Goal: Task Accomplishment & Management: Manage account settings

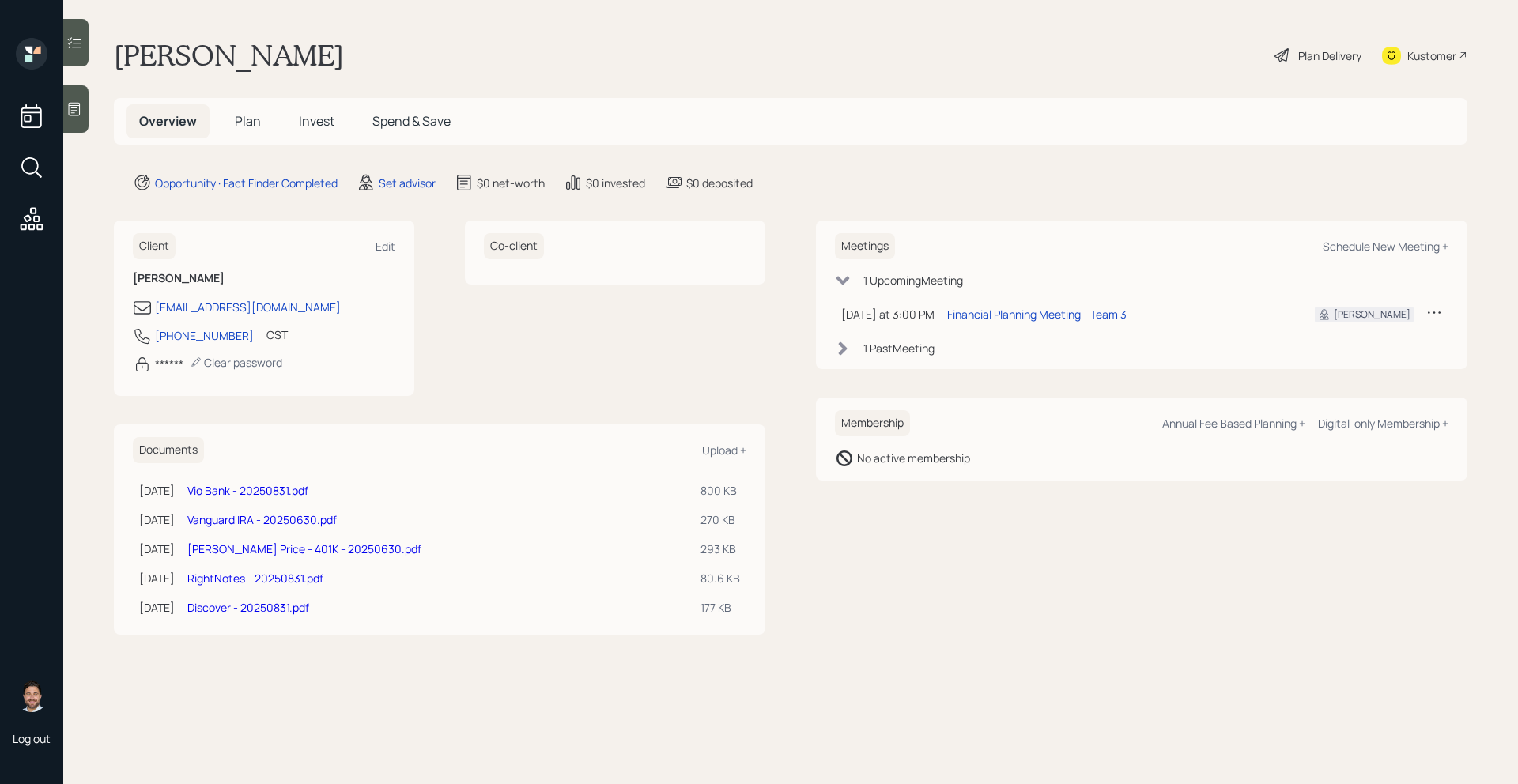
click at [257, 120] on span "Plan" at bounding box center [248, 120] width 26 height 17
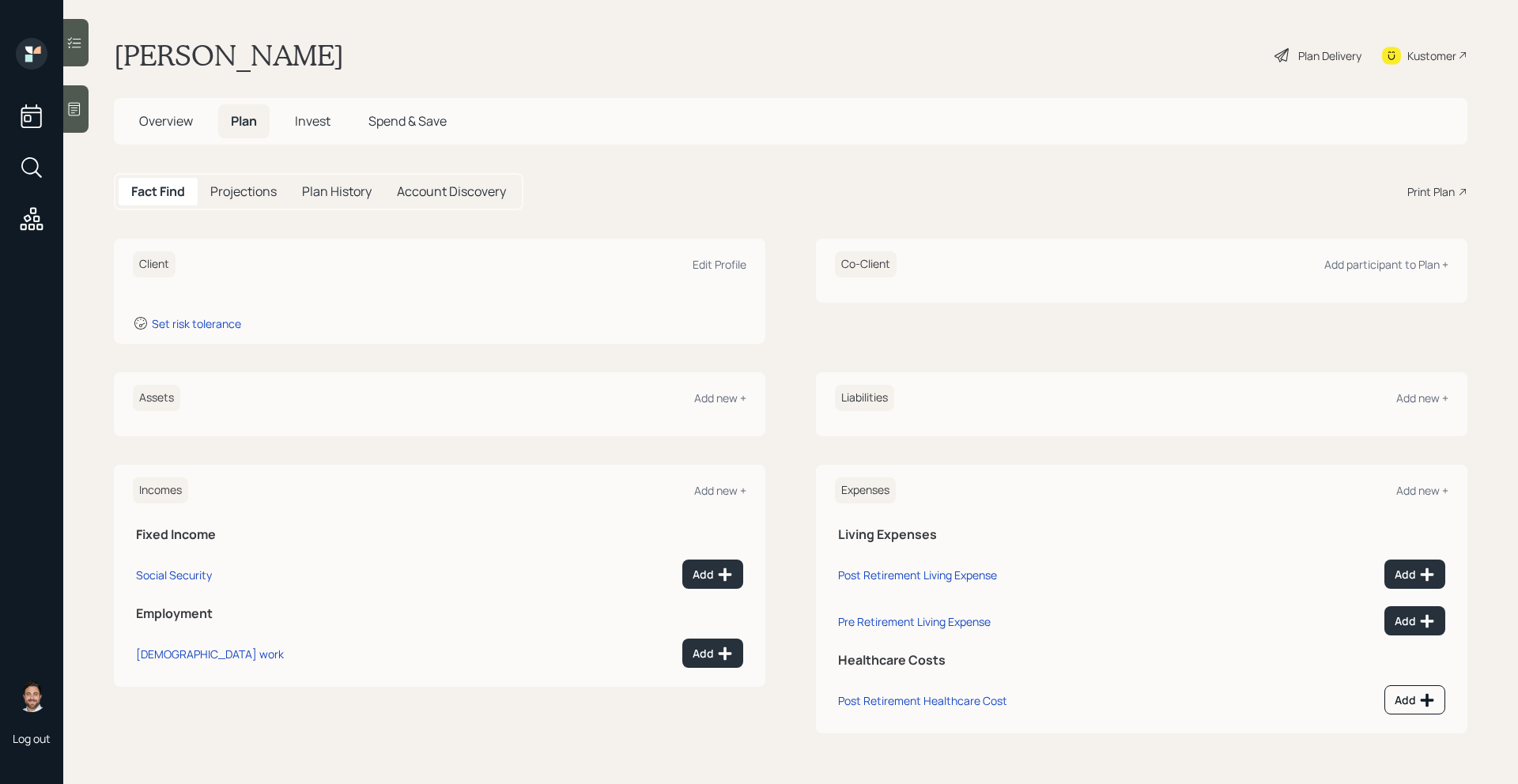
click at [168, 124] on span "Overview" at bounding box center [166, 120] width 54 height 17
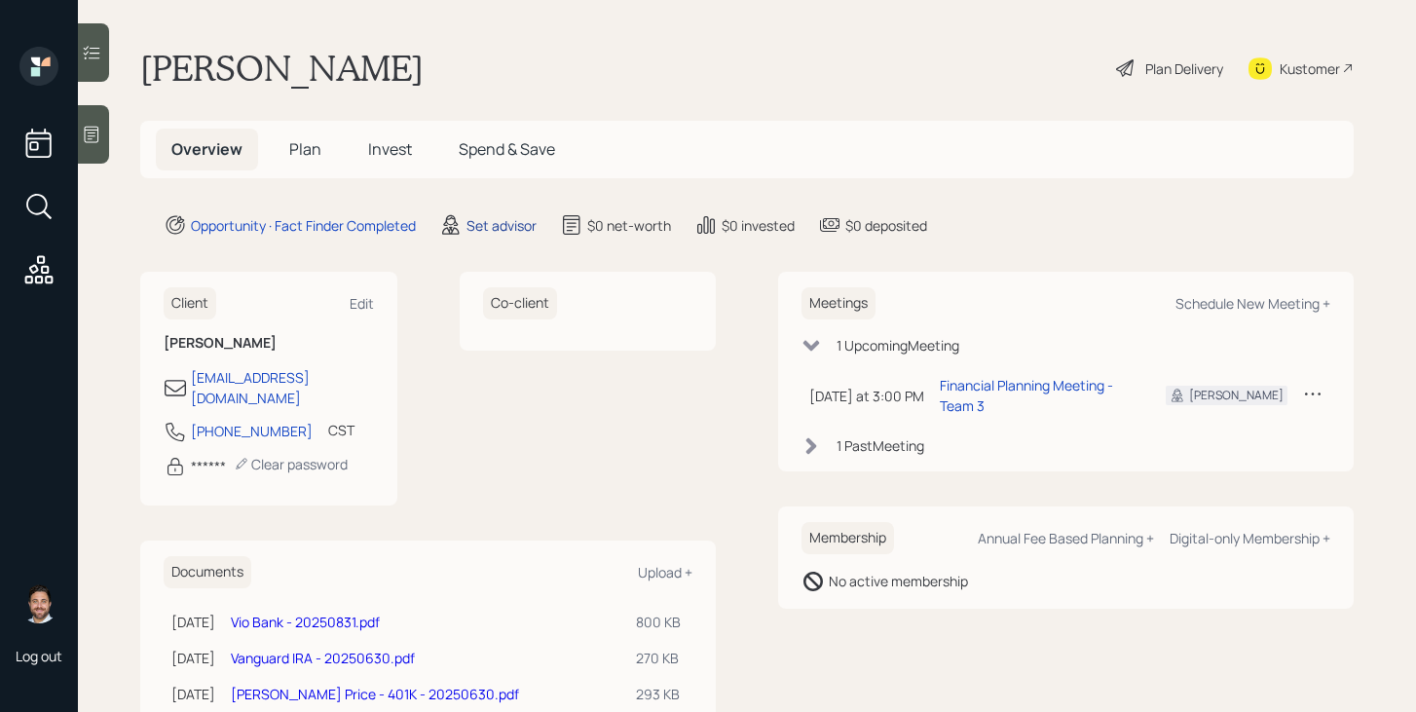
click at [491, 228] on div "Set advisor" at bounding box center [501, 225] width 70 height 20
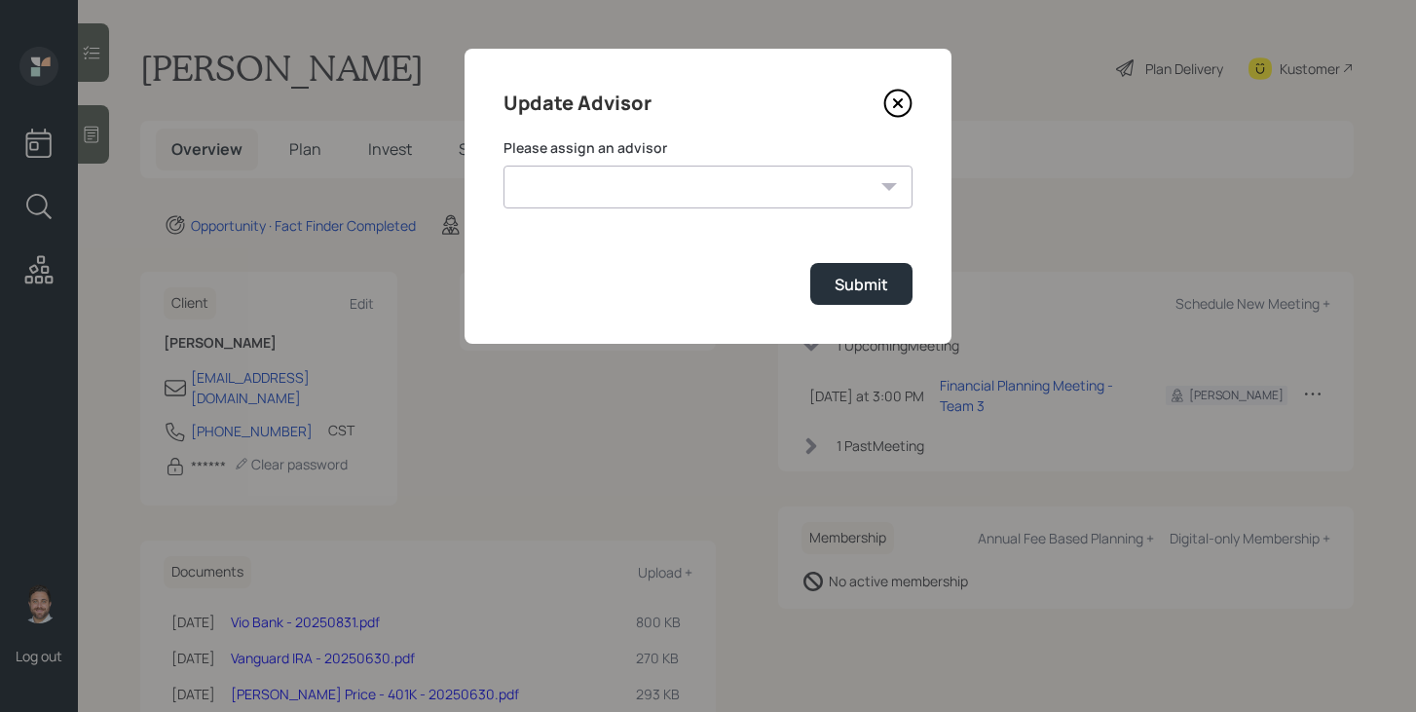
click at [638, 185] on select "Jonah Coleman Tyler End James DiStasi Treva Nostdahl Eric Schwartz Aleksandra S…" at bounding box center [707, 187] width 409 height 43
select select "bffa7908-1b2a-4c79-9bb6-f0ec9aed22d3"
click at [503, 166] on select "Jonah Coleman Tyler End James DiStasi Treva Nostdahl Eric Schwartz Aleksandra S…" at bounding box center [707, 187] width 409 height 43
click at [869, 268] on button "Submit" at bounding box center [861, 284] width 102 height 42
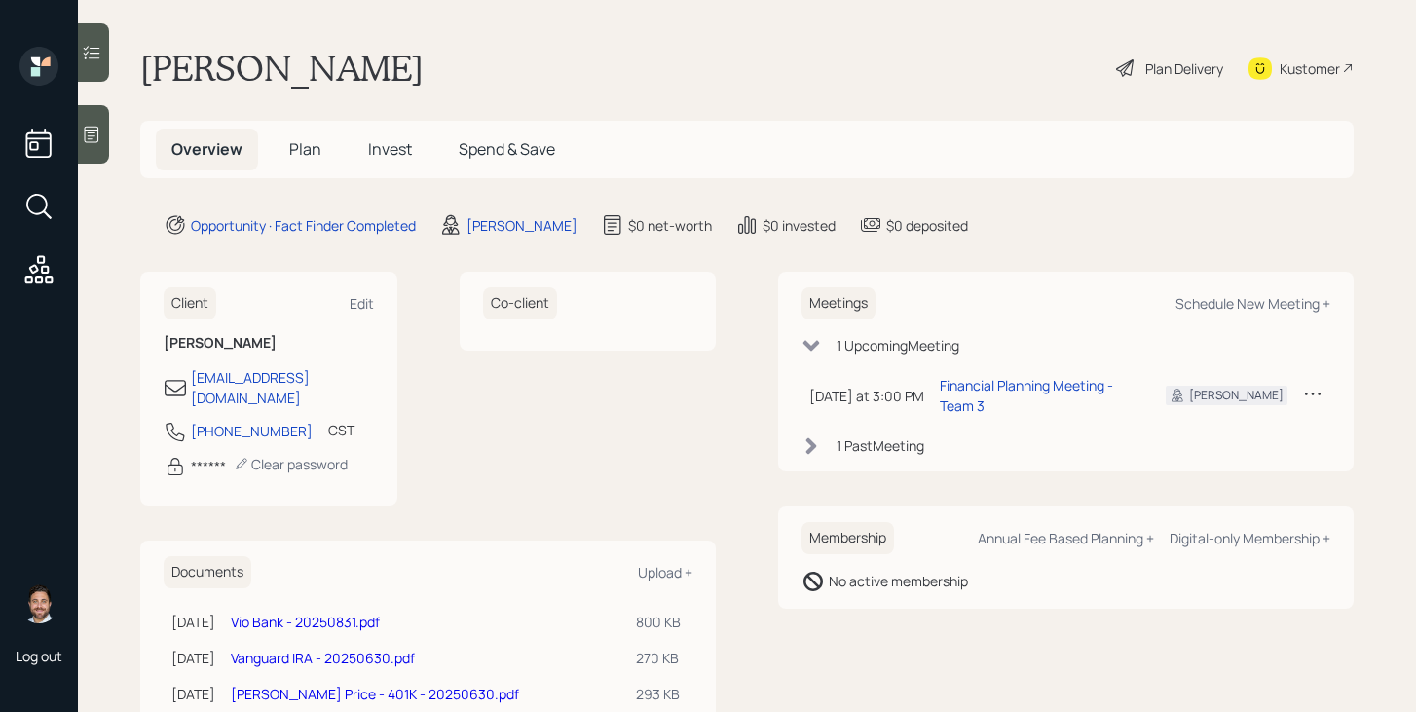
click at [312, 143] on span "Plan" at bounding box center [305, 148] width 32 height 21
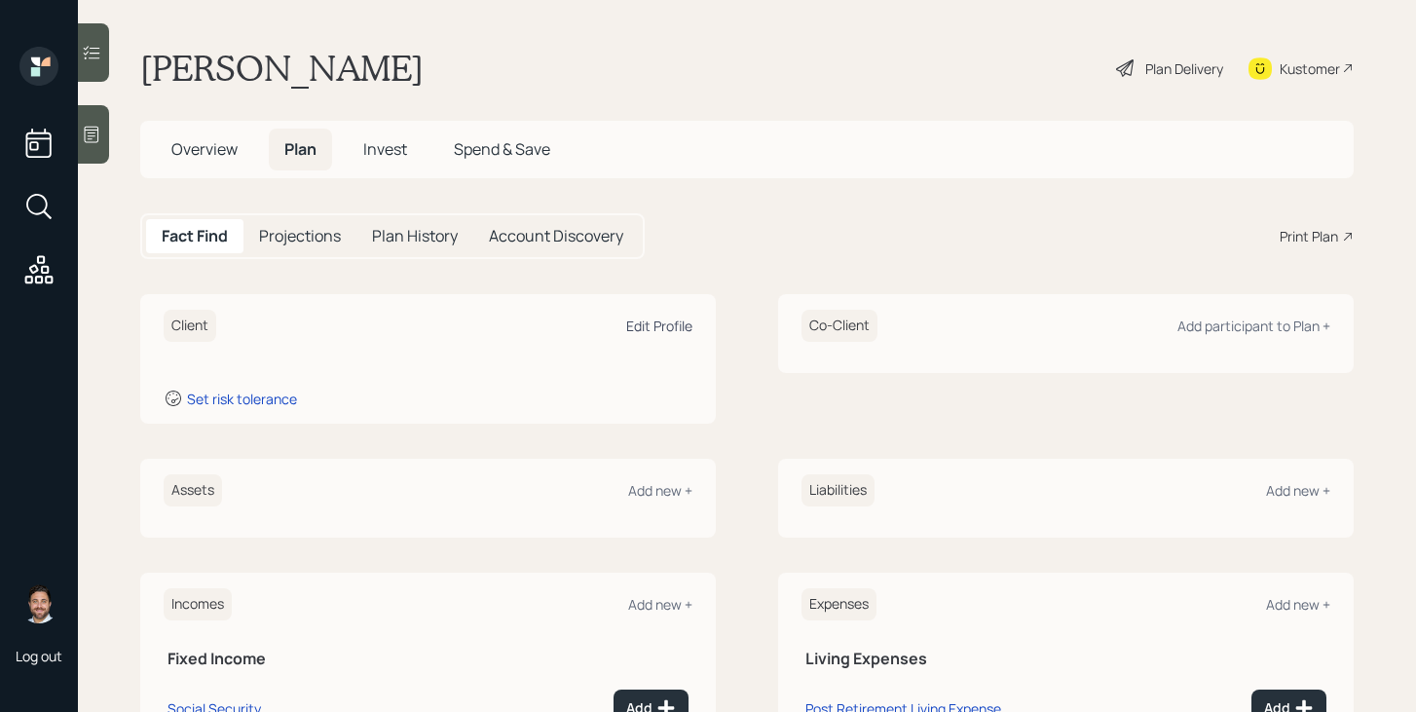
click at [646, 330] on div "Edit Profile" at bounding box center [659, 326] width 66 height 19
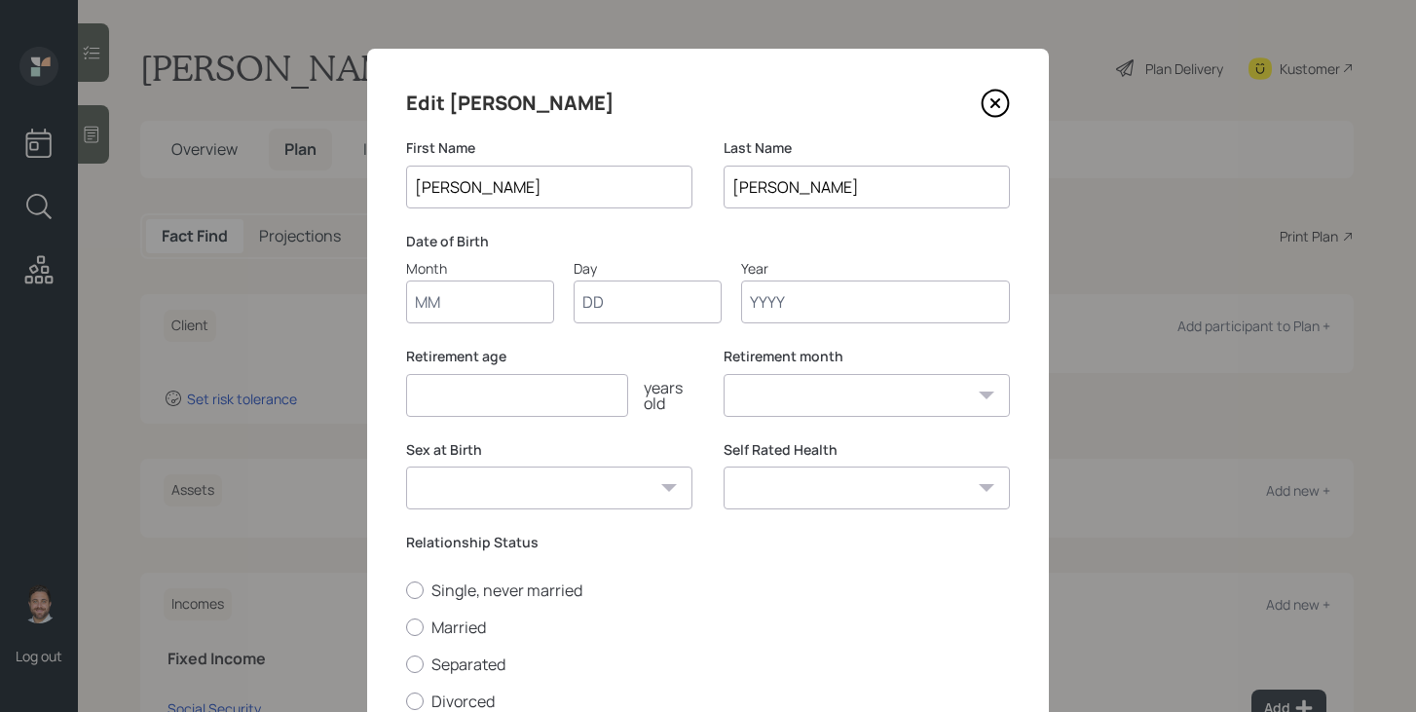
click at [494, 317] on input "Month" at bounding box center [480, 301] width 148 height 43
type input "01"
type input "1959"
select select "1"
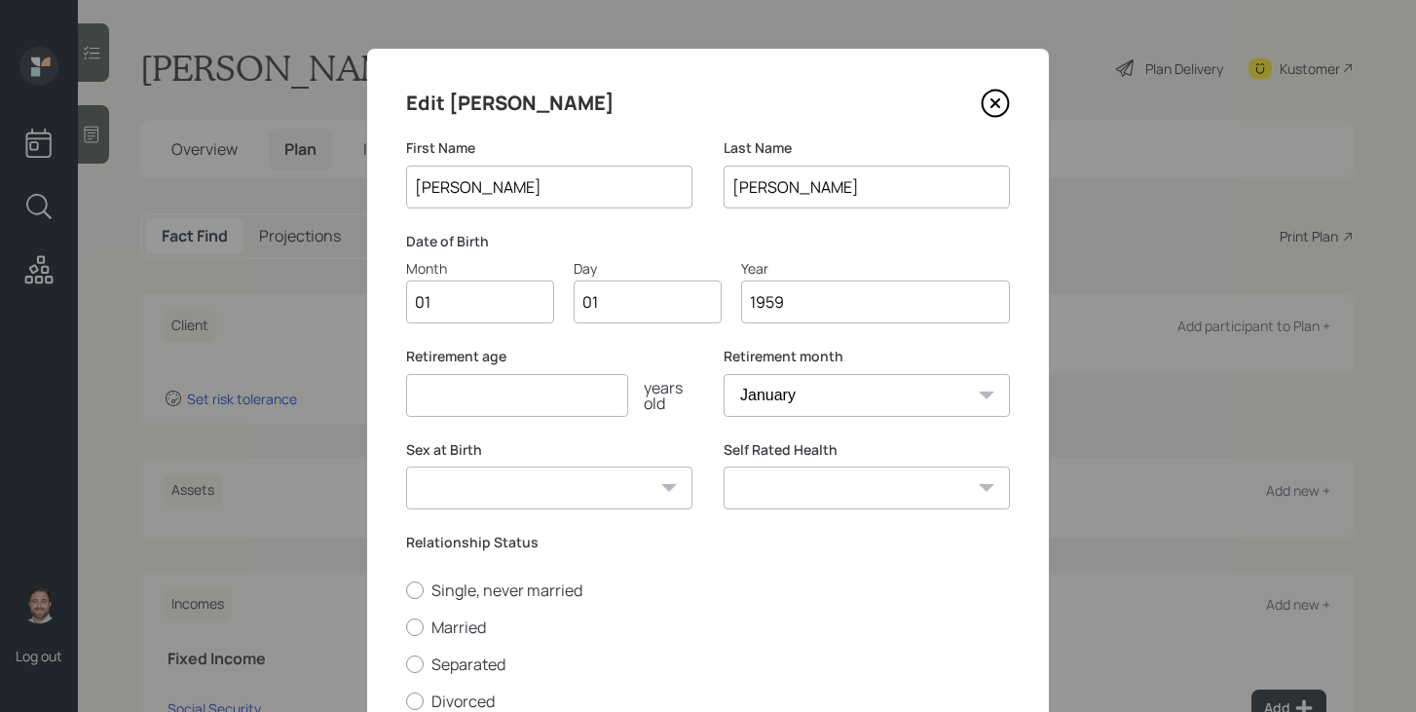
type input "1959"
click at [489, 398] on input "number" at bounding box center [517, 395] width 222 height 43
type input "70"
click at [513, 484] on select "Male Female Other / Prefer not to say" at bounding box center [549, 487] width 286 height 43
select select "male"
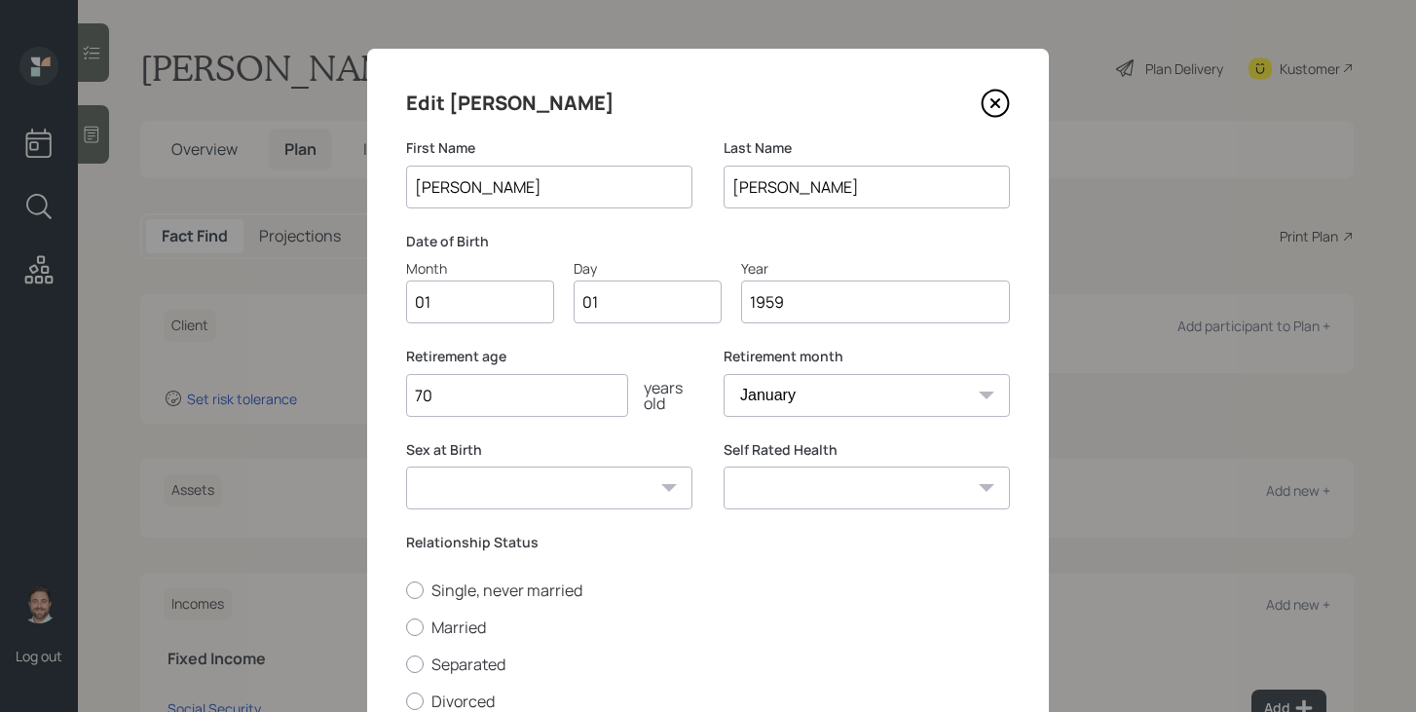
click at [406, 466] on select "Male Female Other / Prefer not to say" at bounding box center [549, 487] width 286 height 43
click at [468, 621] on label "Married" at bounding box center [708, 626] width 604 height 21
click at [406, 626] on input "Married" at bounding box center [405, 626] width 1 height 1
radio input "true"
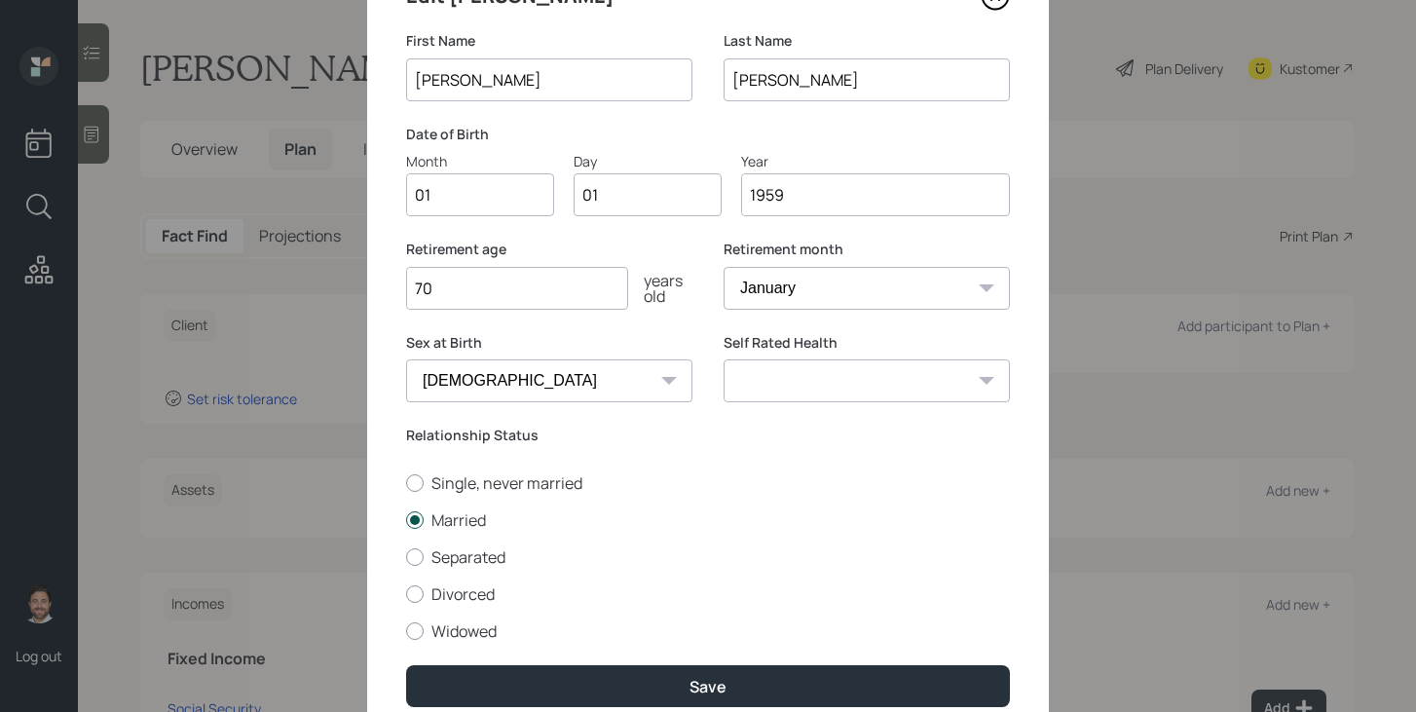
scroll to position [191, 0]
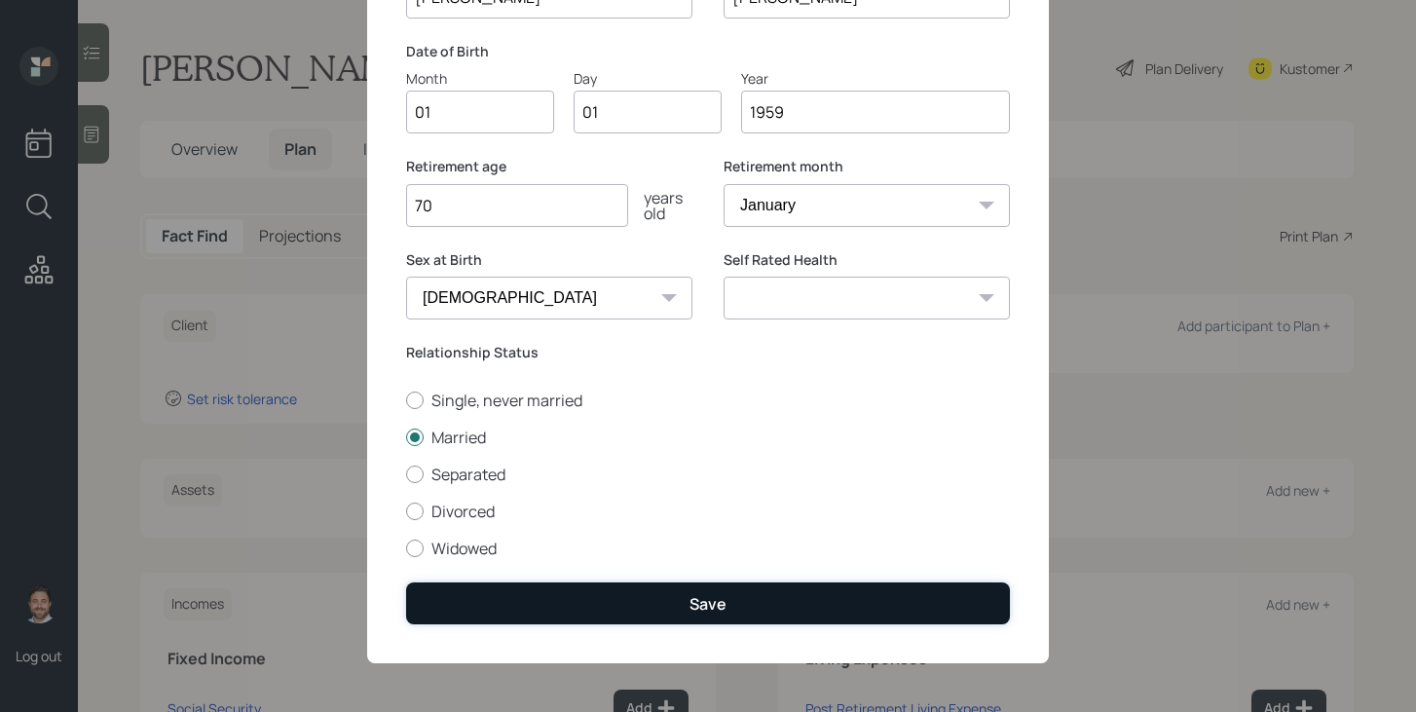
click at [652, 609] on button "Save" at bounding box center [708, 603] width 604 height 42
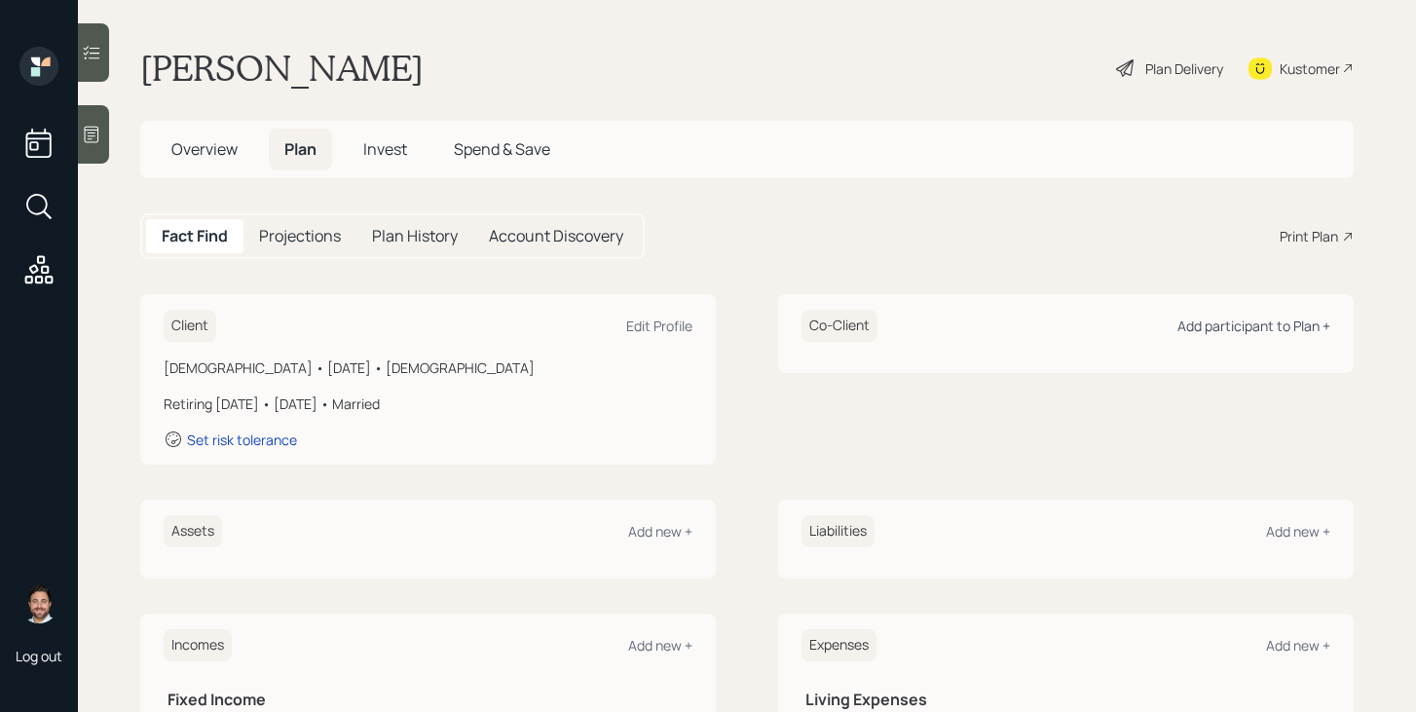
click at [1243, 335] on div "Add participant to Plan +" at bounding box center [1253, 326] width 153 height 19
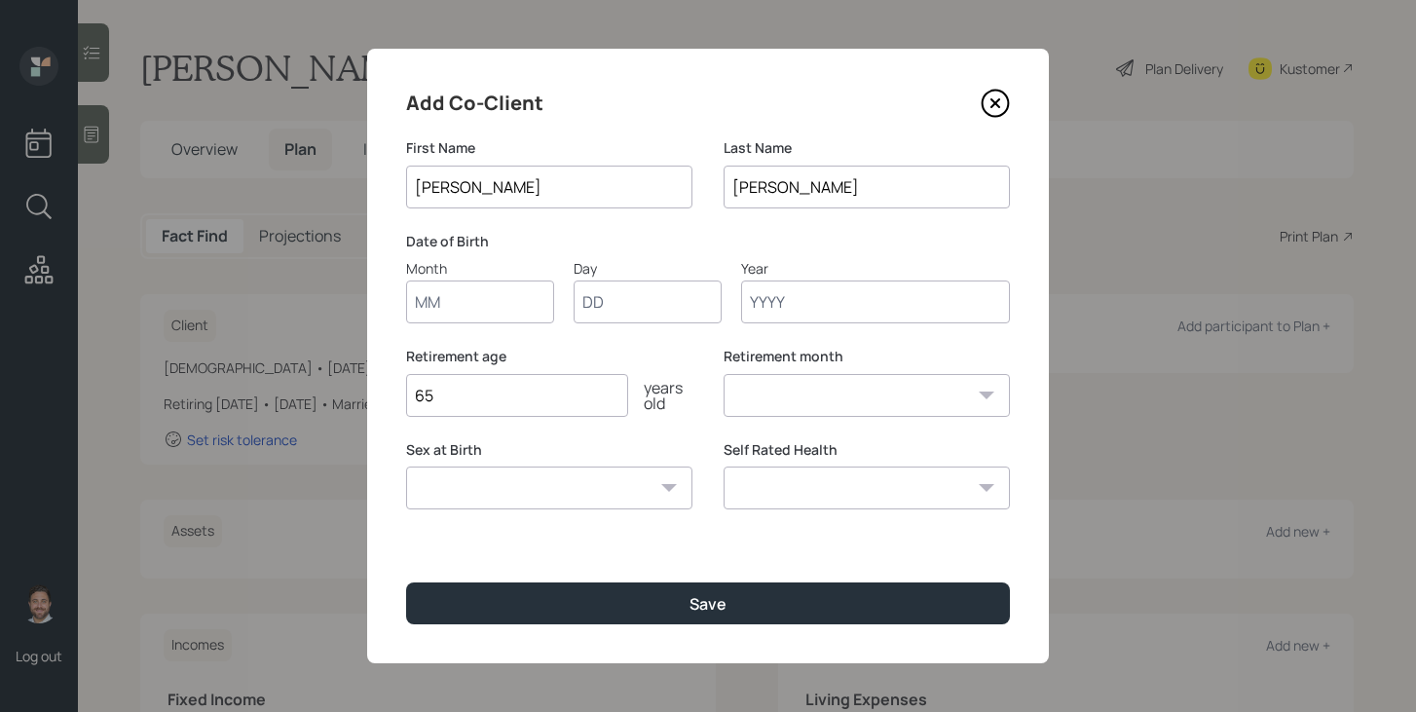
type input "[PERSON_NAME]"
click at [493, 306] on input "Month" at bounding box center [480, 301] width 148 height 43
type input "01"
type input "1974"
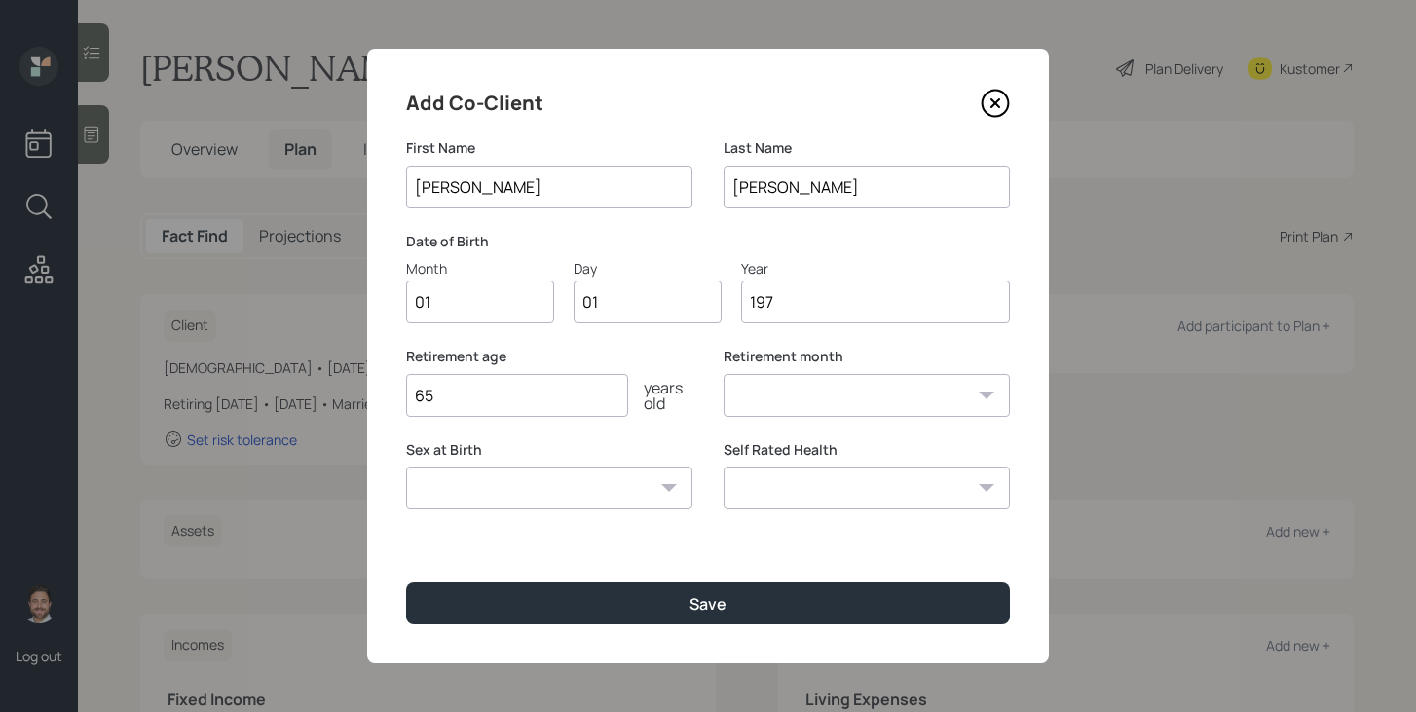
select select "1"
type input "1974"
click at [465, 495] on select "Male Female Other / Prefer not to say" at bounding box center [549, 487] width 286 height 43
select select "female"
click at [406, 466] on select "Male Female Other / Prefer not to say" at bounding box center [549, 487] width 286 height 43
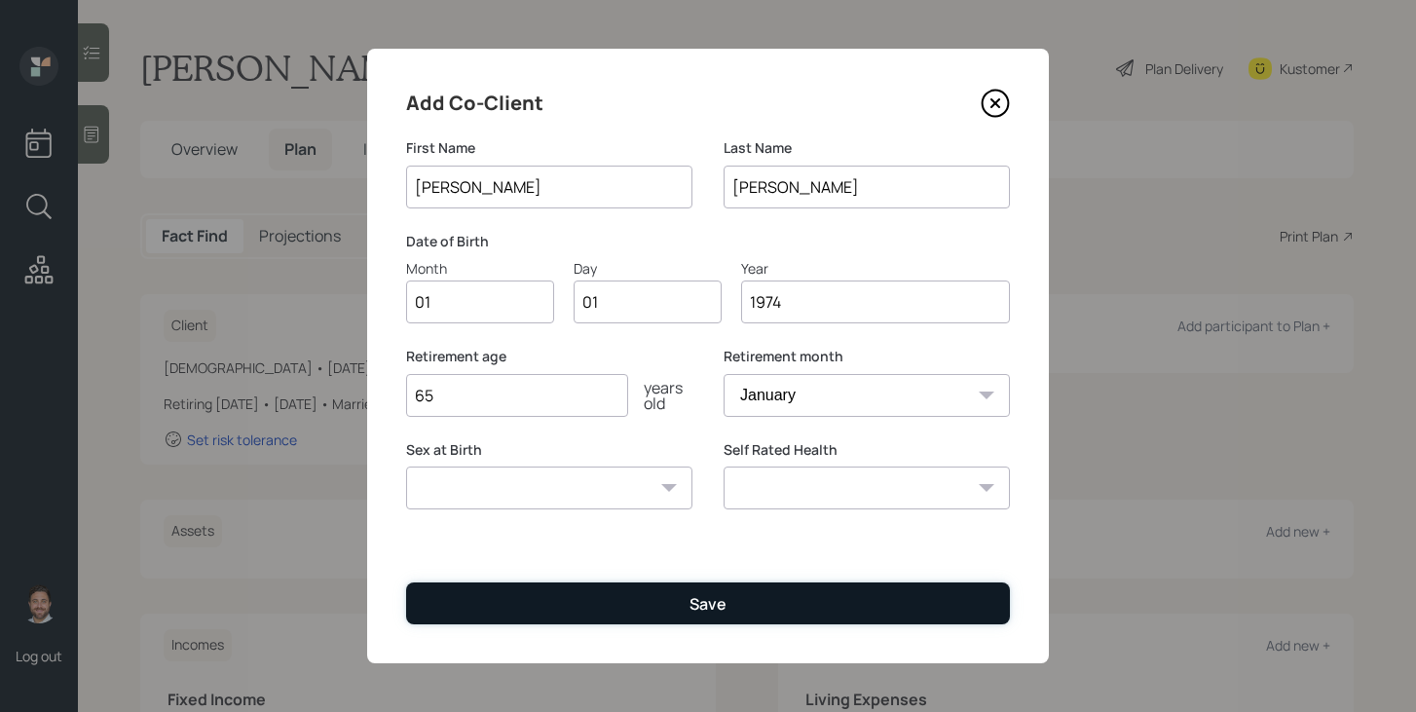
click at [476, 605] on button "Save" at bounding box center [708, 603] width 604 height 42
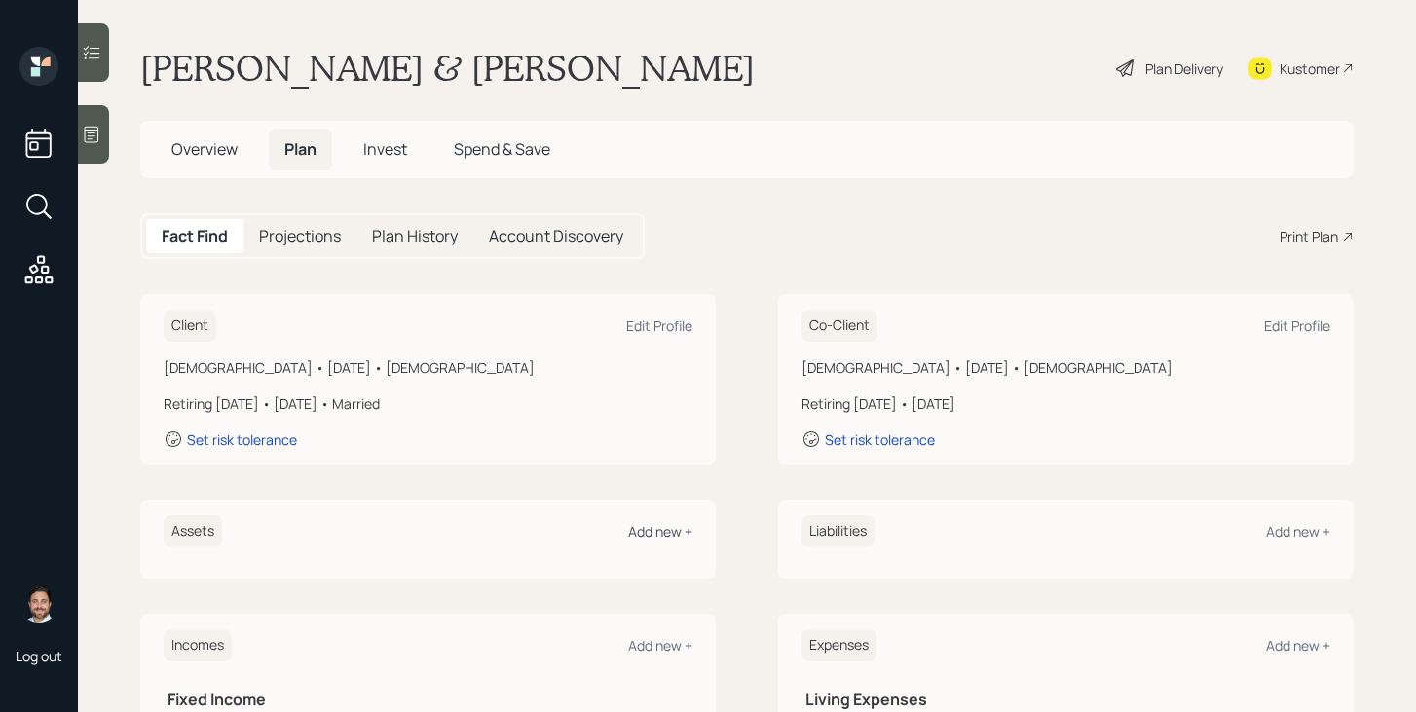
click at [648, 527] on div "Add new +" at bounding box center [660, 531] width 64 height 19
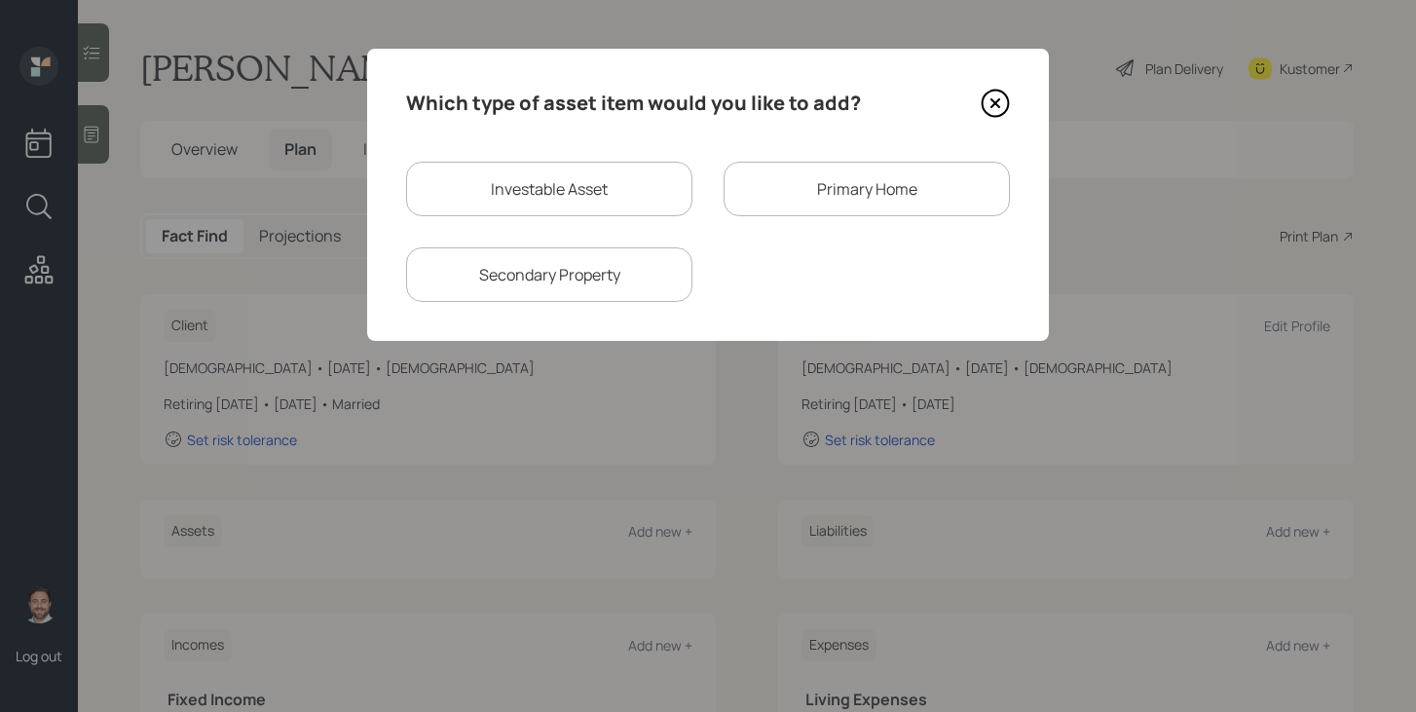
click at [564, 193] on div "Investable Asset" at bounding box center [549, 189] width 286 height 55
select select "taxable"
select select "balanced"
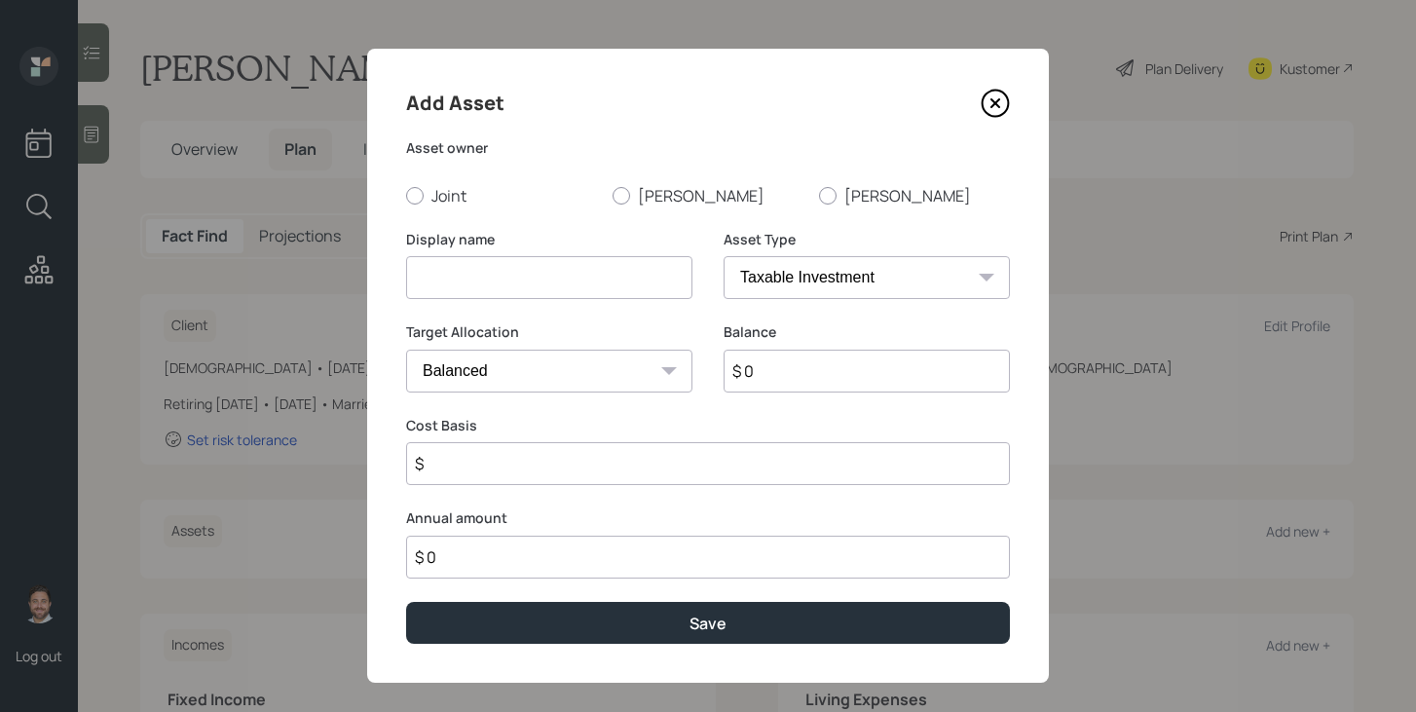
click at [564, 193] on label "Joint" at bounding box center [501, 195] width 191 height 21
click at [406, 195] on input "Joint" at bounding box center [405, 195] width 1 height 1
radio input "true"
click at [625, 194] on div at bounding box center [622, 196] width 18 height 18
click at [613, 195] on input "[PERSON_NAME]" at bounding box center [612, 195] width 1 height 1
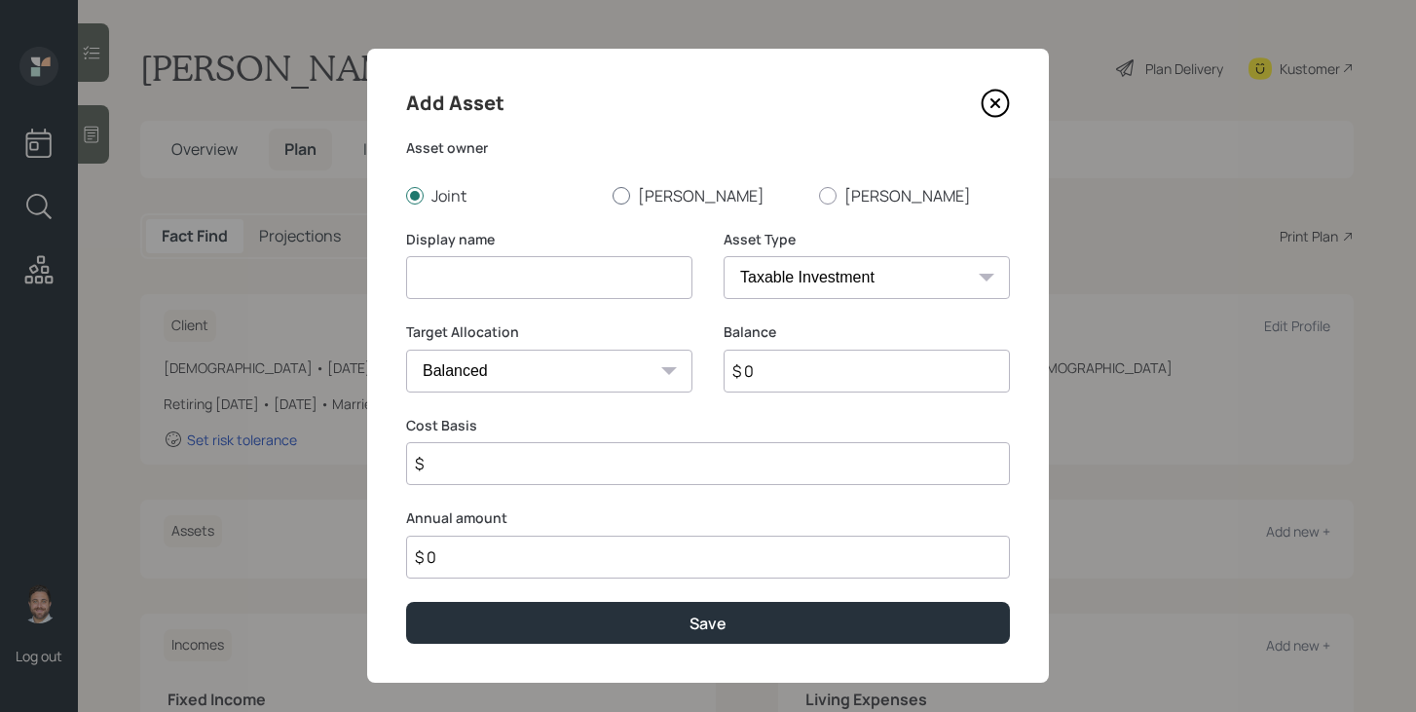
radio input "true"
click at [576, 286] on input at bounding box center [549, 277] width 286 height 43
type input "IRA"
click at [819, 281] on select "SEP IRA IRA Roth IRA 401(k) Roth 401(k) 403(b) Roth 403(b) 457(b) Roth 457(b) H…" at bounding box center [867, 277] width 286 height 43
select select "ira"
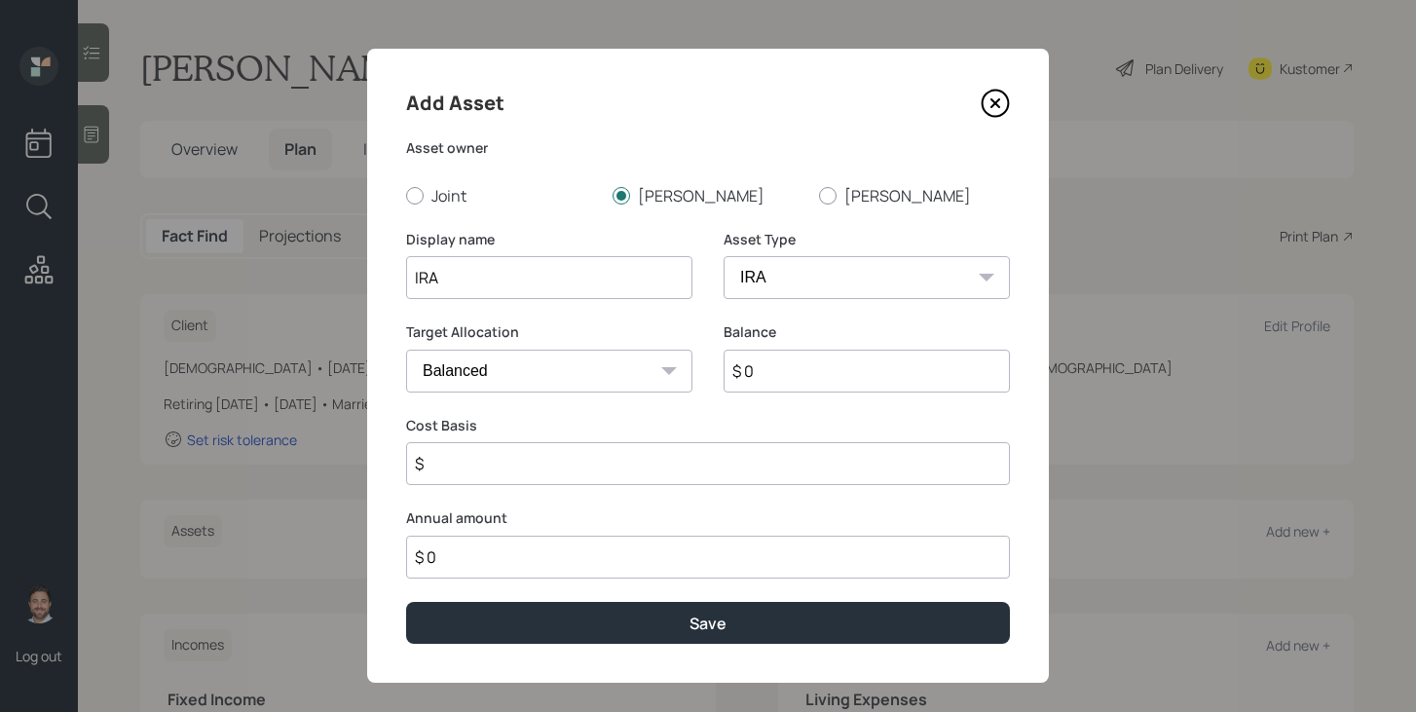
click at [724, 256] on select "SEP IRA IRA Roth IRA 401(k) Roth 401(k) 403(b) Roth 403(b) 457(b) Roth 457(b) H…" at bounding box center [867, 277] width 286 height 43
type input "$"
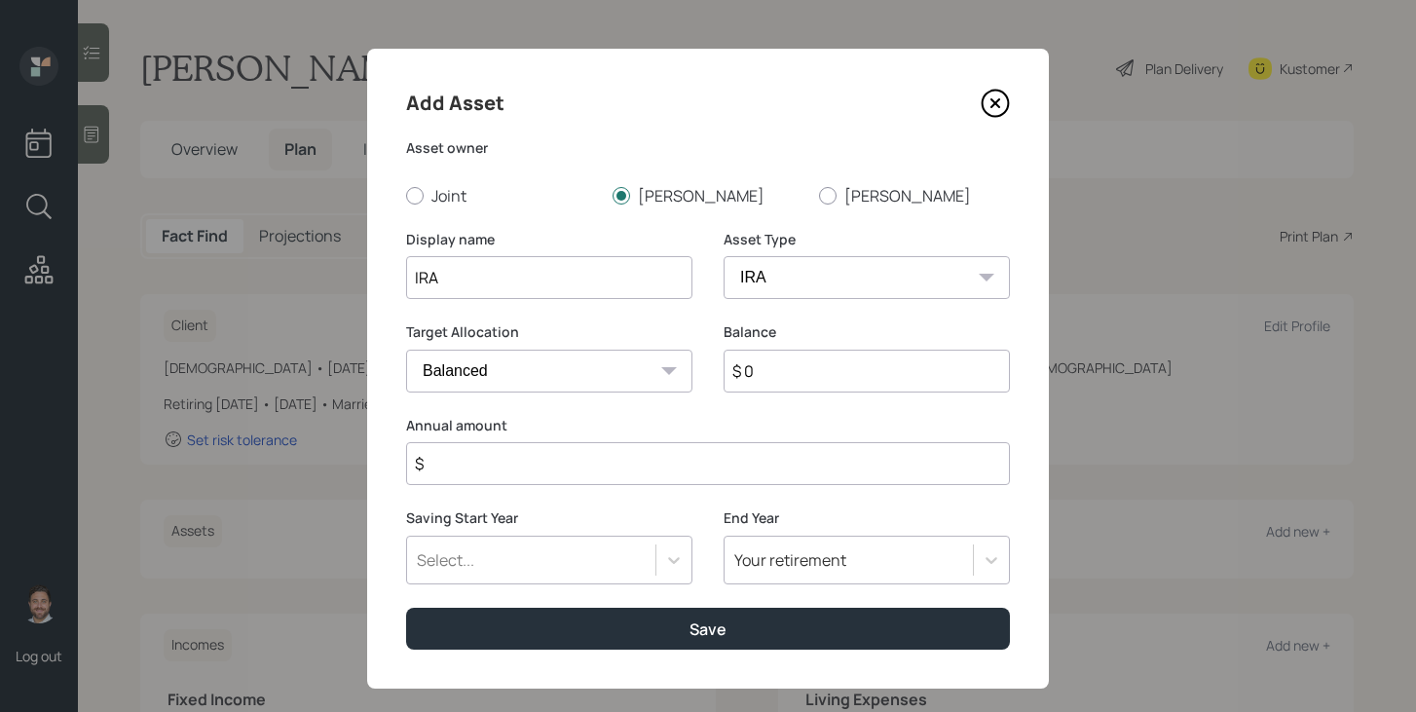
click at [805, 376] on input "$ 0" at bounding box center [867, 371] width 286 height 43
type input "$ 112,000"
click at [764, 465] on input "$" at bounding box center [708, 463] width 604 height 43
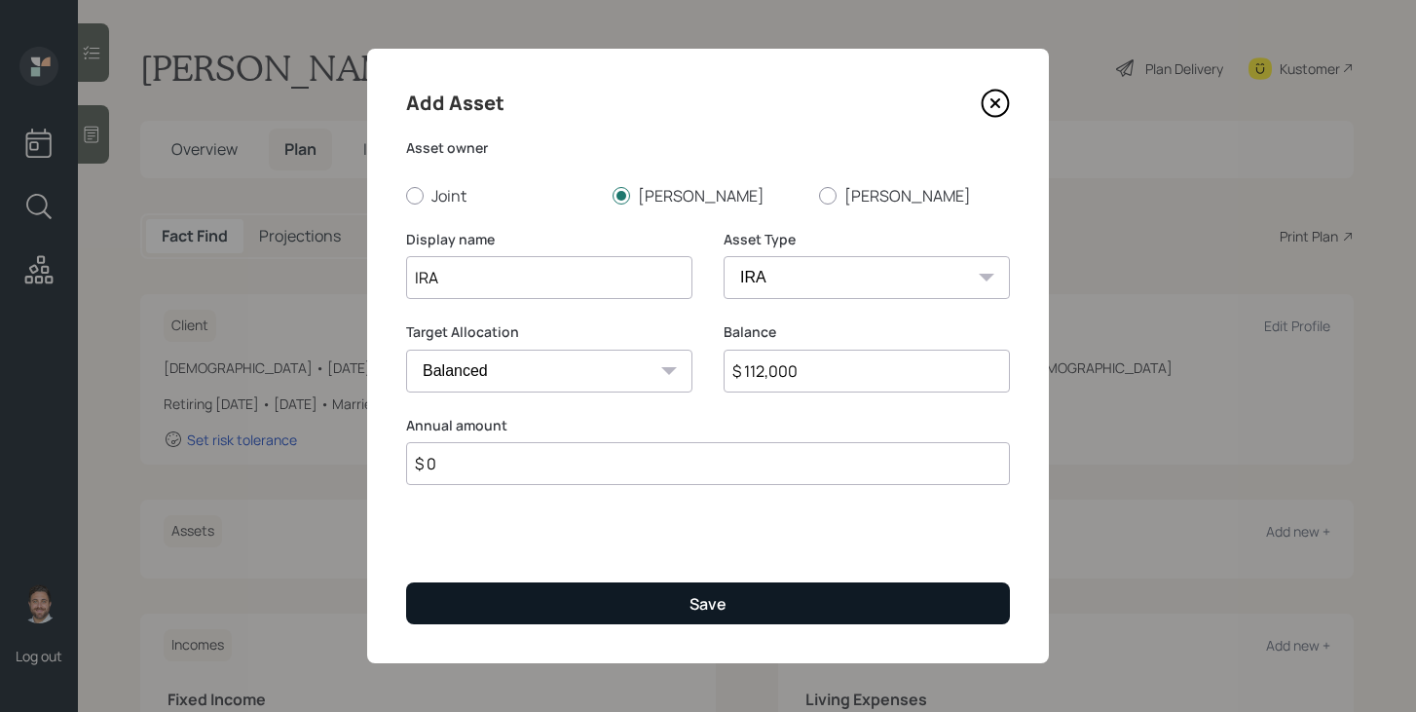
type input "$ 0"
click at [731, 606] on button "Save" at bounding box center [708, 603] width 604 height 42
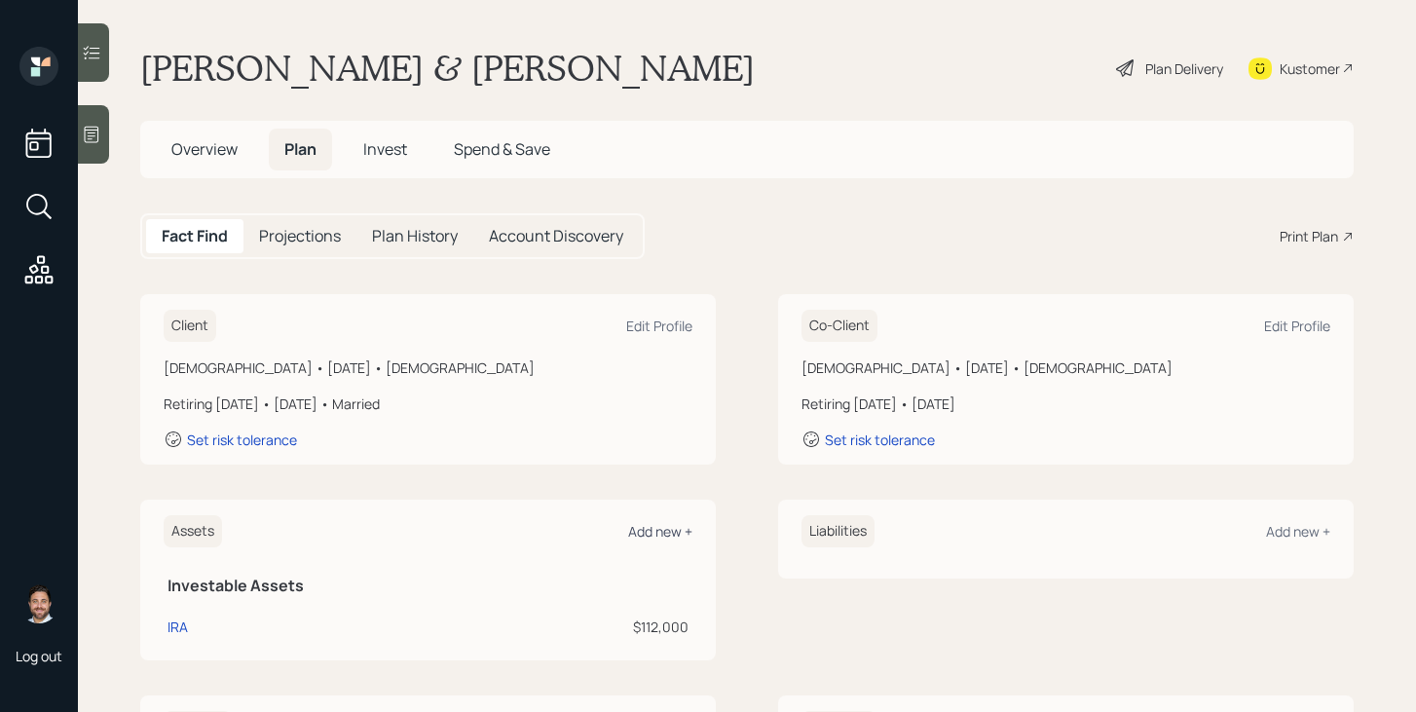
click at [680, 533] on div "Add new +" at bounding box center [660, 531] width 64 height 19
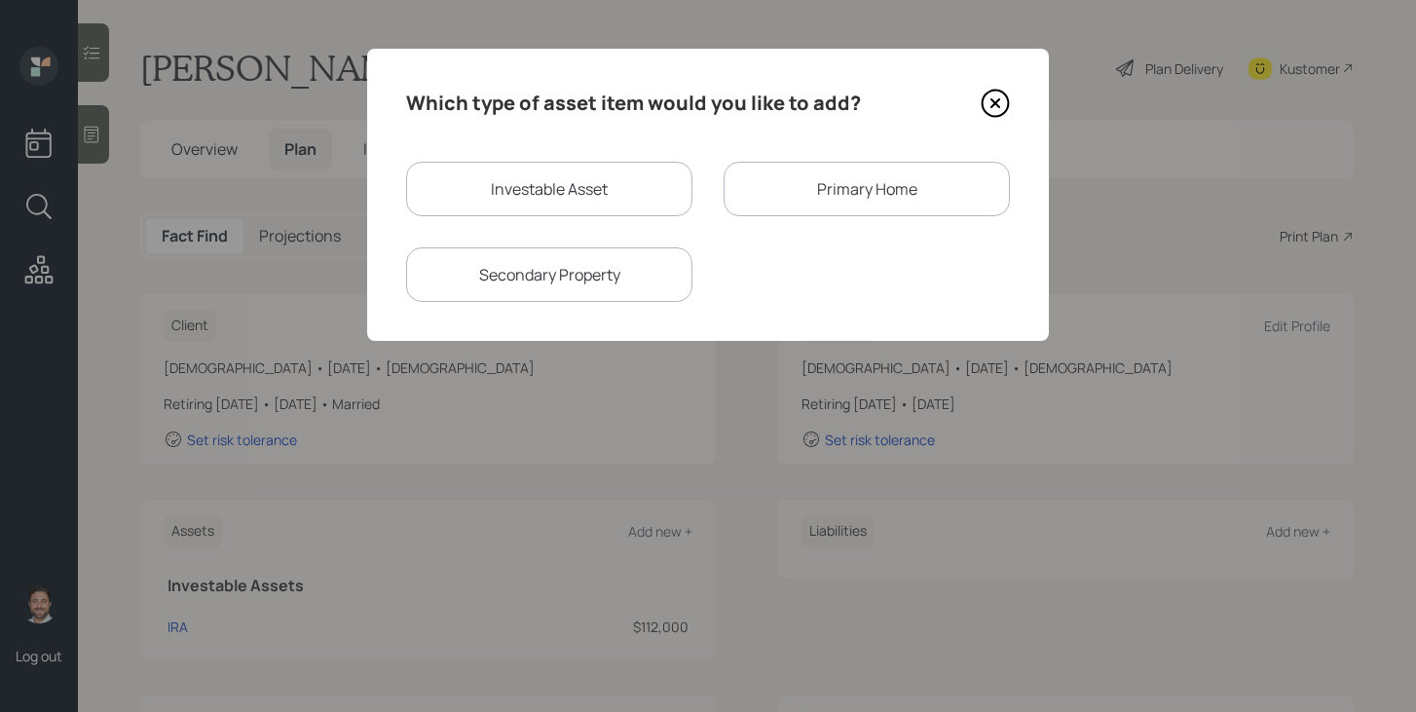
click at [560, 170] on div "Investable Asset" at bounding box center [549, 189] width 286 height 55
select select "taxable"
select select "balanced"
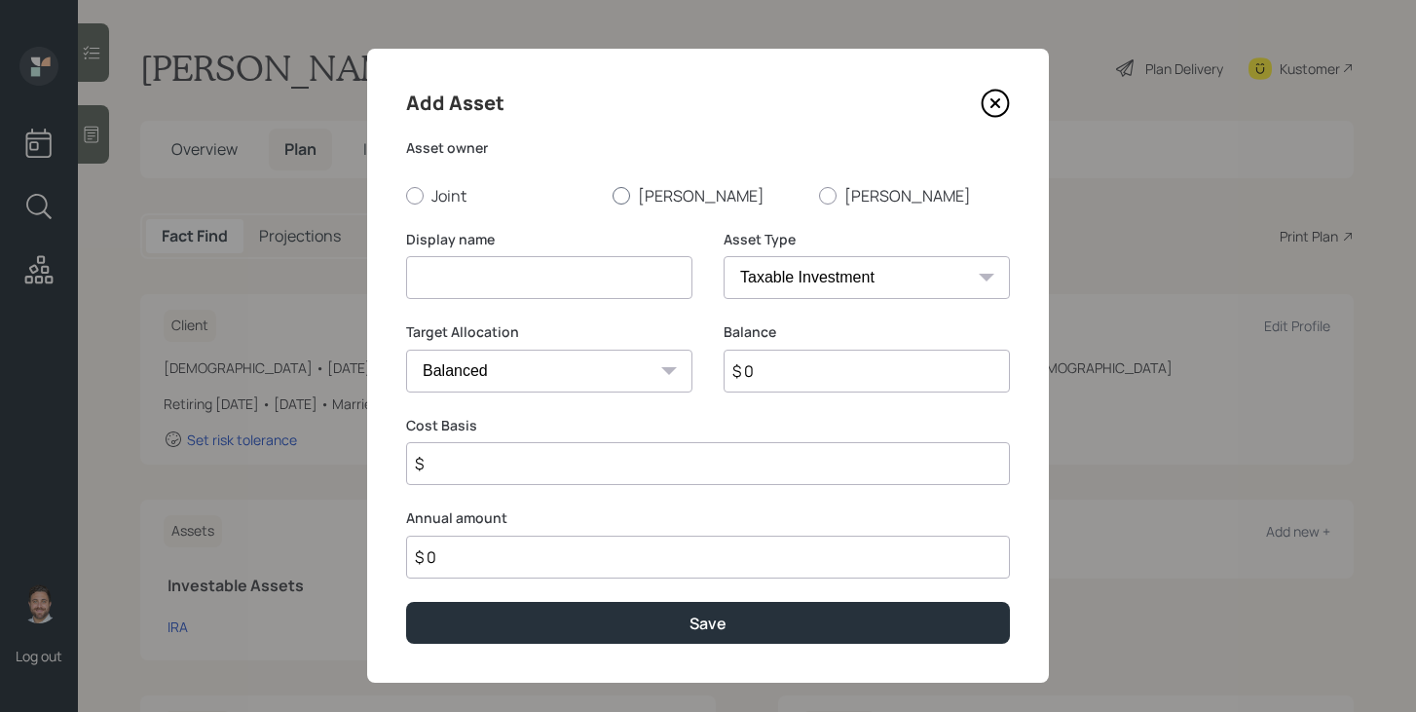
click at [654, 197] on label "[PERSON_NAME]" at bounding box center [708, 195] width 191 height 21
click at [613, 196] on input "[PERSON_NAME]" at bounding box center [612, 195] width 1 height 1
radio input "true"
click at [599, 283] on input at bounding box center [549, 277] width 286 height 43
type input "Current 401k"
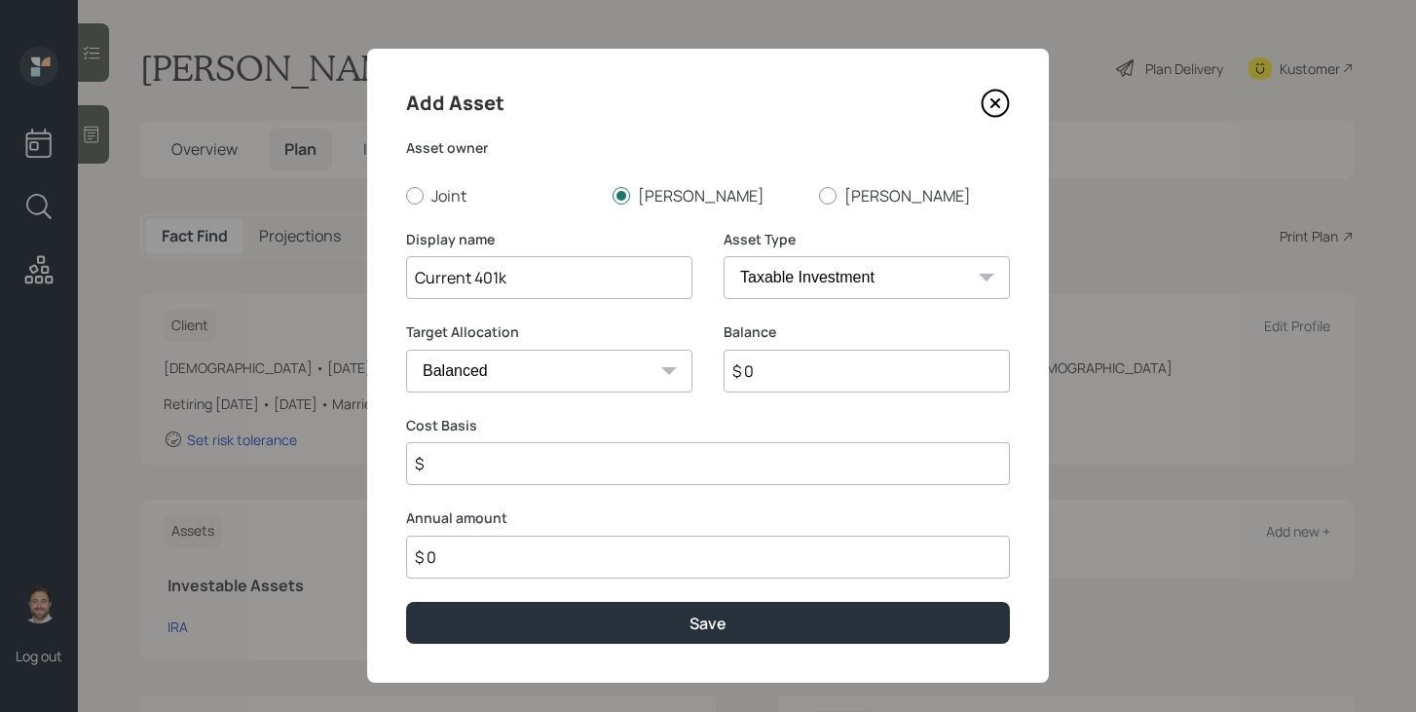
click at [810, 289] on select "SEP IRA IRA Roth IRA 401(k) Roth 401(k) 403(b) Roth 403(b) 457(b) Roth 457(b) H…" at bounding box center [867, 277] width 286 height 43
select select "company_sponsored"
click at [724, 256] on select "SEP IRA IRA Roth IRA 401(k) Roth 401(k) 403(b) Roth 403(b) 457(b) Roth 457(b) H…" at bounding box center [867, 277] width 286 height 43
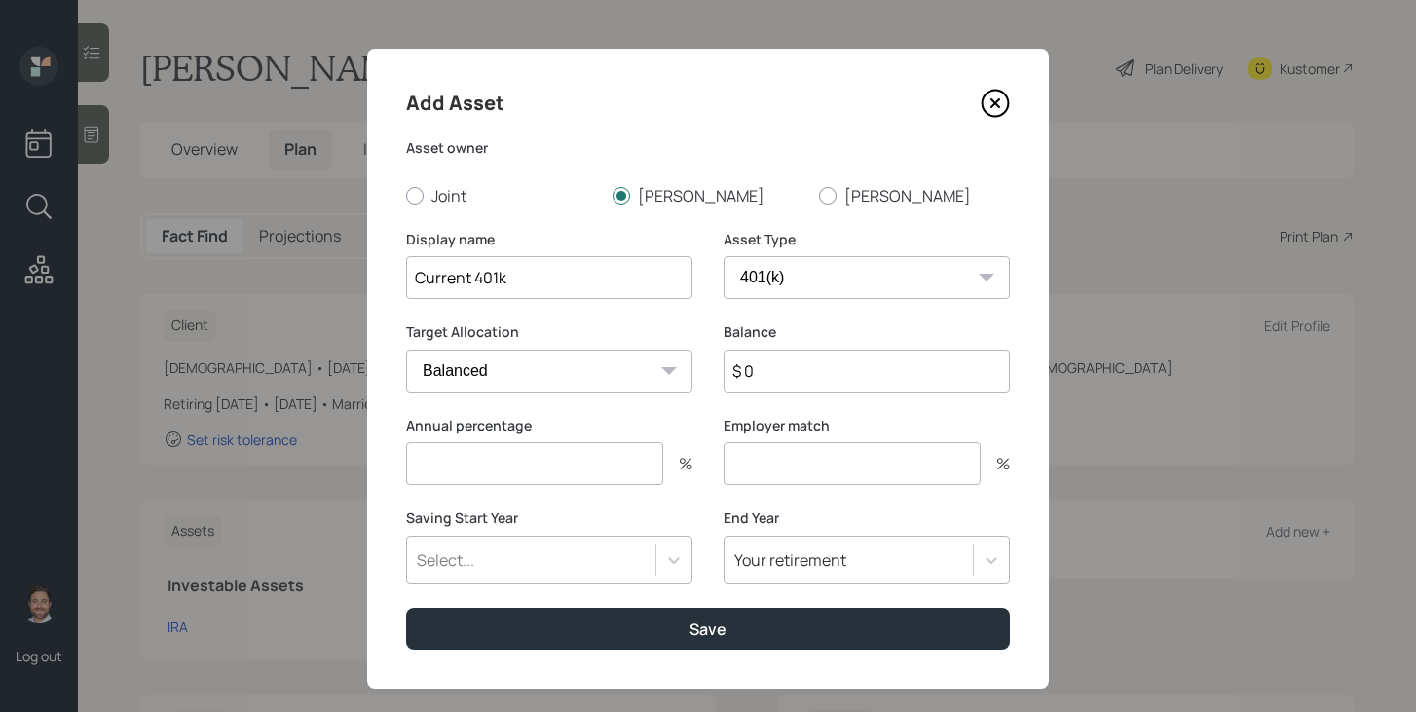
click at [785, 373] on input "$ 0" at bounding box center [867, 371] width 286 height 43
type input "$ 61,000"
click at [631, 467] on input "number" at bounding box center [534, 463] width 257 height 43
type input "10"
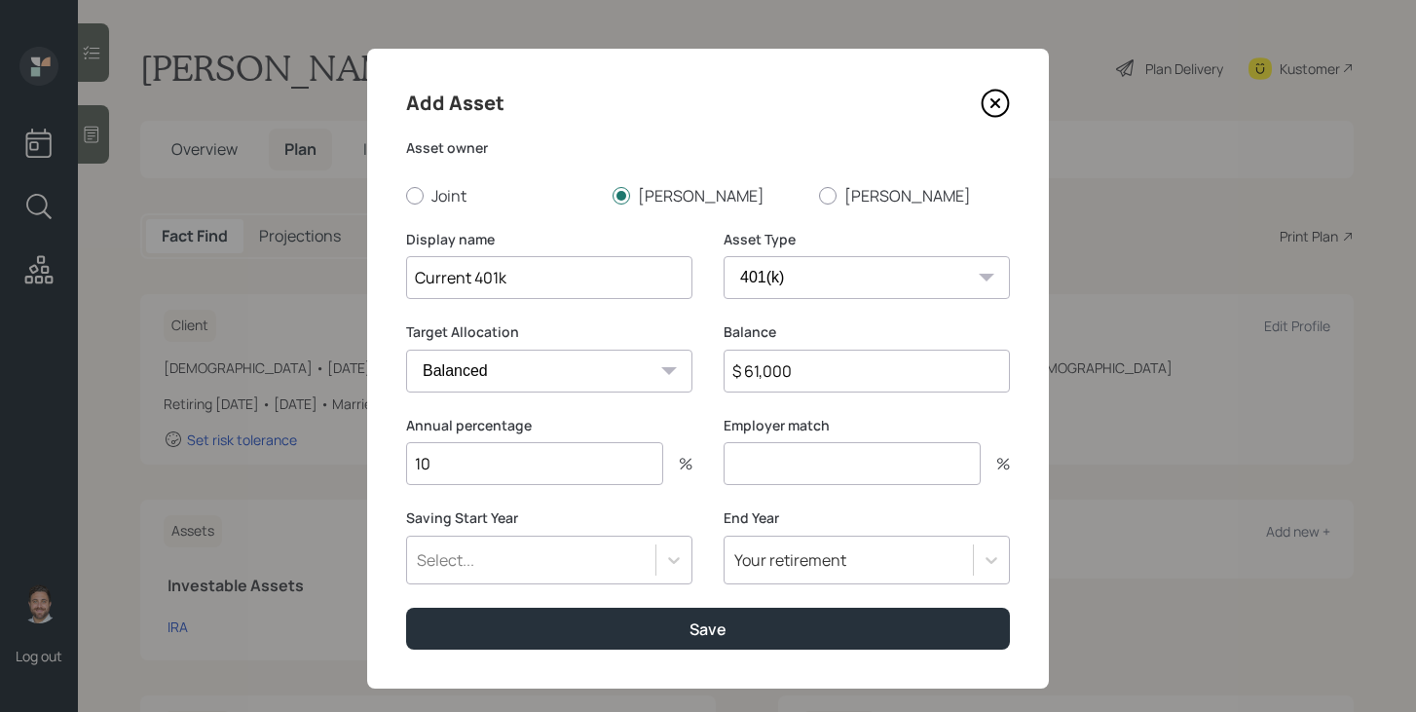
click at [804, 475] on input "number" at bounding box center [852, 463] width 257 height 43
type input "5"
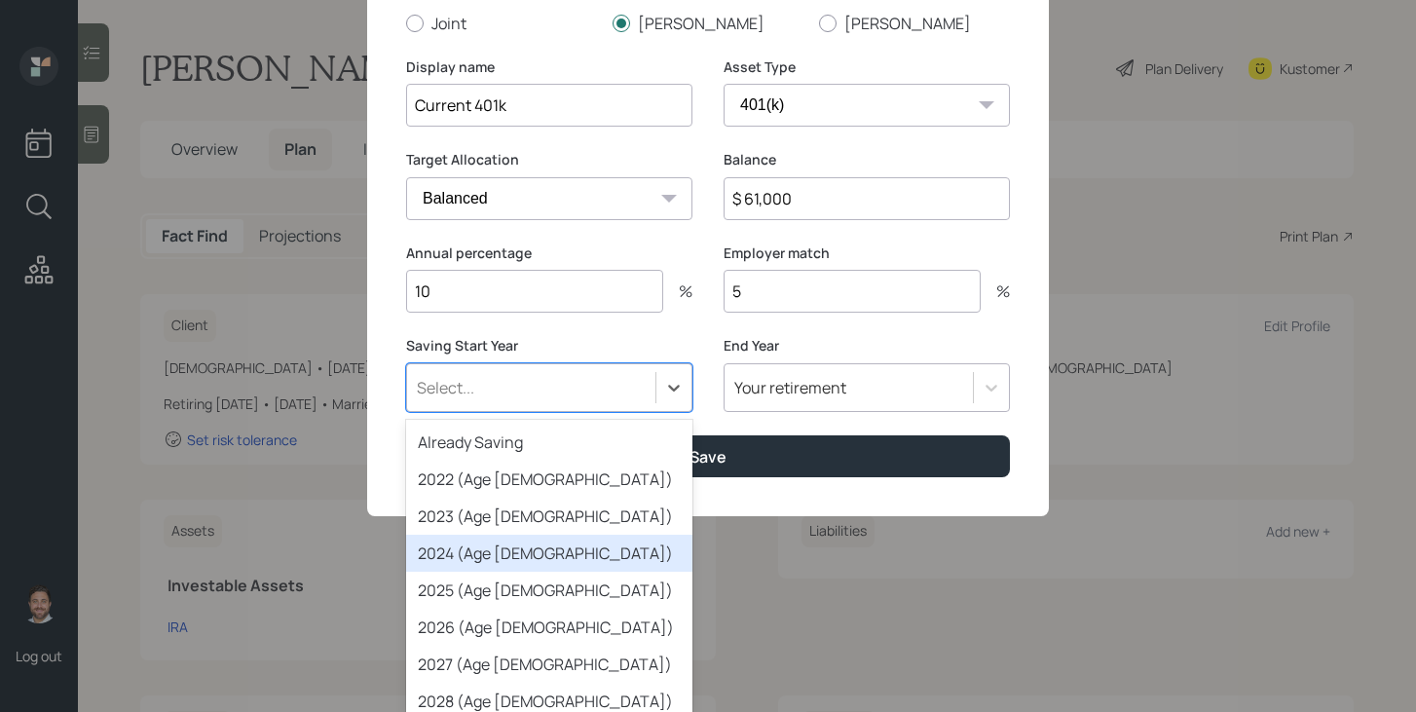
click at [590, 412] on div "option 2024 (Age 65) focused, 4 of 79. 79 results available. Use Up and Down to…" at bounding box center [549, 387] width 286 height 49
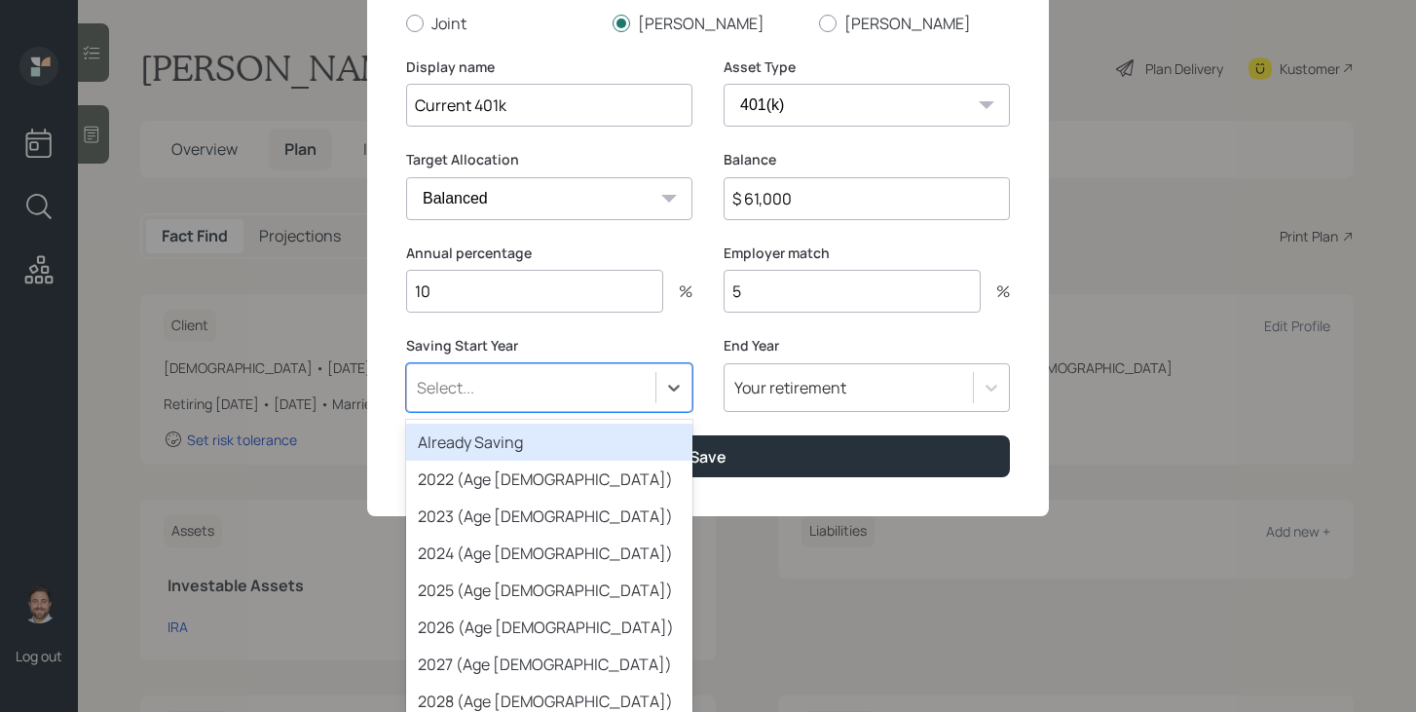
click at [589, 448] on div "Already Saving" at bounding box center [549, 442] width 286 height 37
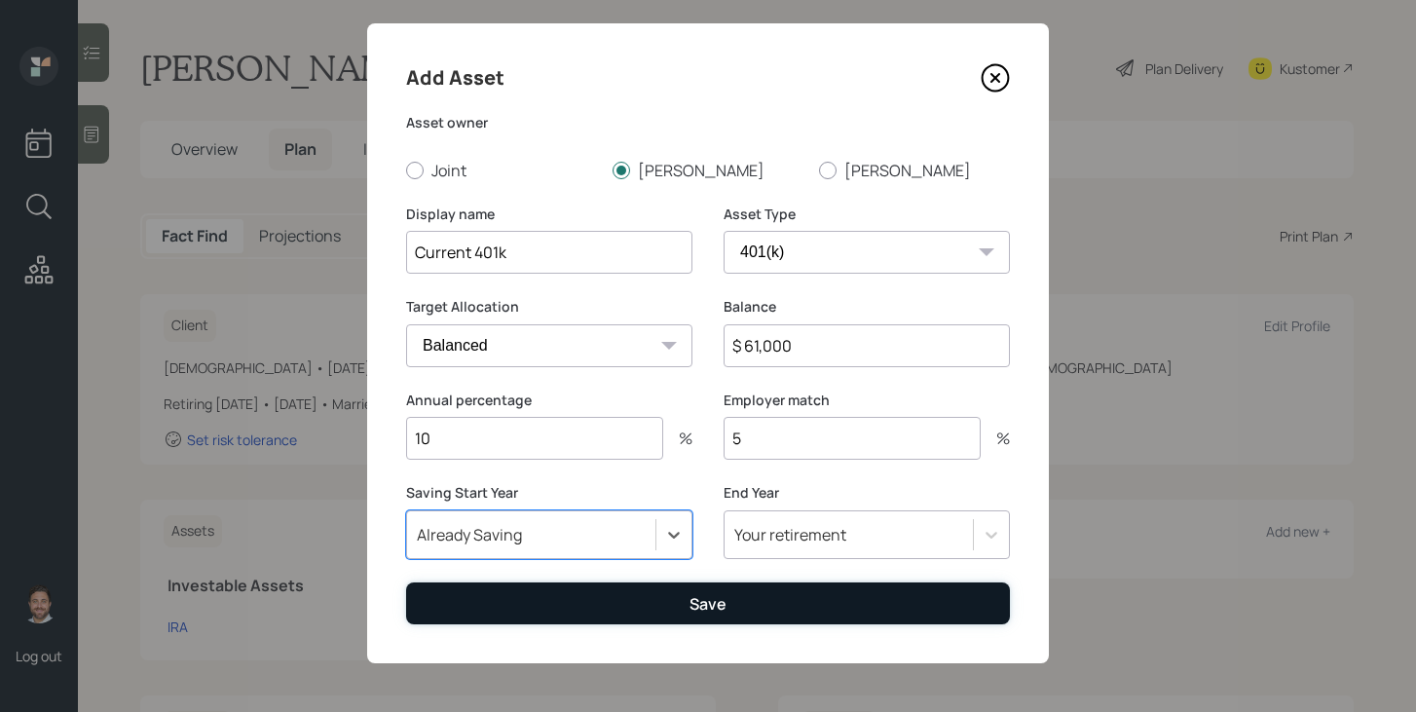
click at [676, 609] on button "Save" at bounding box center [708, 603] width 604 height 42
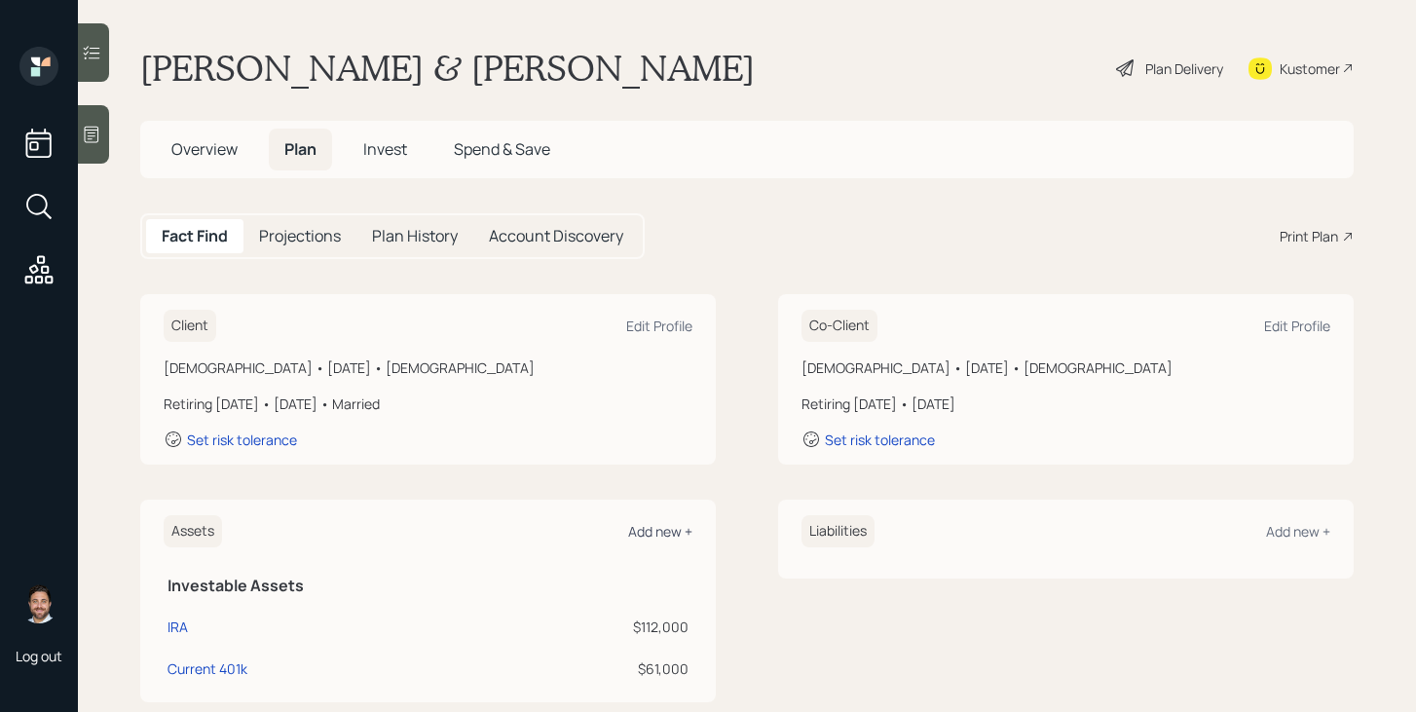
click at [659, 532] on div "Add new +" at bounding box center [660, 531] width 64 height 19
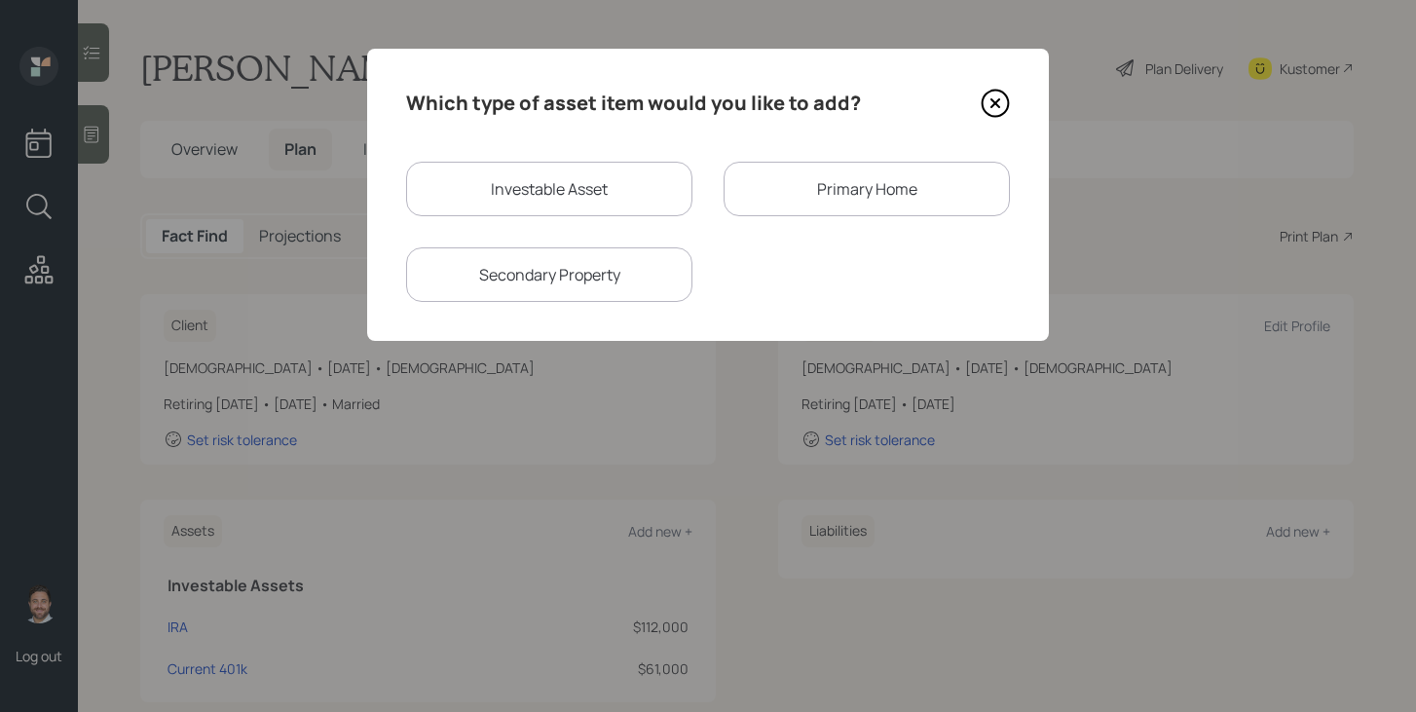
click at [512, 191] on div "Investable Asset" at bounding box center [549, 189] width 286 height 55
select select "taxable"
select select "balanced"
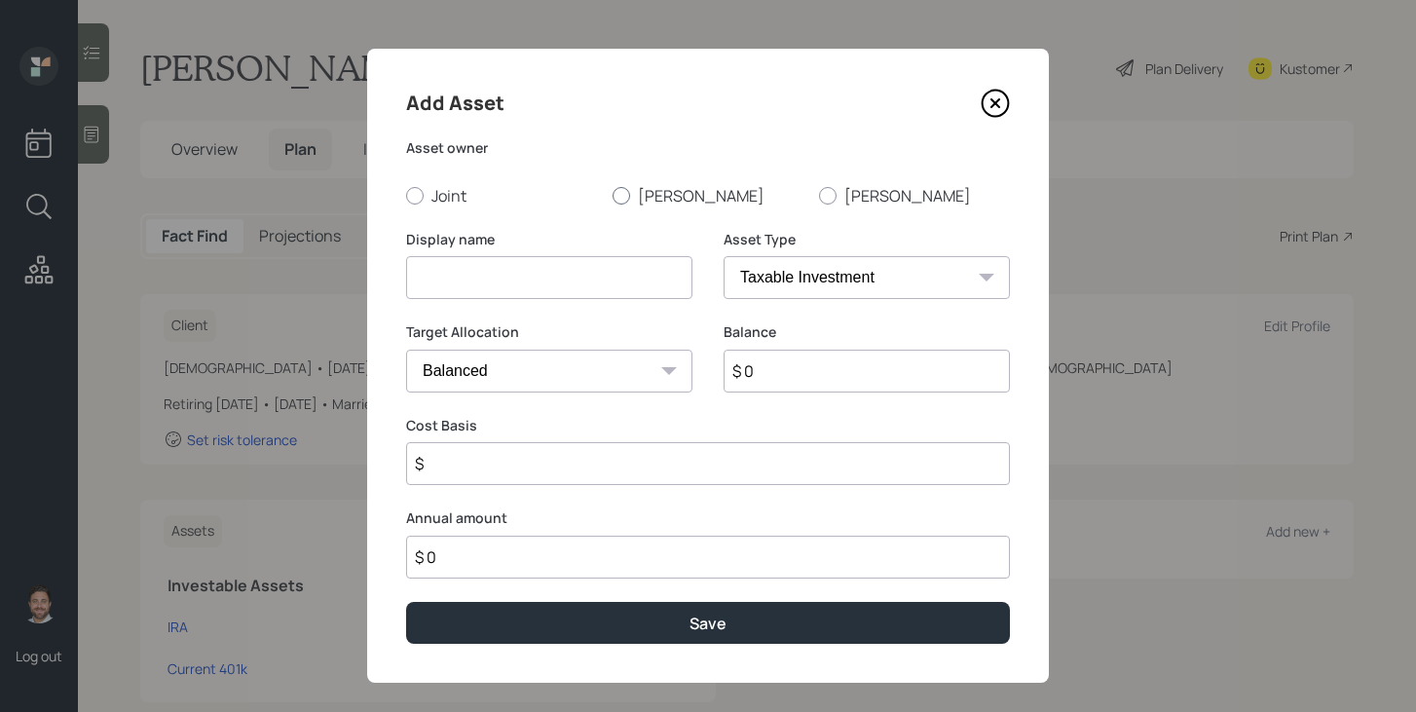
click at [613, 196] on div at bounding box center [622, 196] width 18 height 18
click at [612, 196] on input "[PERSON_NAME]" at bounding box center [612, 195] width 1 height 1
radio input "true"
click at [572, 283] on input at bounding box center [549, 277] width 286 height 43
type input "s"
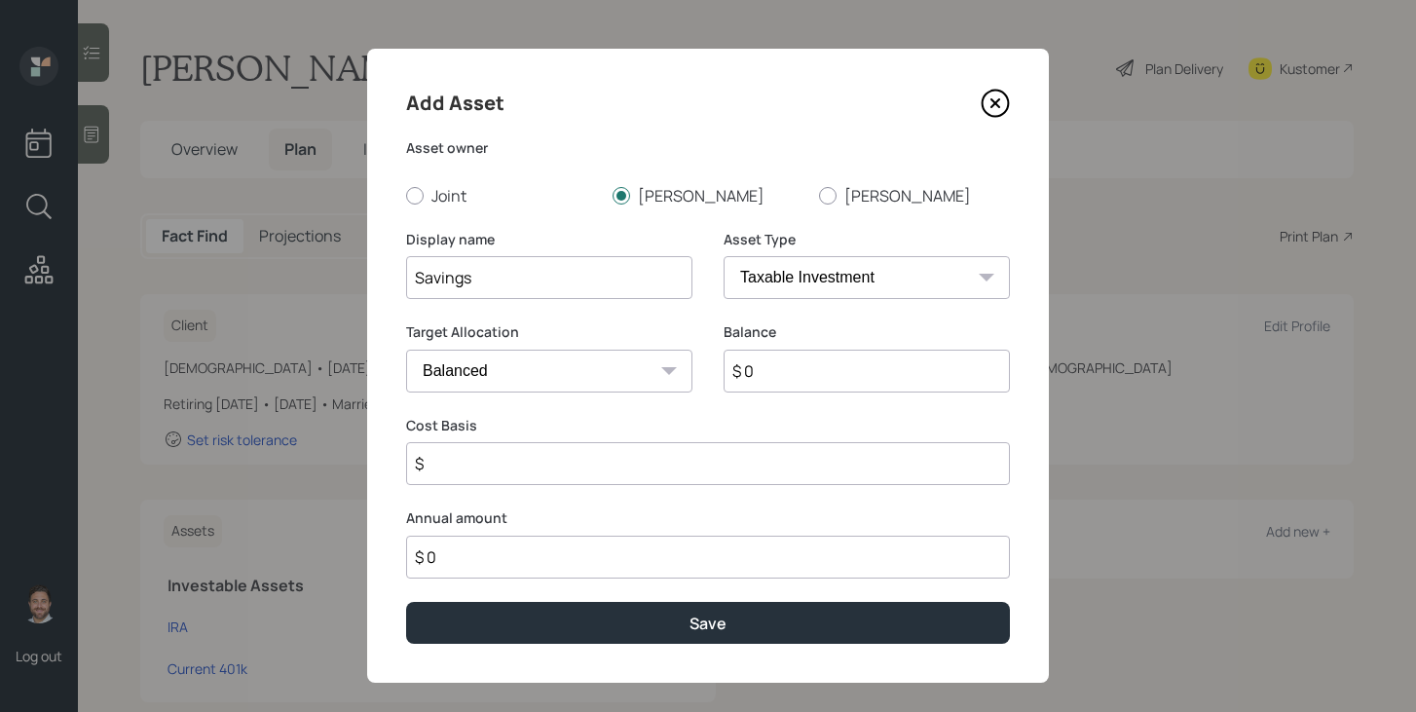
type input "Savings"
click at [794, 294] on select "SEP IRA IRA Roth IRA 401(k) Roth 401(k) 403(b) Roth 403(b) 457(b) Roth 457(b) H…" at bounding box center [867, 277] width 286 height 43
select select "cash"
click at [724, 256] on select "SEP IRA IRA Roth IRA 401(k) Roth 401(k) 403(b) Roth 403(b) 457(b) Roth 457(b) H…" at bounding box center [867, 277] width 286 height 43
type input "$"
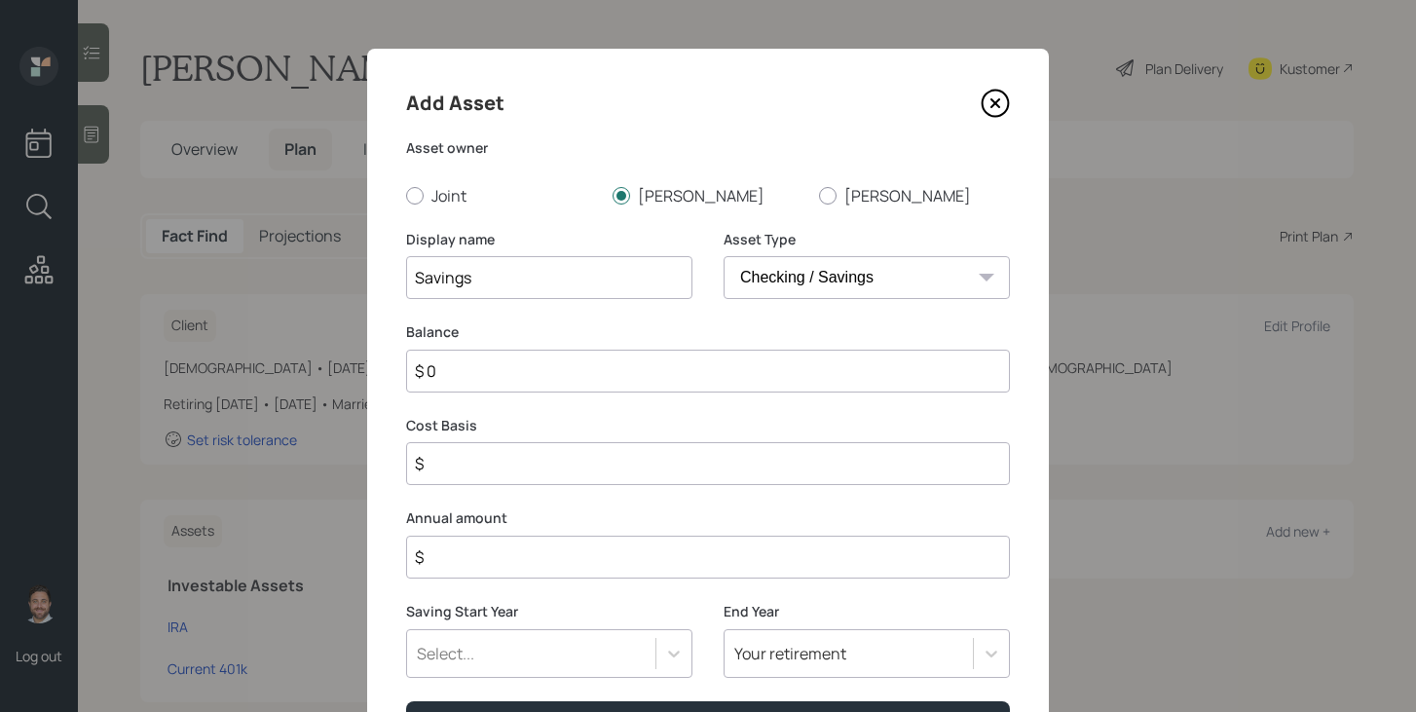
click at [787, 363] on input "$ 0" at bounding box center [708, 371] width 604 height 43
type input "$ 2"
type input "$ 20"
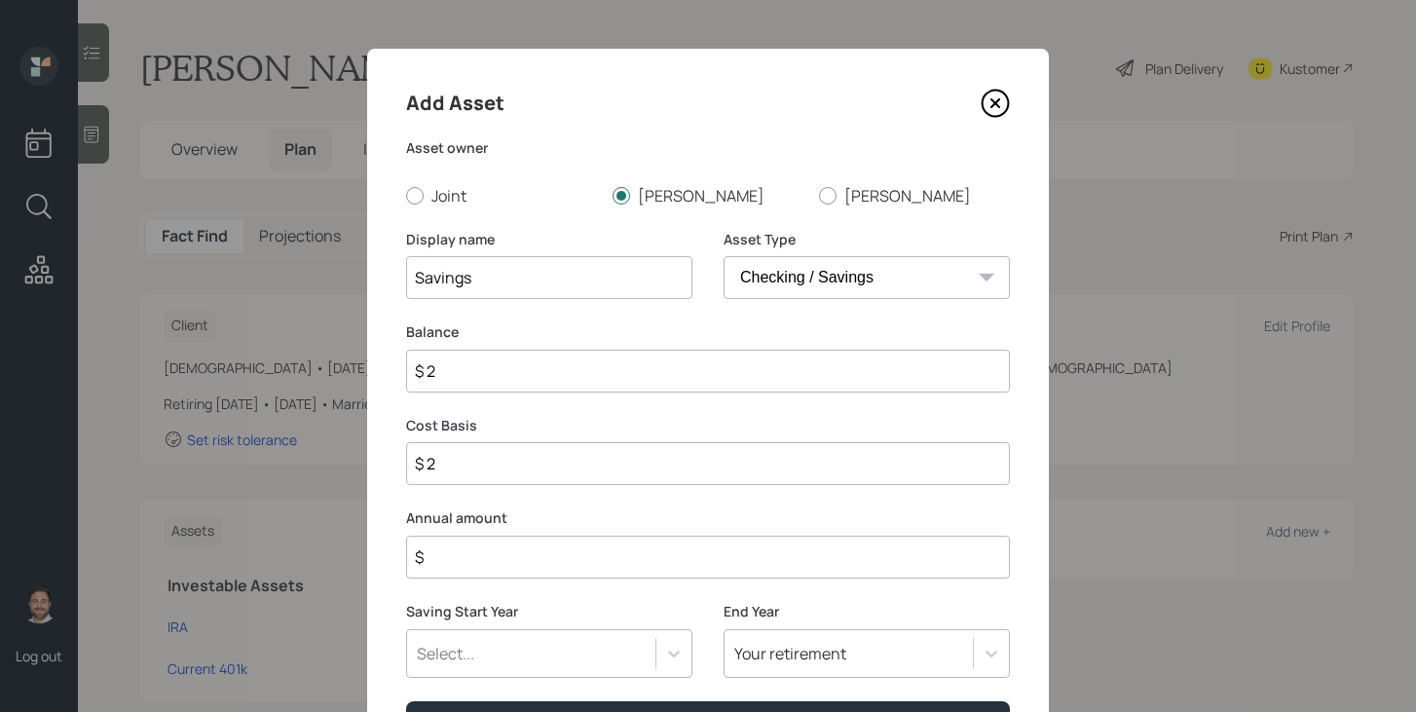
type input "$ 20"
type input "$ 200"
type input "$ 2,000"
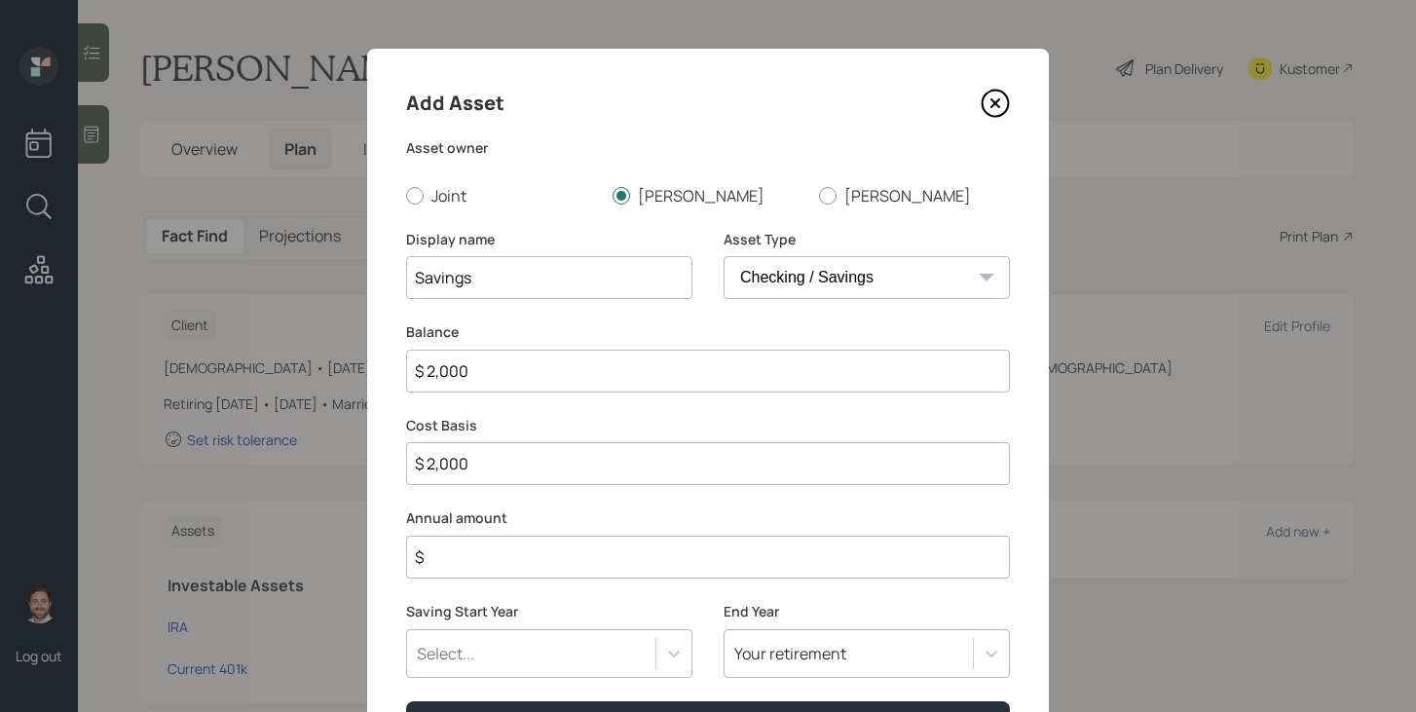
type input "$ 20,000"
click at [743, 560] on input "$" at bounding box center [708, 557] width 604 height 43
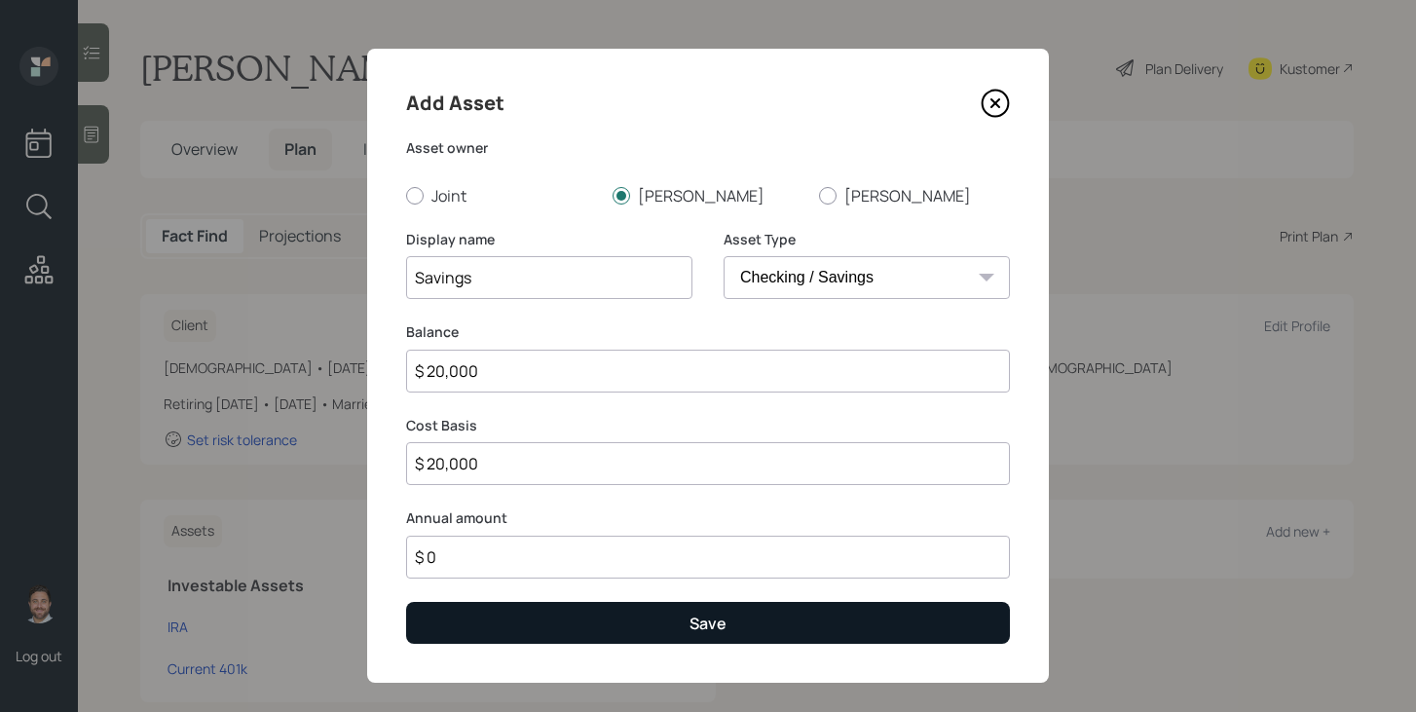
type input "$ 0"
click at [738, 635] on button "Save" at bounding box center [708, 623] width 604 height 42
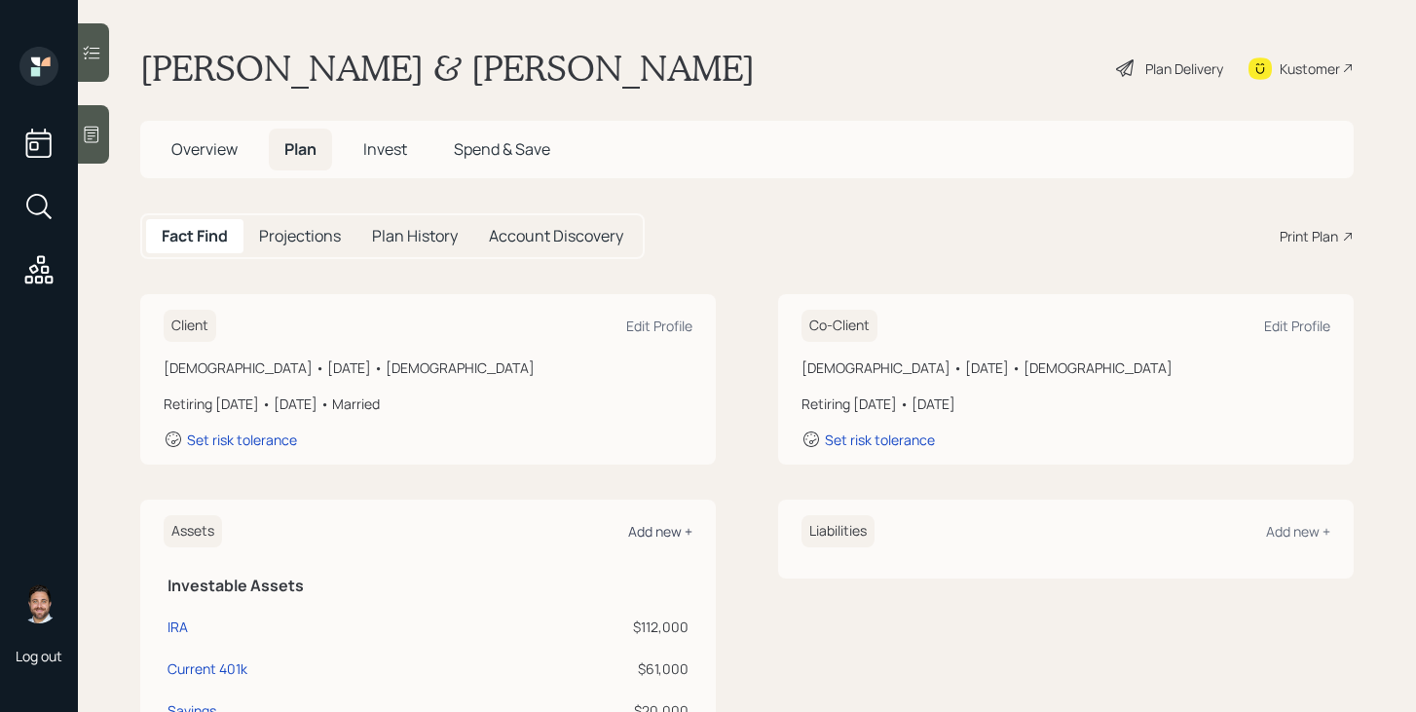
click at [661, 535] on div "Add new +" at bounding box center [660, 531] width 64 height 19
click at [661, 535] on main "John & Tara Garr Plan Delivery Kustomer Overview Plan Invest Spend & Save Fact …" at bounding box center [747, 356] width 1338 height 712
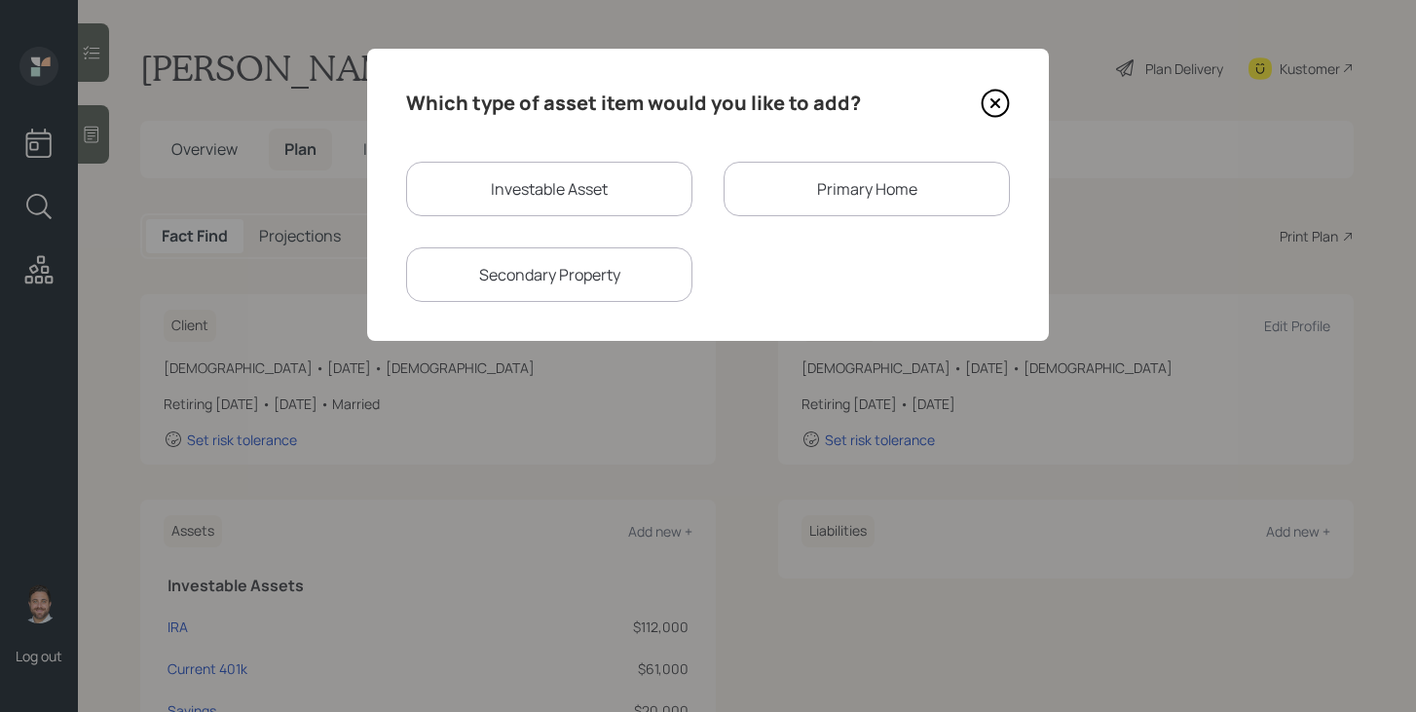
click at [852, 195] on div "Primary Home" at bounding box center [867, 189] width 286 height 55
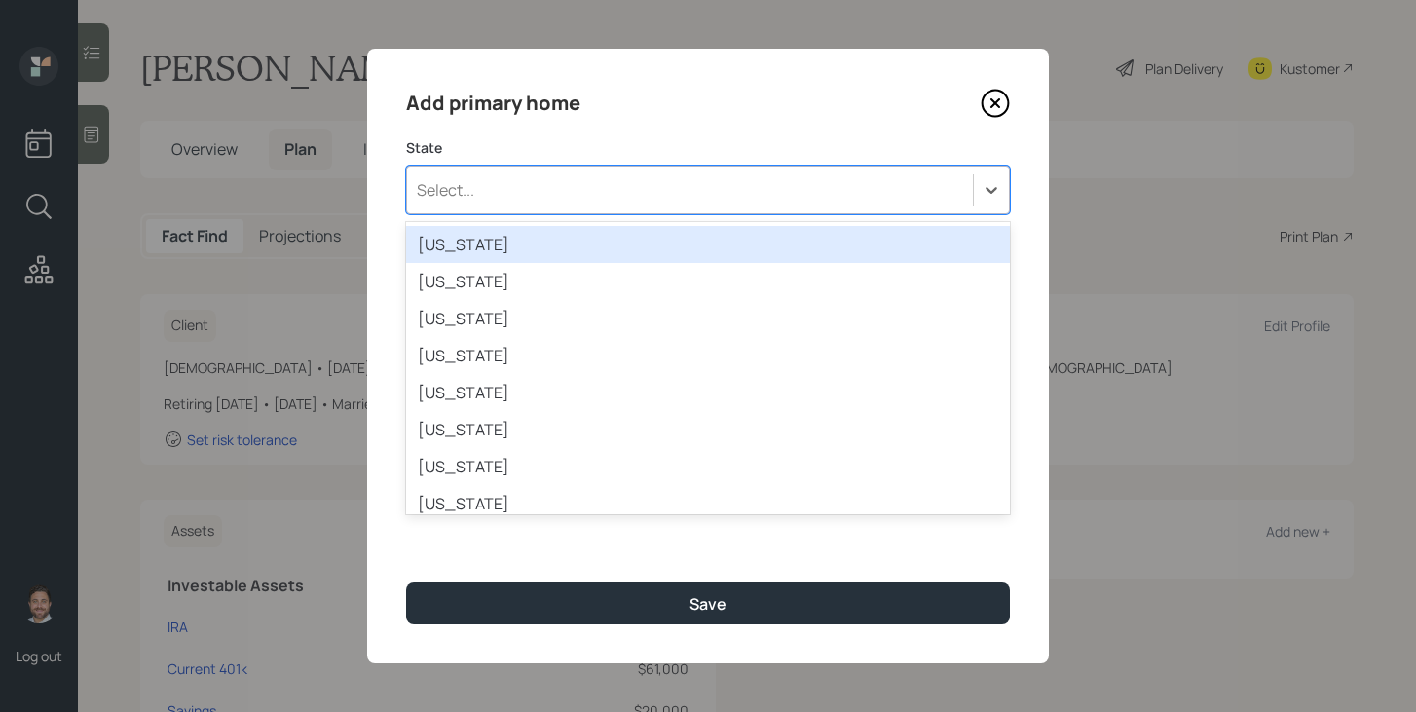
click at [751, 191] on div "Select..." at bounding box center [690, 189] width 566 height 33
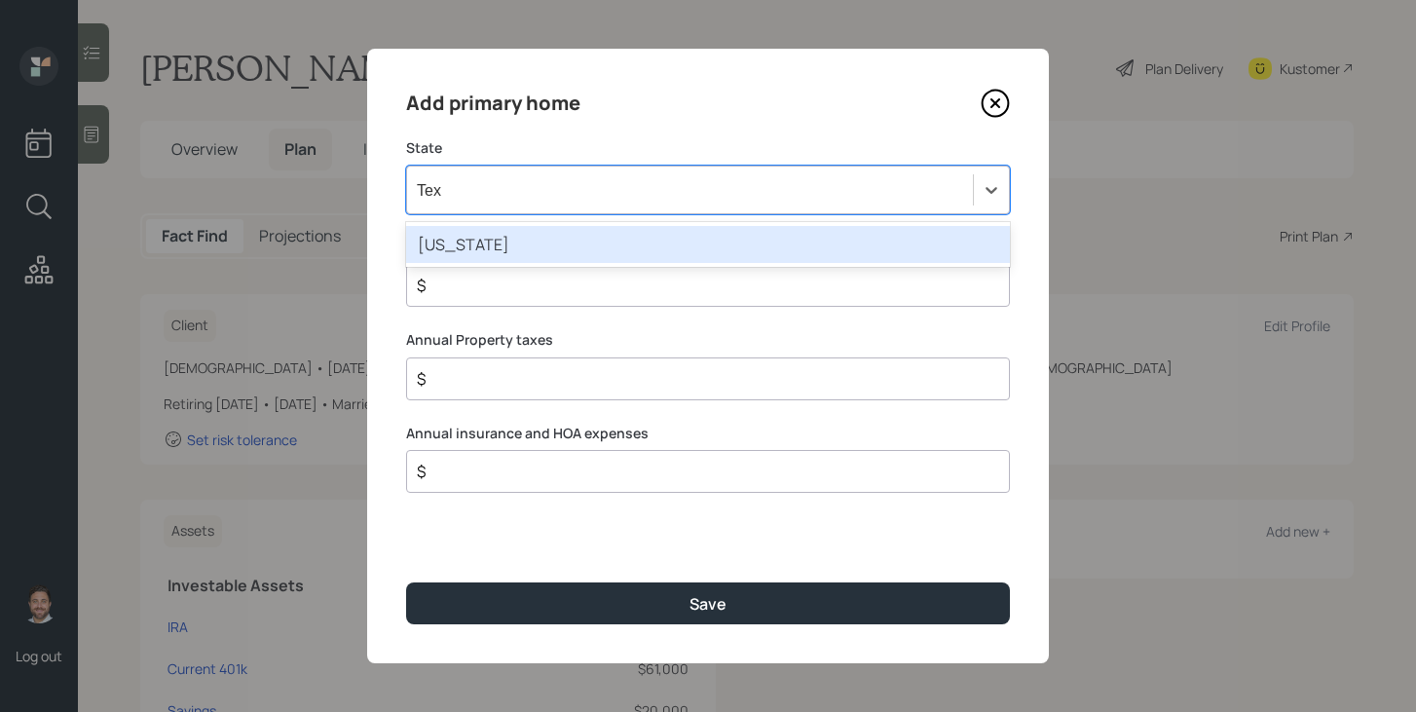
type input "Texa"
click at [709, 250] on div "Texas" at bounding box center [708, 244] width 604 height 37
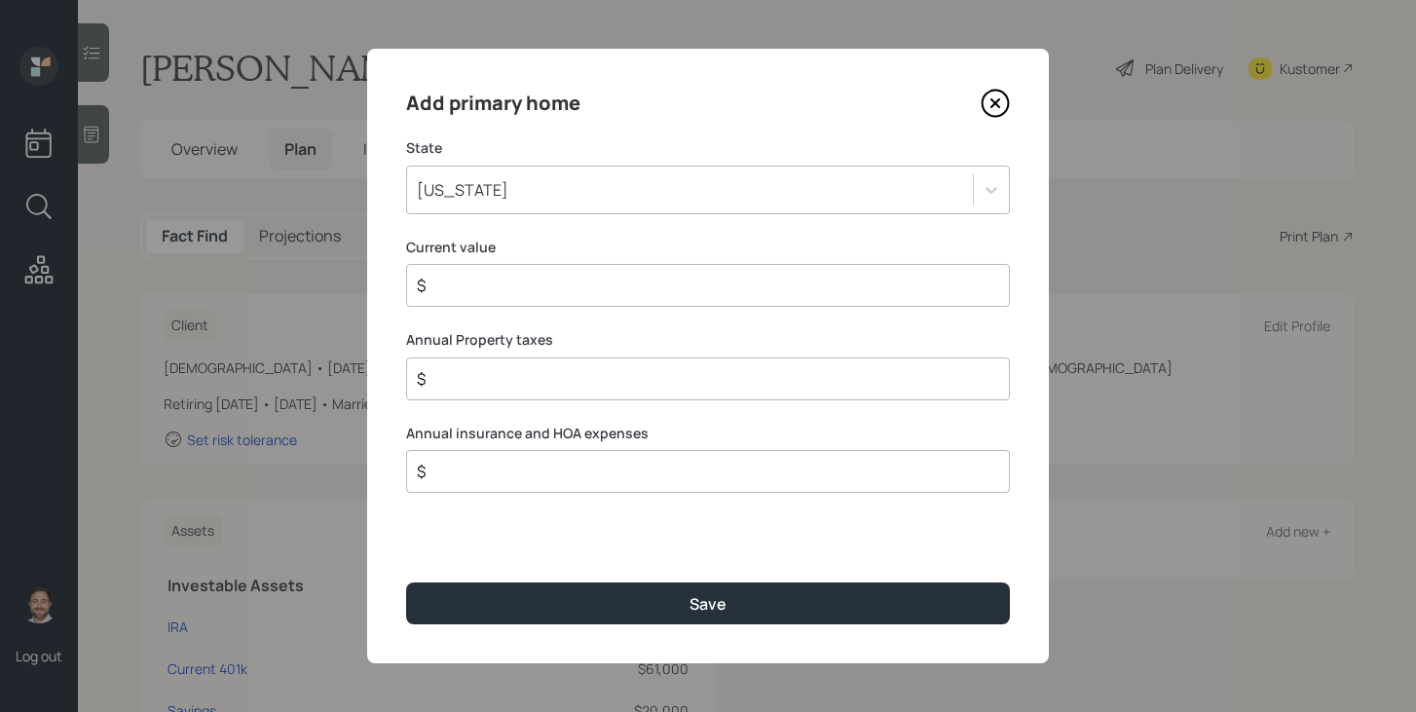
click at [701, 275] on input "$" at bounding box center [700, 285] width 571 height 23
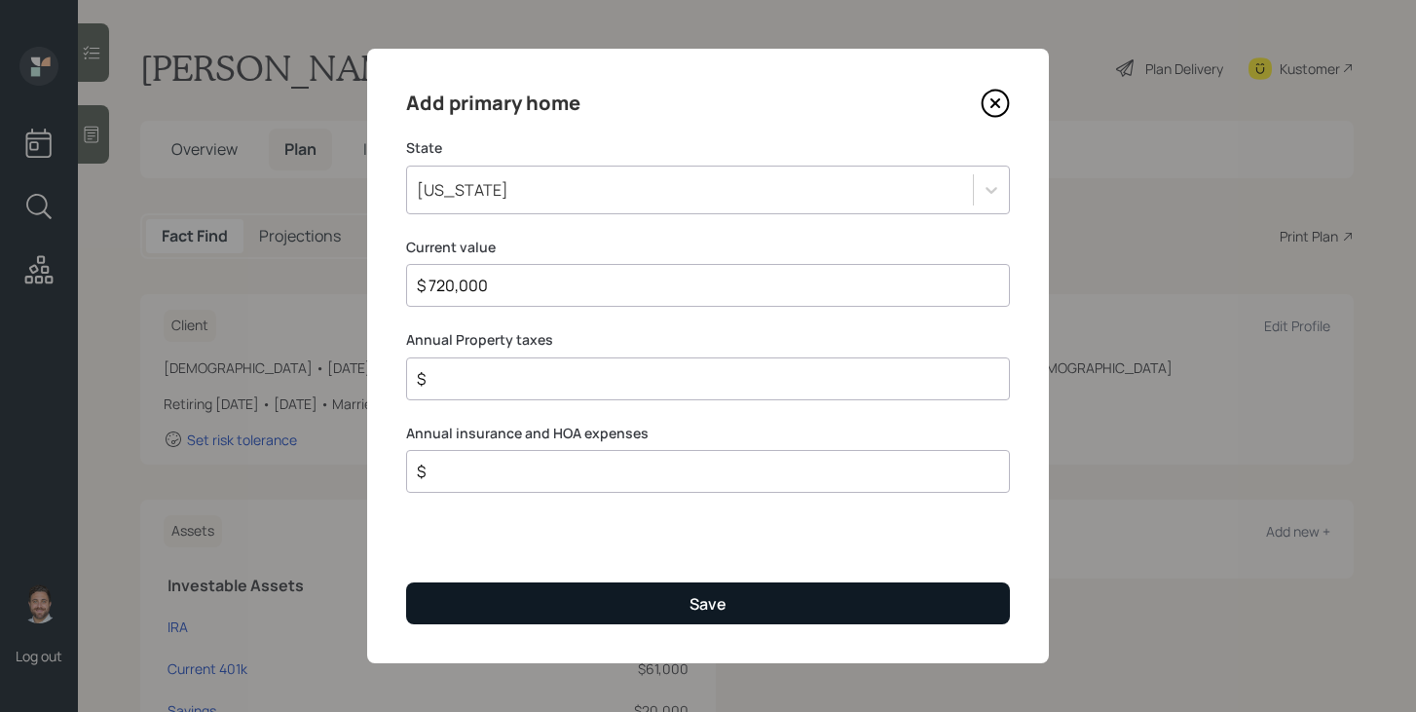
type input "$ 720,000"
click at [643, 607] on button "Save" at bounding box center [708, 603] width 604 height 42
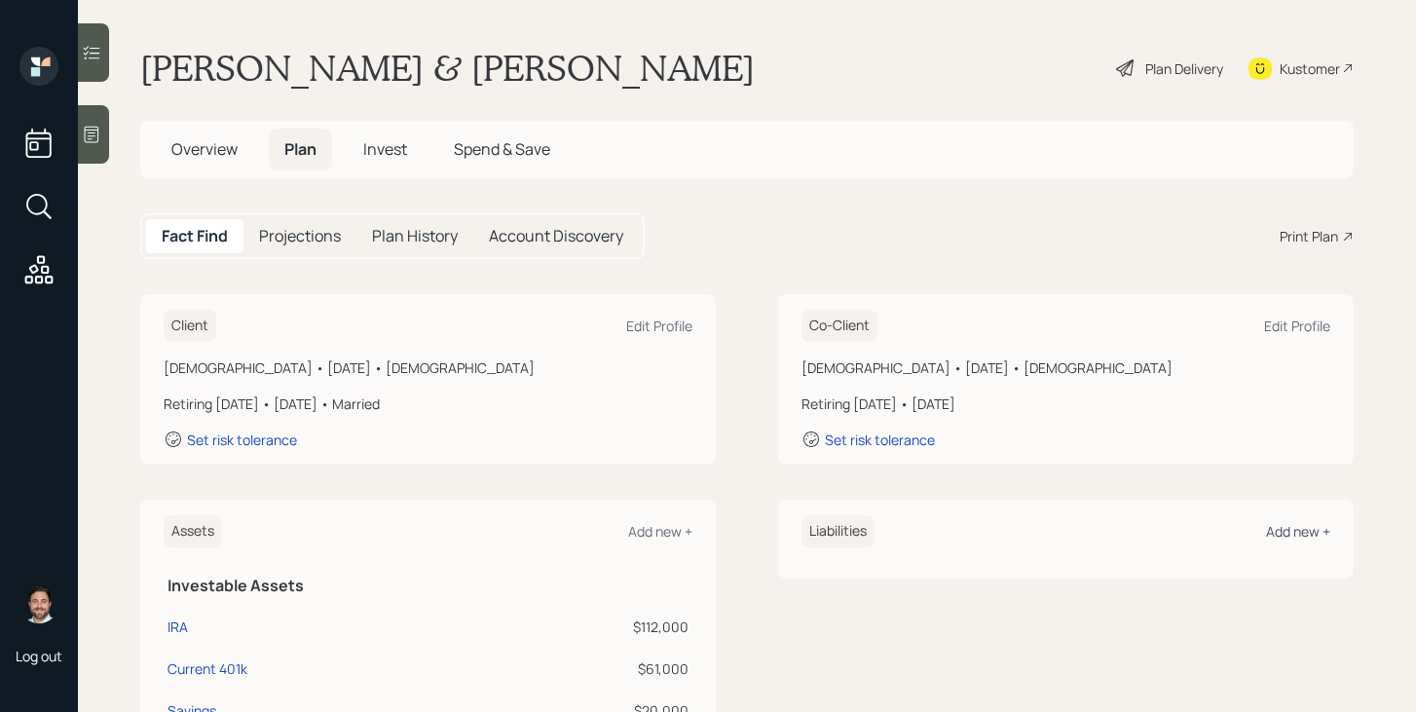
click at [1268, 528] on div "Add new +" at bounding box center [1298, 531] width 64 height 19
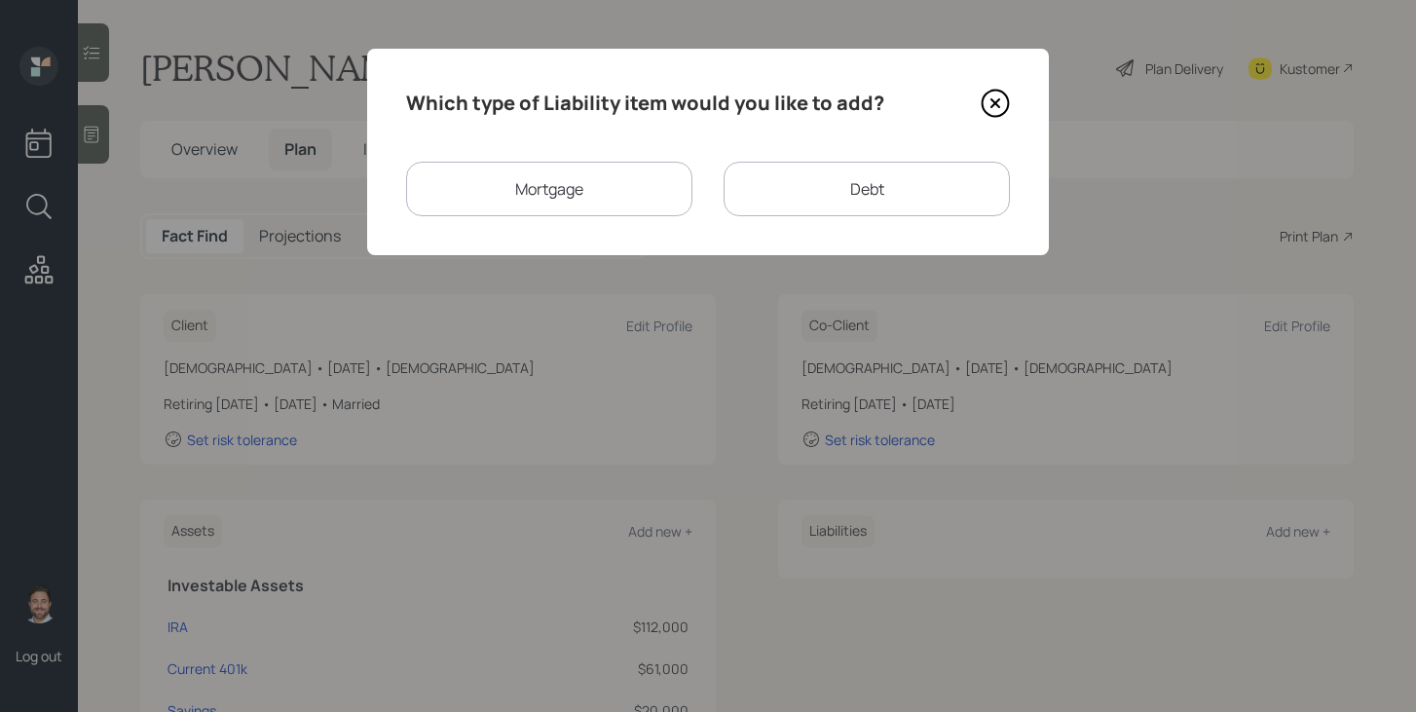
click at [571, 181] on div "Mortgage" at bounding box center [549, 189] width 286 height 55
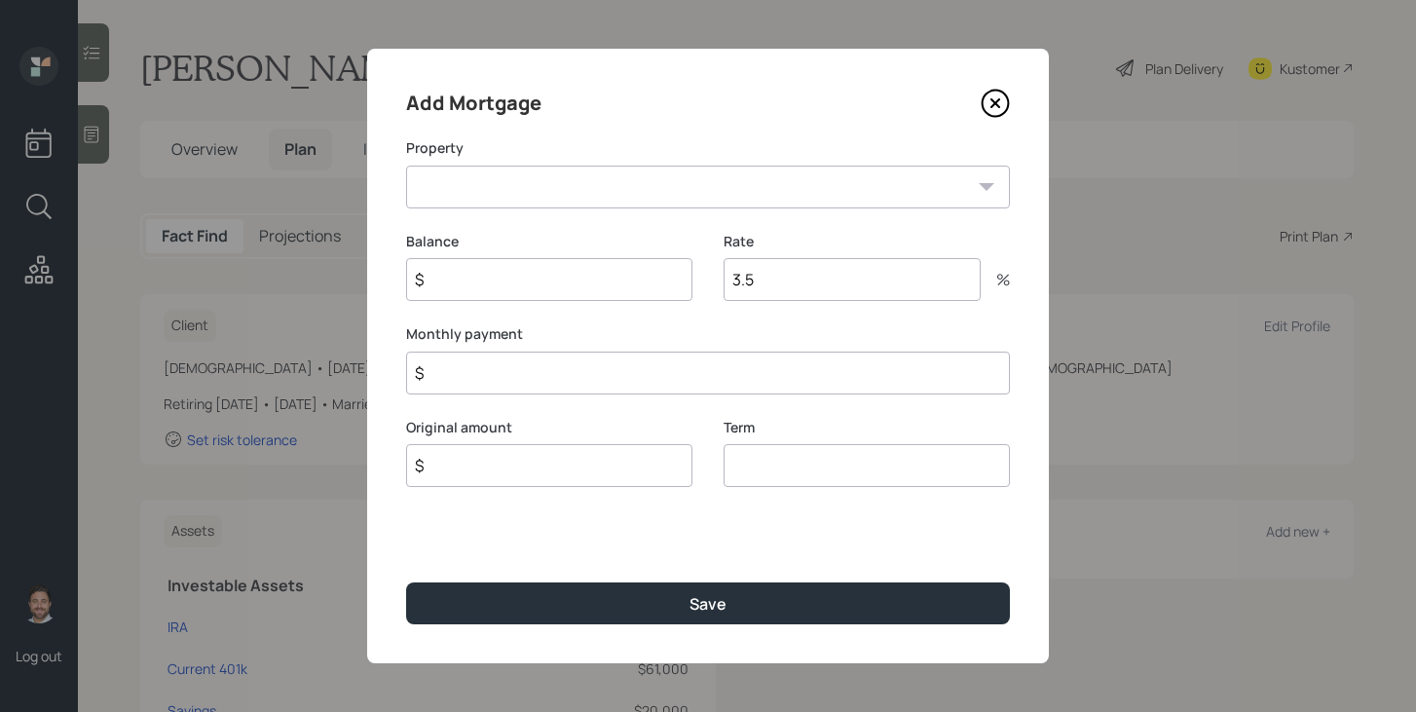
click at [571, 181] on select "TX Primary home" at bounding box center [708, 187] width 604 height 43
select select "5c4cad1f-a097-4cc8-91ae-f9d4f43fc63c"
click at [406, 166] on select "TX Primary home" at bounding box center [708, 187] width 604 height 43
click at [545, 280] on input "$" at bounding box center [549, 279] width 286 height 43
type input "$ 363,000"
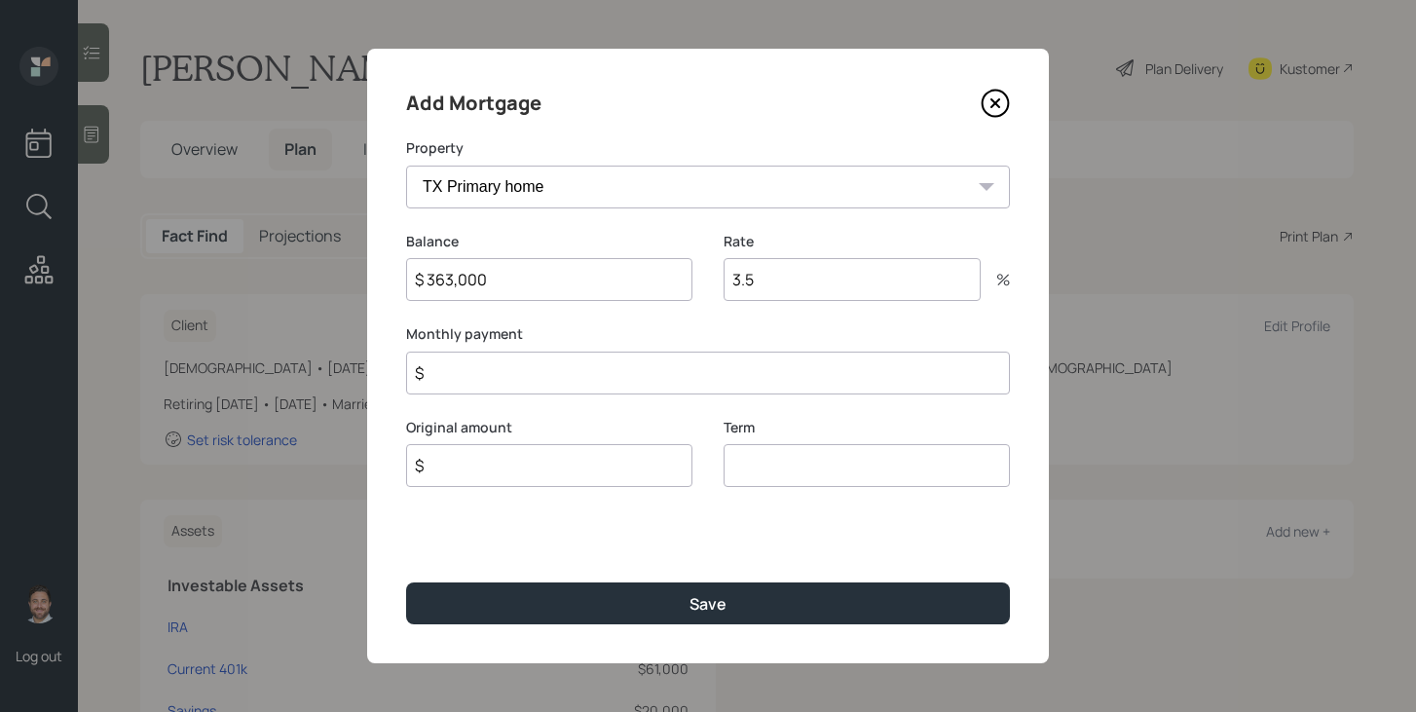
click at [799, 286] on input "3.5" at bounding box center [852, 279] width 257 height 43
click at [798, 286] on input "3.5" at bounding box center [852, 279] width 257 height 43
type input "2.75"
click at [644, 475] on input "$" at bounding box center [549, 465] width 286 height 43
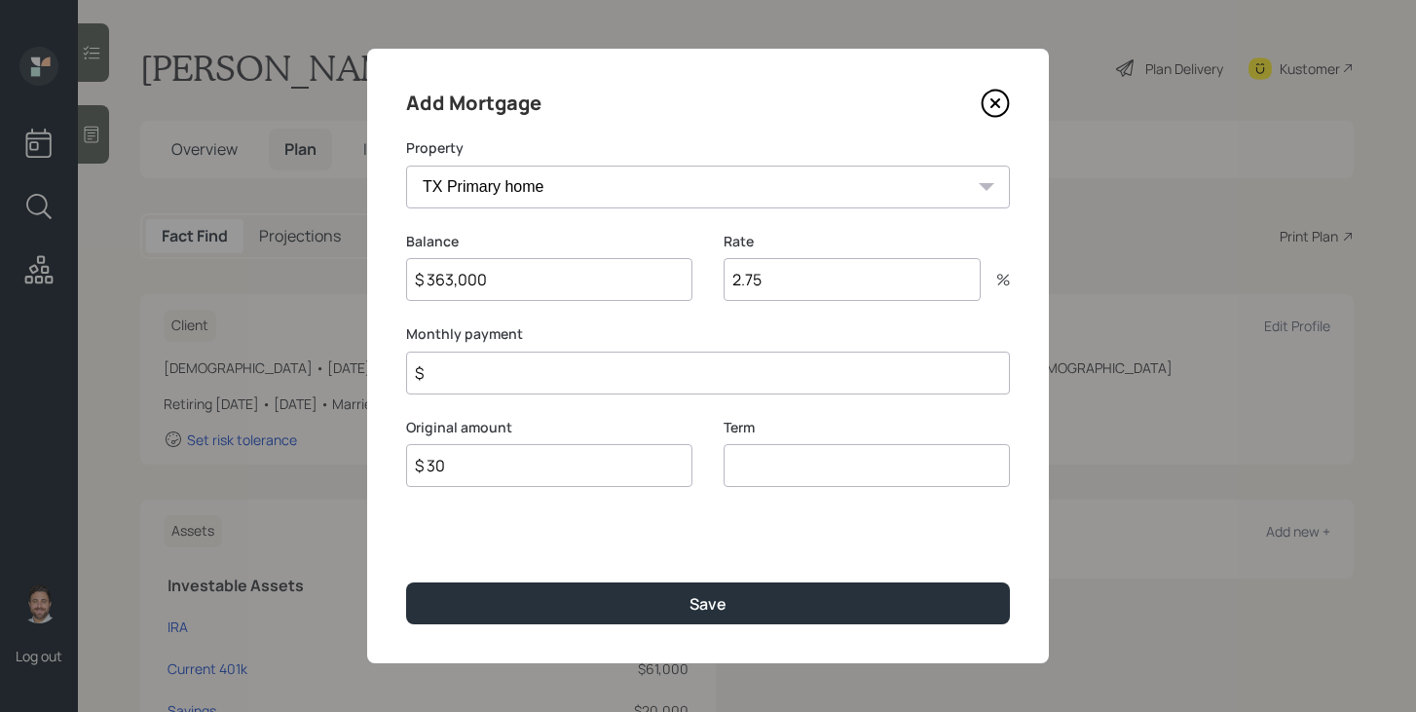
type input "$ 30"
click at [763, 469] on input "number" at bounding box center [867, 465] width 286 height 43
type input "30"
click at [590, 478] on input "$ 30" at bounding box center [549, 465] width 286 height 43
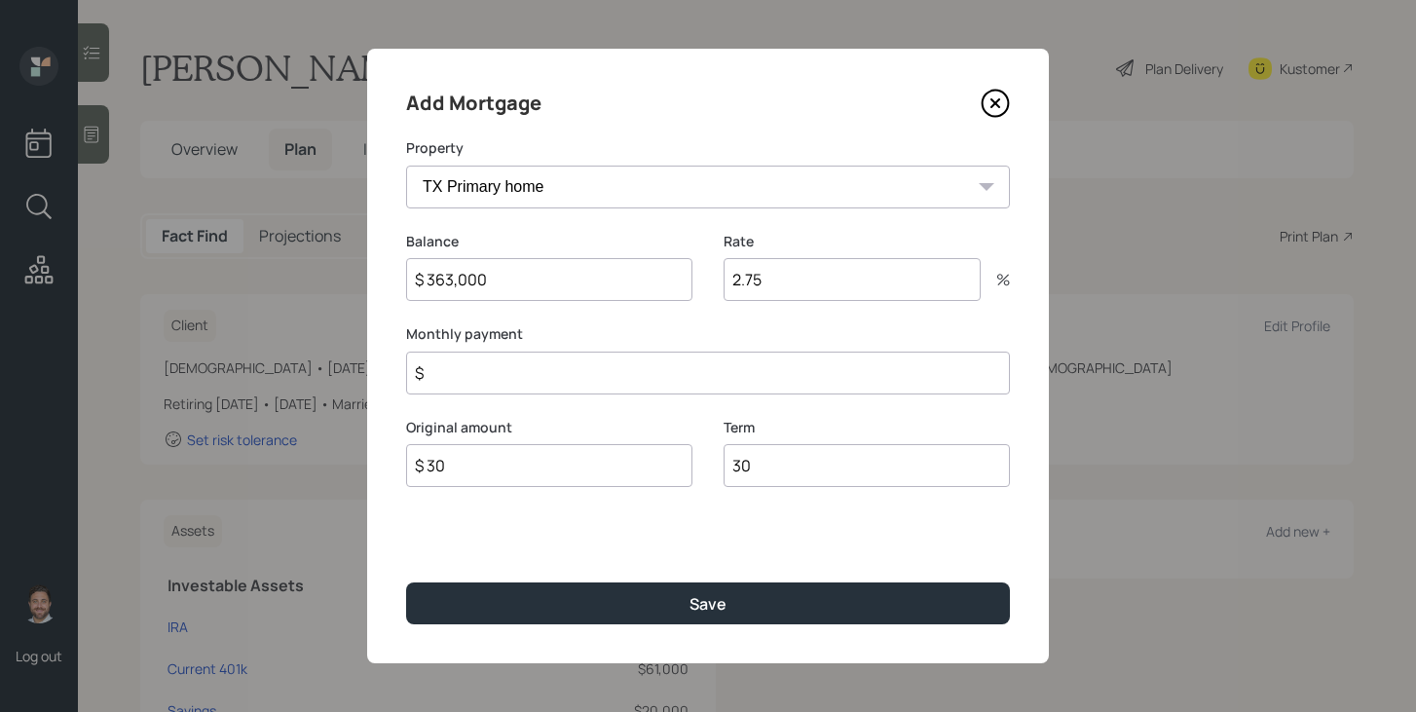
click at [590, 478] on input "$ 30" at bounding box center [549, 465] width 286 height 43
type input "$ 363,000"
click at [613, 374] on input "$" at bounding box center [708, 373] width 604 height 43
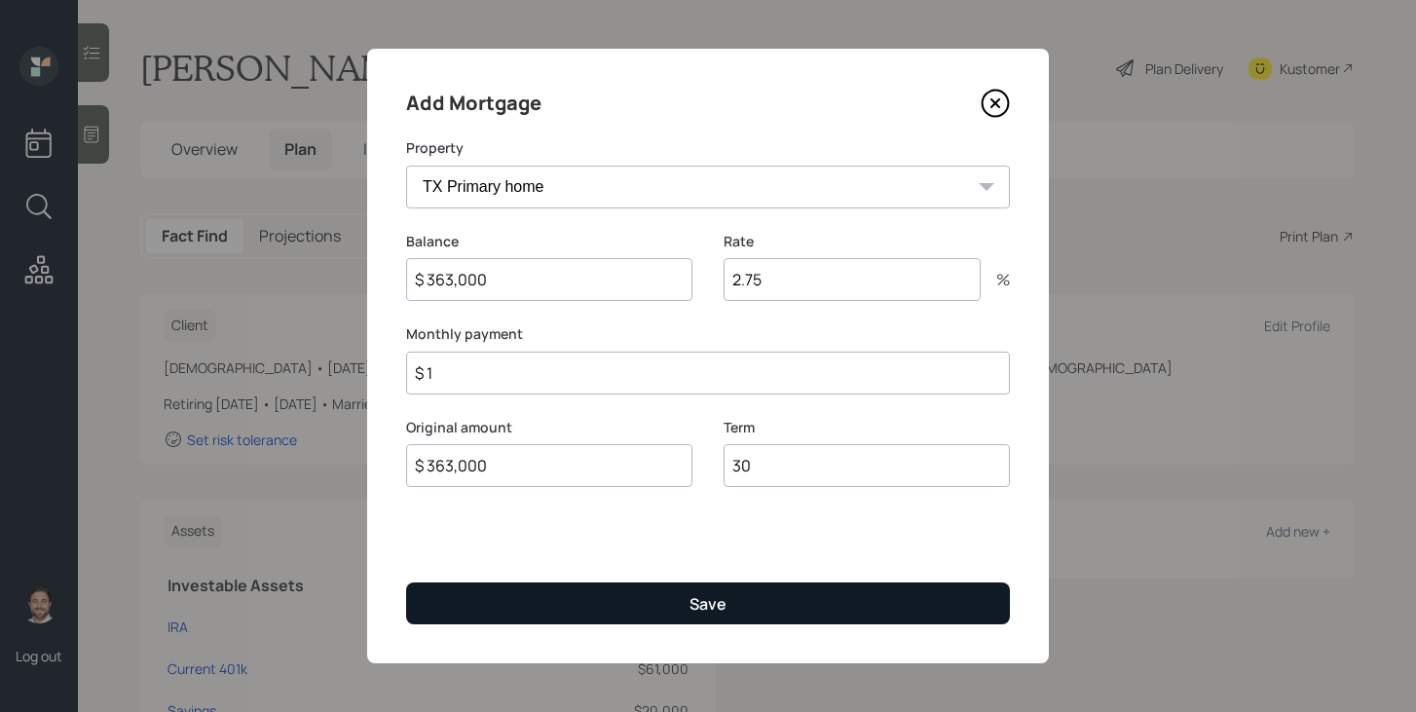
type input "$ 1"
click at [576, 607] on button "Save" at bounding box center [708, 603] width 604 height 42
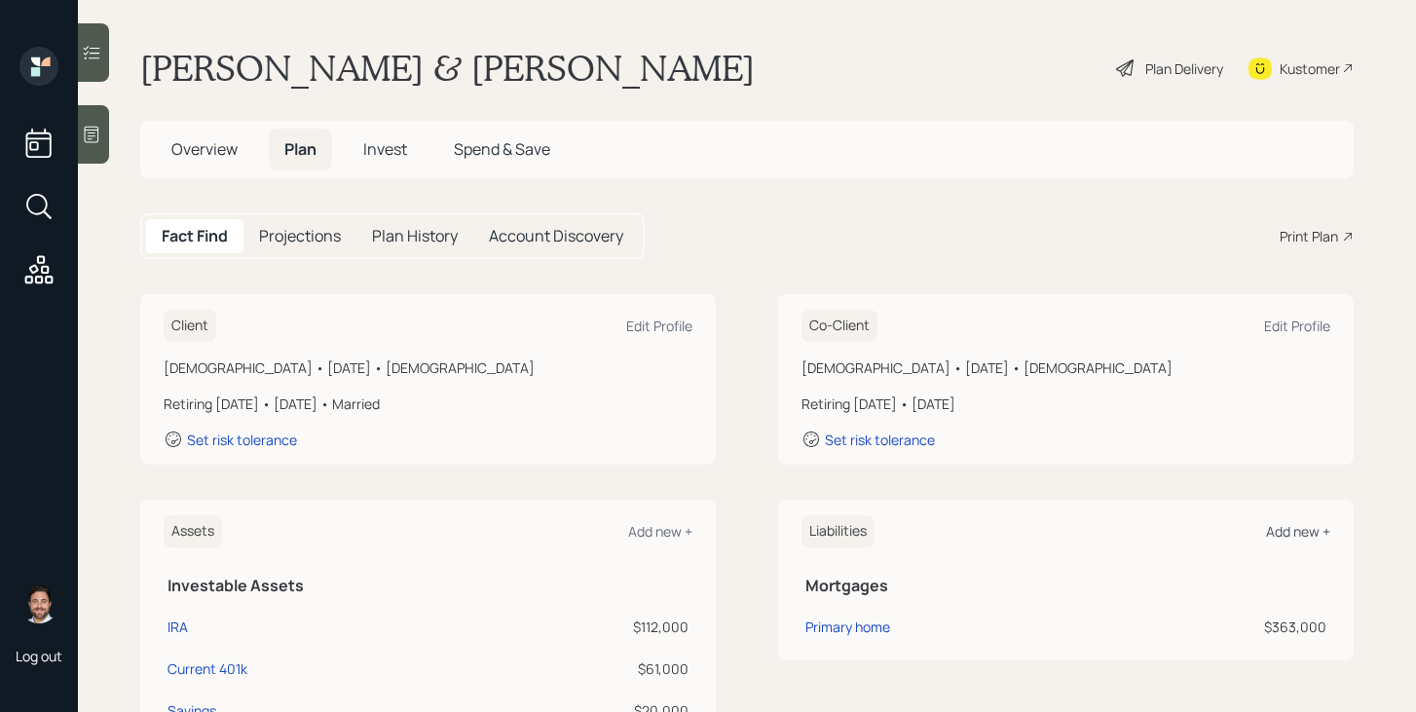
click at [1285, 524] on div "Add new +" at bounding box center [1298, 531] width 64 height 19
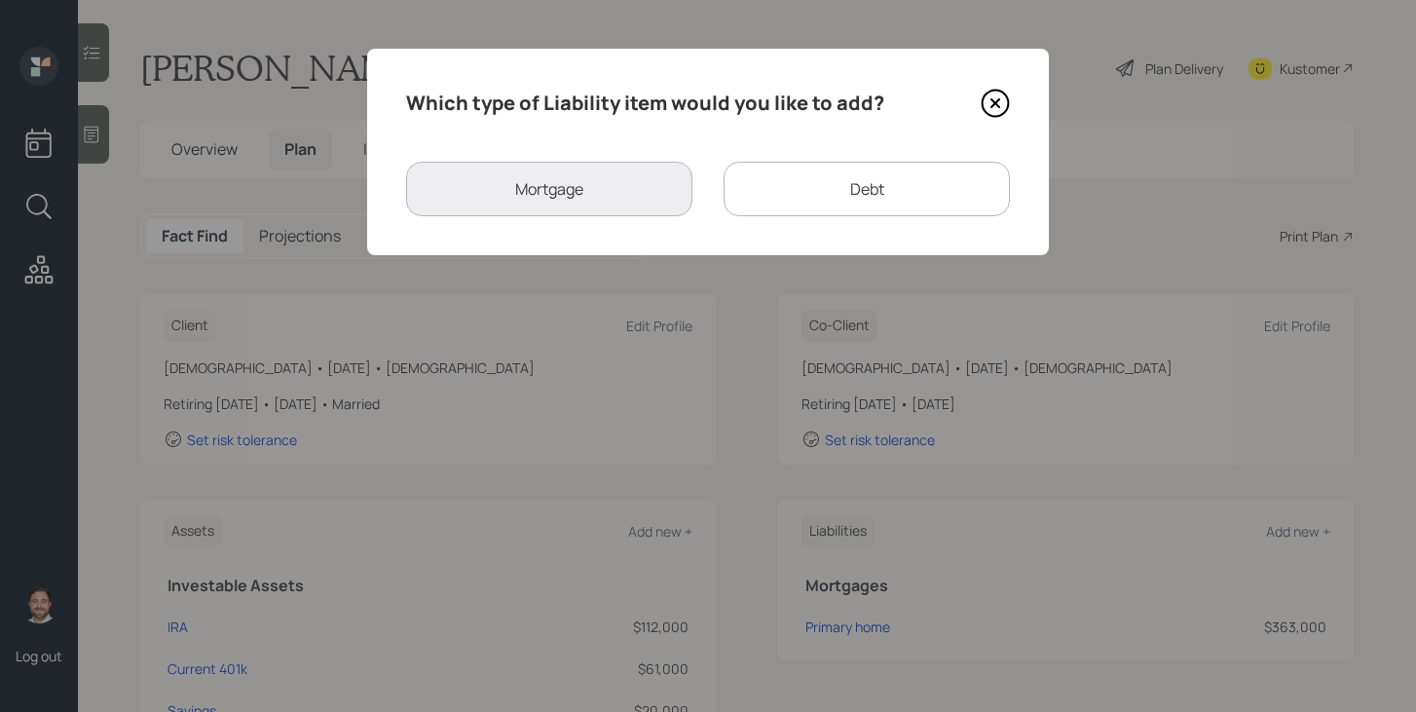
click at [875, 211] on div "Debt" at bounding box center [867, 189] width 286 height 55
select select "credit_card"
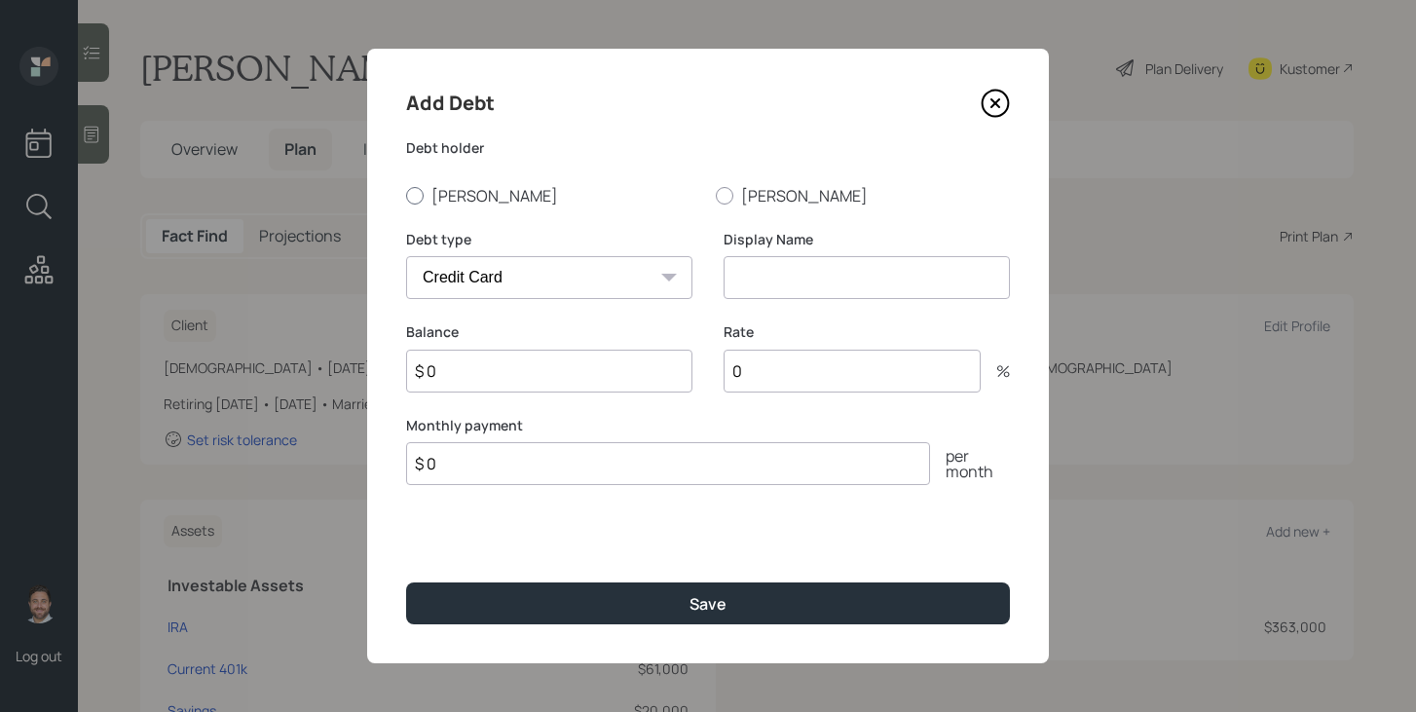
click at [467, 199] on label "[PERSON_NAME]" at bounding box center [553, 195] width 294 height 21
click at [406, 196] on input "[PERSON_NAME]" at bounding box center [405, 195] width 1 height 1
radio input "true"
click at [851, 283] on input at bounding box center [867, 277] width 286 height 43
type input "HELOC"
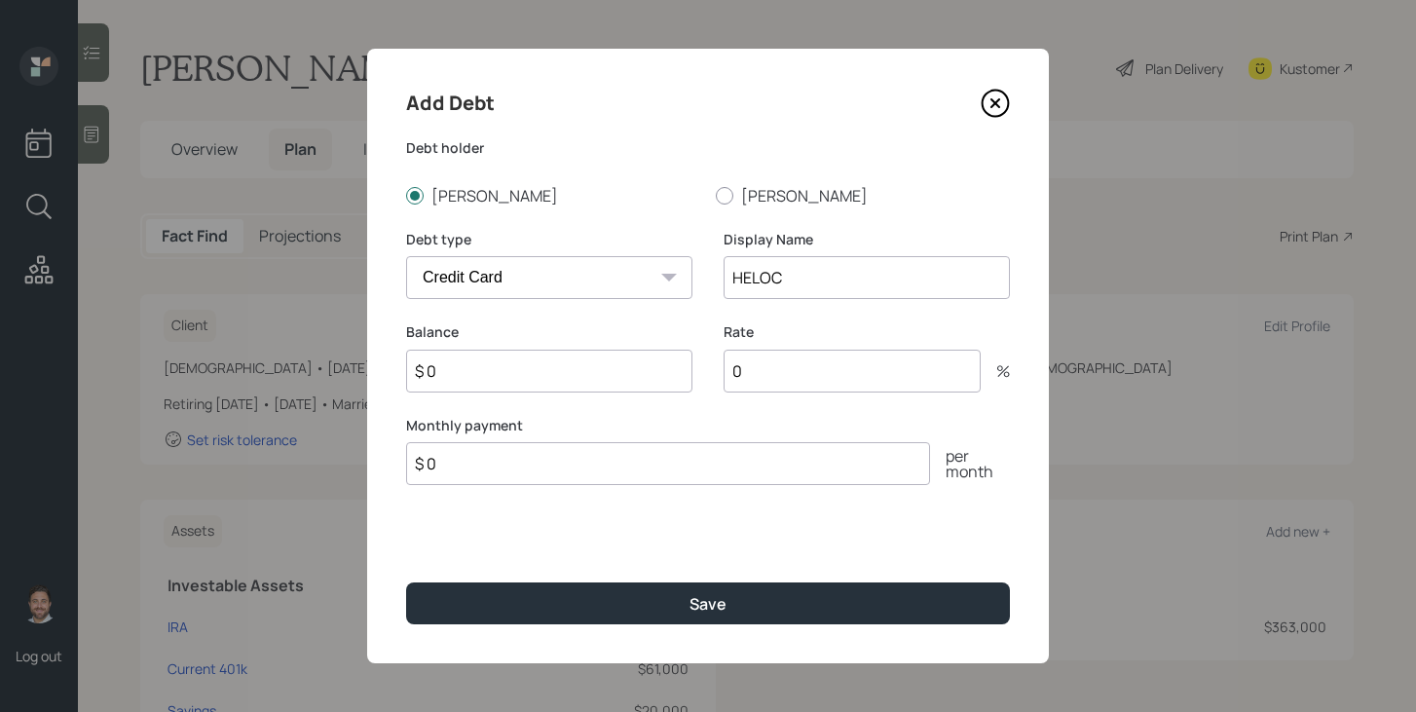
click at [644, 287] on select "Car Credit Card Medical Student Other" at bounding box center [549, 277] width 286 height 43
select select "other"
click at [406, 256] on select "Car Credit Card Medical Student Other" at bounding box center [549, 277] width 286 height 43
click at [543, 369] on input "$ 0" at bounding box center [549, 371] width 286 height 43
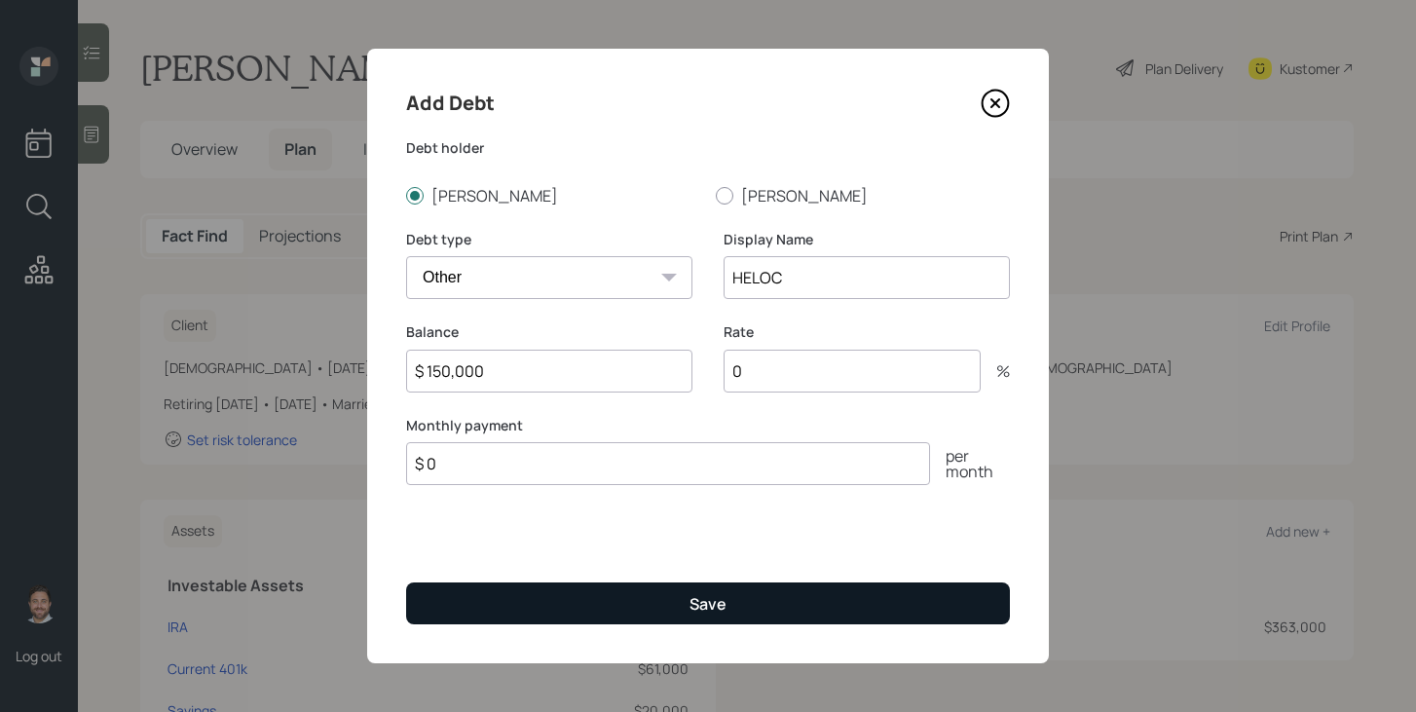
type input "$ 150,000"
click at [626, 593] on button "Save" at bounding box center [708, 603] width 604 height 42
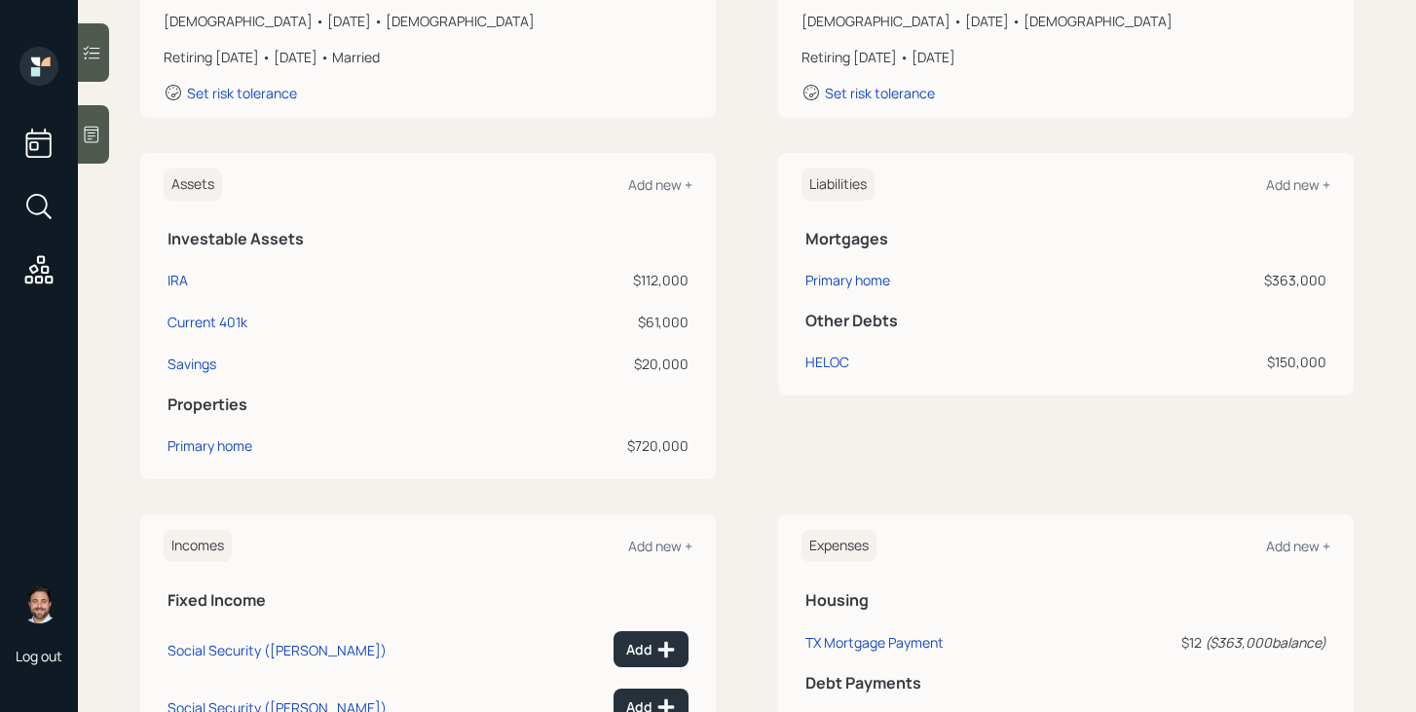
scroll to position [336, 0]
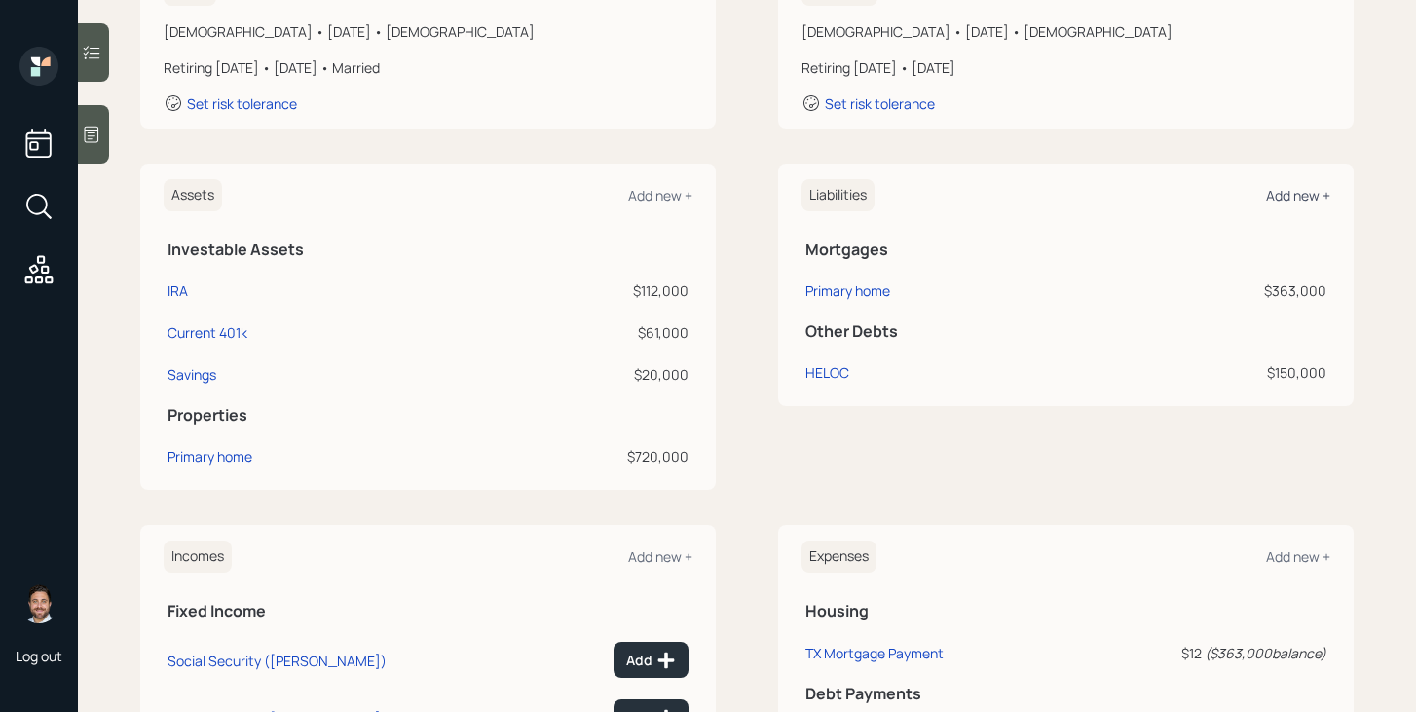
click at [1294, 201] on div "Add new +" at bounding box center [1298, 195] width 64 height 19
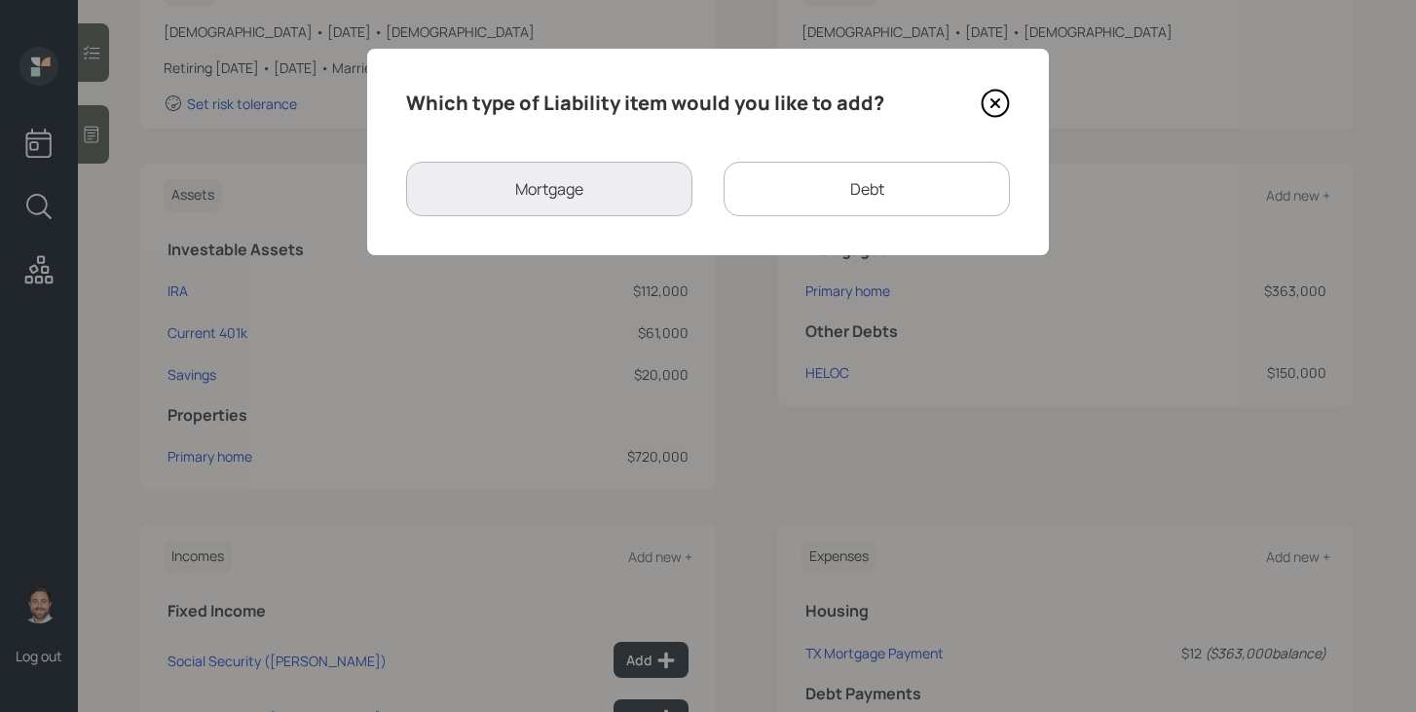
click at [846, 195] on div "Debt" at bounding box center [867, 189] width 286 height 55
select select "credit_card"
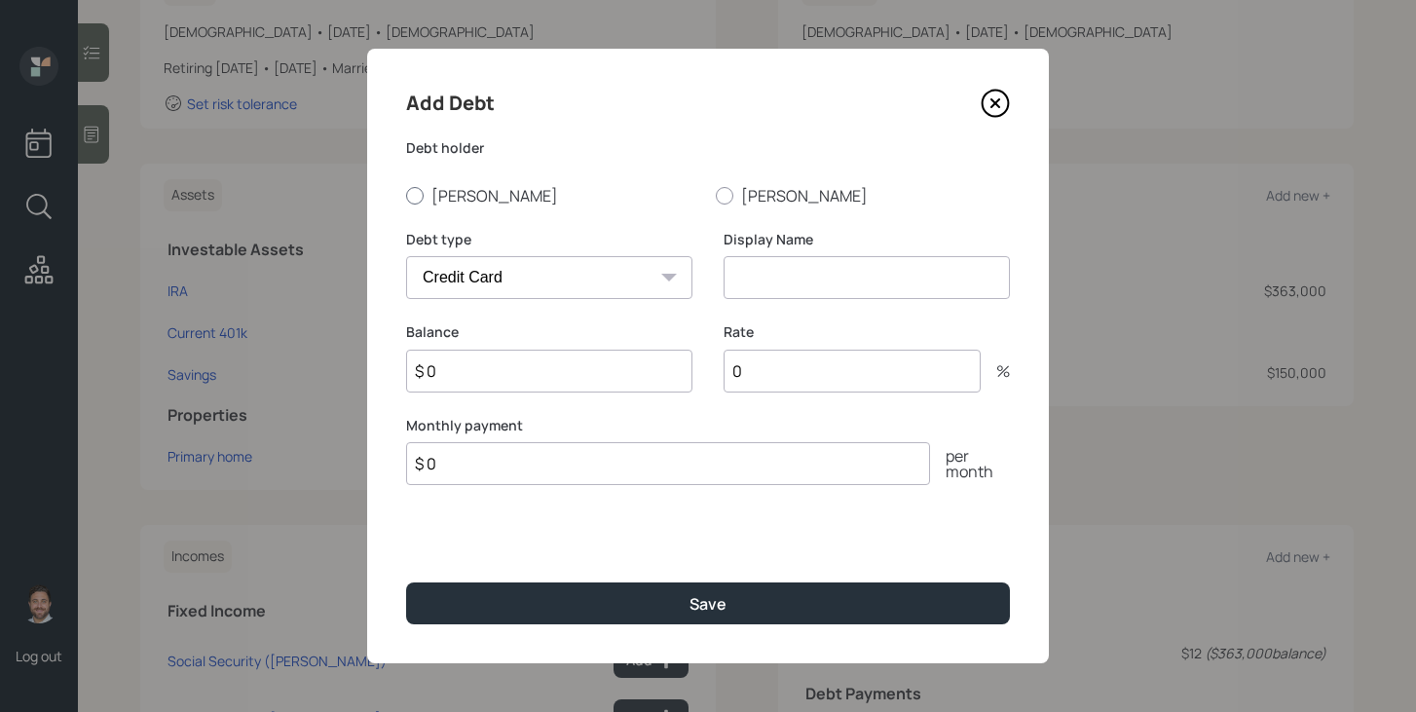
click at [429, 190] on label "[PERSON_NAME]" at bounding box center [553, 195] width 294 height 21
click at [406, 195] on input "[PERSON_NAME]" at bounding box center [405, 195] width 1 height 1
radio input "true"
click at [822, 278] on input at bounding box center [867, 277] width 286 height 43
type input "Credit Card Debt"
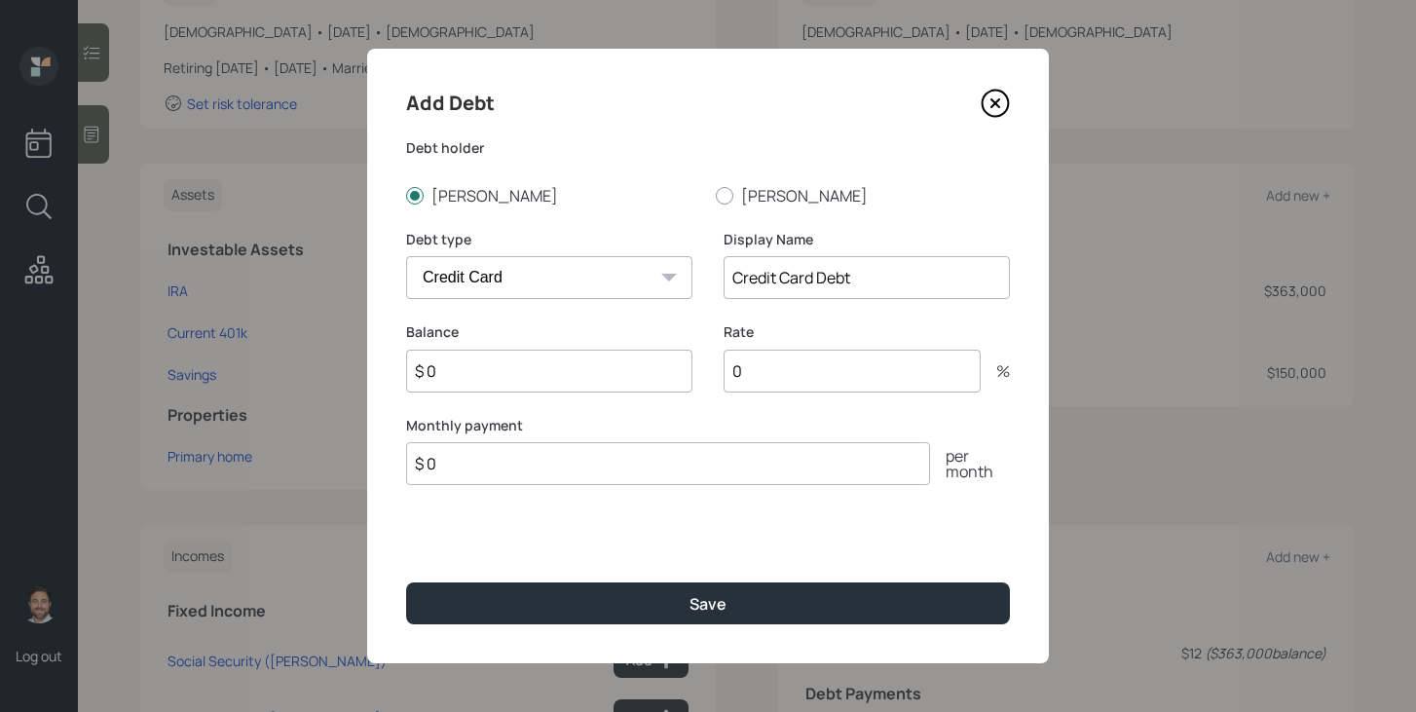
click at [621, 373] on input "$ 0" at bounding box center [549, 371] width 286 height 43
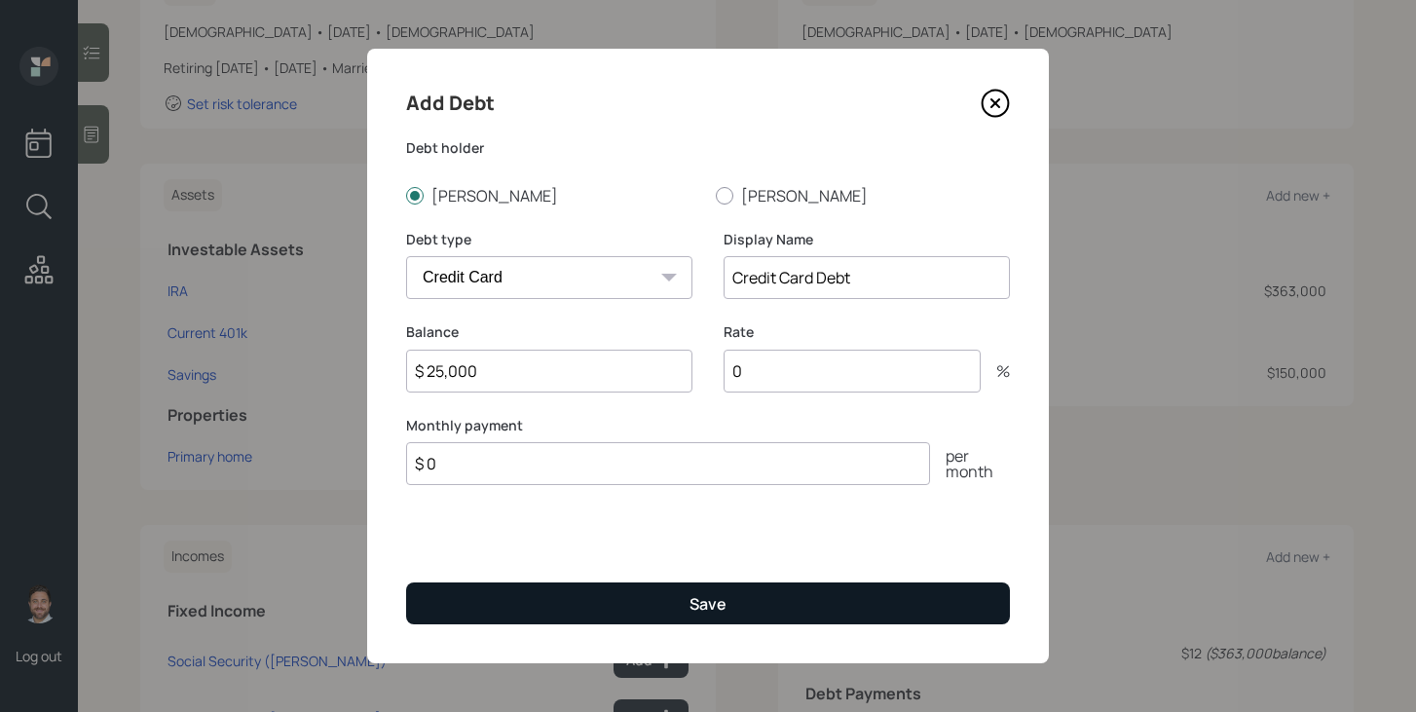
type input "$ 25,000"
click at [689, 604] on button "Save" at bounding box center [708, 603] width 604 height 42
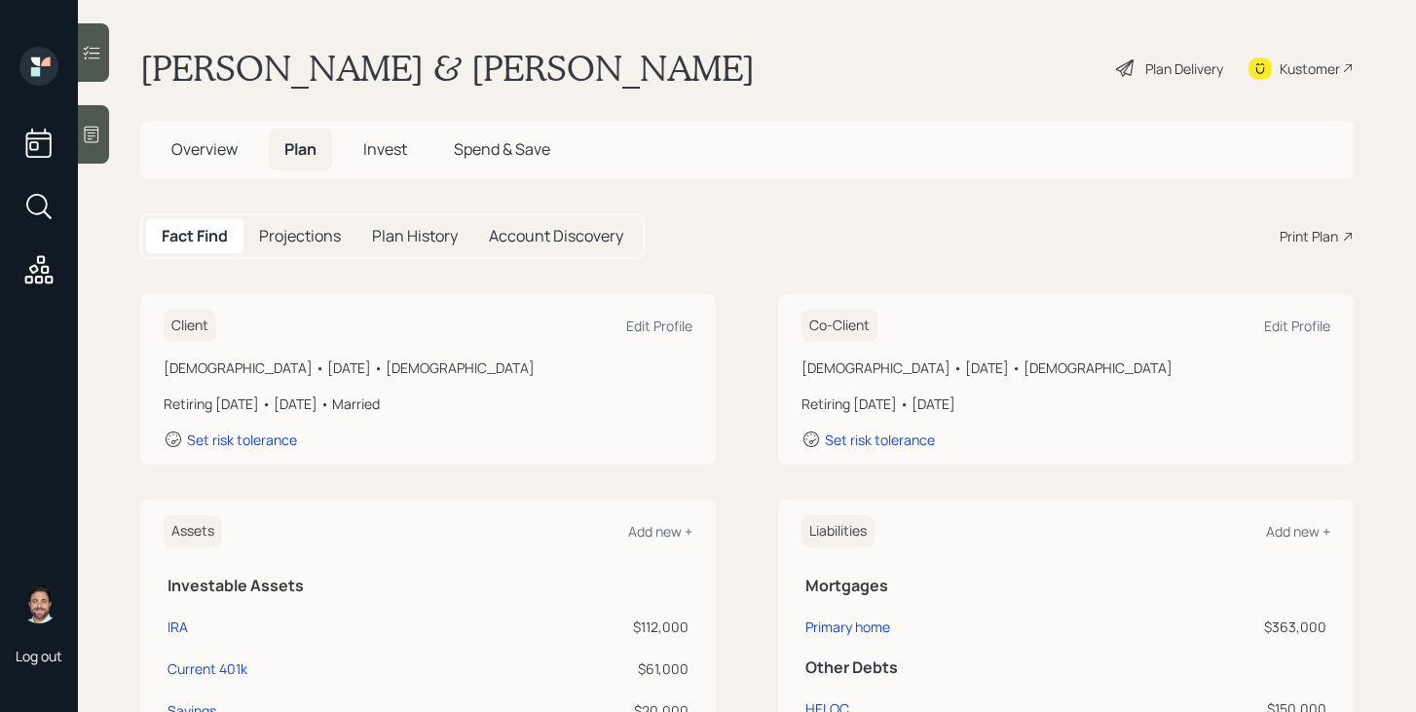
click at [211, 150] on span "Overview" at bounding box center [204, 148] width 66 height 21
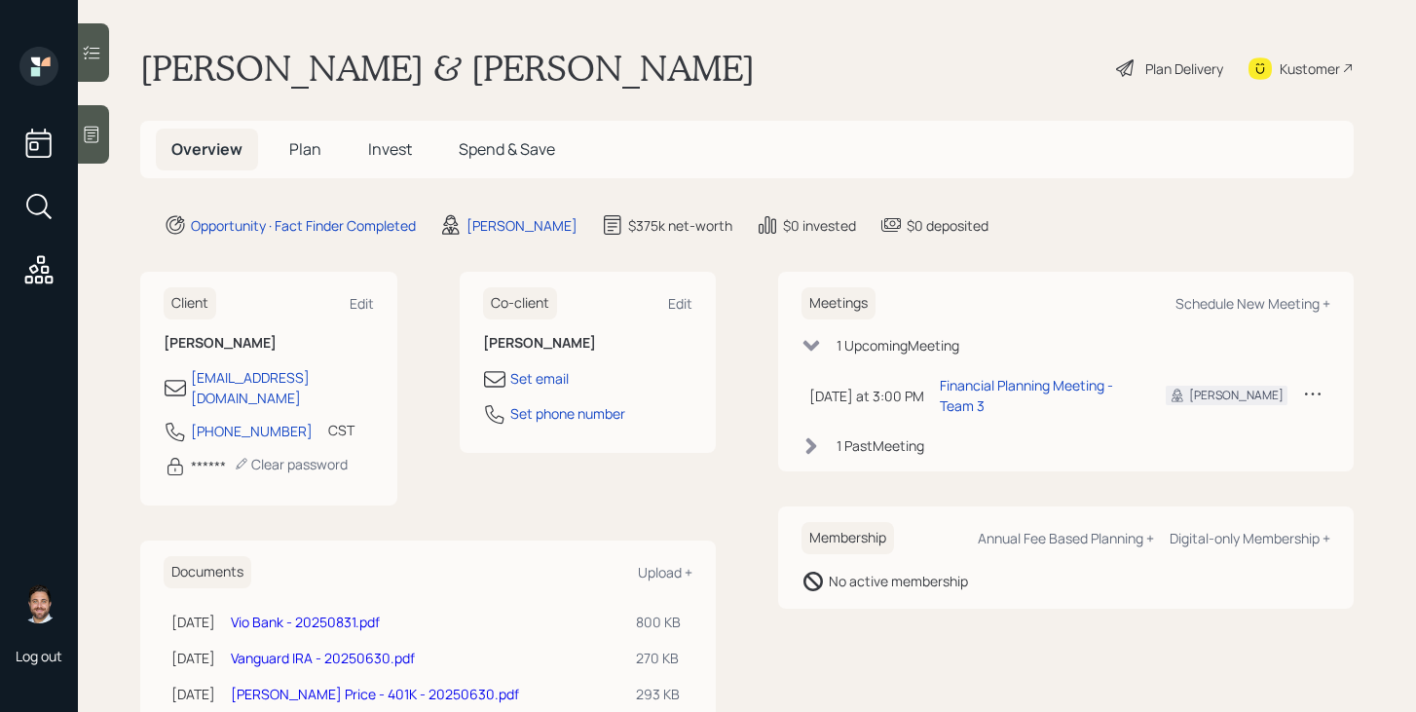
click at [312, 150] on span "Plan" at bounding box center [305, 148] width 32 height 21
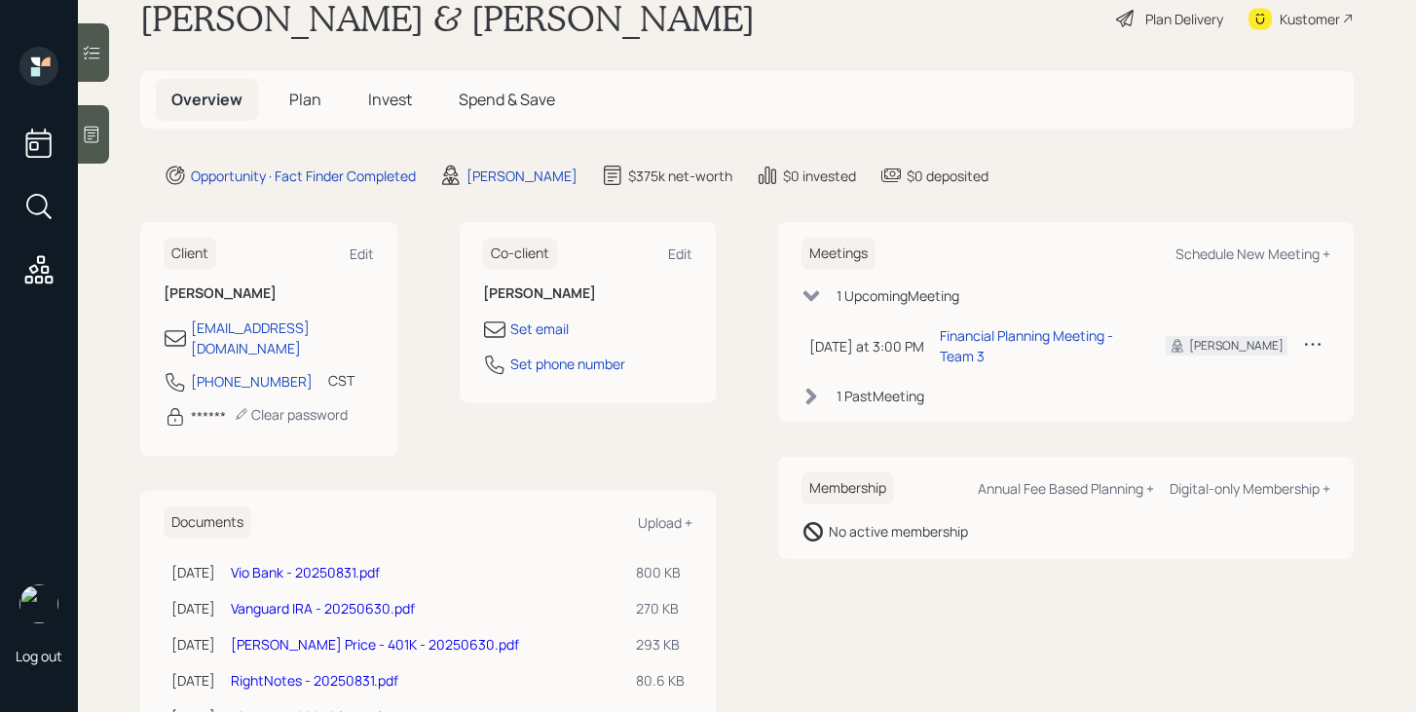
scroll to position [116, 0]
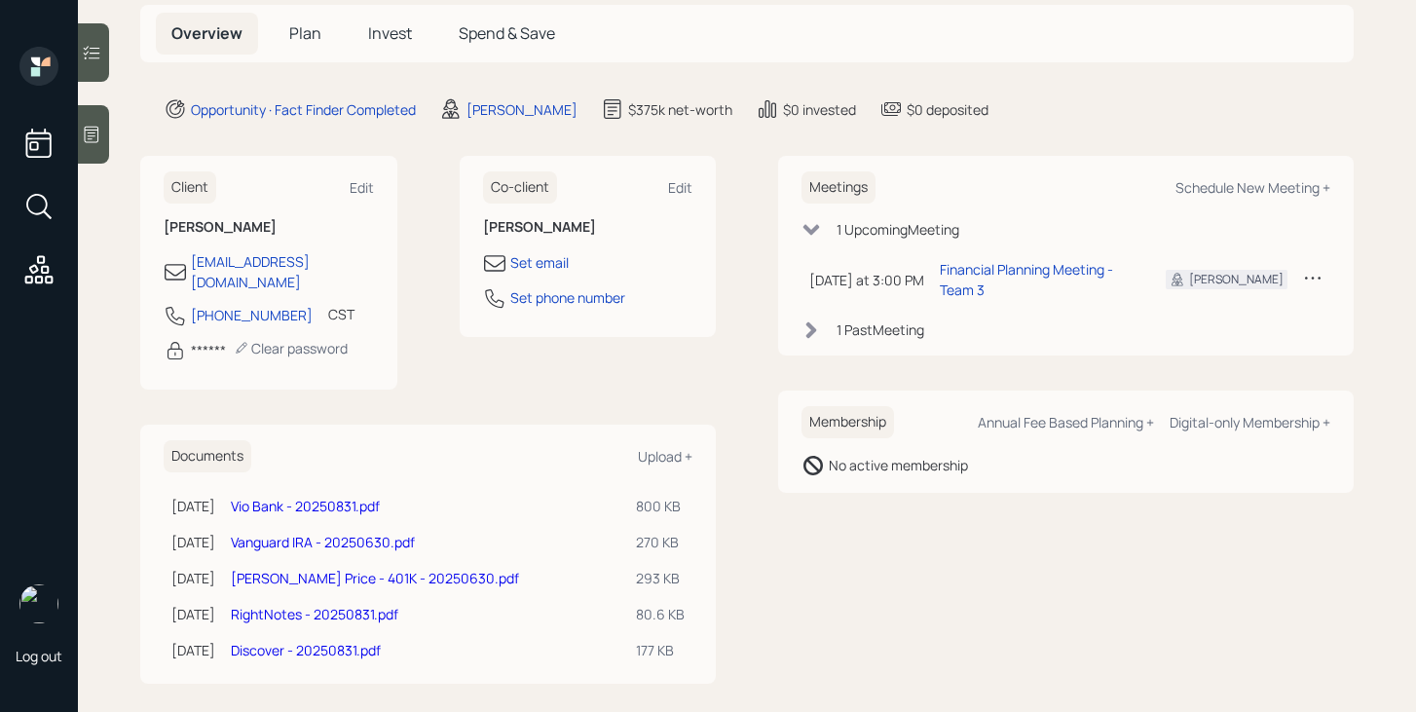
click at [344, 533] on link "Vanguard IRA - 20250630.pdf" at bounding box center [323, 542] width 184 height 19
click at [305, 20] on h5 "Plan" at bounding box center [305, 34] width 63 height 42
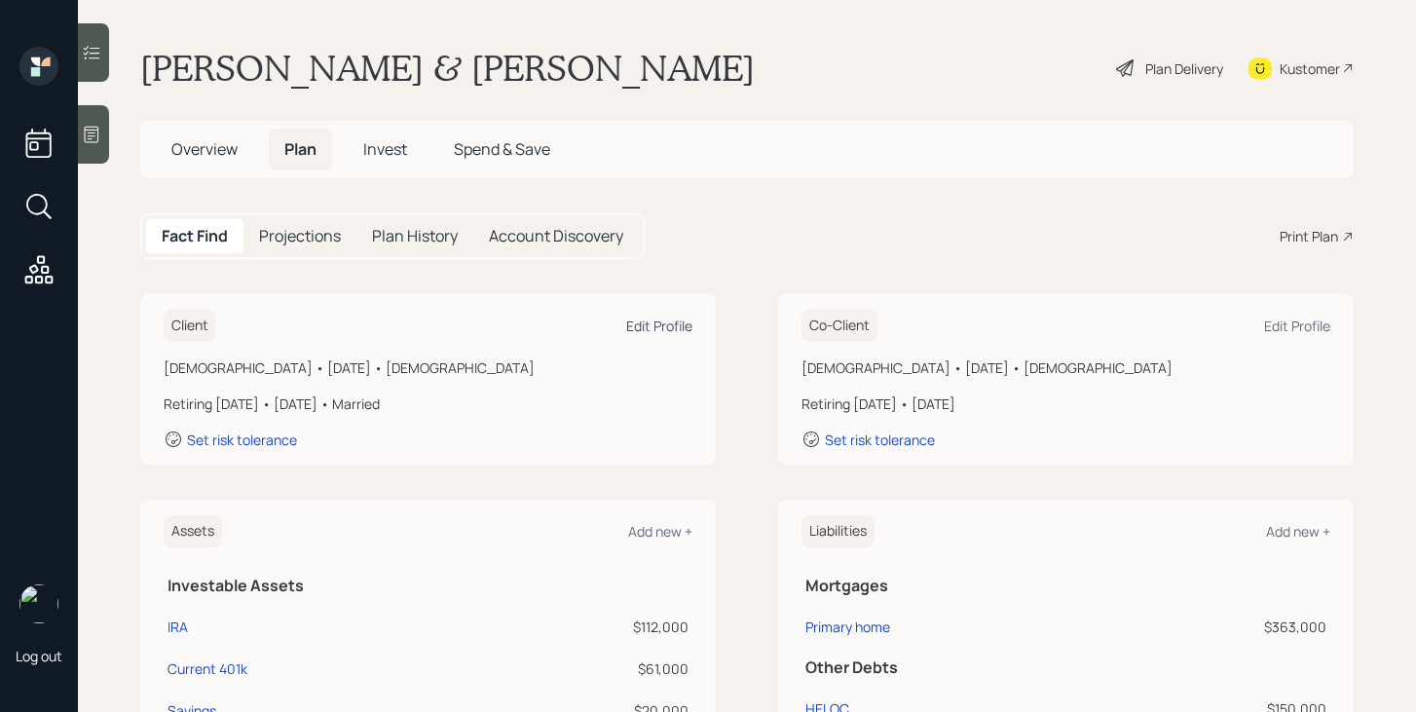
click at [644, 321] on div "Edit Profile" at bounding box center [659, 326] width 66 height 19
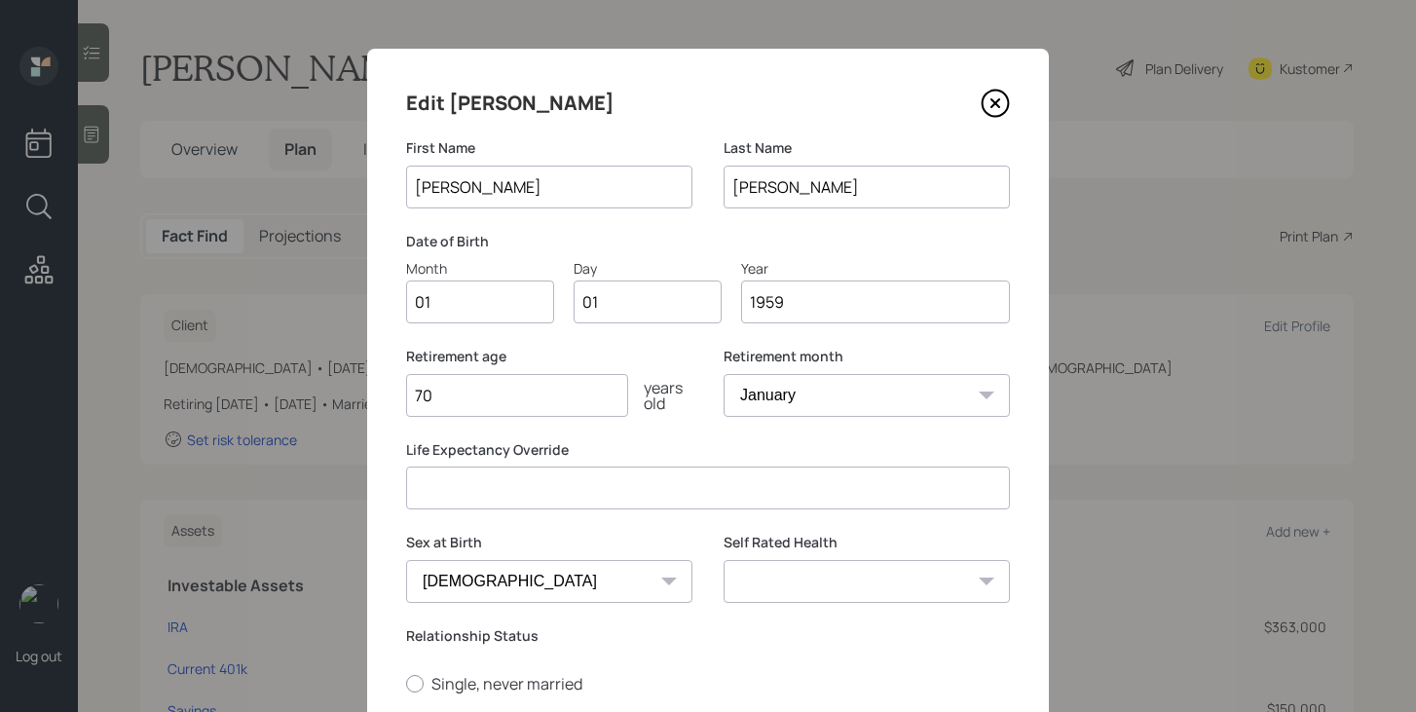
click at [541, 407] on input "70" at bounding box center [517, 395] width 222 height 43
click at [505, 489] on input "number" at bounding box center [708, 487] width 604 height 43
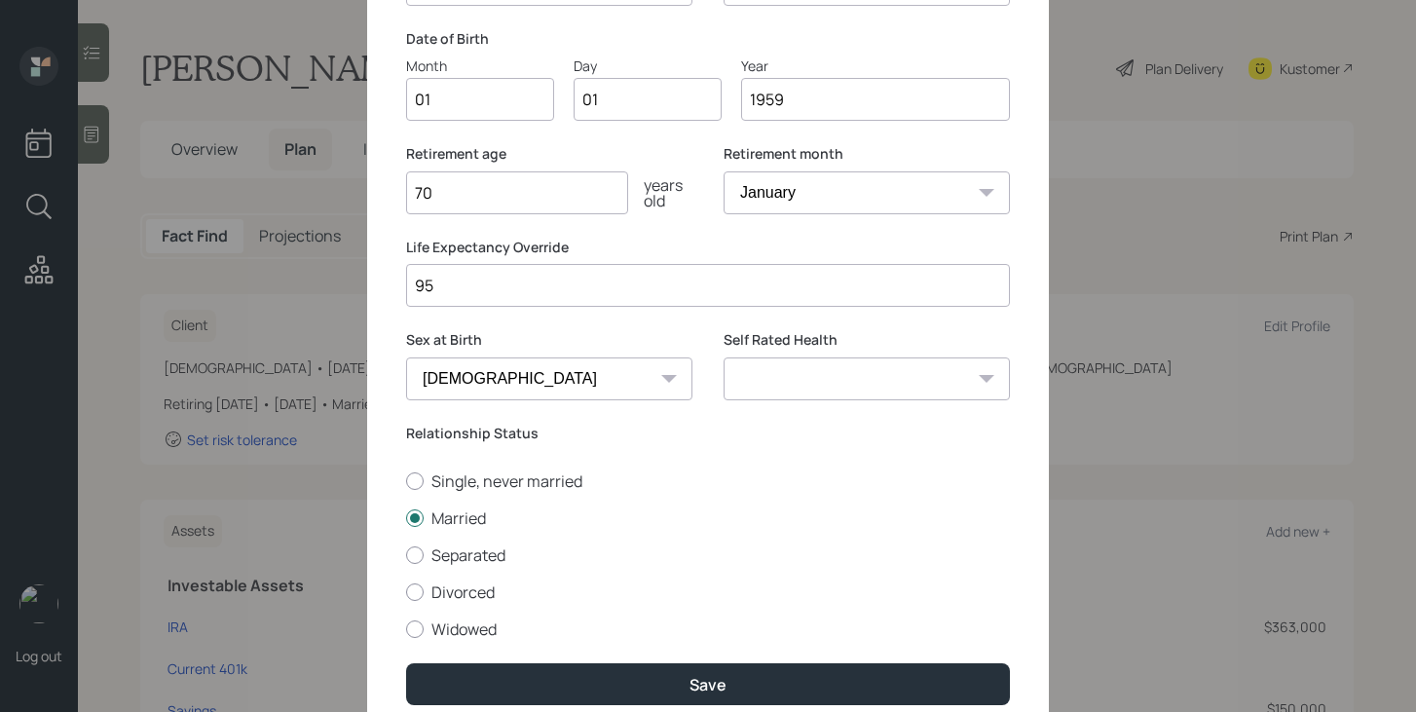
scroll to position [217, 0]
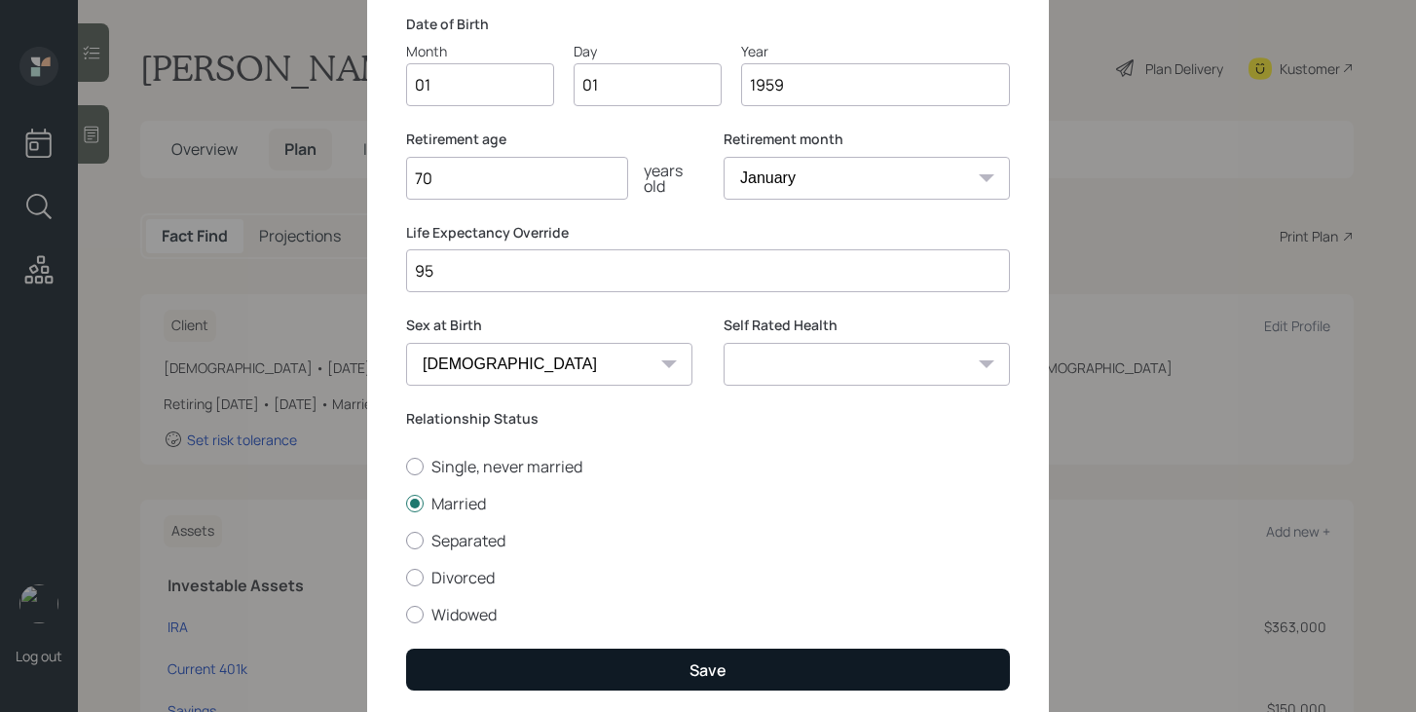
type input "95"
click at [572, 659] on button "Save" at bounding box center [708, 670] width 604 height 42
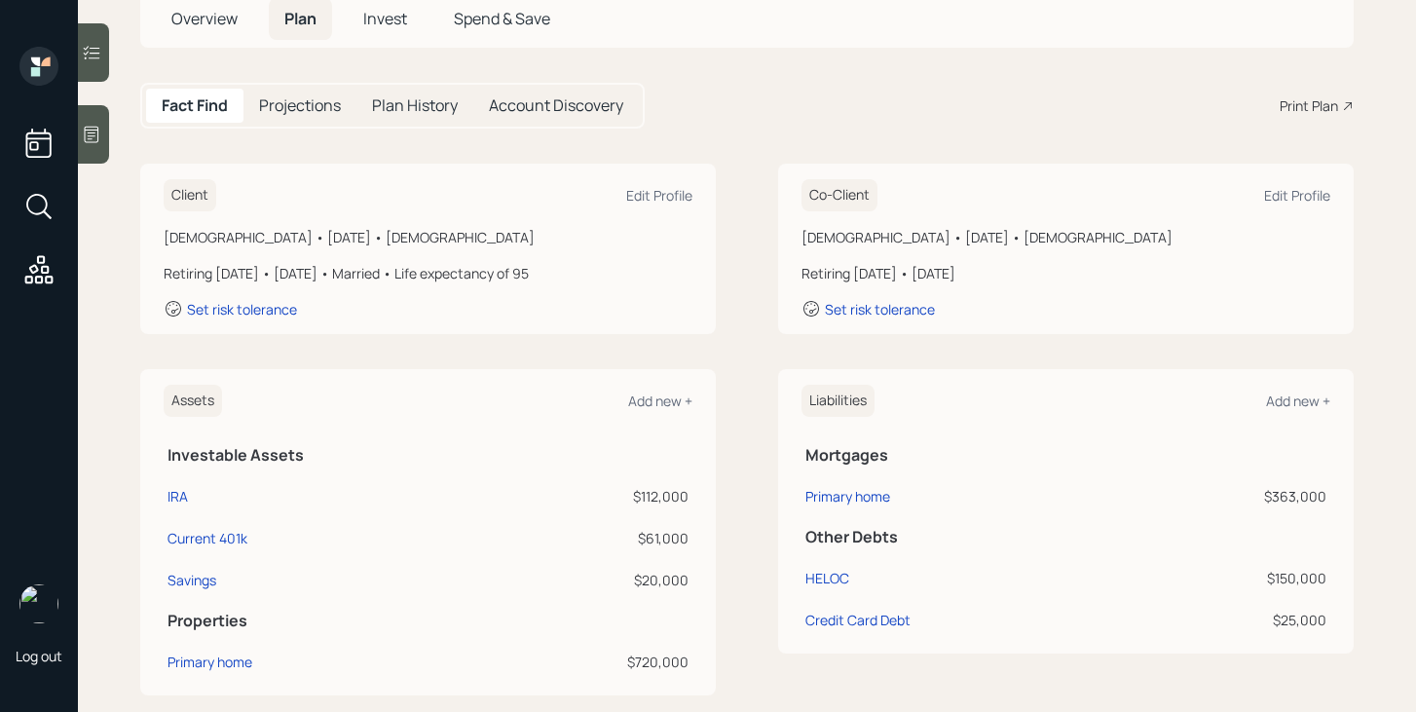
scroll to position [129, 0]
click at [660, 198] on div "Edit Profile" at bounding box center [659, 197] width 66 height 19
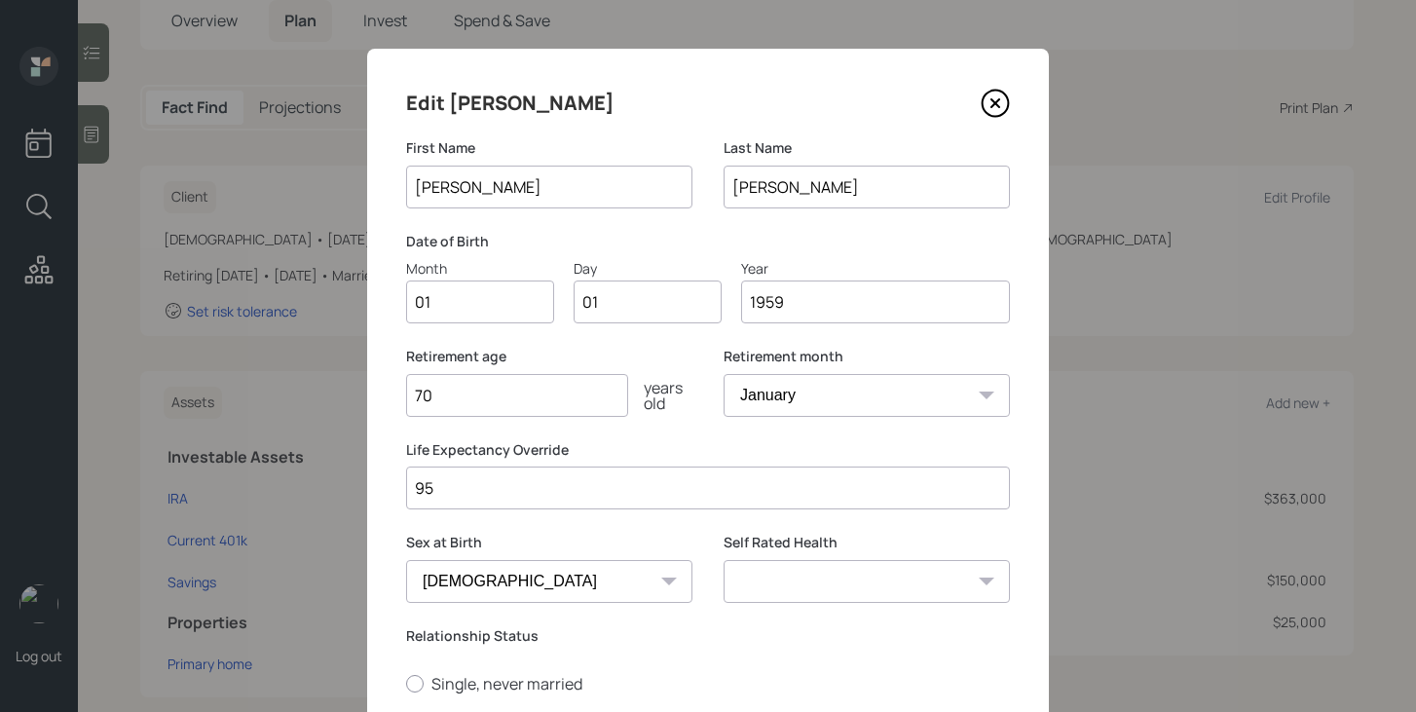
click at [498, 317] on input "01" at bounding box center [480, 301] width 148 height 43
click at [500, 291] on input "01" at bounding box center [480, 301] width 148 height 43
click at [499, 310] on input "01" at bounding box center [480, 301] width 148 height 43
type input "07"
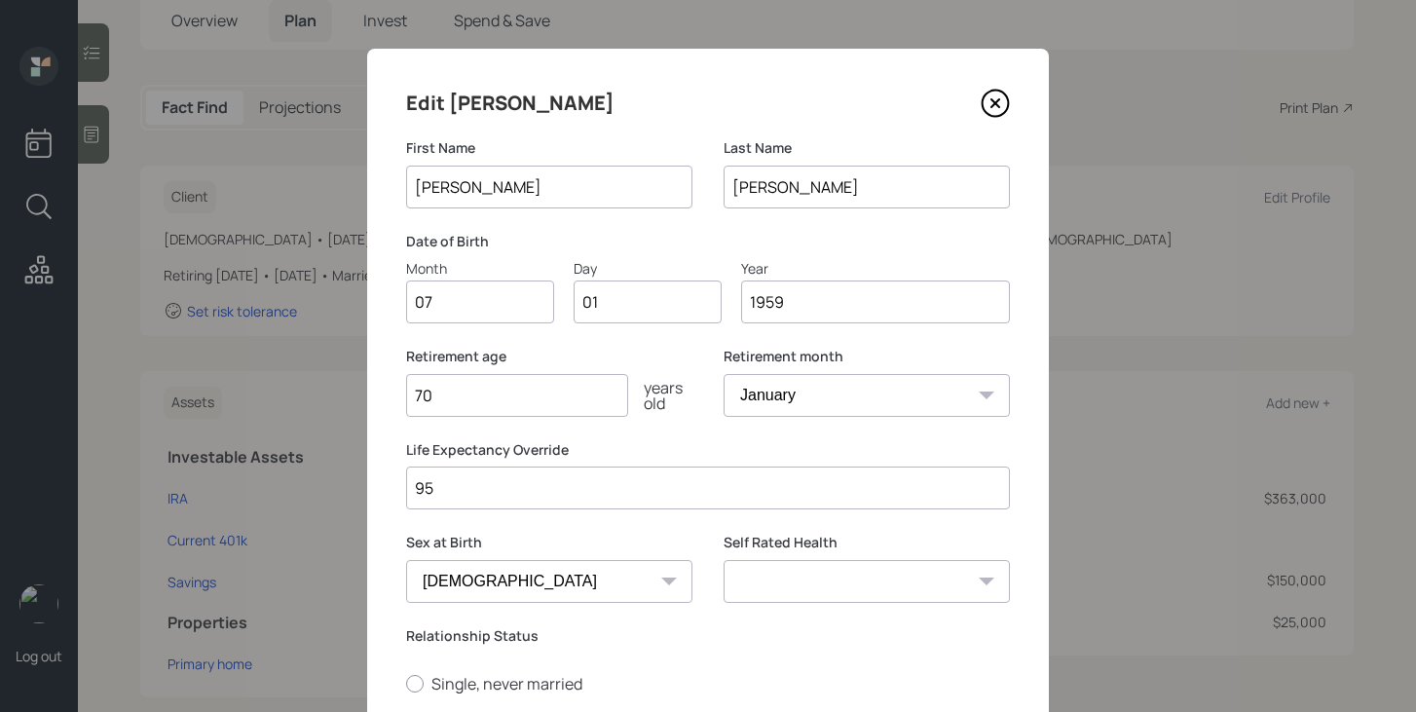
type input "0"
type input "10"
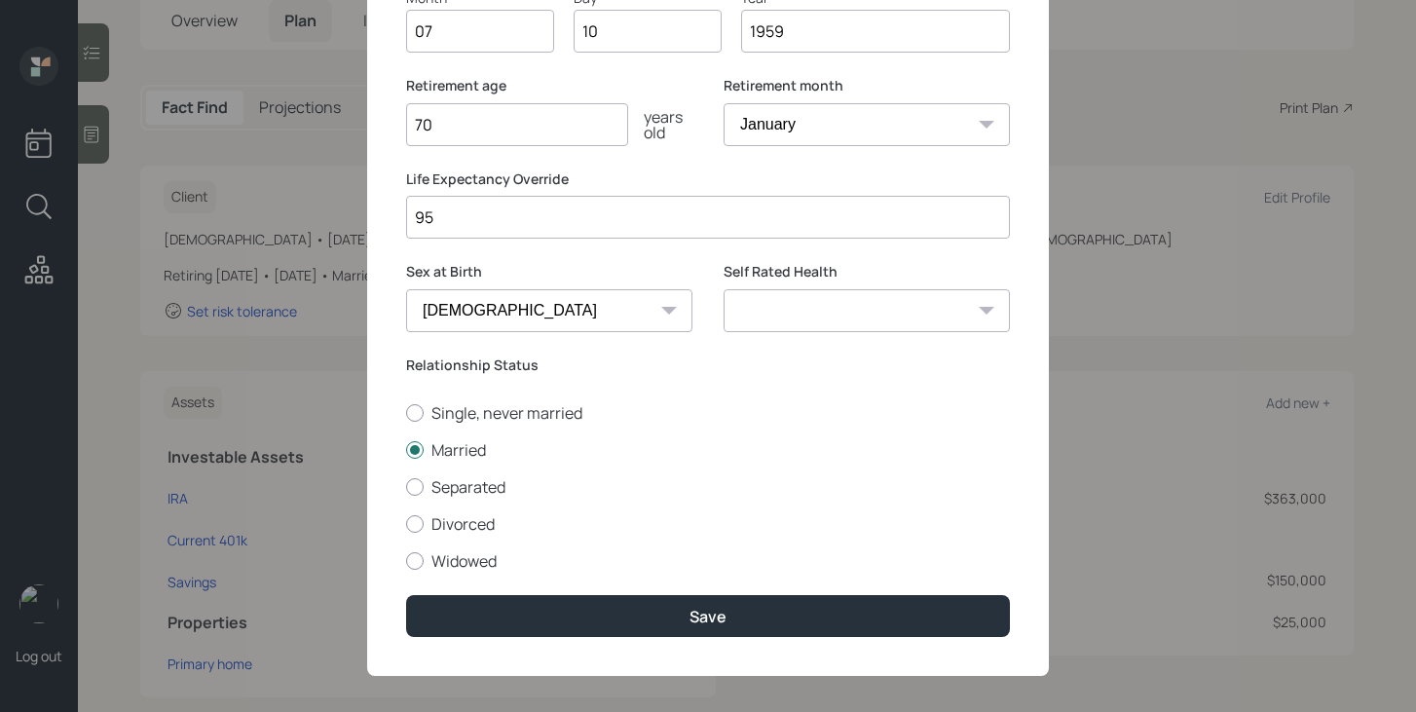
scroll to position [284, 0]
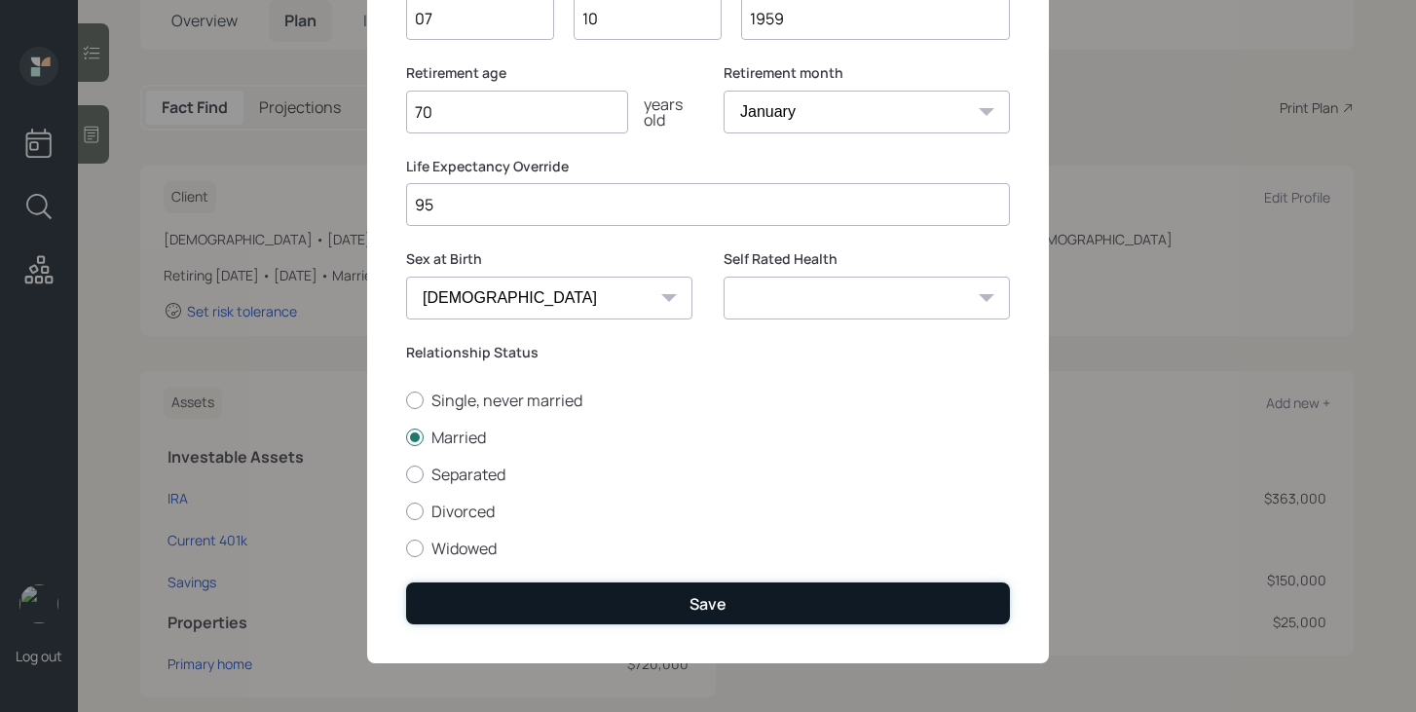
click at [597, 588] on button "Save" at bounding box center [708, 603] width 604 height 42
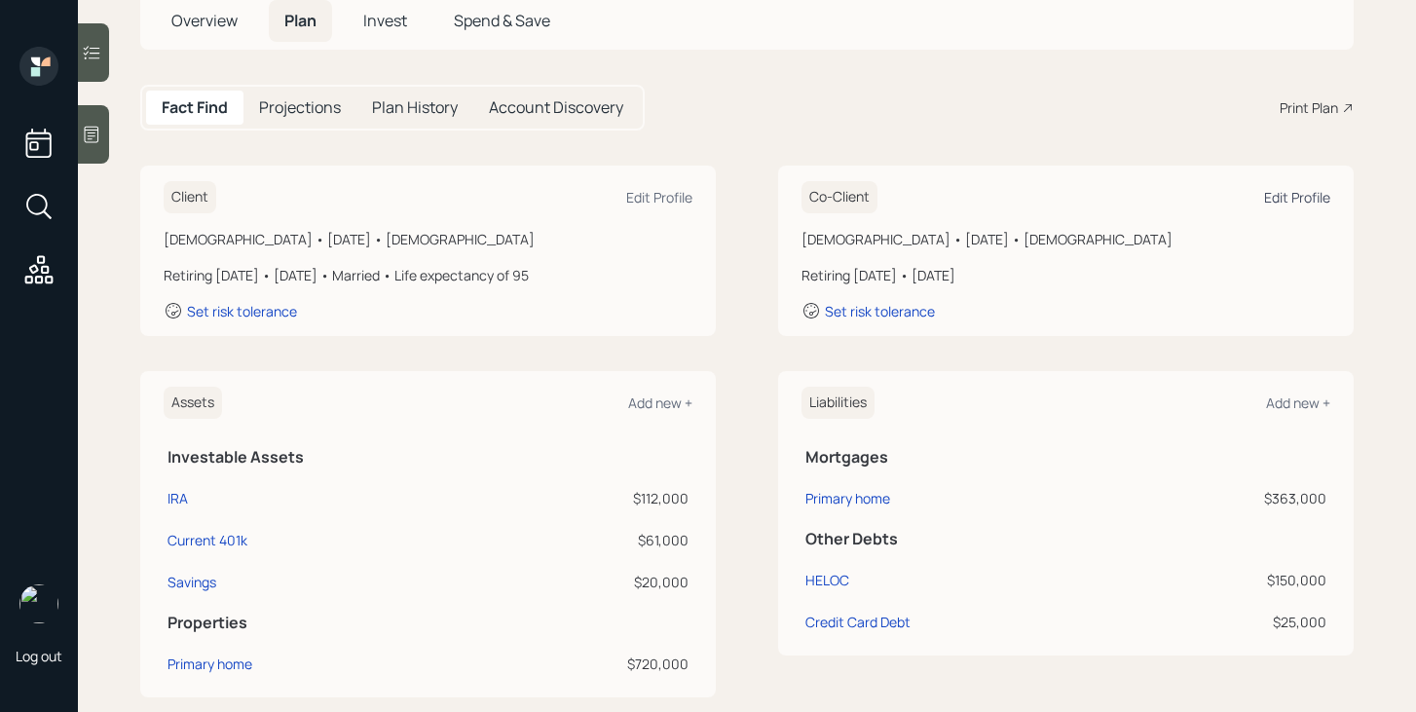
click at [1277, 203] on div "Edit Profile" at bounding box center [1297, 197] width 66 height 19
select select "female"
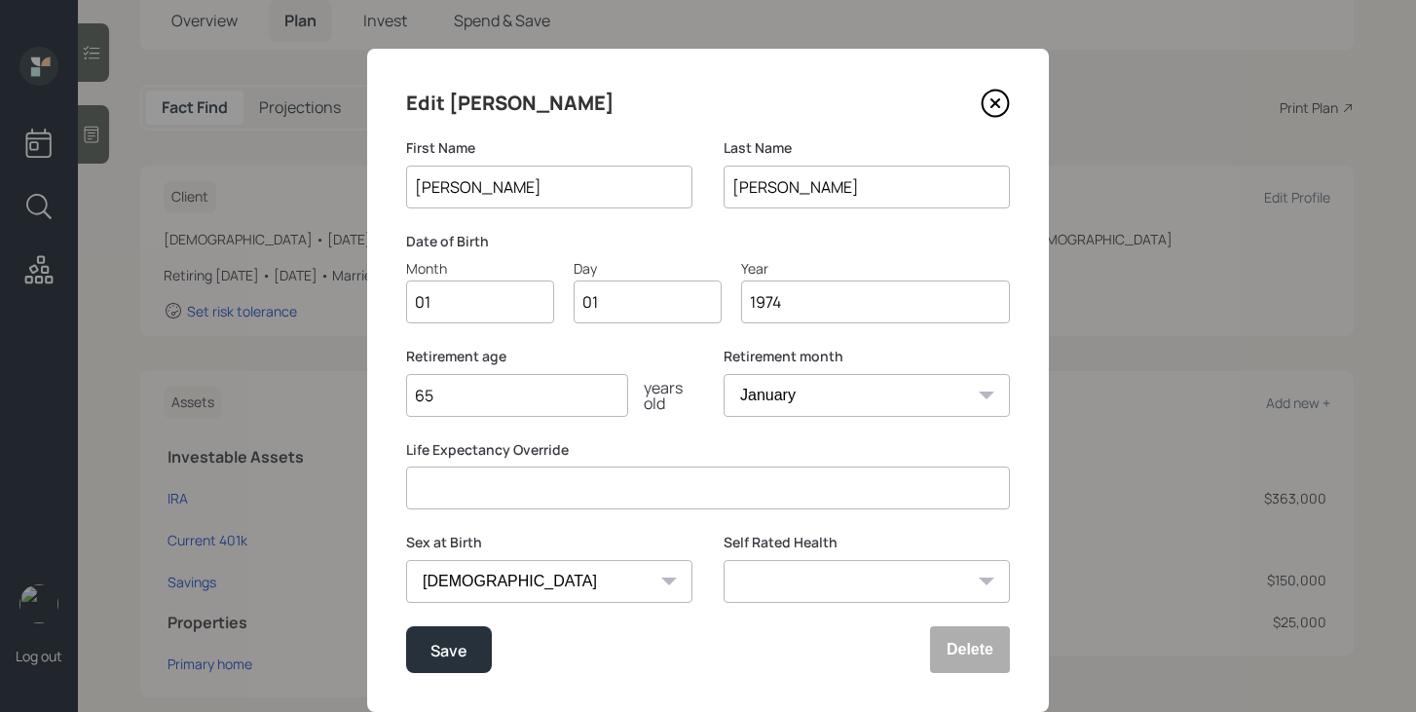
click at [520, 309] on input "01" at bounding box center [480, 301] width 148 height 43
type input "03"
type input "08"
click at [528, 406] on input "65" at bounding box center [517, 395] width 222 height 43
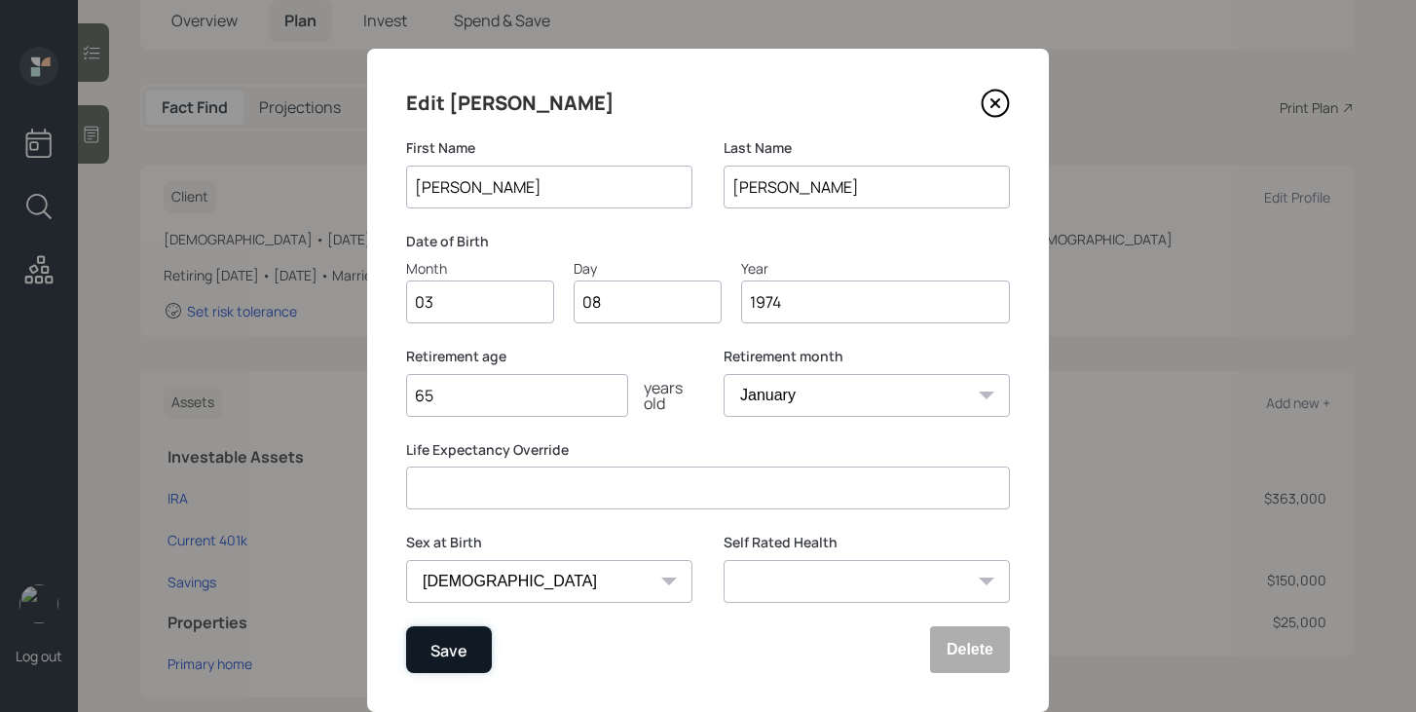
click at [436, 661] on div "Save" at bounding box center [448, 650] width 37 height 26
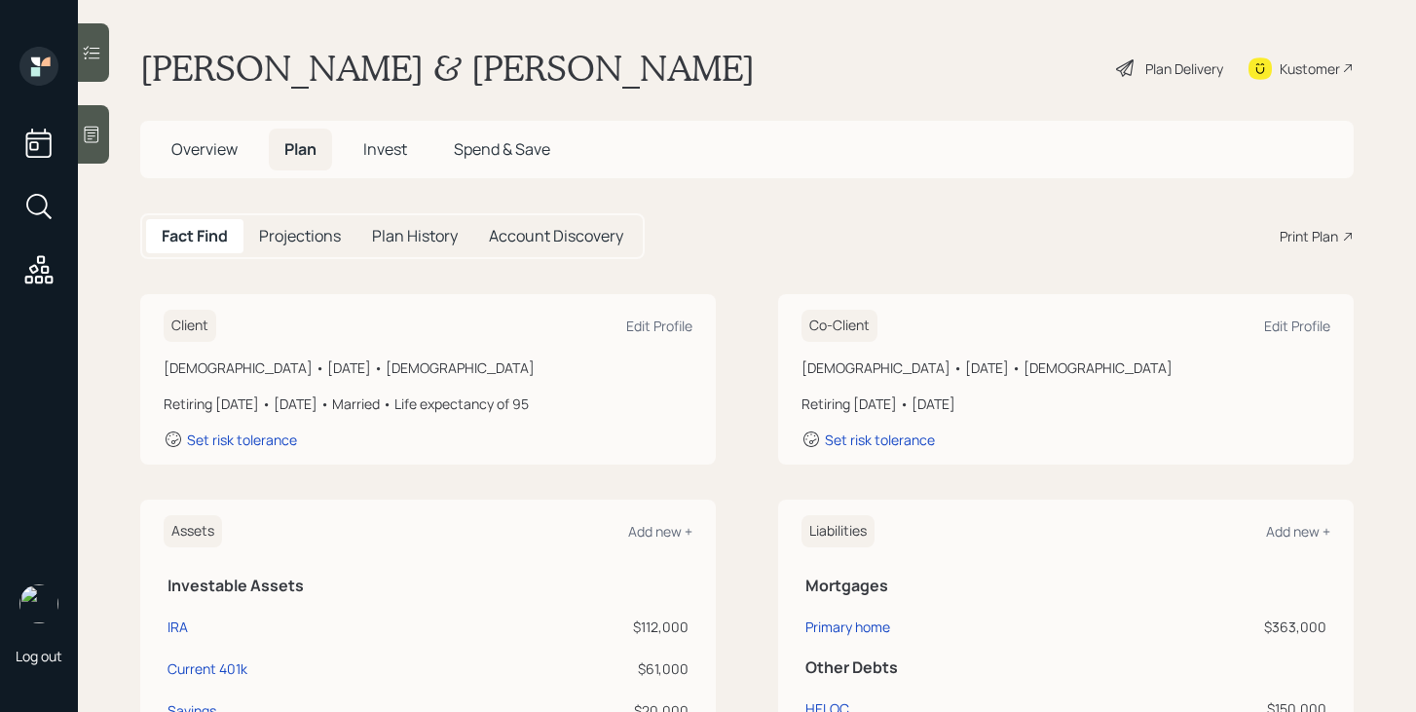
click at [180, 151] on span "Overview" at bounding box center [204, 148] width 66 height 21
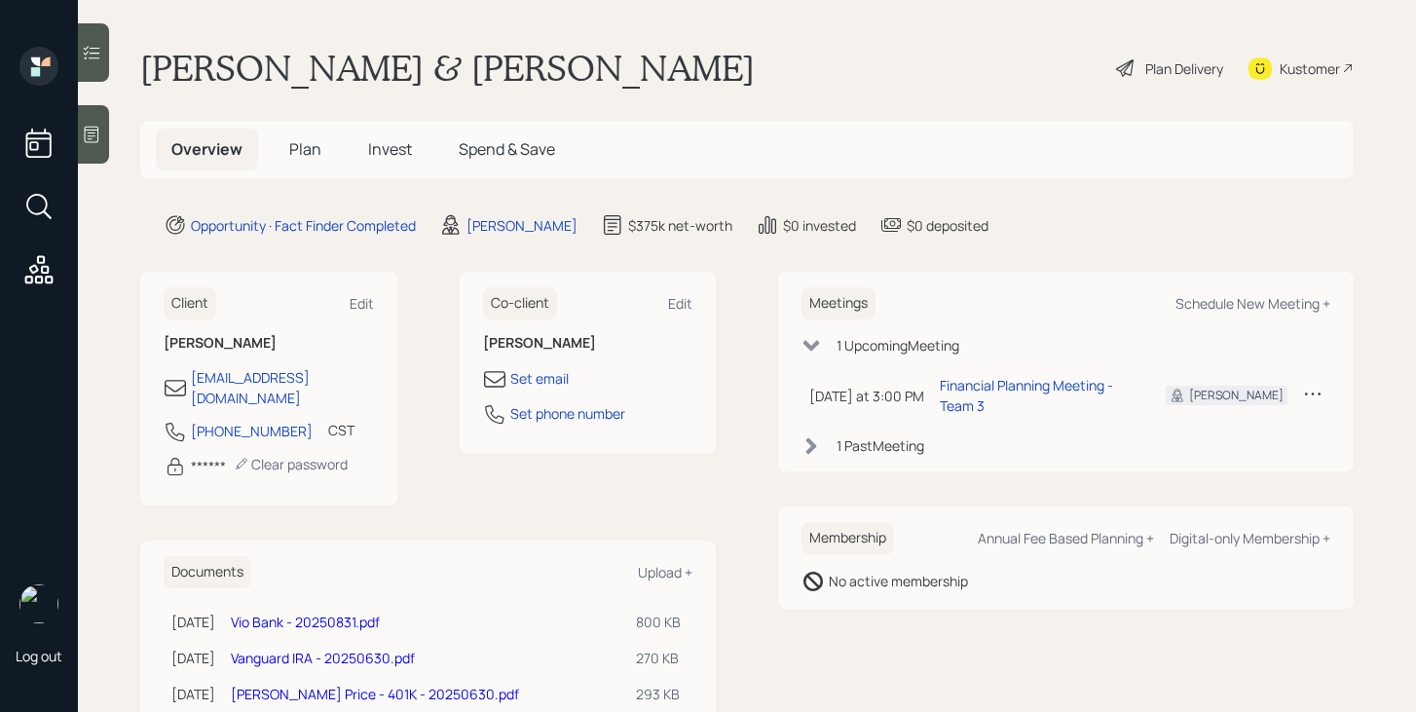
click at [1182, 71] on div "Plan Delivery" at bounding box center [1184, 68] width 78 height 20
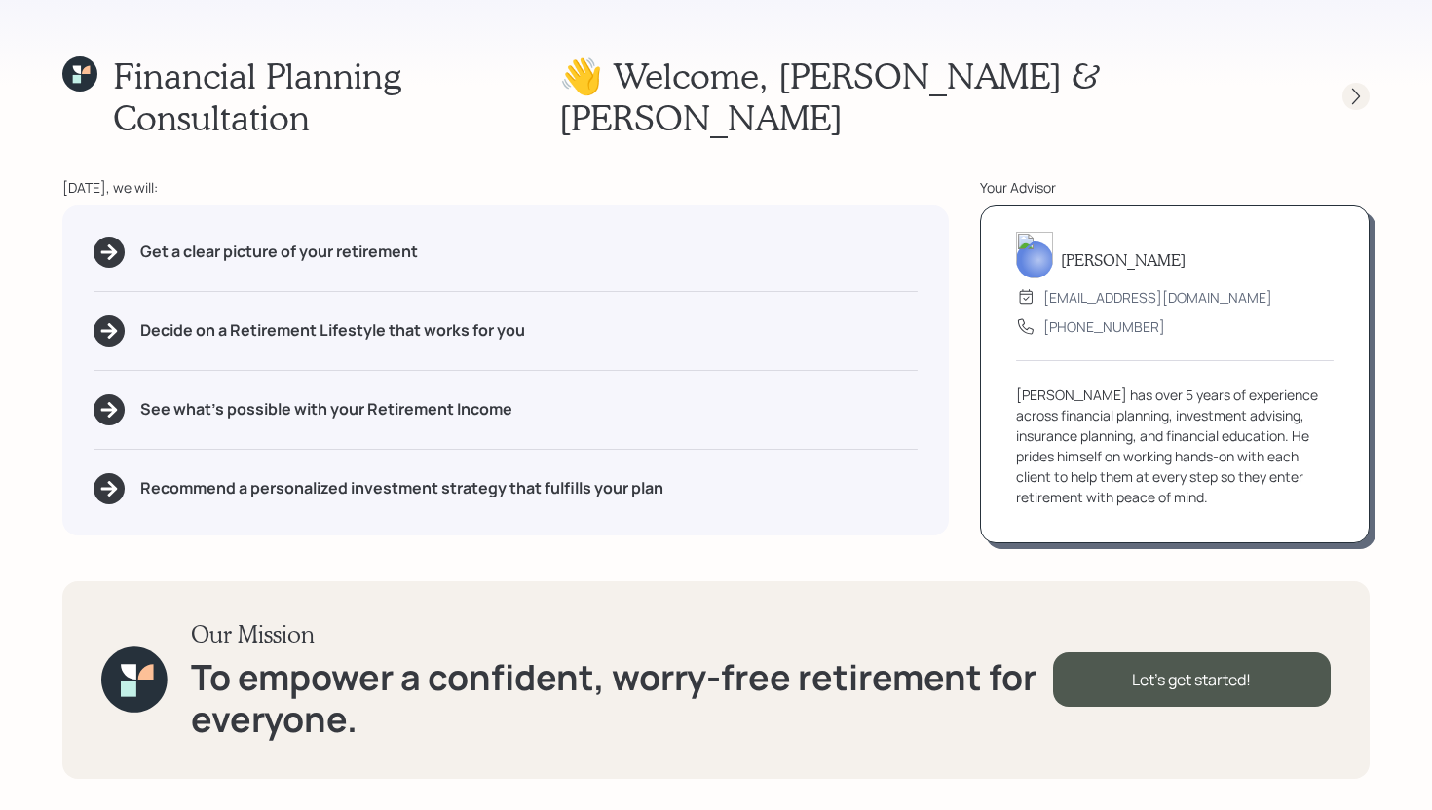
click at [1355, 87] on icon at bounding box center [1355, 96] width 19 height 19
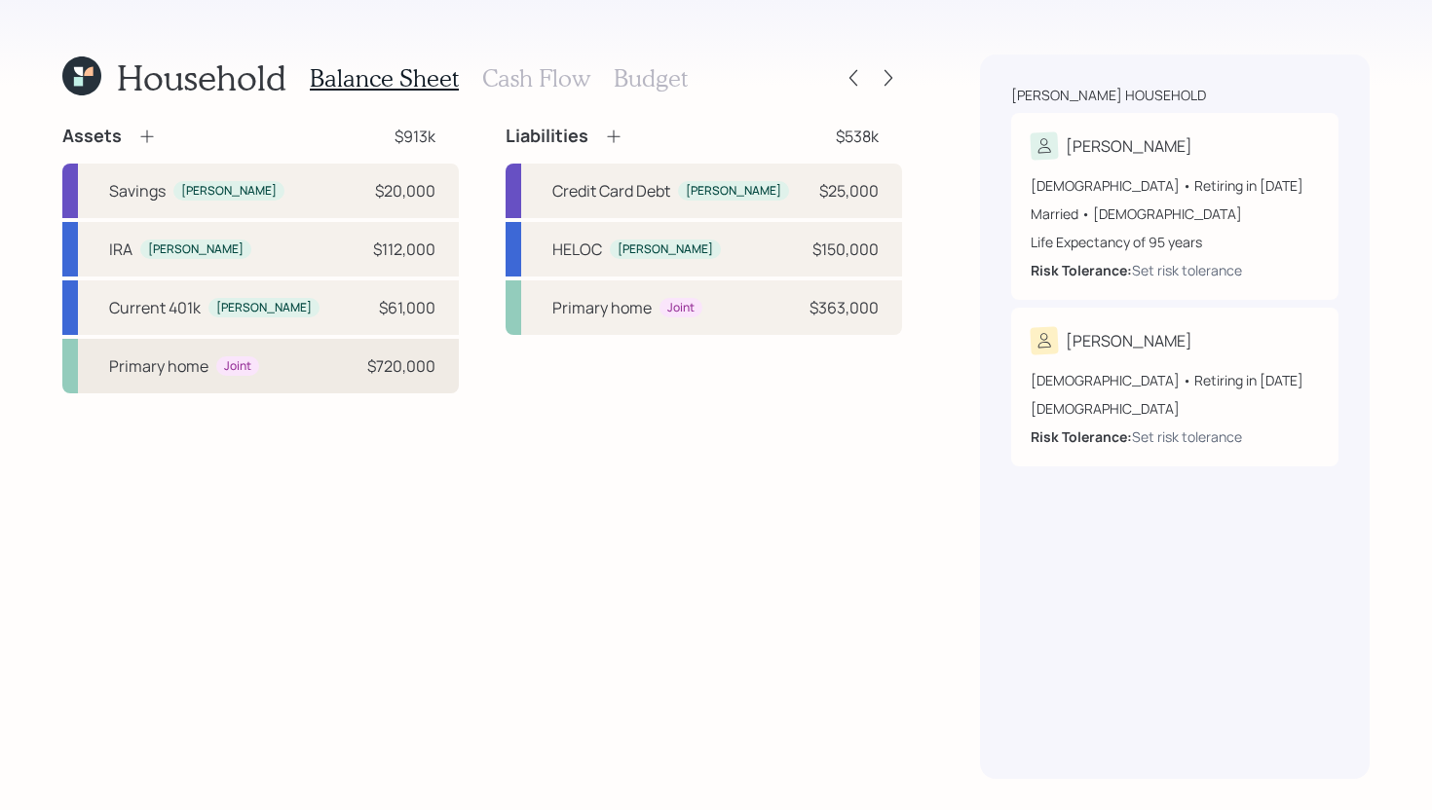
click at [319, 367] on div "Primary home Joint $720,000" at bounding box center [260, 366] width 396 height 55
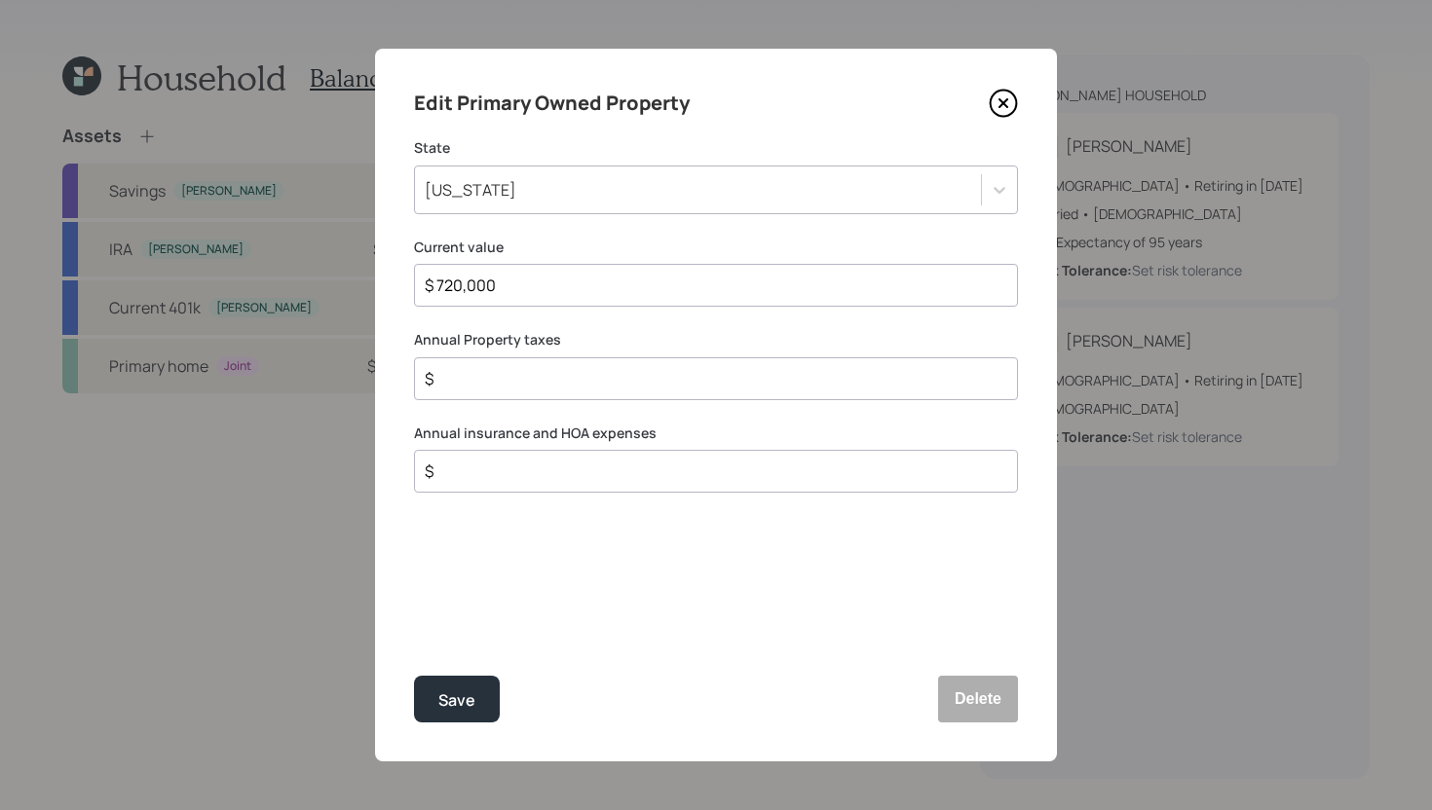
click at [510, 390] on div "$" at bounding box center [716, 378] width 604 height 43
type input "$ 719"
click at [536, 469] on input "$" at bounding box center [708, 471] width 571 height 23
click at [535, 483] on input "$ 700" at bounding box center [708, 471] width 571 height 23
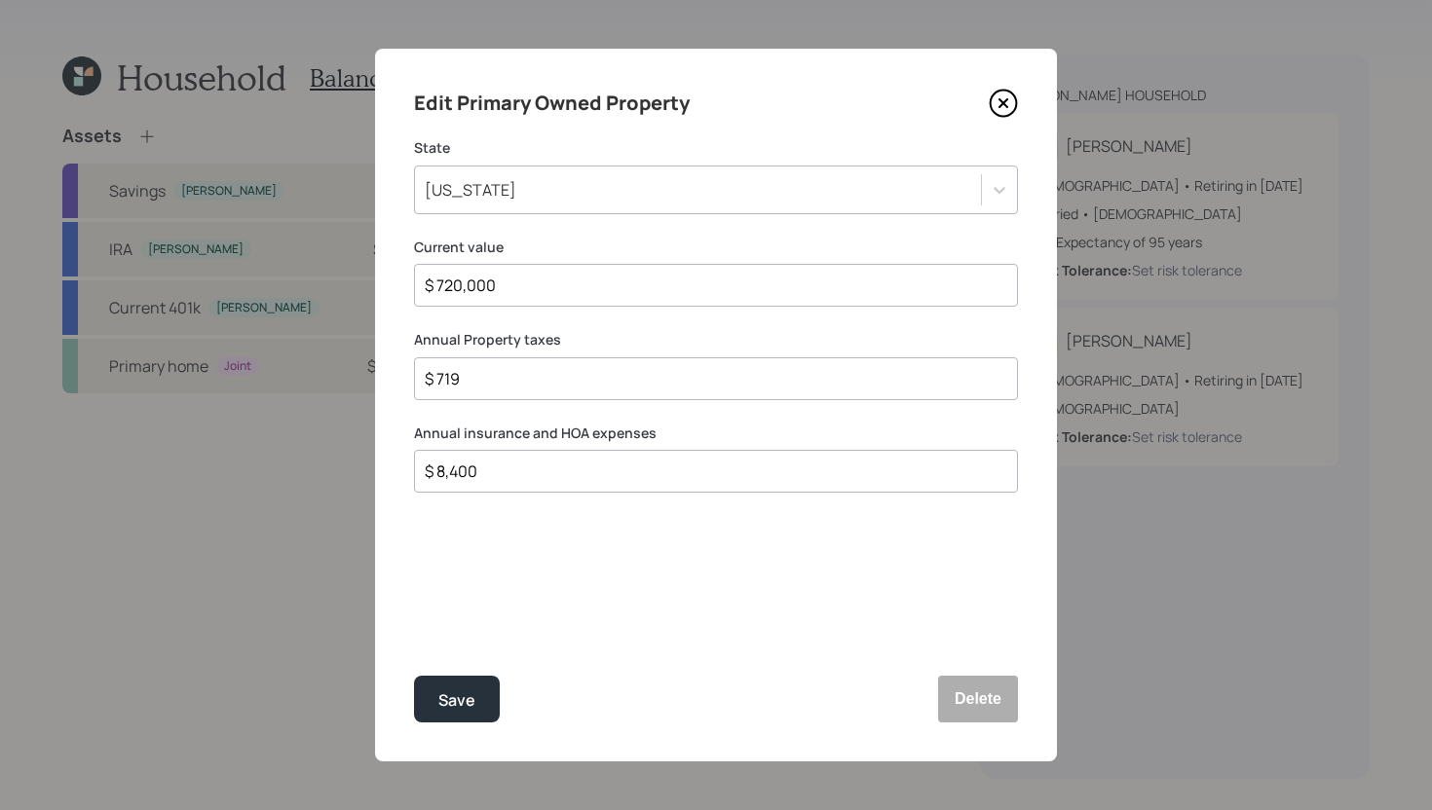
type input "$ 8,400"
click at [534, 385] on input "$ 719" at bounding box center [708, 378] width 571 height 23
type input "$ 8,628"
click at [476, 689] on button "Save" at bounding box center [457, 699] width 86 height 47
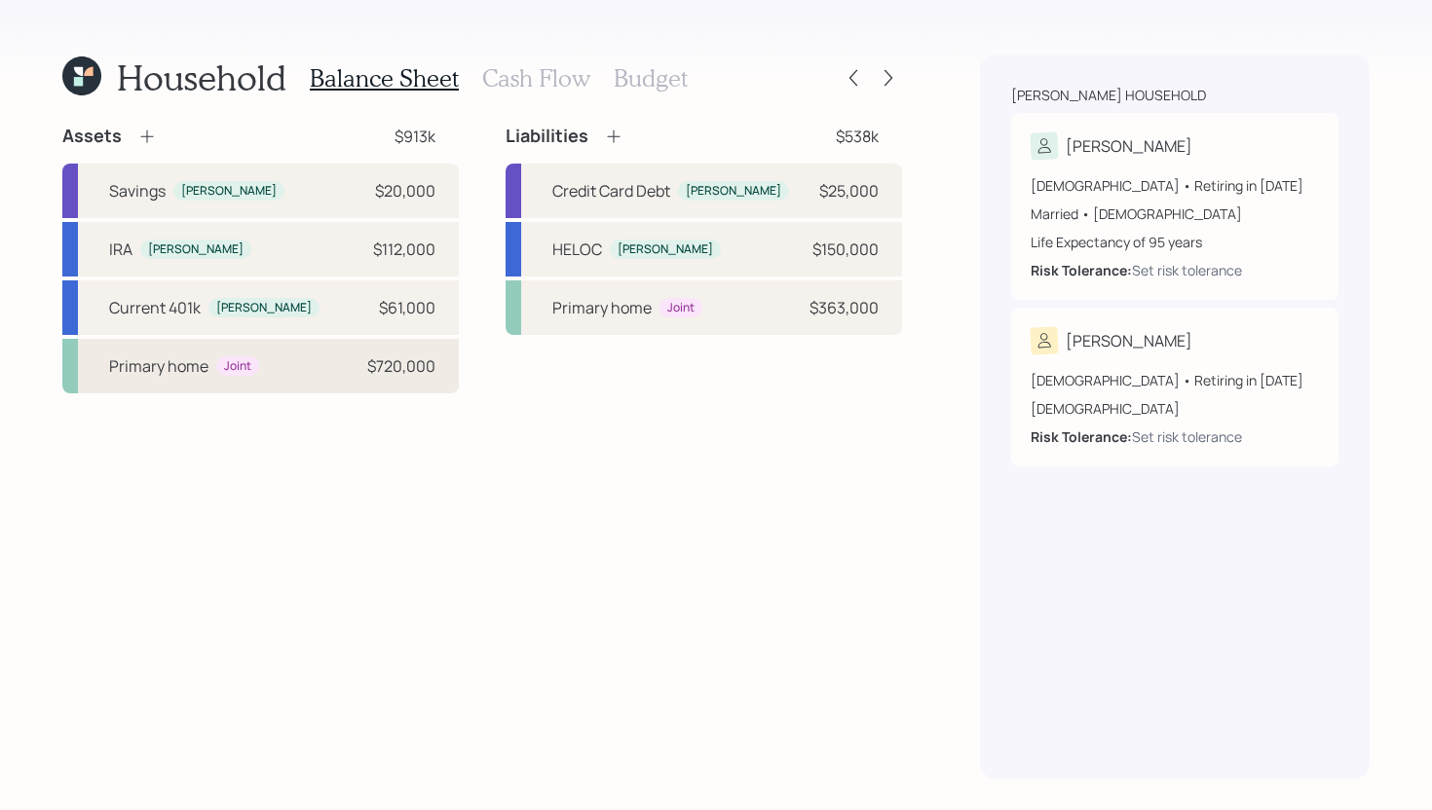
click at [262, 377] on div "Primary home Joint $720,000" at bounding box center [260, 366] width 396 height 55
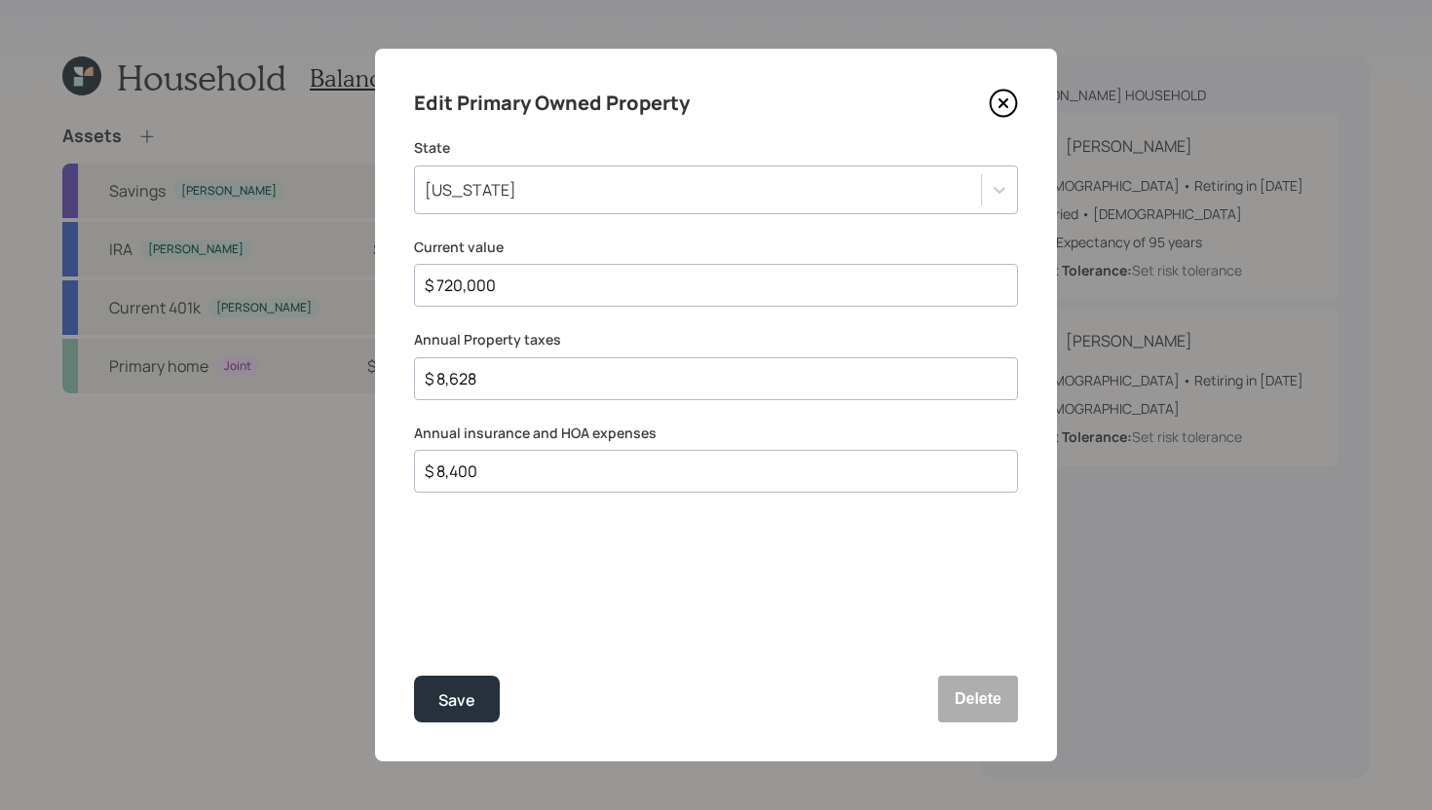
click at [1007, 101] on icon at bounding box center [1002, 103] width 29 height 29
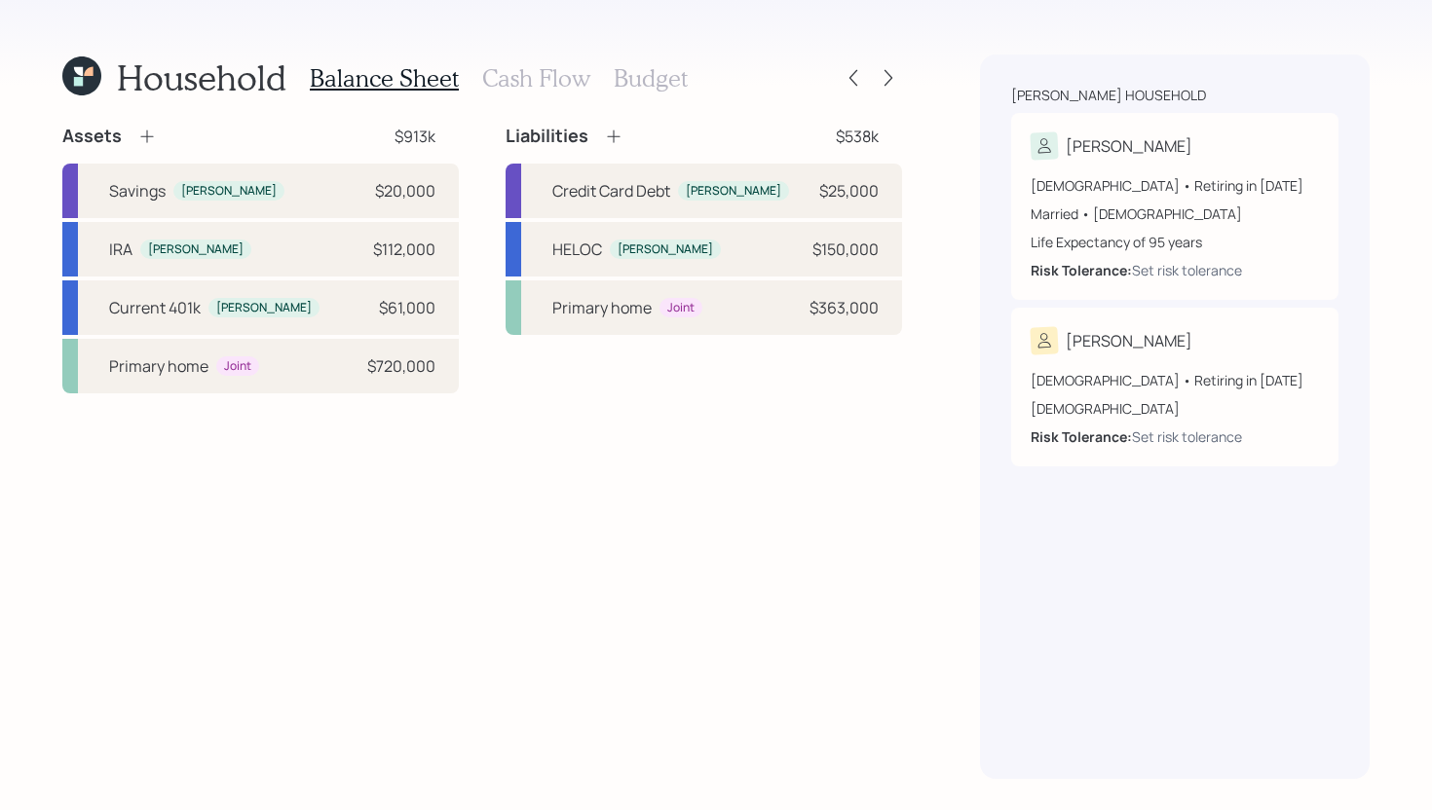
click at [155, 140] on icon at bounding box center [146, 136] width 19 height 19
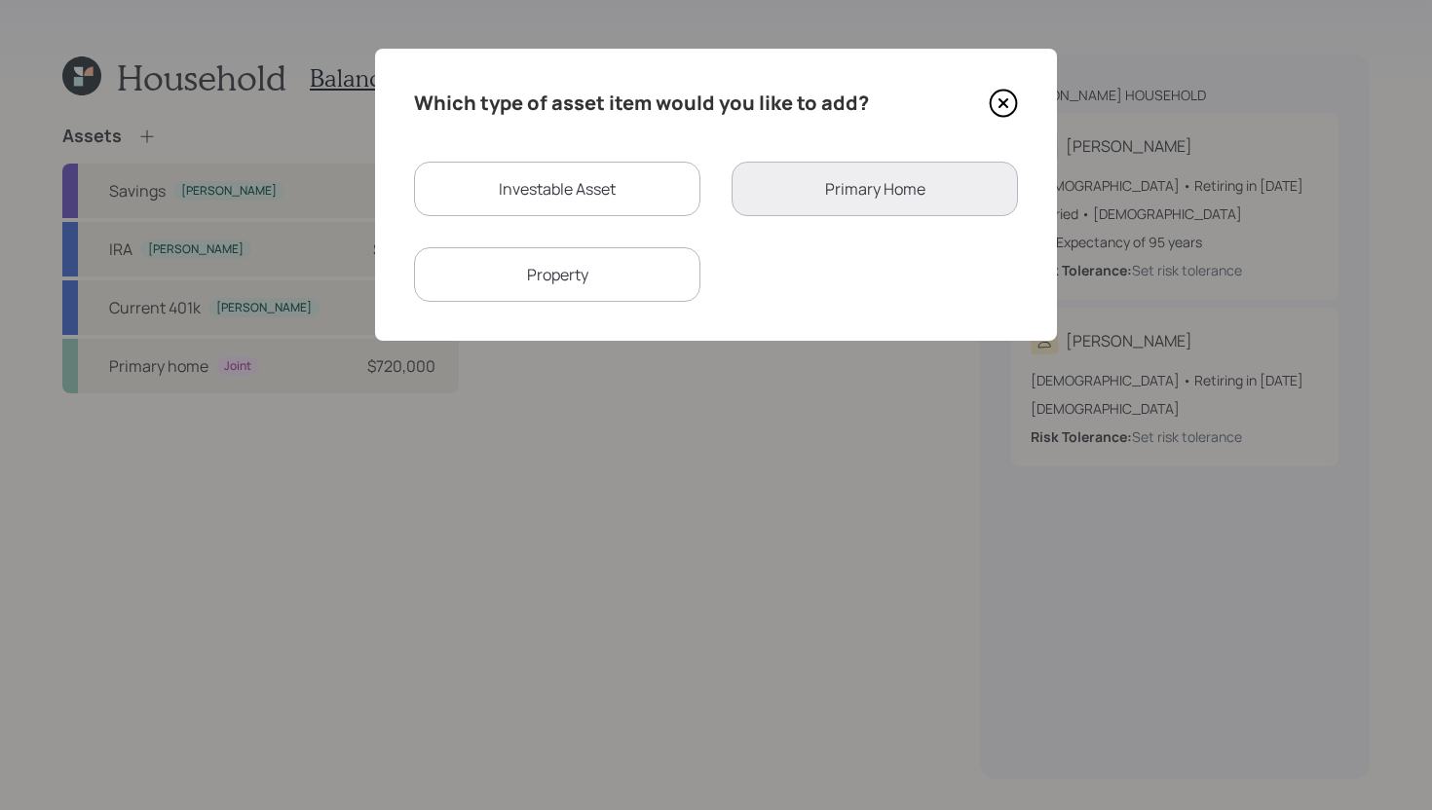
click at [566, 189] on div "Investable Asset" at bounding box center [557, 189] width 286 height 55
select select "taxable"
select select "balanced"
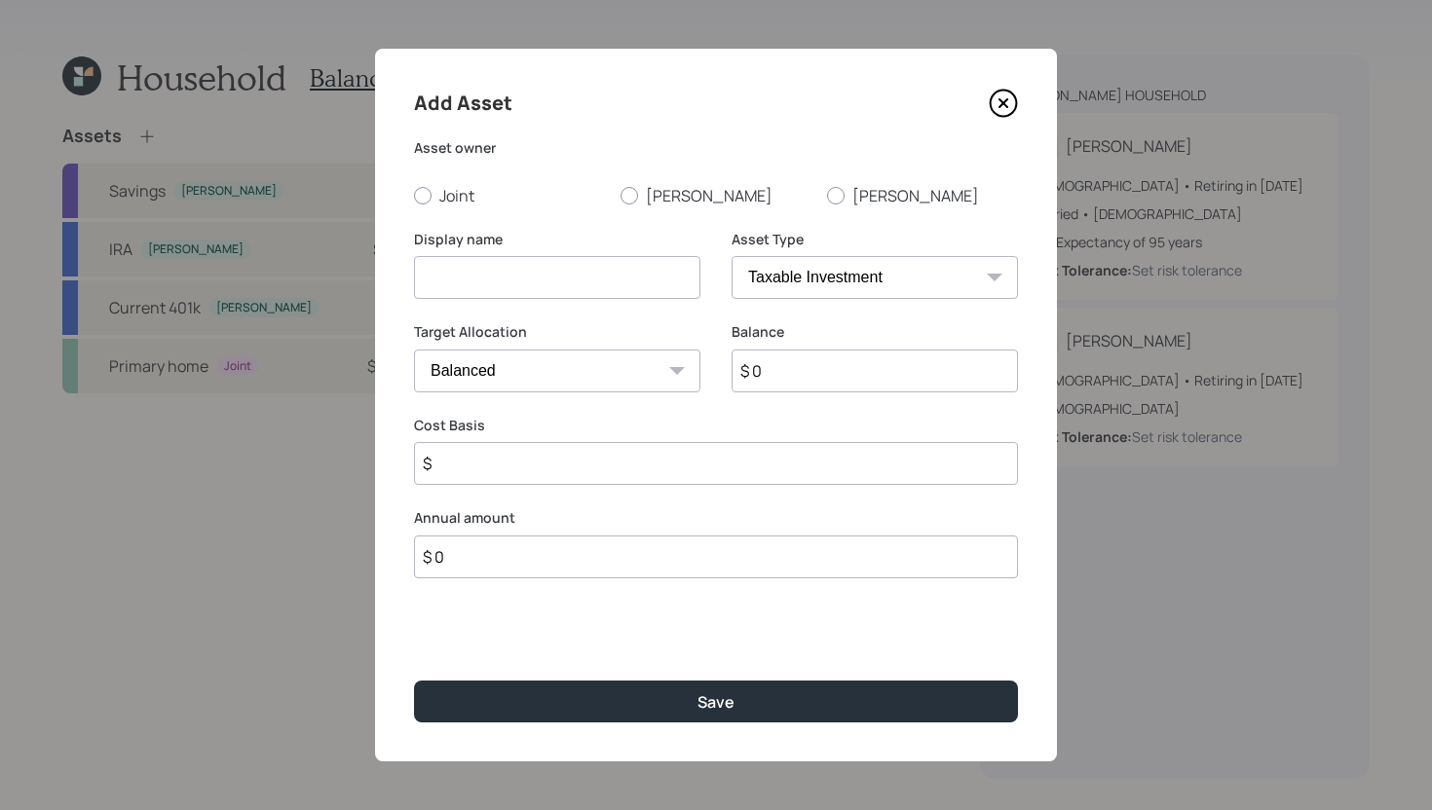
click at [853, 280] on select "SEP IRA IRA Roth IRA 401(k) Roth 401(k) 403(b) Roth 403(b) 457(b) Roth 457(b) H…" at bounding box center [874, 277] width 286 height 43
select select "state_local_government_sponsored"
click at [731, 256] on select "SEP IRA IRA Roth IRA 401(k) Roth 401(k) 403(b) Roth 403(b) 457(b) Roth 457(b) H…" at bounding box center [874, 277] width 286 height 43
click at [634, 261] on input at bounding box center [557, 277] width 286 height 43
type input "457"
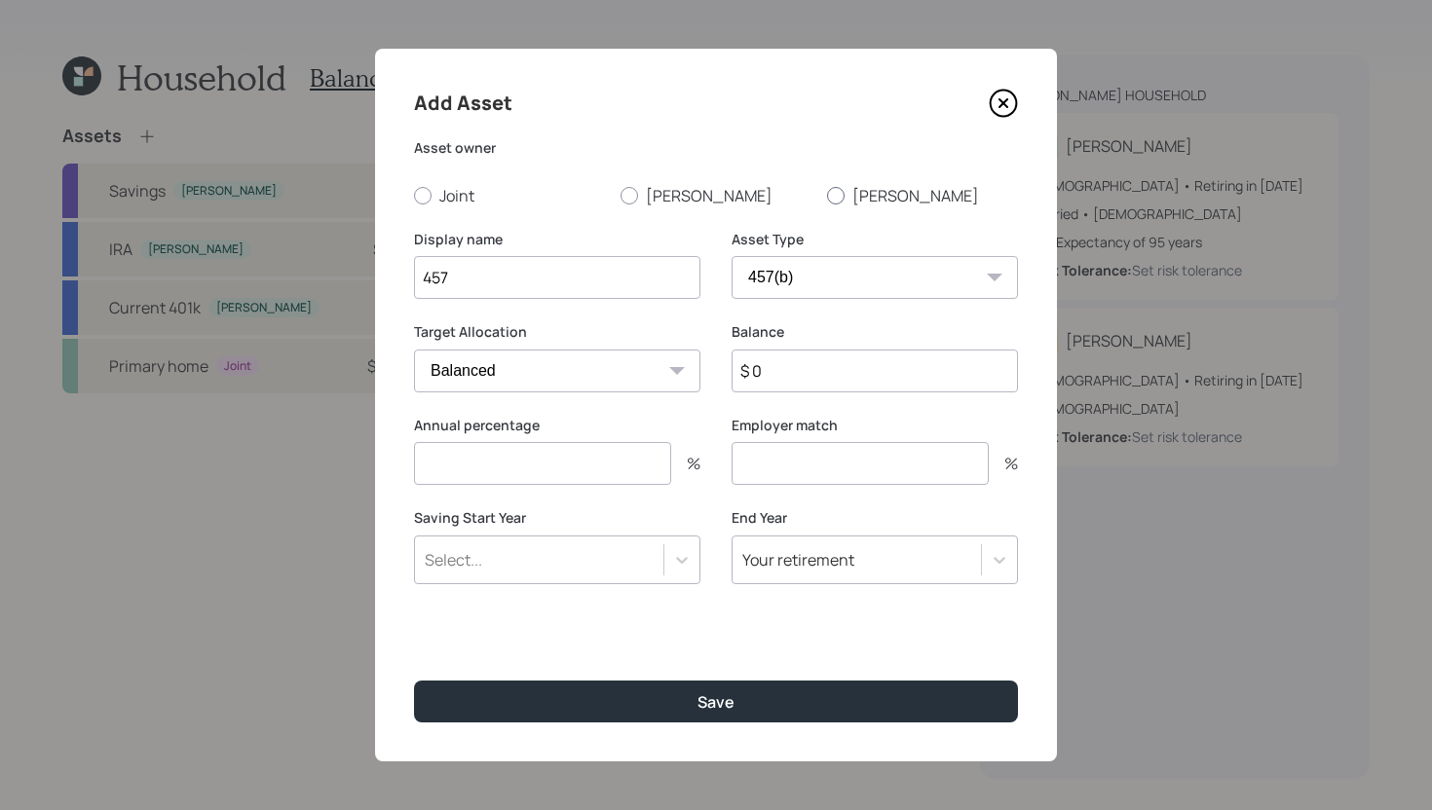
click at [839, 195] on div at bounding box center [836, 196] width 18 height 18
click at [827, 195] on input "[PERSON_NAME]" at bounding box center [826, 195] width 1 height 1
radio input "true"
click at [798, 378] on input "$ 0" at bounding box center [874, 371] width 286 height 43
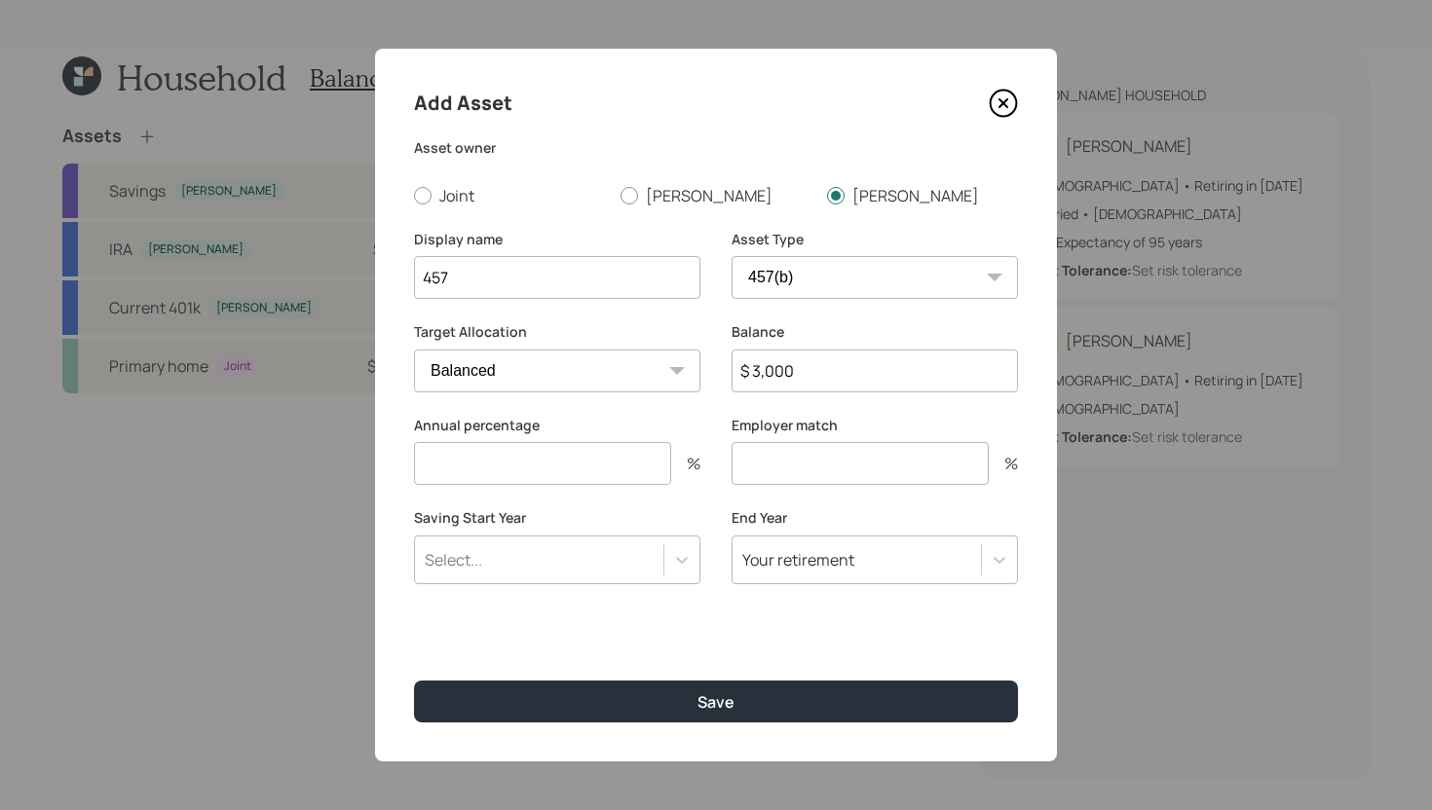
type input "$ 3,000"
click at [627, 472] on input "number" at bounding box center [542, 463] width 257 height 43
type input "0"
click at [782, 449] on input "number" at bounding box center [859, 463] width 257 height 43
type input "0"
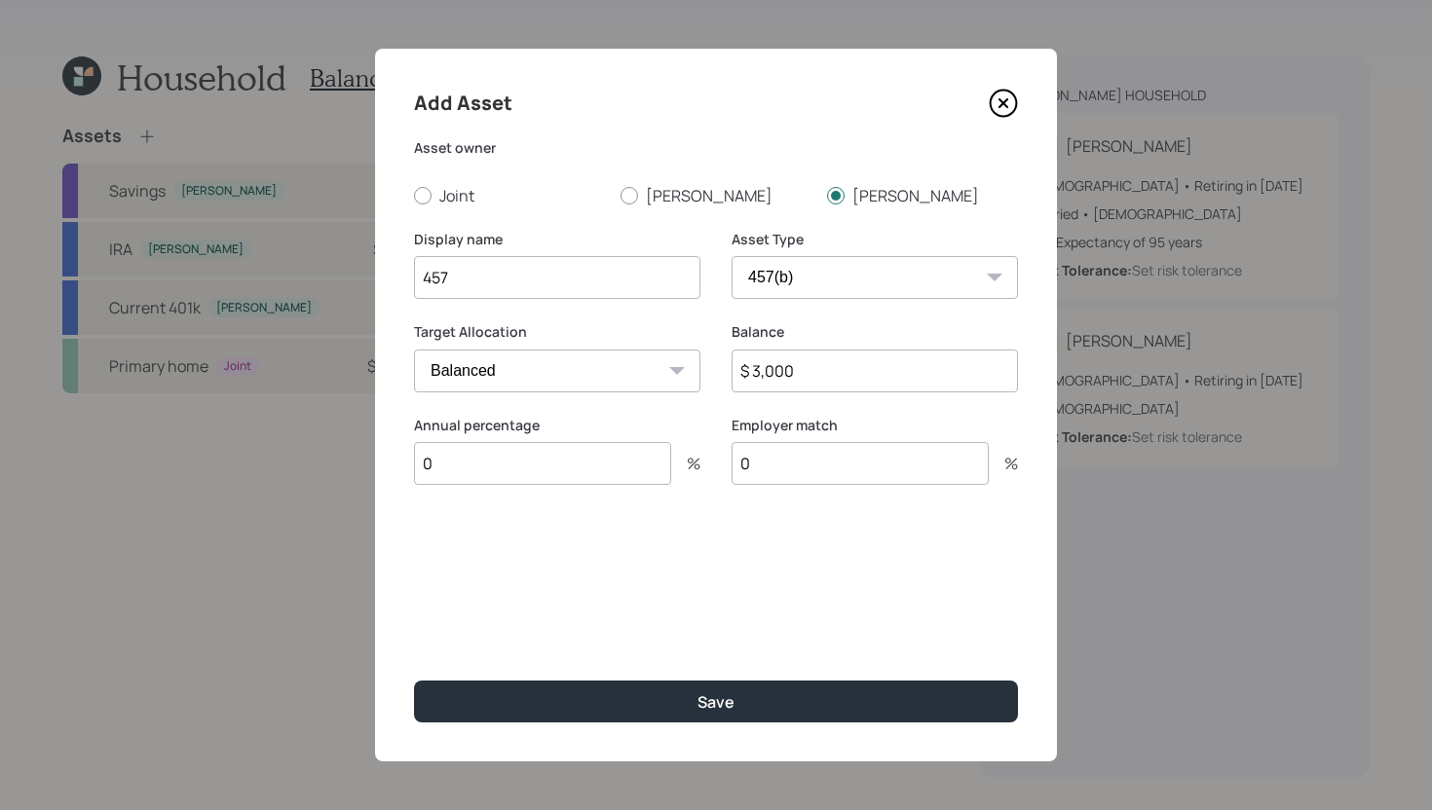
click at [422, 283] on input "457" at bounding box center [557, 277] width 286 height 43
click at [611, 293] on input "Former 457" at bounding box center [557, 277] width 286 height 43
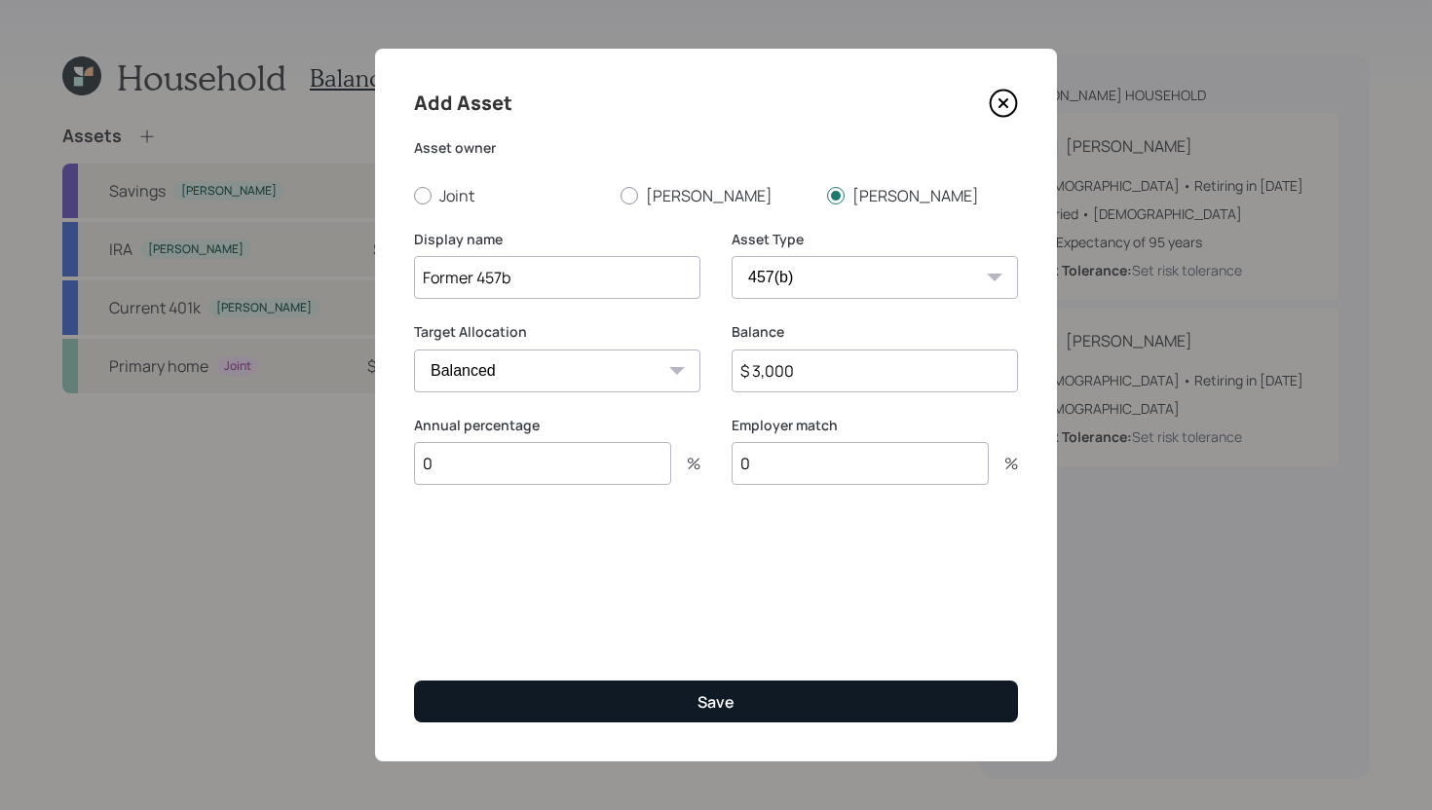
type input "Former 457b"
click at [643, 691] on button "Save" at bounding box center [716, 702] width 604 height 42
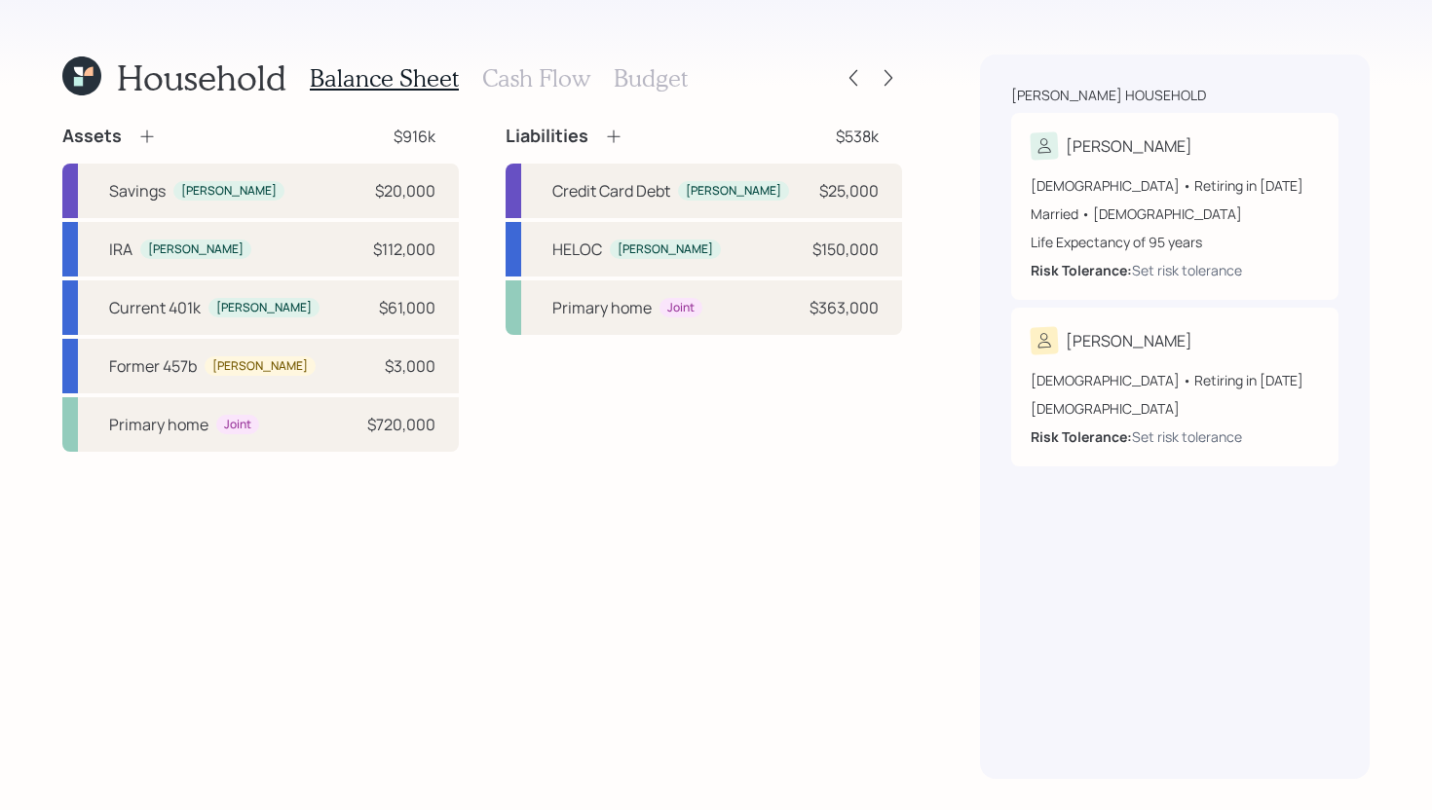
click at [142, 140] on icon at bounding box center [146, 136] width 19 height 19
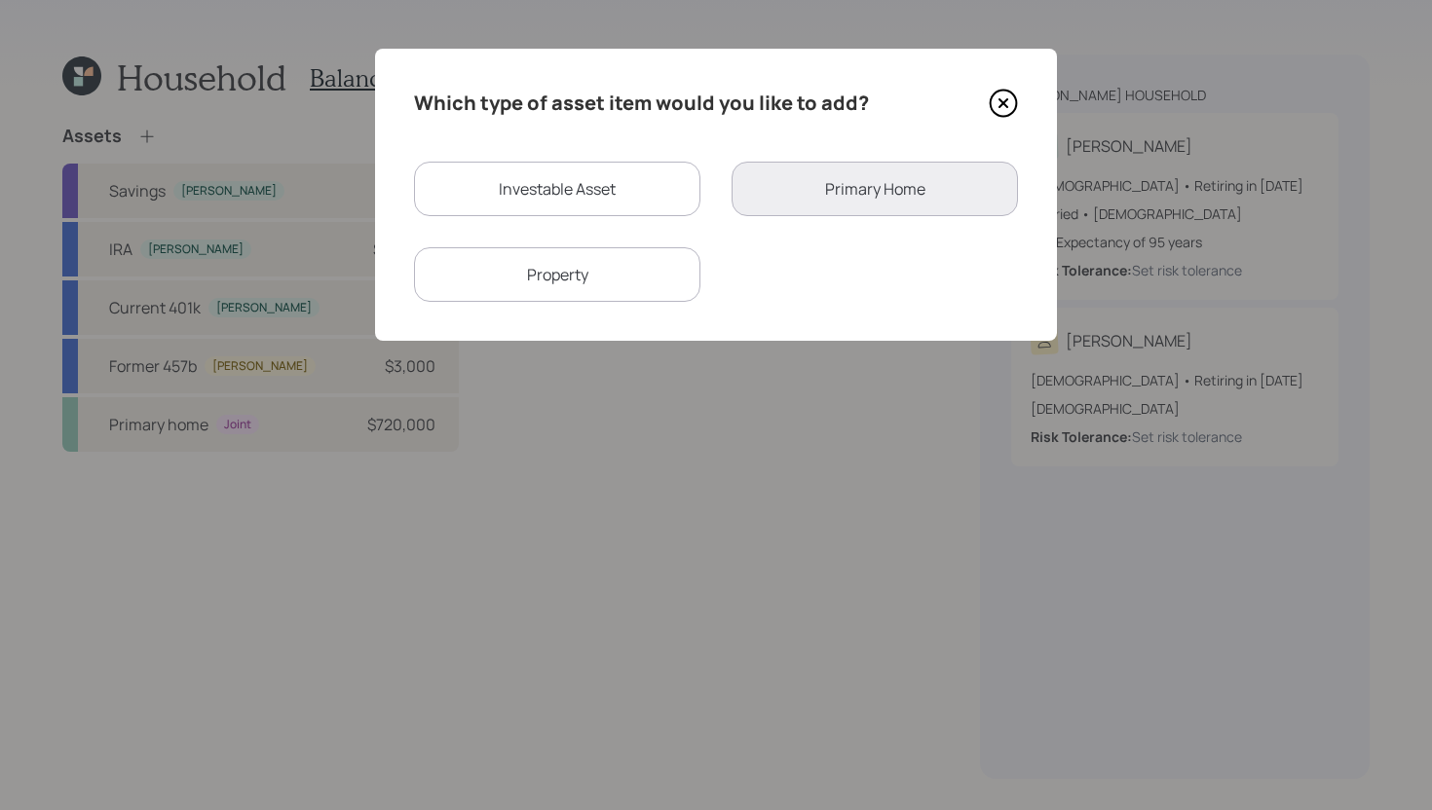
click at [667, 172] on div "Investable Asset" at bounding box center [557, 189] width 286 height 55
select select "taxable"
select select "balanced"
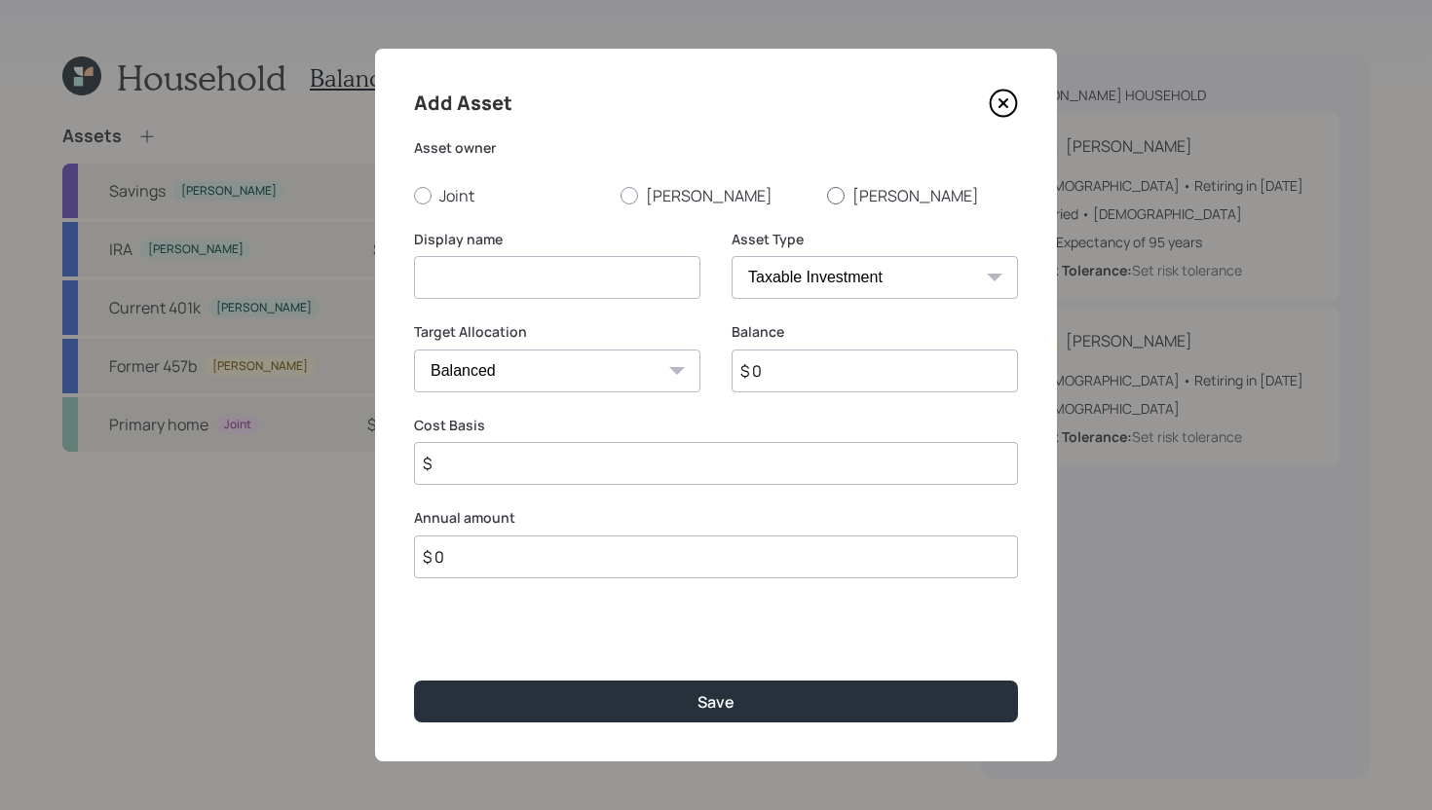
click at [837, 191] on div at bounding box center [836, 196] width 18 height 18
click at [827, 195] on input "[PERSON_NAME]" at bounding box center [826, 195] width 1 height 1
radio input "true"
click at [638, 278] on input at bounding box center [557, 277] width 286 height 43
type input "[PERSON_NAME]'s Pension"
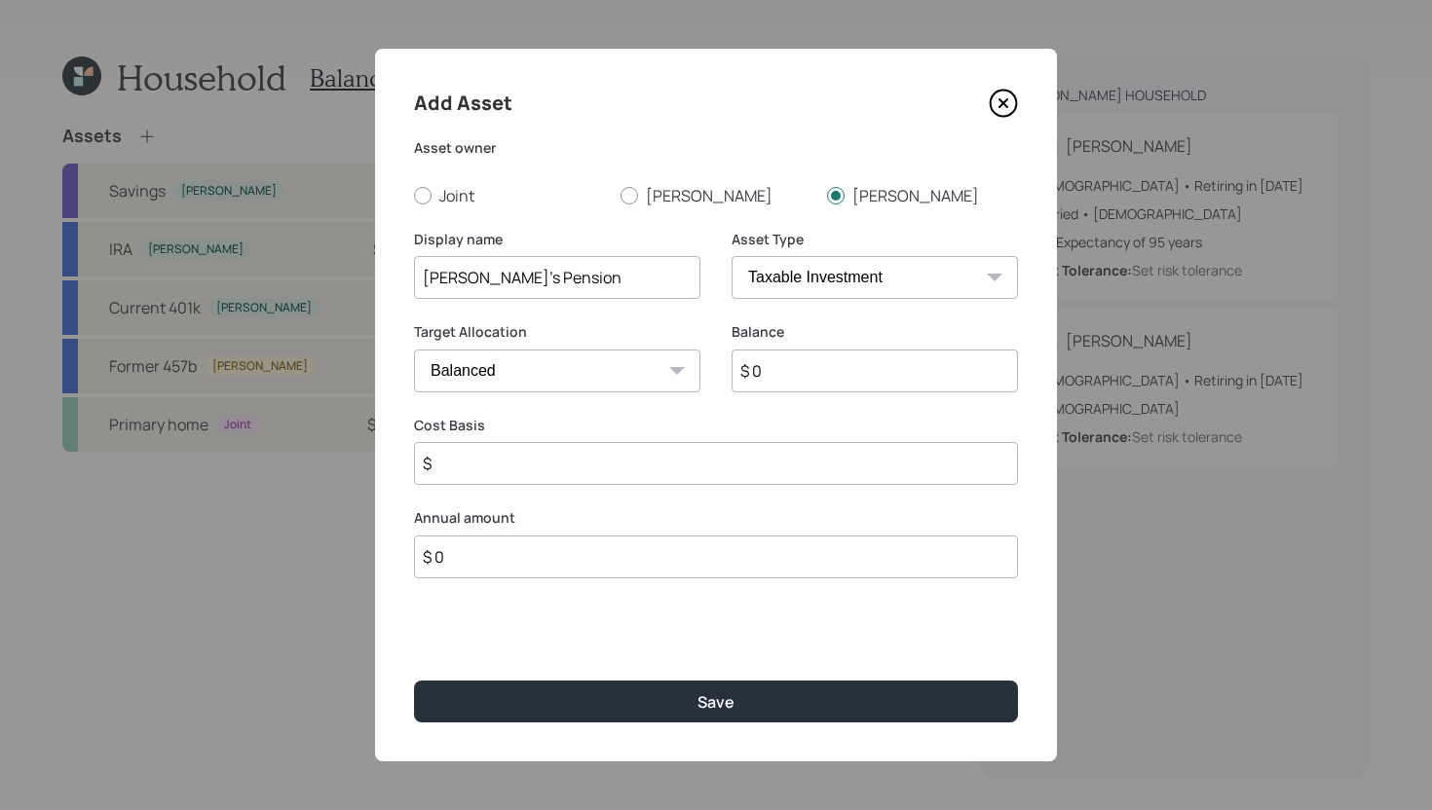
click at [844, 275] on select "SEP IRA IRA Roth IRA 401(k) Roth 401(k) 403(b) Roth 403(b) 457(b) Roth 457(b) H…" at bounding box center [874, 277] width 286 height 43
select select "company_sponsored"
click at [731, 256] on select "SEP IRA IRA Roth IRA 401(k) Roth 401(k) 403(b) Roth 403(b) 457(b) Roth 457(b) H…" at bounding box center [874, 277] width 286 height 43
click at [786, 368] on input "$ 0" at bounding box center [874, 371] width 286 height 43
type input "$ 10,000"
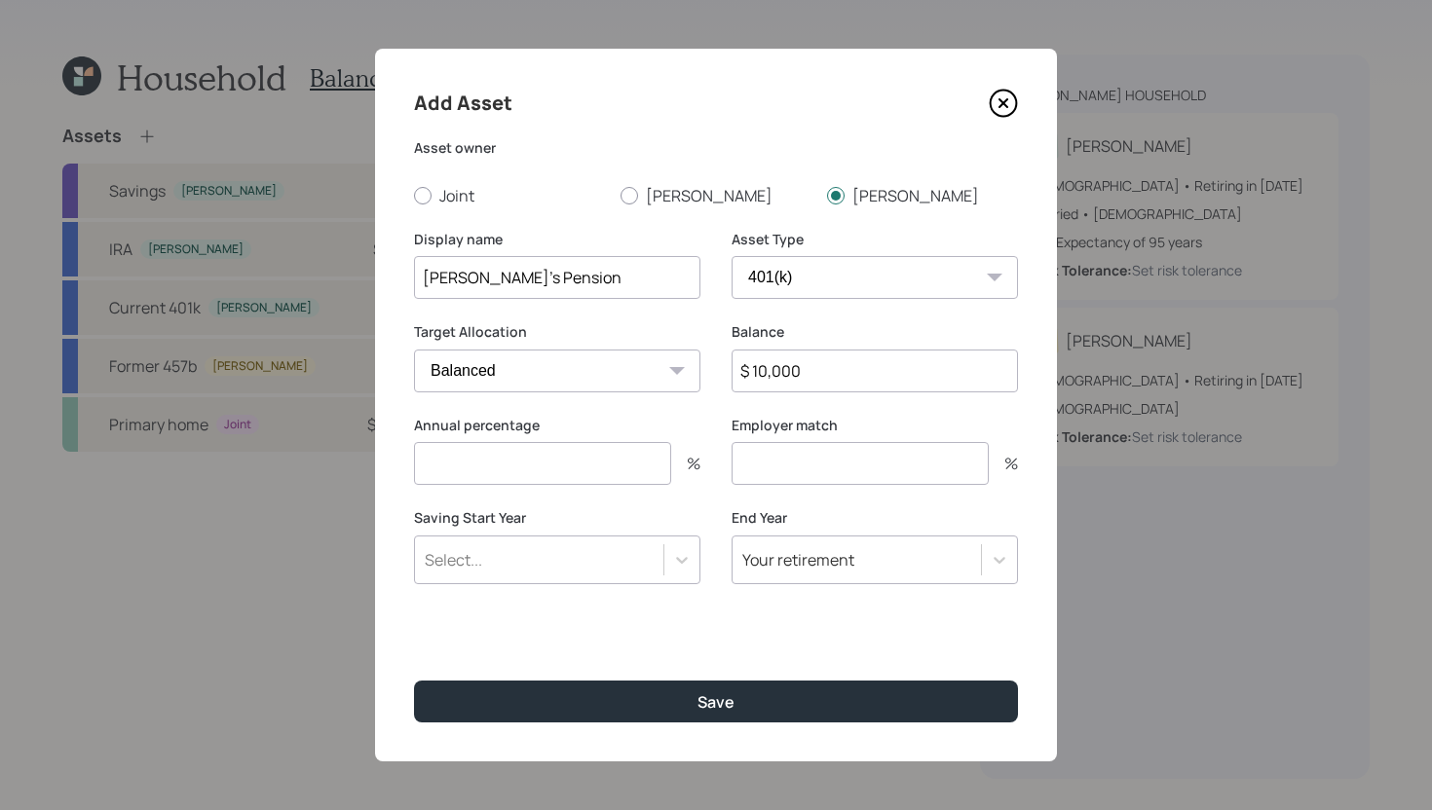
click at [578, 473] on input "number" at bounding box center [542, 463] width 257 height 43
type input "8"
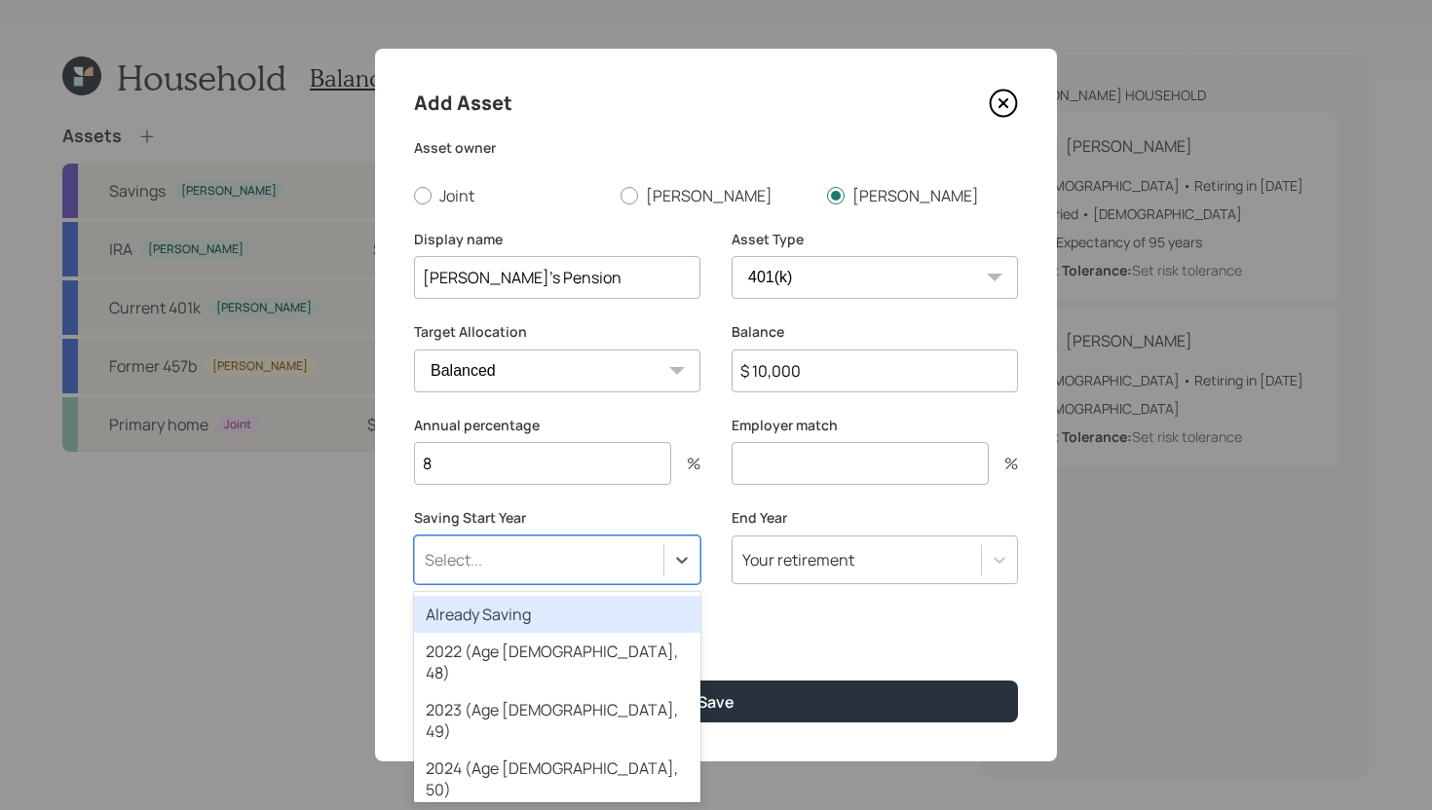
click at [529, 571] on div "Select..." at bounding box center [539, 559] width 248 height 33
click at [527, 616] on div "Already Saving" at bounding box center [557, 614] width 286 height 37
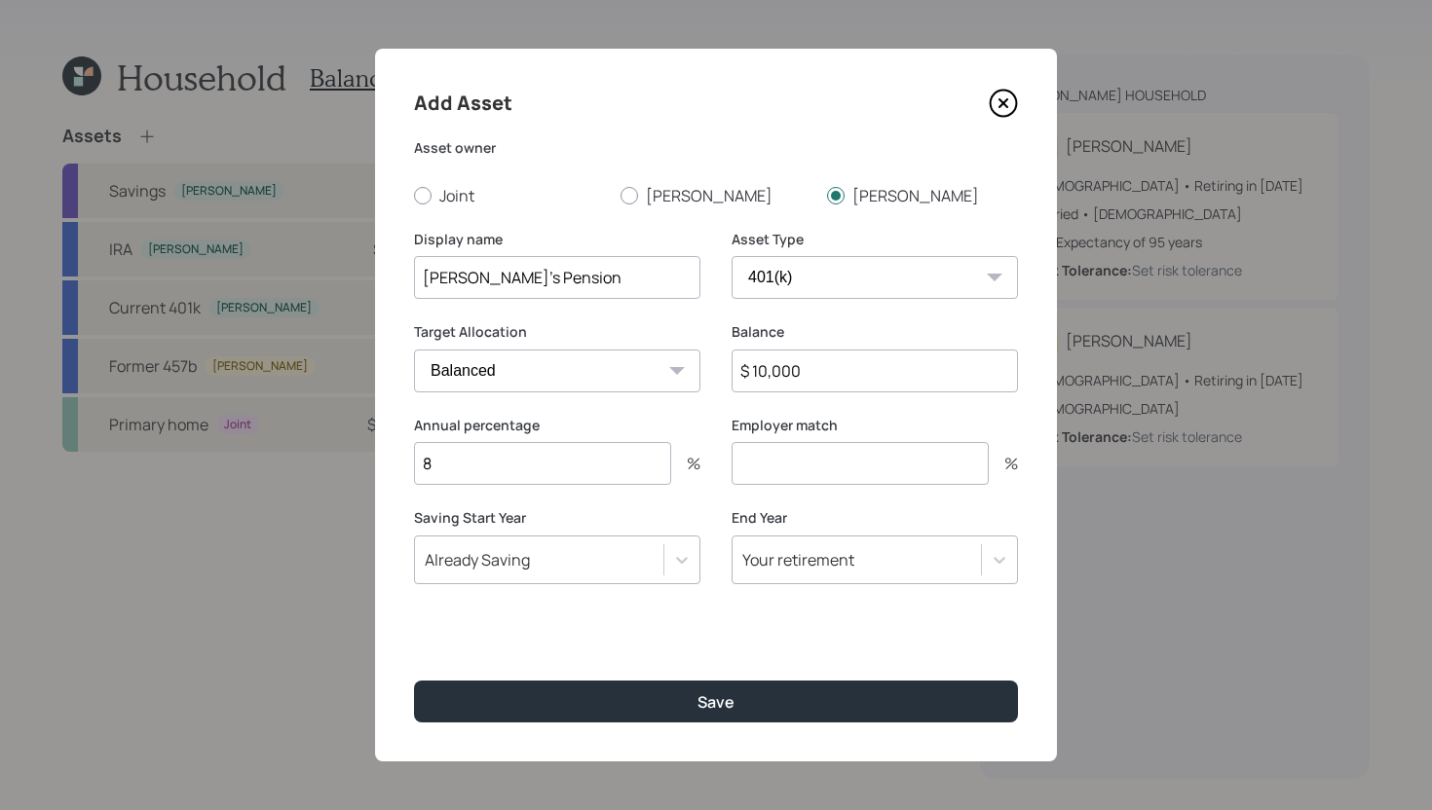
click at [796, 465] on input "number" at bounding box center [859, 463] width 257 height 43
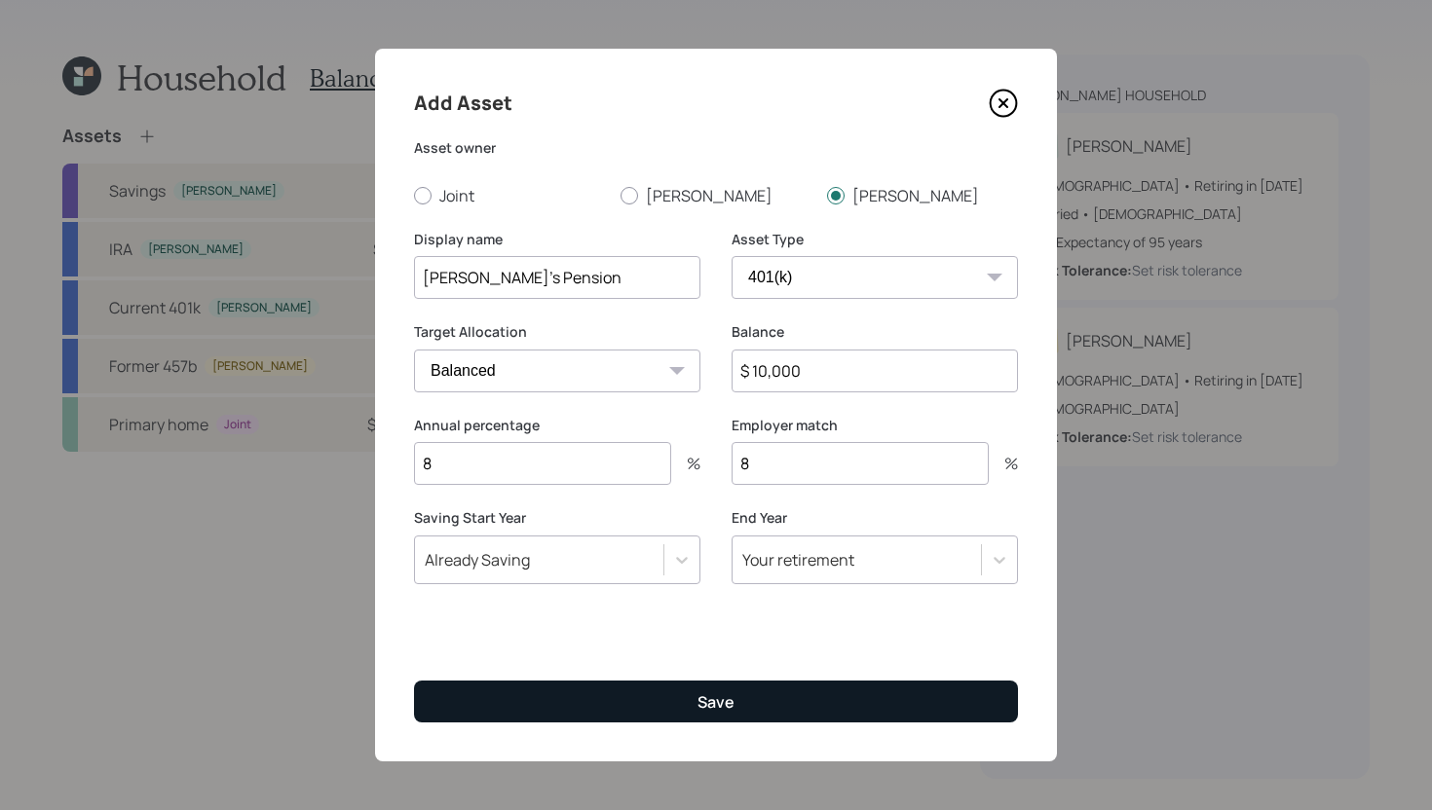
type input "8"
click at [728, 709] on div "Save" at bounding box center [715, 701] width 37 height 21
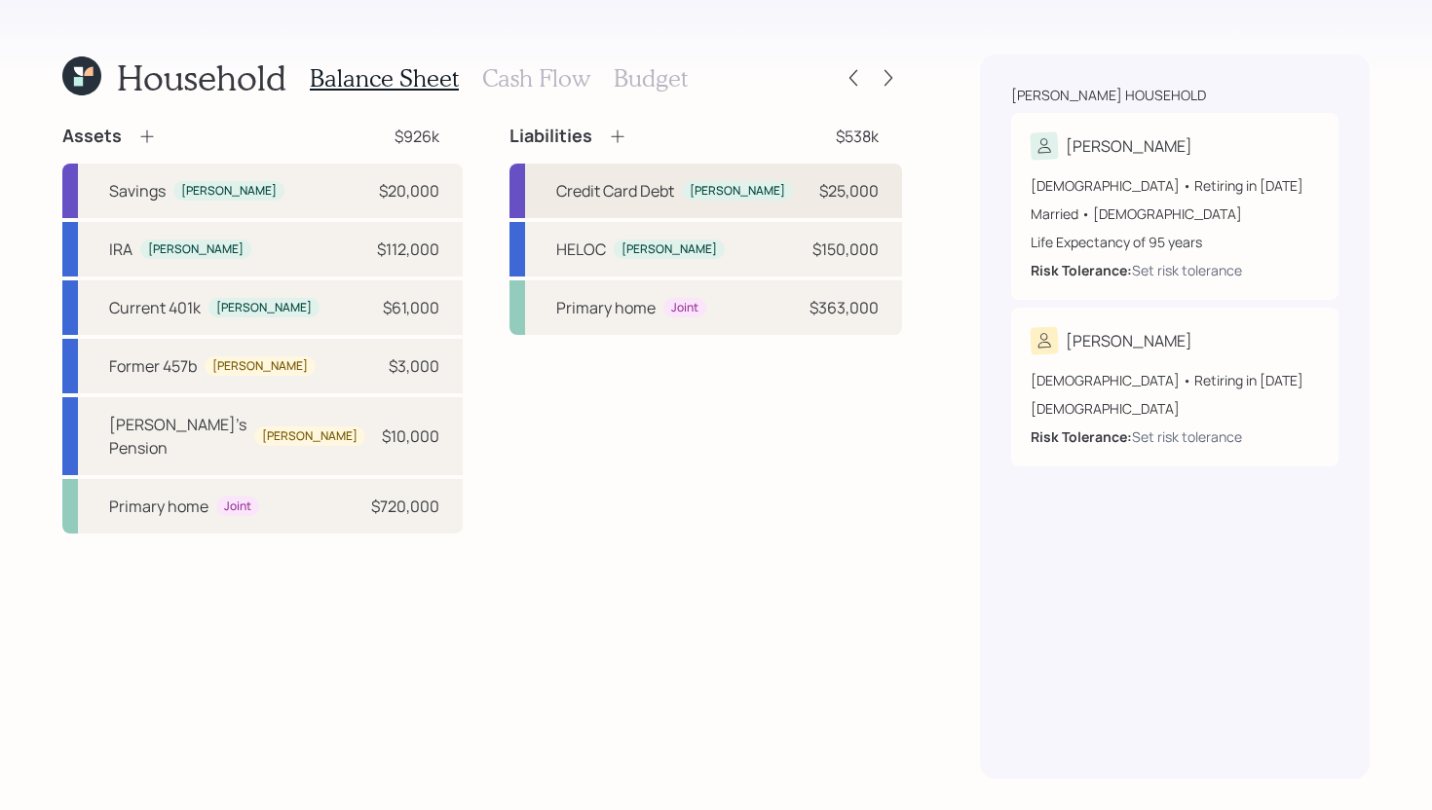
click at [638, 191] on div "Credit Card Debt" at bounding box center [615, 190] width 118 height 23
select select "credit_card"
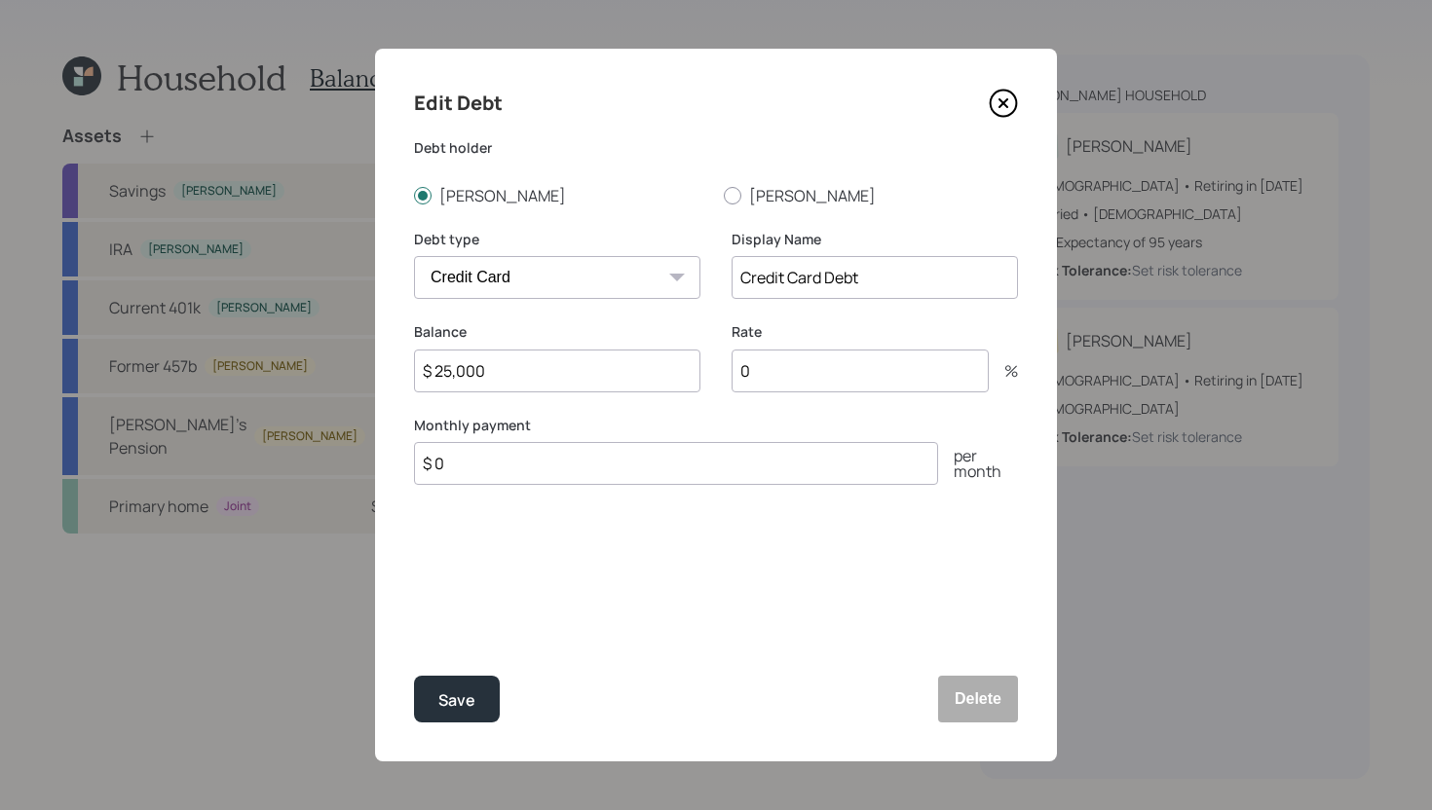
click at [517, 453] on input "$ 0" at bounding box center [676, 463] width 524 height 43
click at [514, 467] on input "$ 0" at bounding box center [676, 463] width 524 height 43
type input "$ 400"
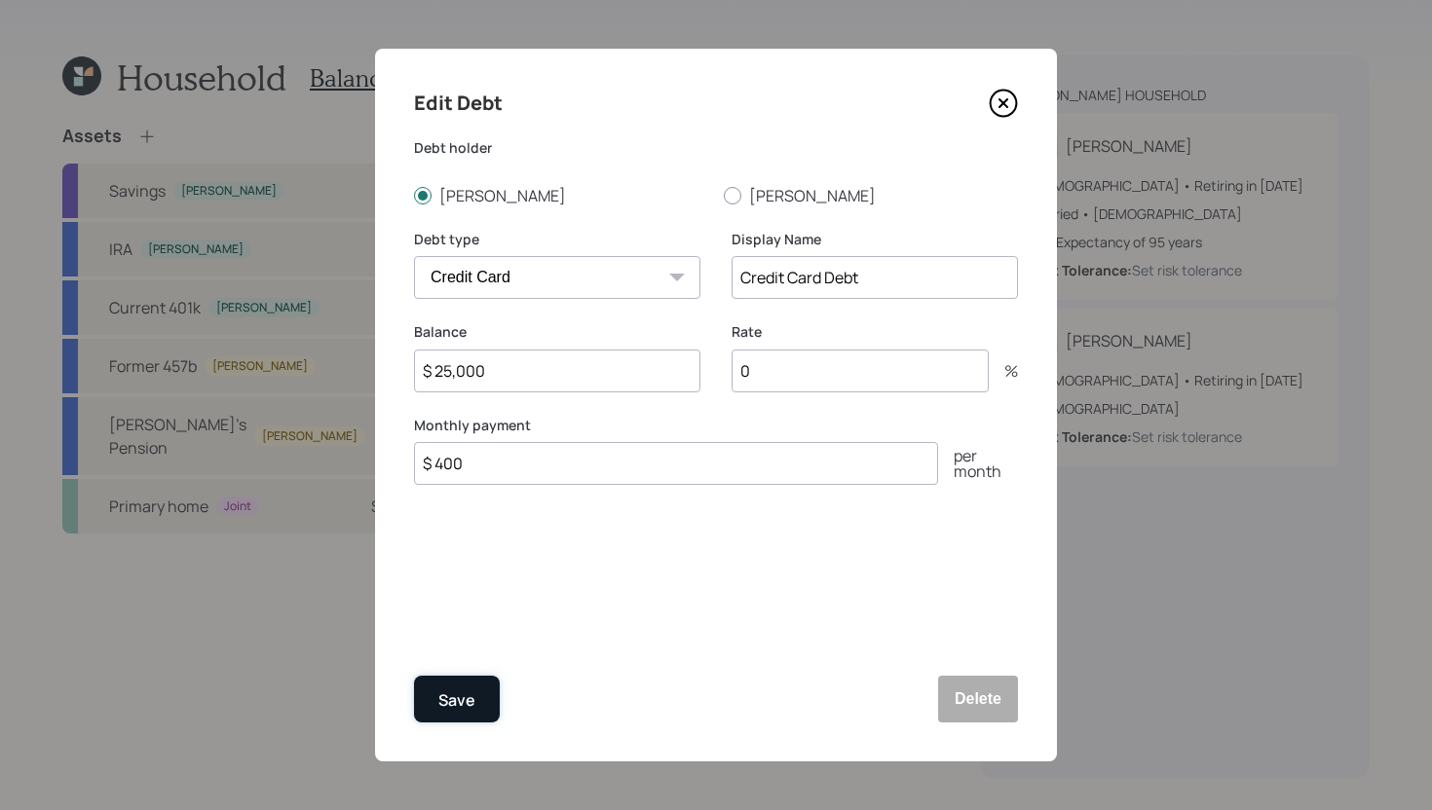
click at [482, 696] on button "Save" at bounding box center [457, 699] width 86 height 47
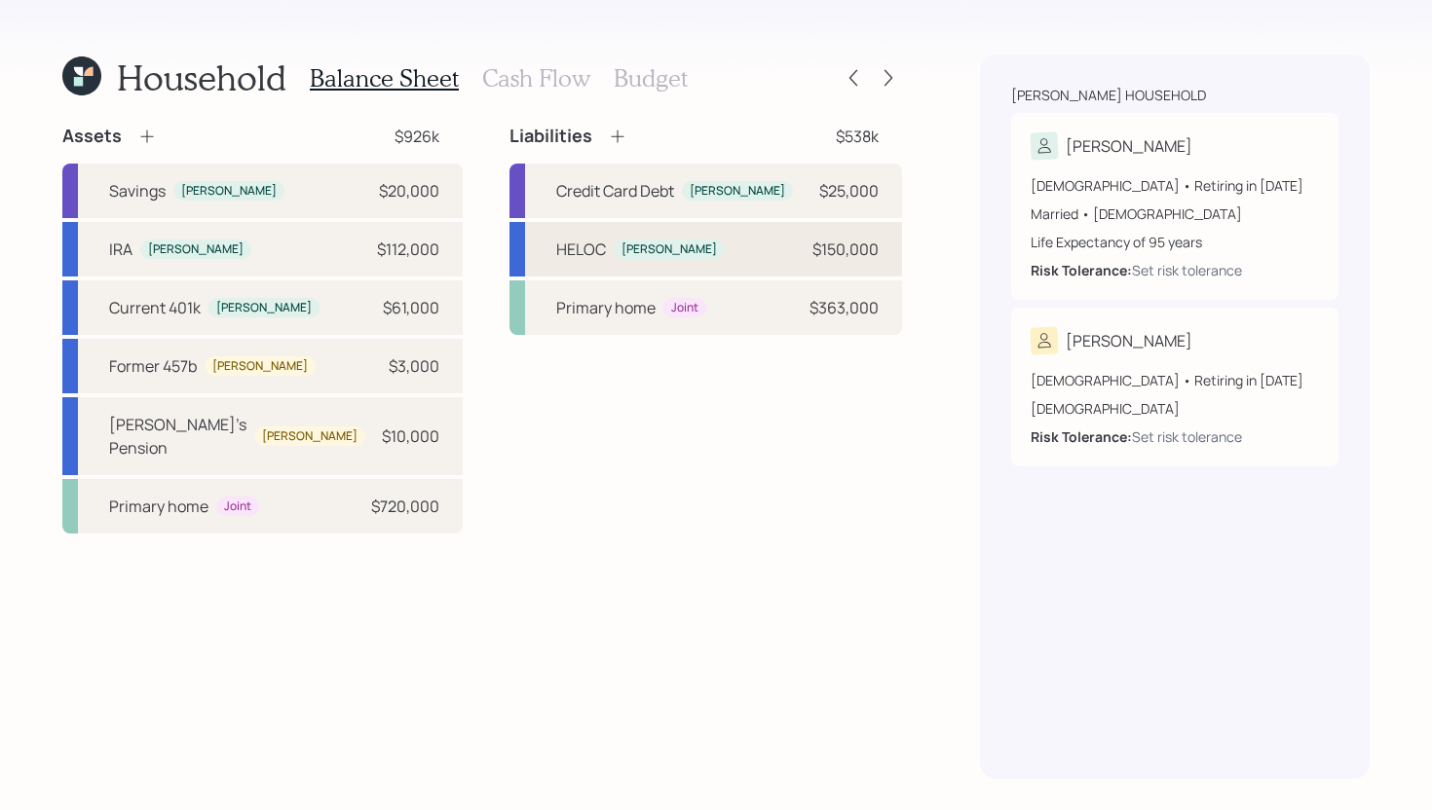
click at [728, 259] on div "HELOC John $150,000" at bounding box center [705, 249] width 392 height 55
select select "other"
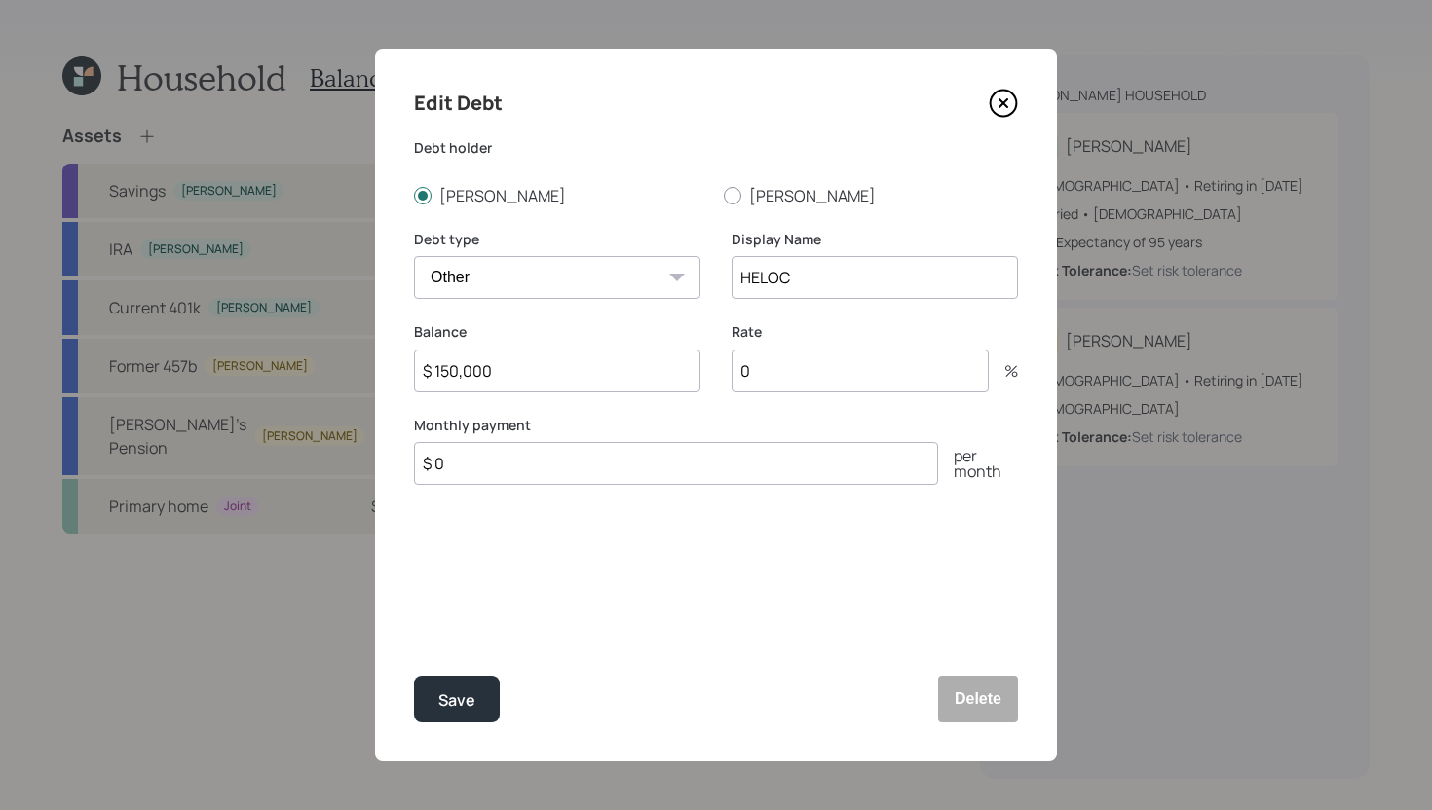
click at [782, 381] on input "0" at bounding box center [859, 371] width 257 height 43
click at [716, 484] on input "$ 0" at bounding box center [676, 463] width 524 height 43
type input "$ 1,134"
click at [915, 382] on input "0" at bounding box center [859, 371] width 257 height 43
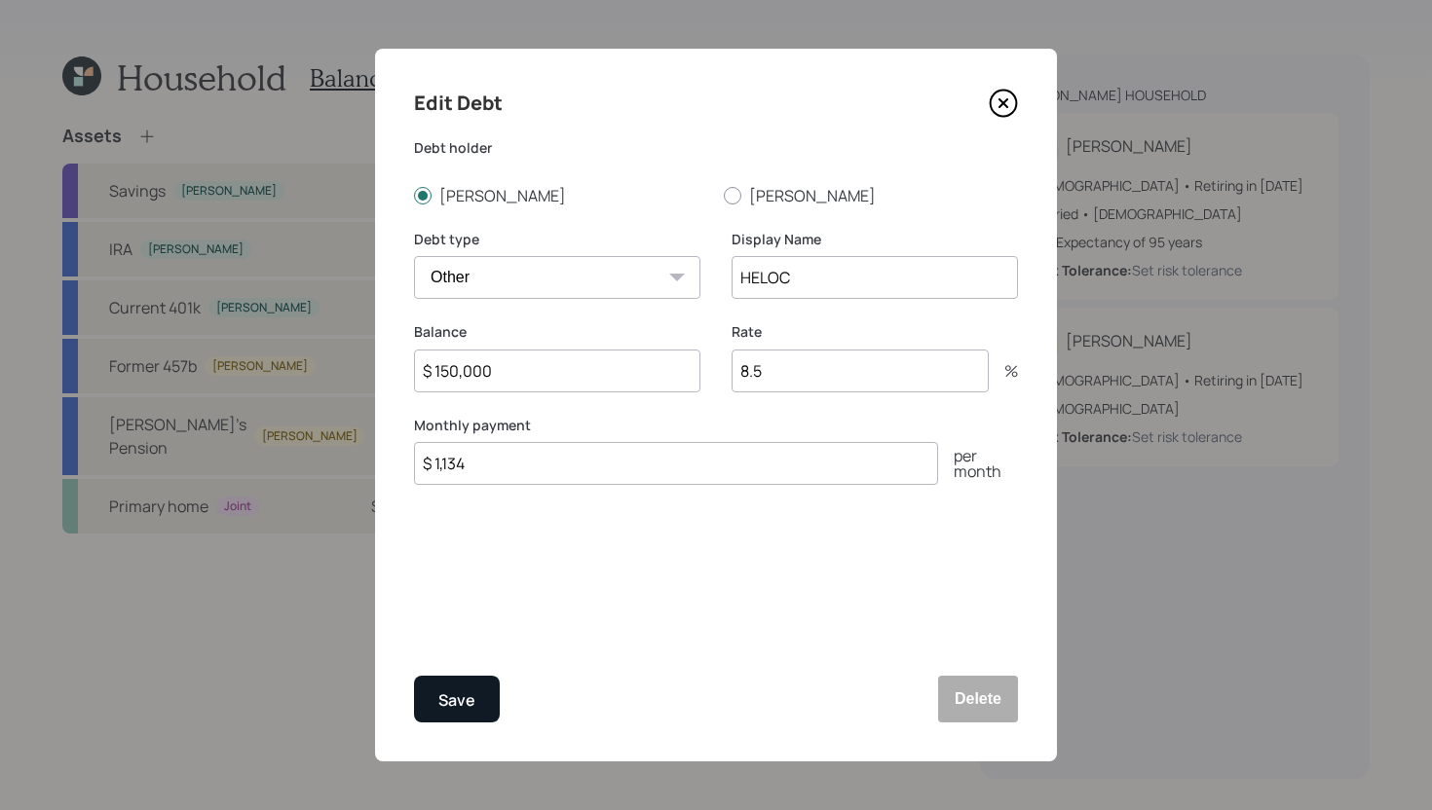
type input "8.5"
click at [465, 705] on div "Save" at bounding box center [456, 701] width 37 height 26
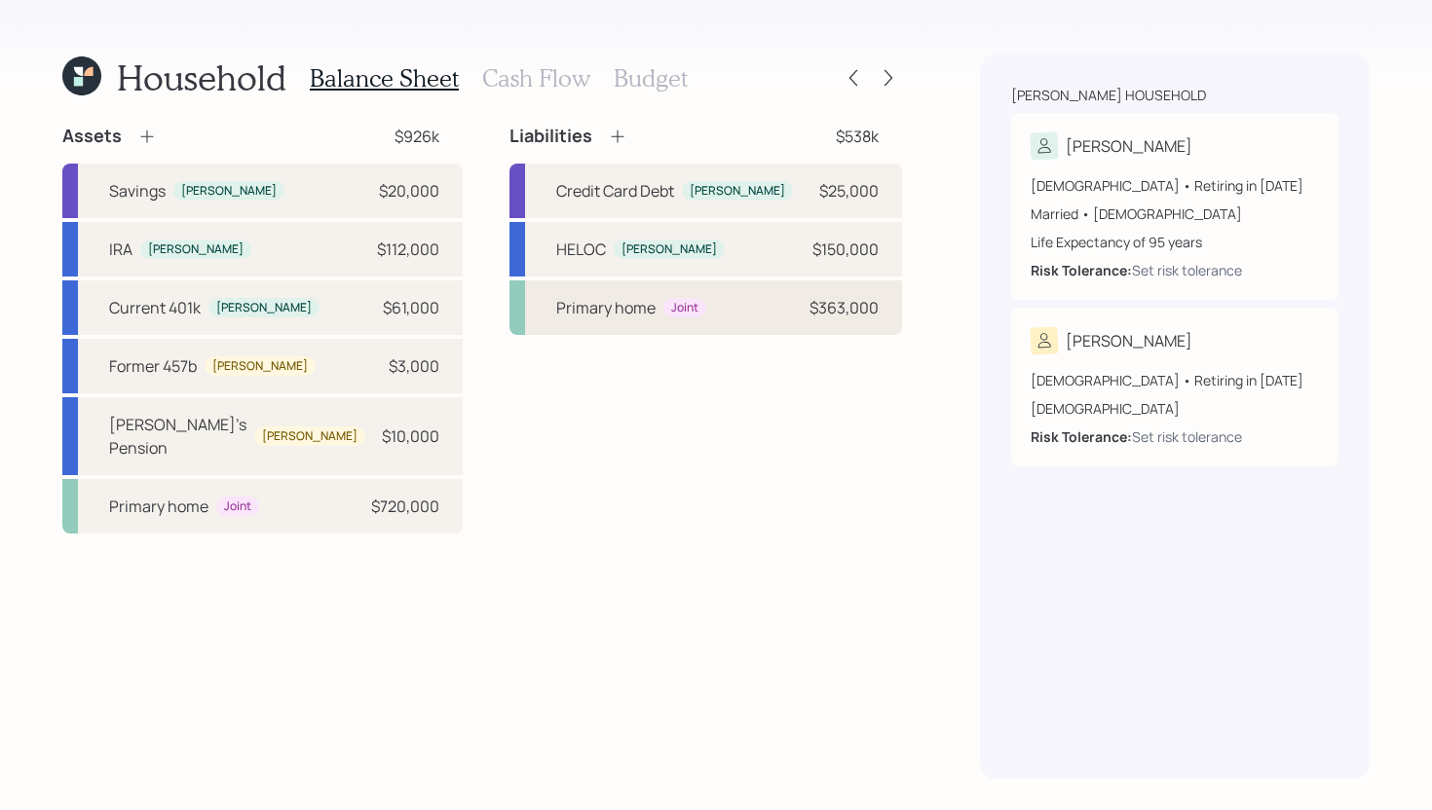
click at [677, 334] on div "Primary home Joint $363,000" at bounding box center [705, 307] width 392 height 55
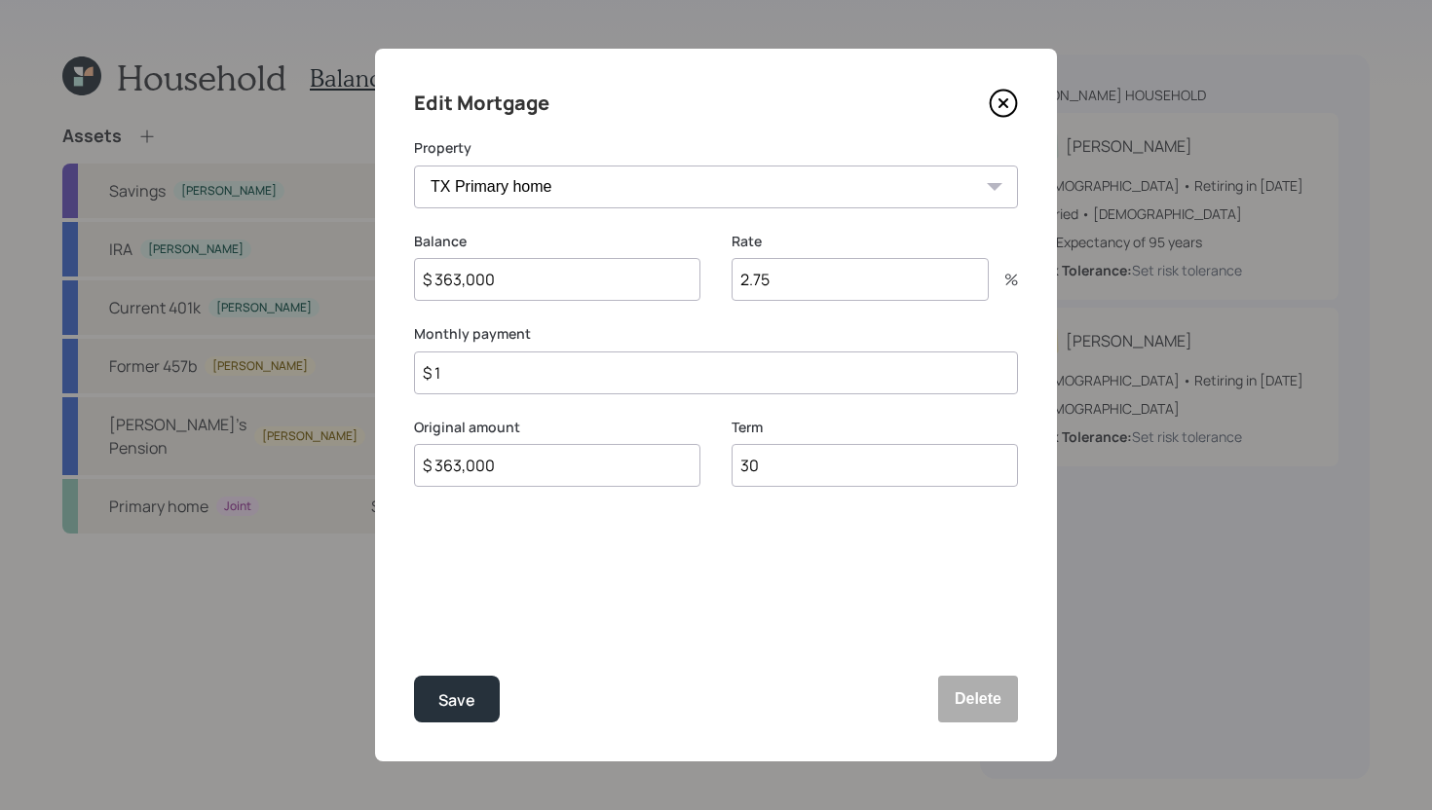
click at [998, 97] on icon at bounding box center [1002, 103] width 29 height 29
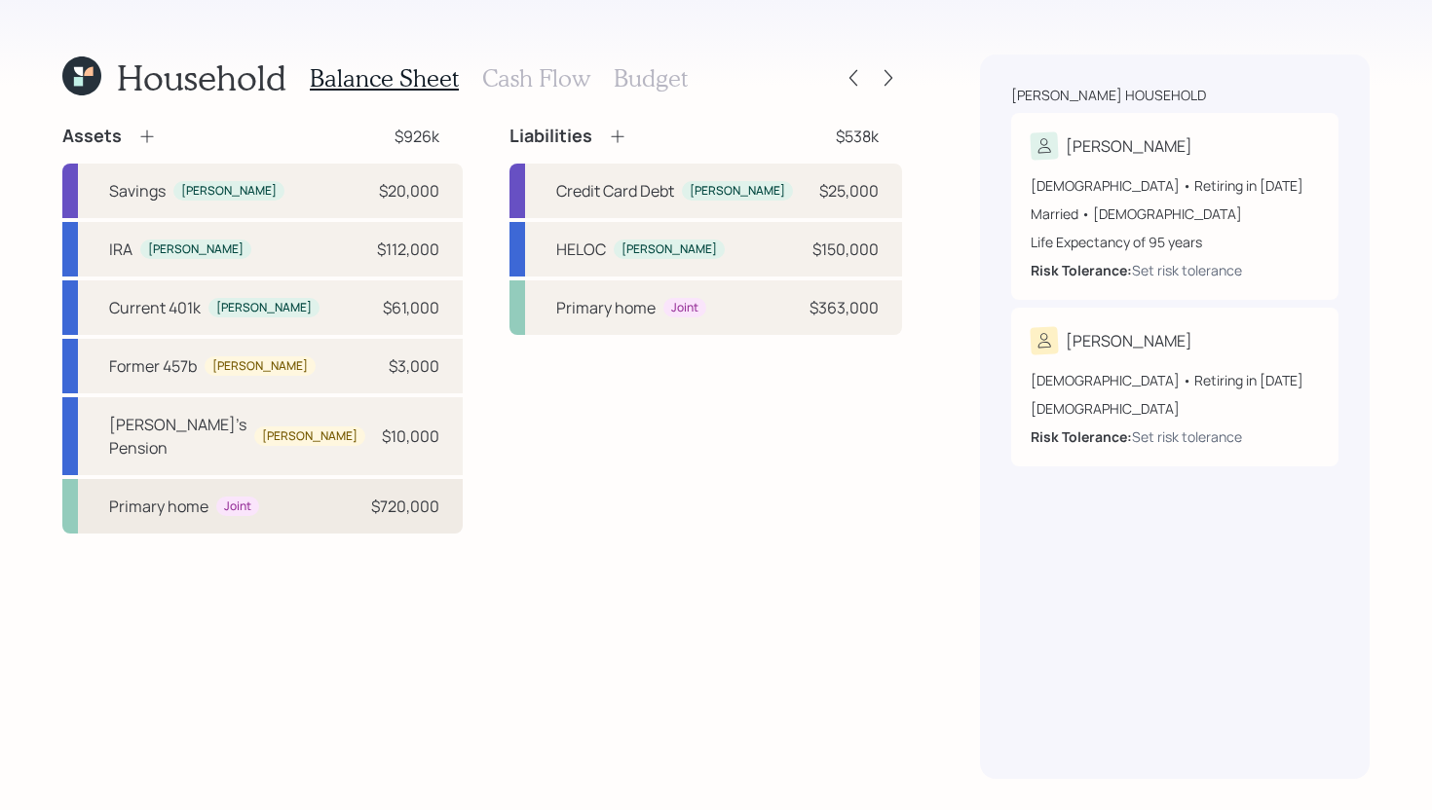
click at [306, 487] on div "Primary home Joint $720,000" at bounding box center [262, 506] width 400 height 55
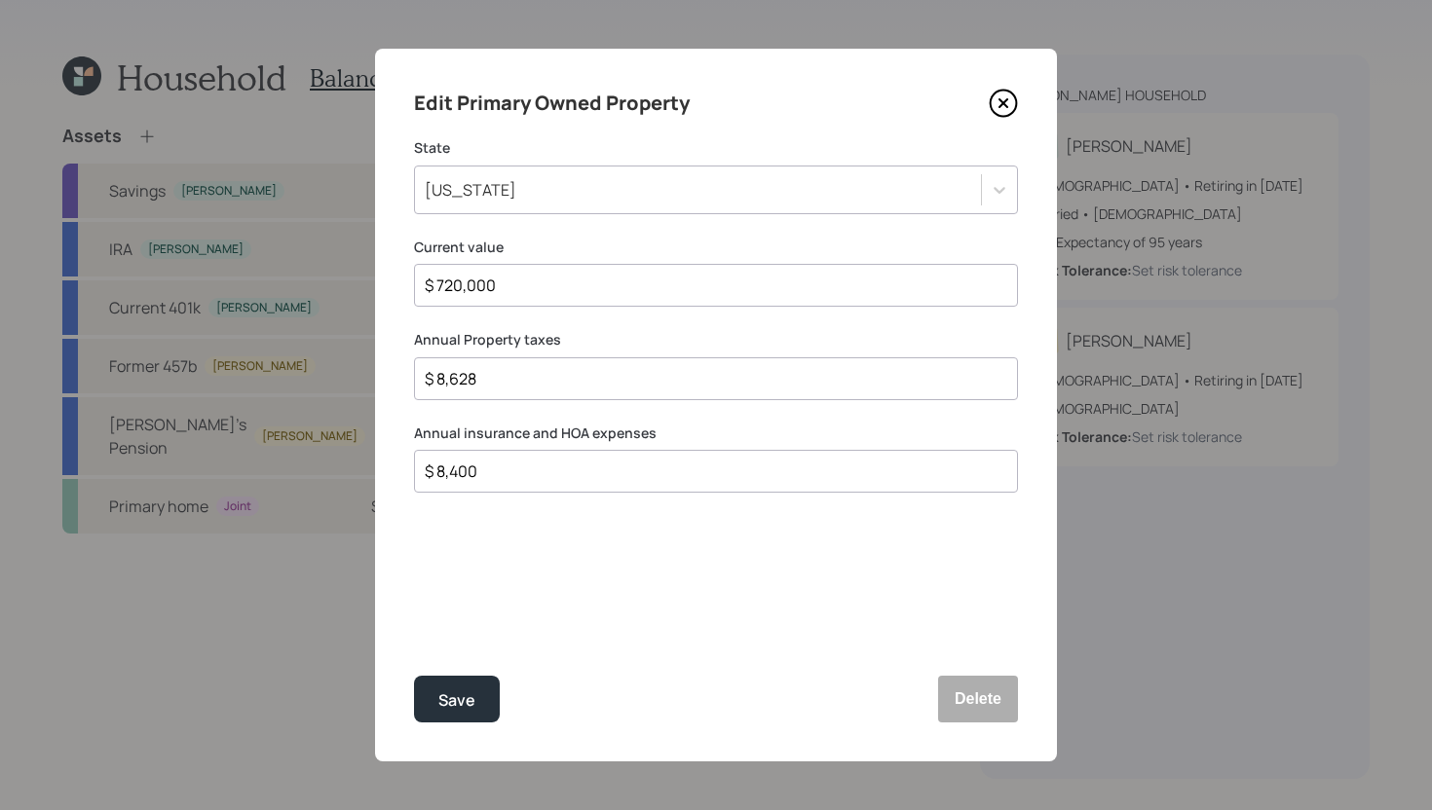
click at [505, 469] on input "$ 8,400" at bounding box center [708, 471] width 571 height 23
type input "$ 7,200"
click at [445, 381] on input "$ 8,628" at bounding box center [708, 378] width 571 height 23
drag, startPoint x: 490, startPoint y: 374, endPoint x: 455, endPoint y: 381, distance: 35.7
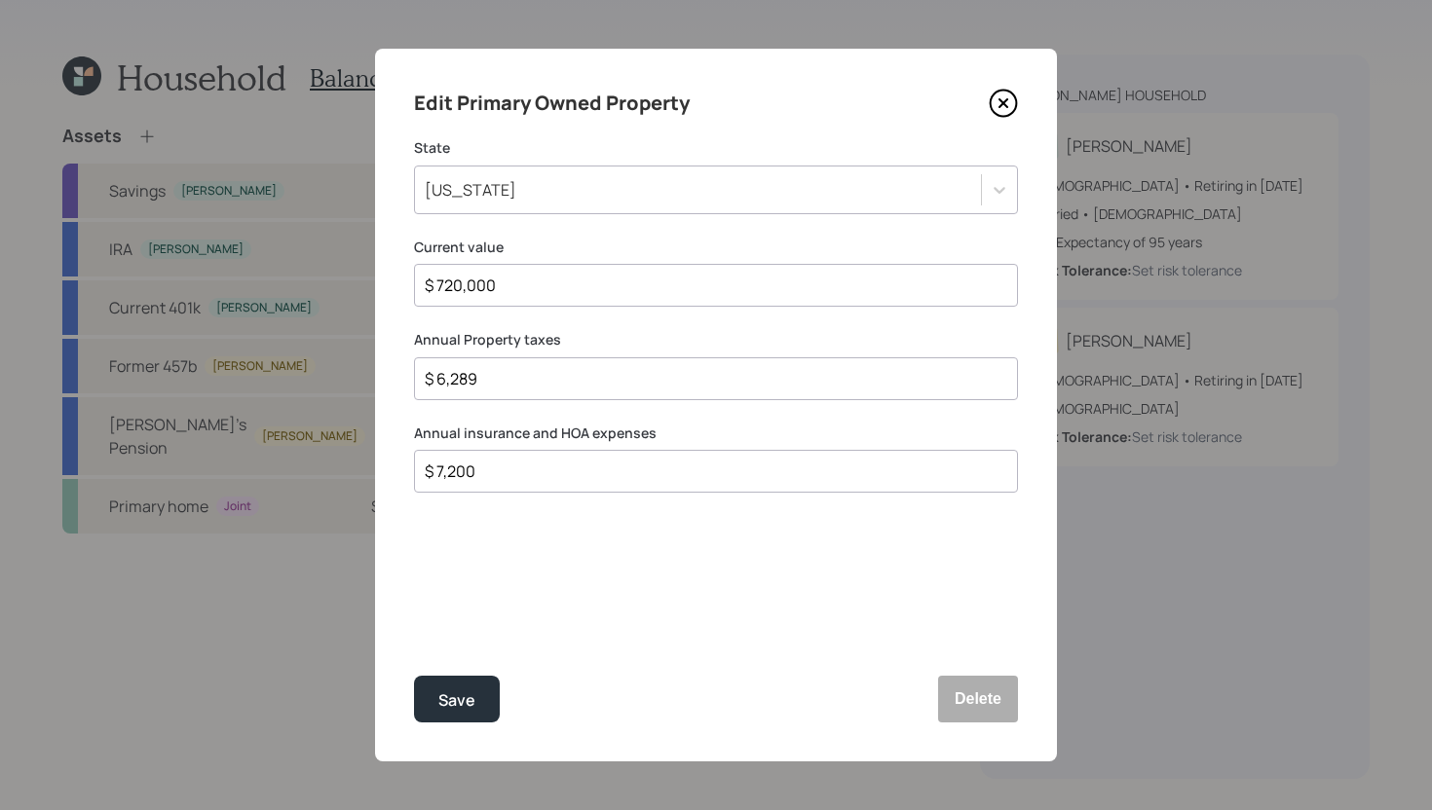
click at [455, 381] on input "$ 6,289" at bounding box center [708, 378] width 571 height 23
type input "$ 6,289"
click at [471, 703] on div "Save" at bounding box center [456, 701] width 37 height 26
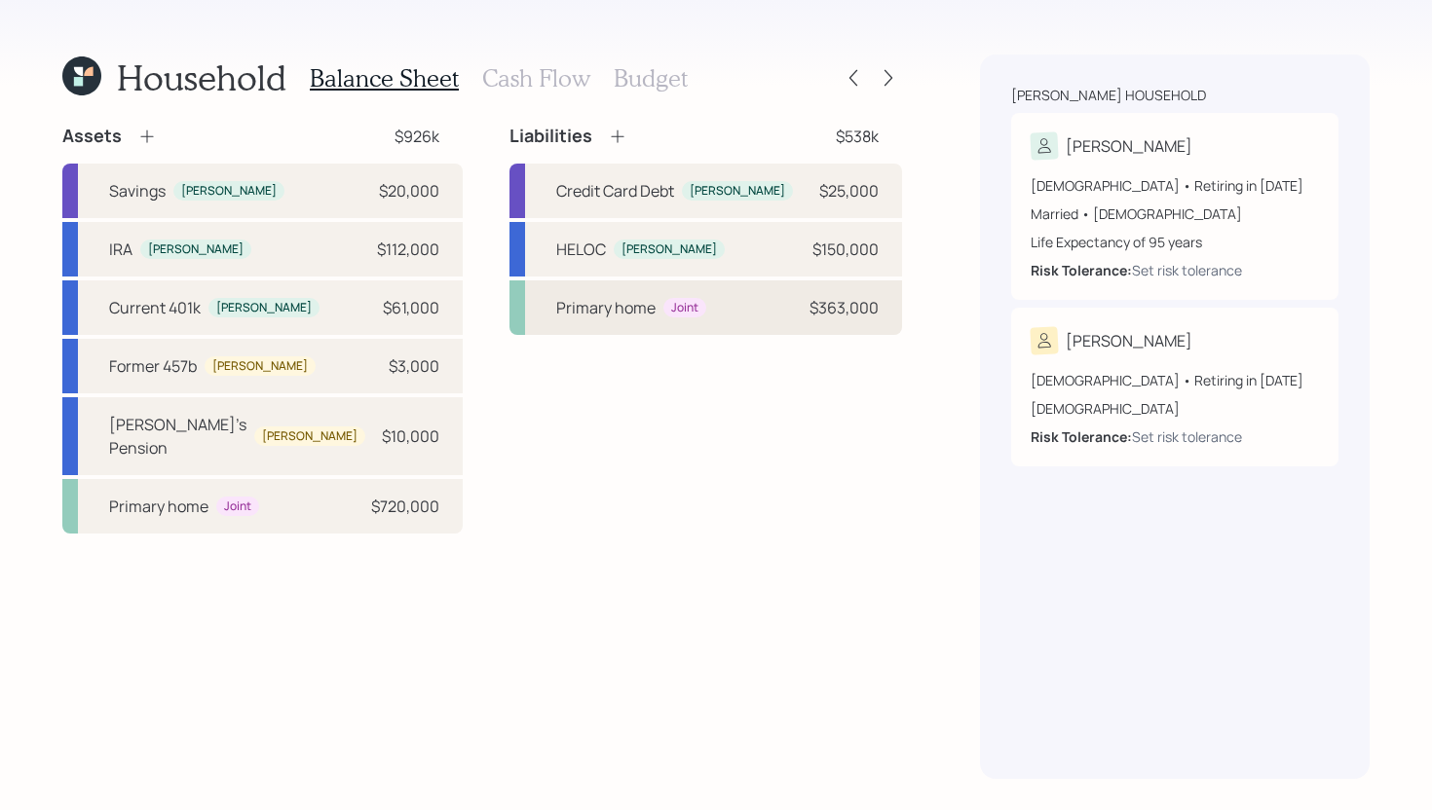
click at [639, 301] on div "Primary home" at bounding box center [605, 307] width 99 height 23
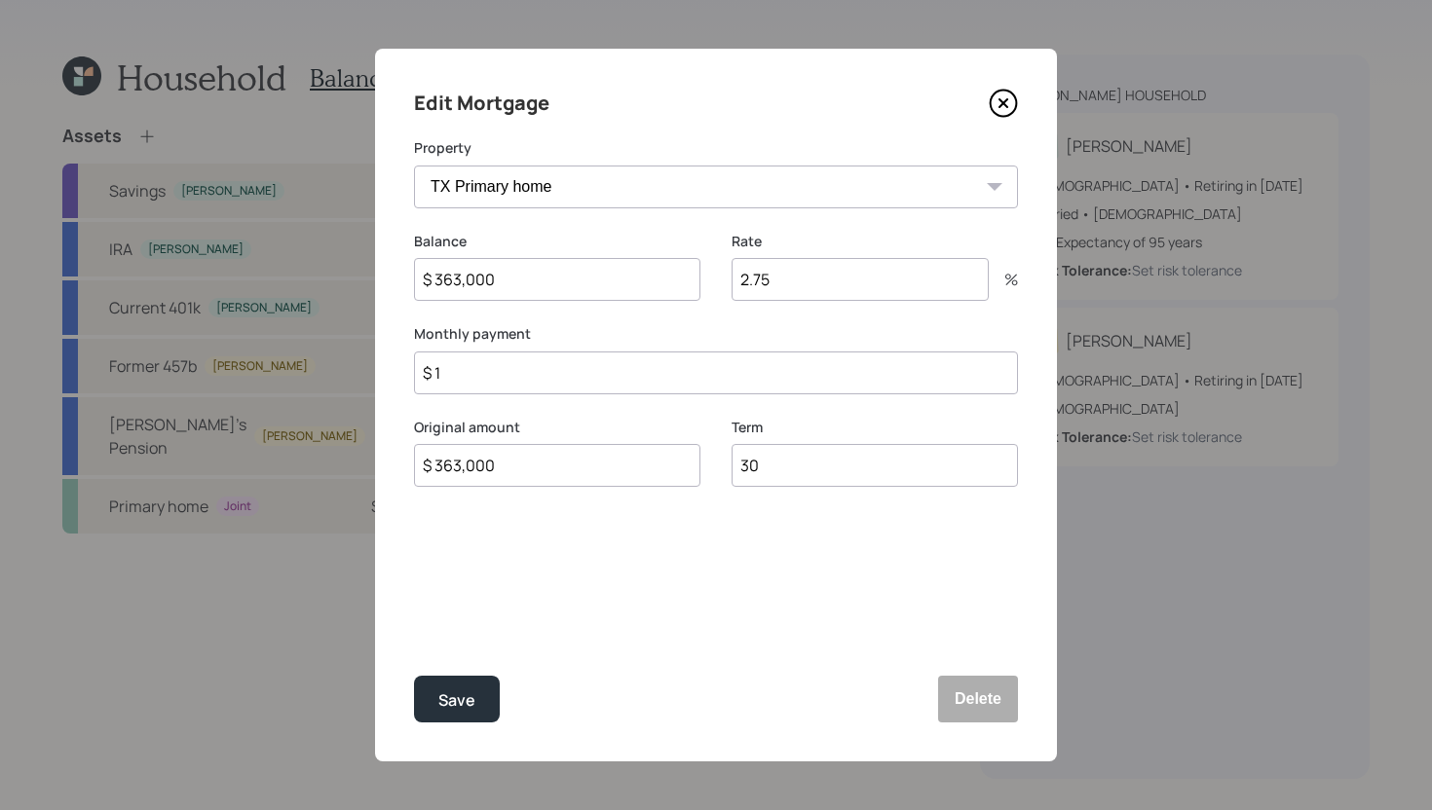
click at [549, 384] on input "$ 1" at bounding box center [716, 373] width 604 height 43
type input "$ 1,650"
click at [468, 689] on div "Save" at bounding box center [456, 701] width 37 height 26
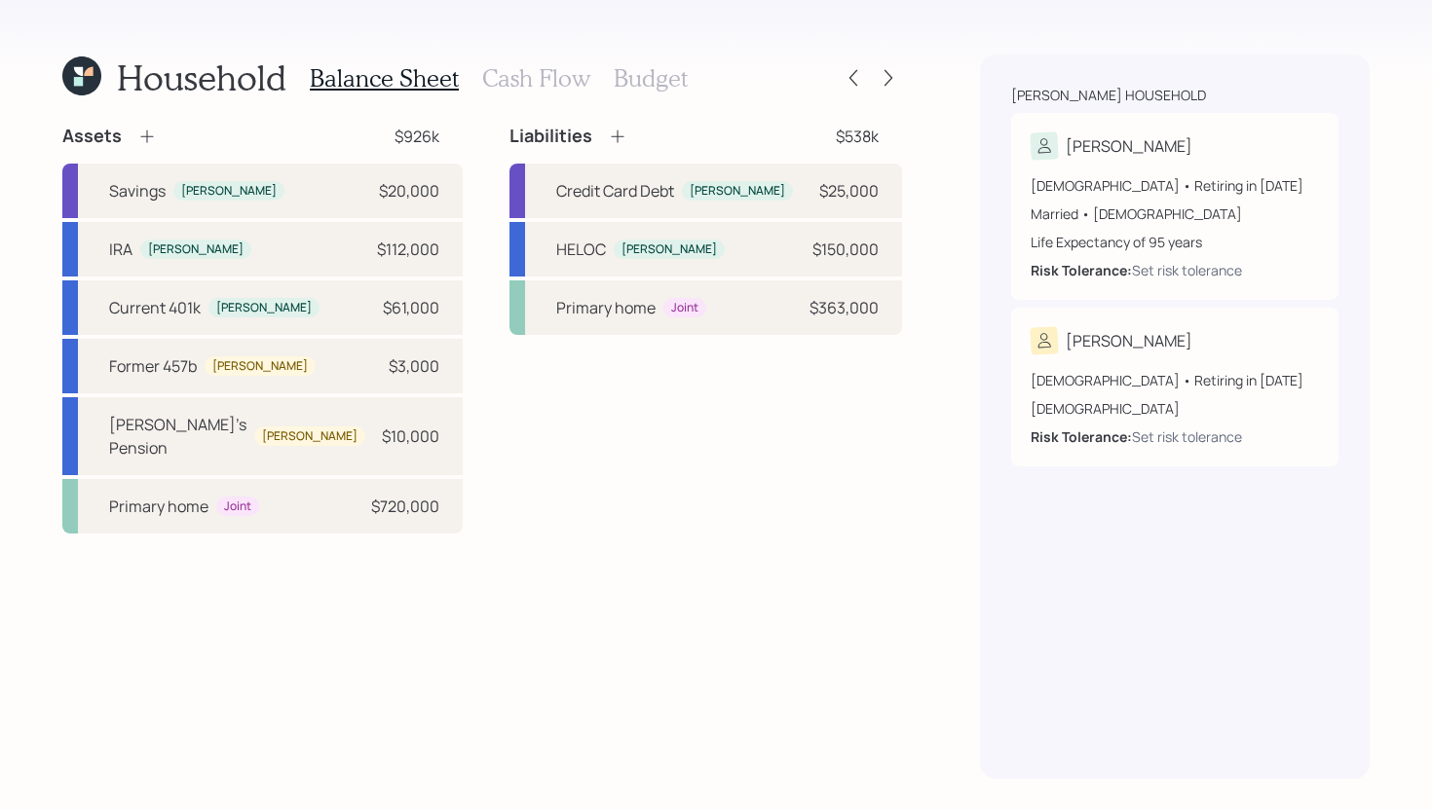
click at [554, 80] on h3 "Cash Flow" at bounding box center [536, 78] width 108 height 28
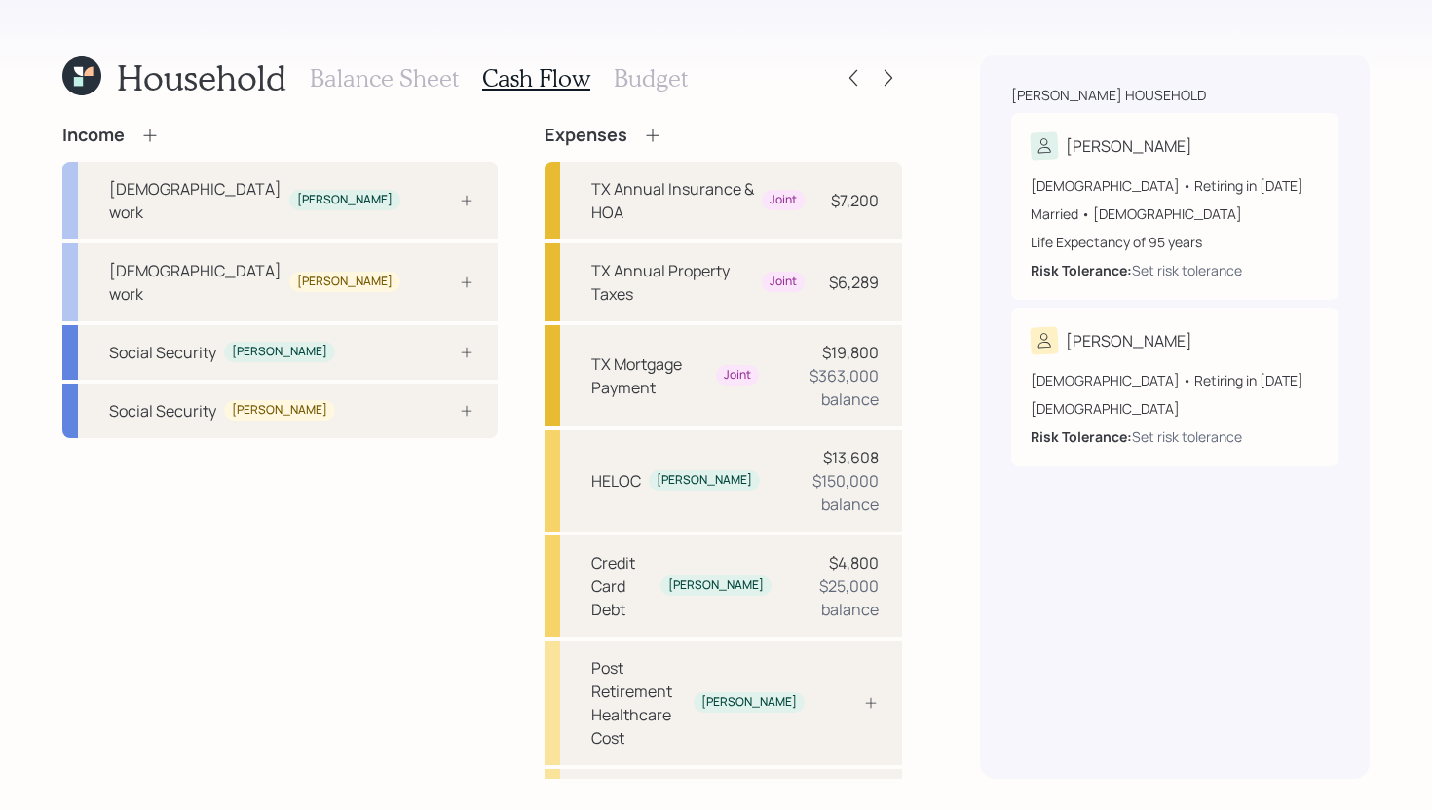
click at [447, 76] on h3 "Balance Sheet" at bounding box center [384, 78] width 149 height 28
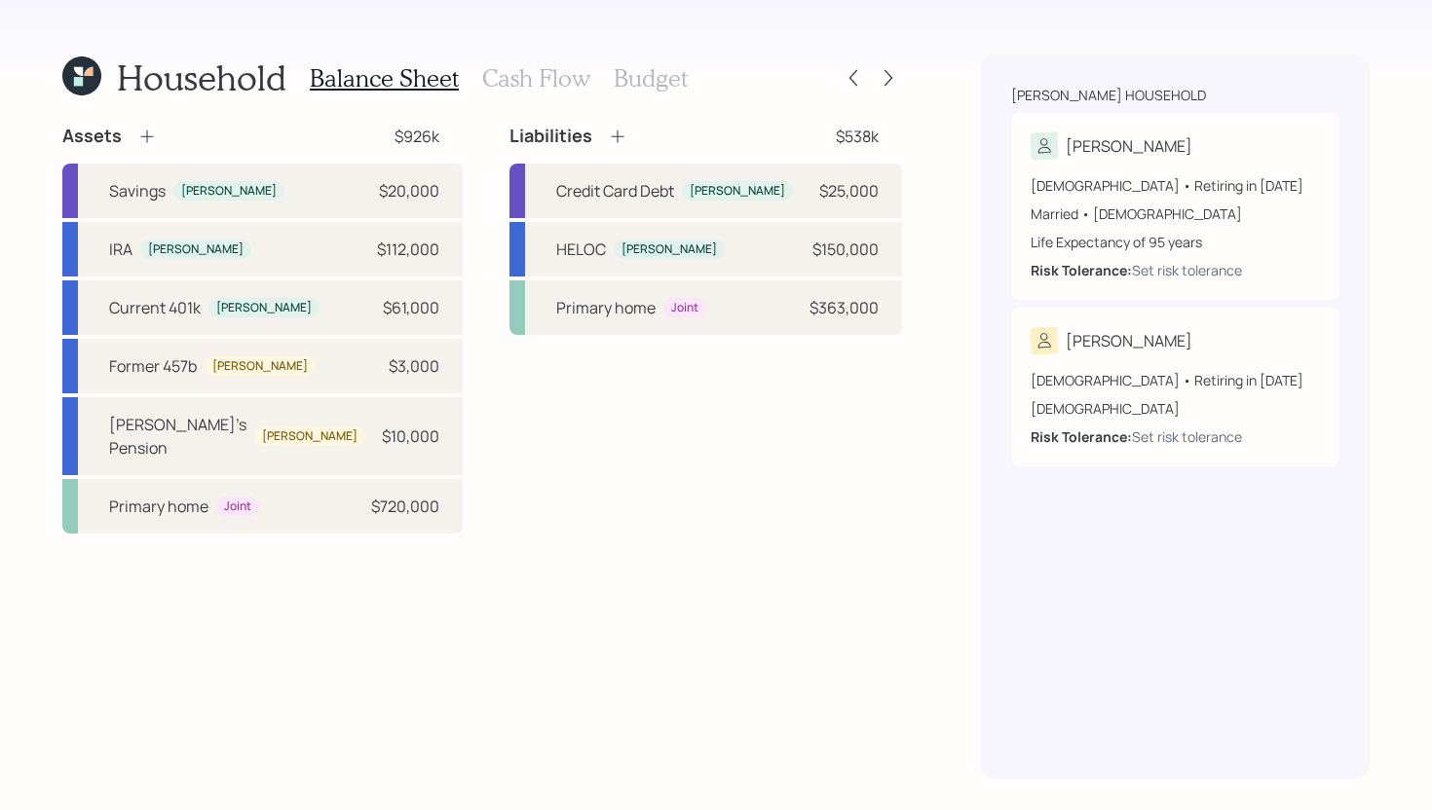
click at [538, 84] on h3 "Cash Flow" at bounding box center [536, 78] width 108 height 28
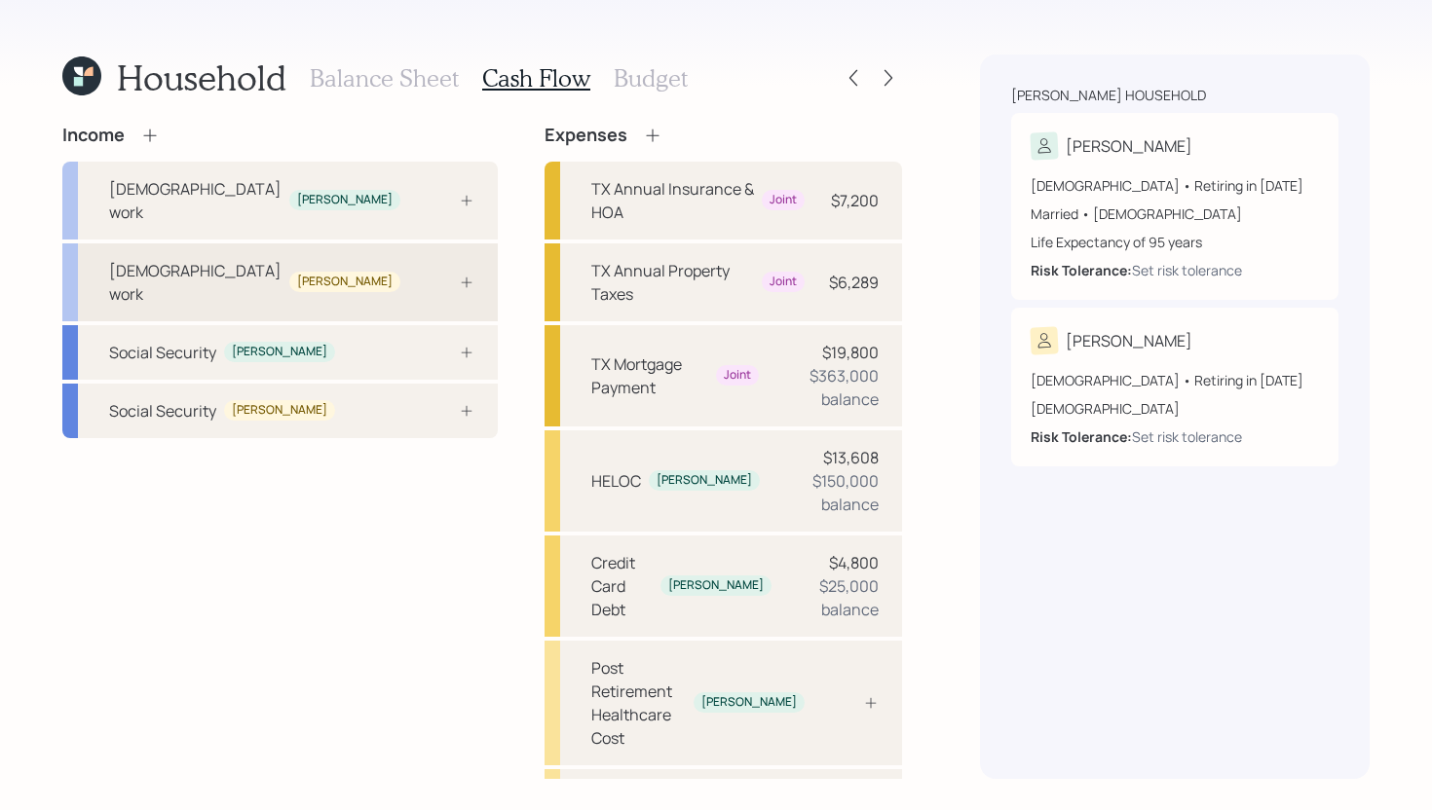
click at [346, 256] on div "Full-time work Tara" at bounding box center [279, 282] width 435 height 78
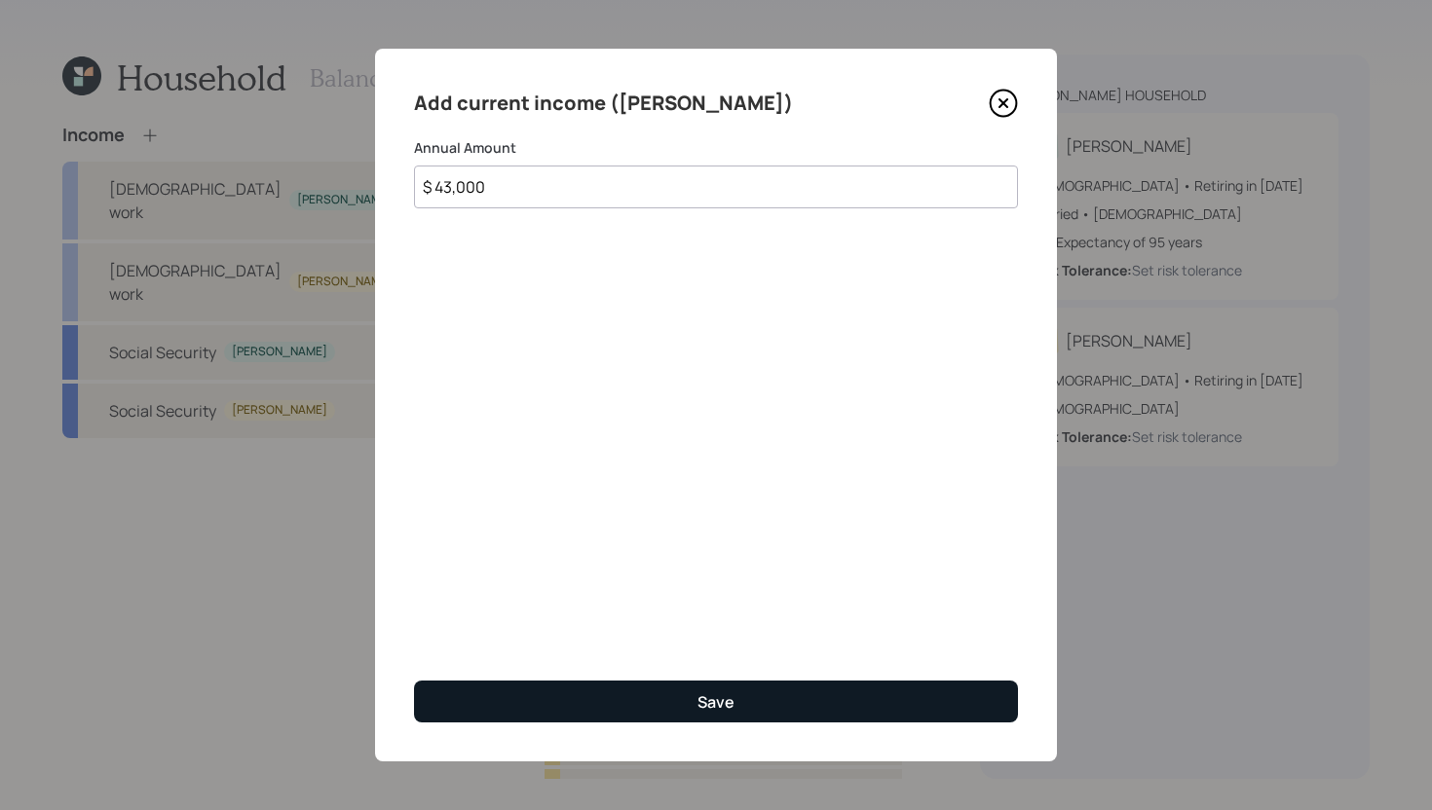
type input "$ 43,000"
click at [594, 712] on button "Save" at bounding box center [716, 702] width 604 height 42
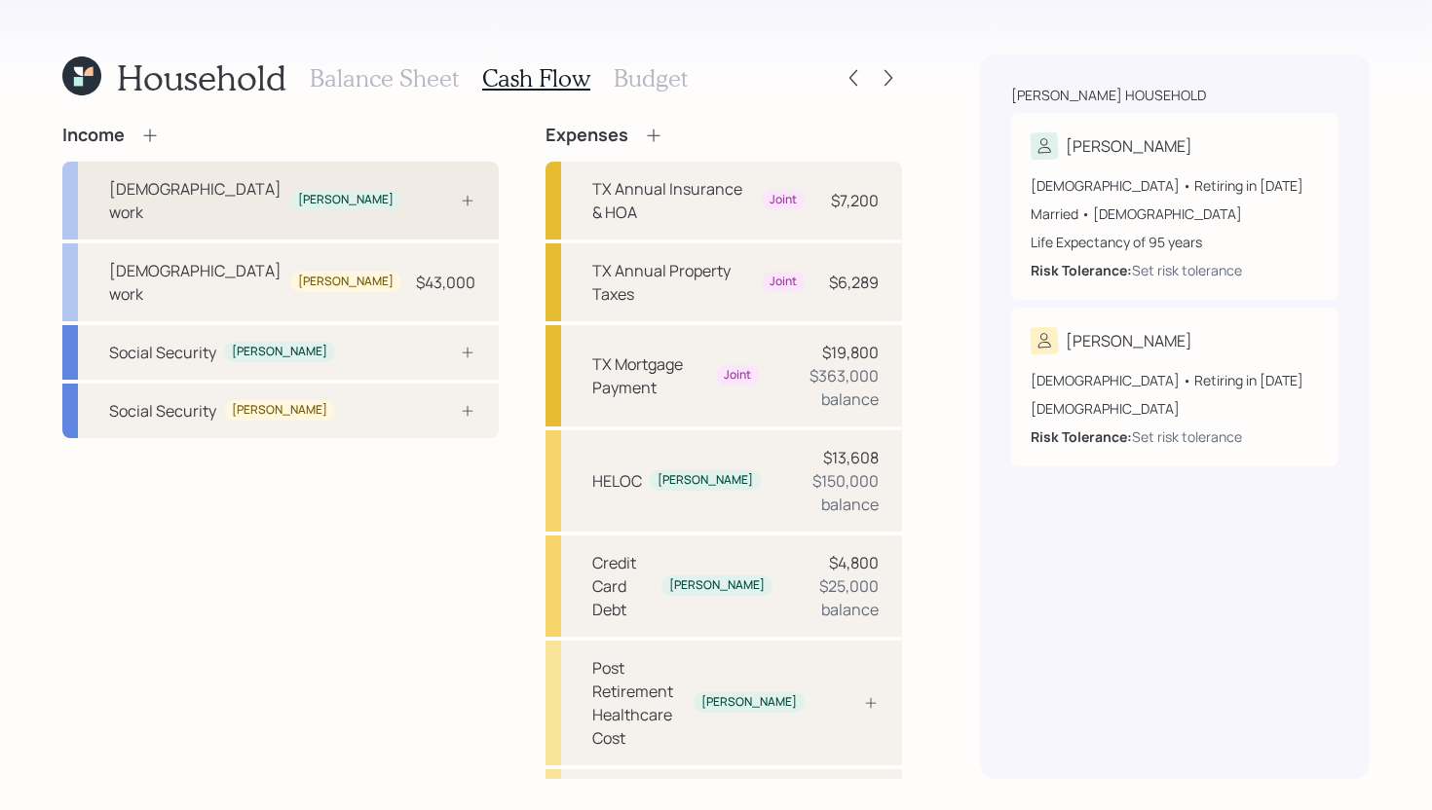
click at [355, 195] on div "Full-time work John" at bounding box center [280, 201] width 436 height 78
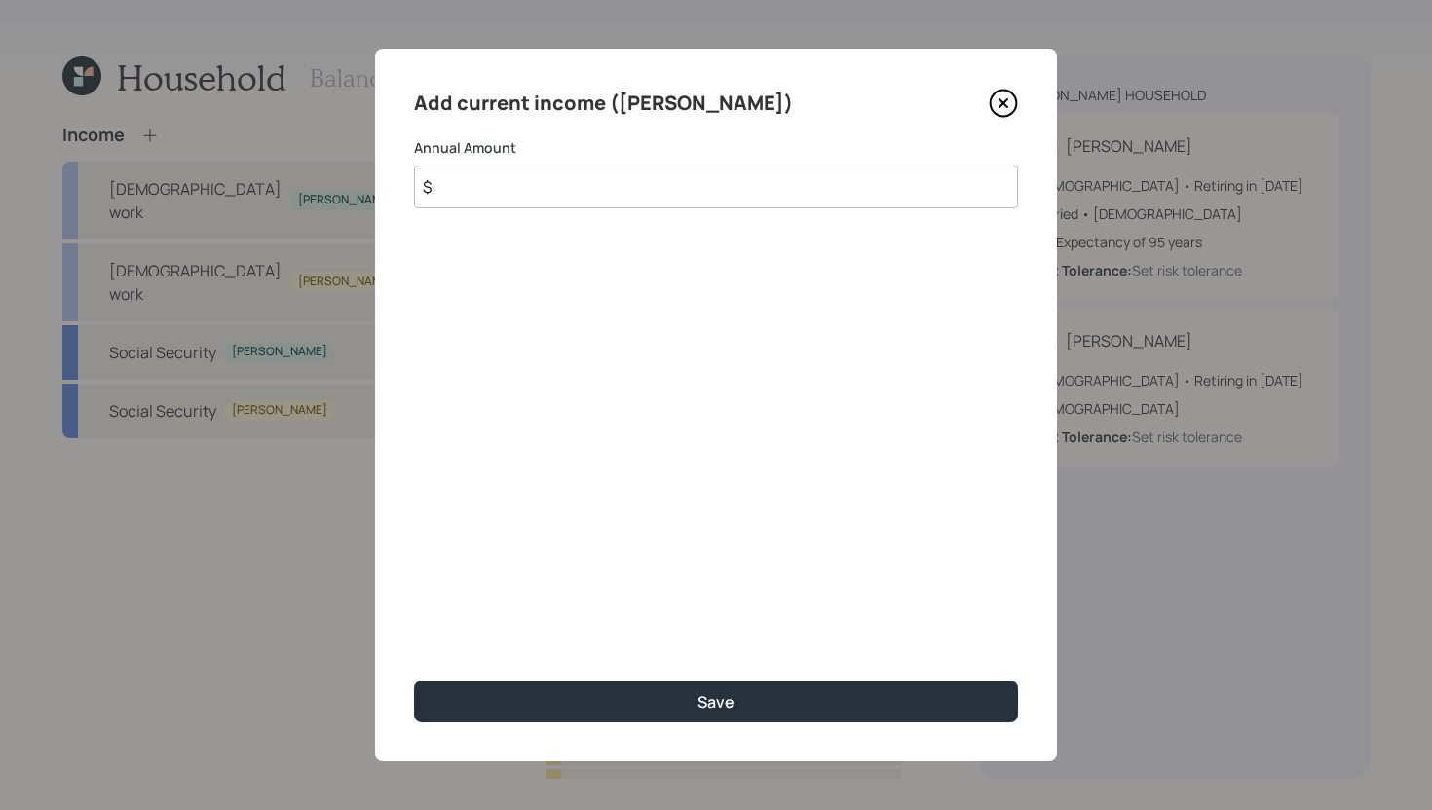
click at [486, 193] on input "$" at bounding box center [716, 187] width 604 height 43
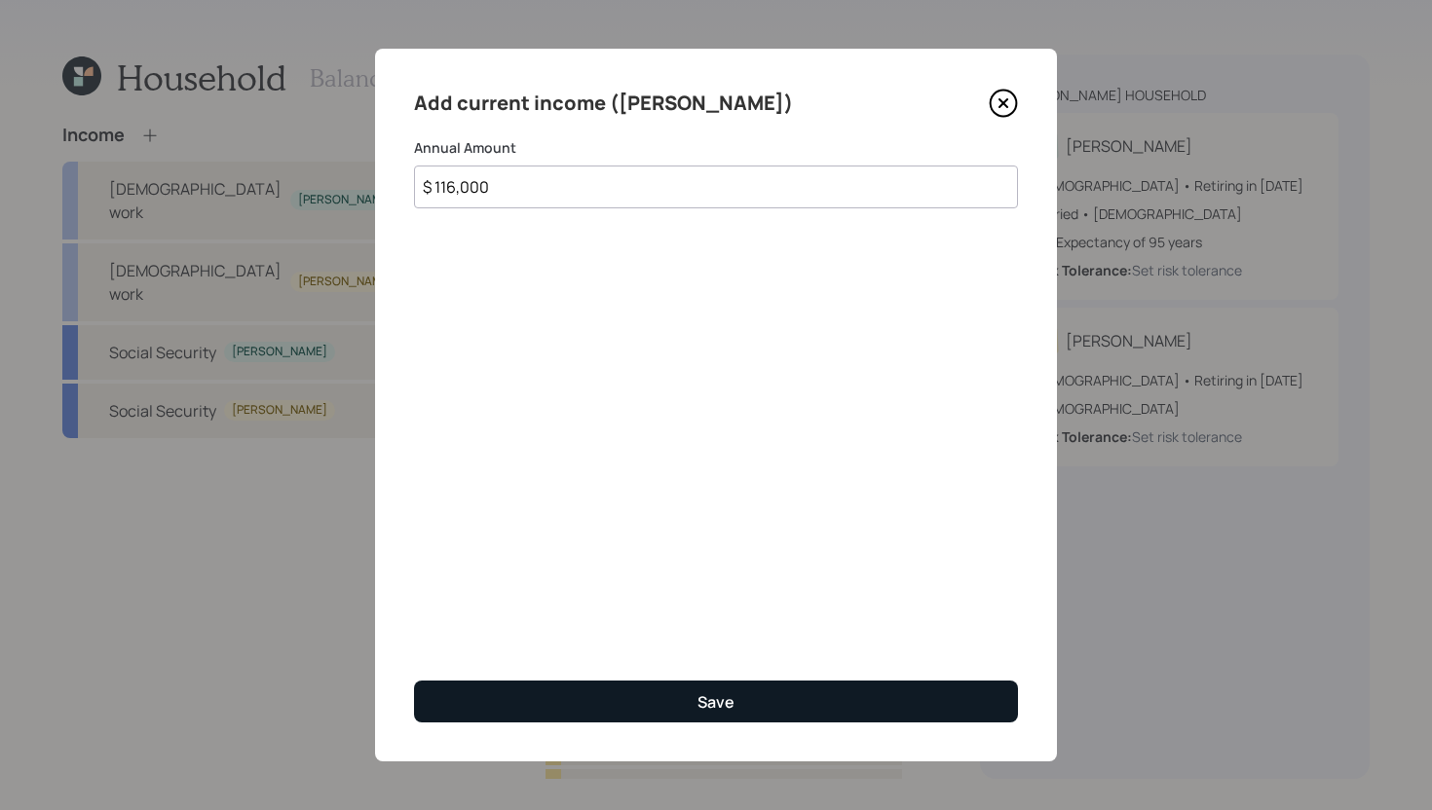
type input "$ 116,000"
click at [521, 693] on button "Save" at bounding box center [716, 702] width 604 height 42
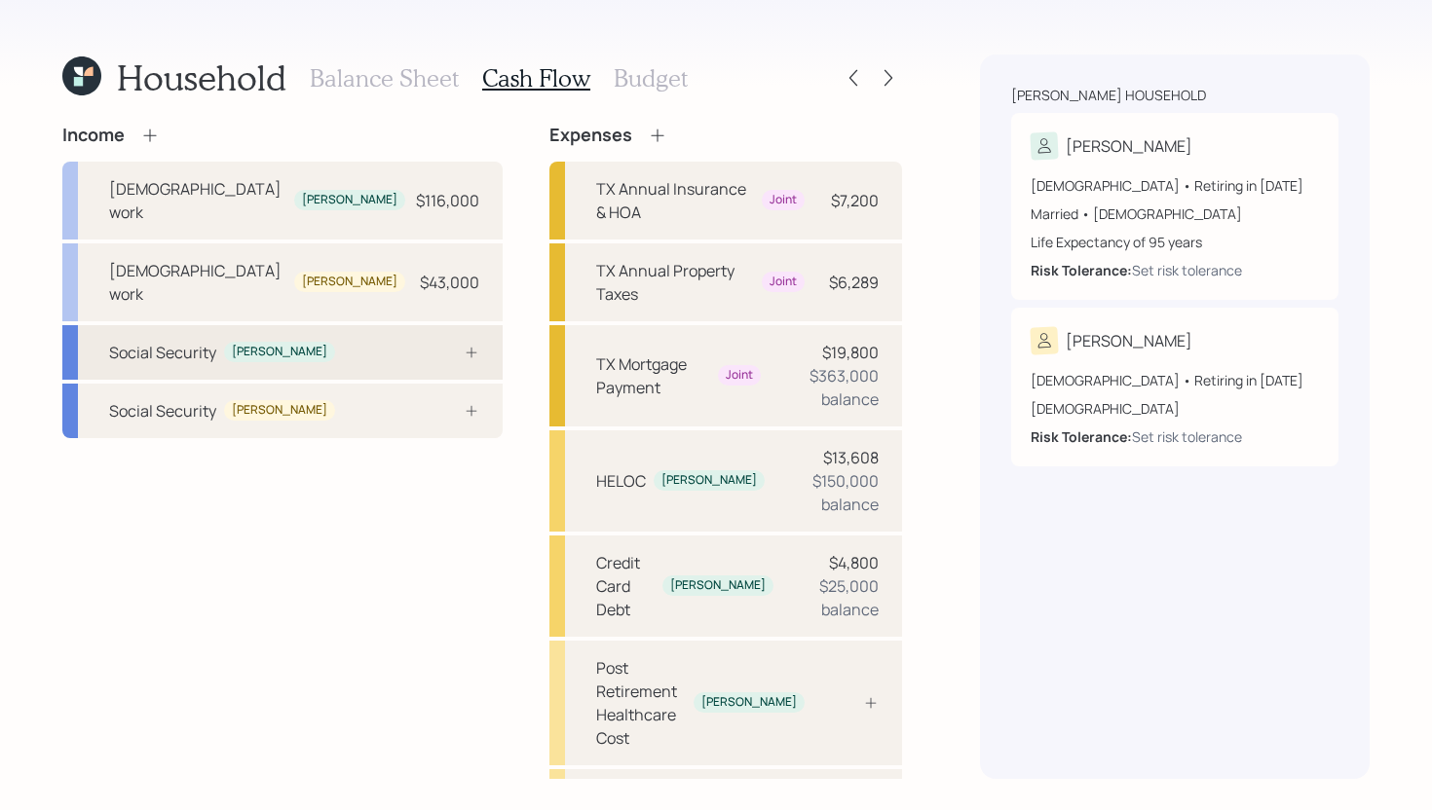
click at [328, 325] on div "Social Security John" at bounding box center [282, 352] width 440 height 55
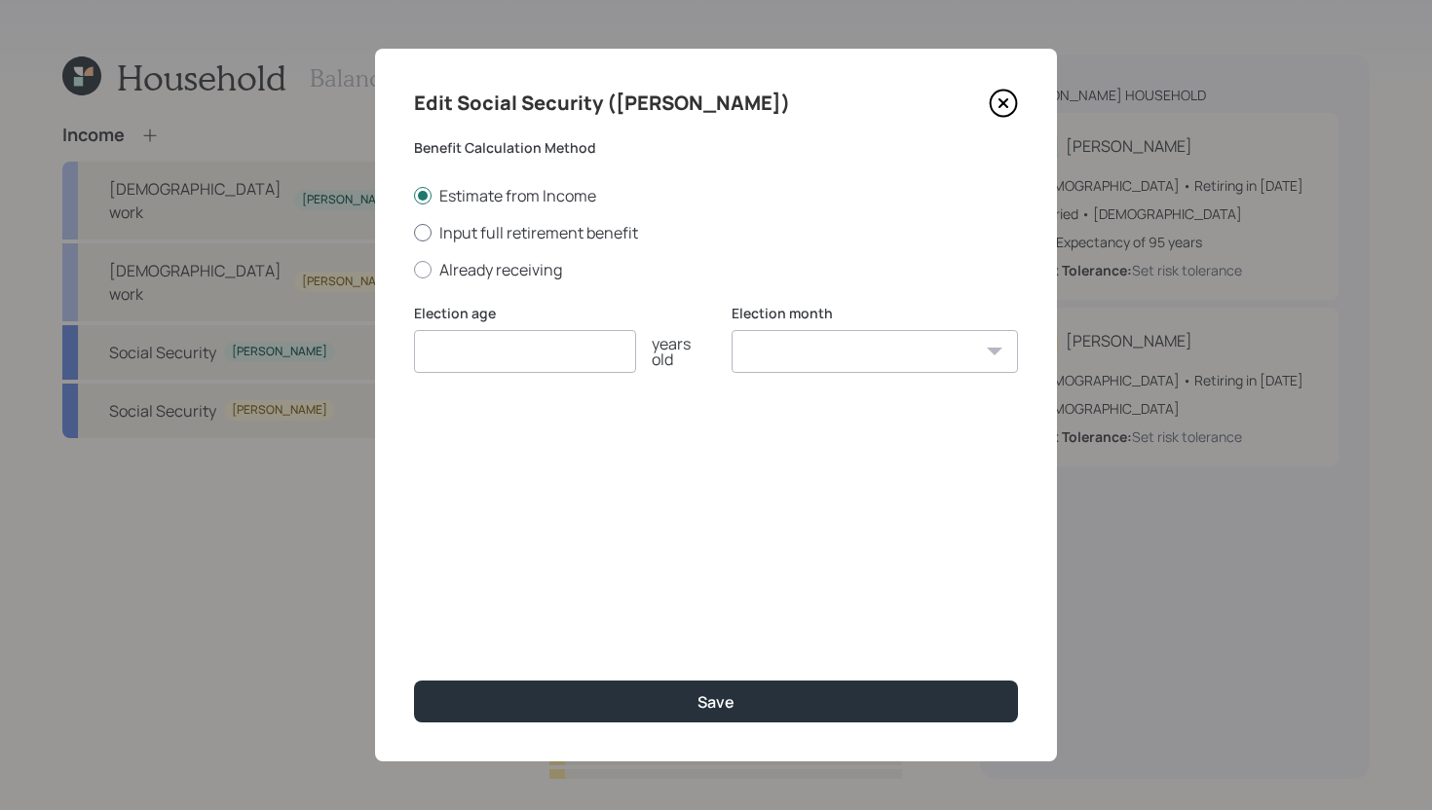
click at [539, 241] on label "Input full retirement benefit" at bounding box center [716, 232] width 604 height 21
click at [414, 233] on input "Input full retirement benefit" at bounding box center [413, 232] width 1 height 1
radio input "true"
click at [513, 457] on input "$" at bounding box center [716, 445] width 604 height 43
type input "$ 3,675"
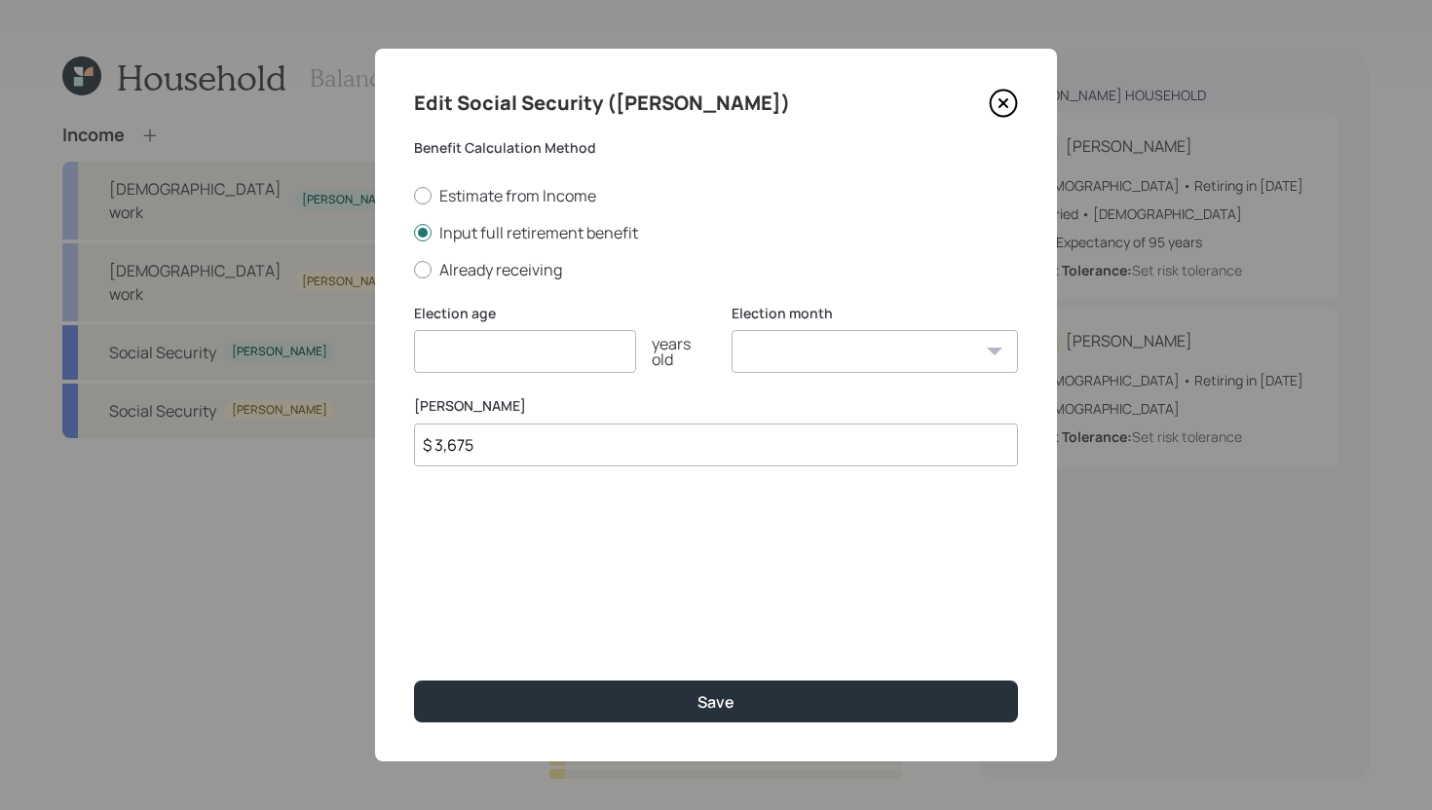
click at [550, 345] on input "number" at bounding box center [525, 351] width 222 height 43
type input "67"
click at [787, 354] on select "January February March April May June July August September October November De…" at bounding box center [874, 351] width 286 height 43
click at [731, 330] on select "January February March April May June July August September October November De…" at bounding box center [874, 351] width 286 height 43
click at [877, 355] on select "January February March April May June July August September October November De…" at bounding box center [874, 351] width 286 height 43
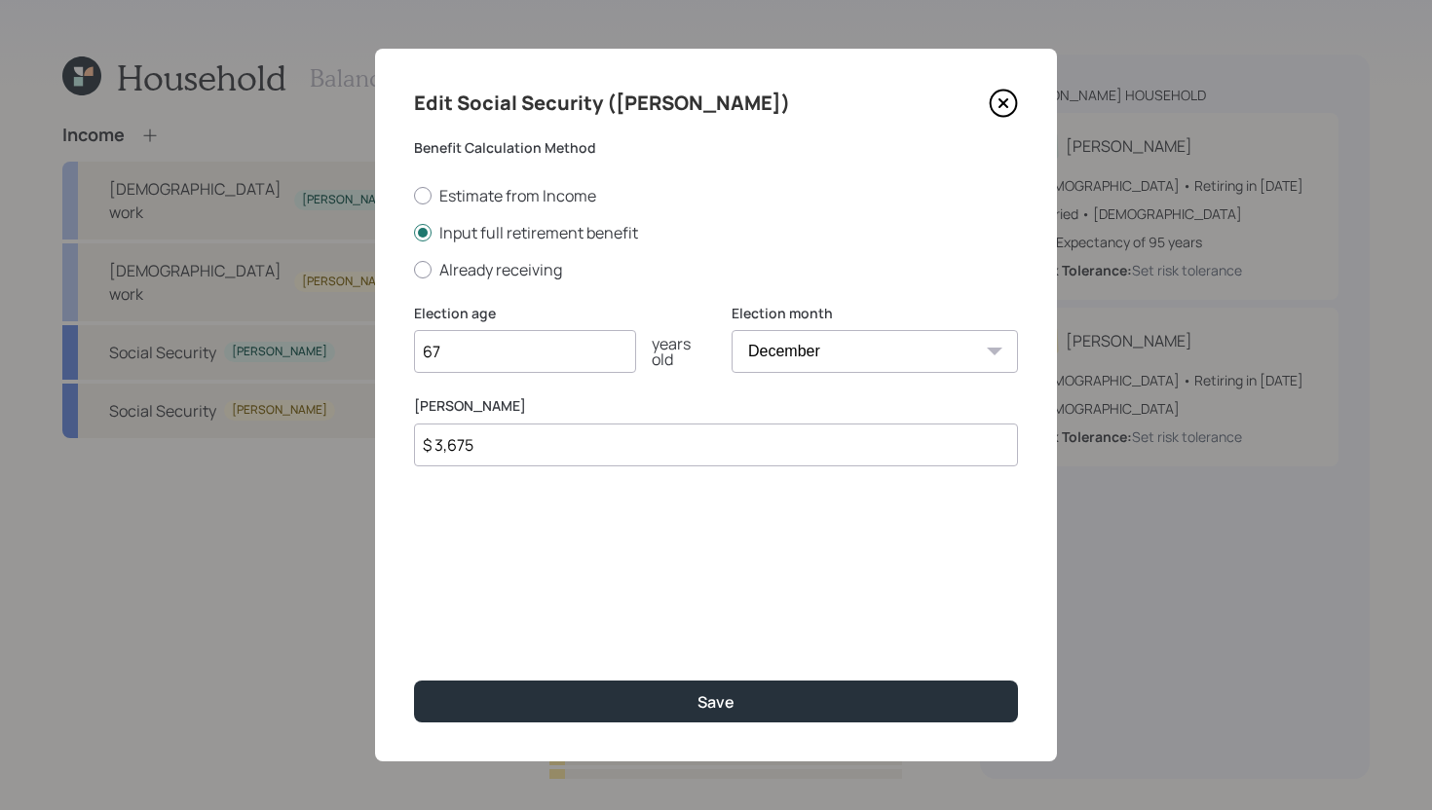
select select "5"
click at [731, 330] on select "January February March April May June July August September October November De…" at bounding box center [874, 351] width 286 height 43
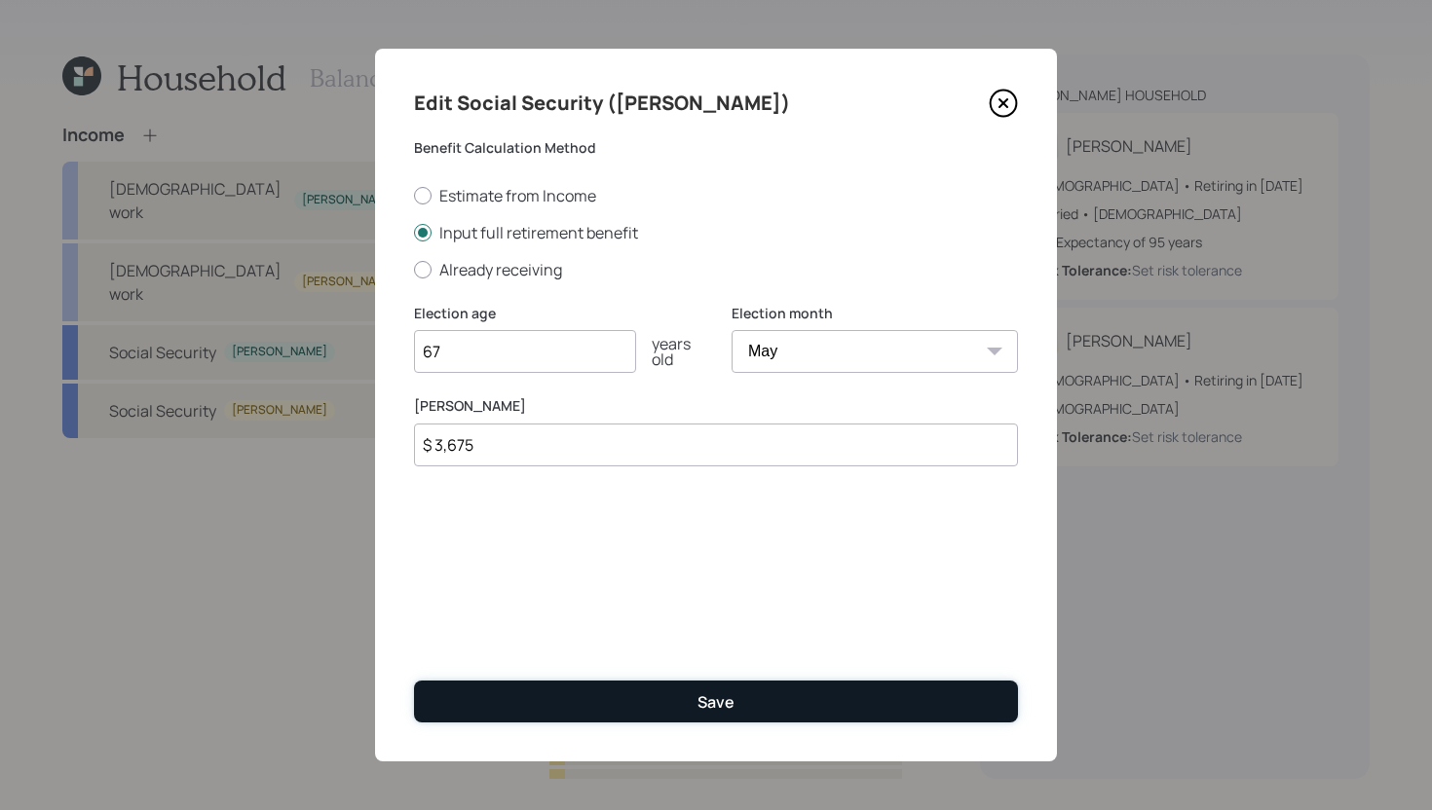
click at [637, 704] on button "Save" at bounding box center [716, 702] width 604 height 42
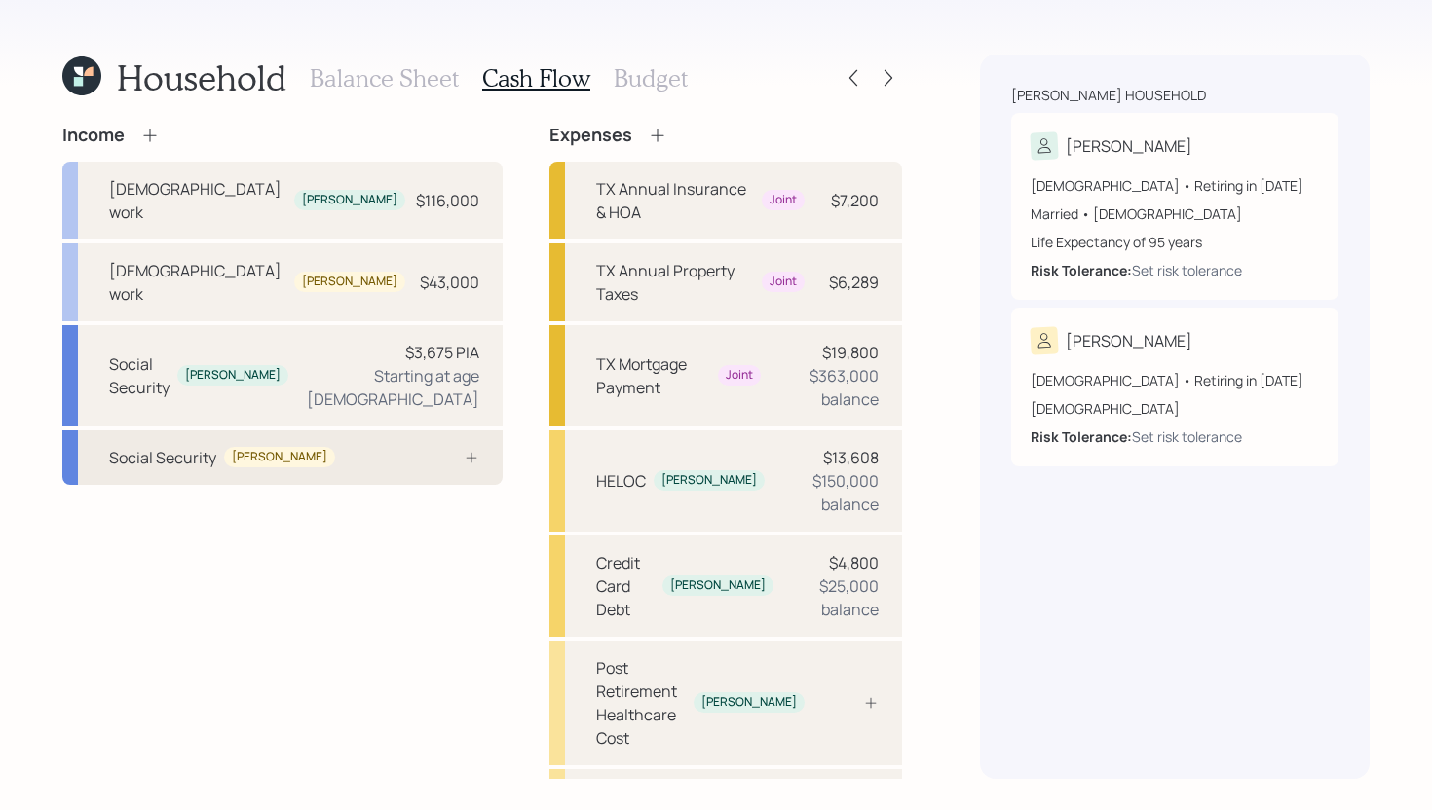
click at [372, 430] on div "Social Security Tara" at bounding box center [282, 457] width 440 height 55
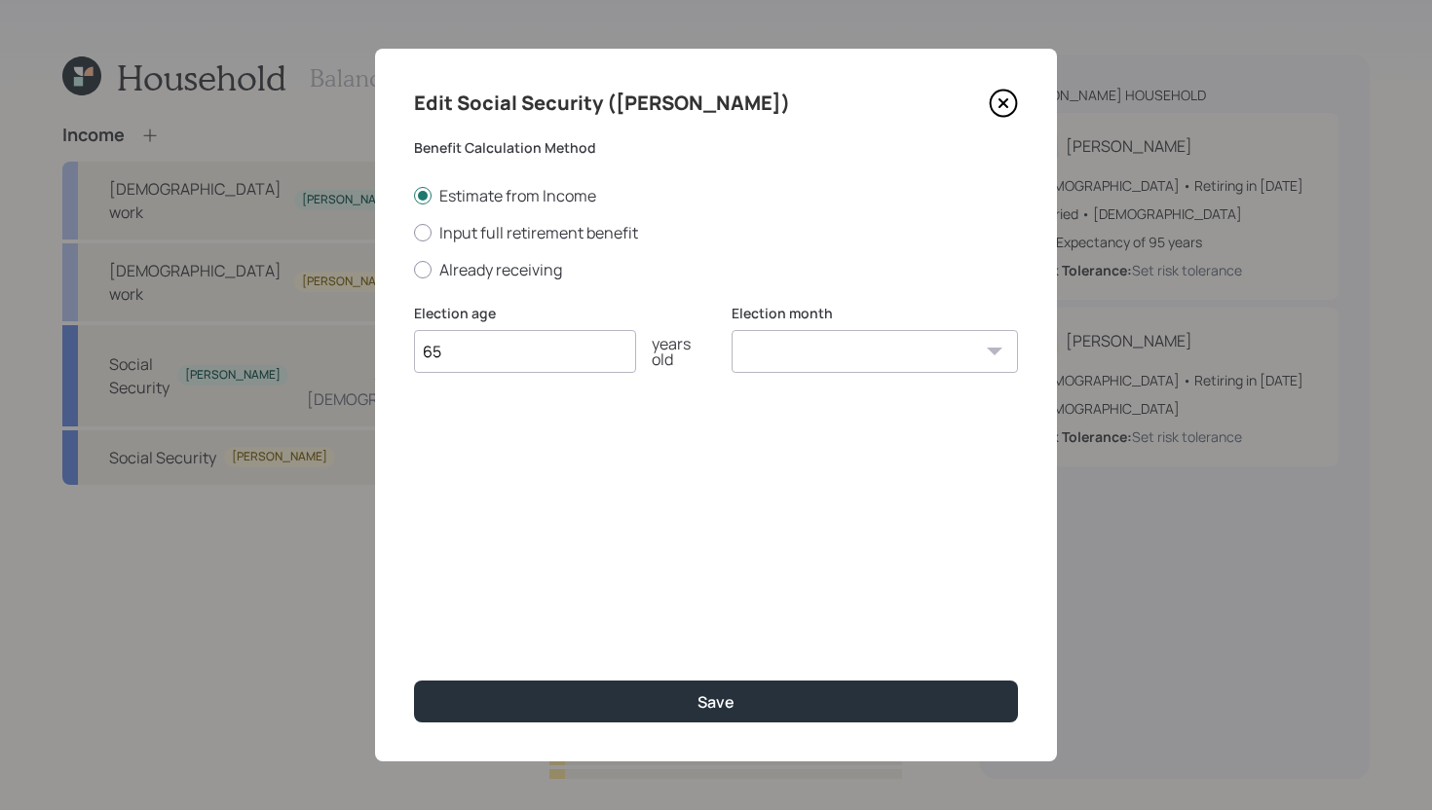
type input "65"
click at [789, 353] on select "January February March April May June July August September October November De…" at bounding box center [874, 351] width 286 height 43
select select "3"
click at [731, 330] on select "January February March April May June July August September October November De…" at bounding box center [874, 351] width 286 height 43
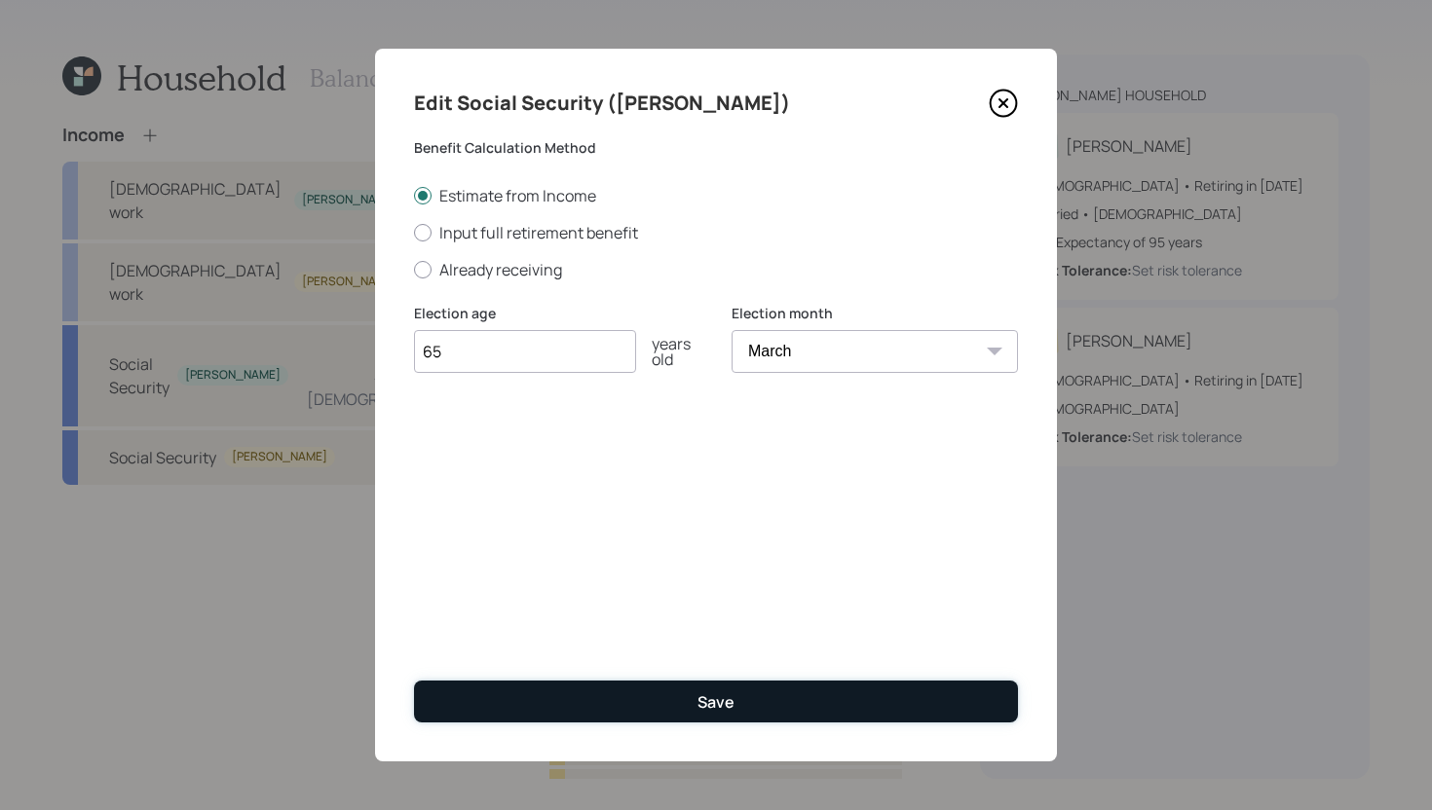
click at [759, 689] on button "Save" at bounding box center [716, 702] width 604 height 42
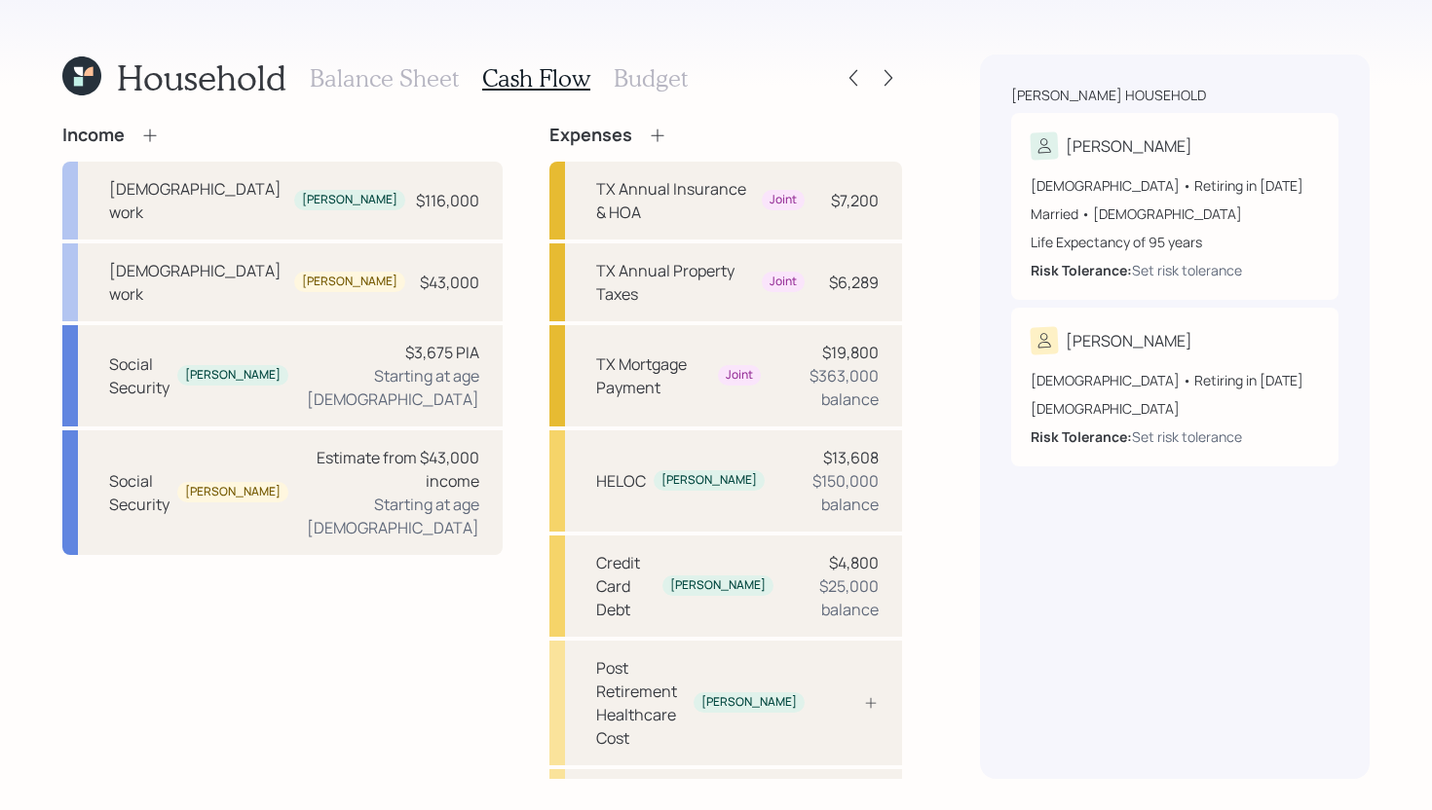
click at [148, 131] on icon at bounding box center [149, 135] width 19 height 19
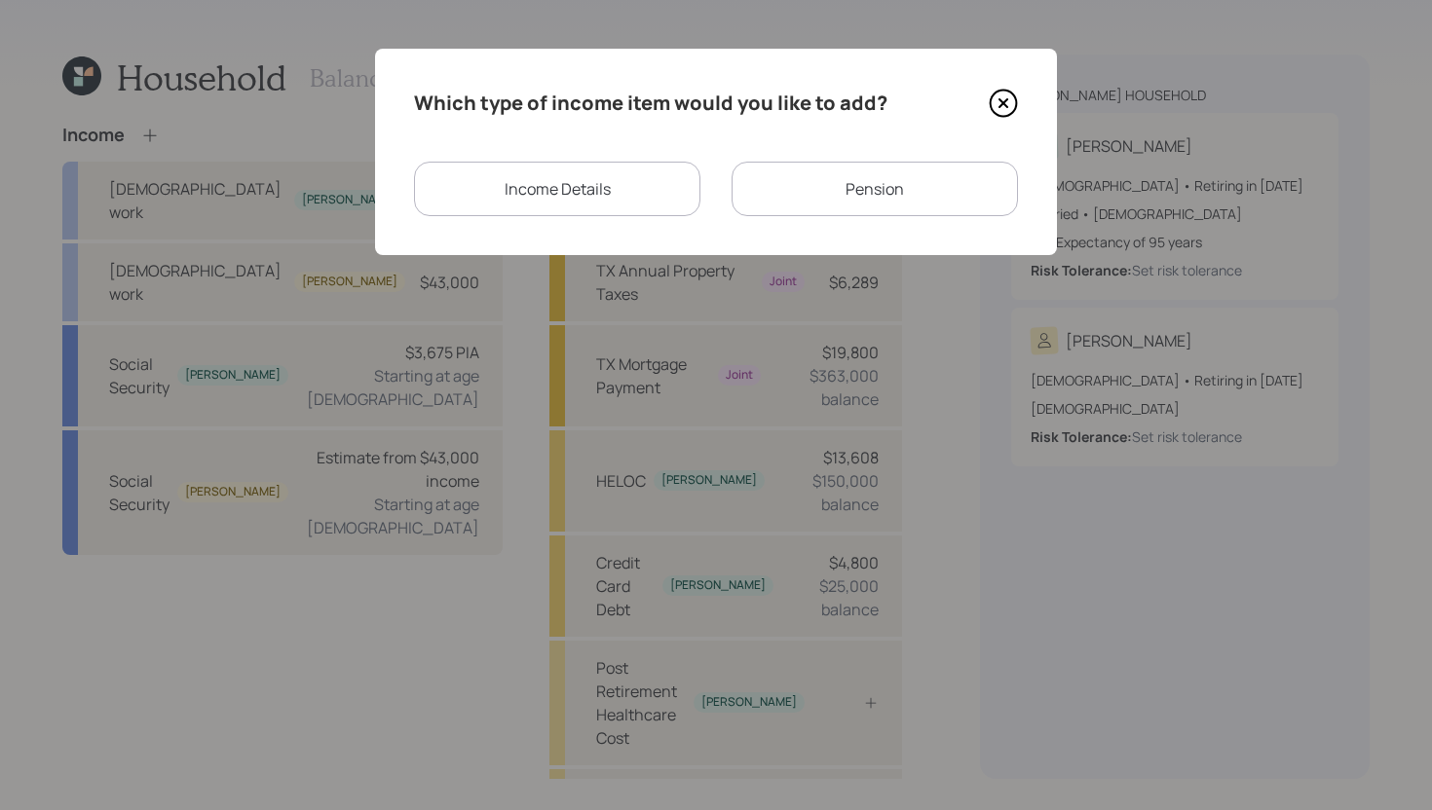
click at [875, 207] on div "Pension" at bounding box center [874, 189] width 286 height 55
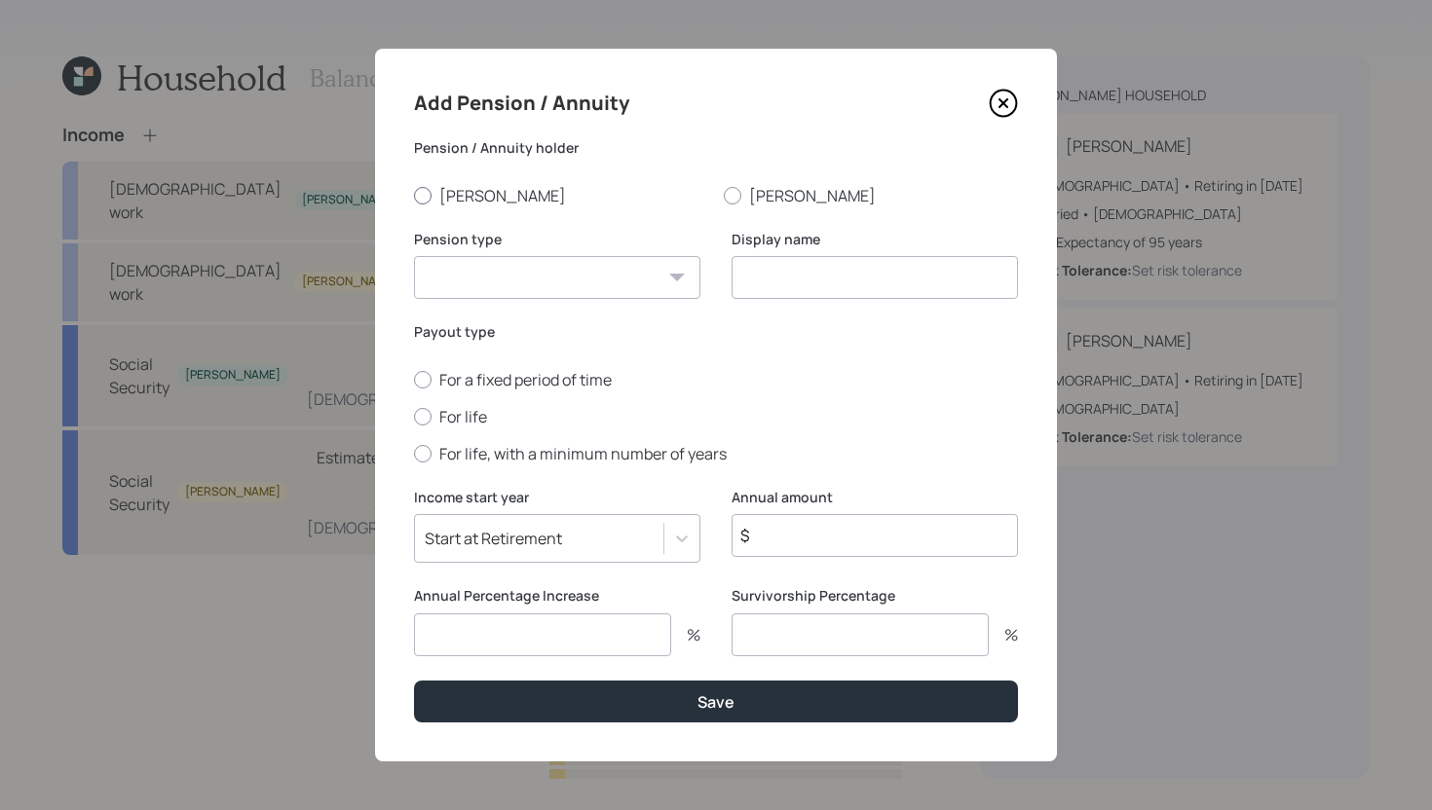
click at [452, 200] on label "[PERSON_NAME]" at bounding box center [561, 195] width 294 height 21
click at [414, 196] on input "[PERSON_NAME]" at bounding box center [413, 195] width 1 height 1
radio input "true"
click at [494, 272] on select "Pension Annuity" at bounding box center [557, 277] width 286 height 43
select select "pension"
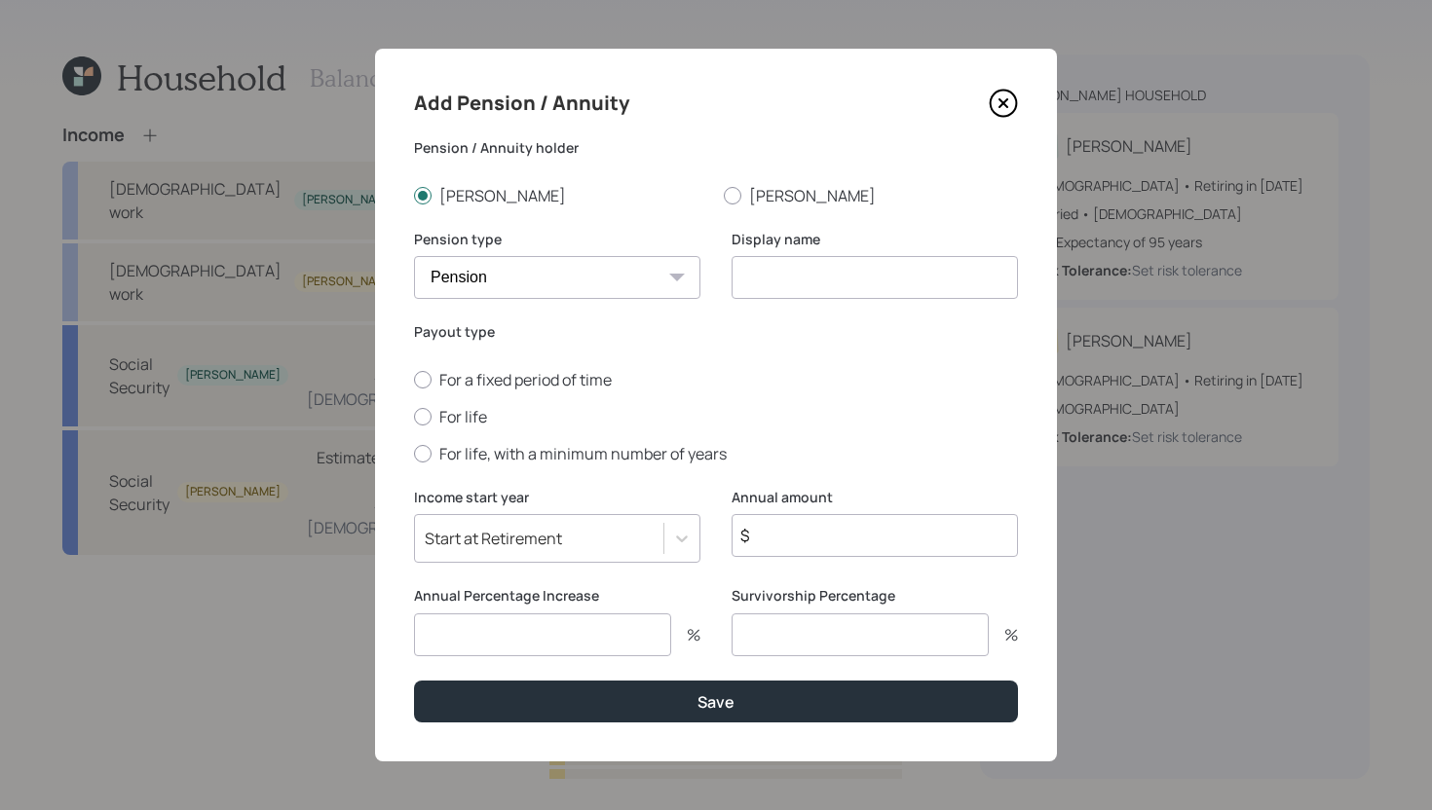
click at [414, 256] on select "Pension Annuity" at bounding box center [557, 277] width 286 height 43
click at [829, 292] on input at bounding box center [874, 277] width 286 height 43
type input "Nissan Pension"
click at [481, 419] on label "For life" at bounding box center [716, 416] width 604 height 21
click at [414, 417] on input "For life" at bounding box center [413, 416] width 1 height 1
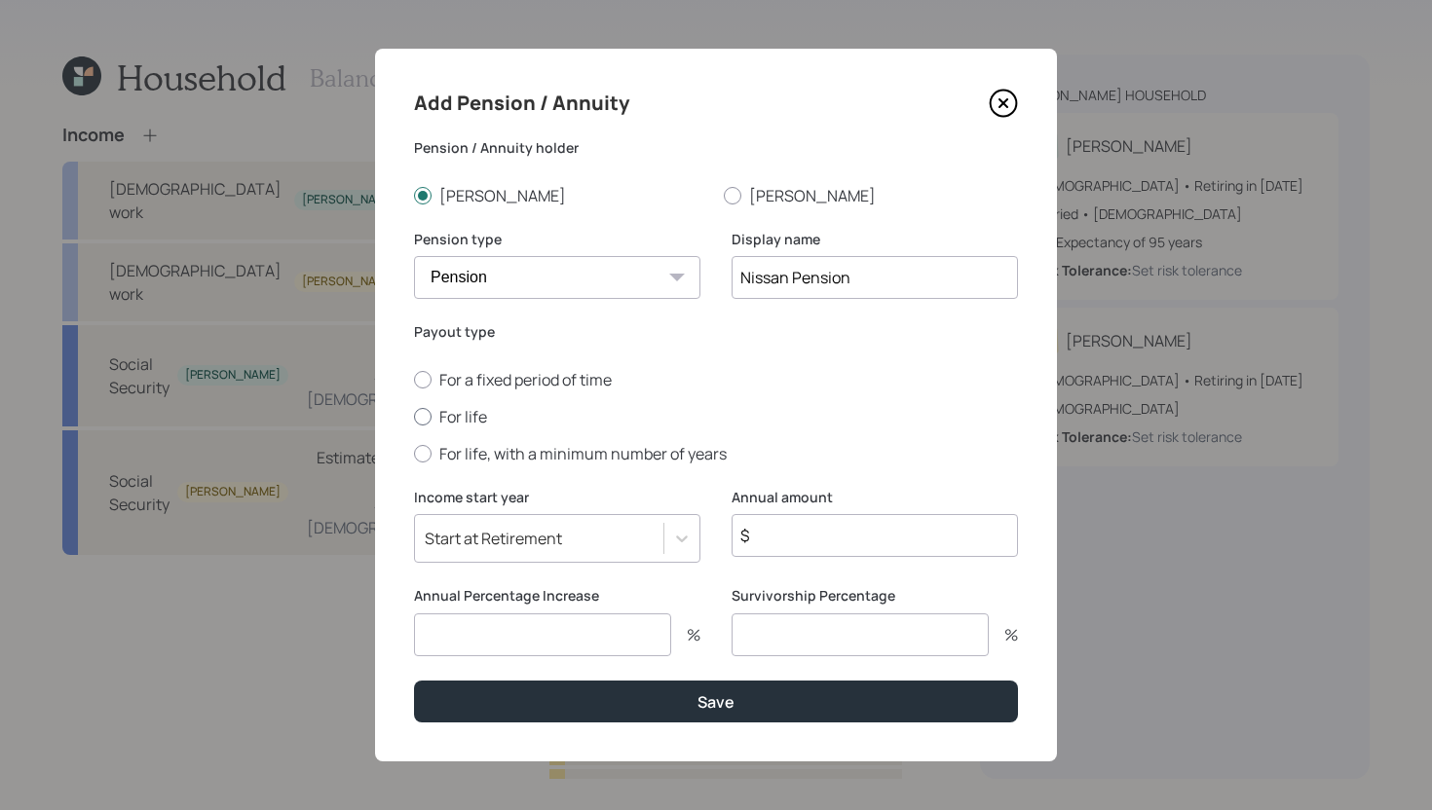
radio input "true"
click at [788, 543] on input "$" at bounding box center [874, 535] width 286 height 43
type input "$ 20,600"
click at [625, 643] on input "number" at bounding box center [542, 635] width 257 height 43
type input "0"
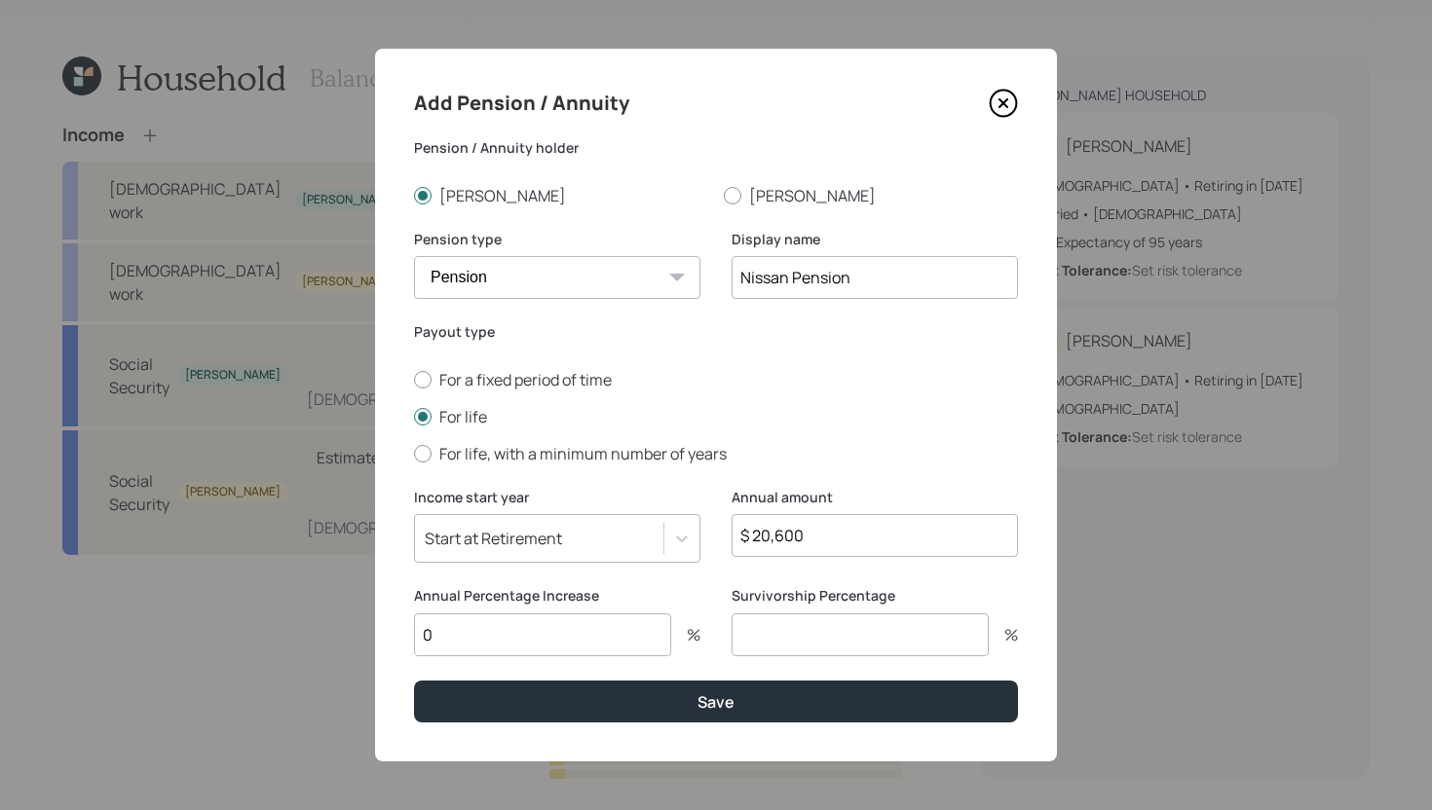
click at [788, 629] on input "number" at bounding box center [859, 635] width 257 height 43
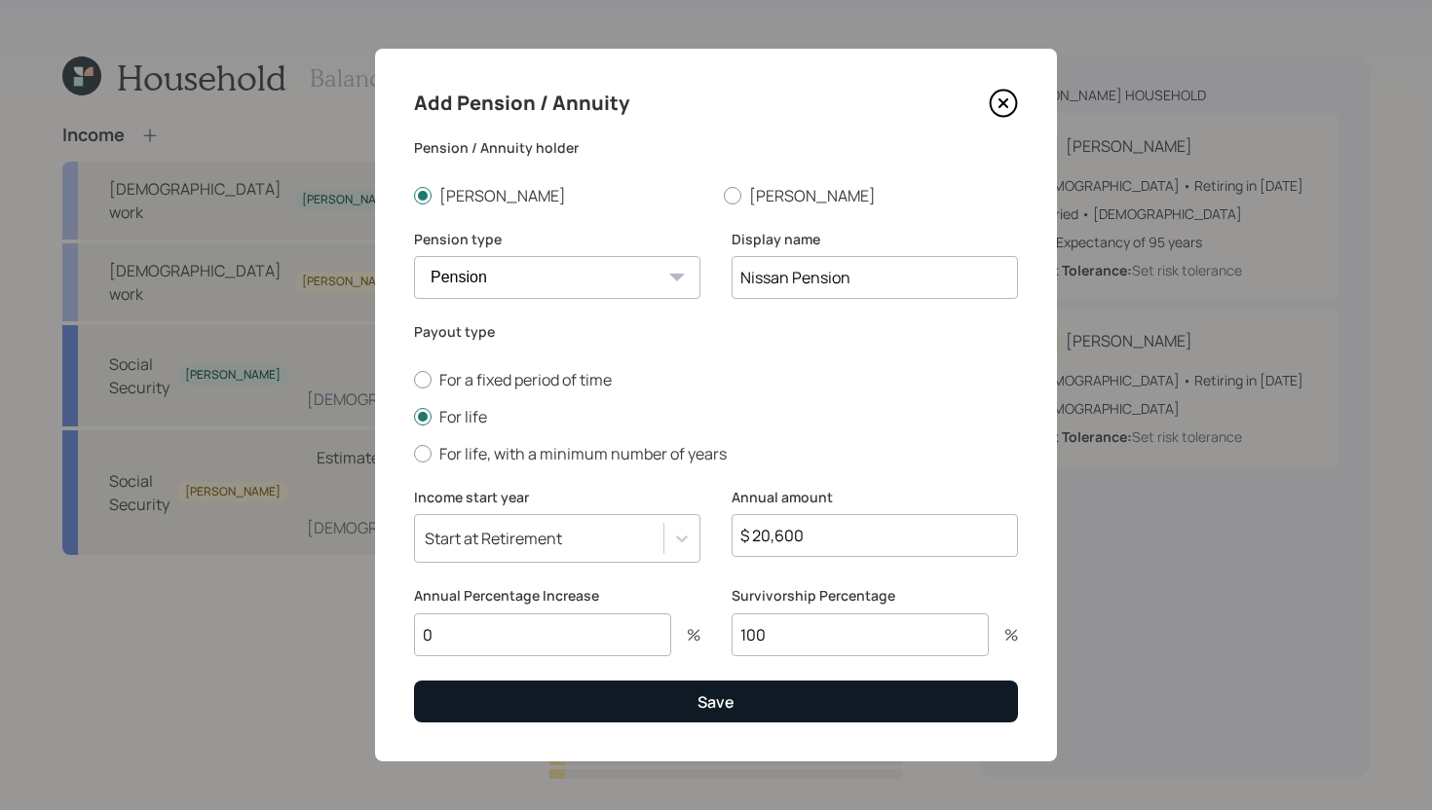
type input "100"
click at [767, 701] on button "Save" at bounding box center [716, 702] width 604 height 42
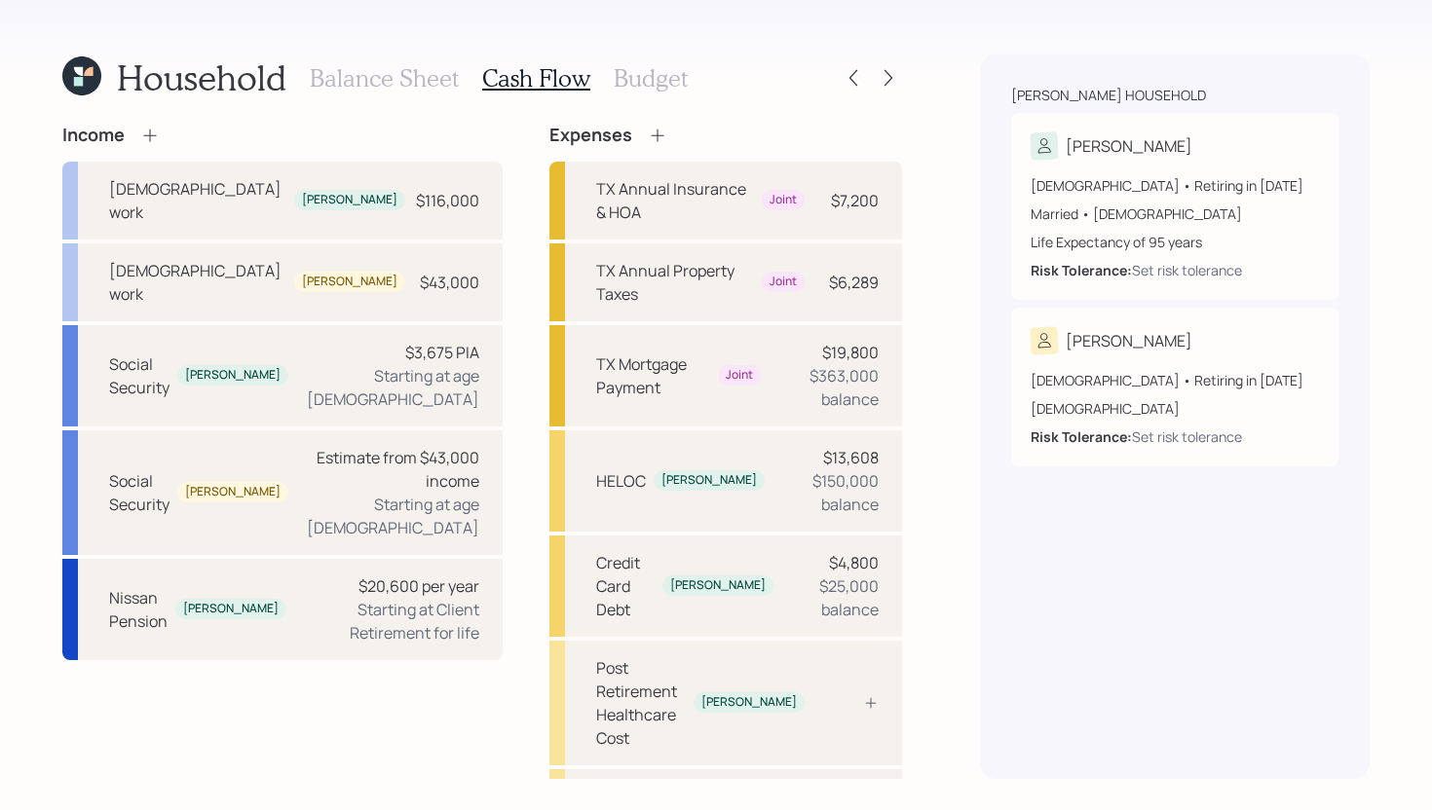
click at [648, 137] on icon at bounding box center [657, 135] width 19 height 19
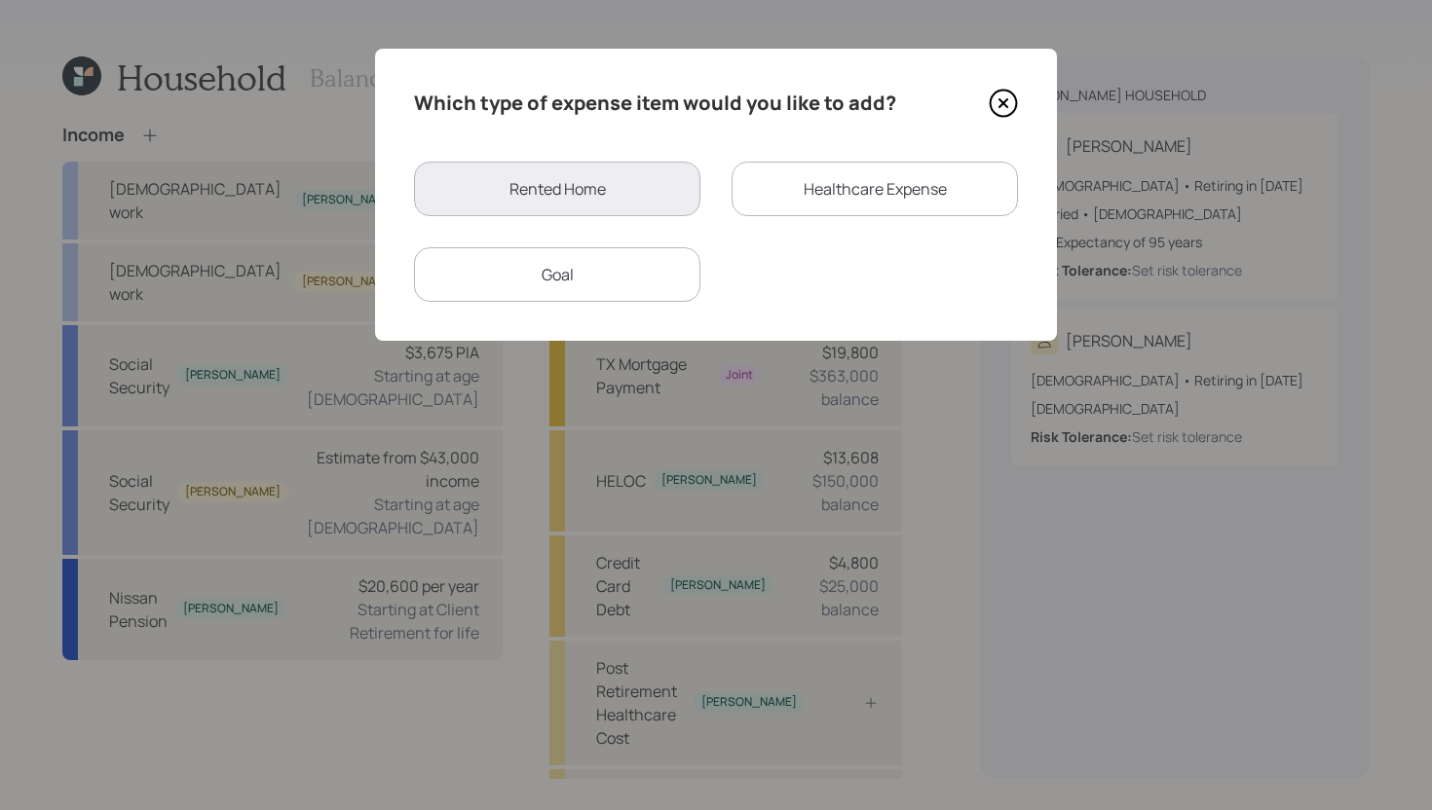
click at [786, 182] on div "Healthcare Expense" at bounding box center [874, 189] width 286 height 55
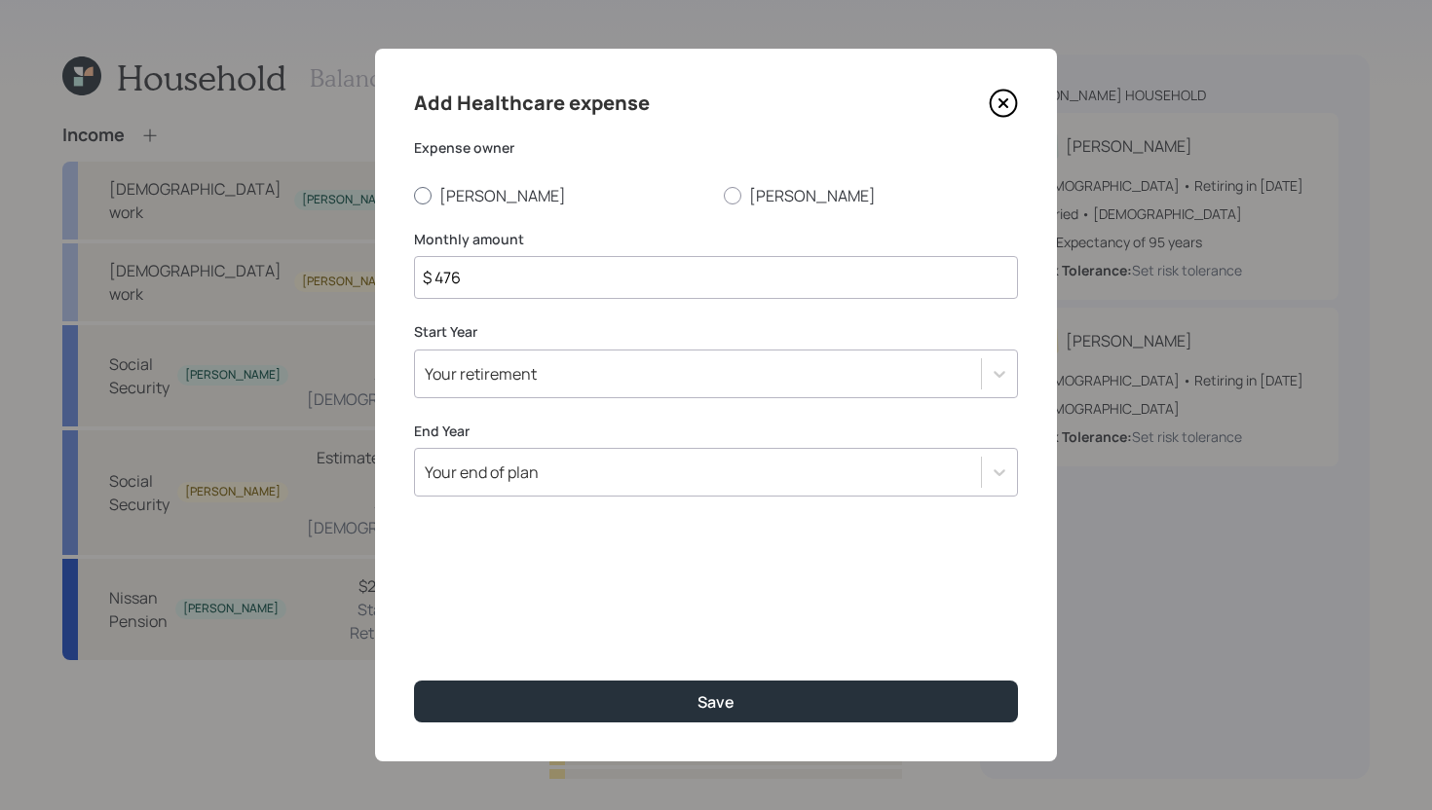
click at [462, 186] on label "[PERSON_NAME]" at bounding box center [561, 195] width 294 height 21
click at [414, 195] on input "[PERSON_NAME]" at bounding box center [413, 195] width 1 height 1
radio input "true"
click at [491, 278] on input "$ 476" at bounding box center [716, 277] width 604 height 43
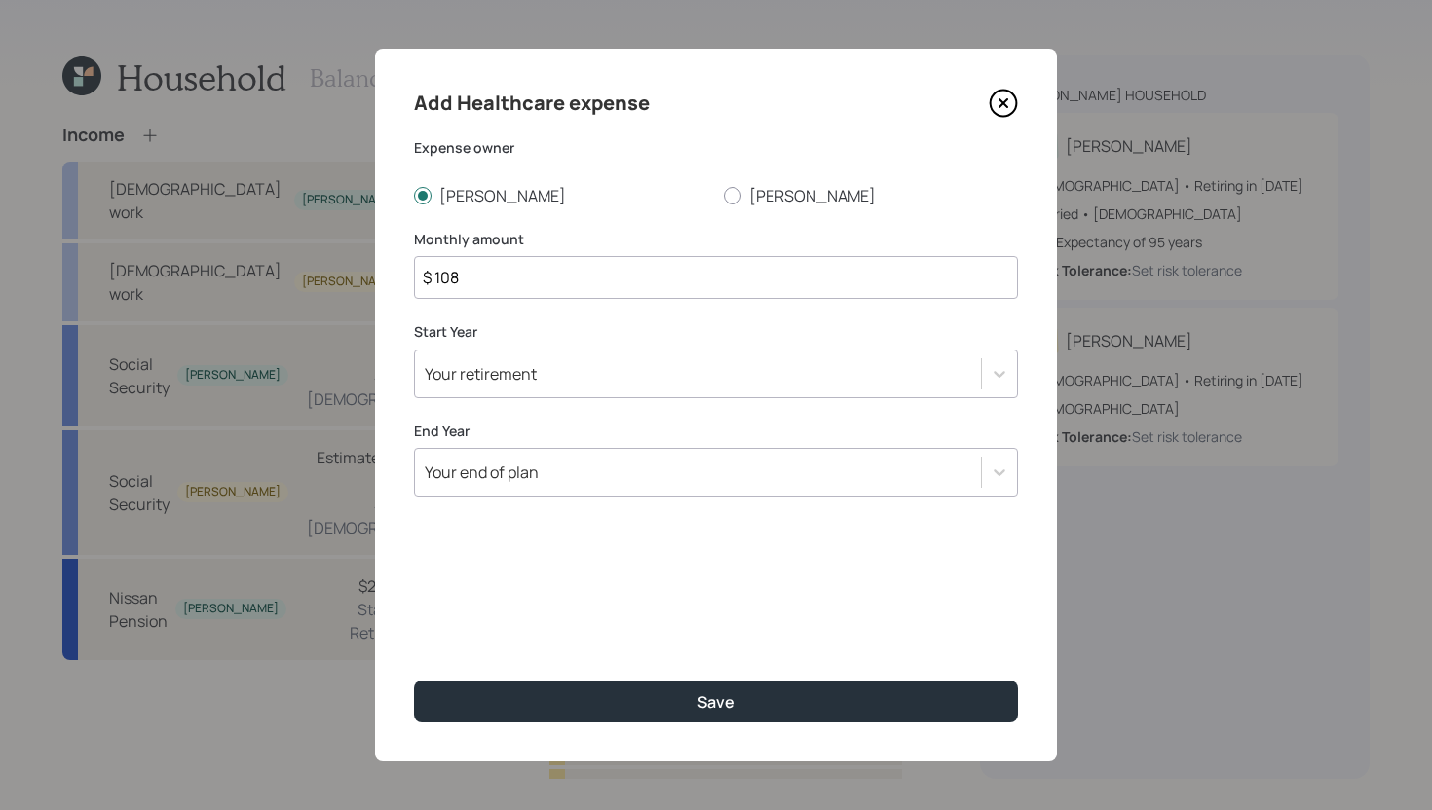
type input "$ 108"
click at [633, 354] on div "Your retirement" at bounding box center [716, 374] width 604 height 49
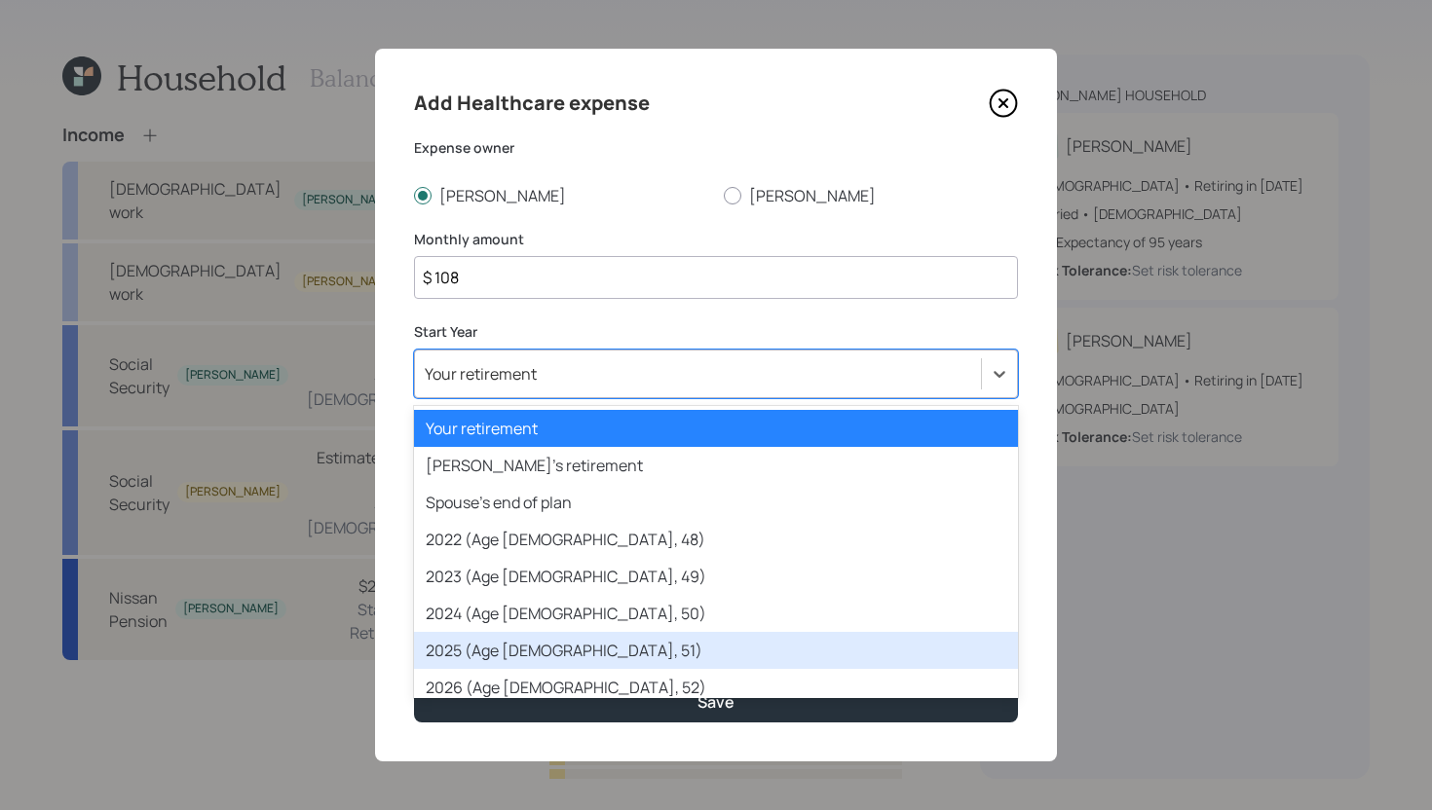
click at [555, 638] on div "2025 (Age 66, 51)" at bounding box center [716, 650] width 604 height 37
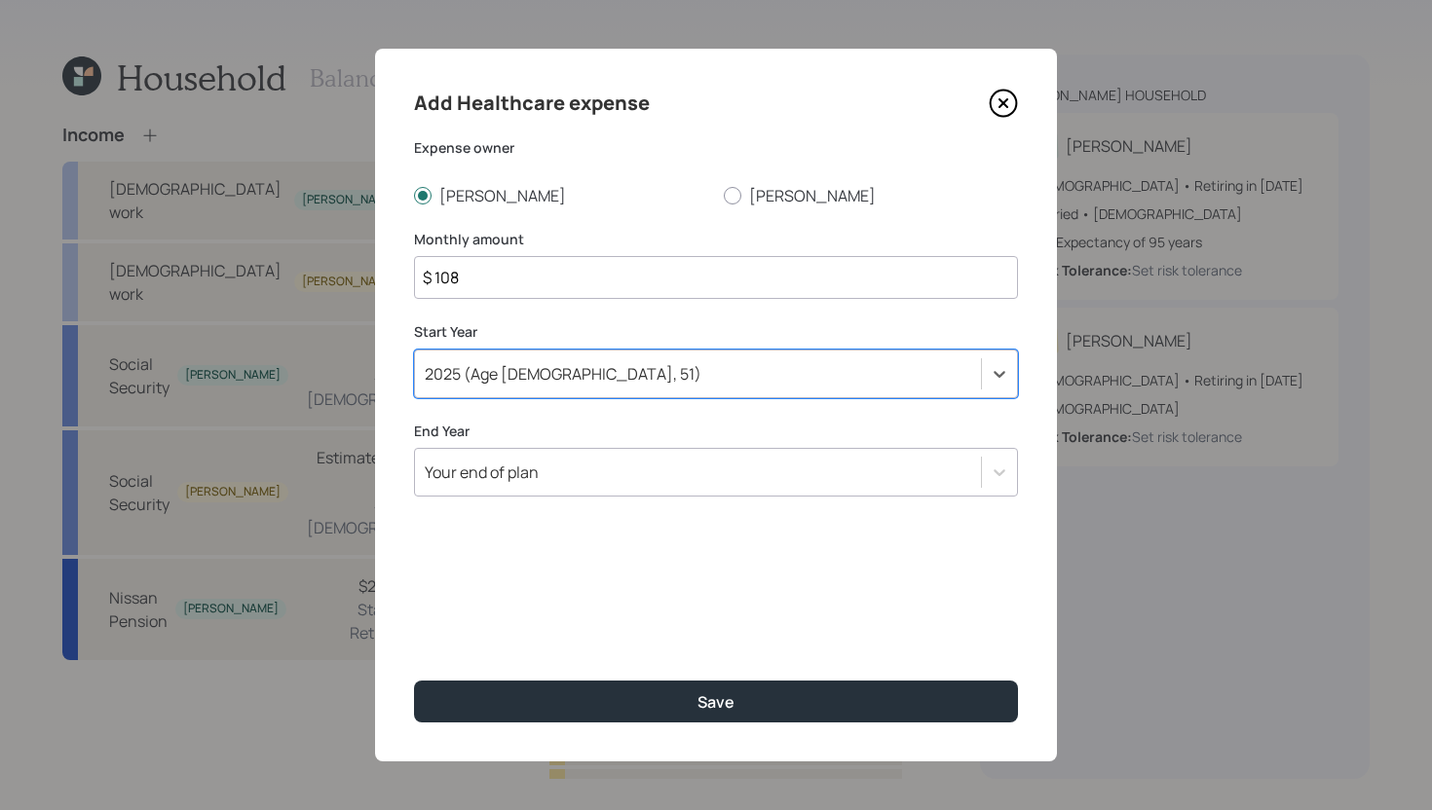
click at [597, 480] on div "Your end of plan" at bounding box center [698, 472] width 566 height 33
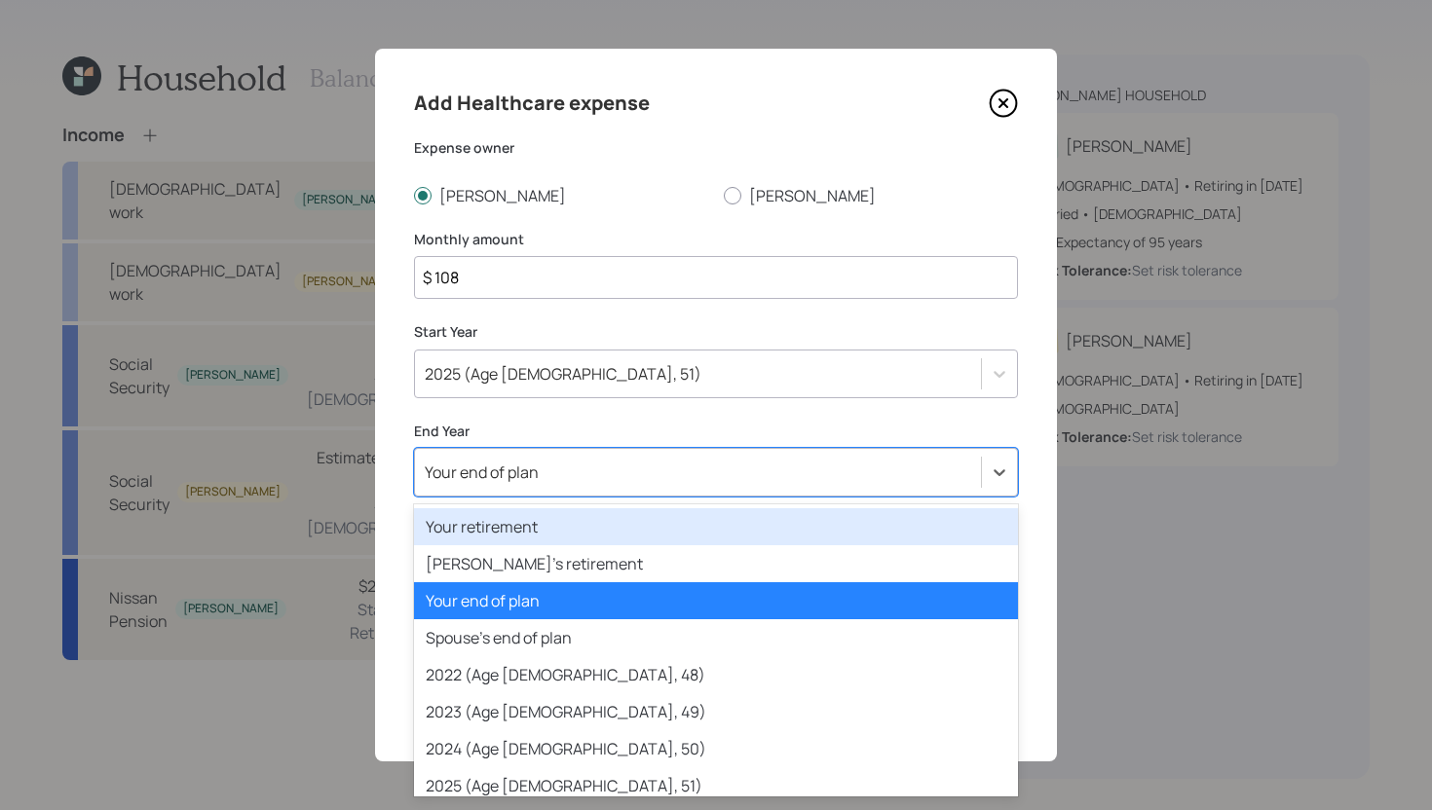
click at [542, 535] on div "Your retirement" at bounding box center [716, 526] width 604 height 37
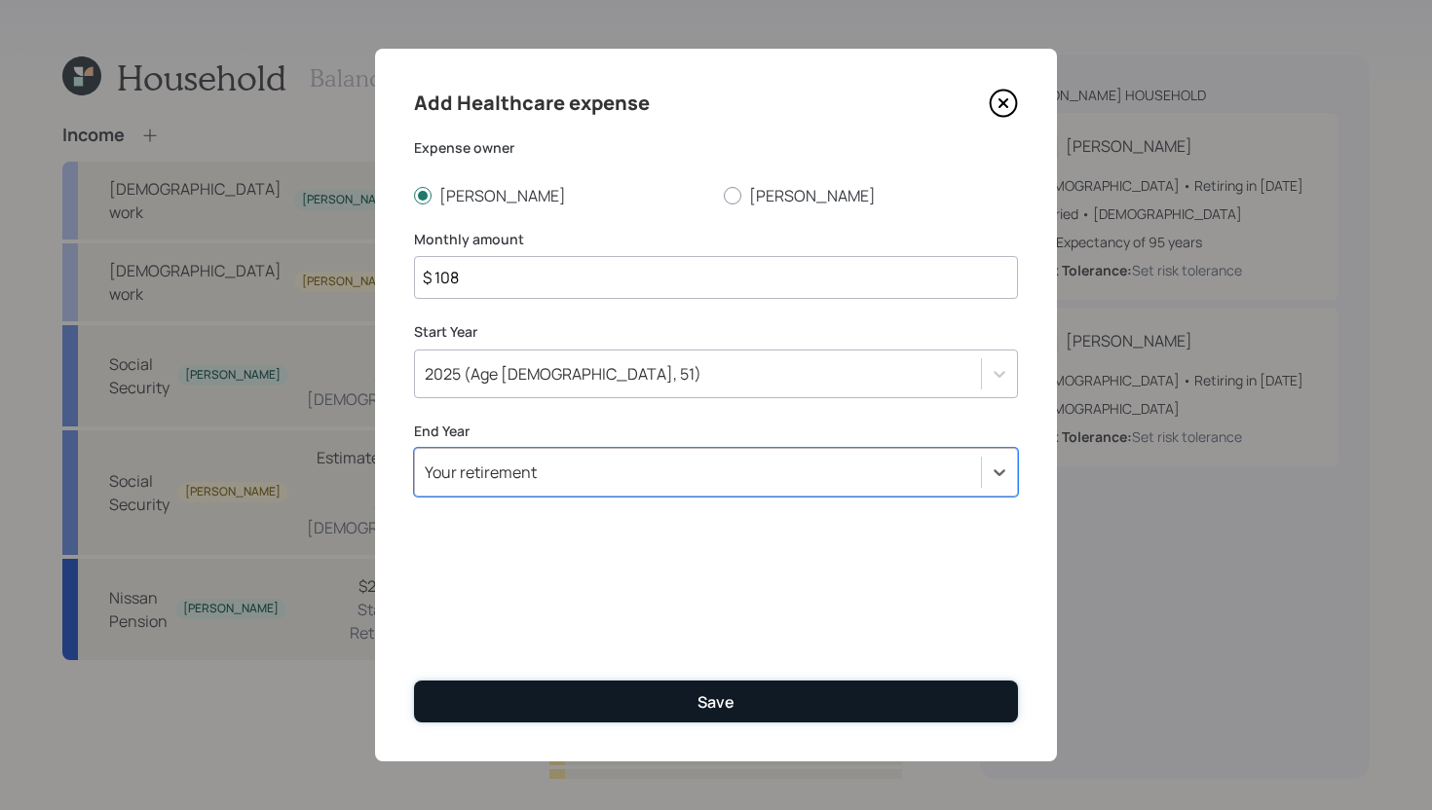
click at [594, 708] on button "Save" at bounding box center [716, 702] width 604 height 42
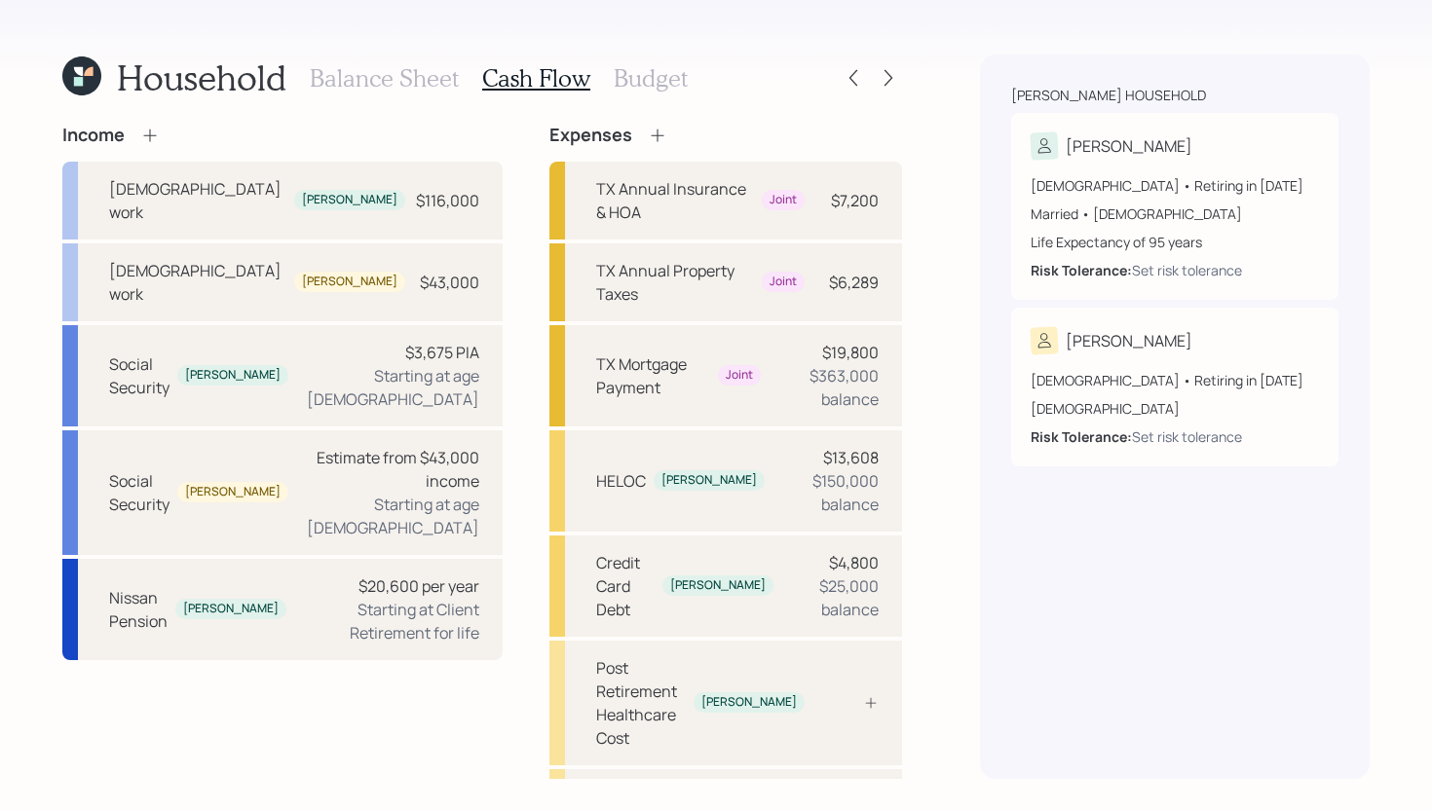
click at [651, 135] on icon at bounding box center [657, 135] width 13 height 13
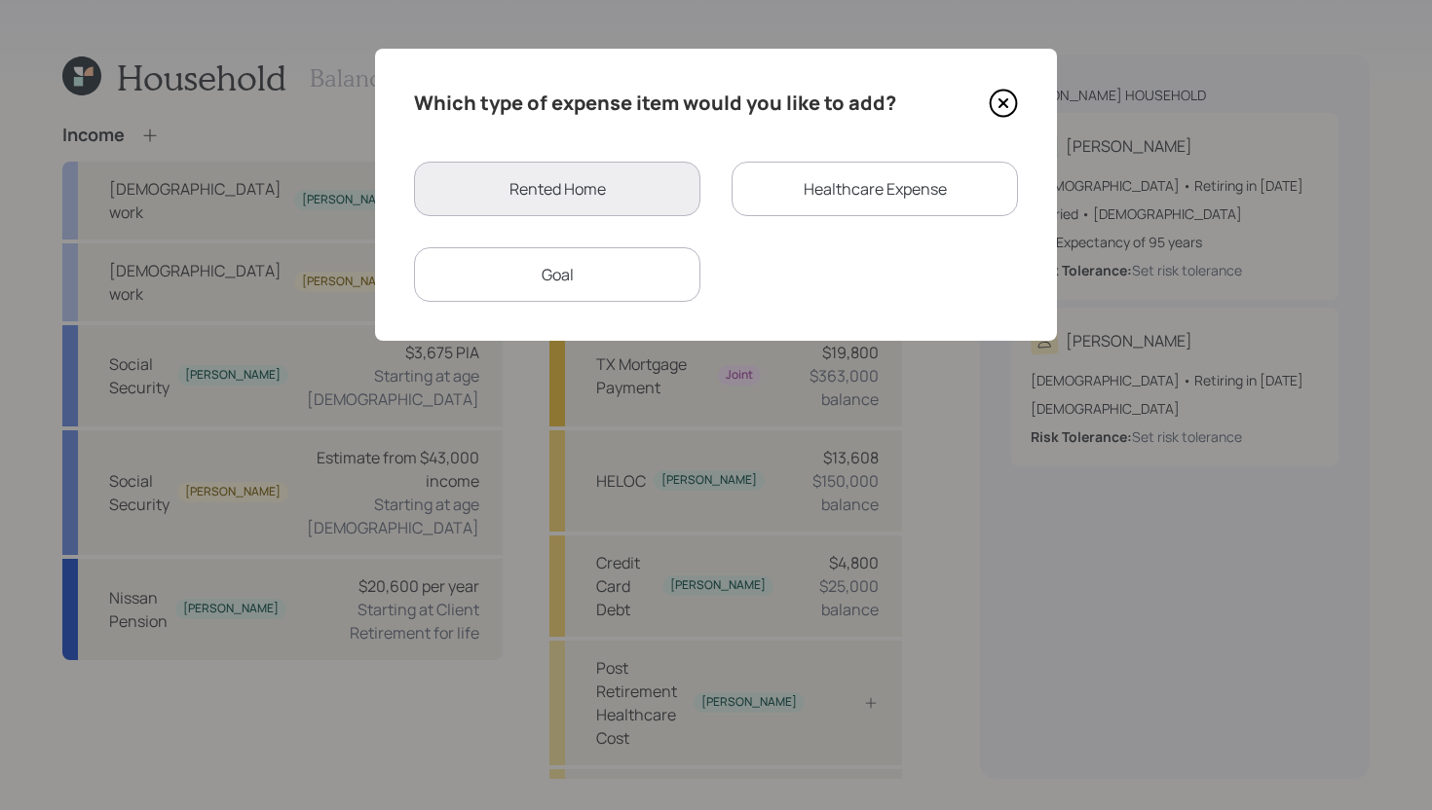
click at [838, 192] on div "Healthcare Expense" at bounding box center [874, 189] width 286 height 55
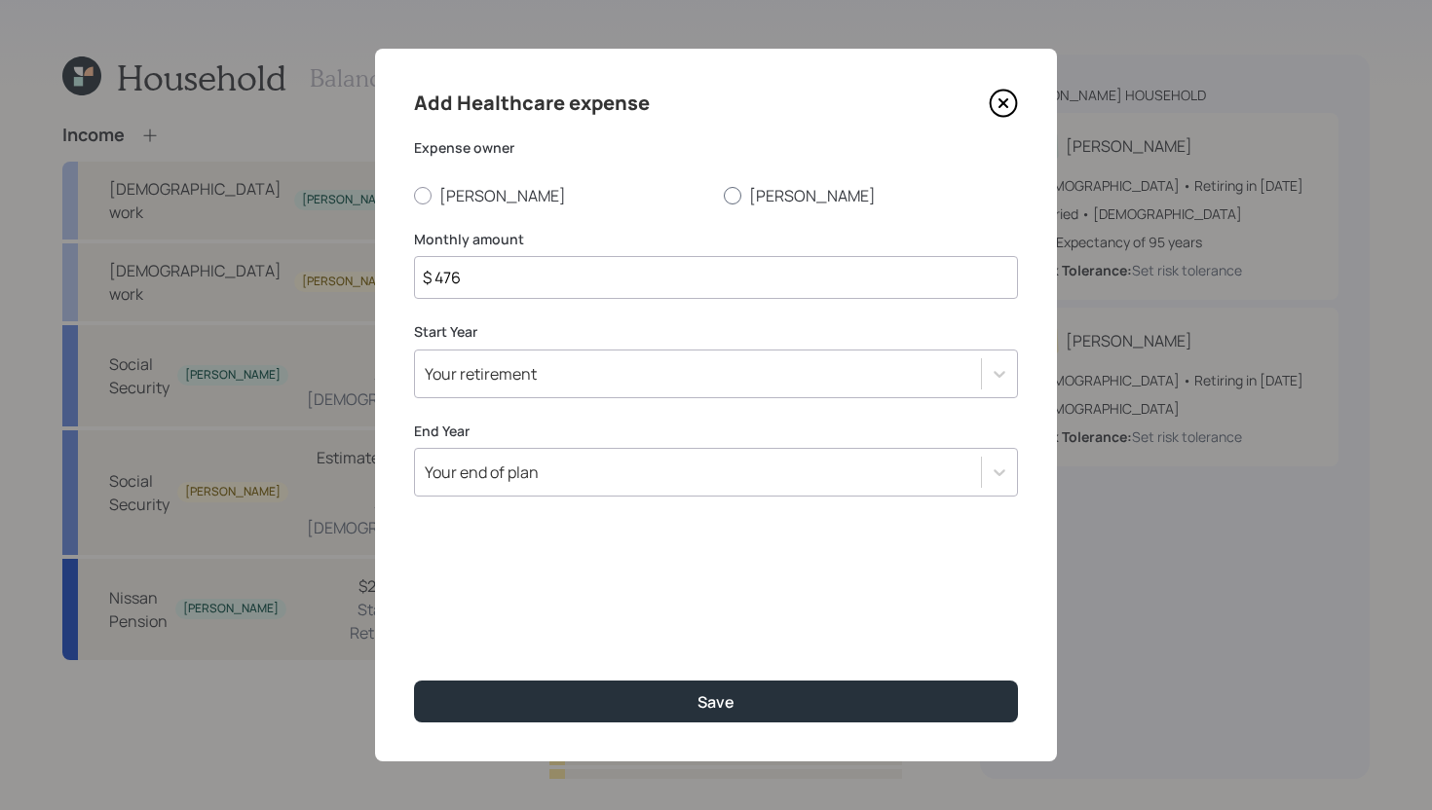
click at [750, 204] on label "[PERSON_NAME]" at bounding box center [871, 195] width 294 height 21
click at [724, 196] on input "[PERSON_NAME]" at bounding box center [723, 195] width 1 height 1
radio input "true"
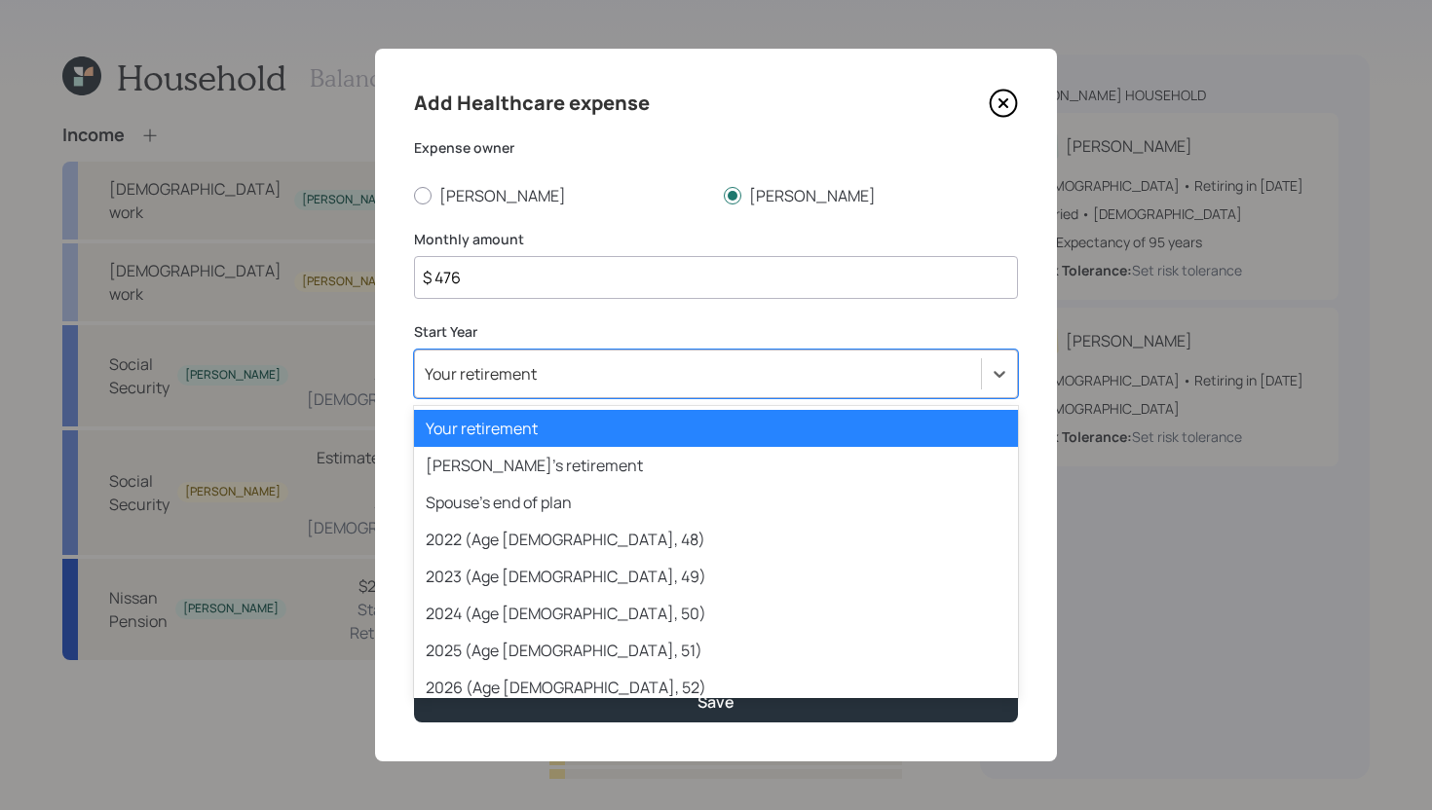
click at [559, 386] on div "Your retirement" at bounding box center [698, 373] width 566 height 33
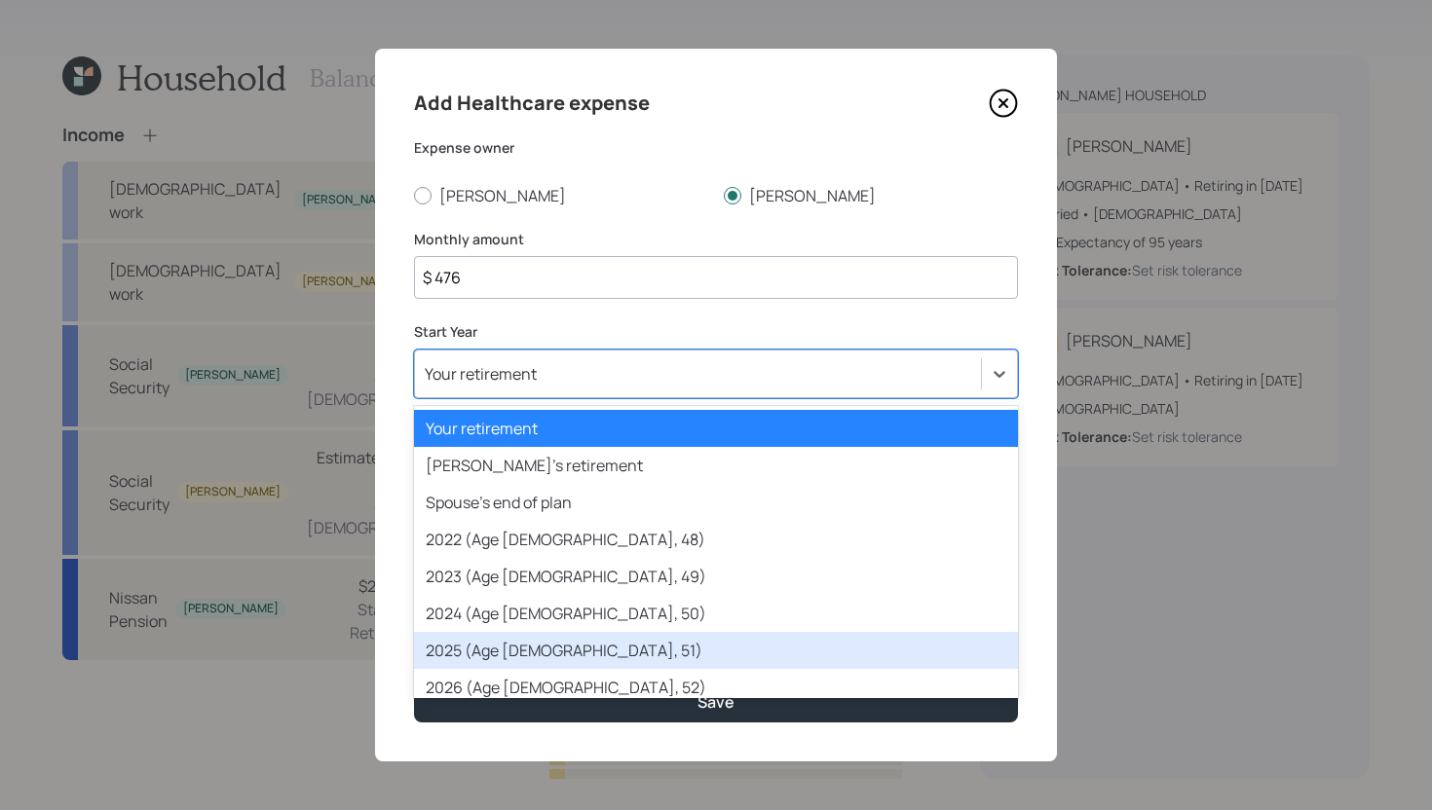
click at [520, 650] on div "2025 (Age 66, 51)" at bounding box center [716, 650] width 604 height 37
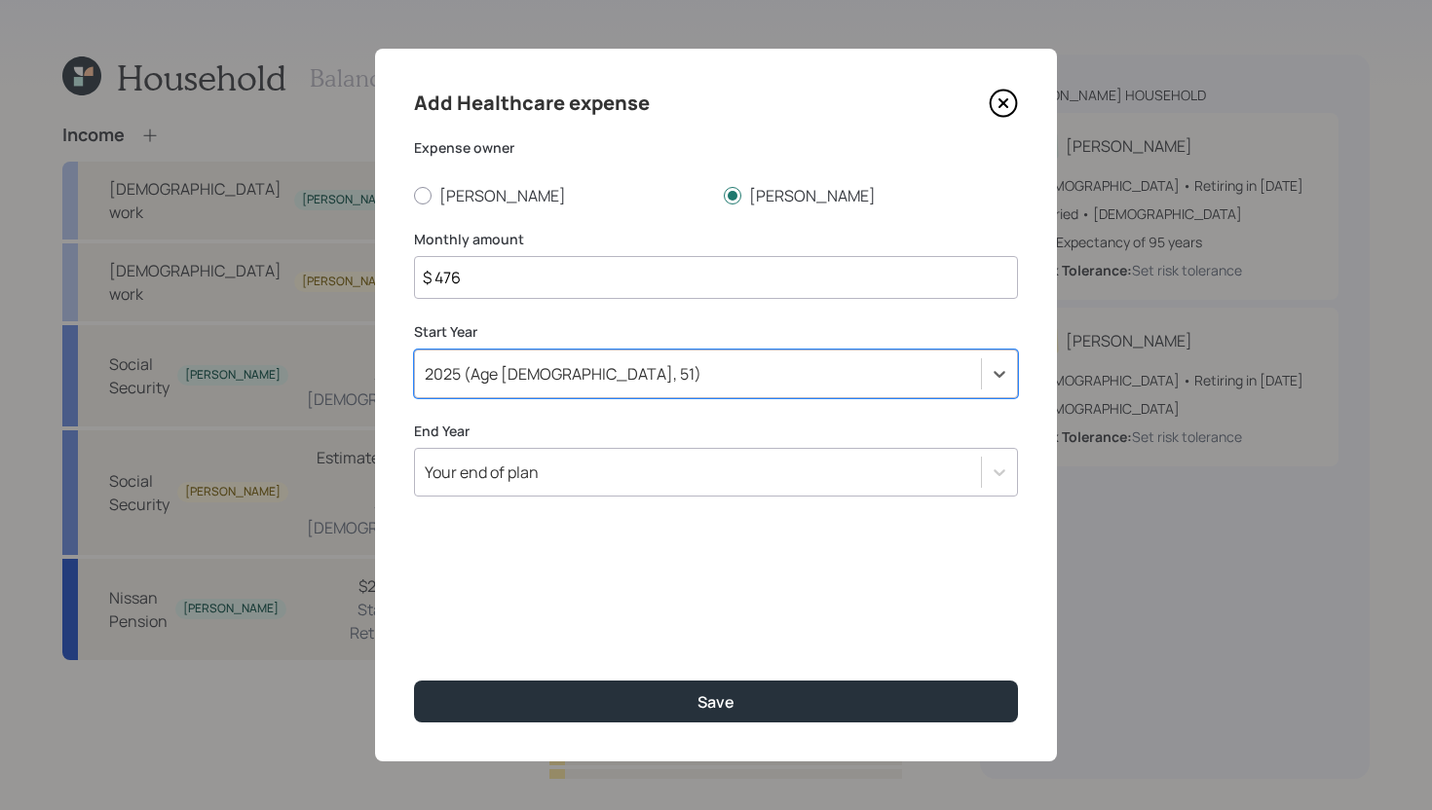
click at [543, 477] on div "Your end of plan" at bounding box center [698, 472] width 566 height 33
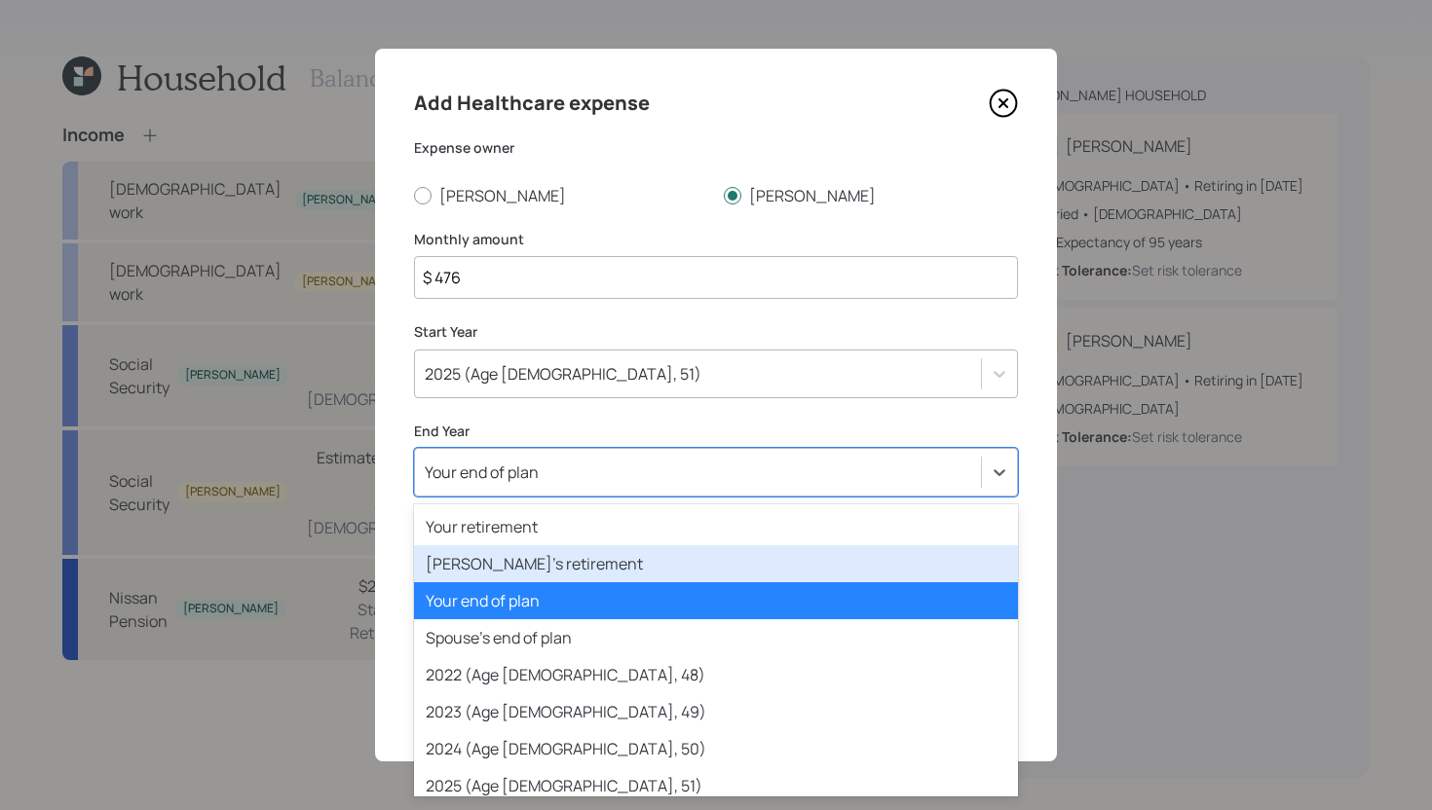
click at [542, 562] on div "Spouse's retirement" at bounding box center [716, 563] width 604 height 37
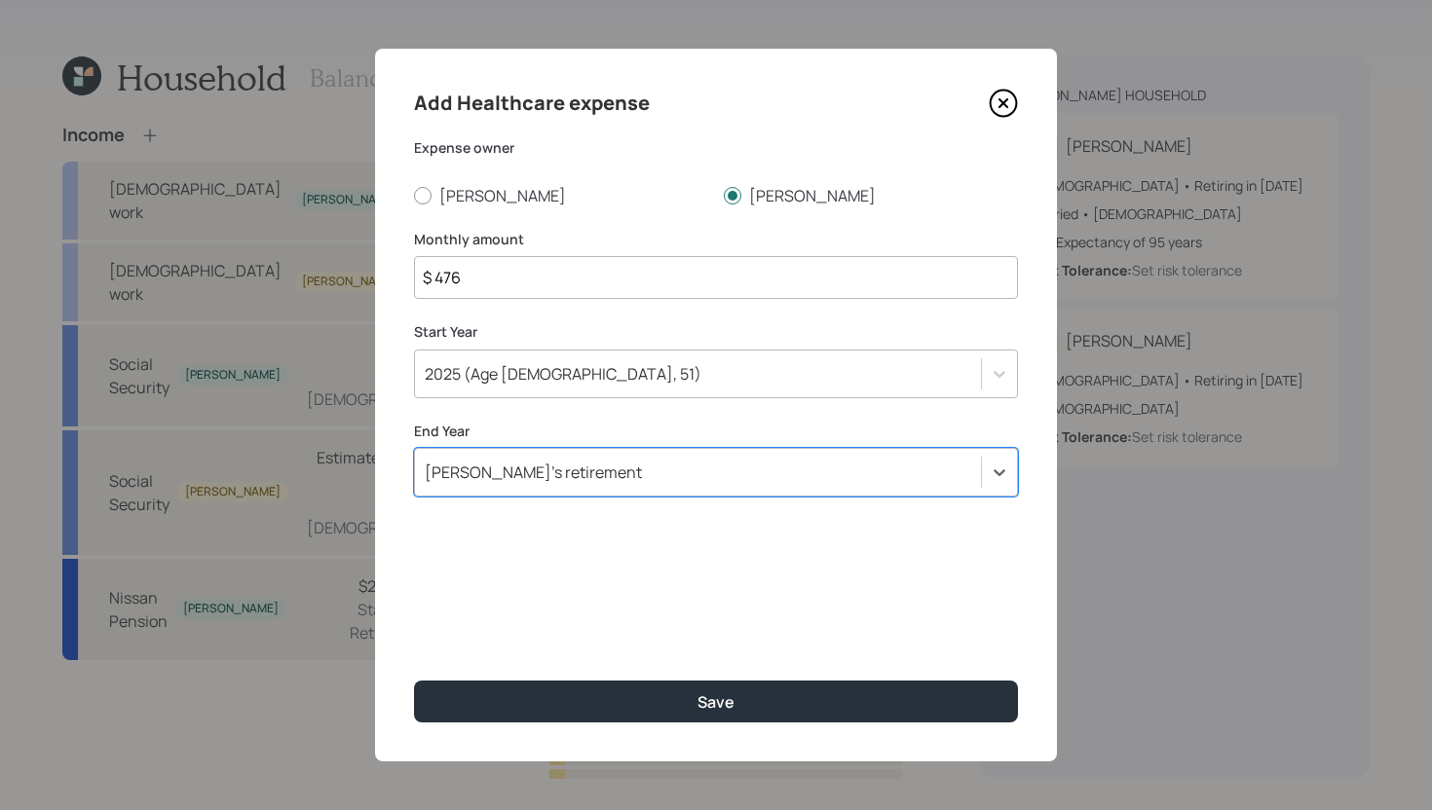
click at [539, 283] on input "$ 476" at bounding box center [716, 277] width 604 height 43
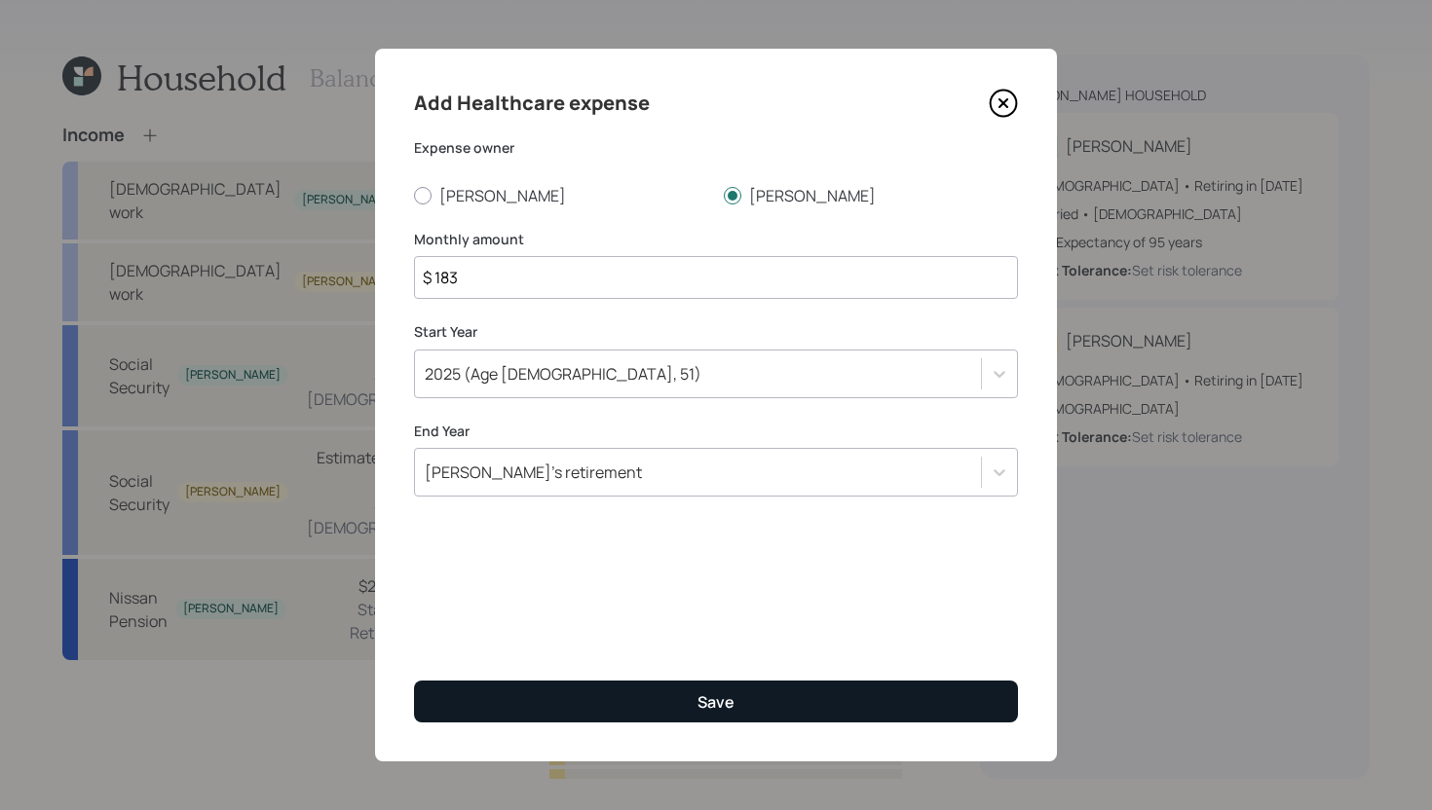
type input "$ 183"
click at [601, 703] on button "Save" at bounding box center [716, 702] width 604 height 42
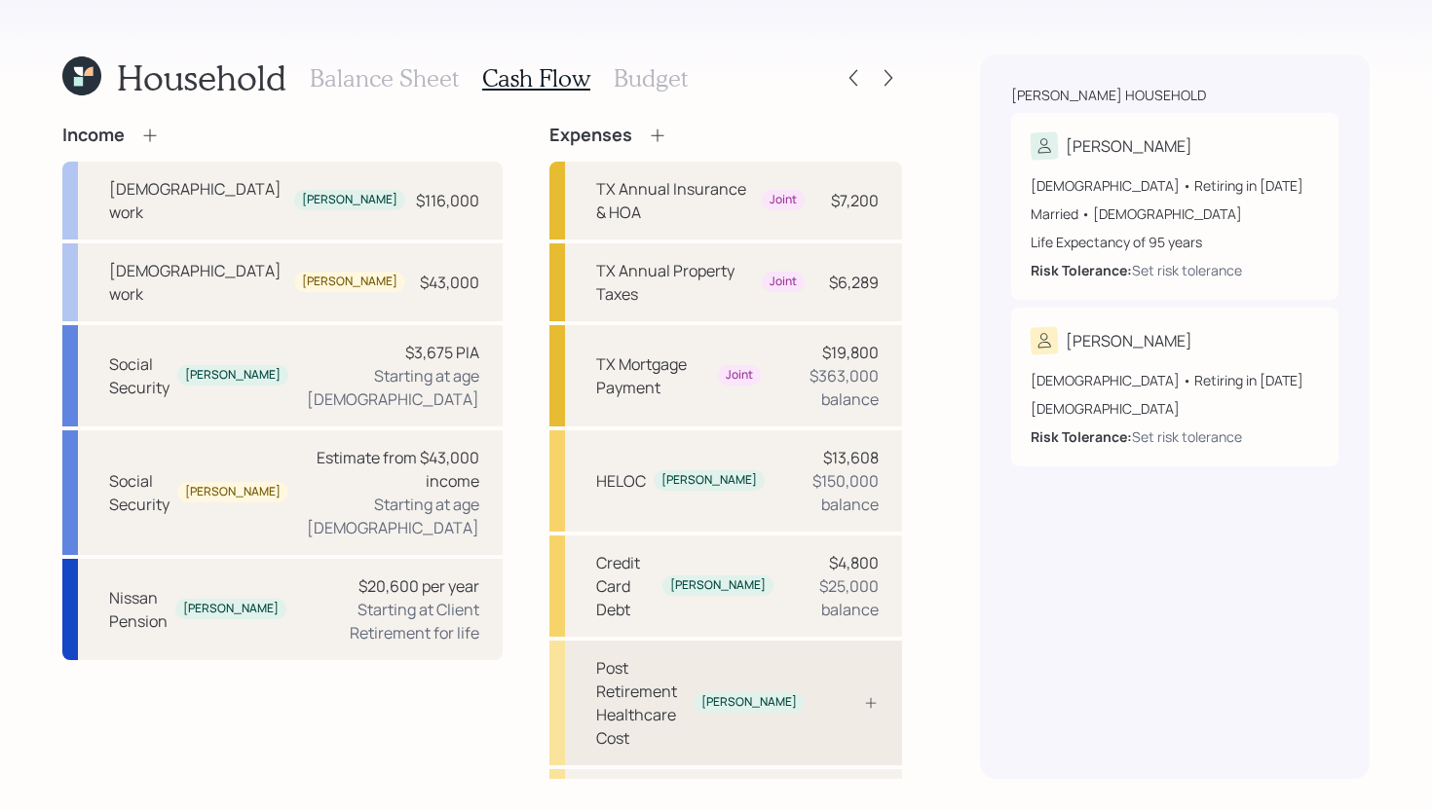
click at [686, 656] on div "Post Retirement Healthcare Cost" at bounding box center [641, 702] width 90 height 93
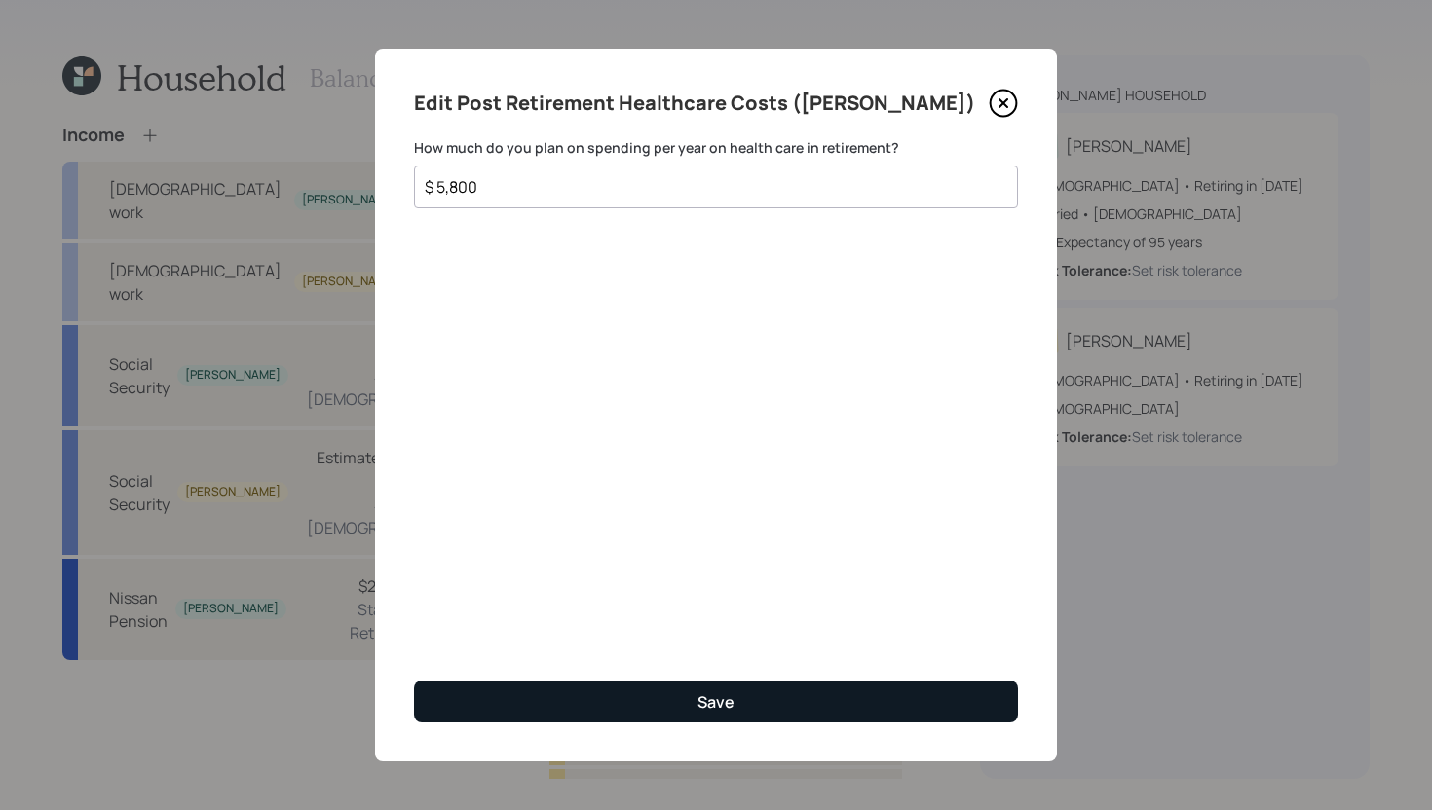
type input "$ 5,800"
click at [571, 685] on button "Save" at bounding box center [716, 702] width 604 height 42
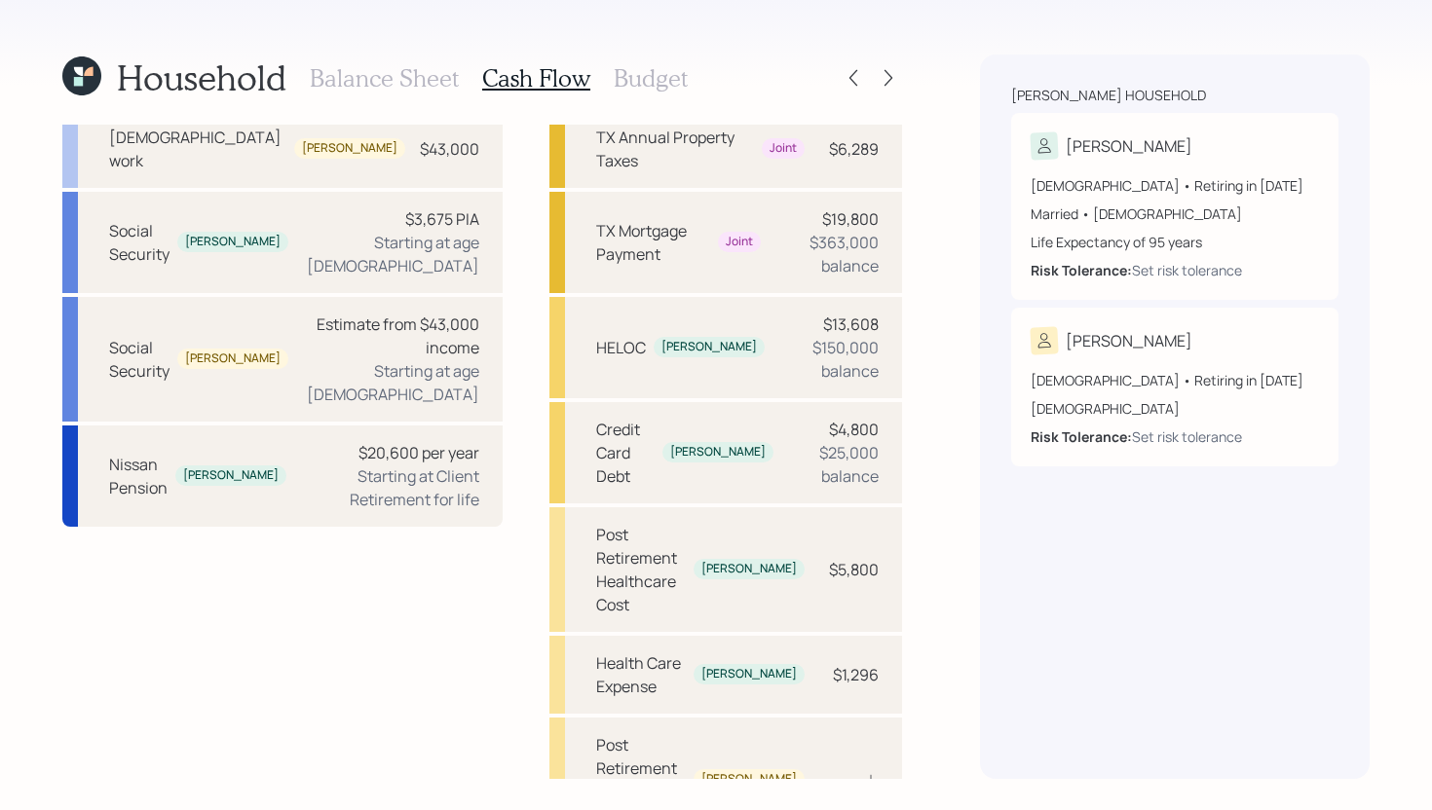
scroll to position [161, 0]
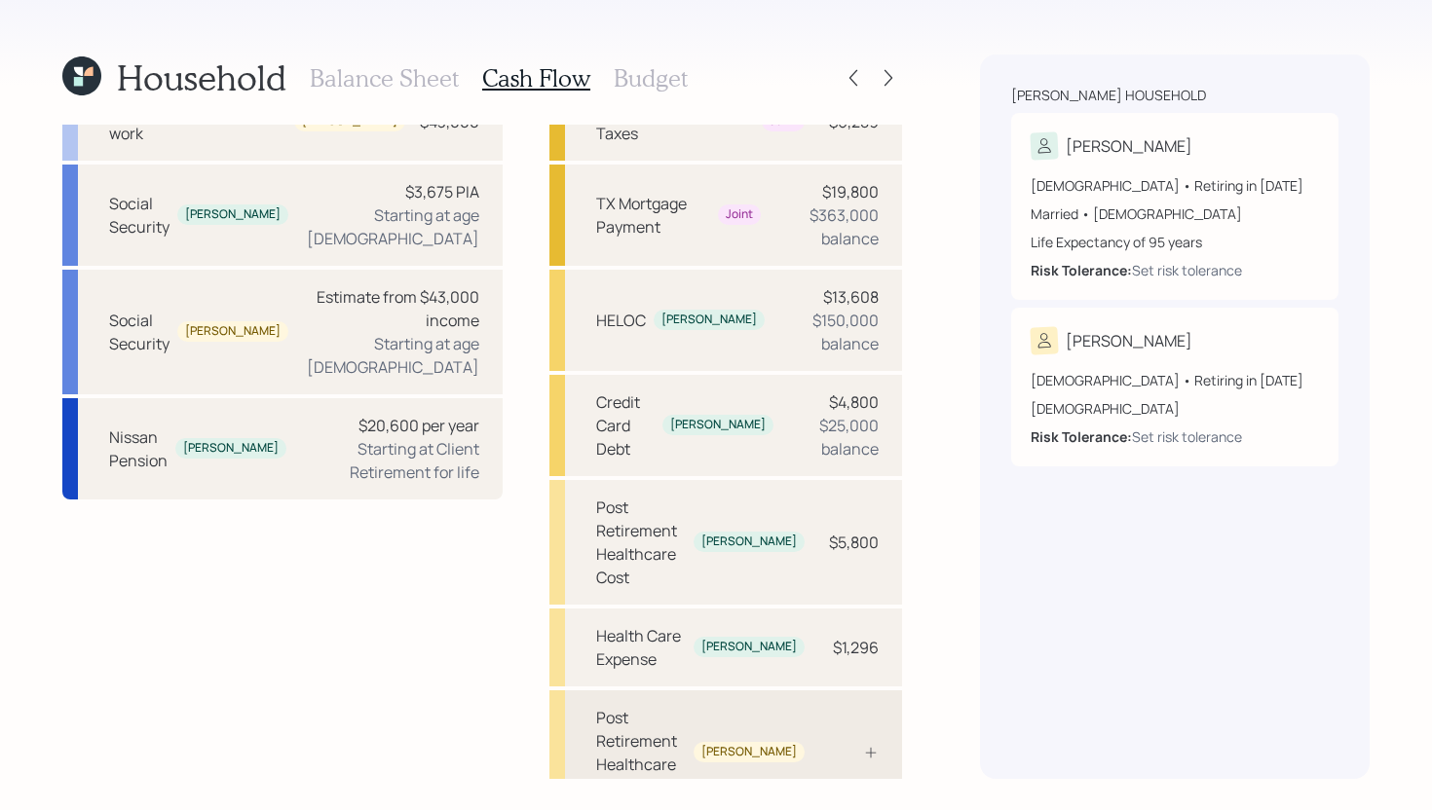
click at [847, 745] on div at bounding box center [849, 753] width 58 height 16
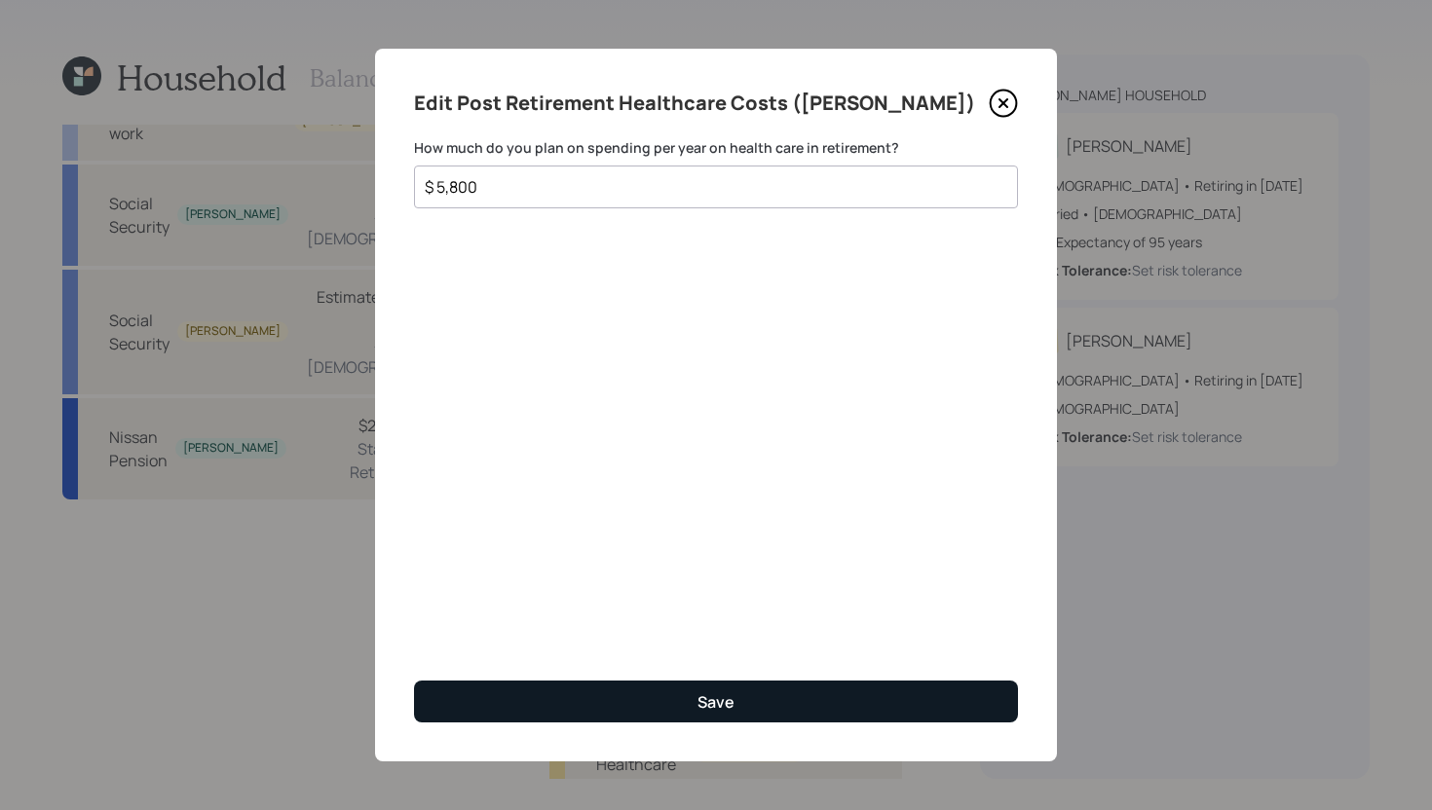
type input "$ 5,800"
click at [696, 689] on button "Save" at bounding box center [716, 702] width 604 height 42
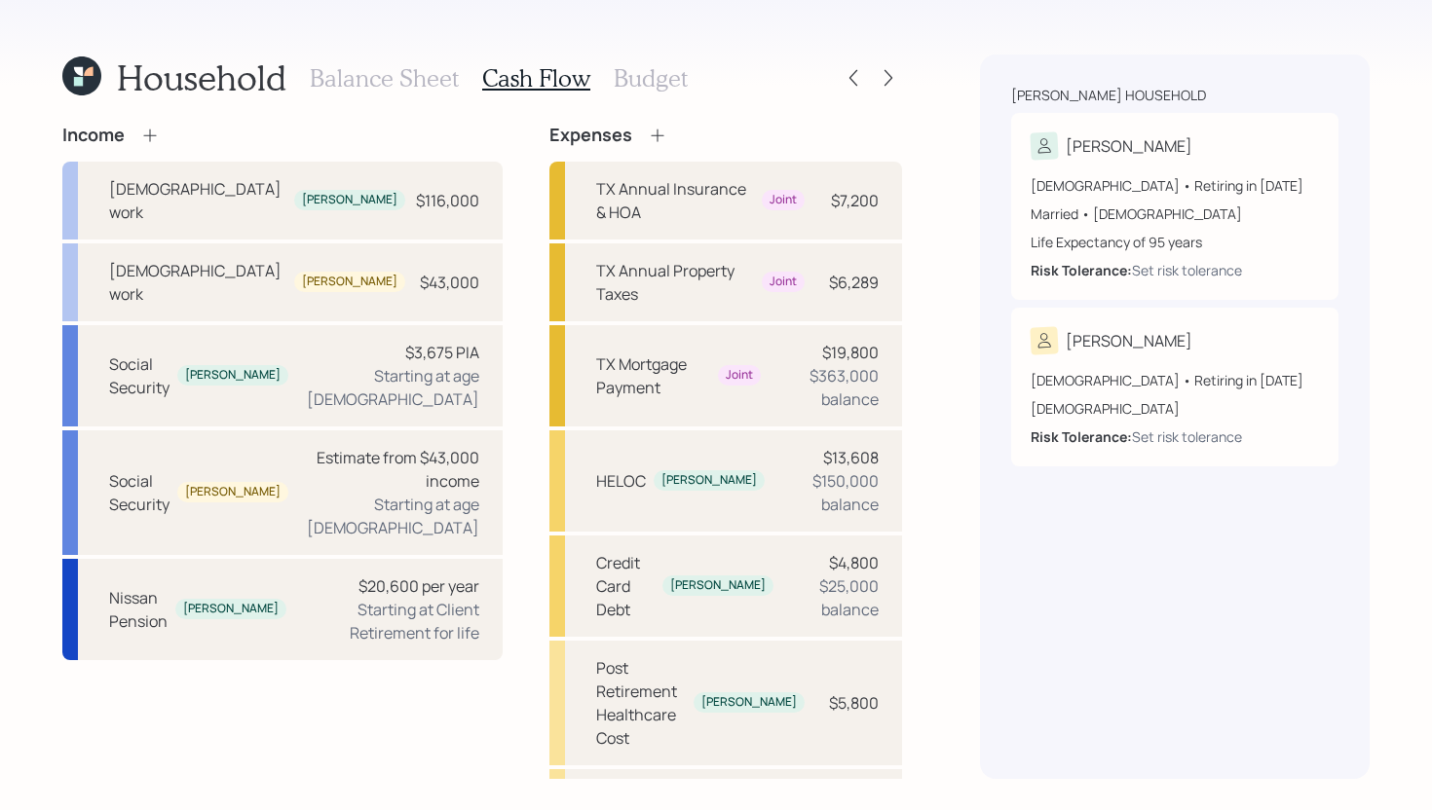
click at [422, 85] on h3 "Balance Sheet" at bounding box center [384, 78] width 149 height 28
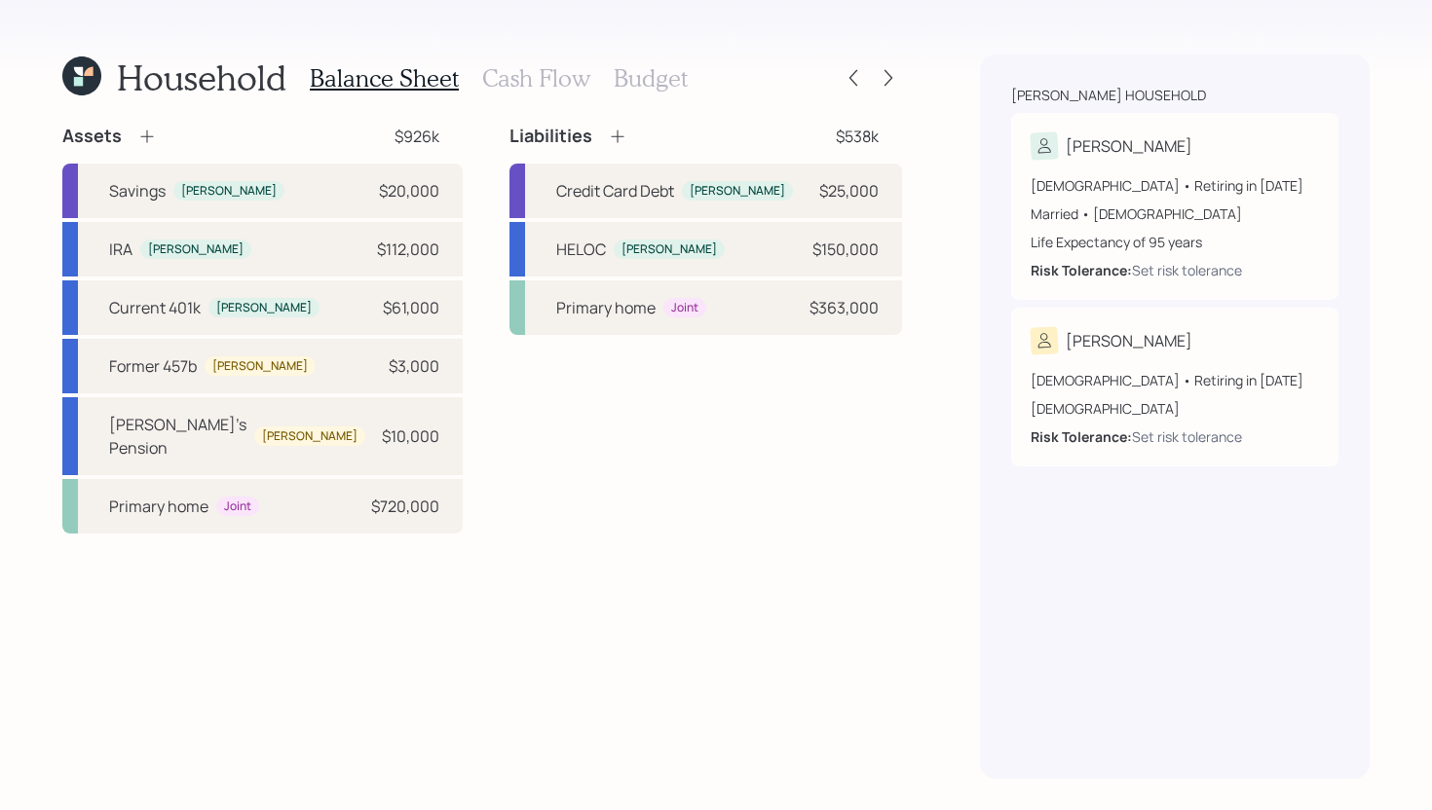
click at [523, 69] on h3 "Cash Flow" at bounding box center [536, 78] width 108 height 28
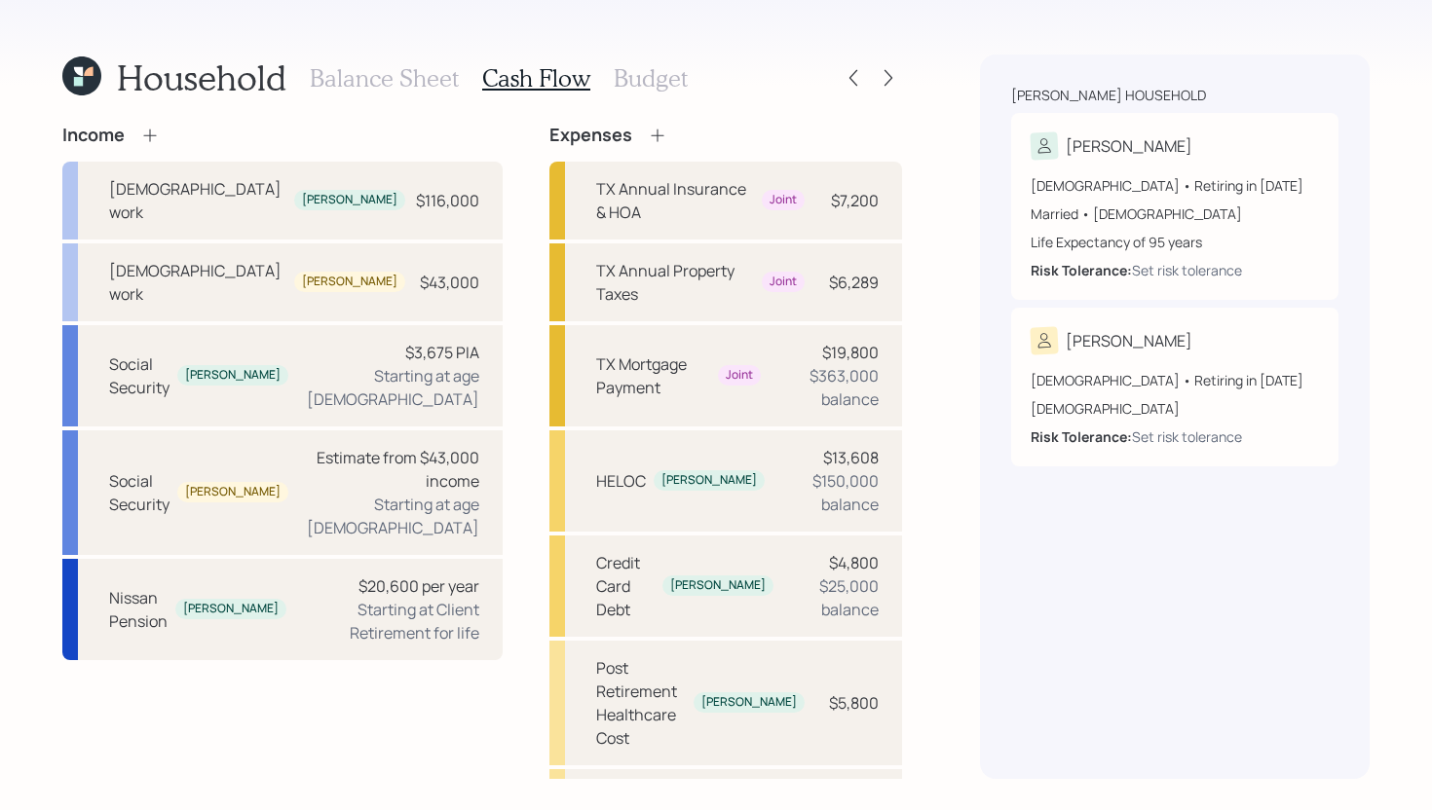
click at [628, 84] on h3 "Budget" at bounding box center [651, 78] width 74 height 28
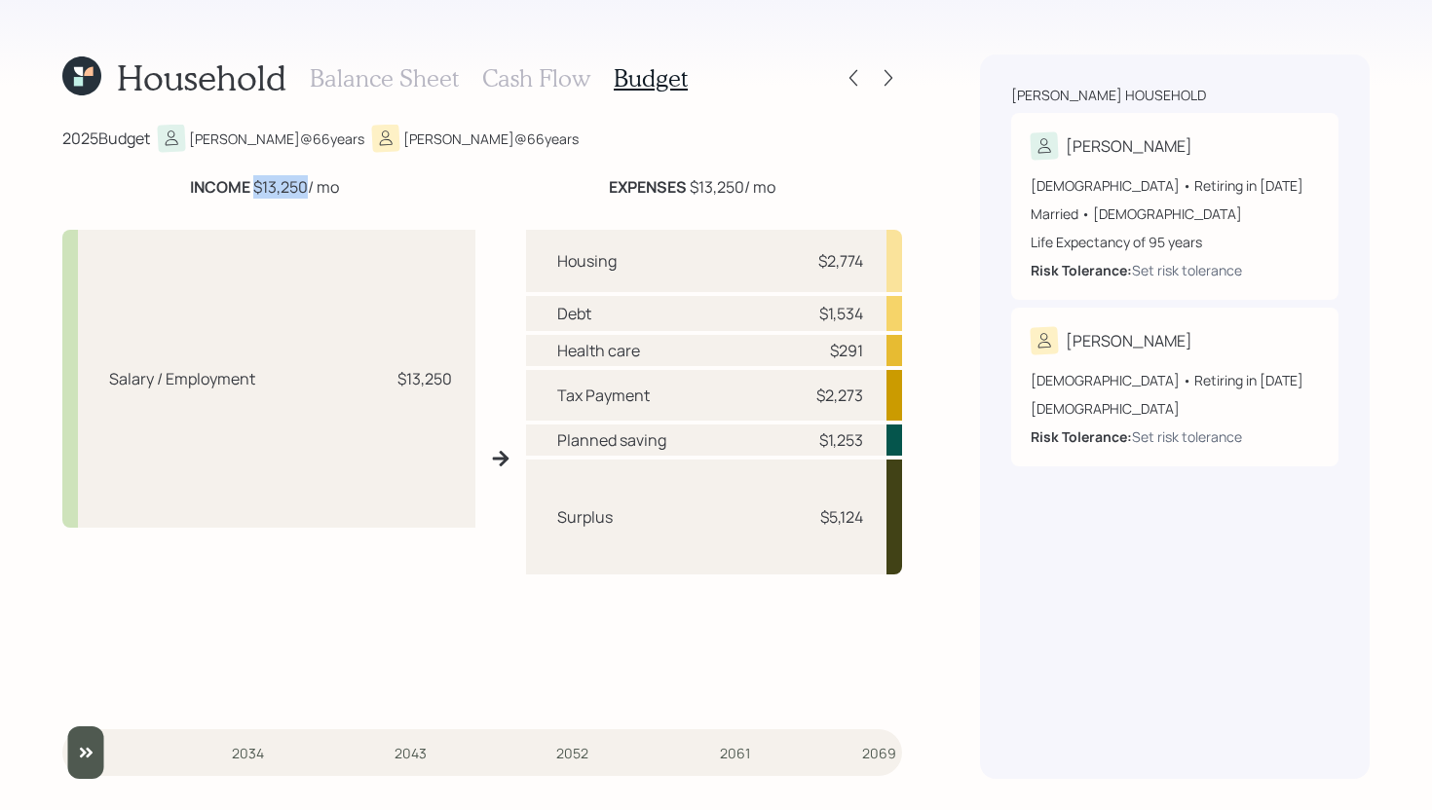
drag, startPoint x: 251, startPoint y: 186, endPoint x: 308, endPoint y: 184, distance: 56.5
click at [308, 184] on div "INCOME $13,250 / mo" at bounding box center [264, 186] width 149 height 23
click at [689, 186] on div "EXPENSES $13,250 / mo" at bounding box center [692, 186] width 167 height 23
drag, startPoint x: 689, startPoint y: 186, endPoint x: 748, endPoint y: 182, distance: 59.5
click at [748, 182] on div "EXPENSES $13,250 / mo" at bounding box center [692, 186] width 167 height 23
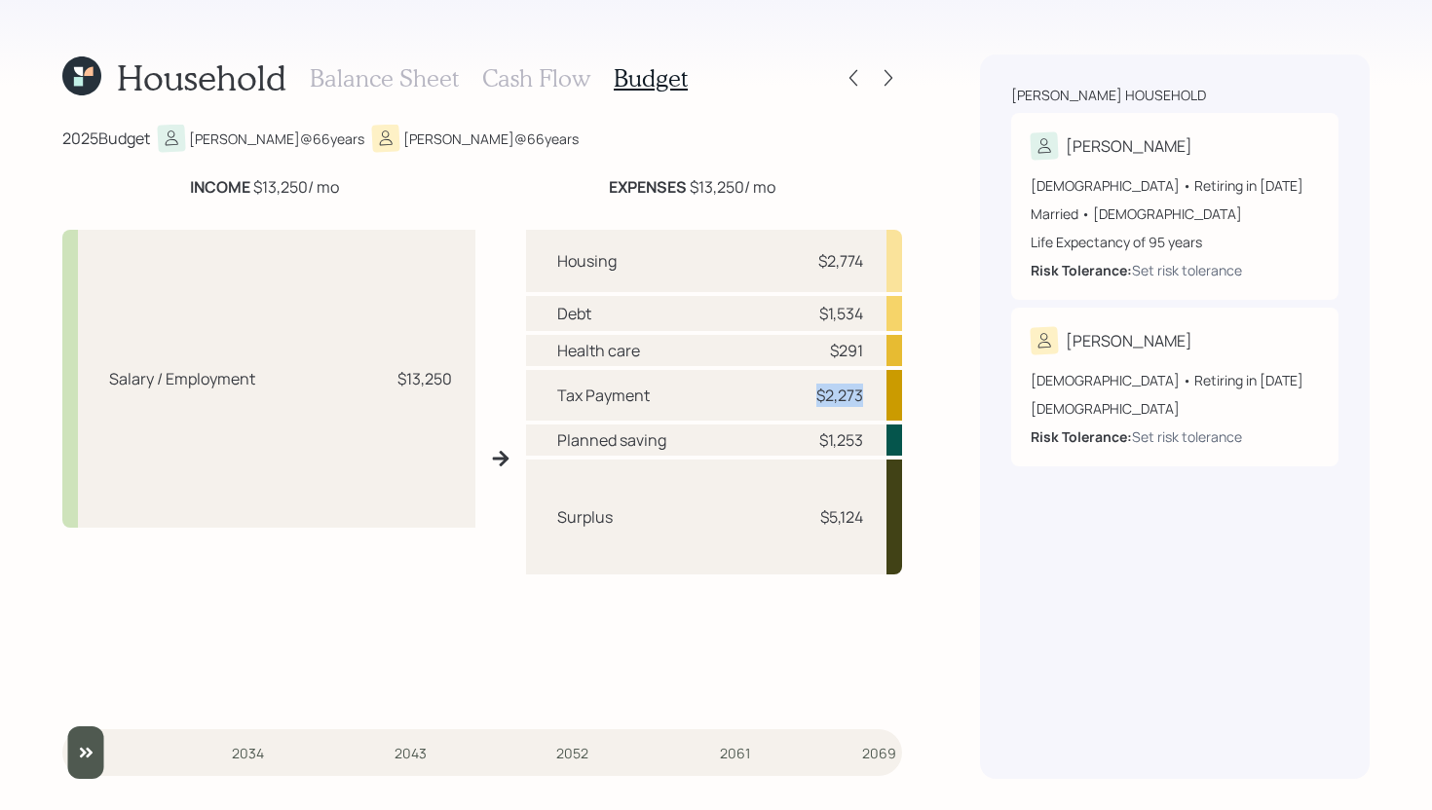
drag, startPoint x: 812, startPoint y: 401, endPoint x: 889, endPoint y: 386, distance: 78.5
click at [889, 386] on div "Tax Payment $2,273" at bounding box center [714, 396] width 376 height 52
drag, startPoint x: 806, startPoint y: 256, endPoint x: 861, endPoint y: 254, distance: 54.6
click at [858, 254] on div "$2,774" at bounding box center [833, 260] width 58 height 23
drag, startPoint x: 816, startPoint y: 317, endPoint x: 868, endPoint y: 317, distance: 51.6
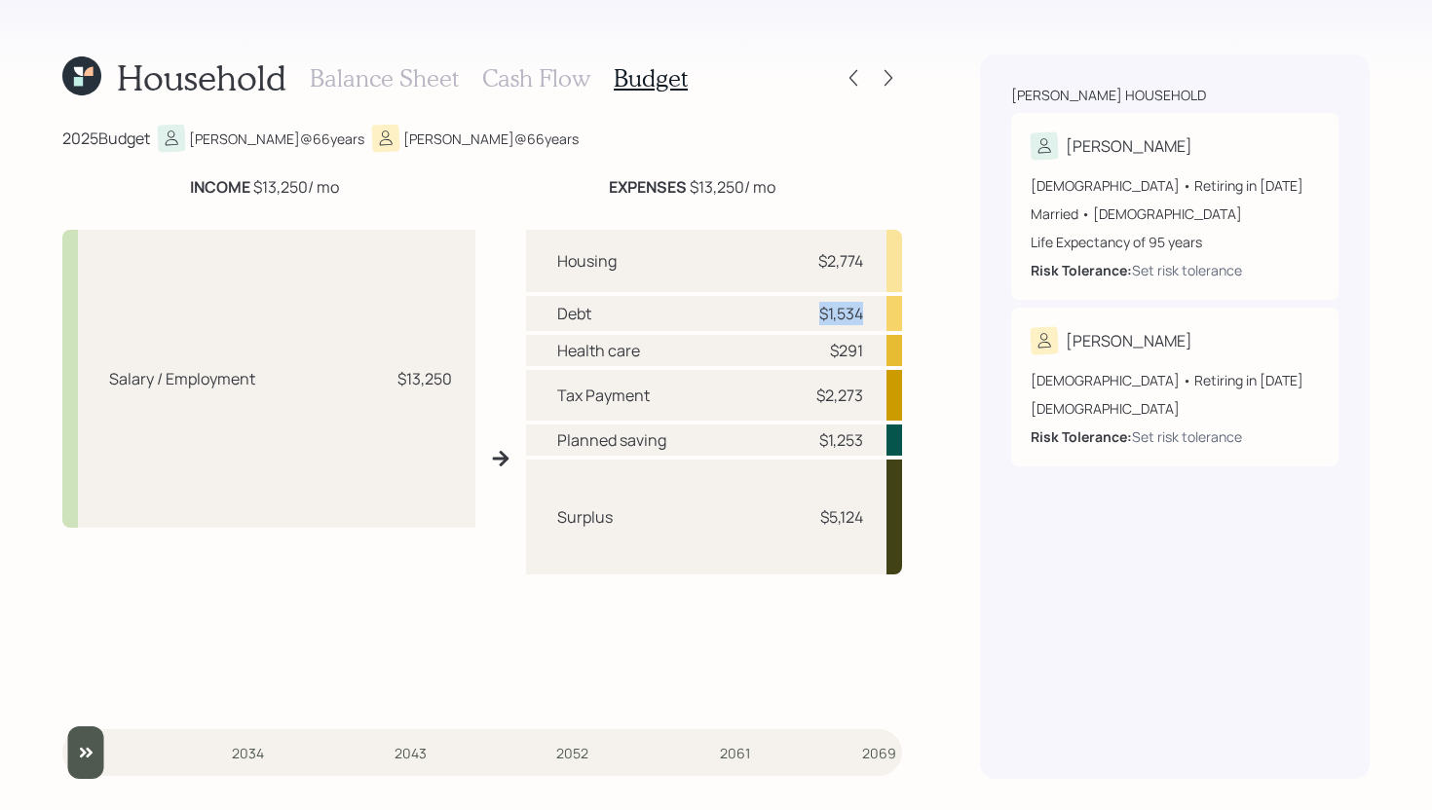
click at [868, 317] on div "Debt $1,534" at bounding box center [714, 313] width 376 height 34
drag, startPoint x: 828, startPoint y: 355, endPoint x: 871, endPoint y: 355, distance: 42.8
click at [871, 355] on div "Health care $291" at bounding box center [714, 350] width 376 height 31
drag, startPoint x: 814, startPoint y: 441, endPoint x: 873, endPoint y: 441, distance: 58.4
click at [873, 441] on div "Planned saving $1,253" at bounding box center [714, 440] width 376 height 31
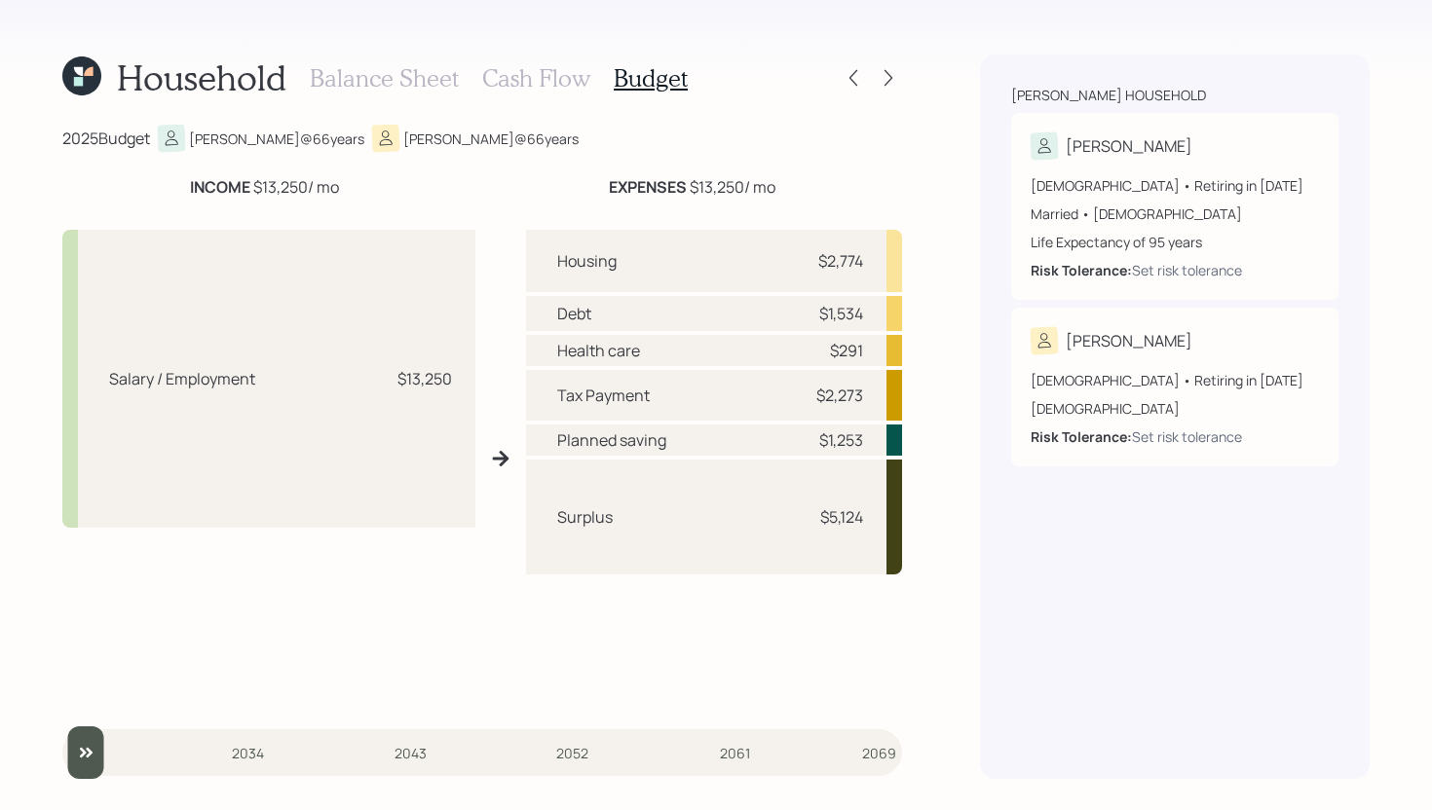
click at [779, 525] on div "Surplus $5,124" at bounding box center [714, 517] width 376 height 115
drag, startPoint x: 625, startPoint y: 529, endPoint x: 525, endPoint y: 523, distance: 100.5
click at [524, 523] on div "Salary / Employment $13,250 Housing $2,774 Debt $1,534 Health care $291 Tax Pay…" at bounding box center [481, 458] width 839 height 489
click at [532, 80] on h3 "Cash Flow" at bounding box center [536, 78] width 108 height 28
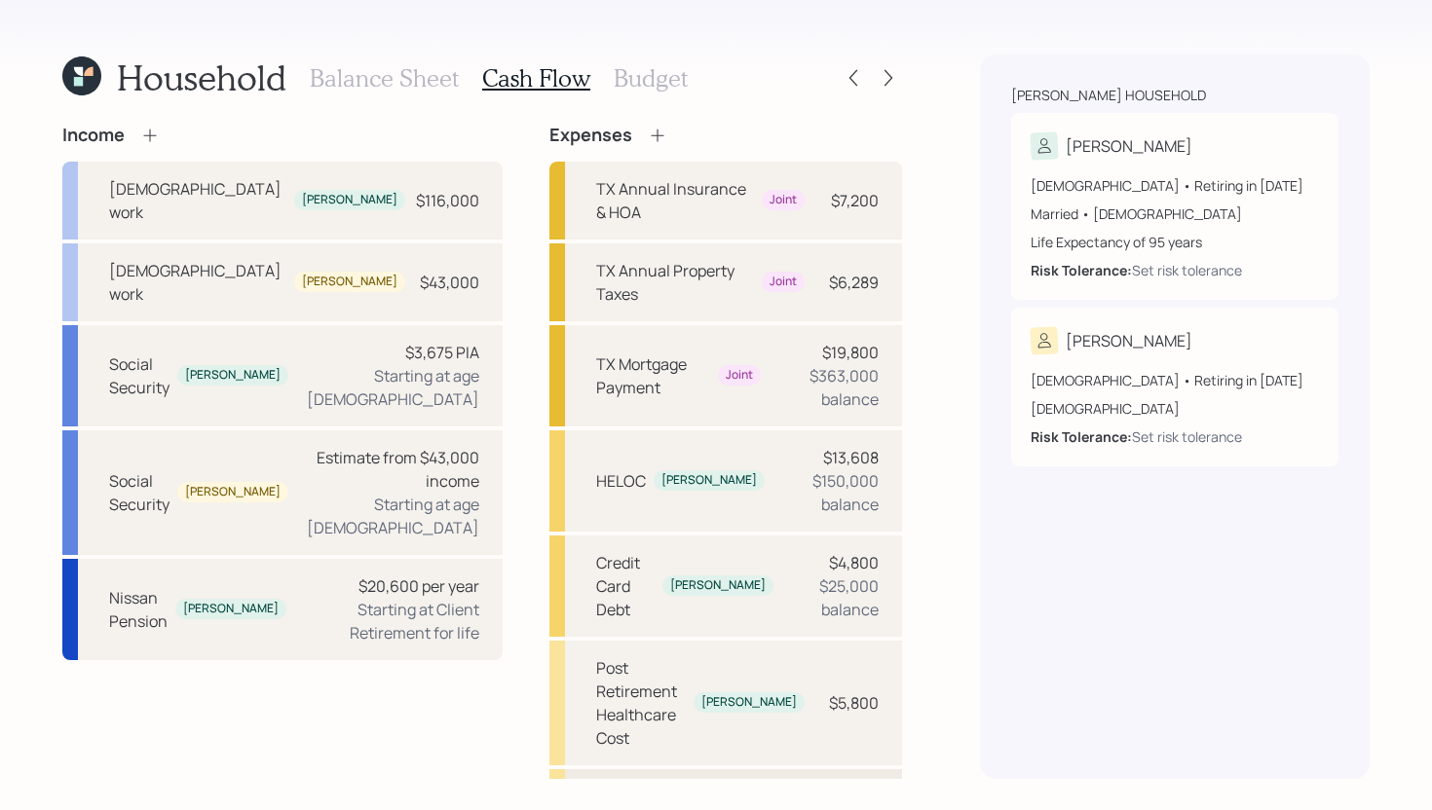
scroll to position [161, 0]
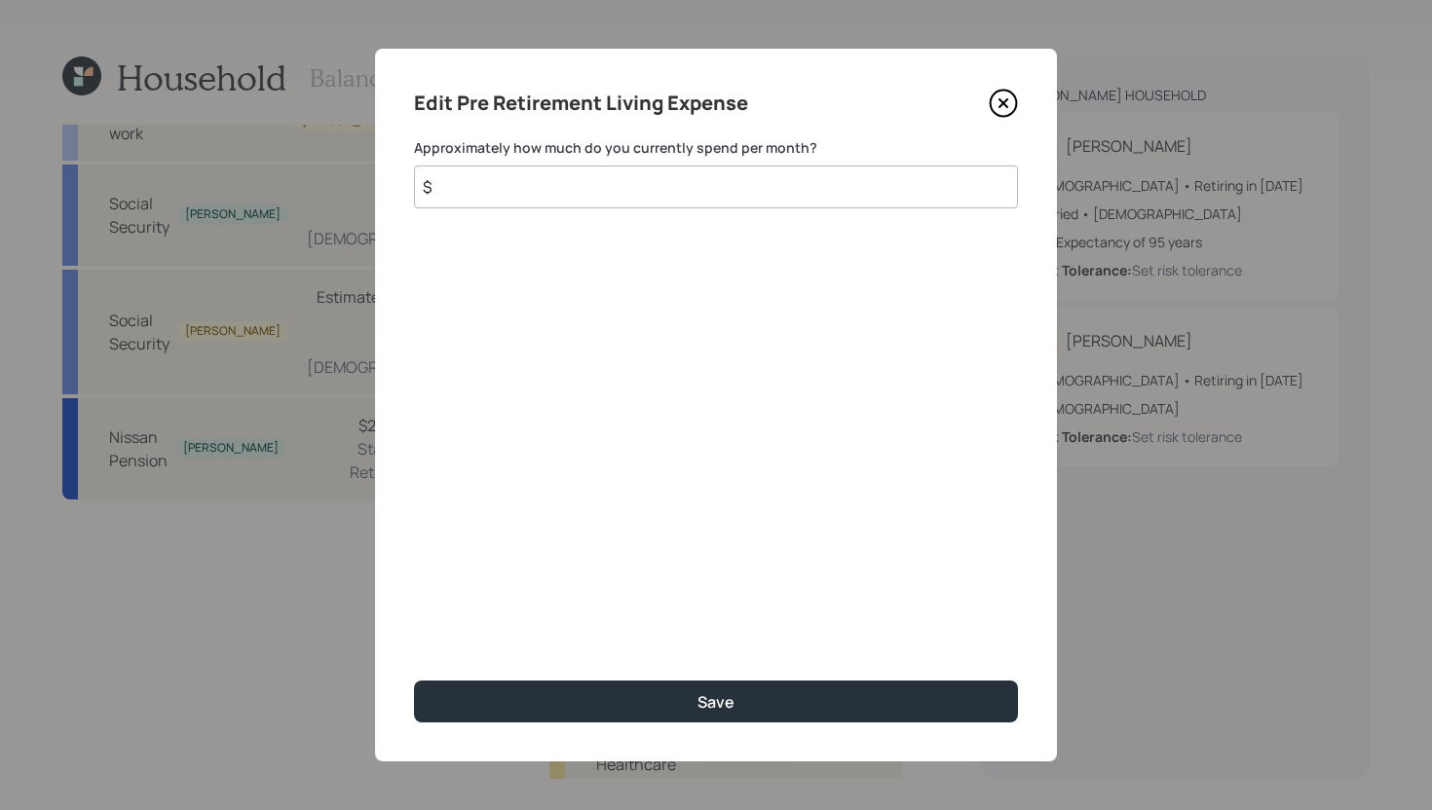
click at [603, 196] on input "$" at bounding box center [716, 187] width 604 height 43
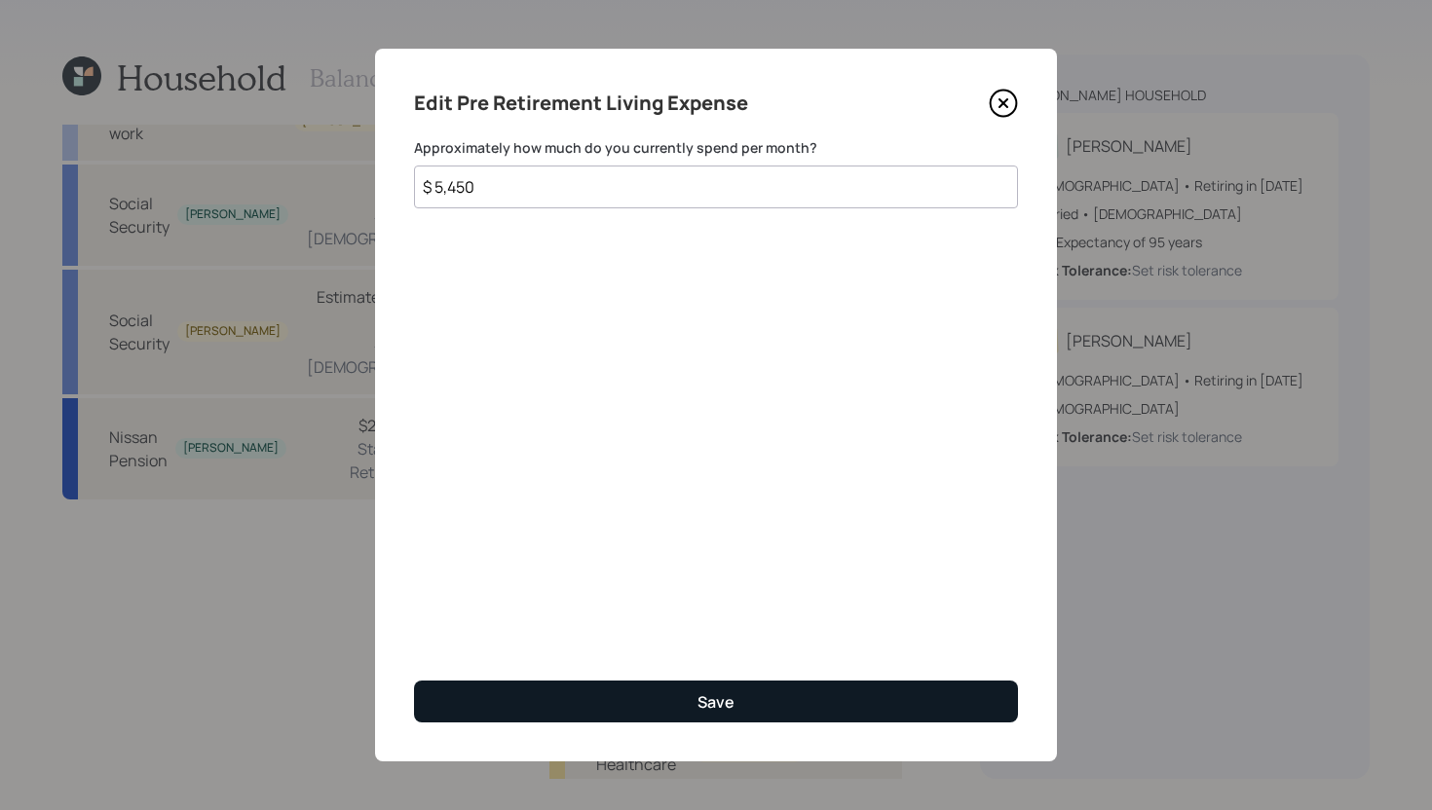
type input "$ 5,450"
click at [768, 709] on button "Save" at bounding box center [716, 702] width 604 height 42
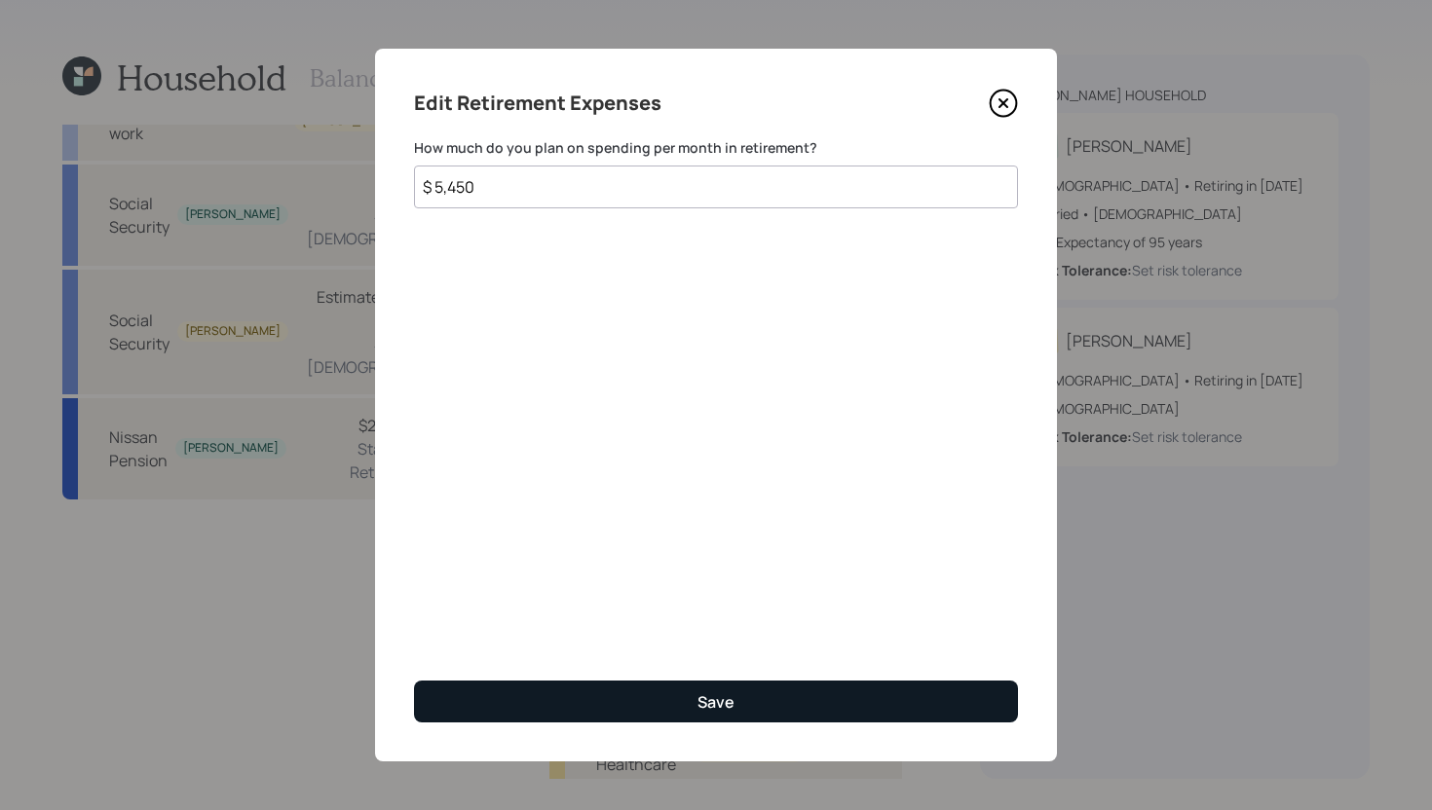
type input "$ 5,450"
click at [763, 690] on button "Save" at bounding box center [716, 702] width 604 height 42
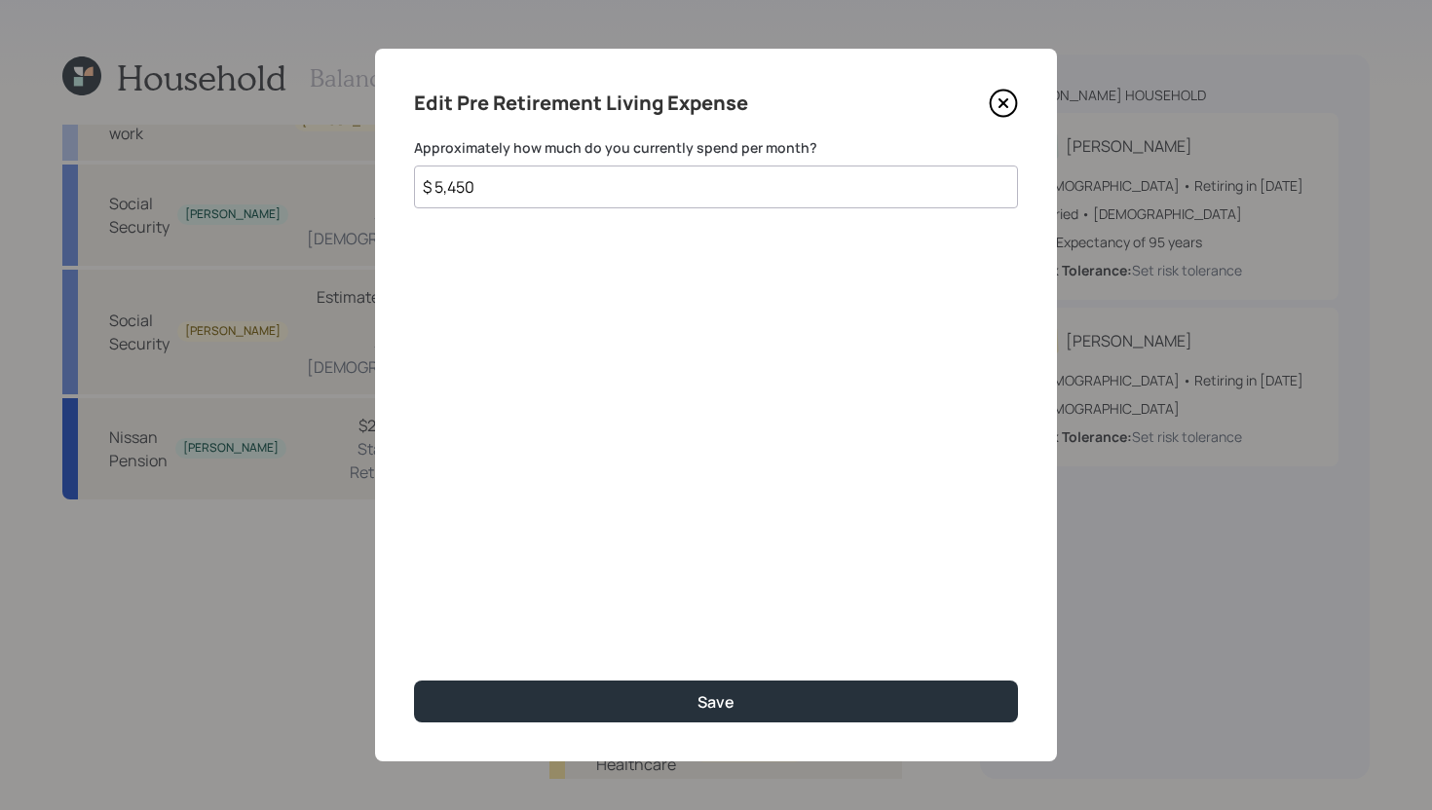
click at [555, 194] on input "$ 5,450" at bounding box center [716, 187] width 604 height 43
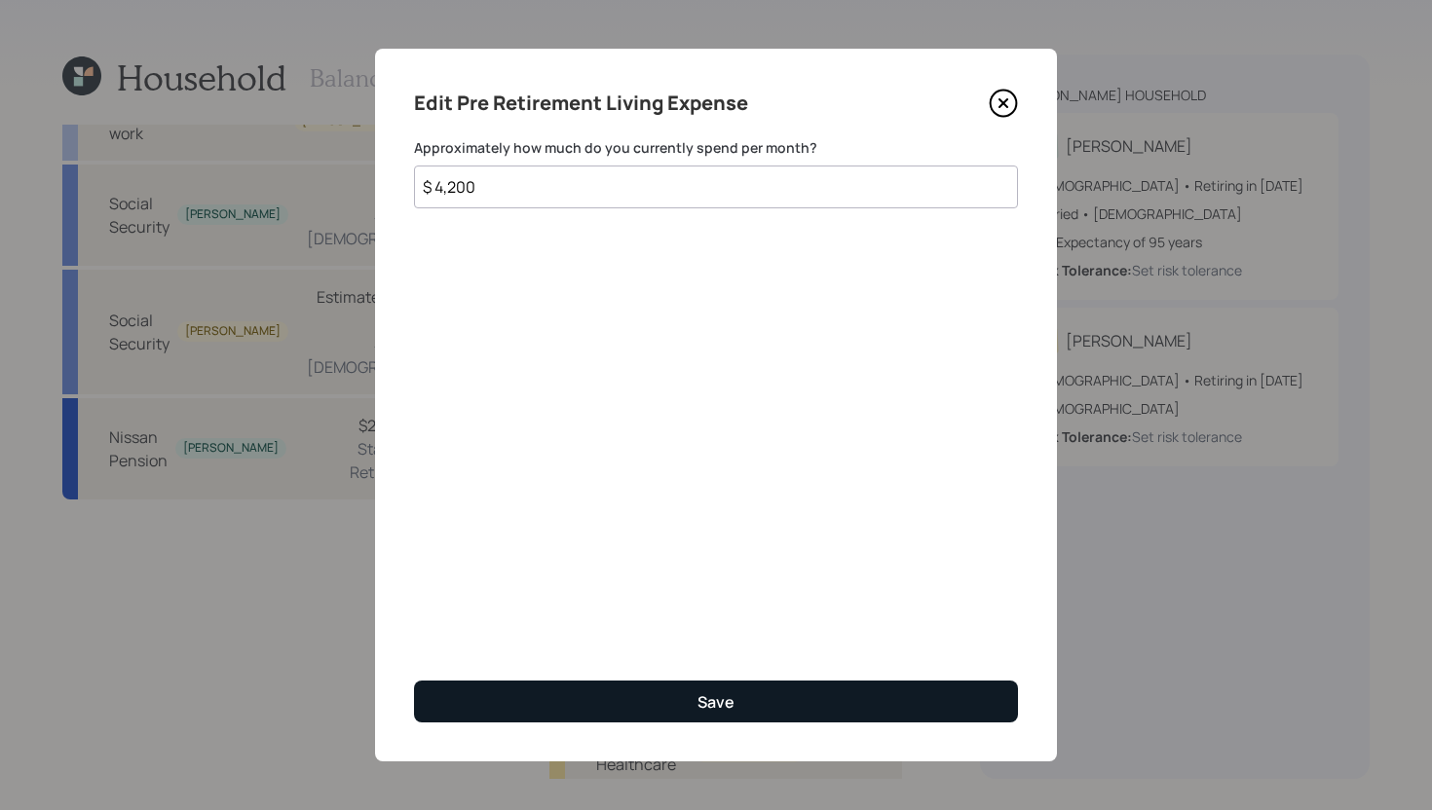
type input "$ 4,200"
click at [616, 708] on button "Save" at bounding box center [716, 702] width 604 height 42
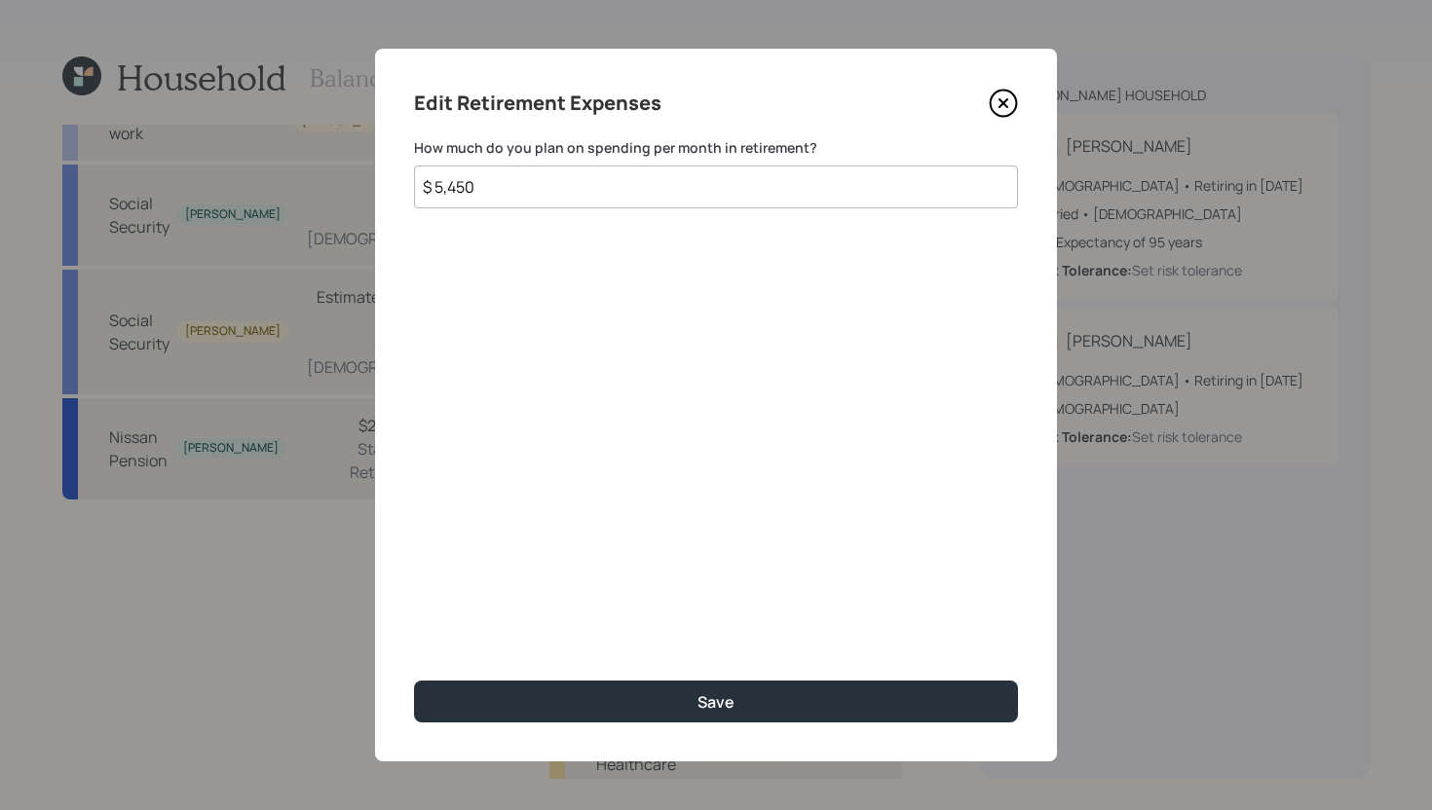
click at [639, 197] on input "$ 5,450" at bounding box center [716, 187] width 604 height 43
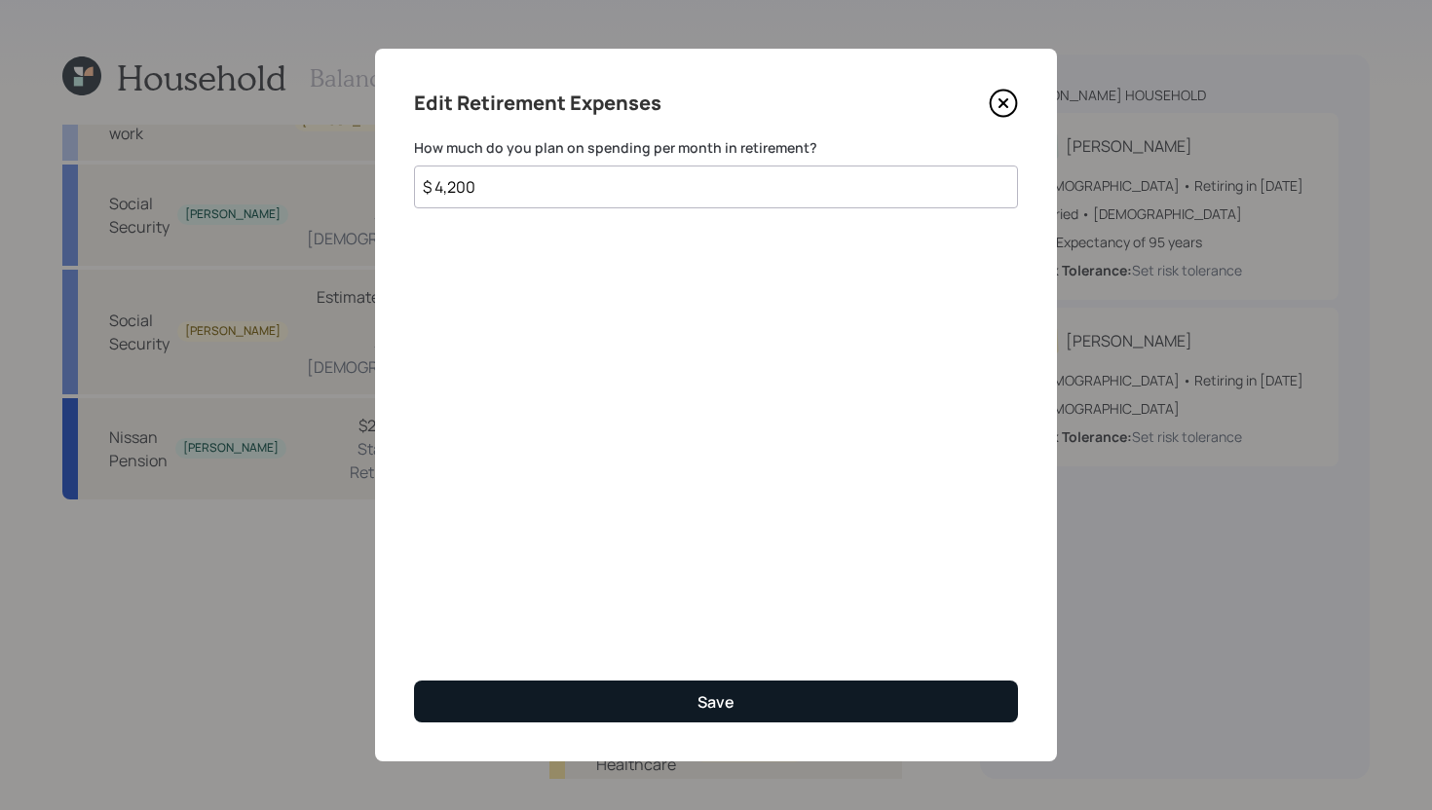
type input "$ 4,200"
click at [650, 716] on button "Save" at bounding box center [716, 702] width 604 height 42
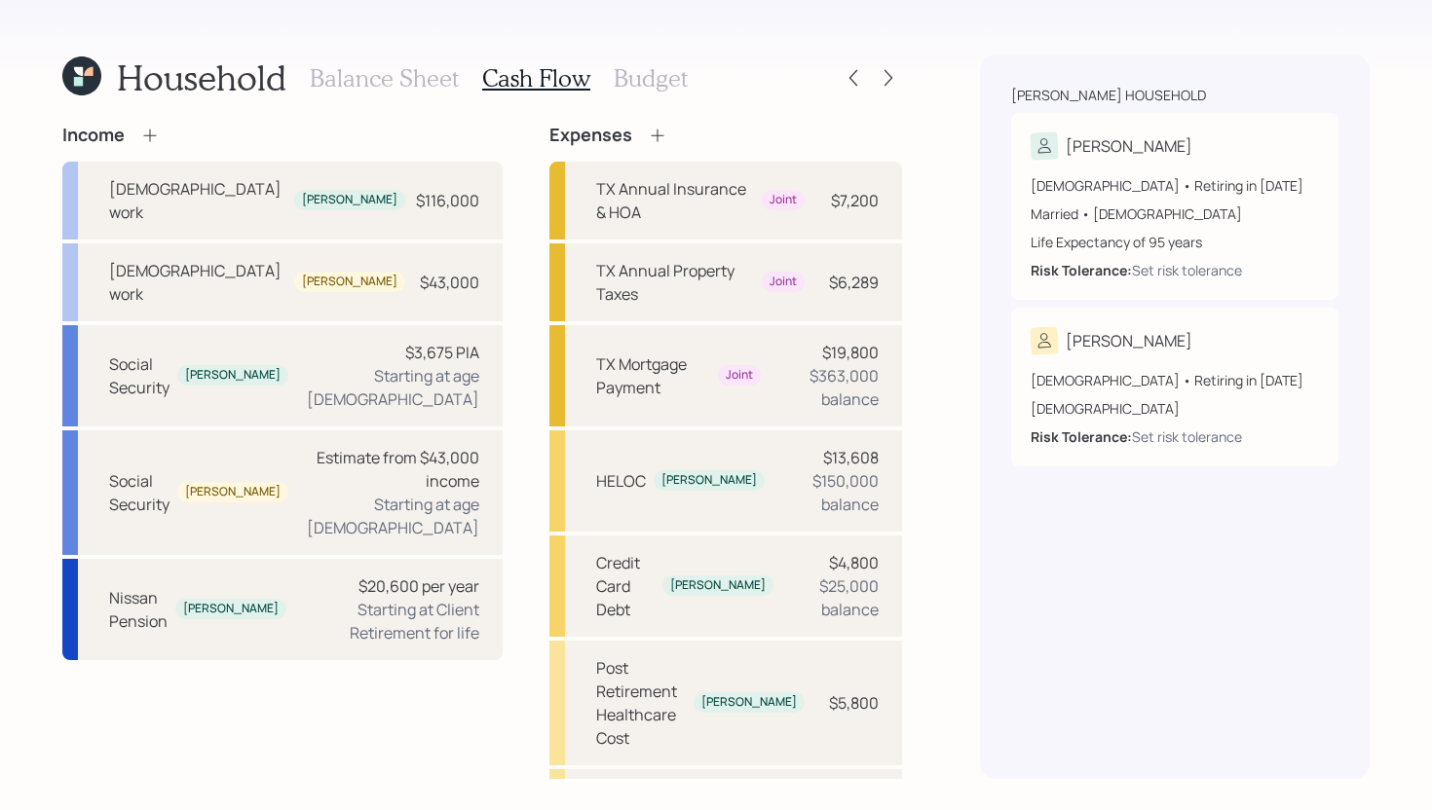
click at [648, 136] on icon at bounding box center [657, 135] width 19 height 19
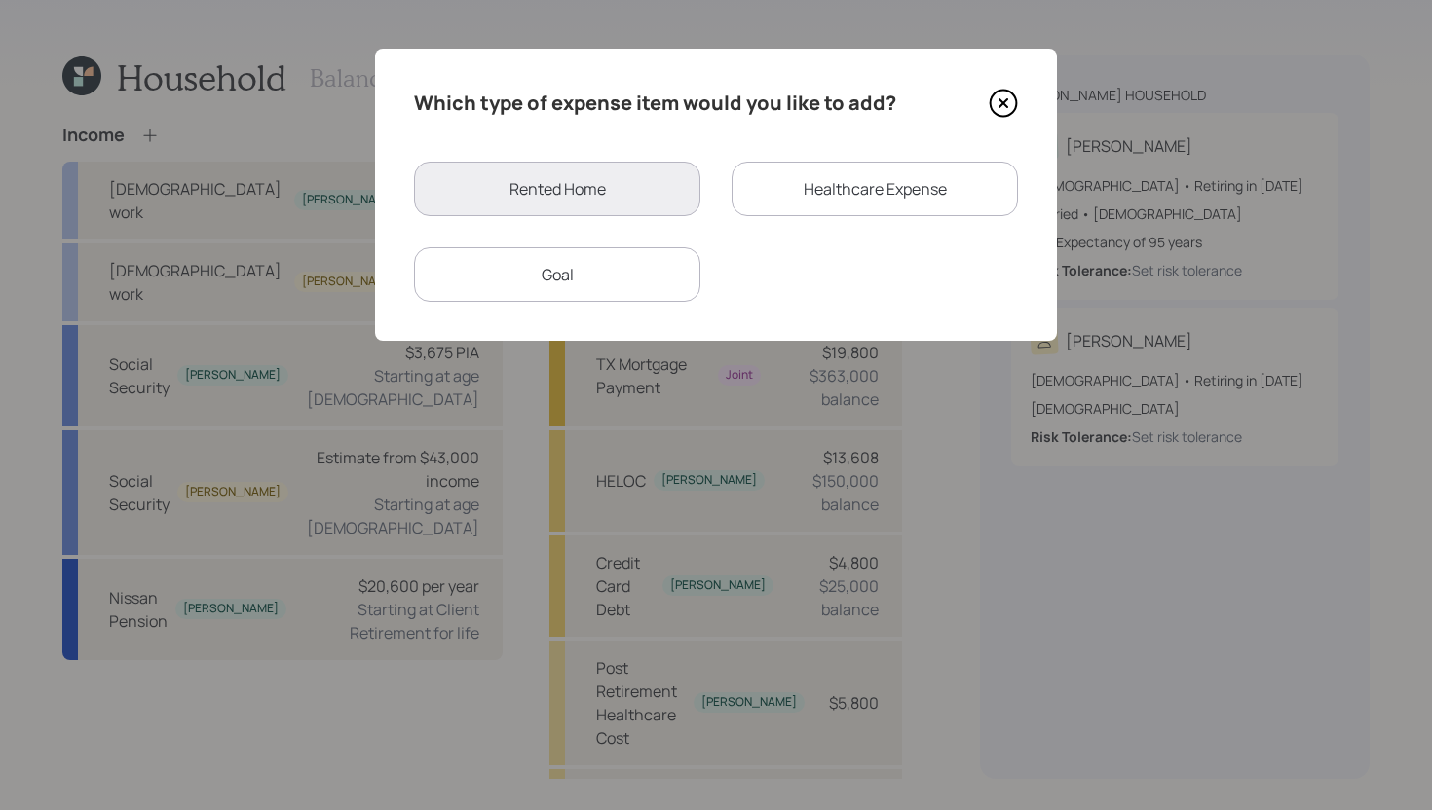
click at [598, 267] on div "Goal" at bounding box center [557, 274] width 286 height 55
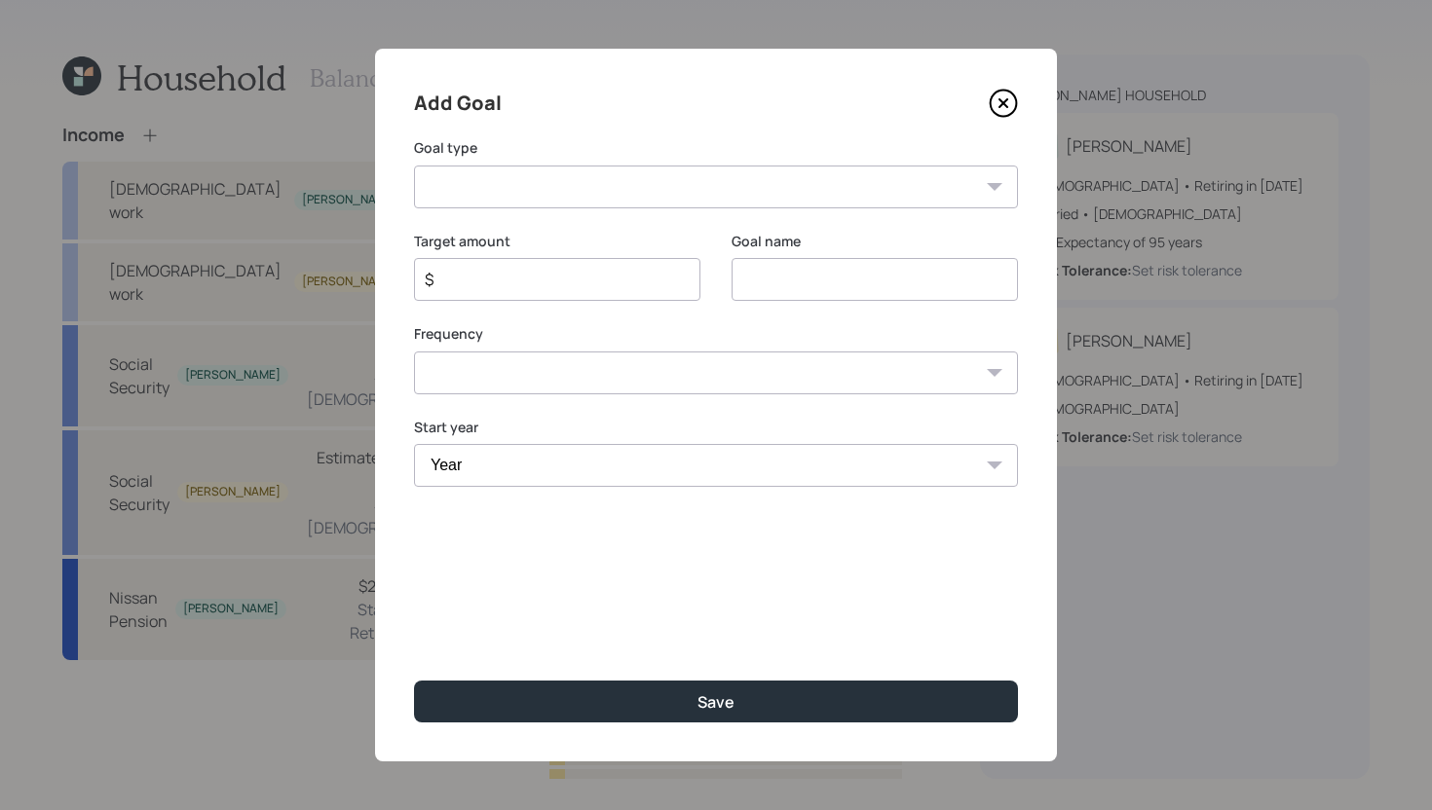
click at [830, 193] on select "Create an emergency fund Donate to charity Purchase a home Make a purchase Supp…" at bounding box center [716, 187] width 604 height 43
select select "support_dependent"
click at [414, 166] on select "Create an emergency fund Donate to charity Purchase a home Make a purchase Supp…" at bounding box center [716, 187] width 604 height 43
type input "Support a dependent"
click at [578, 293] on div "$" at bounding box center [557, 279] width 286 height 43
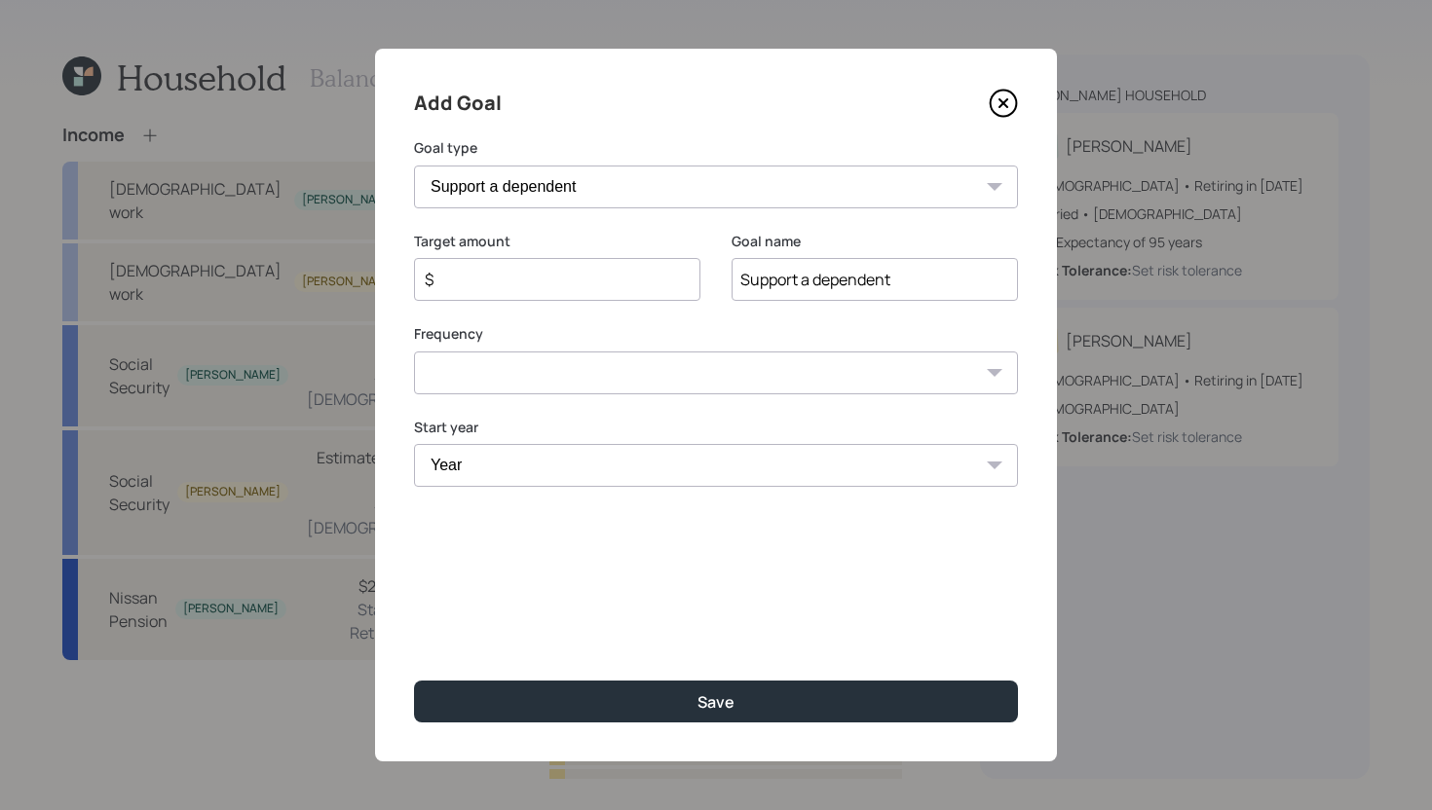
click at [581, 281] on input "$" at bounding box center [549, 279] width 253 height 23
type input "$ 15,000"
click at [611, 387] on select "One time Every 1 year Every 2 years Every 3 years Every 4 years Every 5 years E…" at bounding box center [716, 373] width 604 height 43
click at [414, 352] on select "One time Every 1 year Every 2 years Every 3 years Every 4 years Every 5 years E…" at bounding box center [716, 373] width 604 height 43
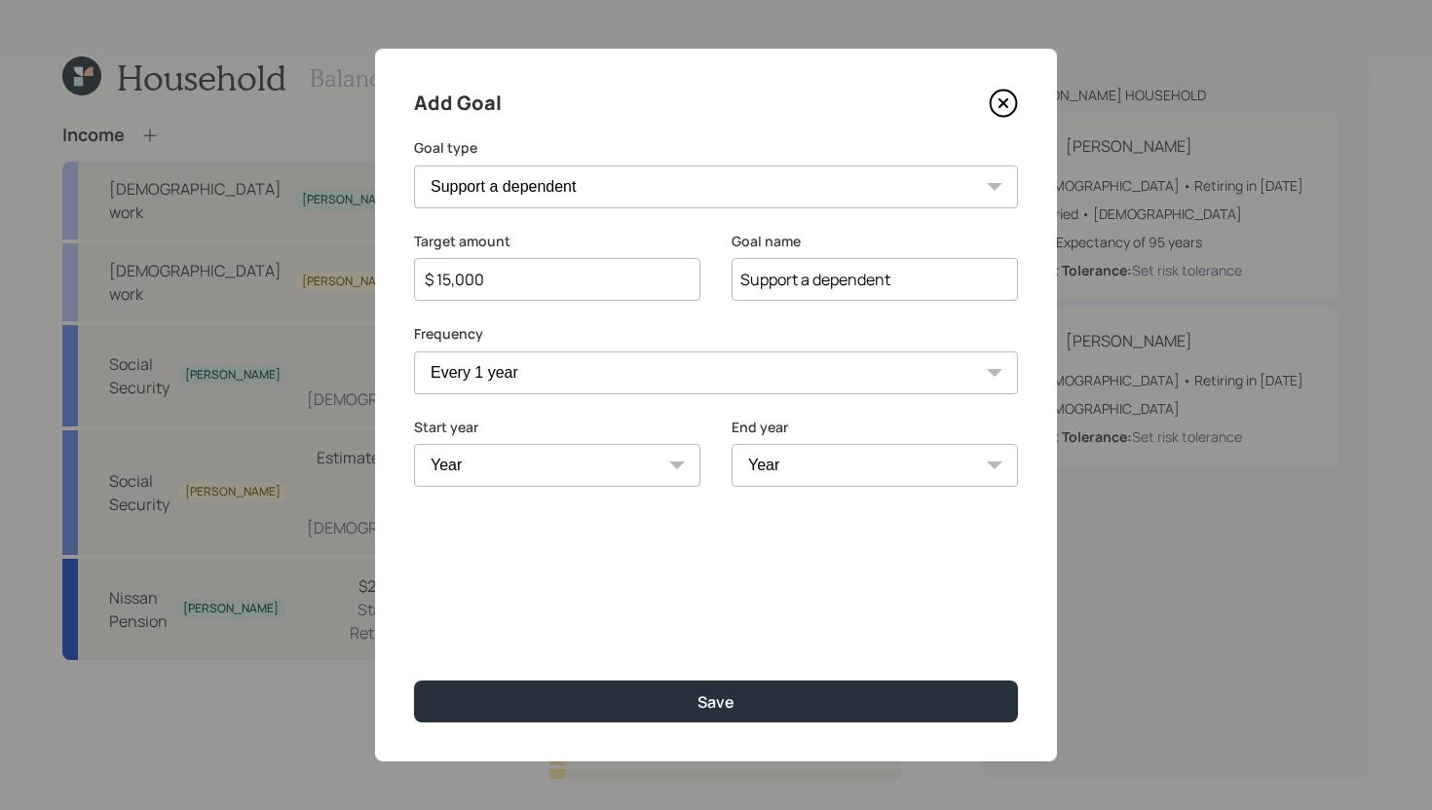
click at [577, 465] on select "Year 2025 2026 2027 2028 2029 2030 2031 2032 2033 2034 2035 2036 2037 2038 2039…" at bounding box center [557, 465] width 286 height 43
click at [591, 374] on select "One time Every 1 year Every 2 years Every 3 years Every 4 years Every 5 years E…" at bounding box center [716, 373] width 604 height 43
select select "0"
click at [414, 352] on select "One time Every 1 year Every 2 years Every 3 years Every 4 years Every 5 years E…" at bounding box center [716, 373] width 604 height 43
click at [587, 470] on select "Year 2025 2026 2027 2028 2029 2030 2031 2032 2033 2034 2035 2036 2037 2038 2039…" at bounding box center [716, 465] width 604 height 43
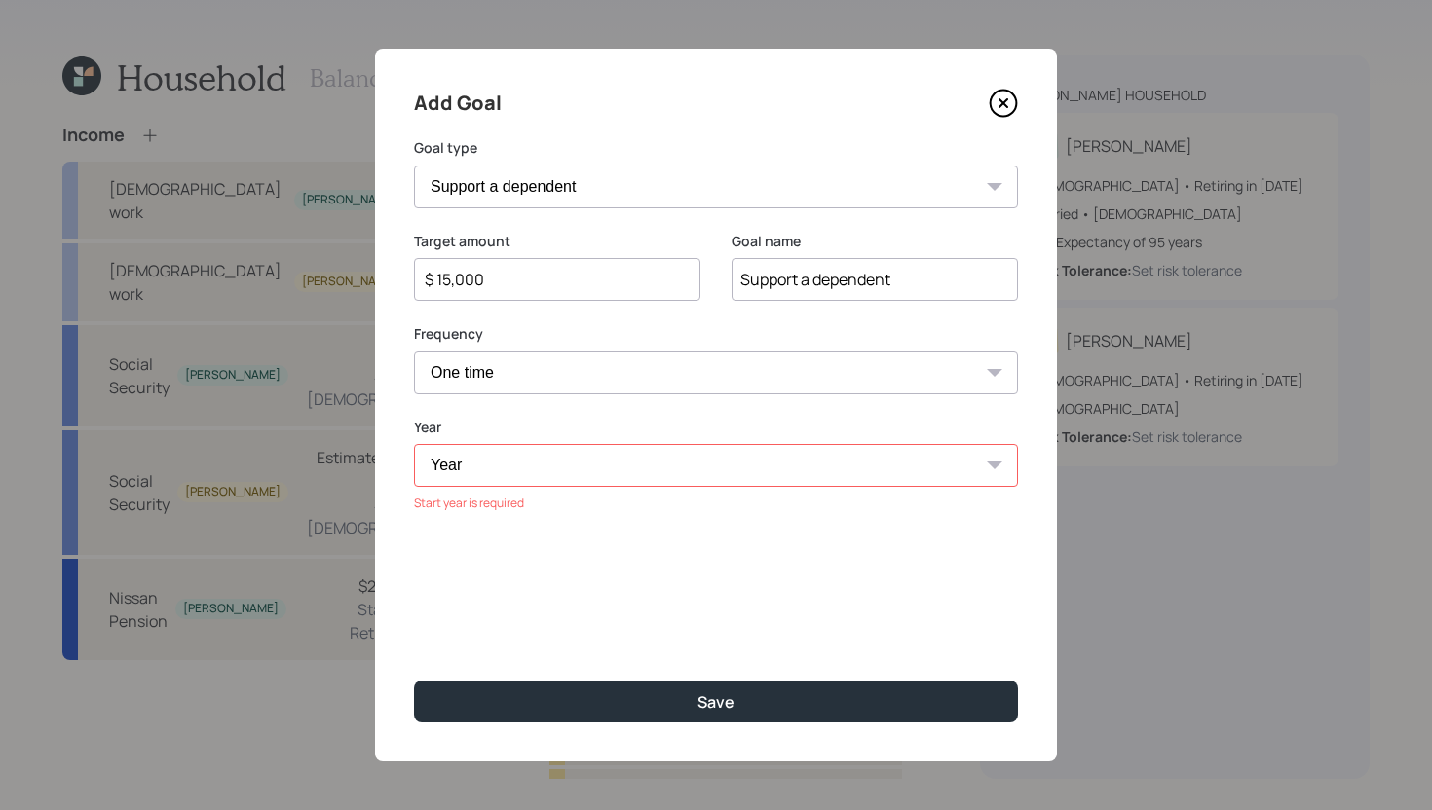
select select "2025"
click at [414, 444] on select "Year 2025 2026 2027 2028 2029 2030 2031 2032 2033 2034 2035 2036 2037 2038 2039…" at bounding box center [716, 465] width 604 height 43
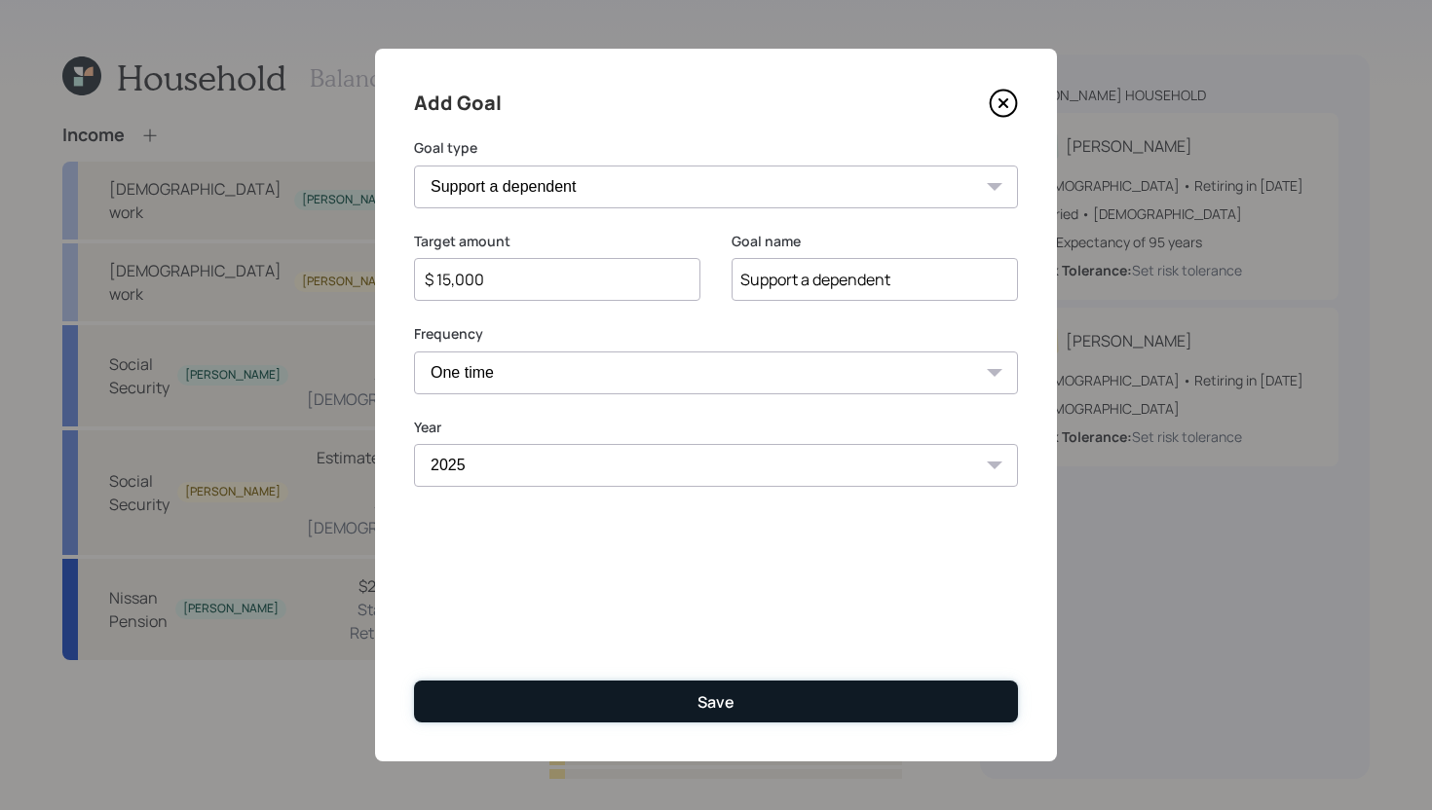
click at [572, 714] on button "Save" at bounding box center [716, 702] width 604 height 42
type input "$"
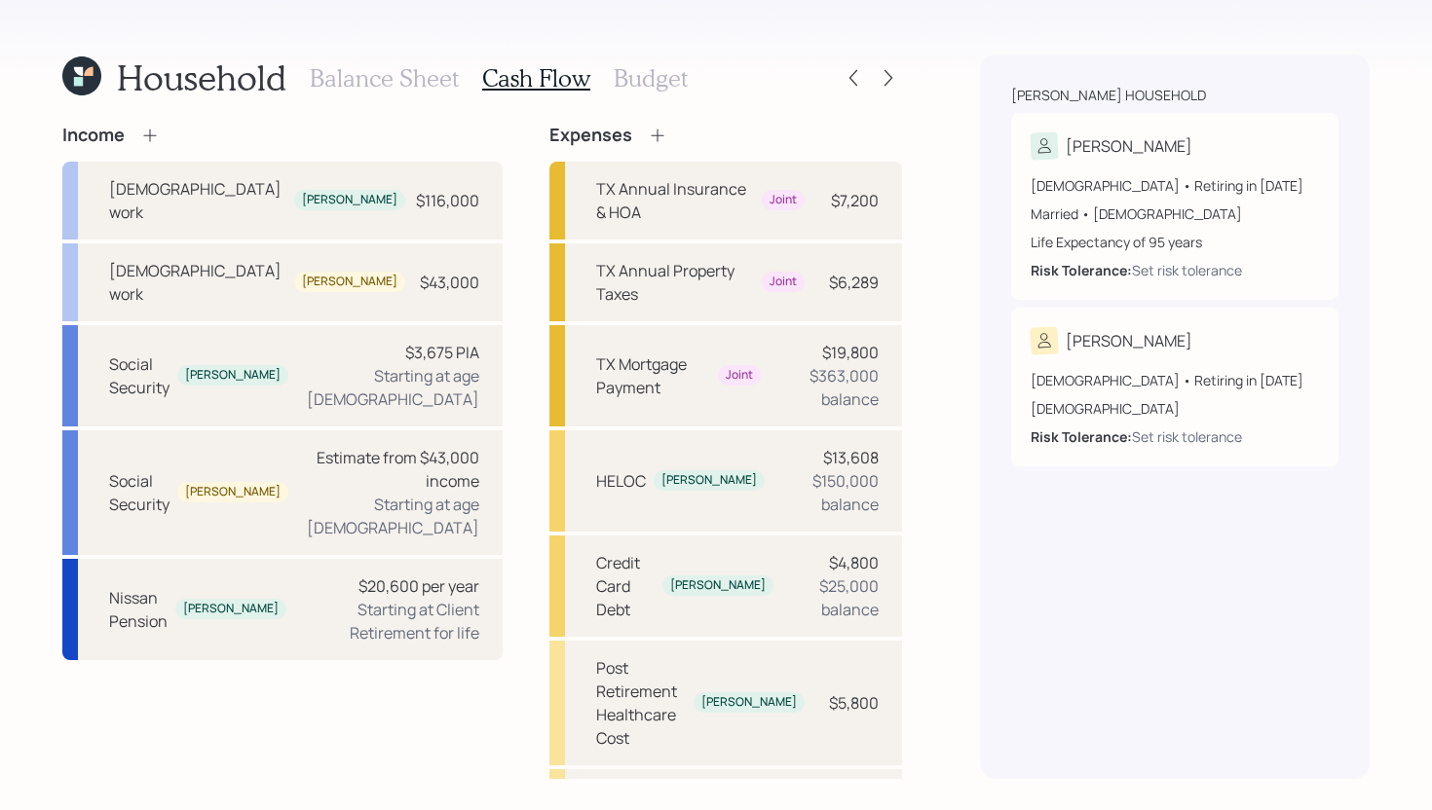
click at [648, 132] on icon at bounding box center [657, 135] width 19 height 19
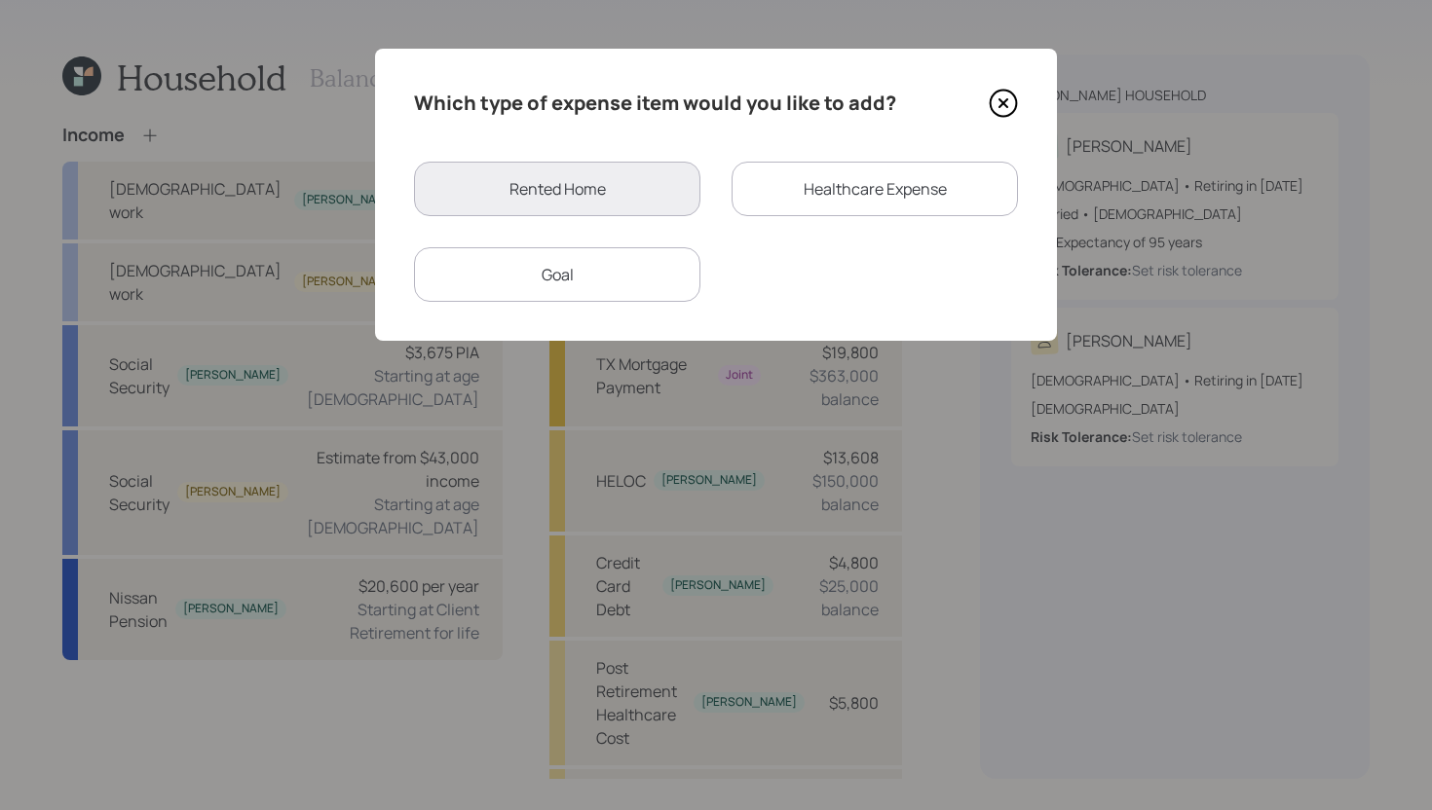
click at [639, 290] on div "Goal" at bounding box center [557, 274] width 286 height 55
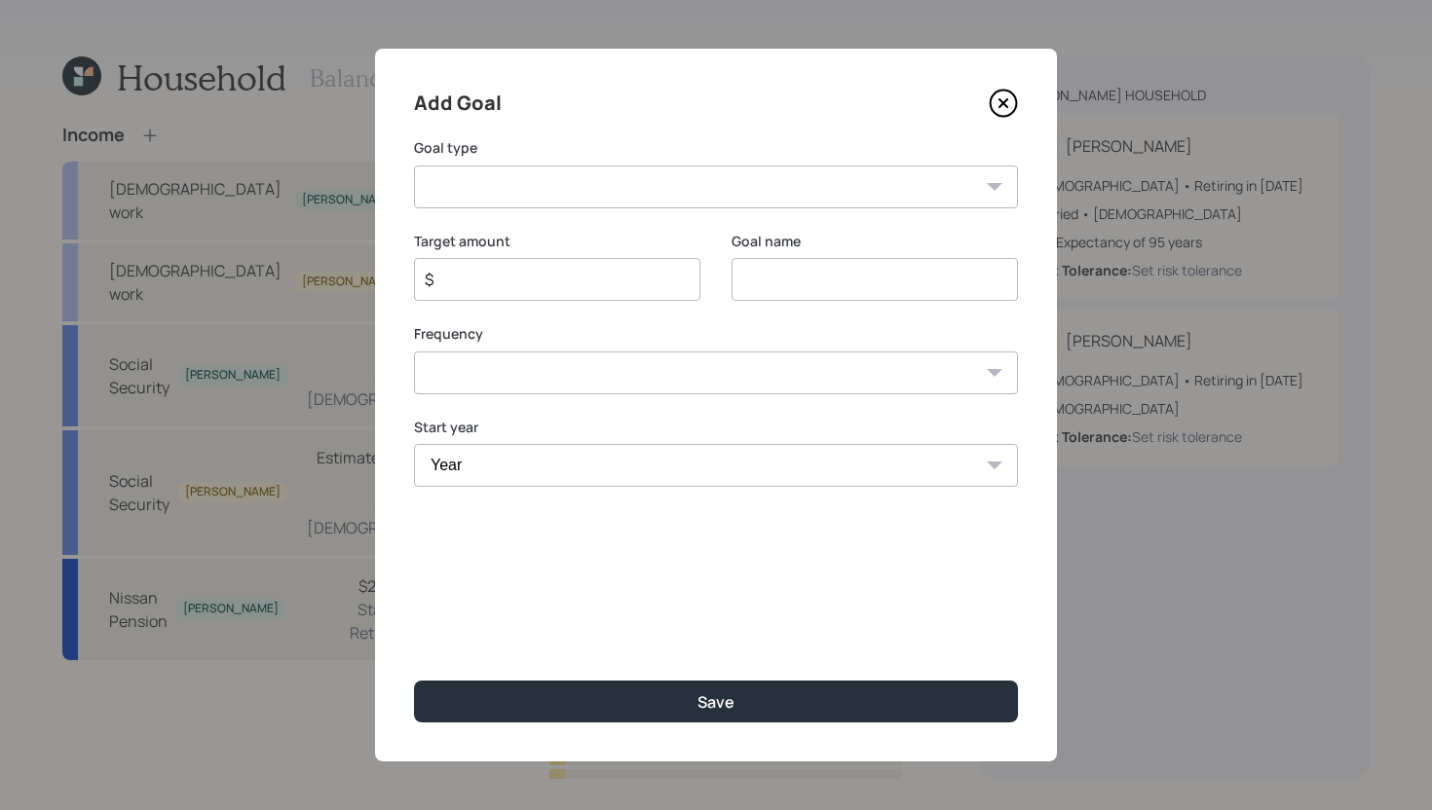
click at [610, 196] on select "Create an emergency fund Donate to charity Purchase a home Make a purchase Supp…" at bounding box center [716, 187] width 604 height 43
select select "support_dependent"
click at [414, 166] on select "Create an emergency fund Donate to charity Purchase a home Make a purchase Supp…" at bounding box center [716, 187] width 604 height 43
type input "Support a dependent"
click at [556, 285] on input "$" at bounding box center [549, 279] width 253 height 23
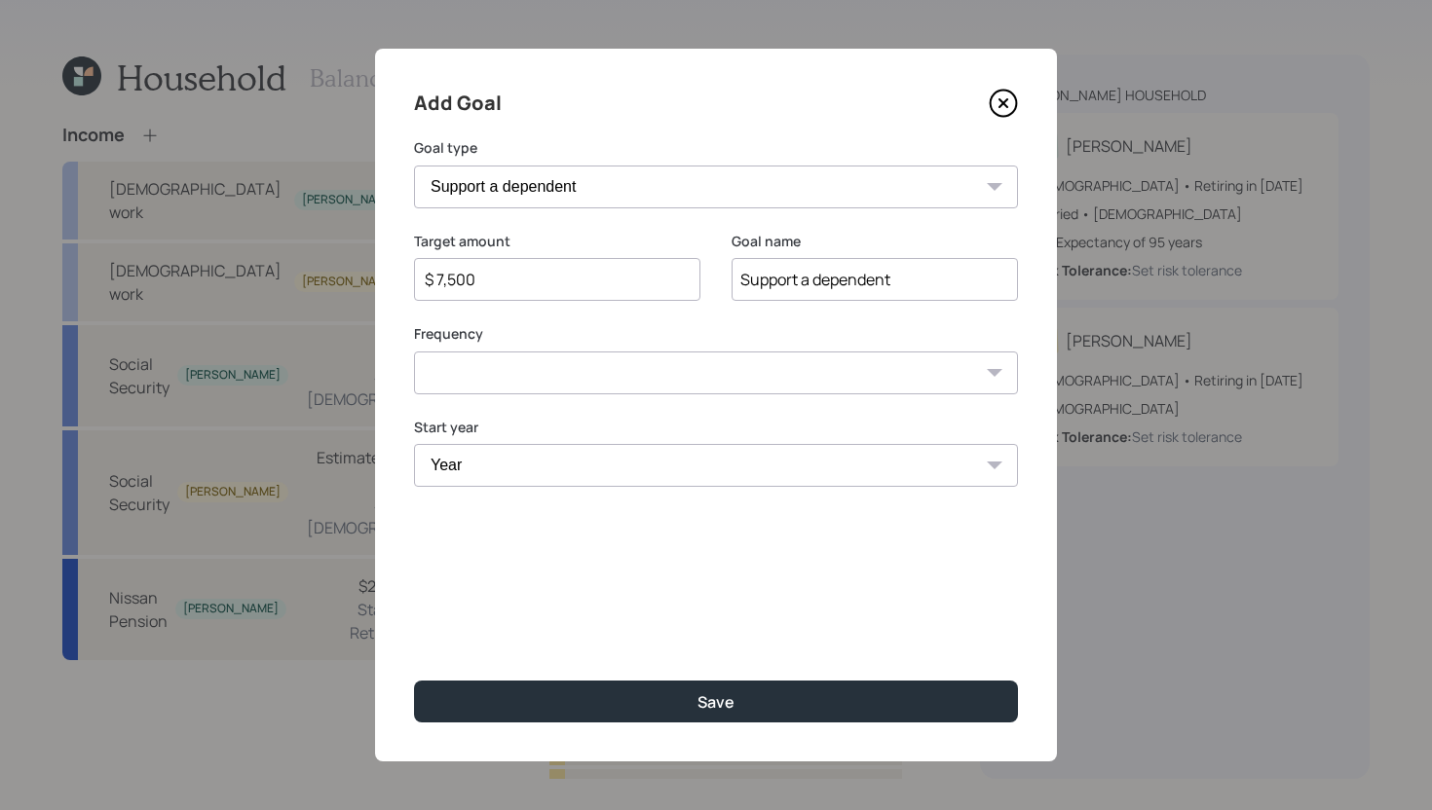
type input "$ 7,500"
click at [531, 362] on select "One time Every 1 year Every 2 years Every 3 years Every 4 years Every 5 years E…" at bounding box center [716, 373] width 604 height 43
select select "0"
click at [414, 352] on select "One time Every 1 year Every 2 years Every 3 years Every 4 years Every 5 years E…" at bounding box center [716, 373] width 604 height 43
click at [502, 460] on select "Year 2025 2026 2027 2028 2029 2030 2031 2032 2033 2034 2035 2036 2037 2038 2039…" at bounding box center [716, 465] width 604 height 43
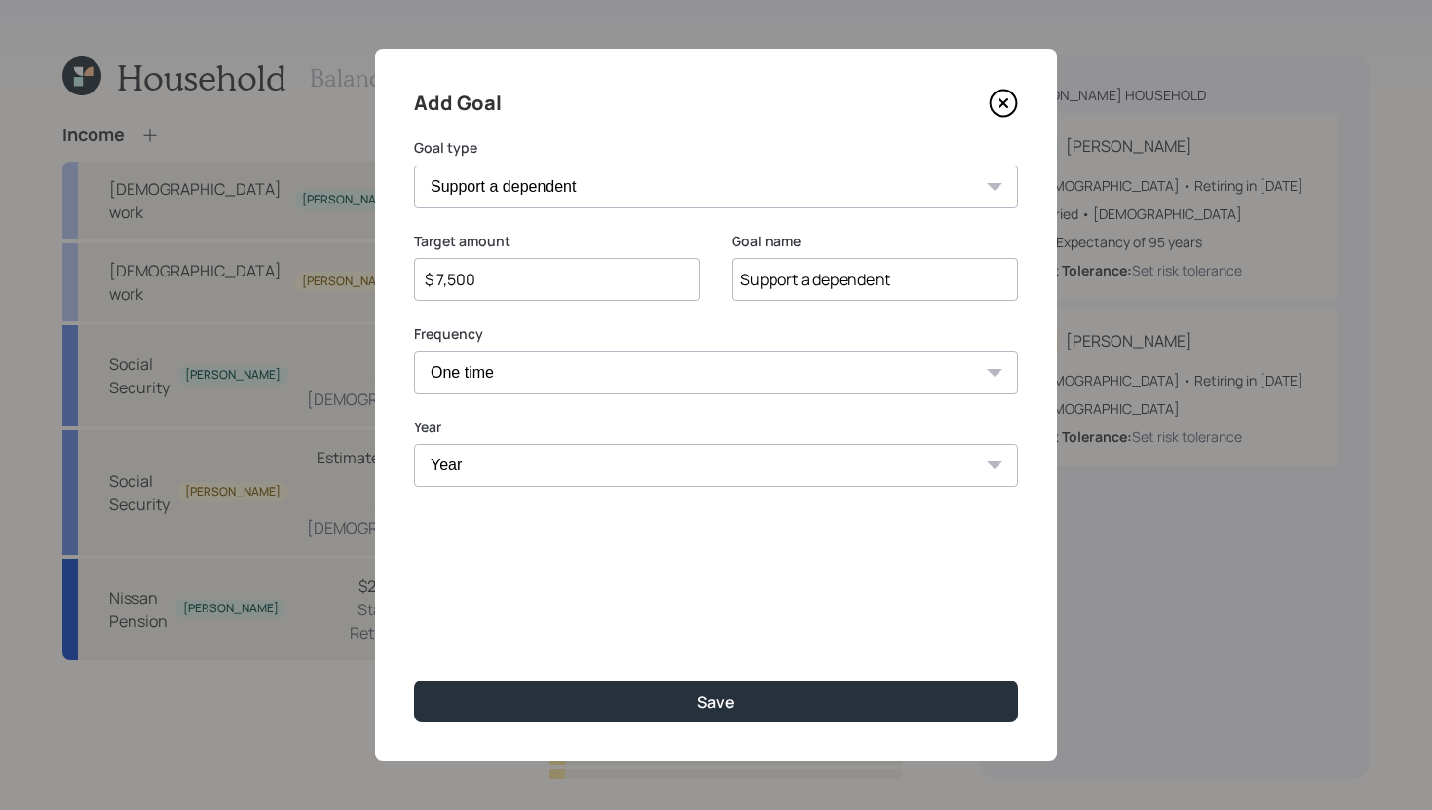
select select "2026"
click at [414, 444] on select "Year 2025 2026 2027 2028 2029 2030 2031 2032 2033 2034 2035 2036 2037 2038 2039…" at bounding box center [716, 465] width 604 height 43
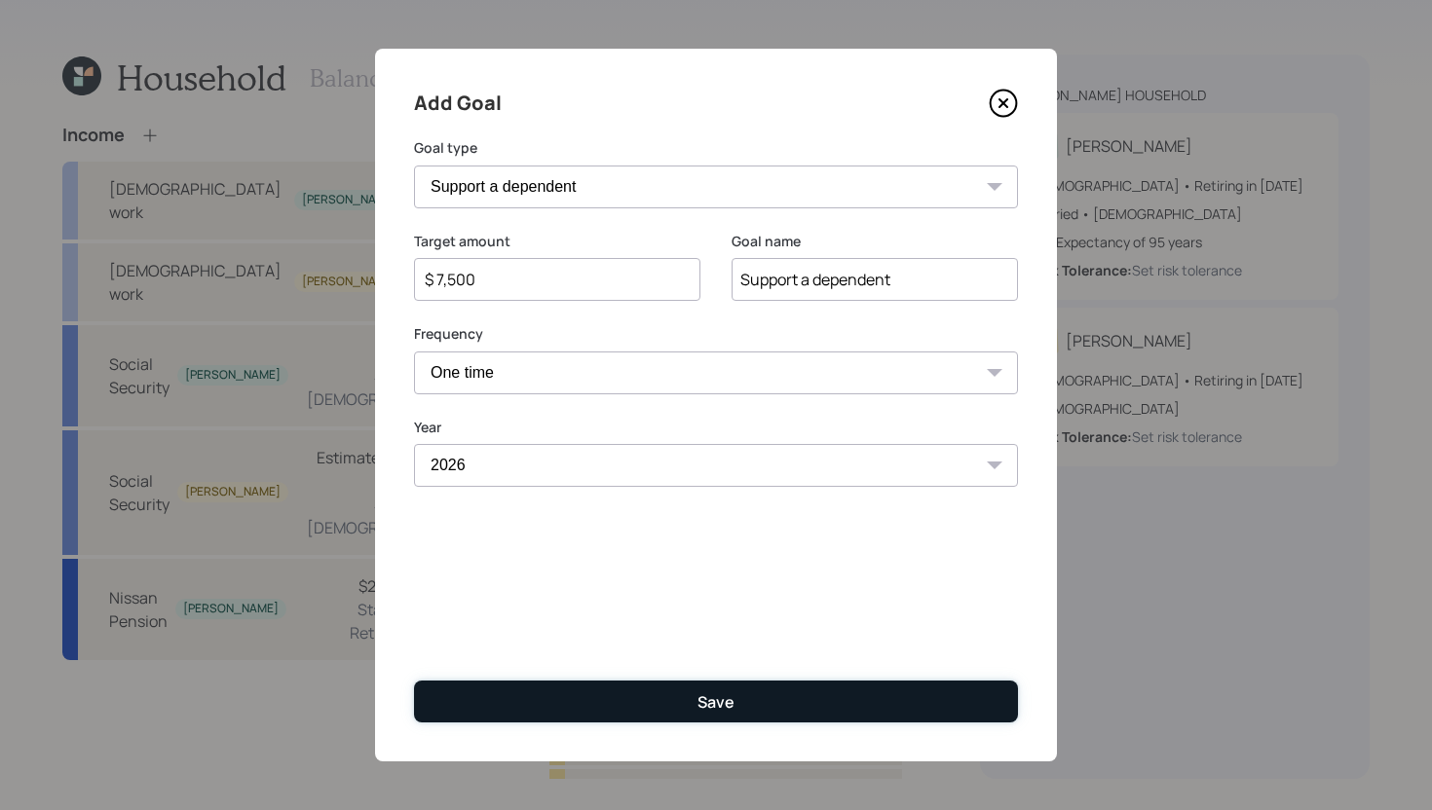
click at [573, 701] on button "Save" at bounding box center [716, 702] width 604 height 42
type input "$"
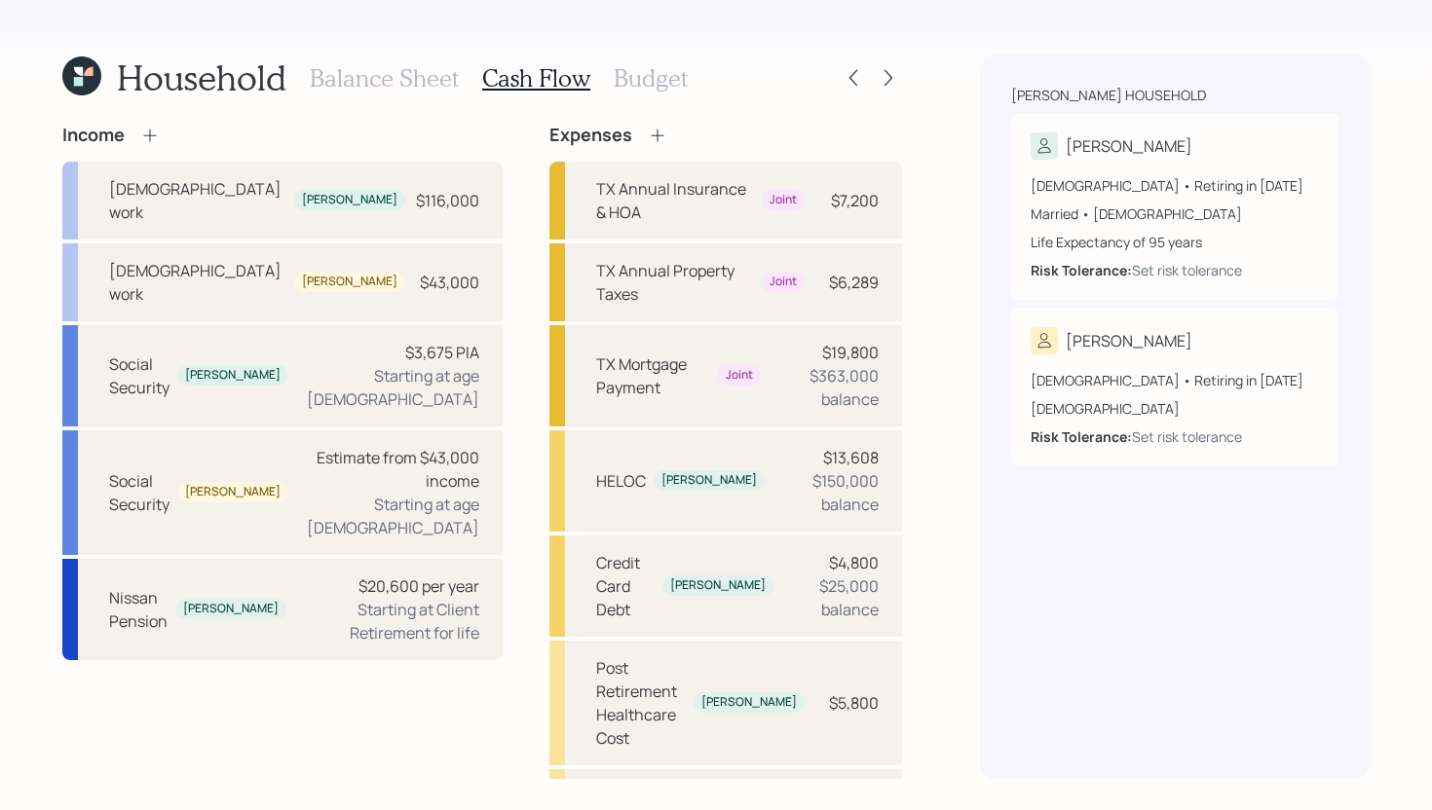
scroll to position [324, 0]
click at [411, 81] on h3 "Balance Sheet" at bounding box center [384, 78] width 149 height 28
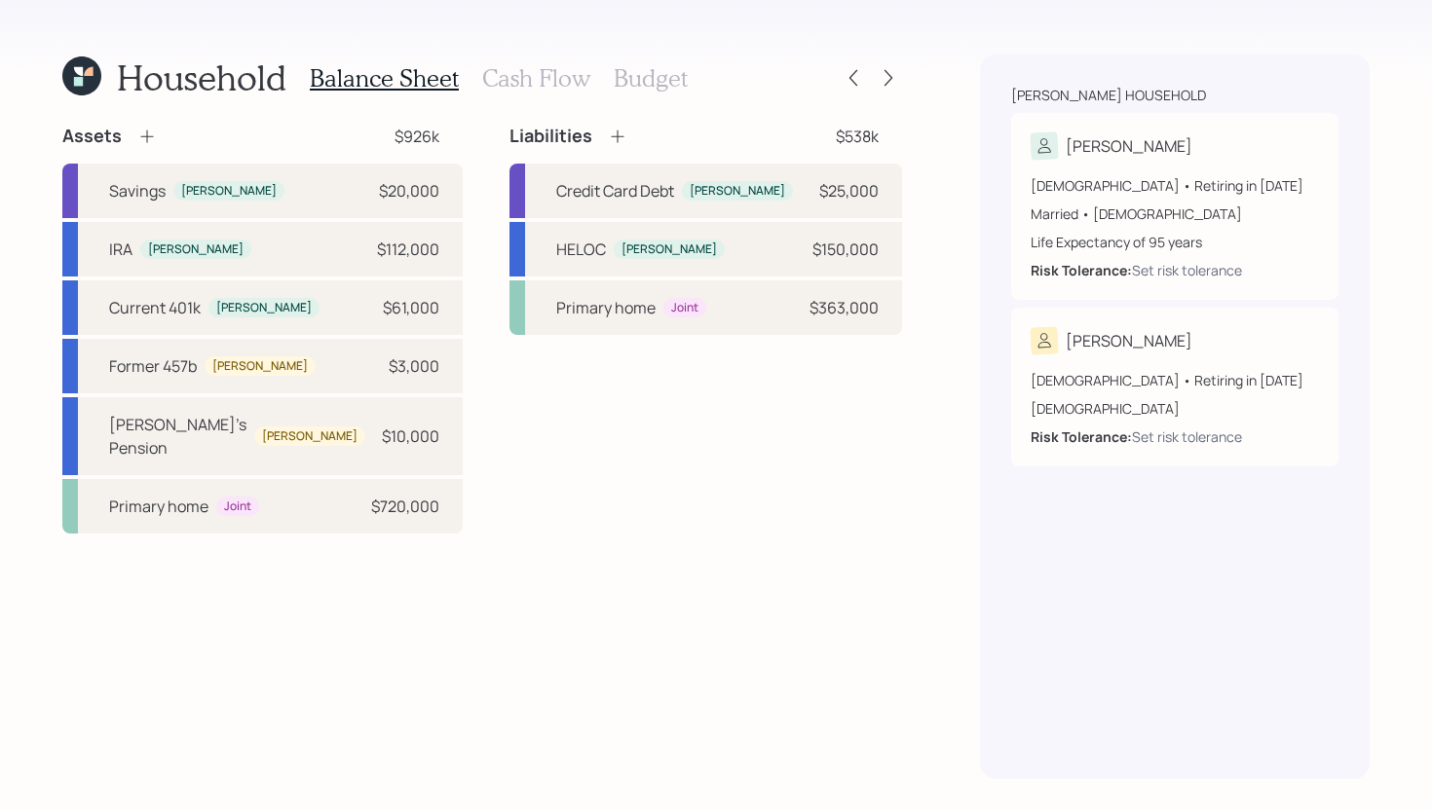
click at [551, 85] on h3 "Cash Flow" at bounding box center [536, 78] width 108 height 28
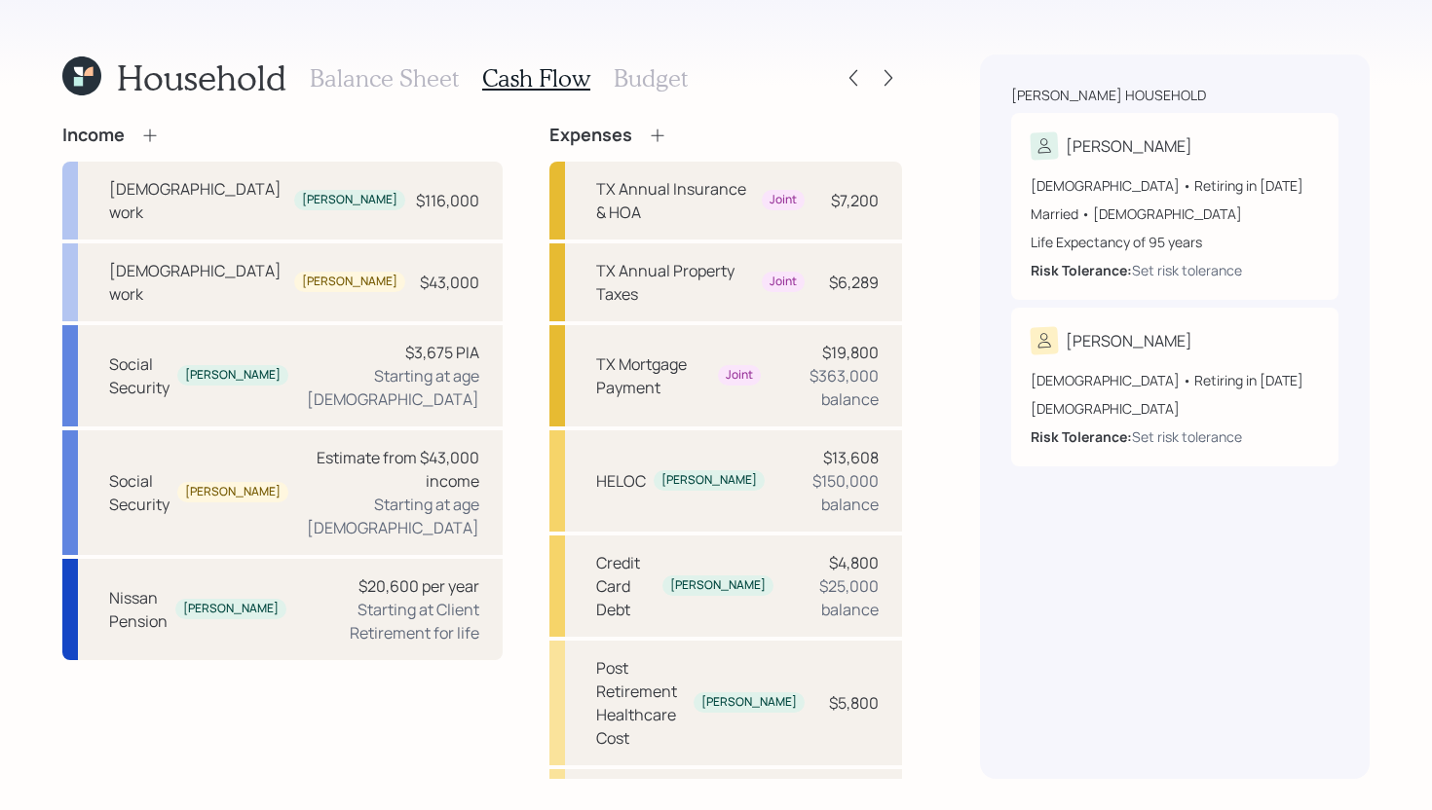
click at [399, 60] on div "Balance Sheet Cash Flow Budget" at bounding box center [499, 78] width 378 height 47
click at [402, 82] on h3 "Balance Sheet" at bounding box center [384, 78] width 149 height 28
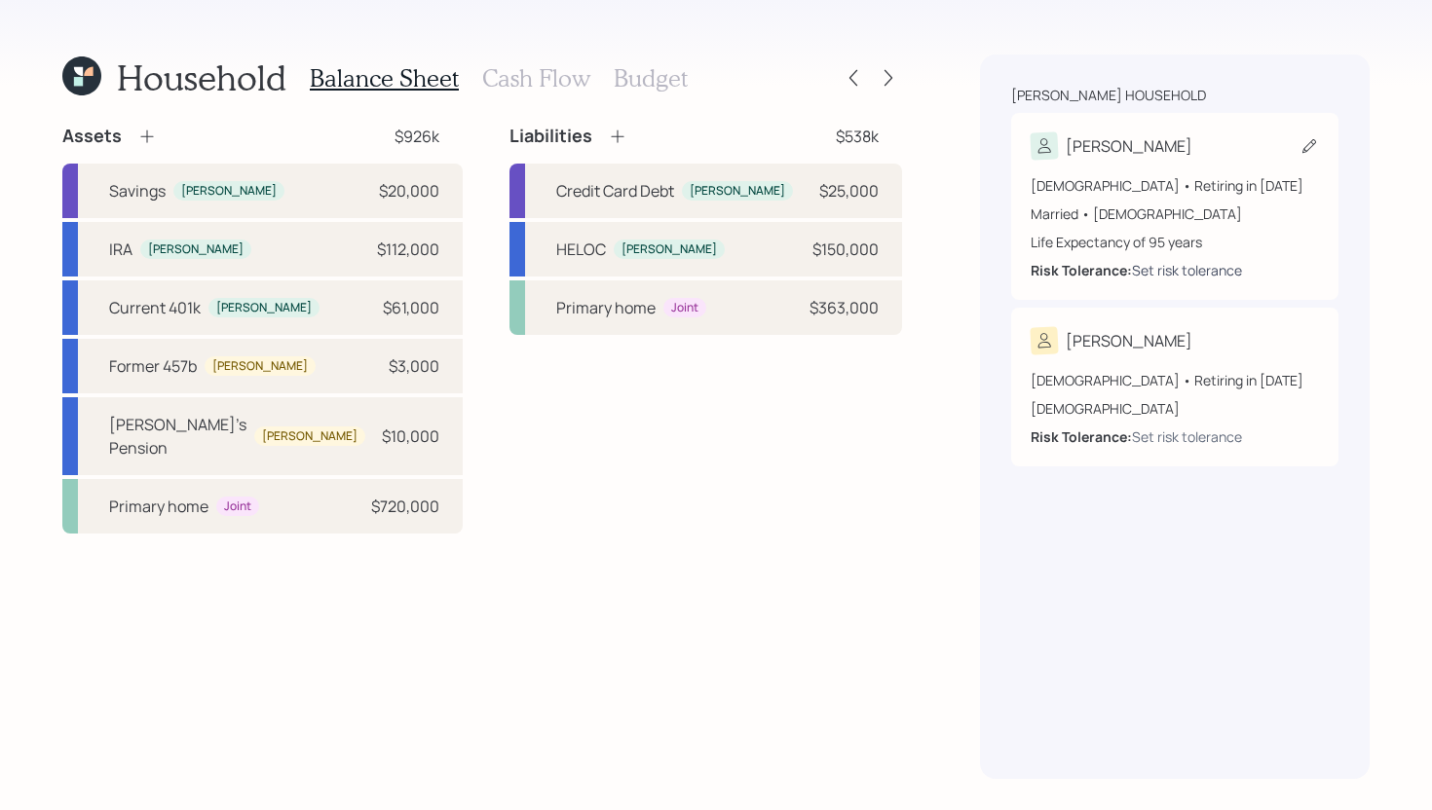
click at [1188, 267] on div "Set risk tolerance" at bounding box center [1187, 270] width 110 height 20
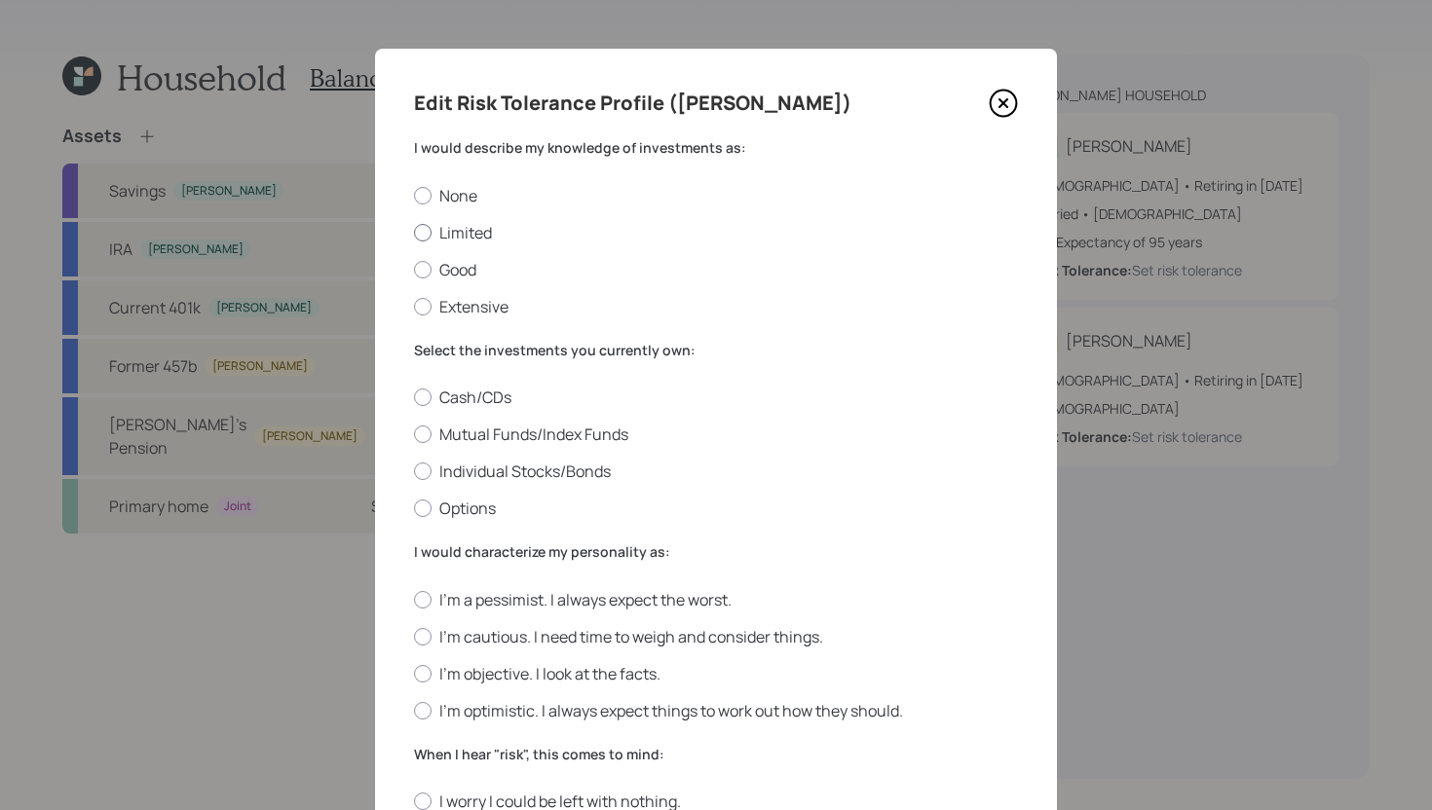
click at [472, 239] on label "Limited" at bounding box center [716, 232] width 604 height 21
click at [414, 233] on input "Limited" at bounding box center [413, 232] width 1 height 1
radio input "true"
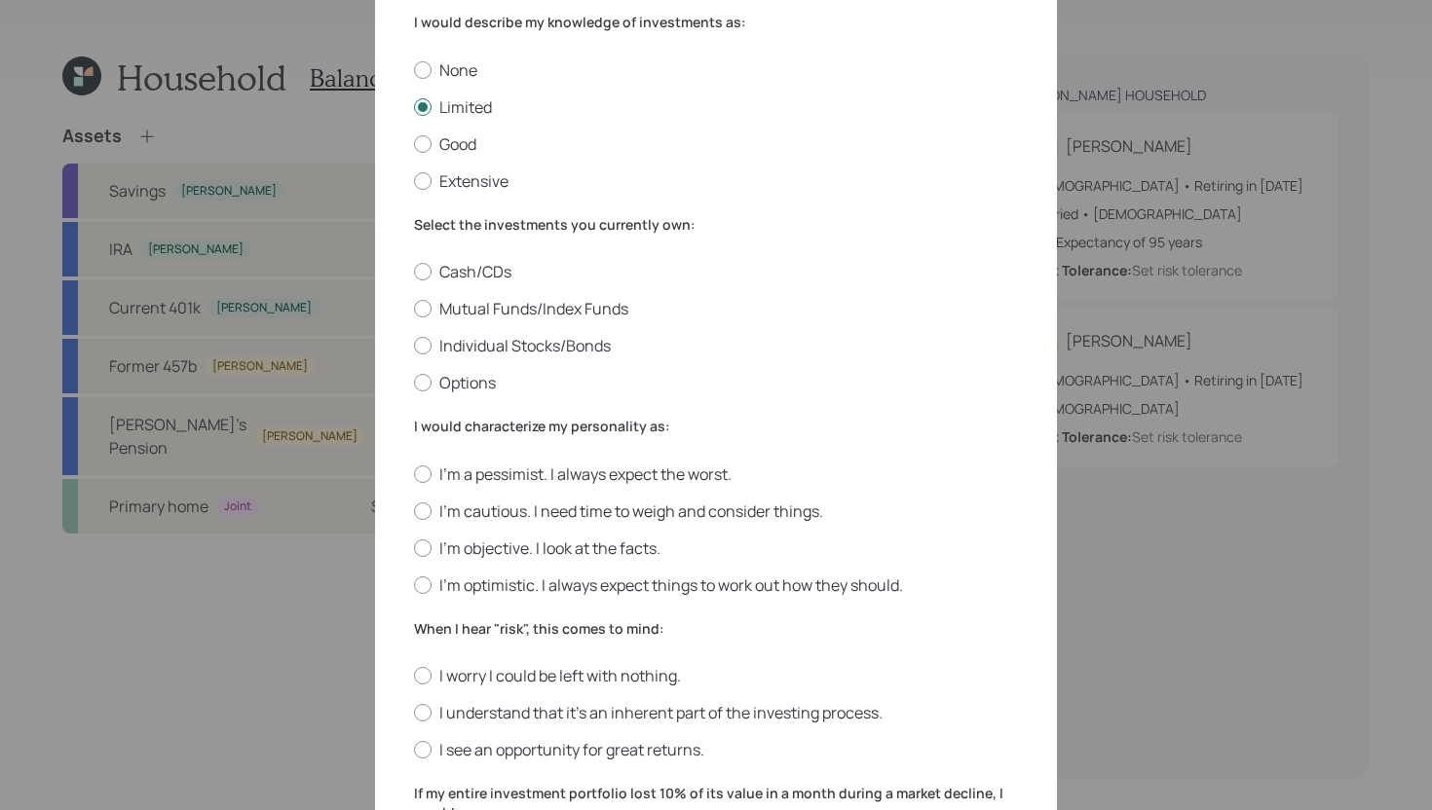
scroll to position [127, 0]
click at [568, 314] on label "Mutual Funds/Index Funds" at bounding box center [716, 307] width 604 height 21
click at [414, 309] on input "Mutual Funds/Index Funds" at bounding box center [413, 308] width 1 height 1
radio input "true"
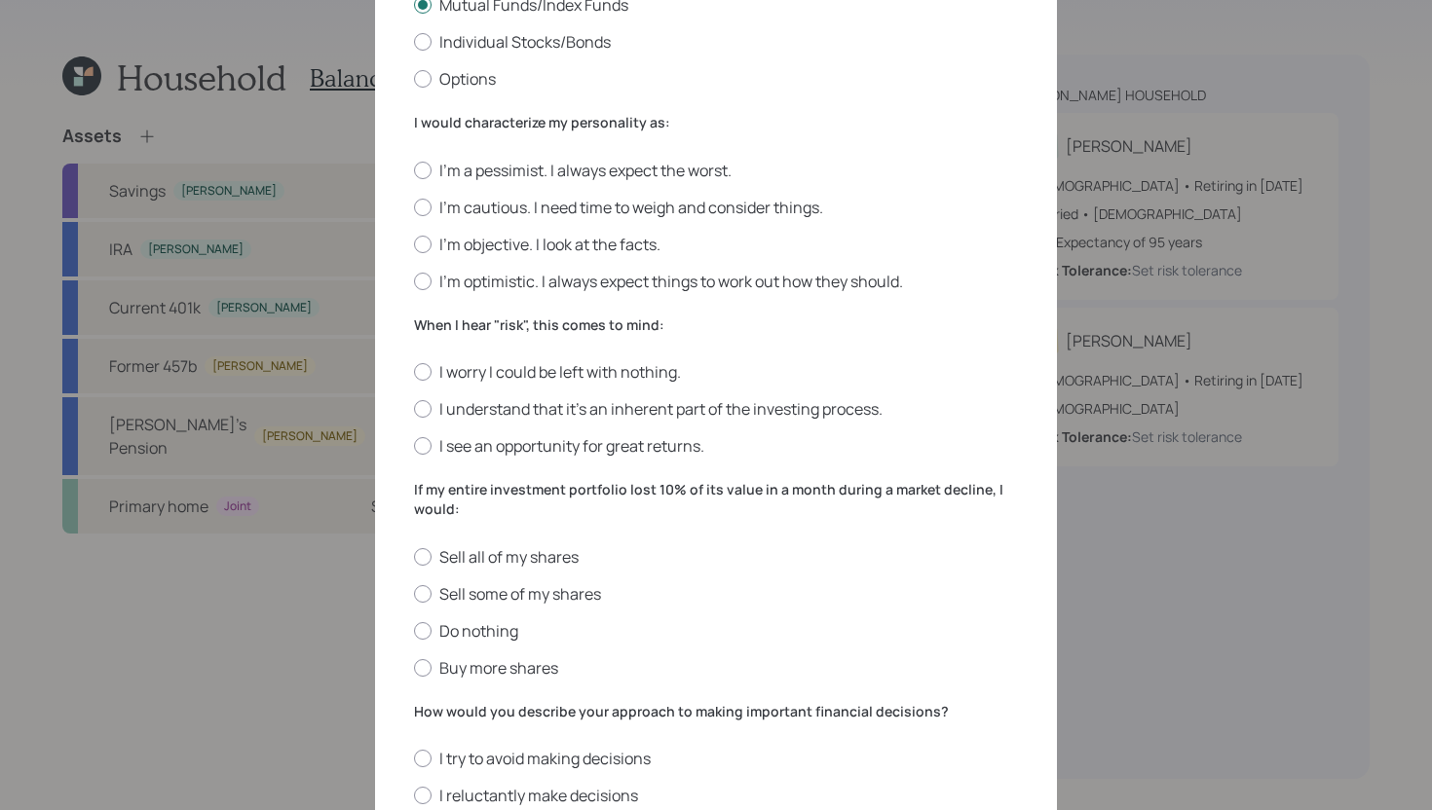
scroll to position [428, 0]
click at [525, 244] on label "I'm objective. I look at the facts." at bounding box center [716, 245] width 604 height 21
click at [414, 244] on input "I'm objective. I look at the facts." at bounding box center [413, 244] width 1 height 1
radio input "true"
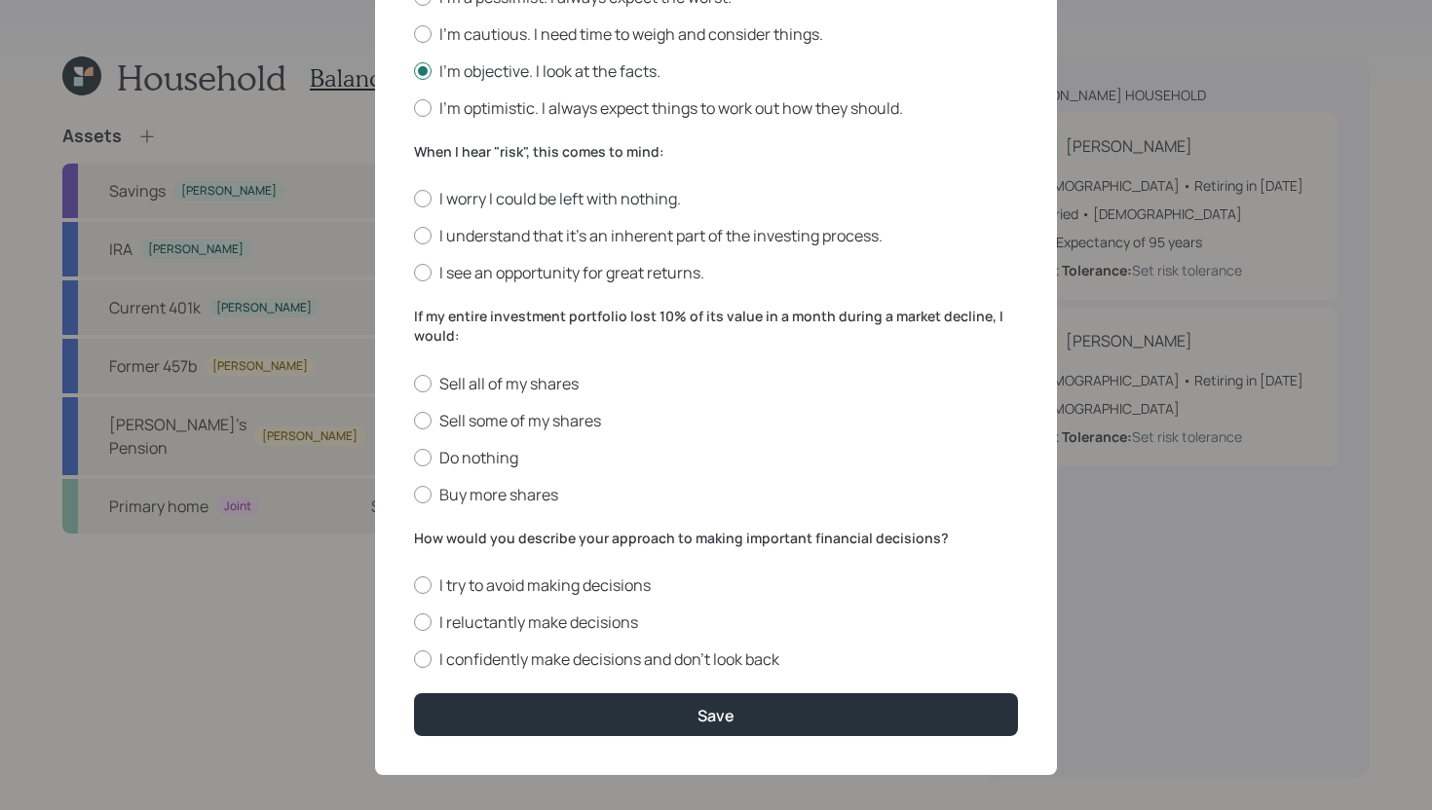
scroll to position [614, 0]
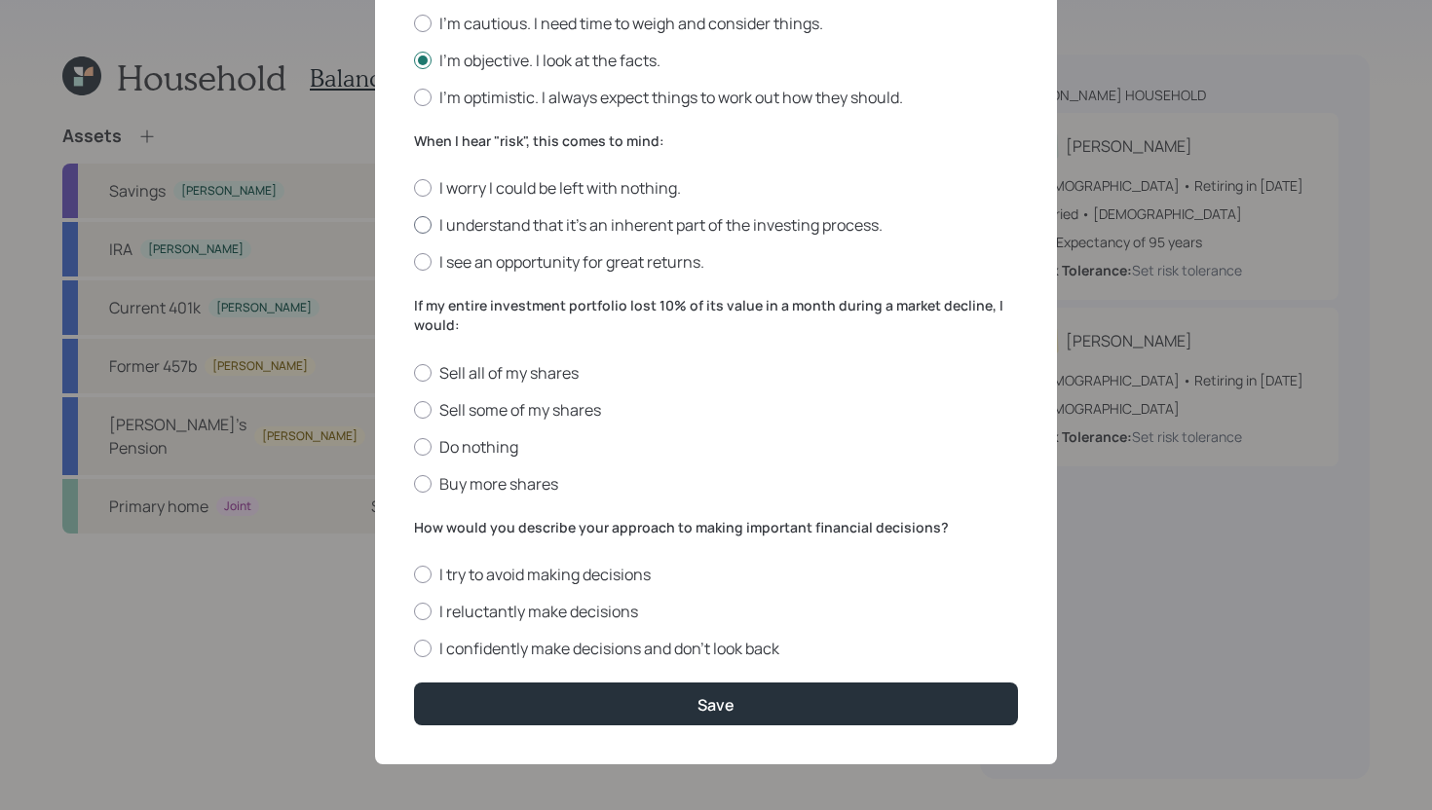
click at [507, 226] on label "I understand that it’s an inherent part of the investing process." at bounding box center [716, 224] width 604 height 21
click at [414, 226] on input "I understand that it’s an inherent part of the investing process." at bounding box center [413, 225] width 1 height 1
radio input "true"
click at [505, 451] on label "Do nothing" at bounding box center [716, 446] width 604 height 21
click at [414, 447] on input "Do nothing" at bounding box center [413, 446] width 1 height 1
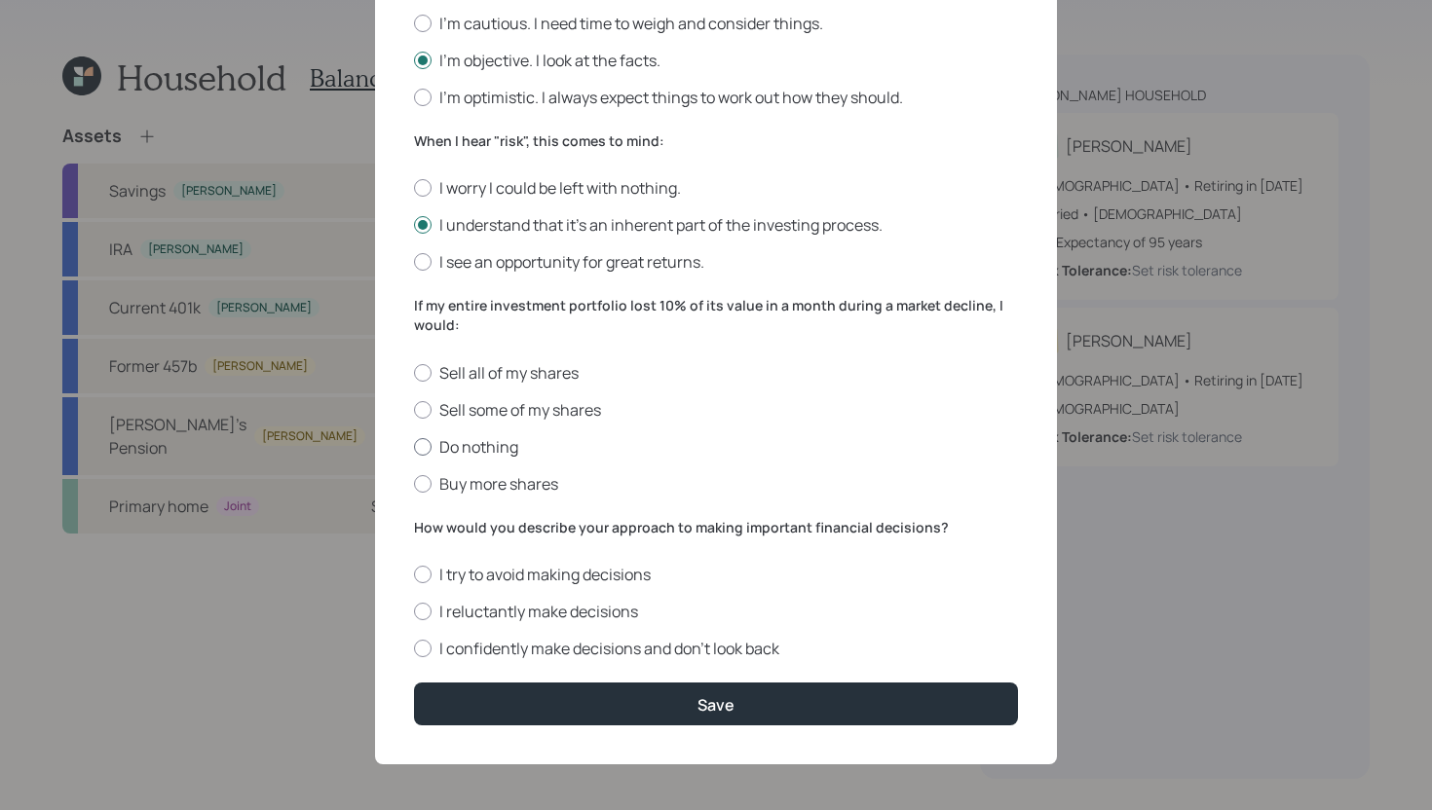
radio input "true"
click at [557, 616] on label "I reluctantly make decisions" at bounding box center [716, 611] width 604 height 21
click at [414, 613] on input "I reluctantly make decisions" at bounding box center [413, 612] width 1 height 1
radio input "true"
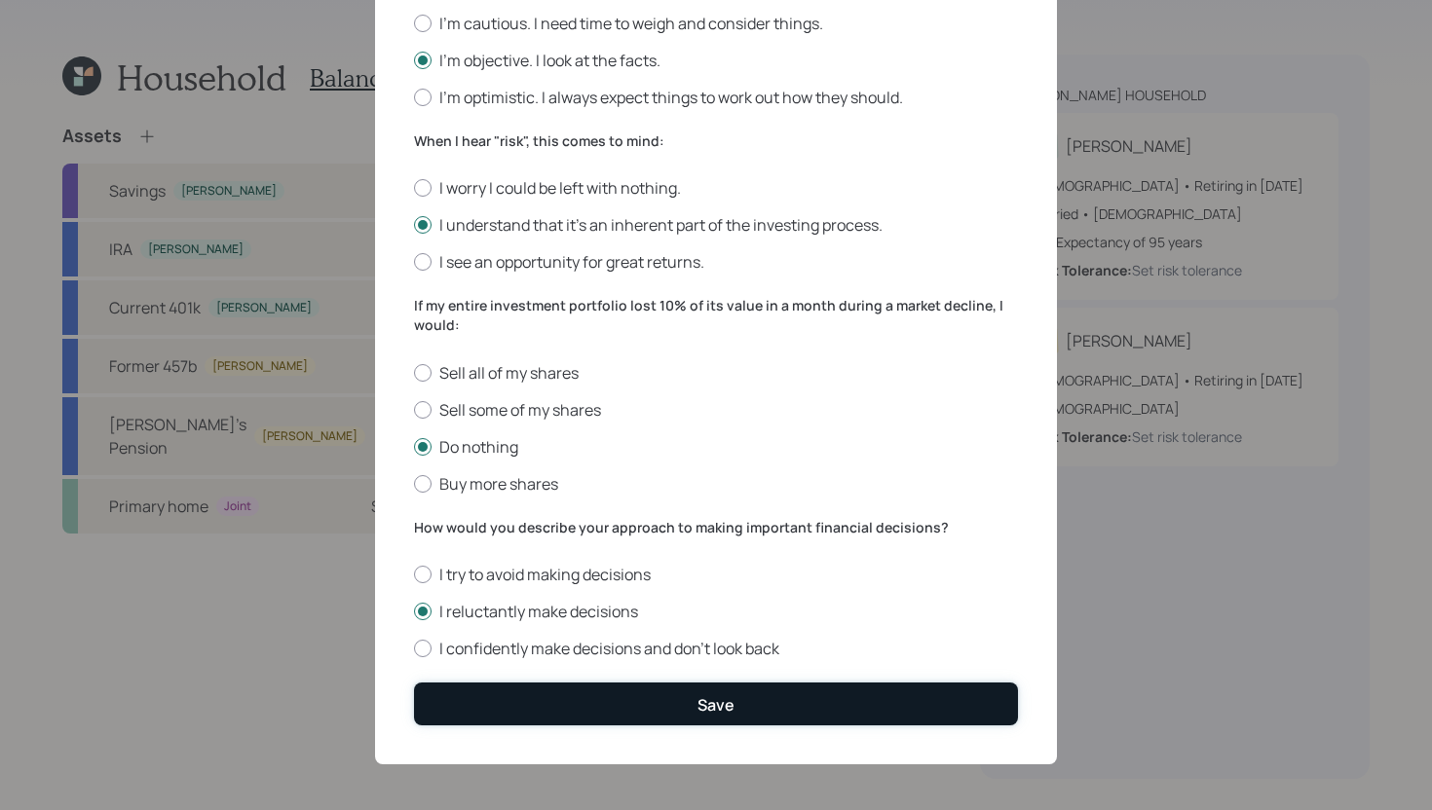
click at [575, 705] on button "Save" at bounding box center [716, 704] width 604 height 42
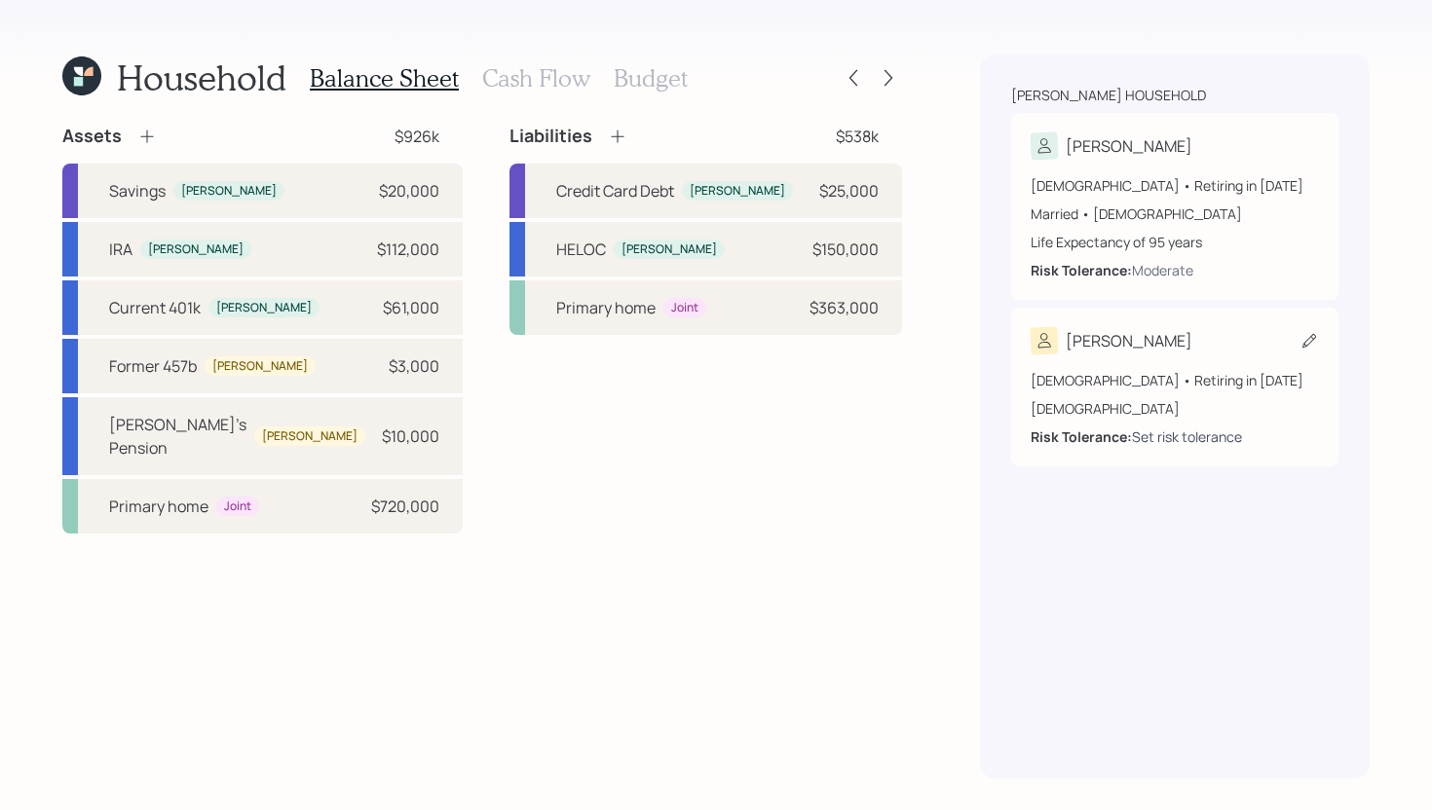
click at [1186, 437] on div "Set risk tolerance" at bounding box center [1187, 437] width 110 height 20
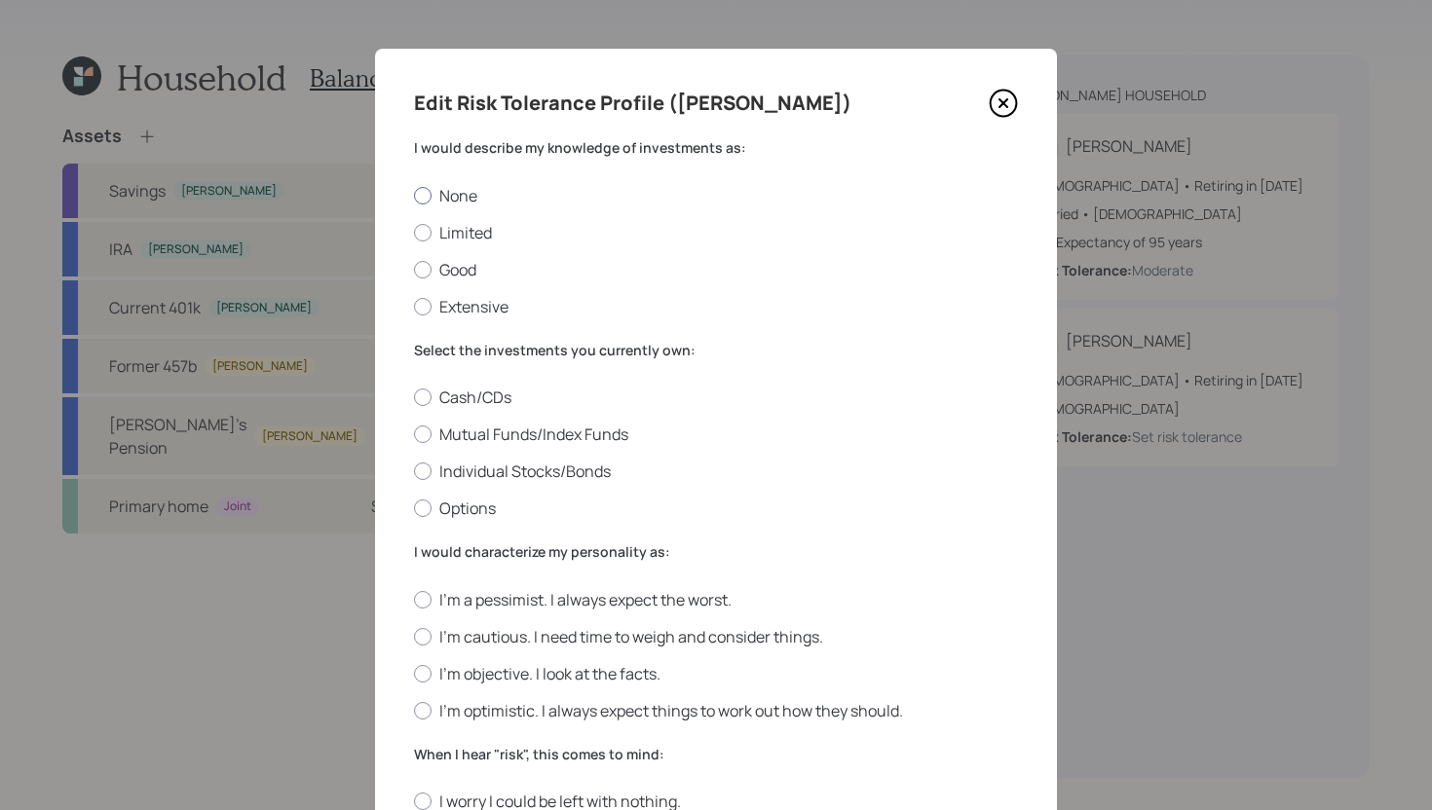
click at [474, 200] on label "None" at bounding box center [716, 195] width 604 height 21
click at [414, 196] on input "None" at bounding box center [413, 195] width 1 height 1
radio input "true"
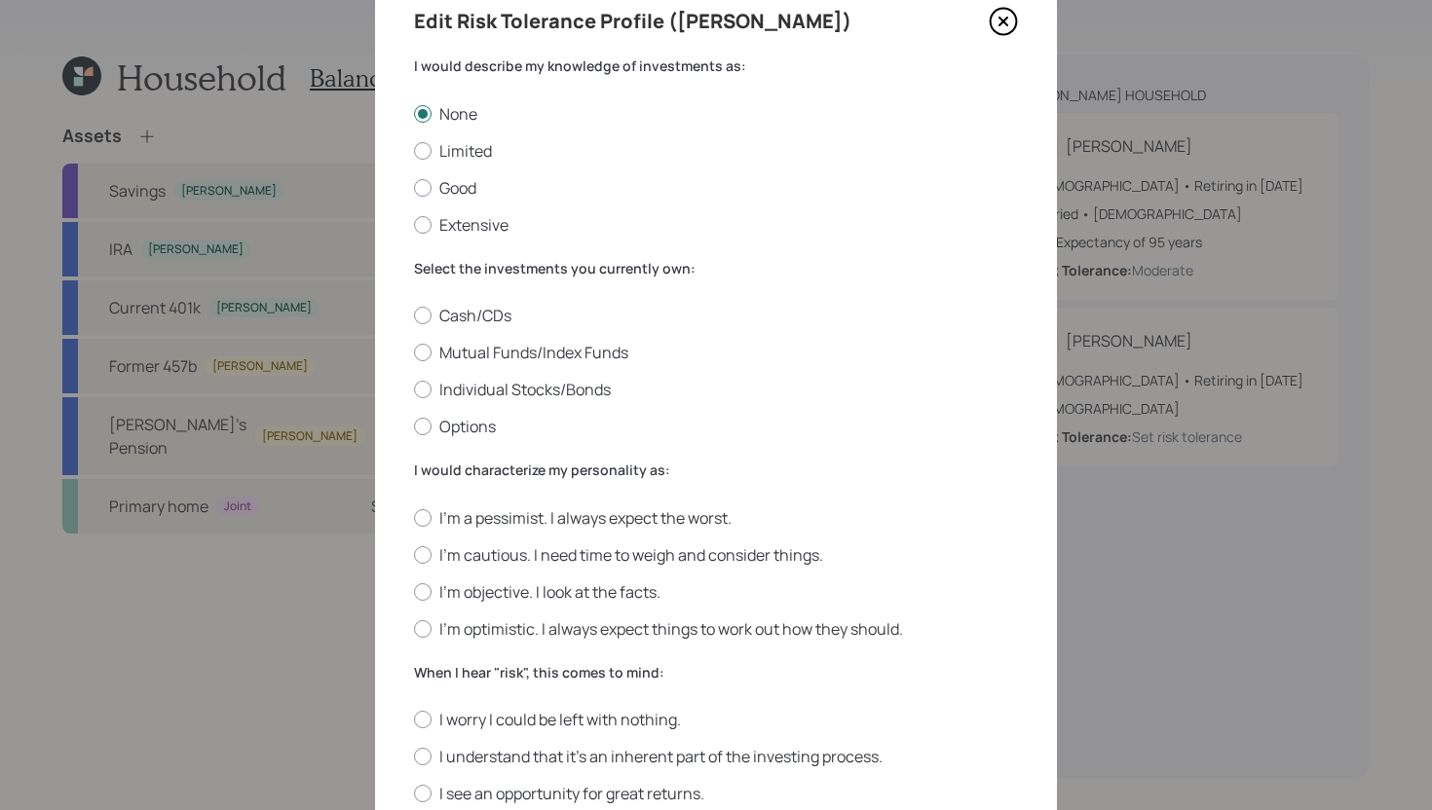
scroll to position [81, 0]
click at [484, 359] on label "Mutual Funds/Index Funds" at bounding box center [716, 353] width 604 height 21
click at [414, 354] on input "Mutual Funds/Index Funds" at bounding box center [413, 354] width 1 height 1
radio input "true"
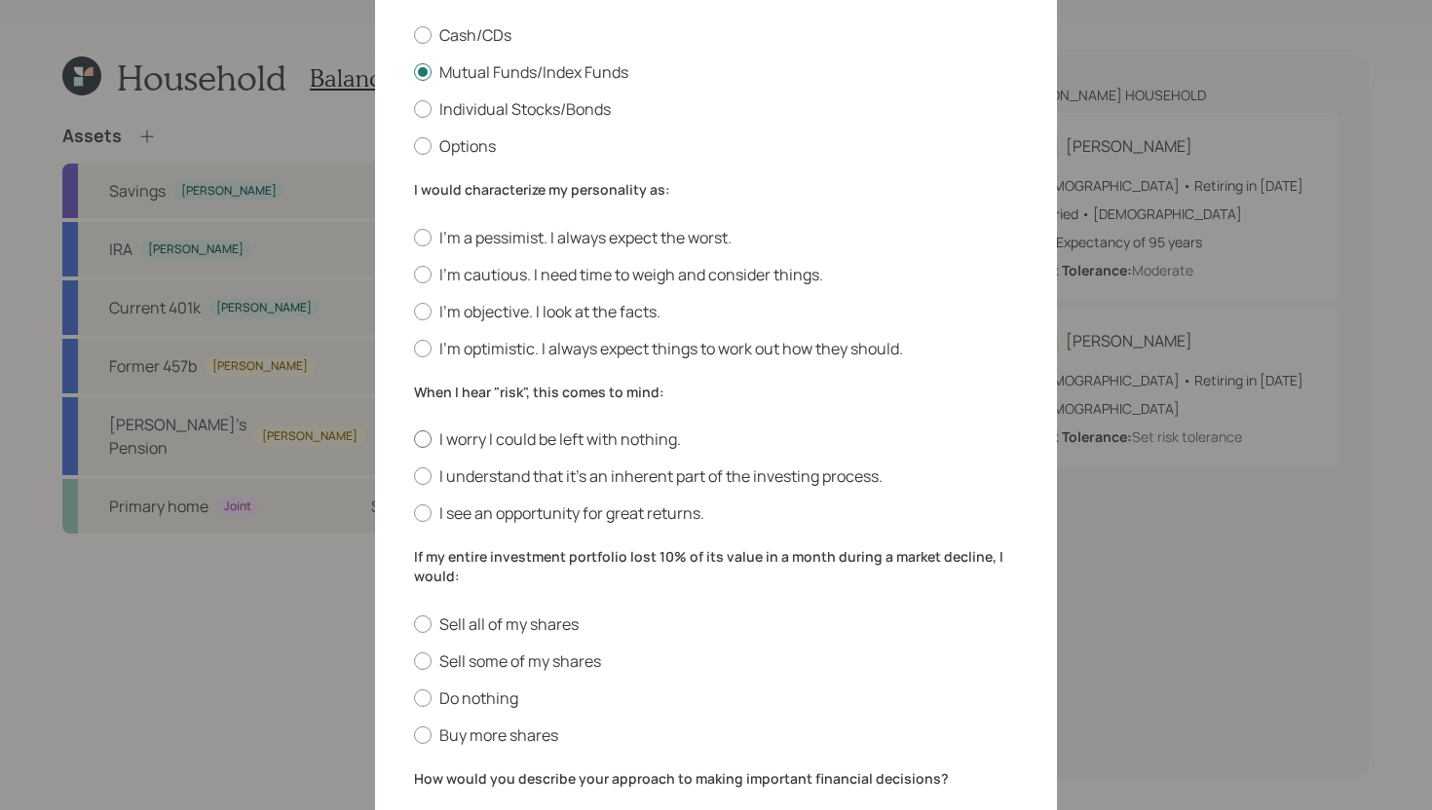
scroll to position [370, 0]
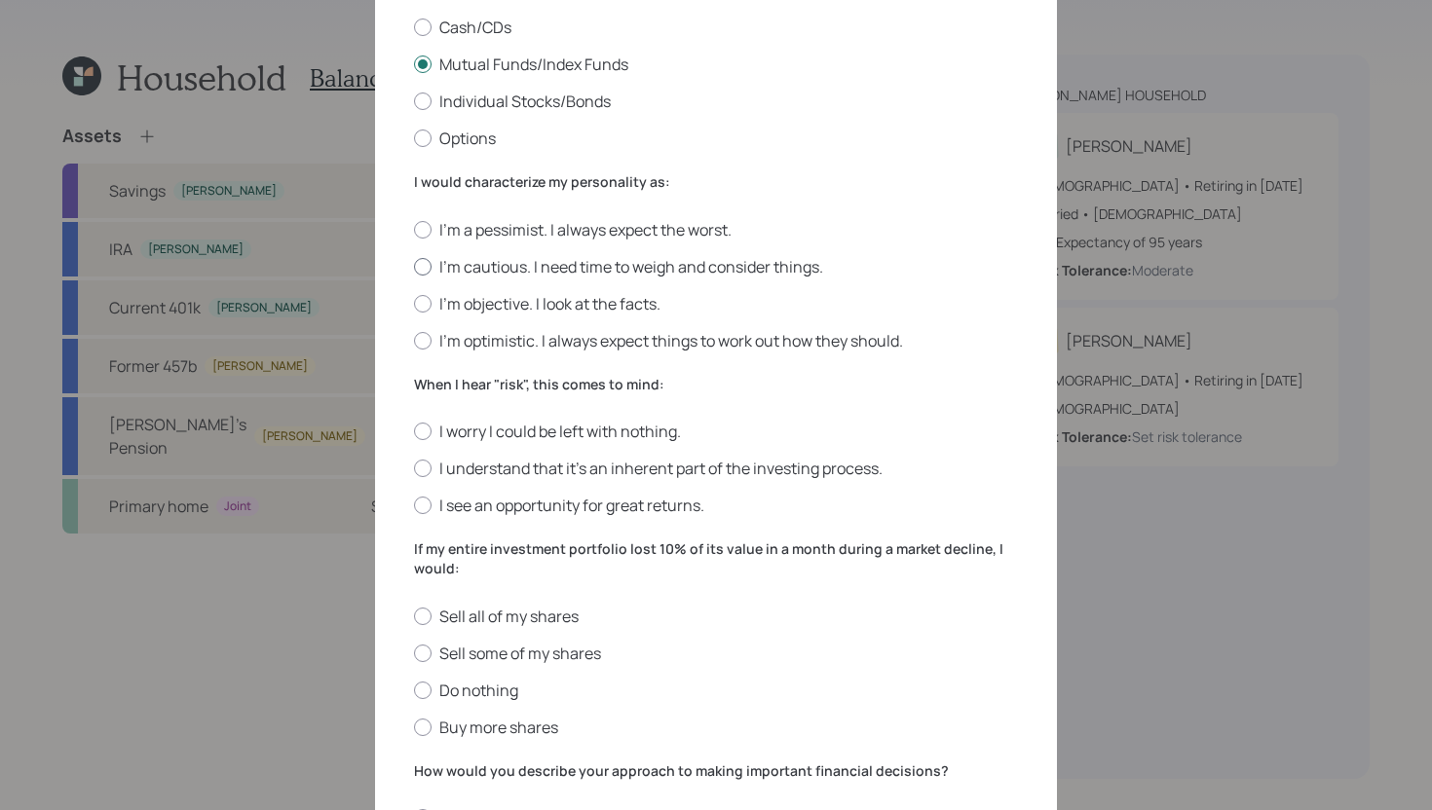
click at [568, 269] on label "I'm cautious. I need time to weigh and consider things." at bounding box center [716, 266] width 604 height 21
click at [414, 267] on input "I'm cautious. I need time to weigh and consider things." at bounding box center [413, 266] width 1 height 1
radio input "true"
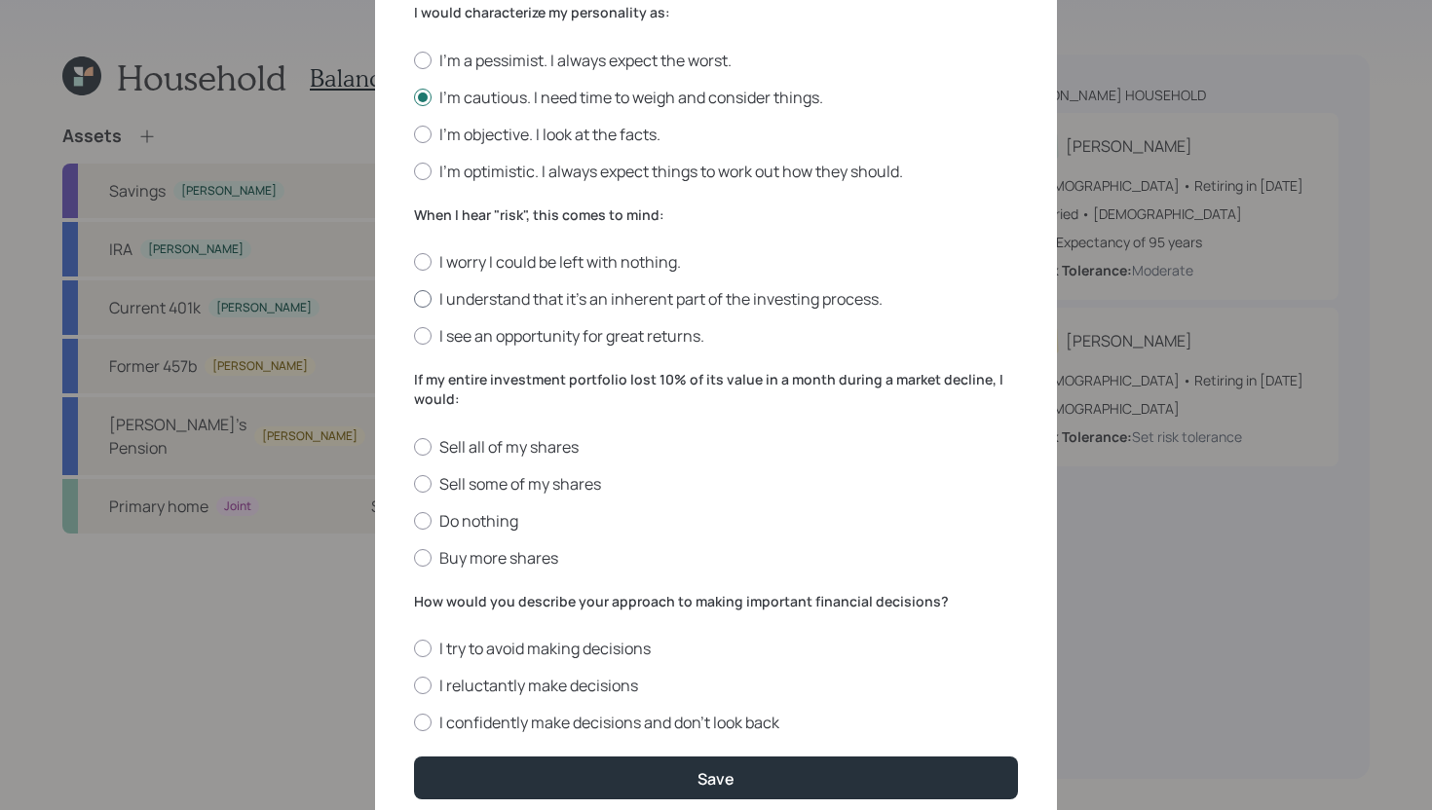
scroll to position [543, 0]
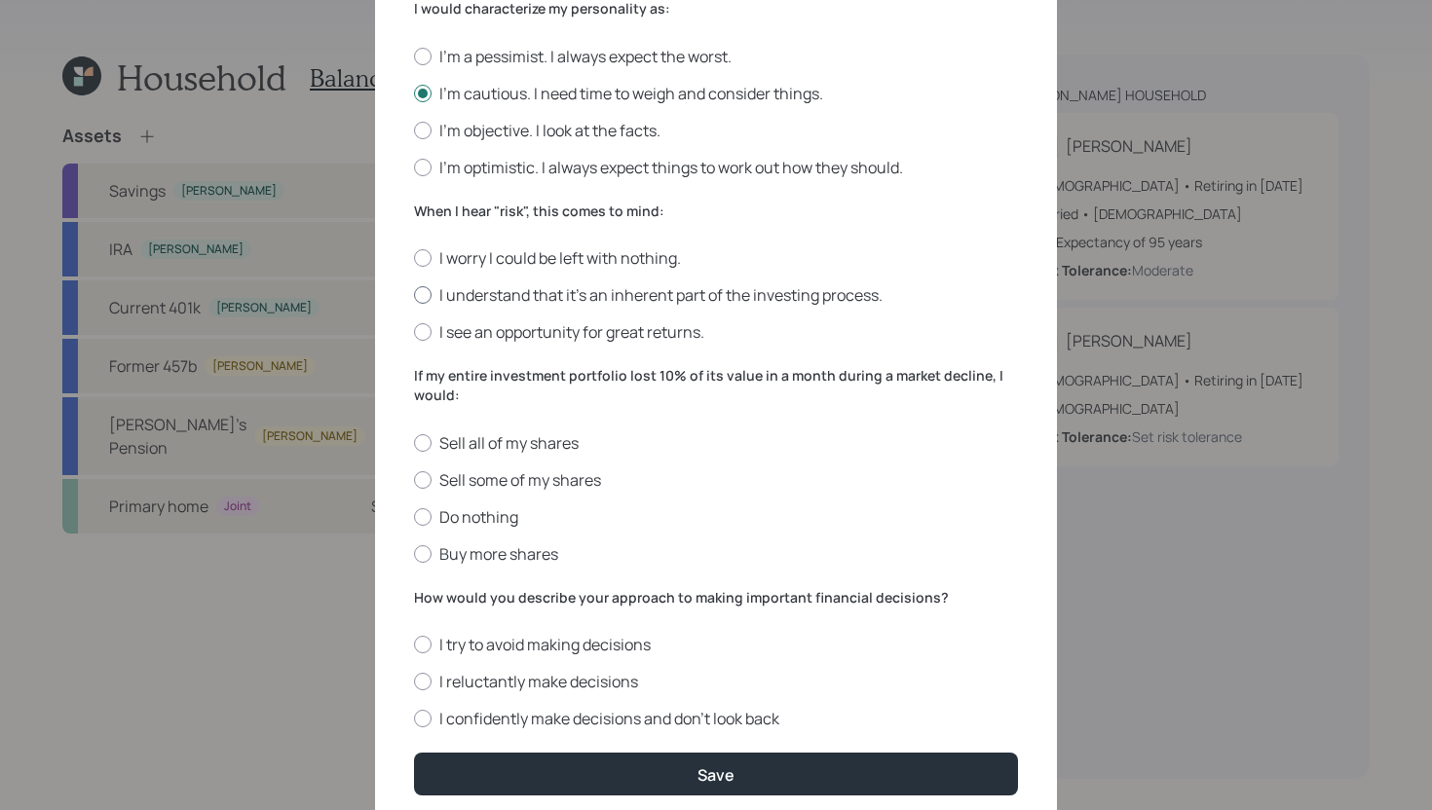
click at [504, 297] on label "I understand that it’s an inherent part of the investing process." at bounding box center [716, 294] width 604 height 21
click at [414, 296] on input "I understand that it’s an inherent part of the investing process." at bounding box center [413, 295] width 1 height 1
radio input "true"
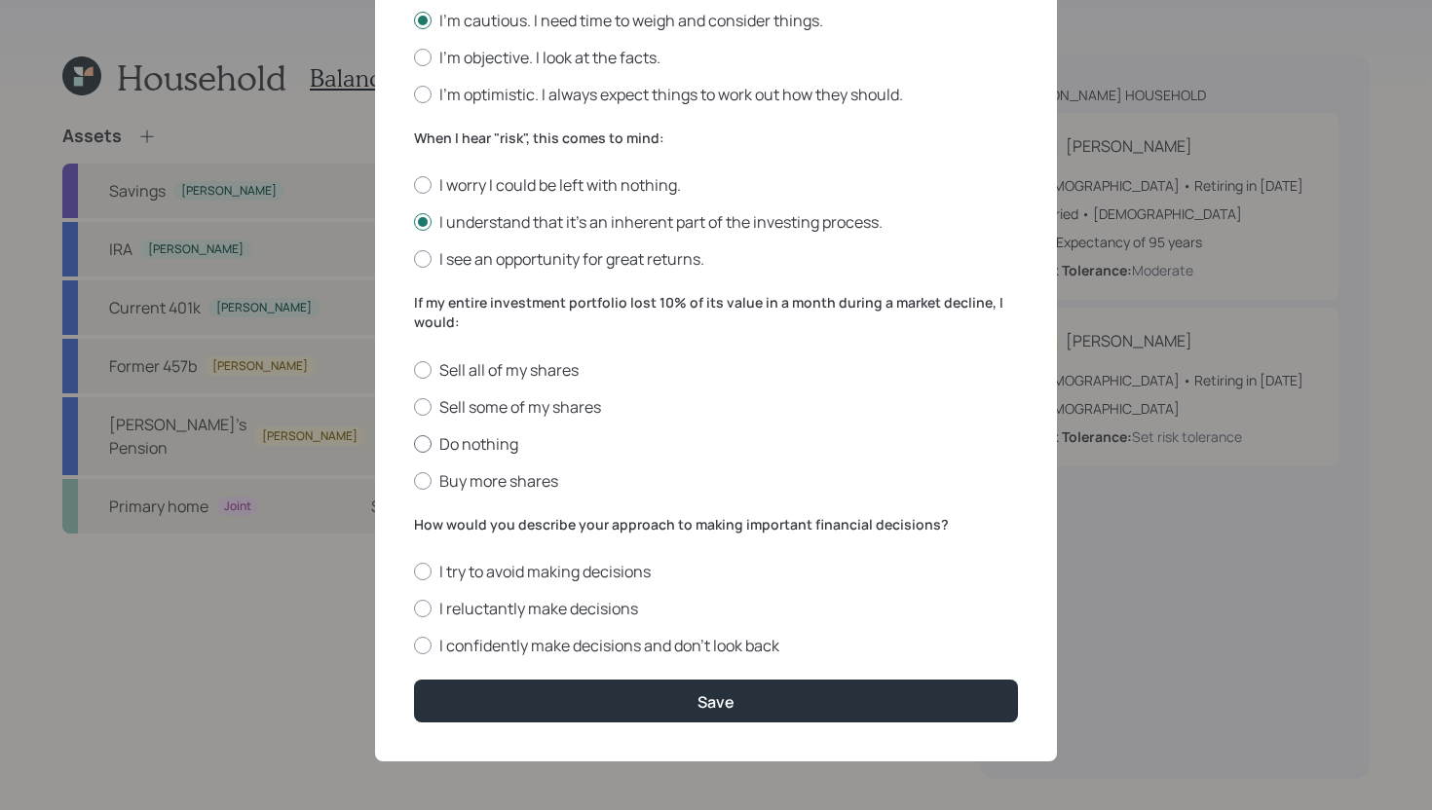
click at [483, 447] on label "Do nothing" at bounding box center [716, 443] width 604 height 21
click at [414, 444] on input "Do nothing" at bounding box center [413, 443] width 1 height 1
radio input "true"
click at [483, 447] on label "Do nothing" at bounding box center [716, 443] width 604 height 21
click at [414, 444] on input "Do nothing" at bounding box center [413, 443] width 1 height 1
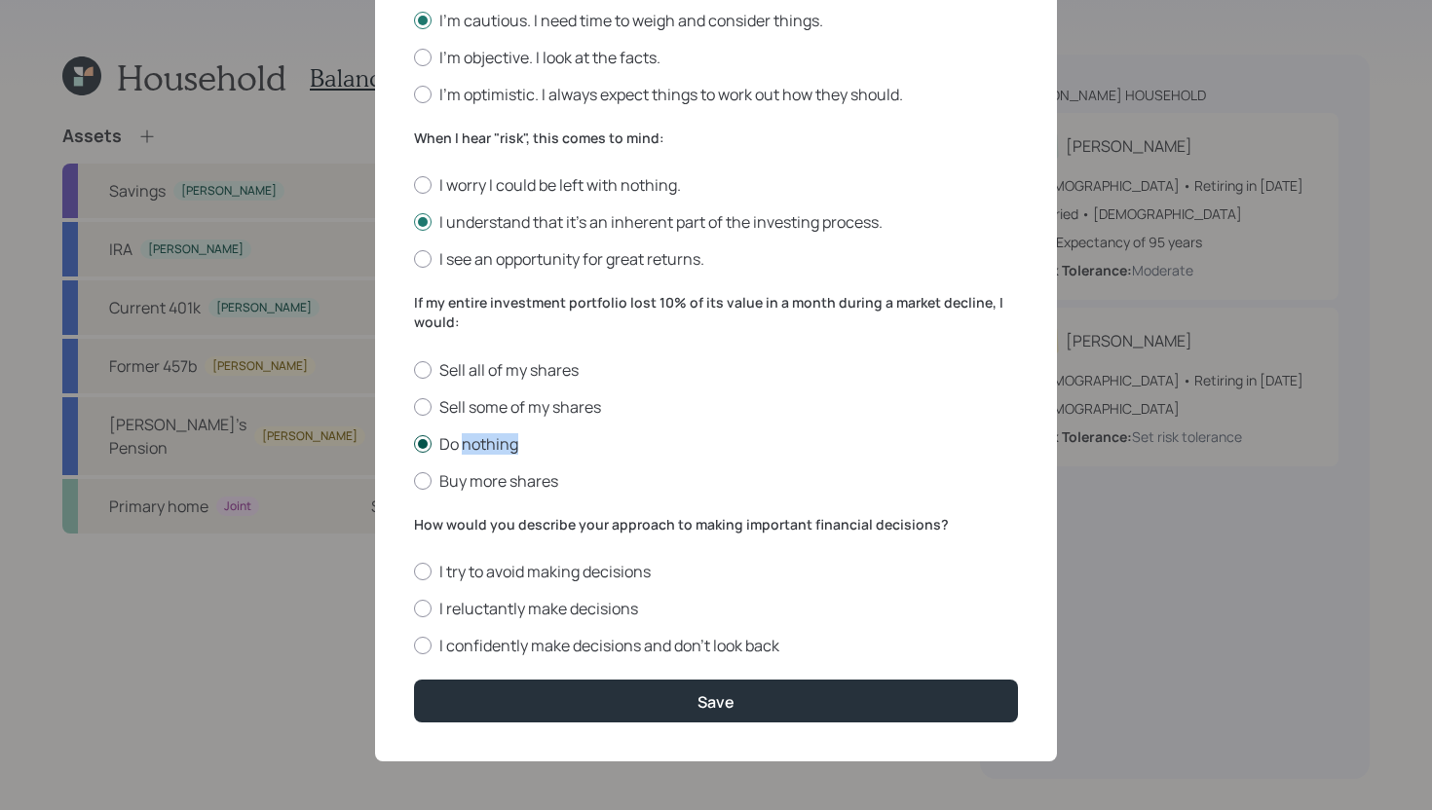
click at [609, 436] on label "Do nothing" at bounding box center [716, 443] width 604 height 21
click at [414, 443] on input "Do nothing" at bounding box center [413, 443] width 1 height 1
click at [586, 606] on label "I reluctantly make decisions" at bounding box center [716, 608] width 604 height 21
click at [414, 609] on input "I reluctantly make decisions" at bounding box center [413, 609] width 1 height 1
radio input "true"
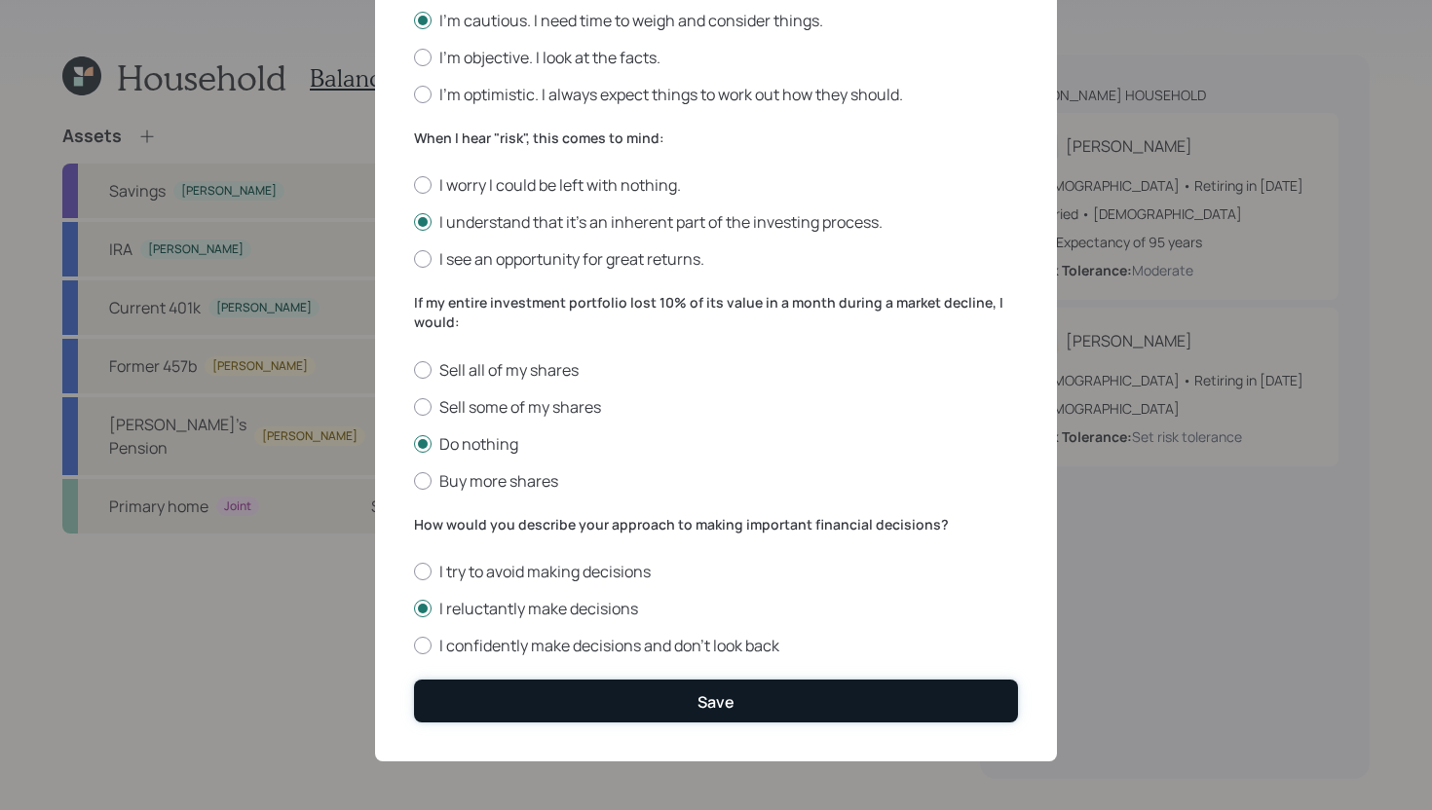
click at [584, 702] on button "Save" at bounding box center [716, 701] width 604 height 42
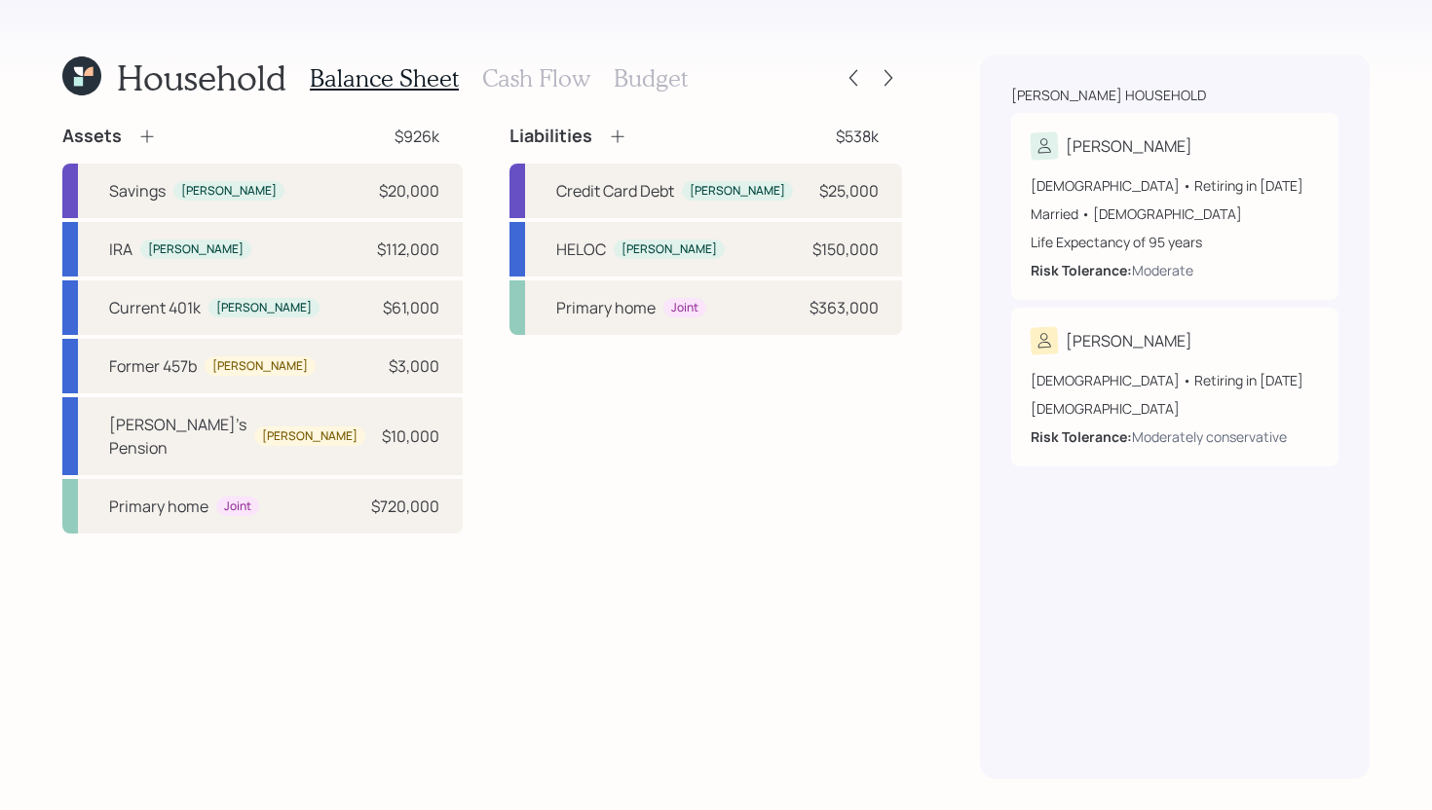
click at [504, 73] on h3 "Cash Flow" at bounding box center [536, 78] width 108 height 28
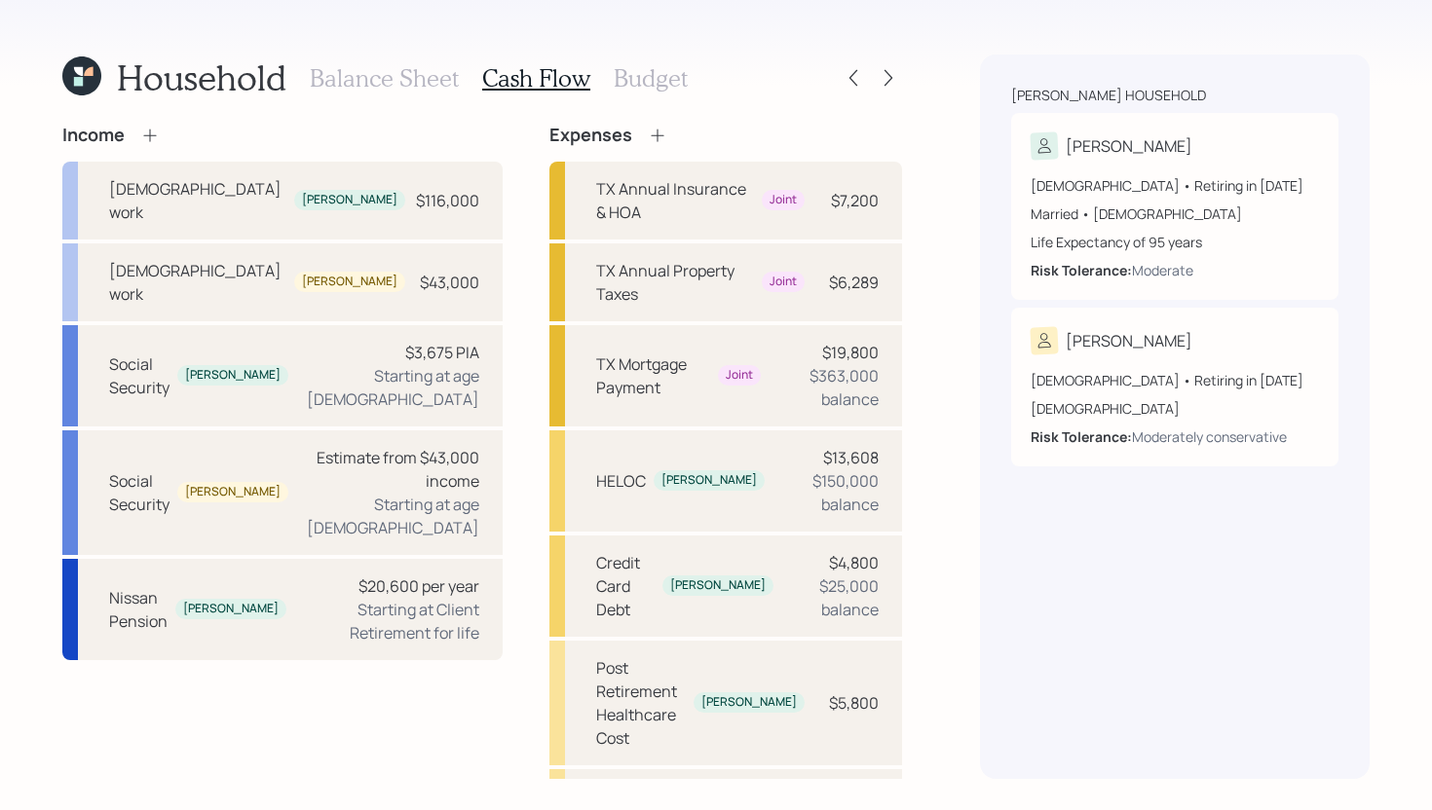
click at [649, 79] on h3 "Budget" at bounding box center [651, 78] width 74 height 28
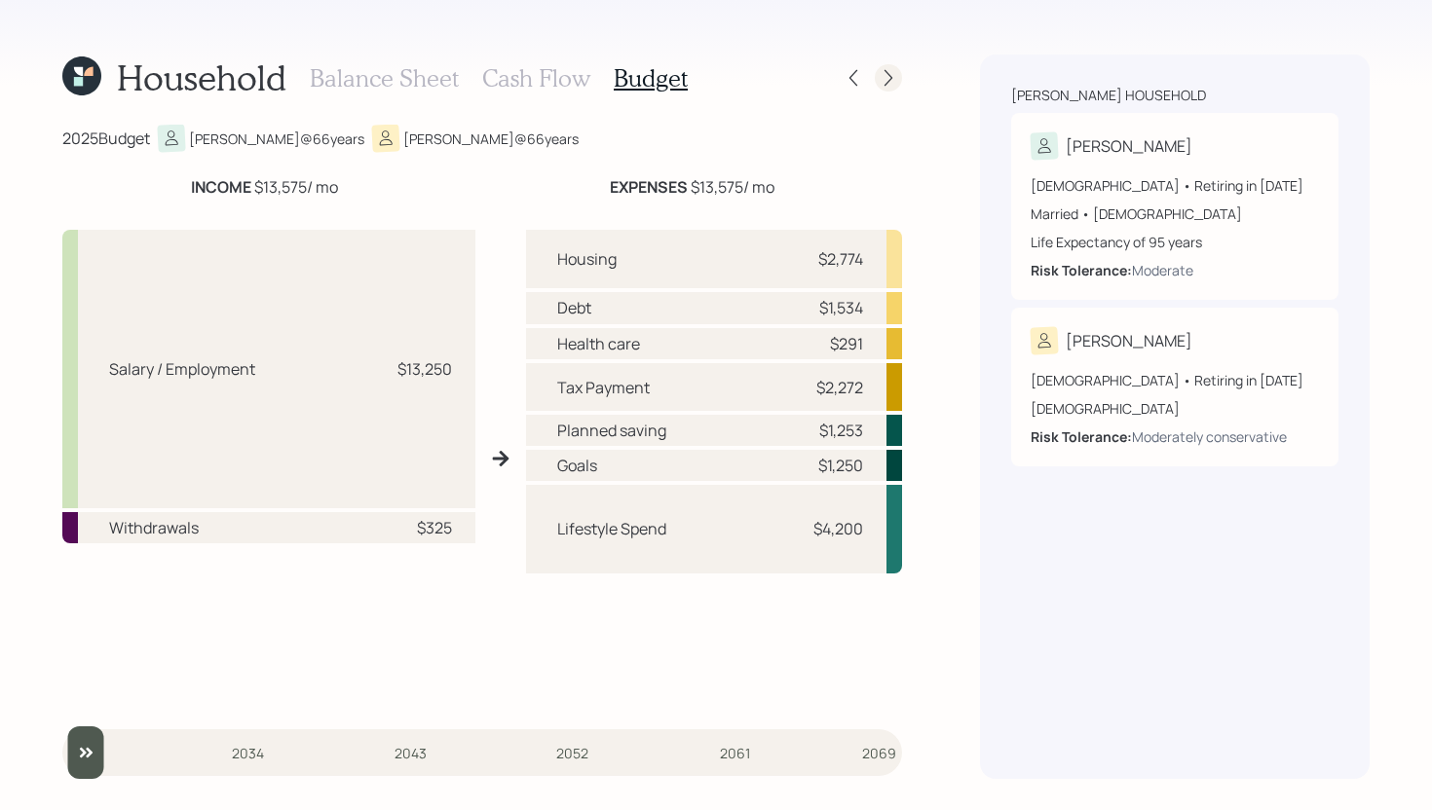
click at [893, 77] on icon at bounding box center [887, 77] width 19 height 19
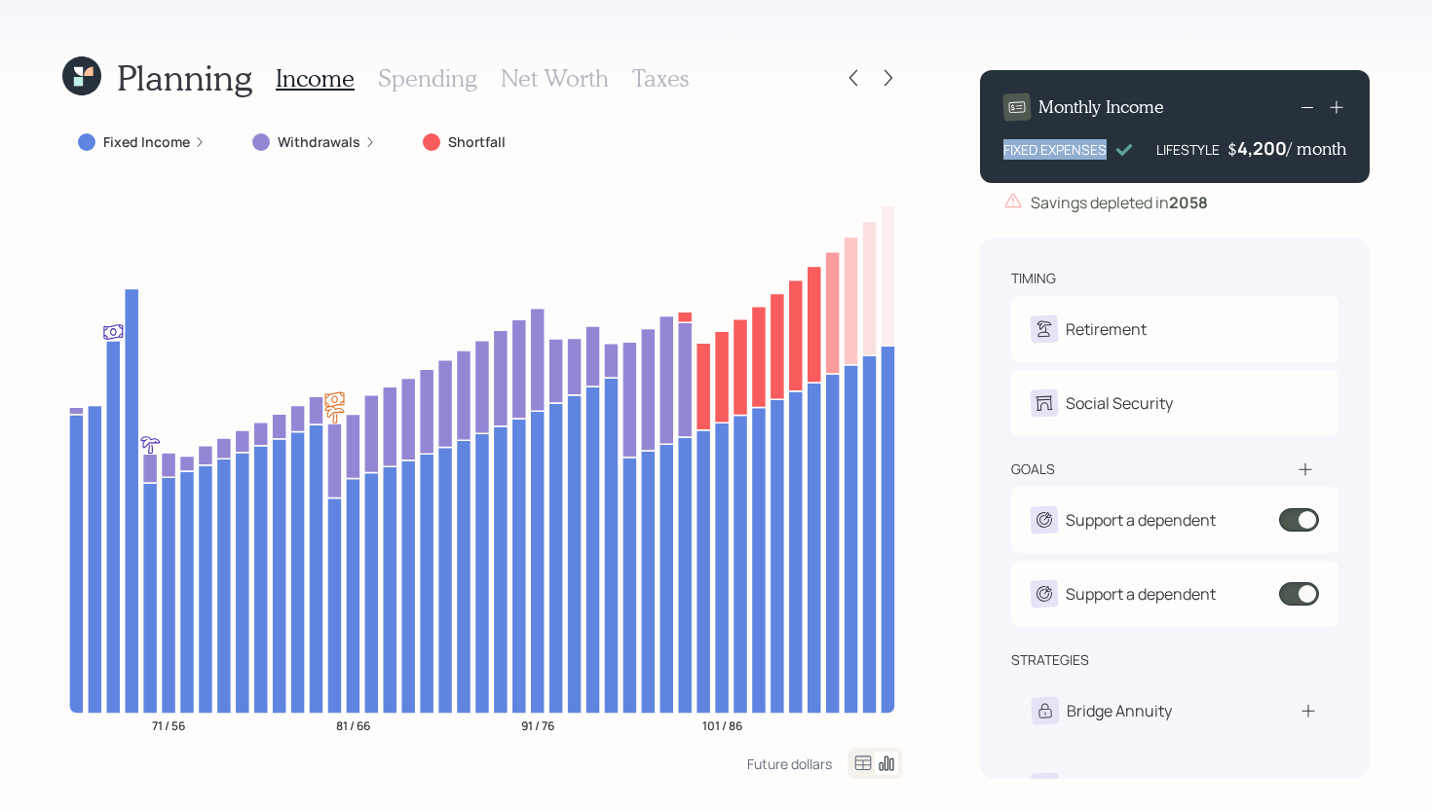
drag, startPoint x: 1006, startPoint y: 152, endPoint x: 1106, endPoint y: 149, distance: 100.3
click at [1106, 149] on div "FIXED EXPENSES" at bounding box center [1068, 149] width 130 height 20
click at [966, 178] on div "Planning Income Spending Net Worth Taxes Fixed Income Withdrawals Shortfall 71 …" at bounding box center [716, 405] width 1432 height 810
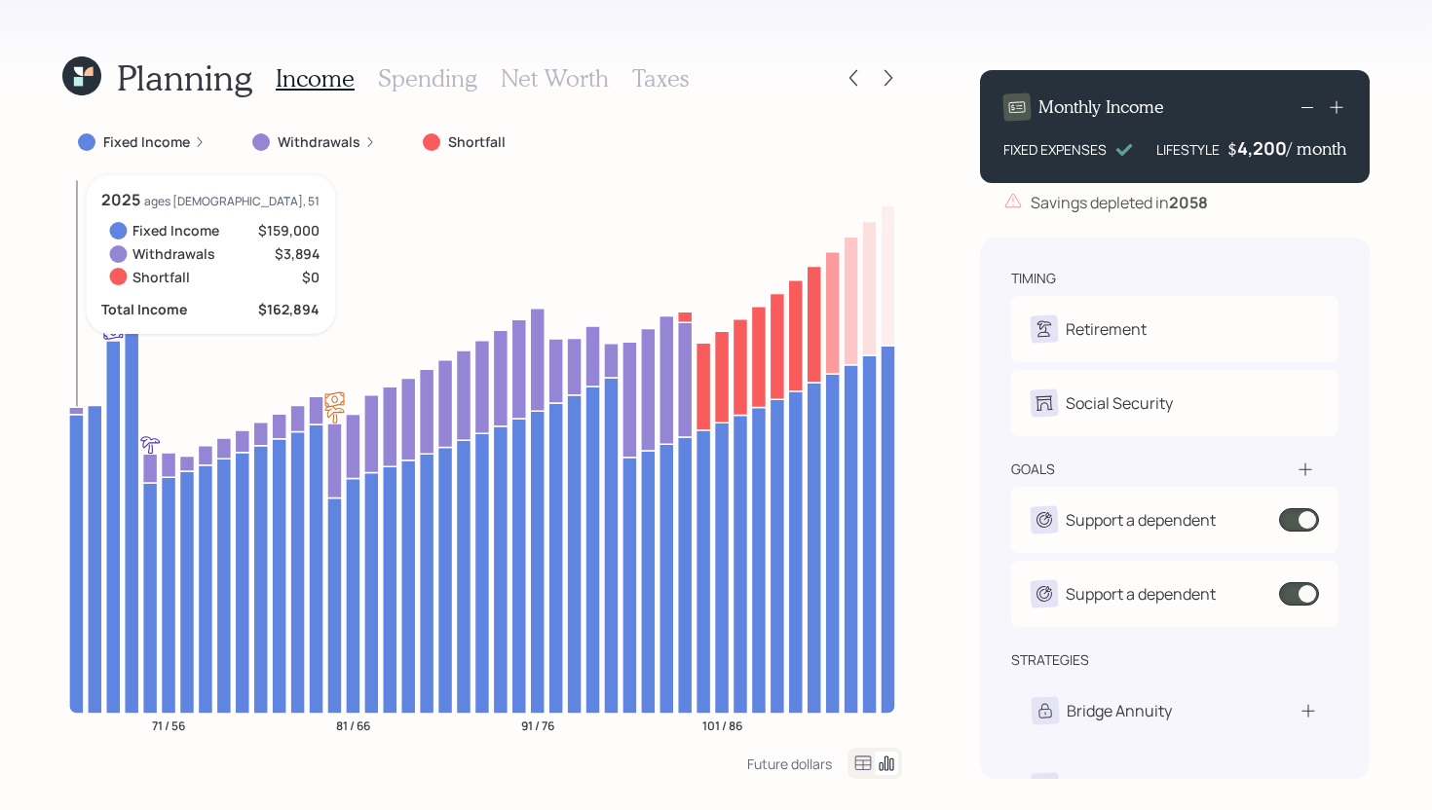
click at [79, 437] on icon at bounding box center [76, 563] width 15 height 299
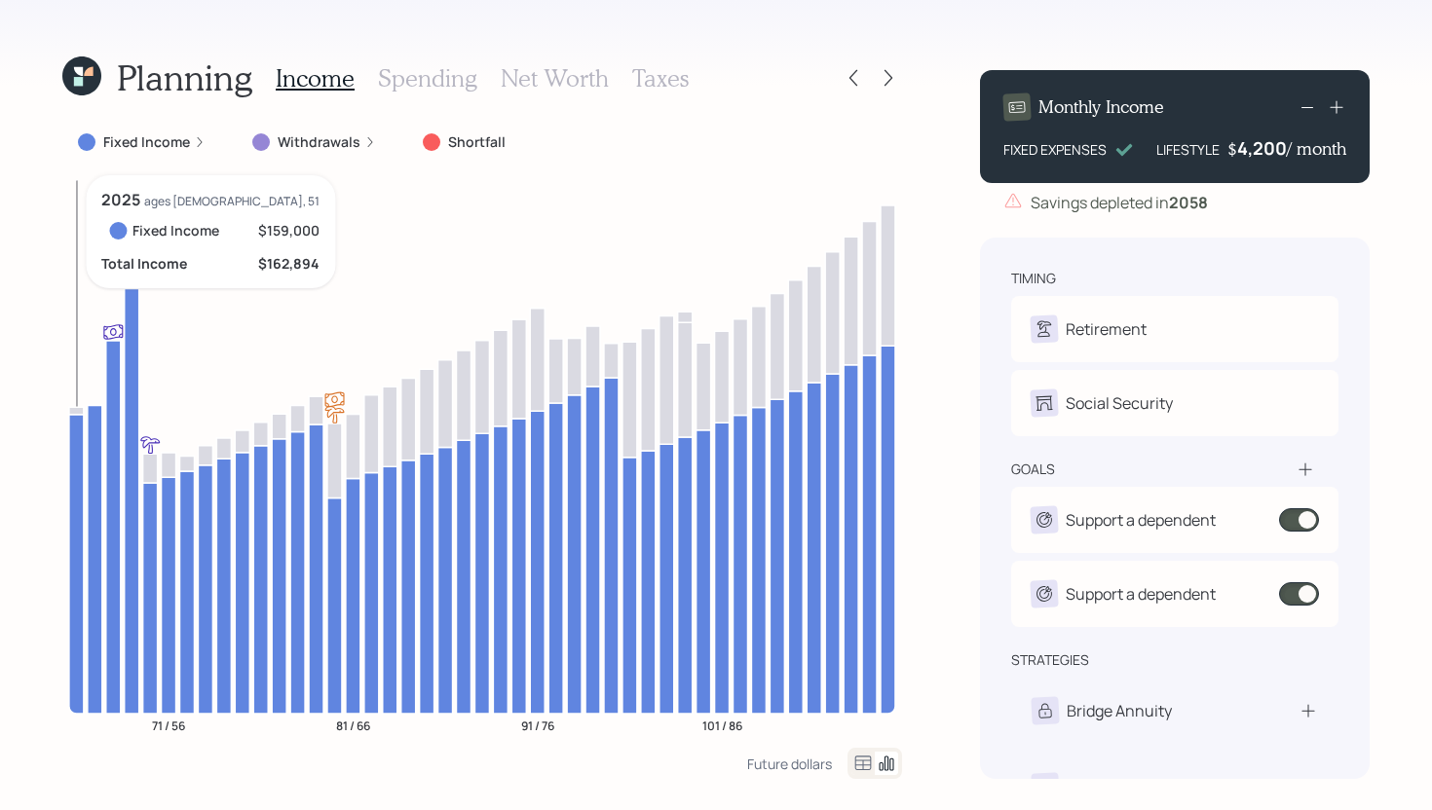
click at [79, 437] on icon at bounding box center [76, 563] width 15 height 299
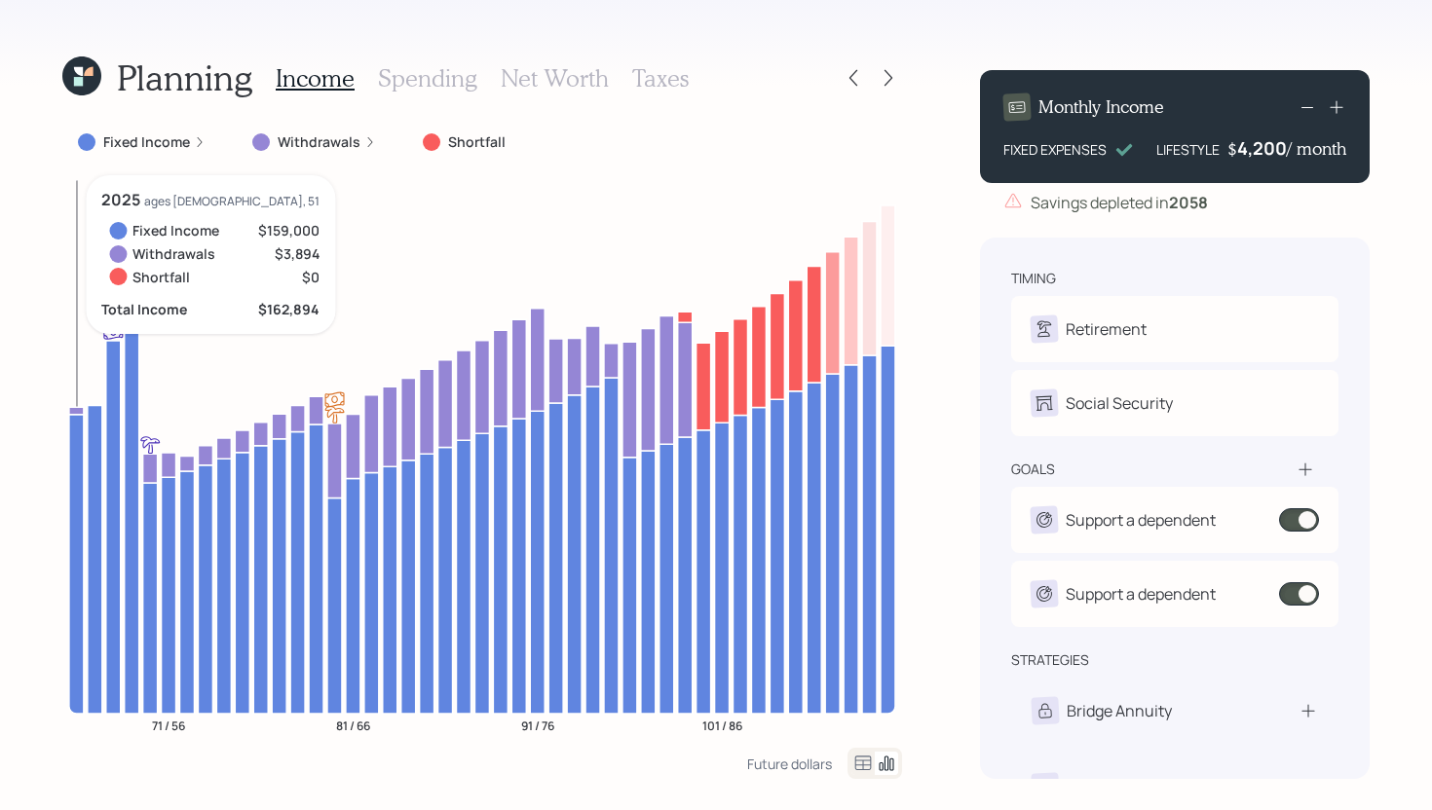
click at [77, 423] on icon at bounding box center [76, 563] width 15 height 299
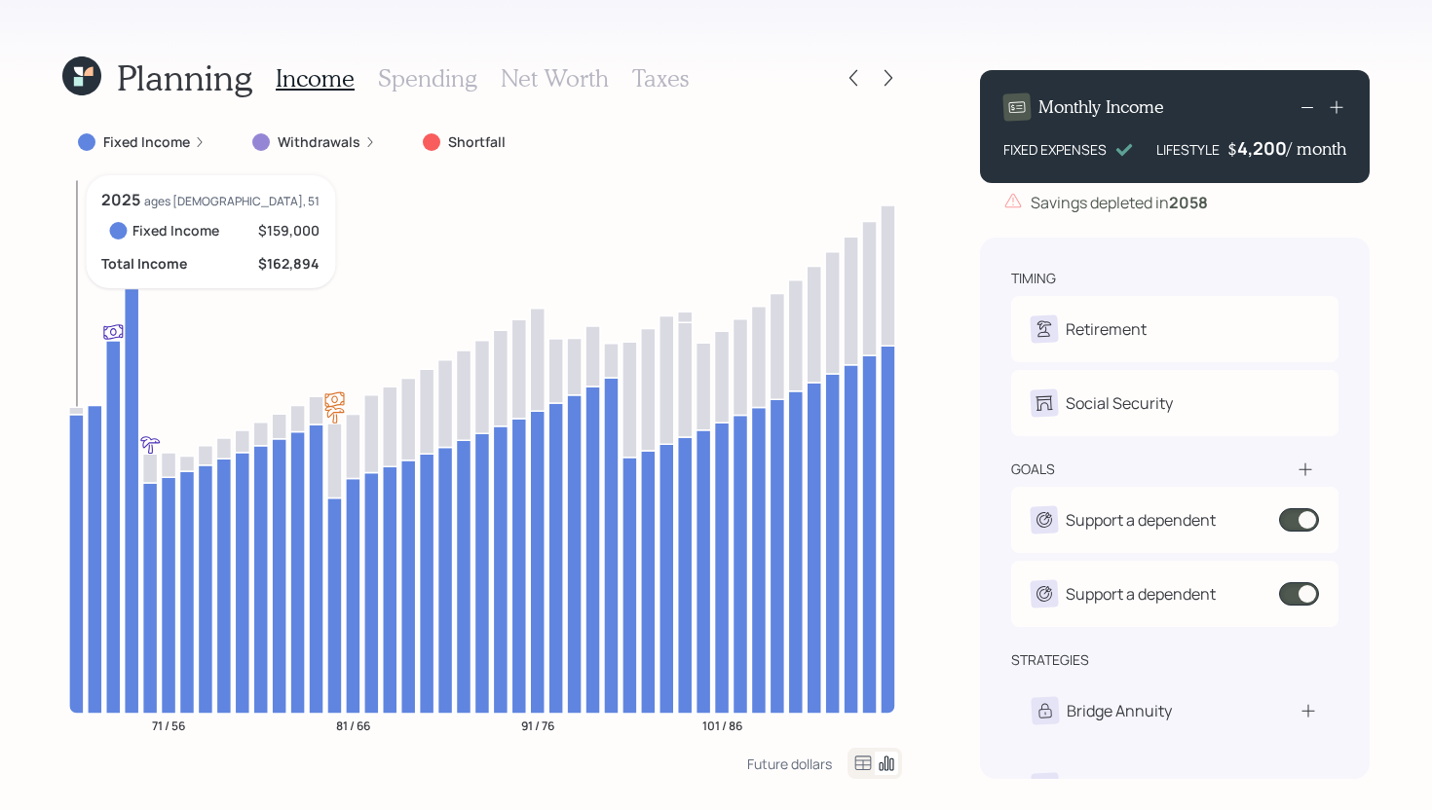
click at [77, 423] on icon at bounding box center [76, 563] width 15 height 299
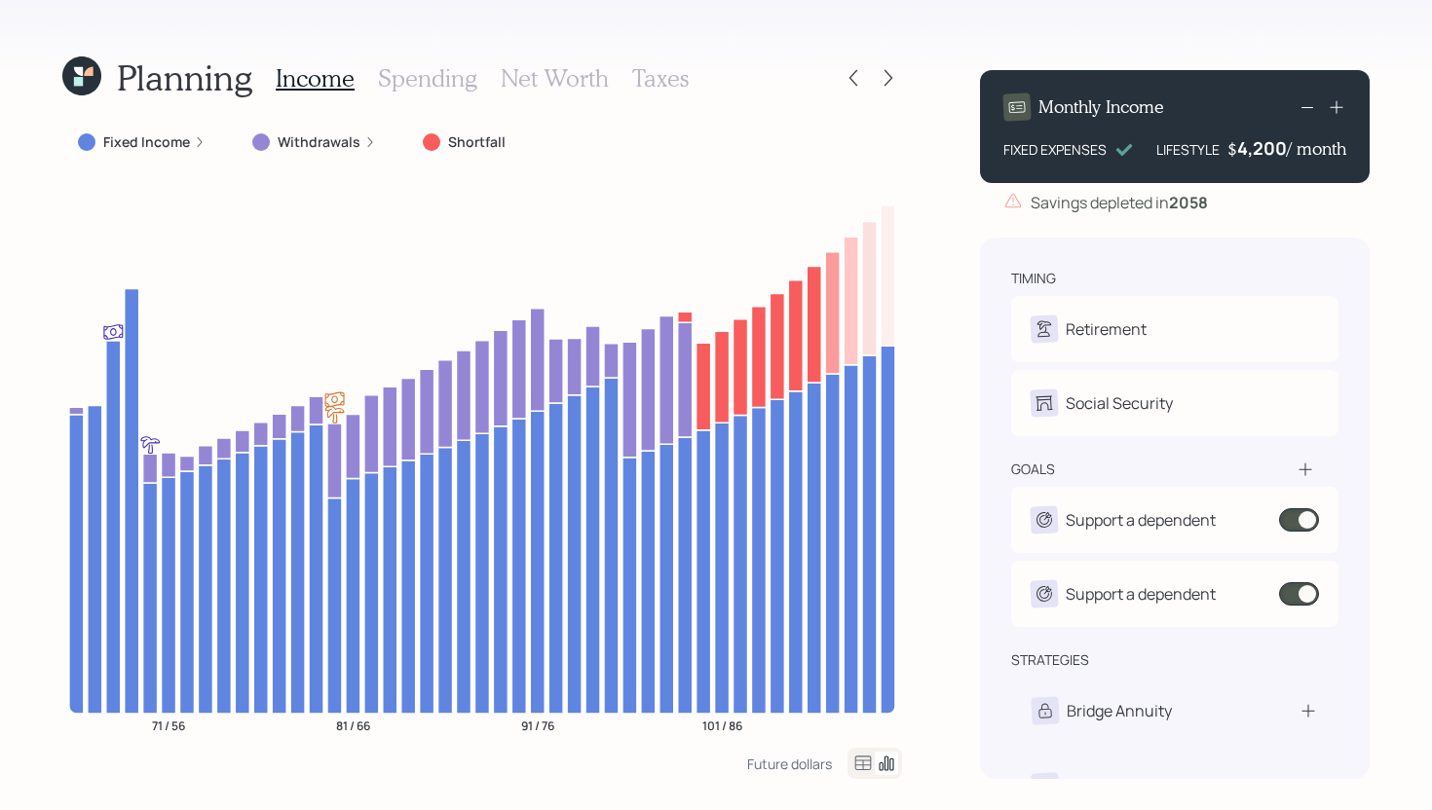
click at [152, 145] on label "Fixed Income" at bounding box center [146, 141] width 87 height 19
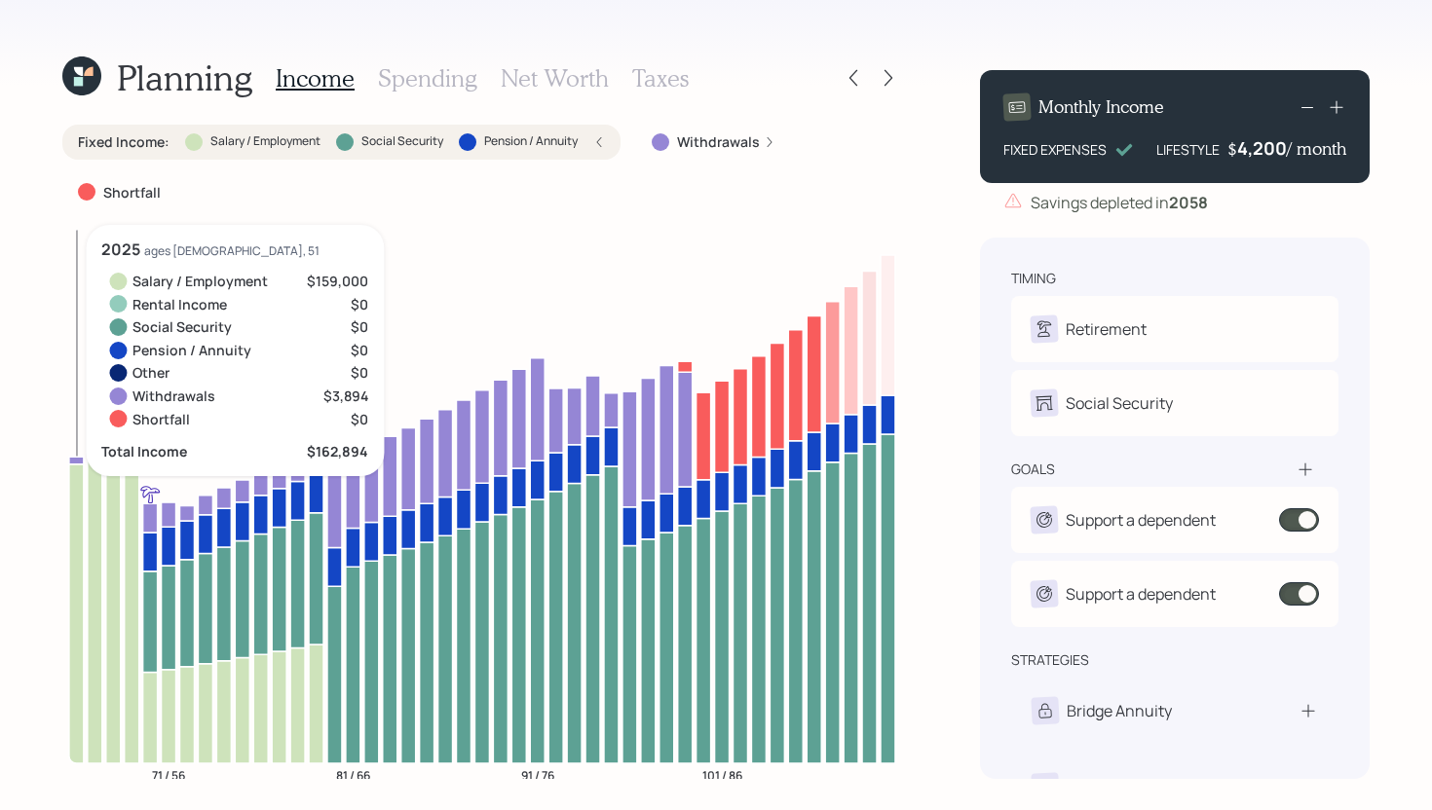
click at [80, 533] on icon at bounding box center [76, 614] width 15 height 299
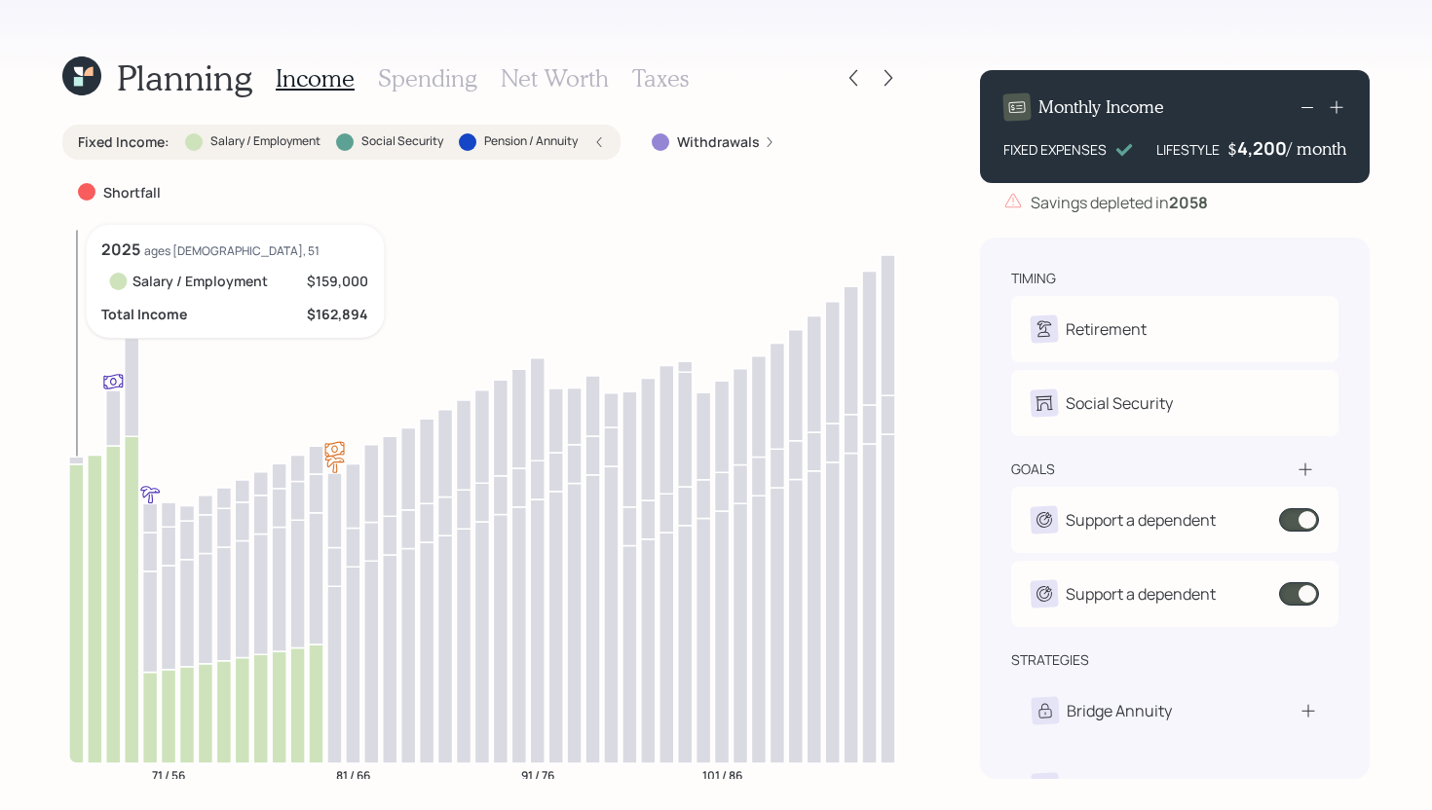
click at [80, 533] on icon at bounding box center [76, 614] width 15 height 299
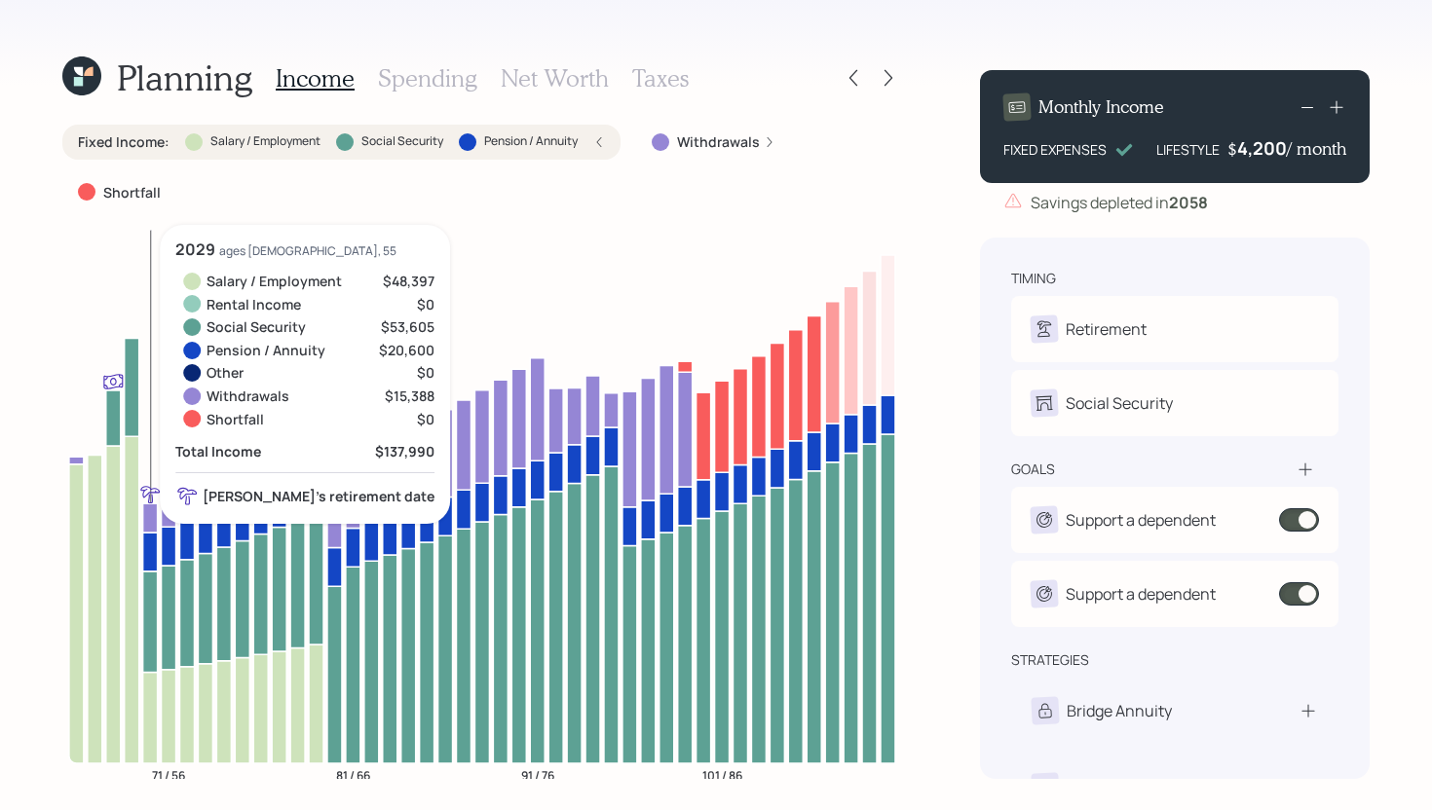
click at [152, 619] on icon at bounding box center [150, 622] width 15 height 101
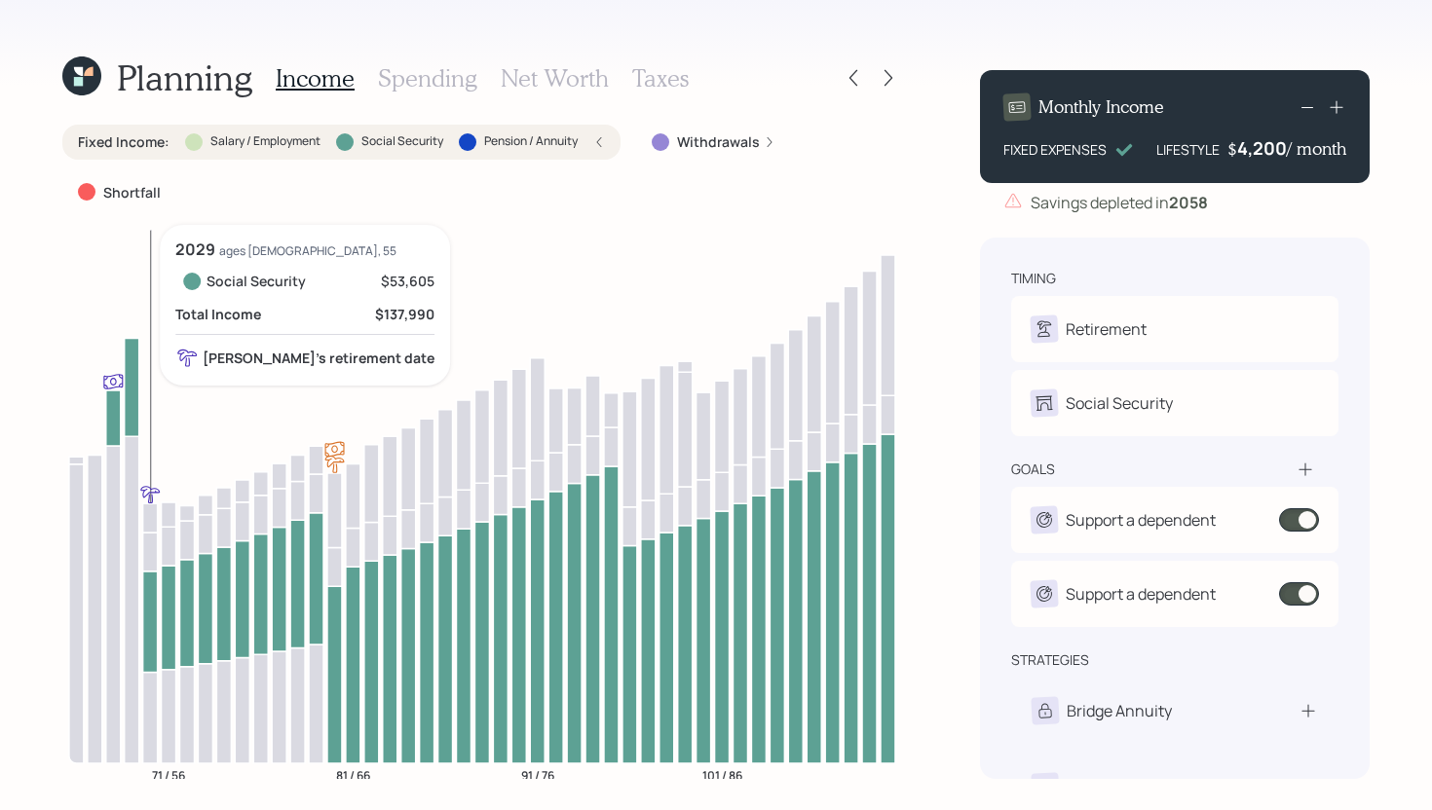
click at [150, 614] on icon at bounding box center [150, 622] width 15 height 101
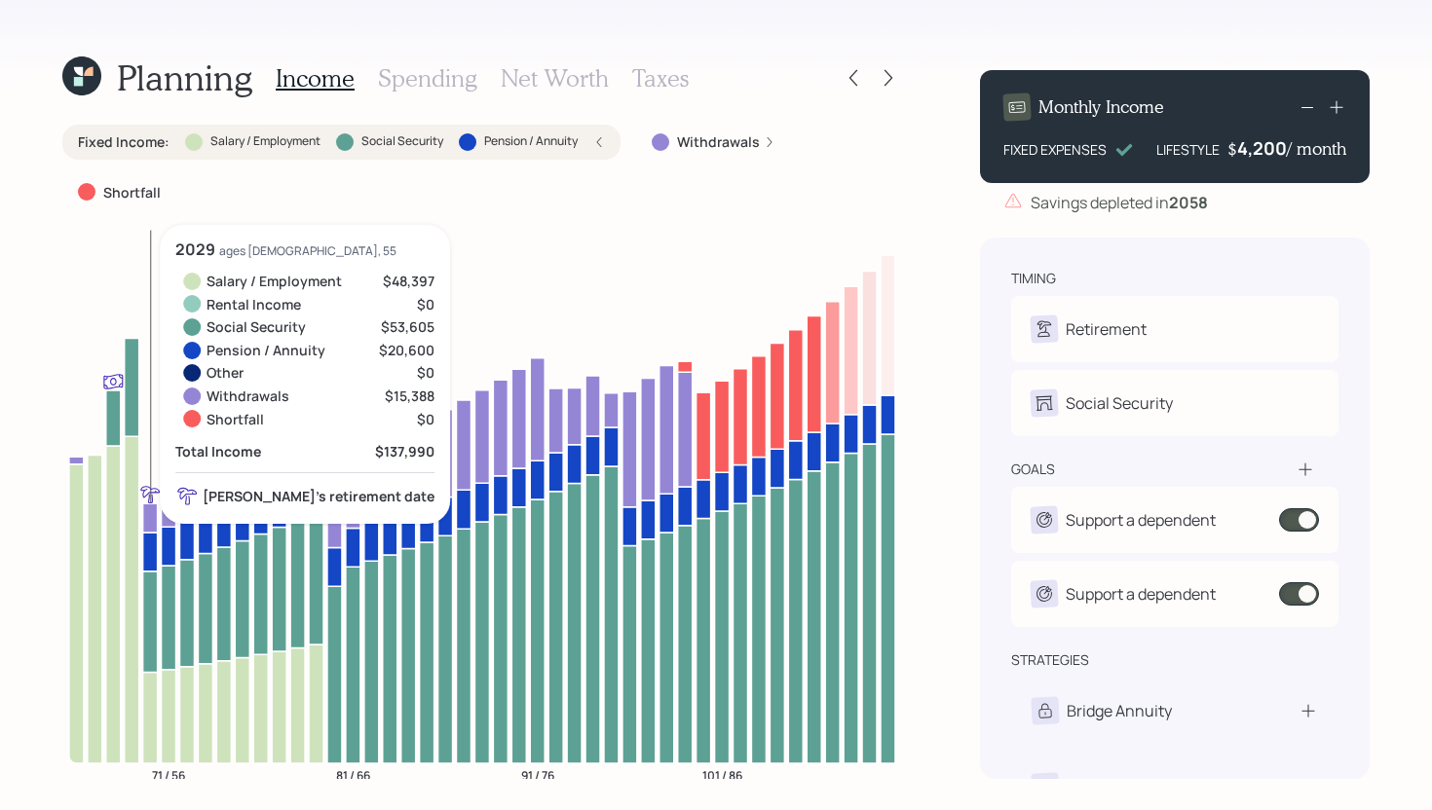
click at [149, 558] on icon at bounding box center [150, 552] width 15 height 39
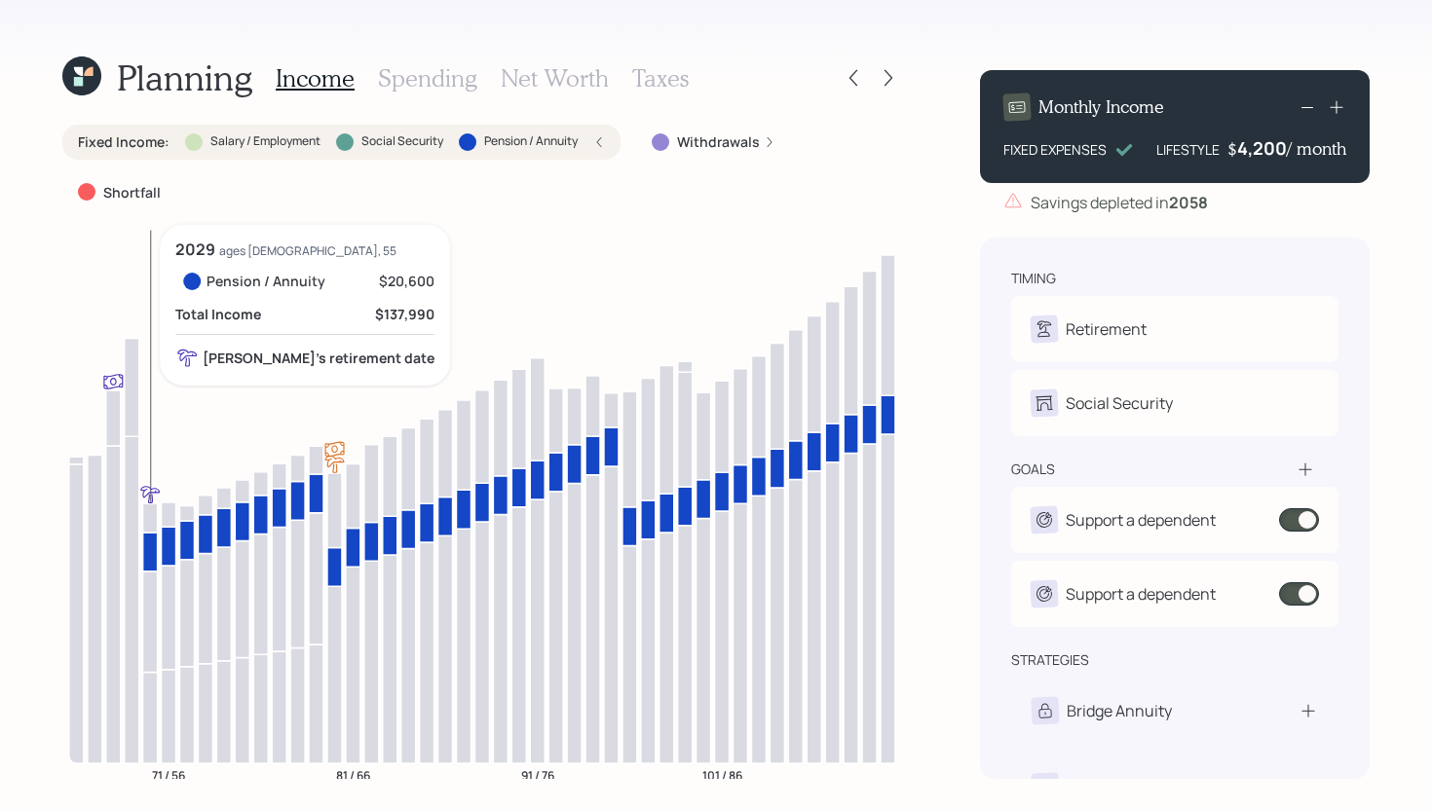
click at [152, 556] on icon at bounding box center [150, 552] width 15 height 39
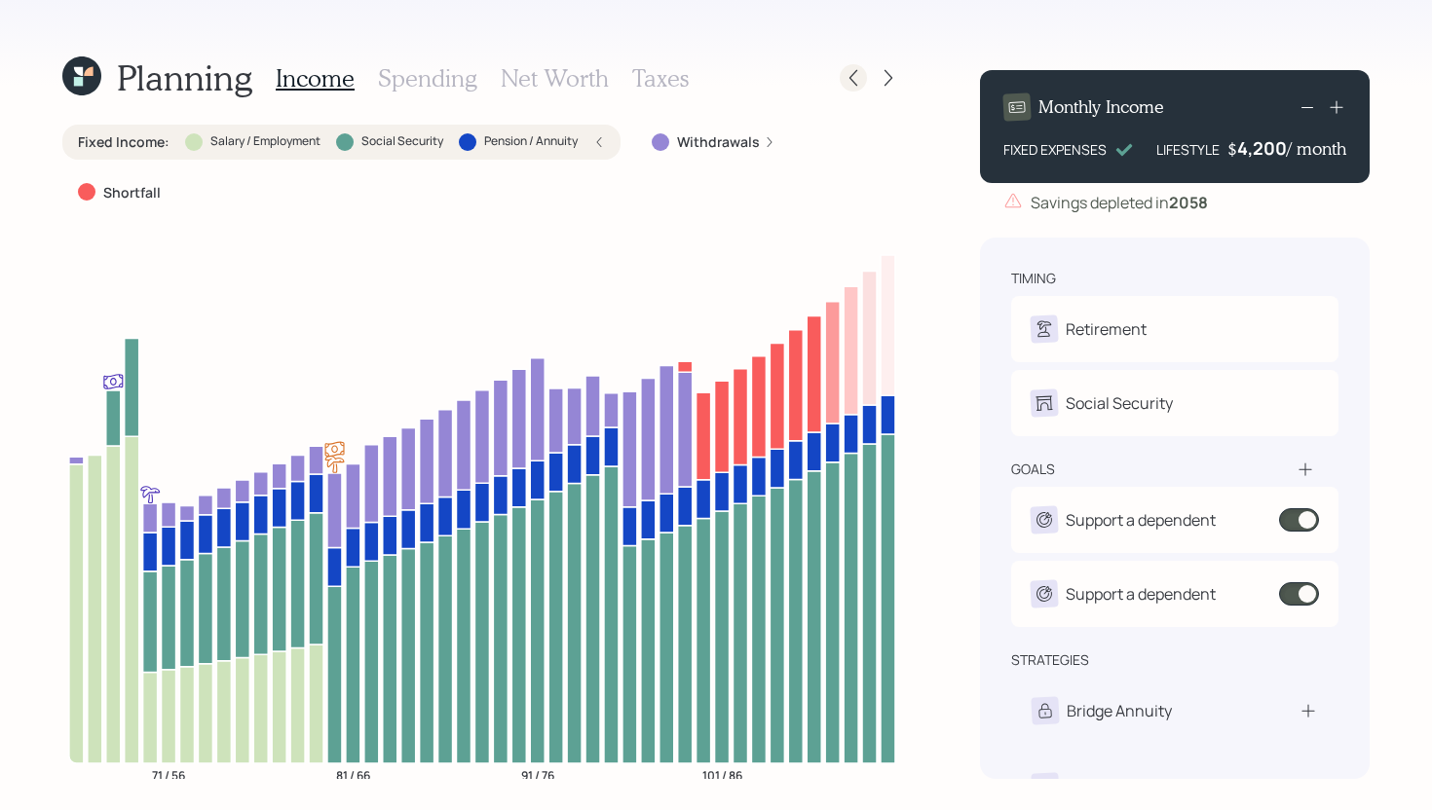
click at [854, 84] on icon at bounding box center [852, 77] width 19 height 19
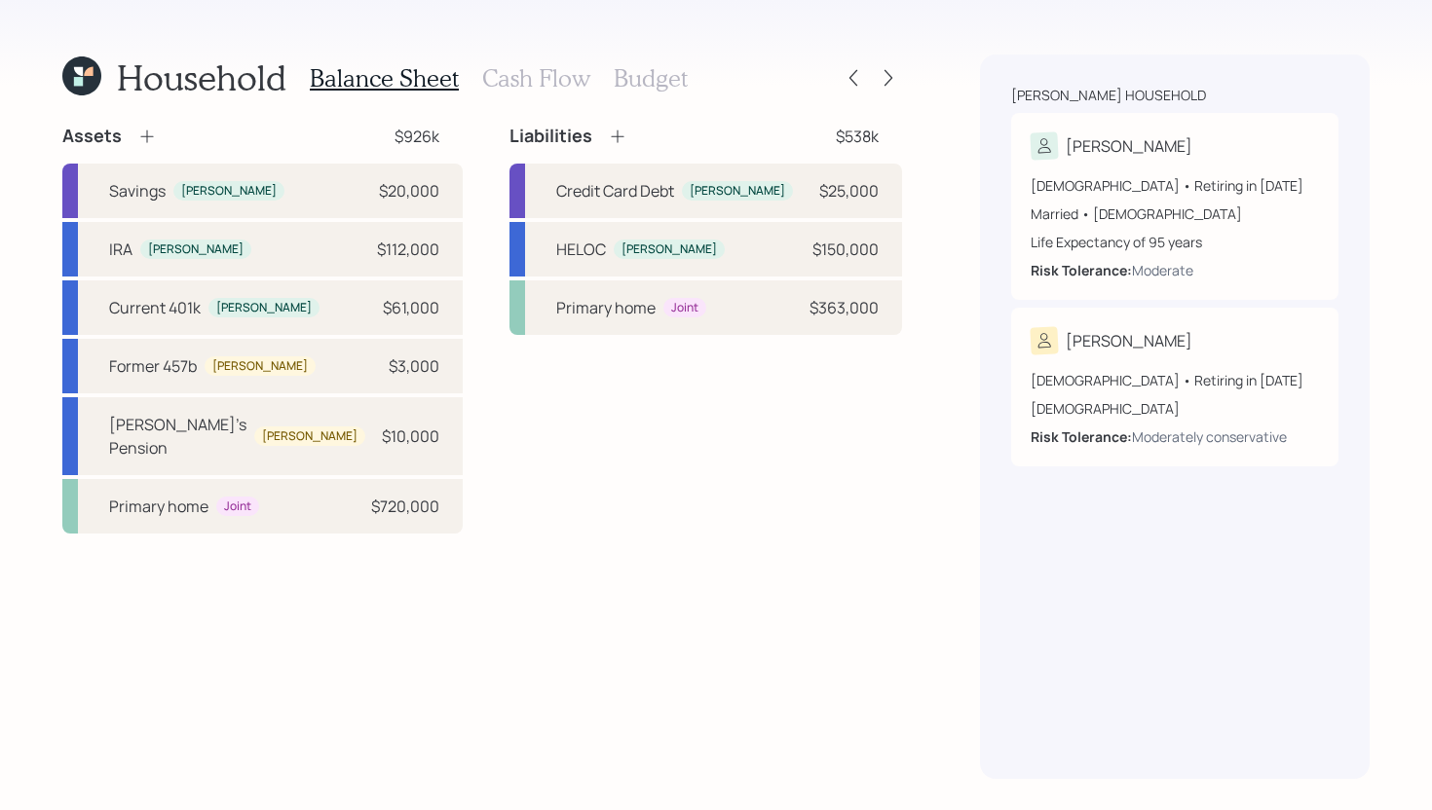
click at [528, 78] on h3 "Cash Flow" at bounding box center [536, 78] width 108 height 28
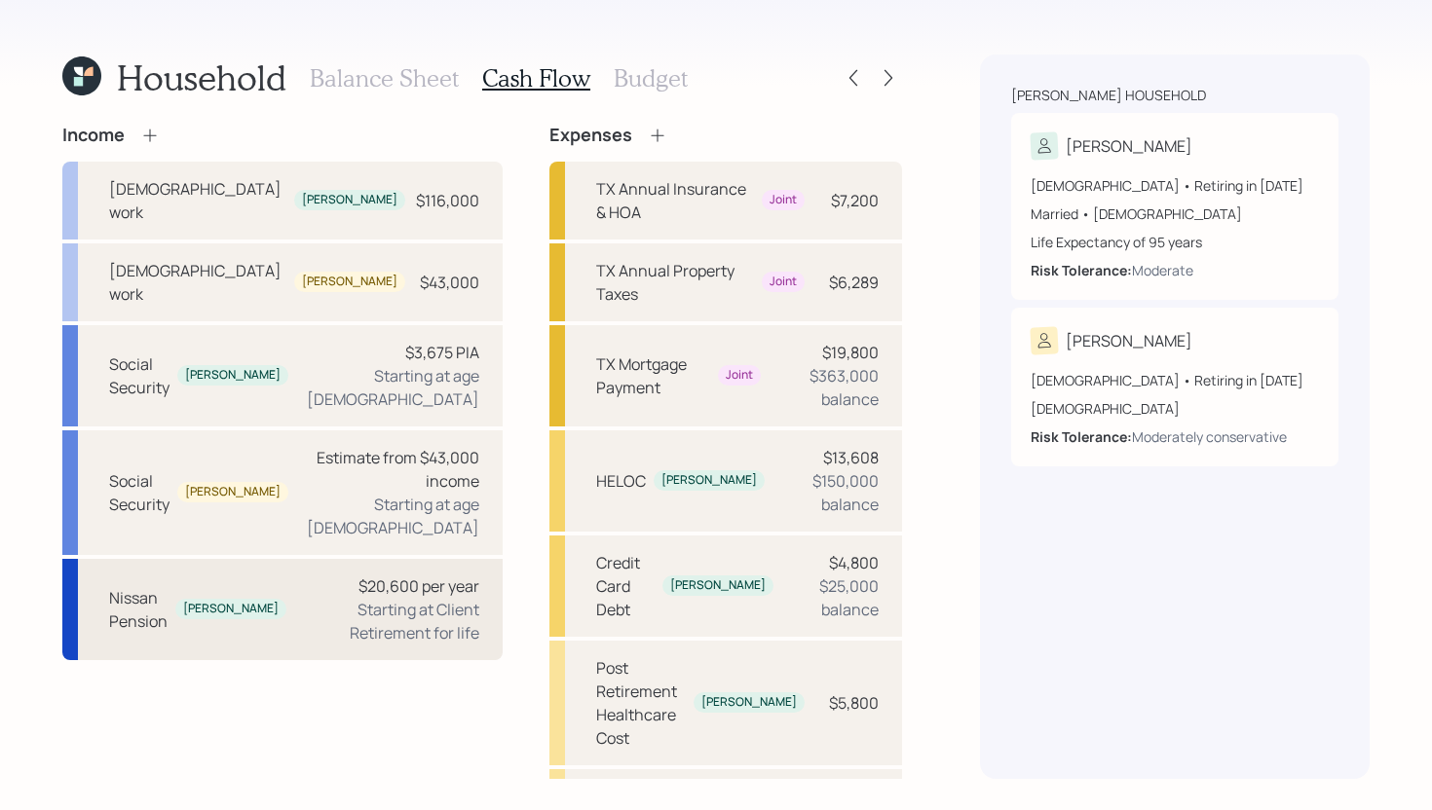
click at [302, 598] on div "Starting at Client Retirement for life" at bounding box center [390, 621] width 177 height 47
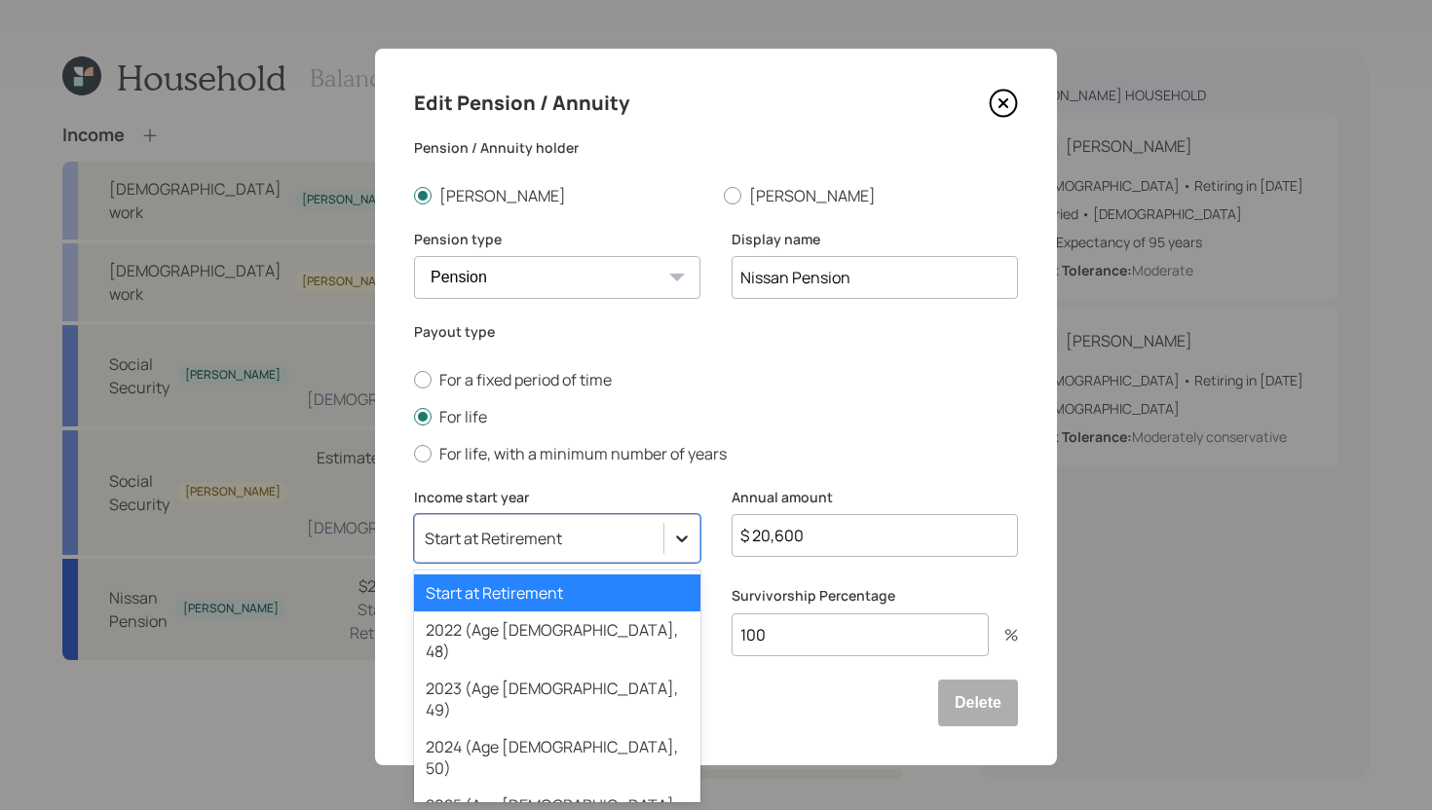
scroll to position [4, 0]
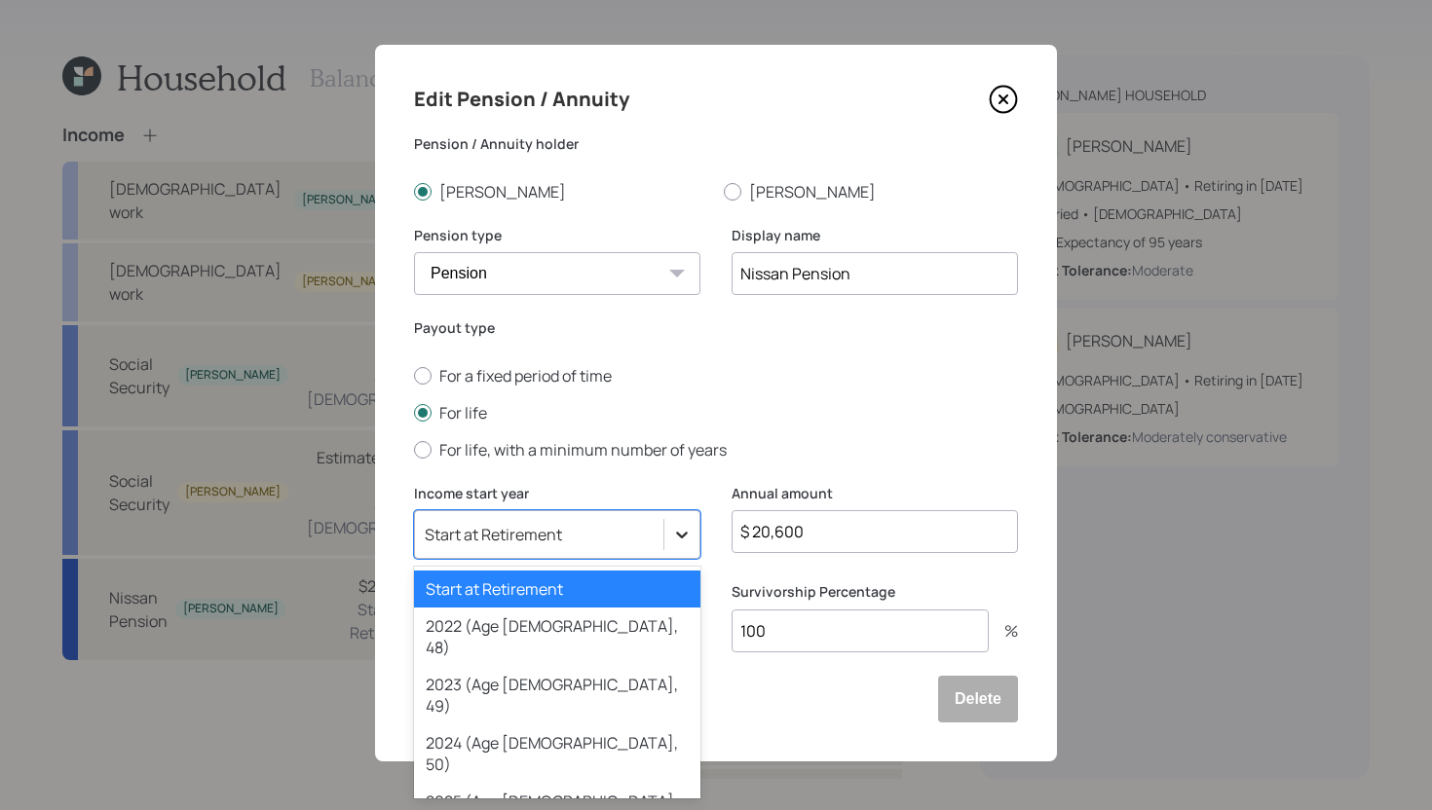
click at [689, 537] on icon at bounding box center [681, 534] width 19 height 19
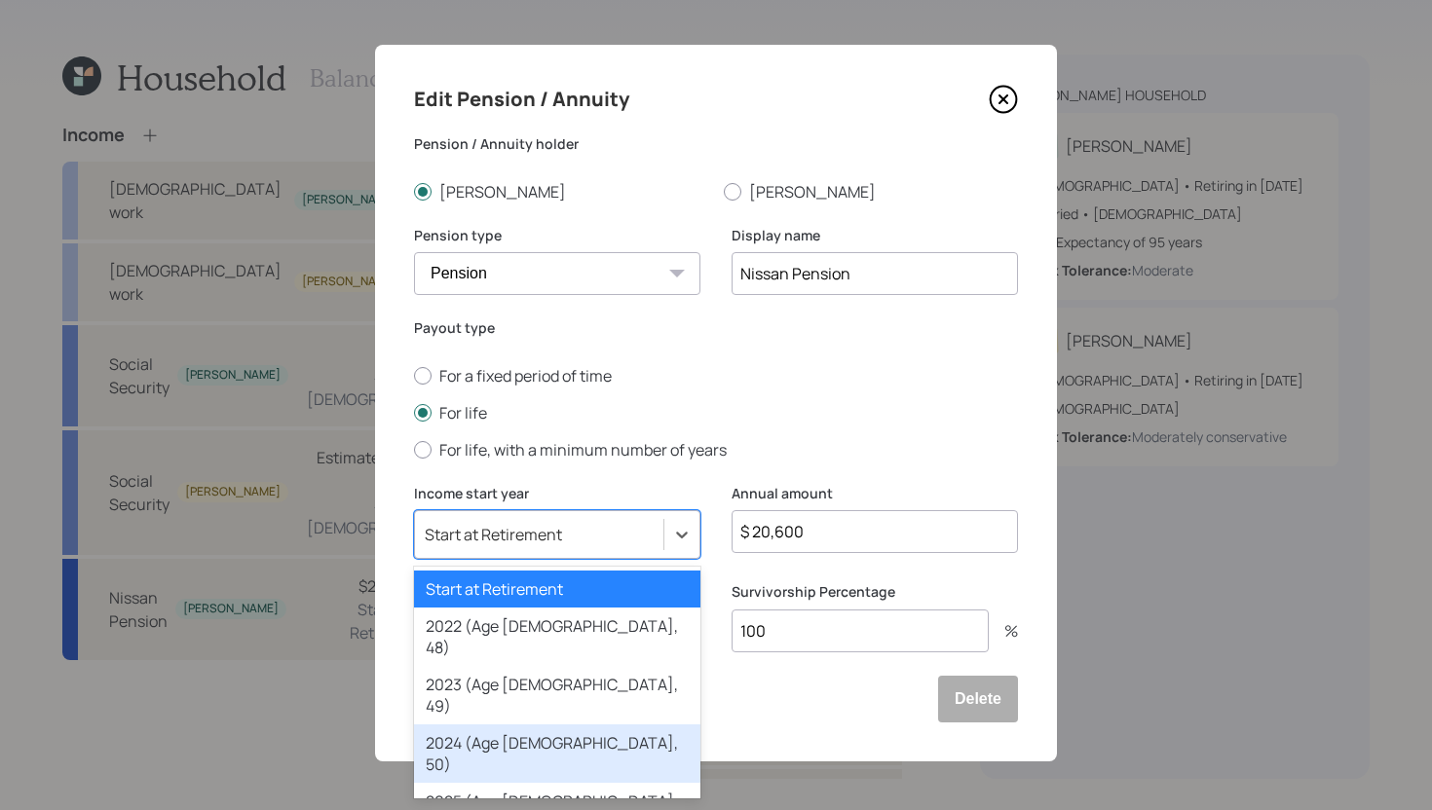
click at [522, 725] on div "2024 (Age 65, 50)" at bounding box center [557, 754] width 286 height 58
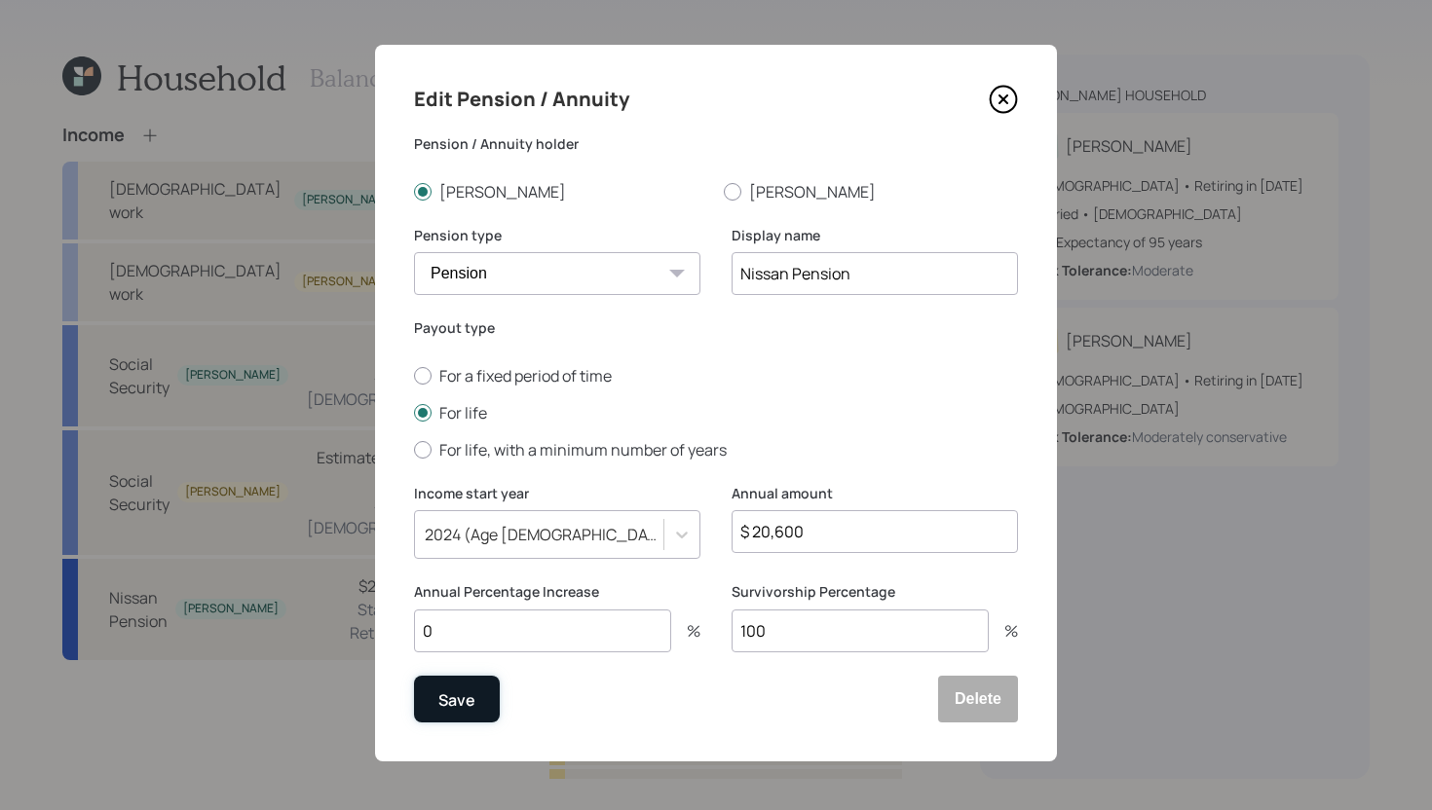
click at [475, 703] on button "Save" at bounding box center [457, 699] width 86 height 47
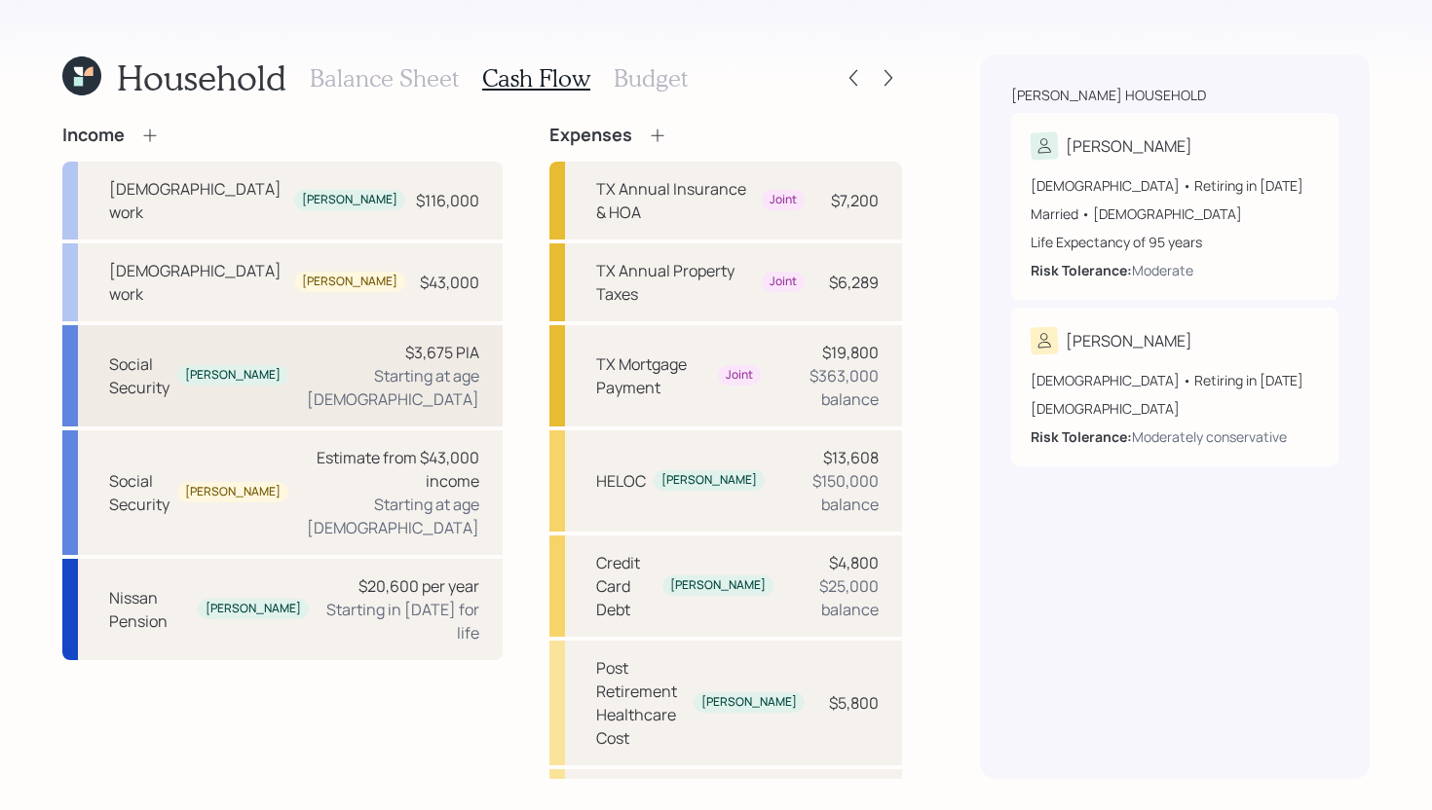
click at [289, 337] on div "Social Security John $3,675 PIA Starting at age 67" at bounding box center [282, 375] width 440 height 101
select select "5"
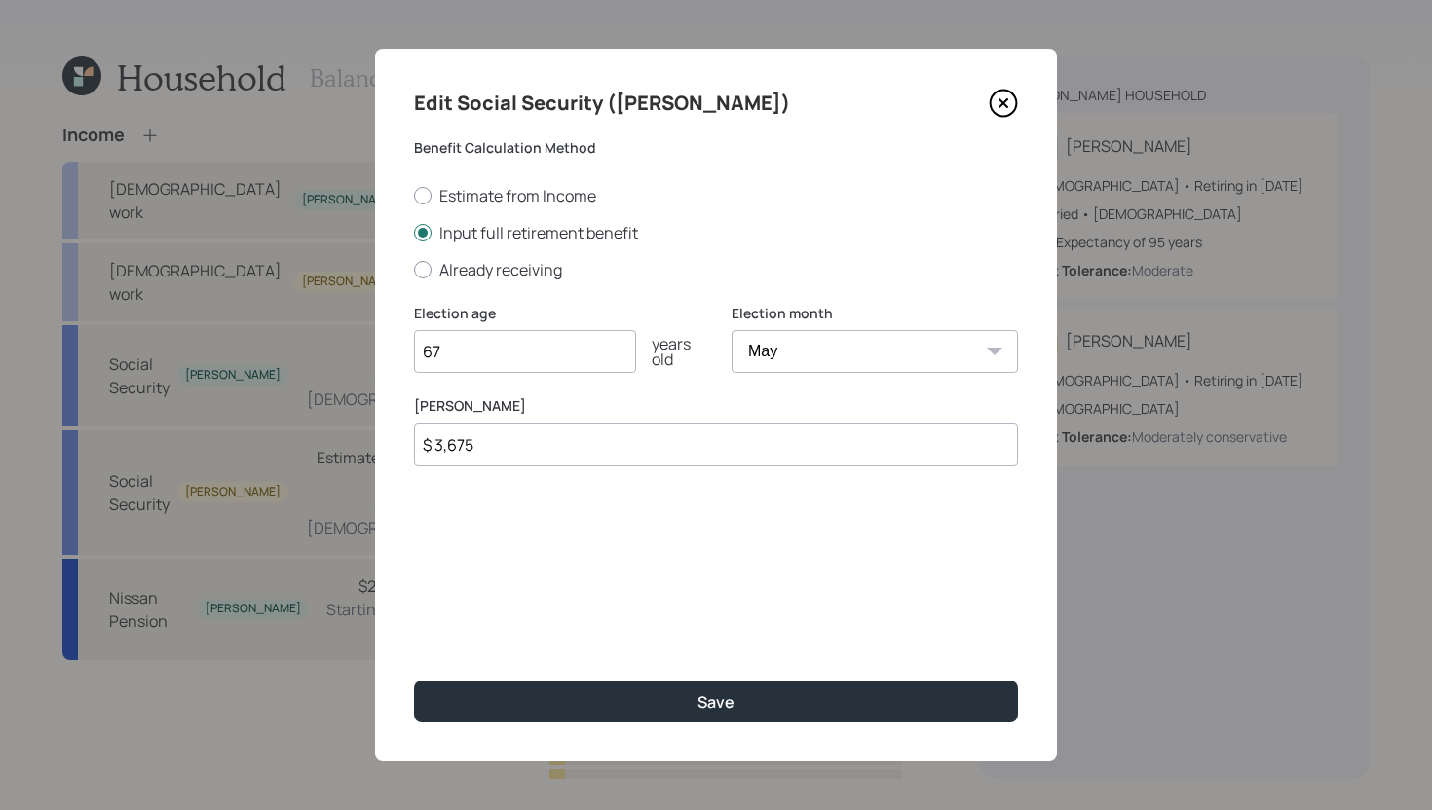
click at [540, 354] on input "67" at bounding box center [525, 351] width 222 height 43
type input "66"
click at [812, 341] on select "January February March April May June July August September October November De…" at bounding box center [874, 351] width 286 height 43
click at [731, 330] on select "January February March April May June July August September October November De…" at bounding box center [874, 351] width 286 height 43
click at [825, 359] on select "January February March April May June July August September October November De…" at bounding box center [874, 351] width 286 height 43
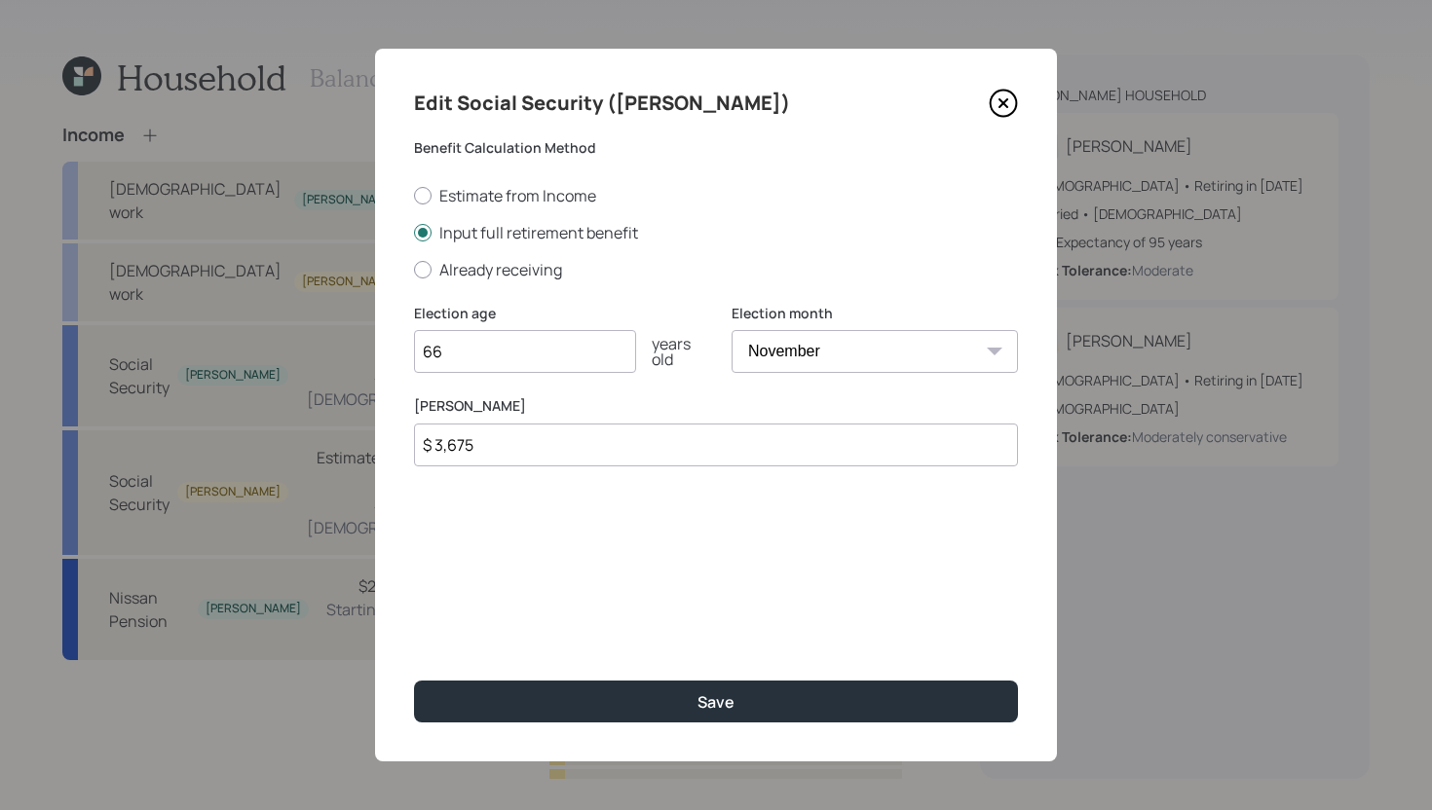
select select "5"
click at [731, 330] on select "January February March April May June July August September October November De…" at bounding box center [874, 351] width 286 height 43
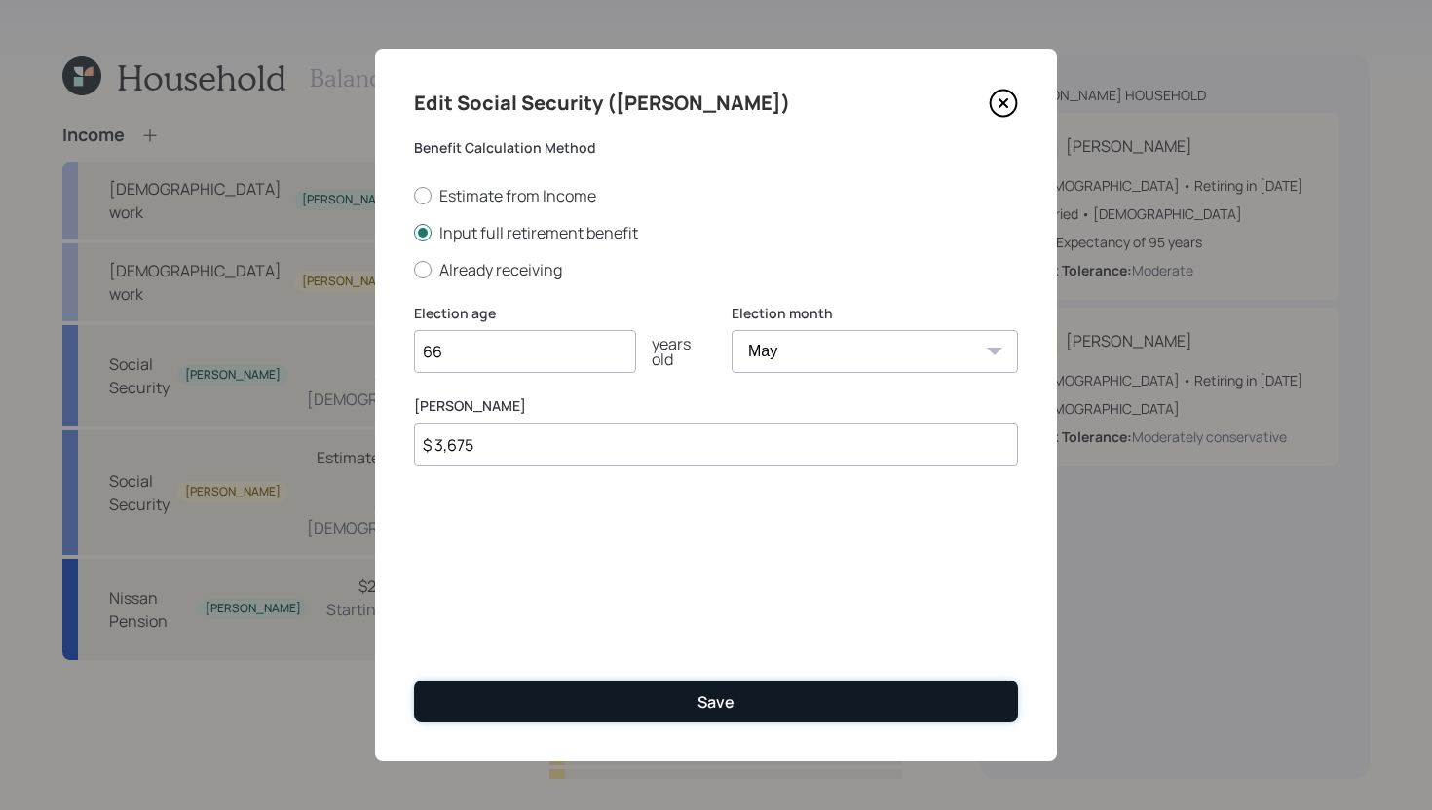
click at [666, 695] on button "Save" at bounding box center [716, 702] width 604 height 42
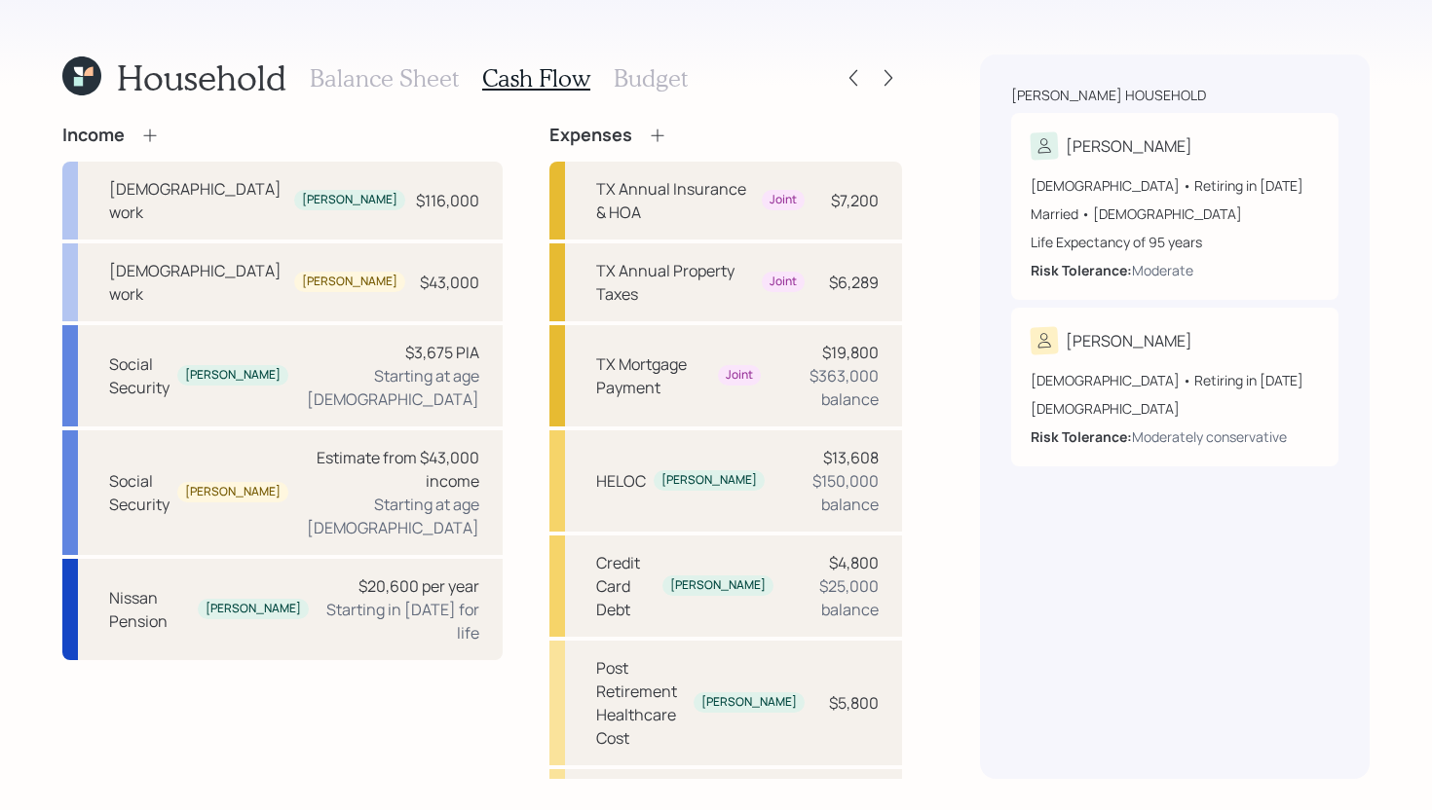
click at [662, 76] on h3 "Budget" at bounding box center [651, 78] width 74 height 28
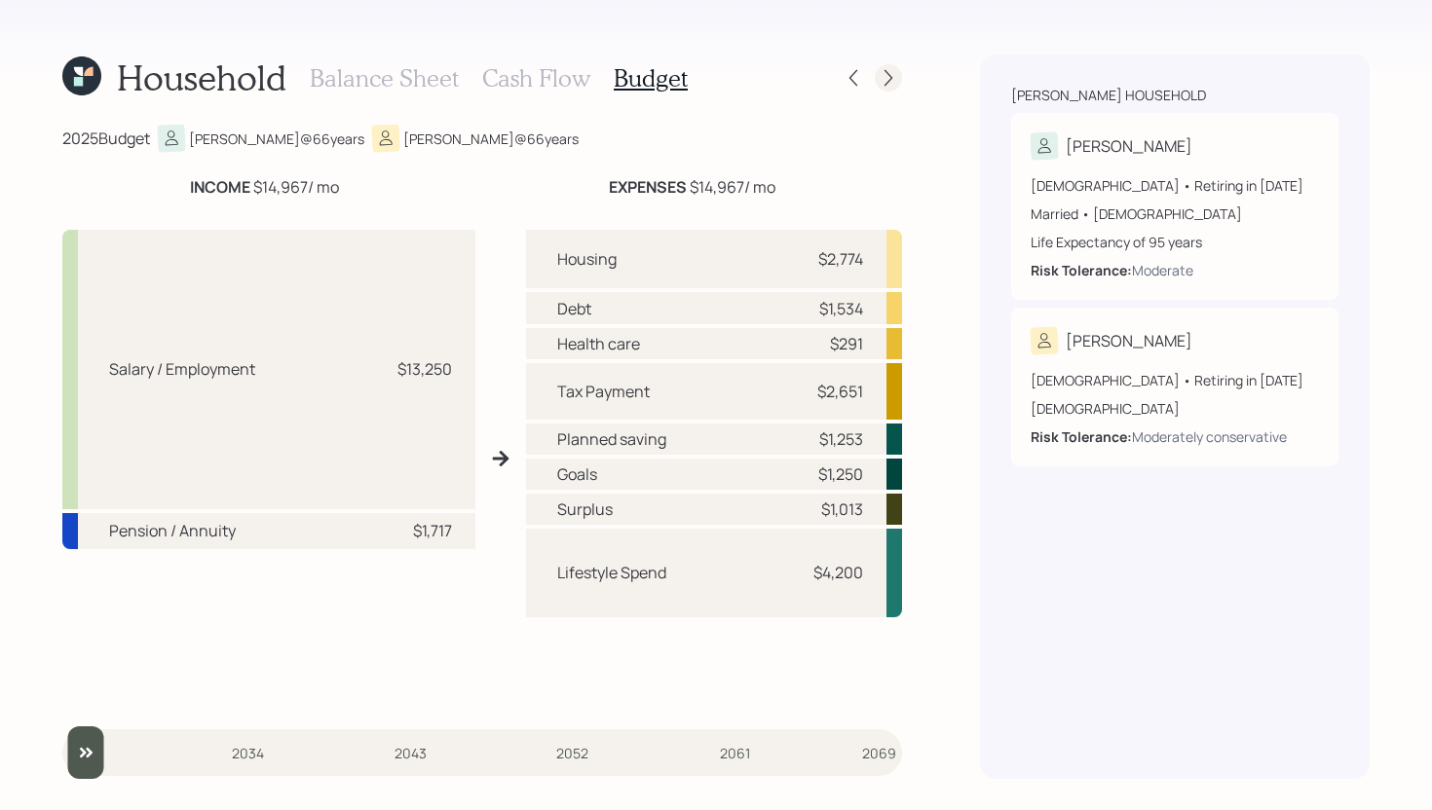
click at [883, 85] on icon at bounding box center [887, 77] width 19 height 19
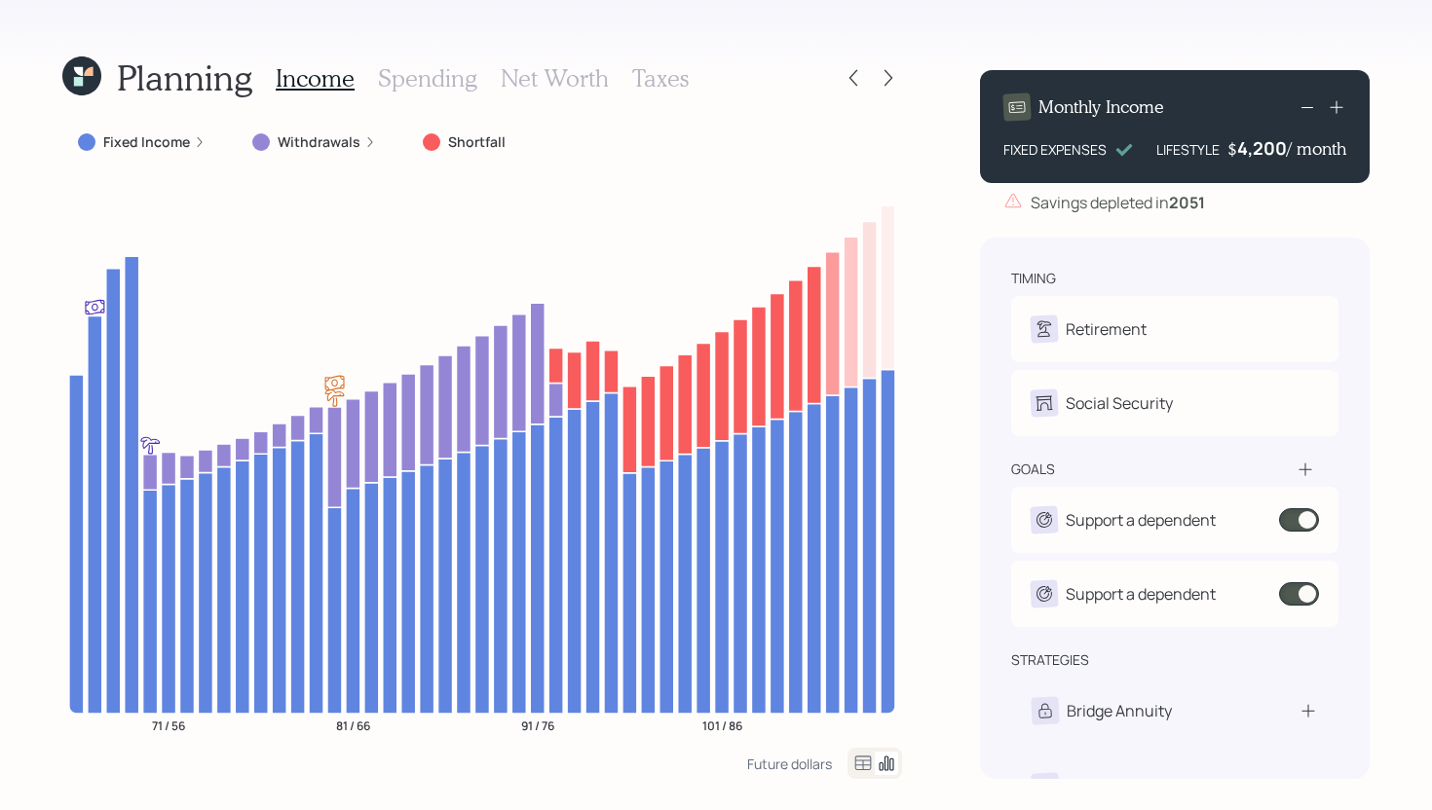
click at [167, 134] on label "Fixed Income" at bounding box center [146, 141] width 87 height 19
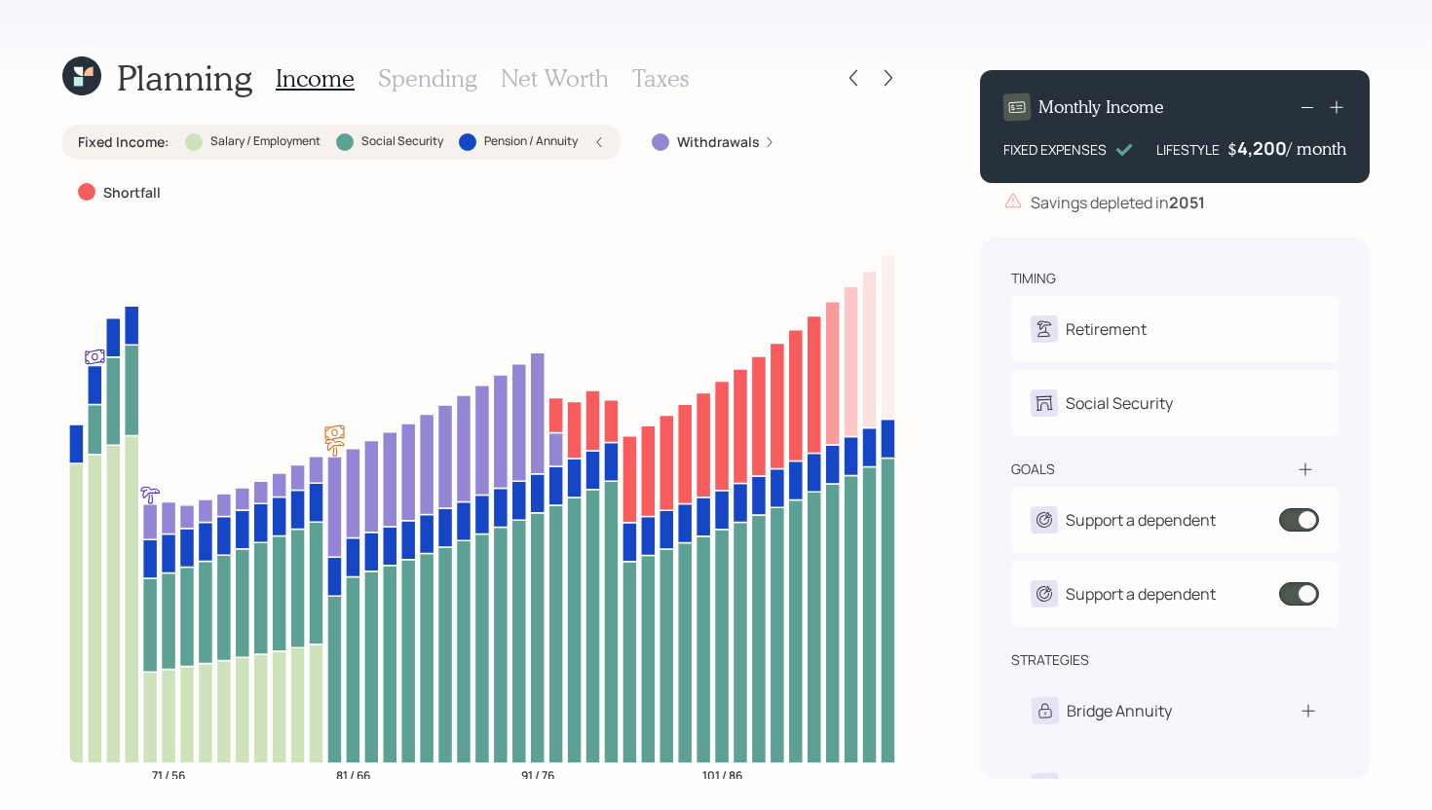
click at [683, 145] on label "Withdrawals" at bounding box center [718, 141] width 83 height 19
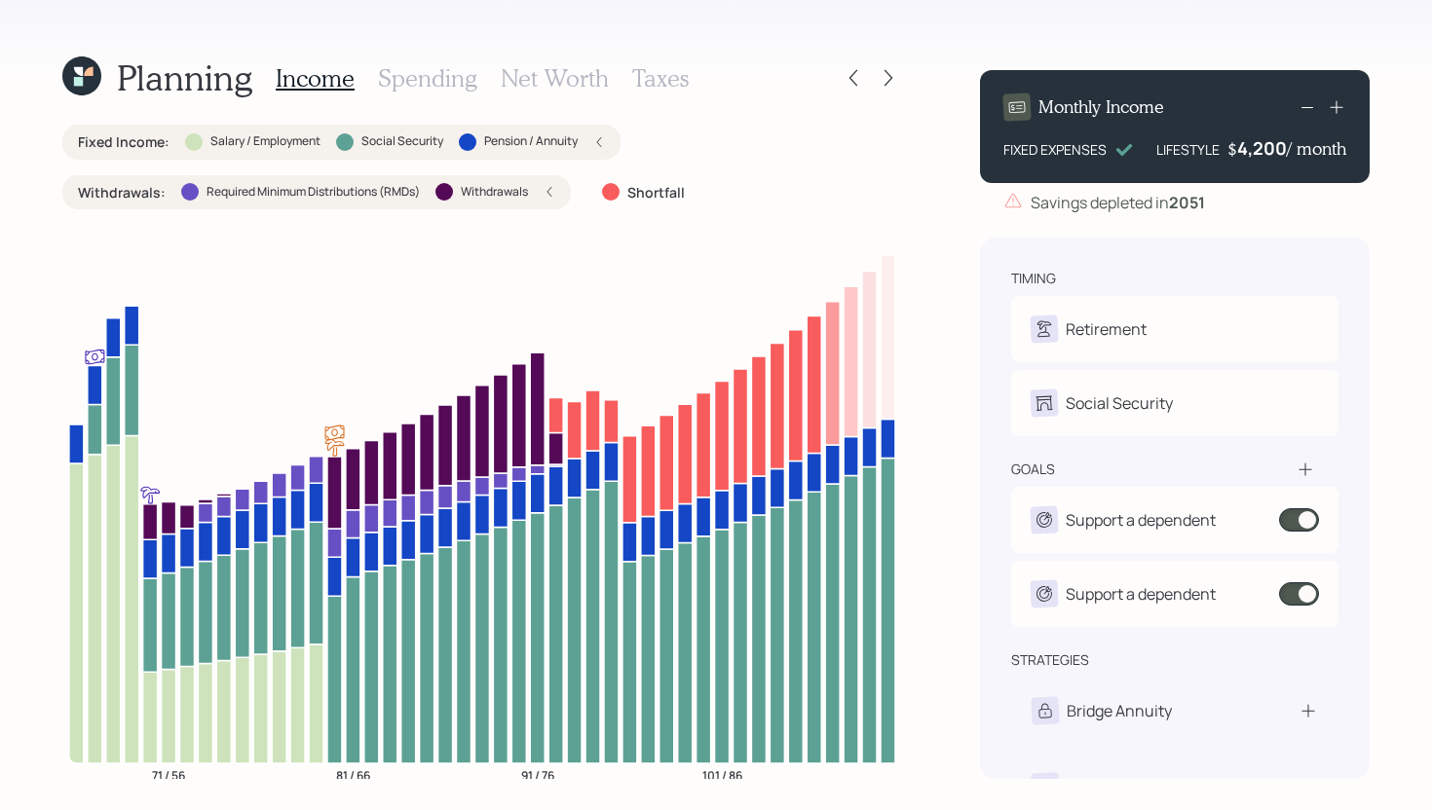
click at [547, 146] on label "Pension / Annuity" at bounding box center [530, 141] width 93 height 17
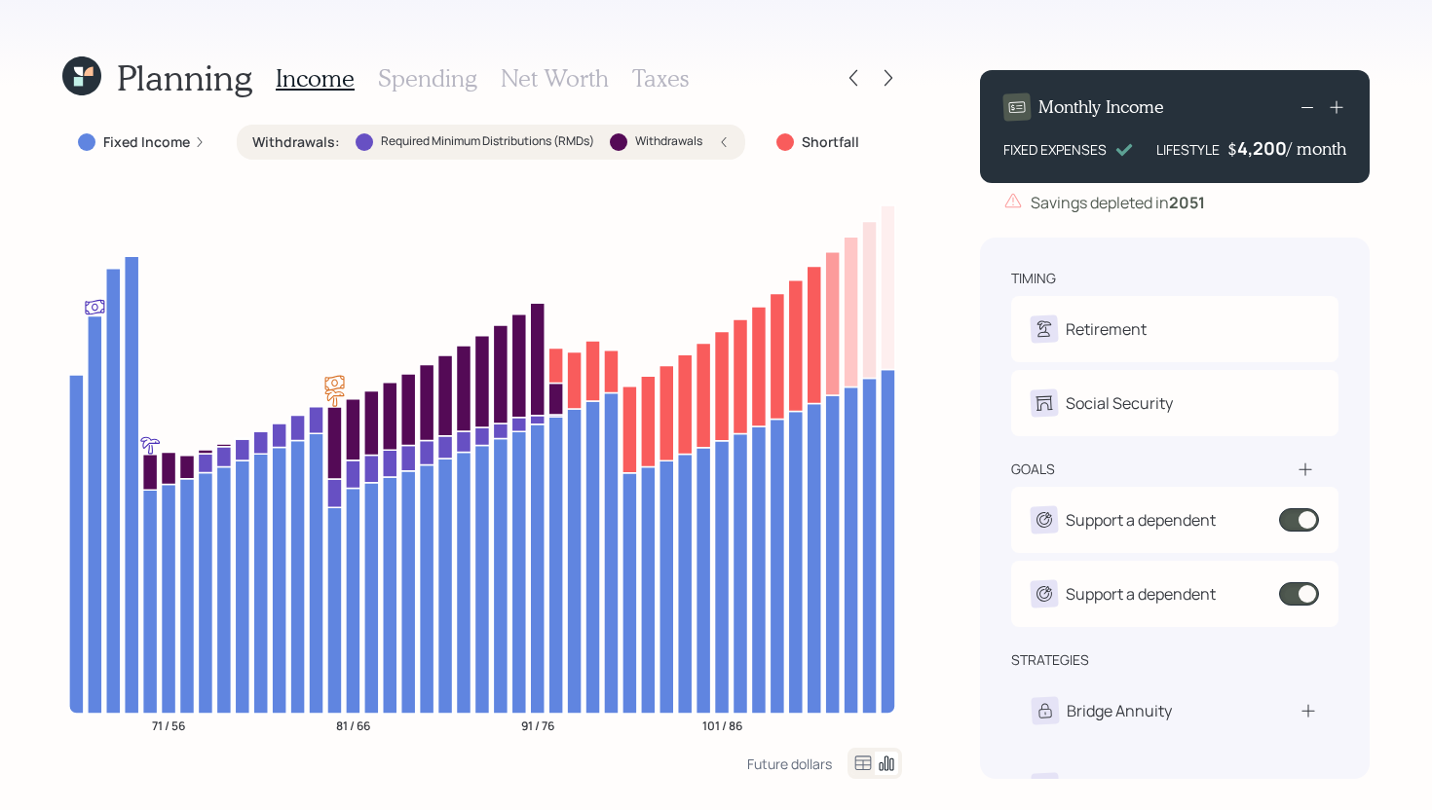
click at [469, 144] on label "Required Minimum Distributions (RMDs)" at bounding box center [487, 141] width 213 height 17
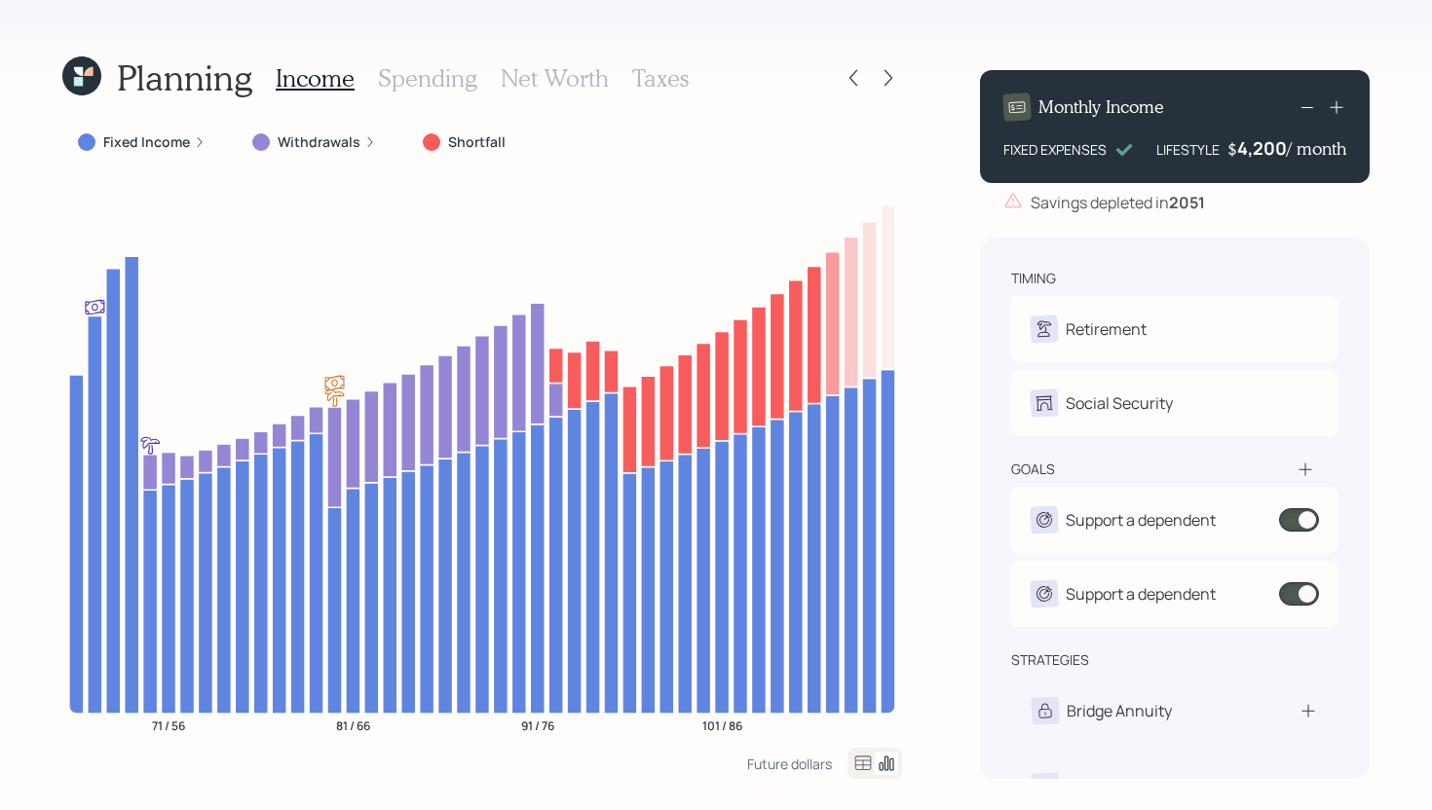
click at [163, 143] on label "Fixed Income" at bounding box center [146, 141] width 87 height 19
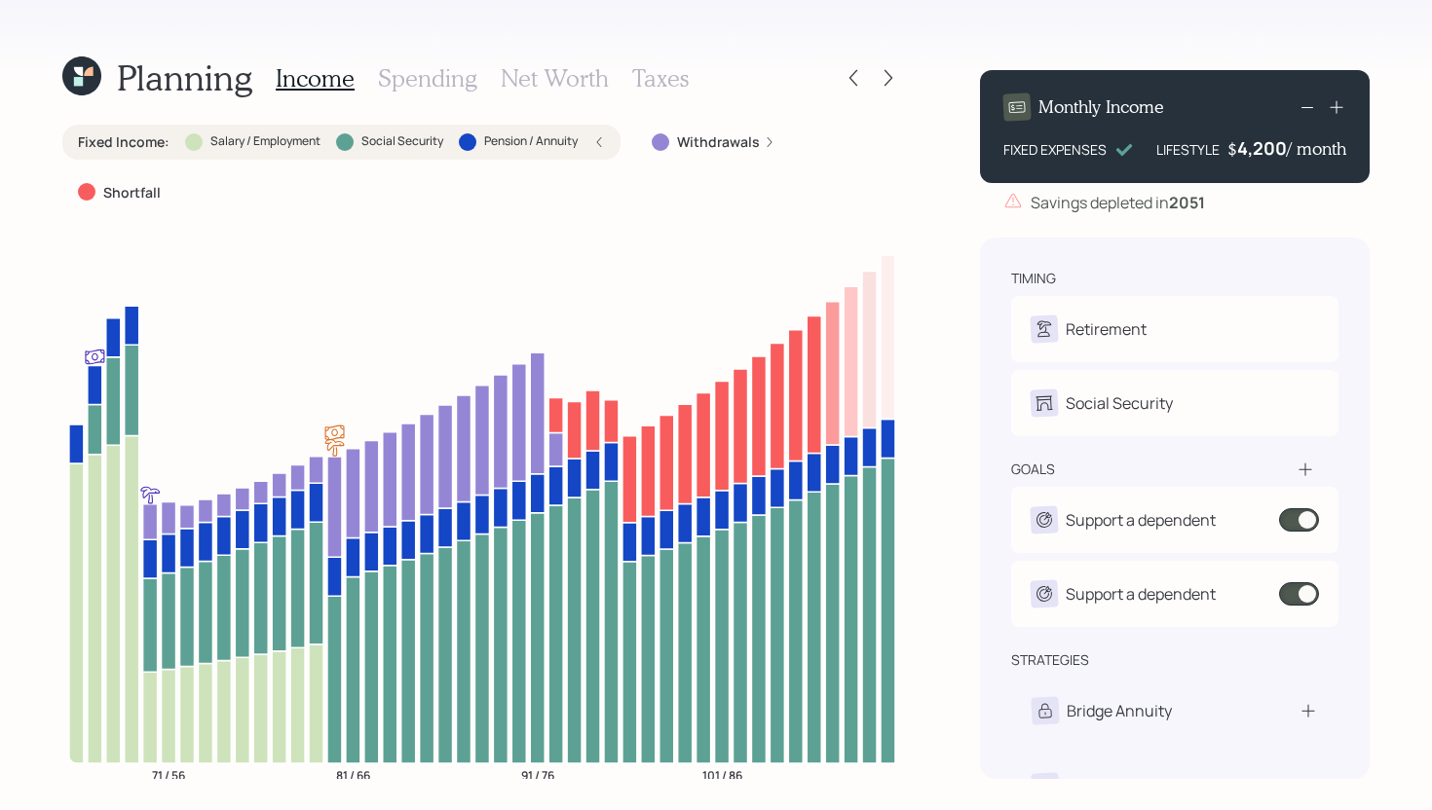
click at [213, 154] on div "Fixed Income : Salary / Employment Social Security Pension / Annuity" at bounding box center [341, 142] width 558 height 35
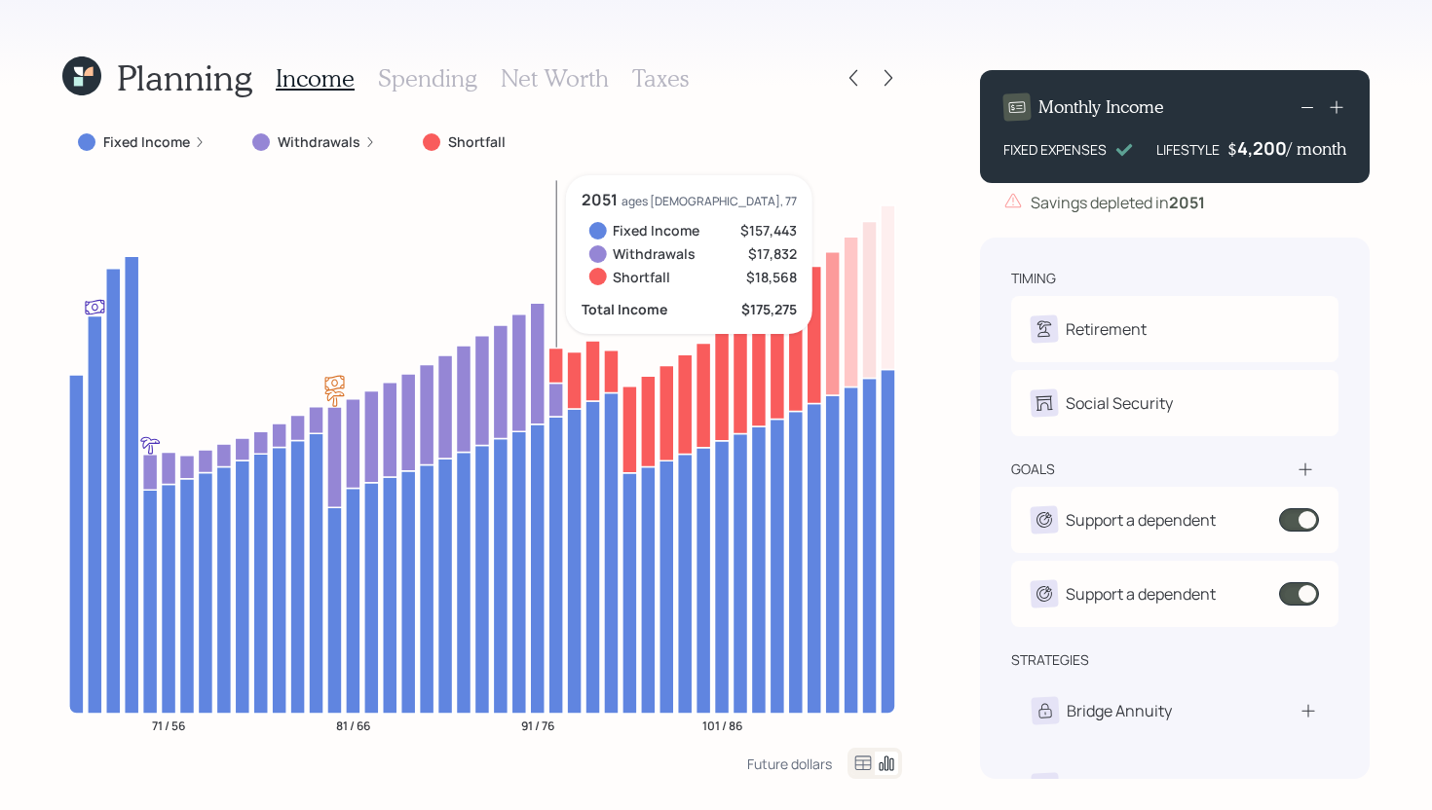
click at [556, 365] on icon at bounding box center [555, 365] width 15 height 35
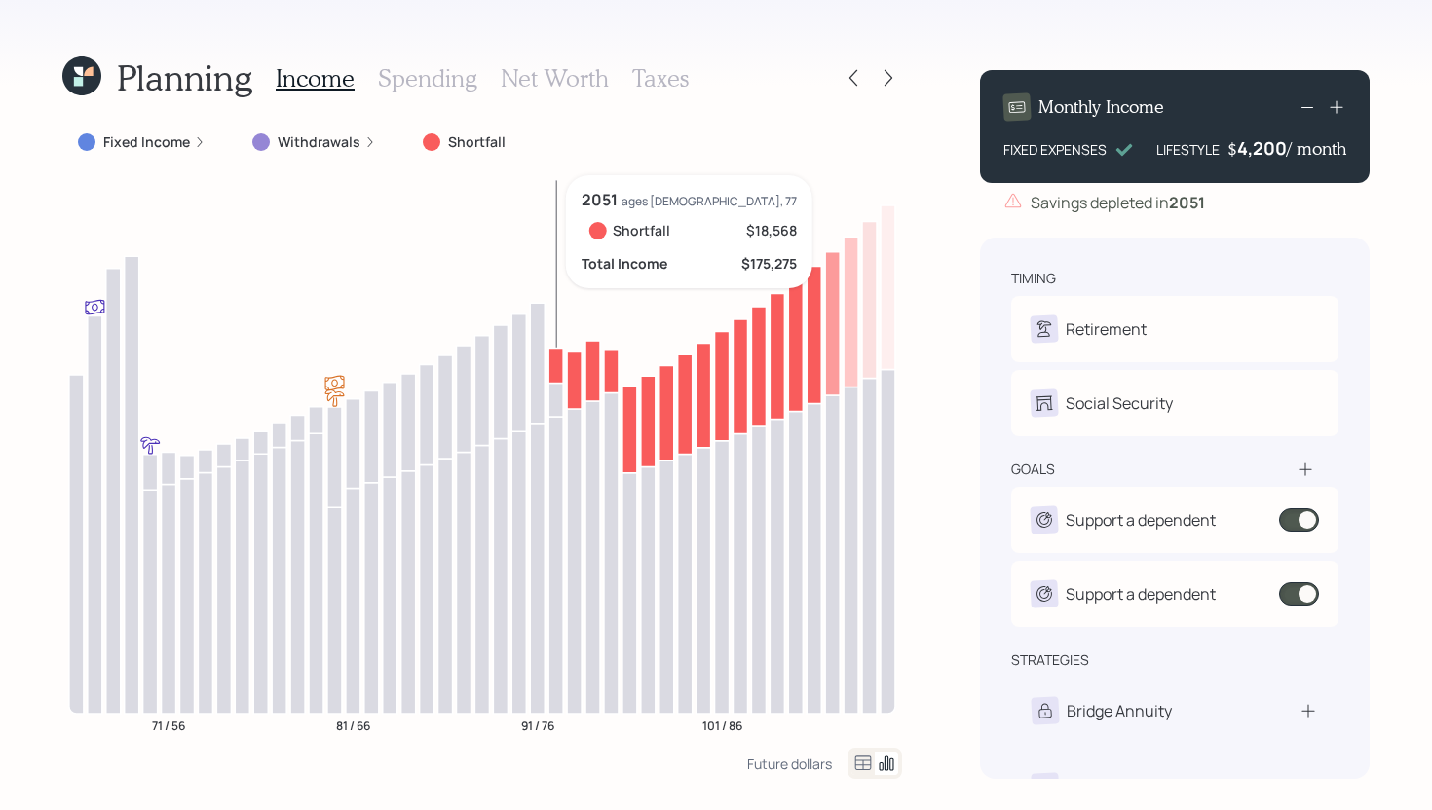
click at [556, 365] on icon at bounding box center [555, 365] width 15 height 35
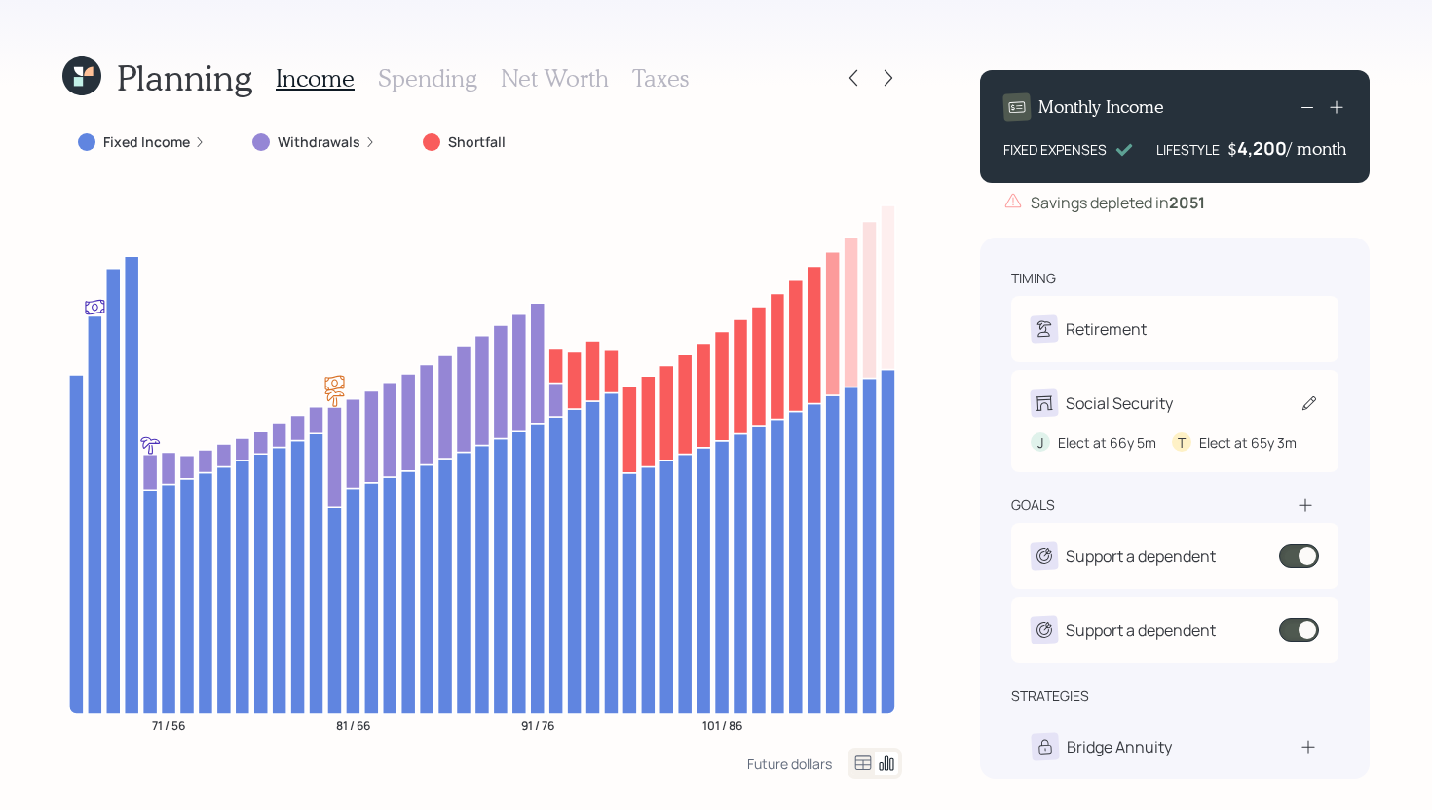
click at [1175, 390] on div "Social Security" at bounding box center [1174, 403] width 288 height 27
select select "5"
select select "3"
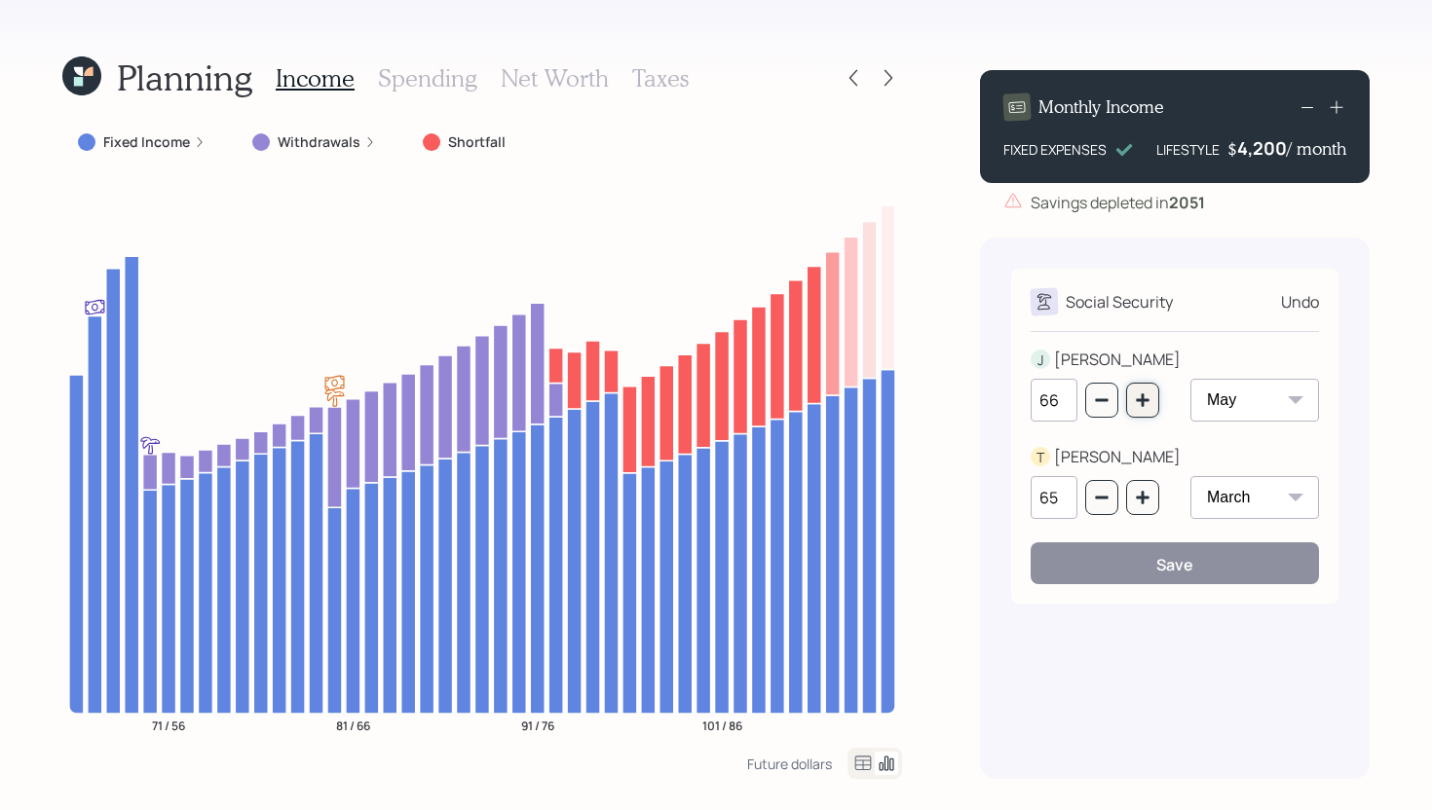
click at [1155, 398] on button "button" at bounding box center [1142, 400] width 33 height 35
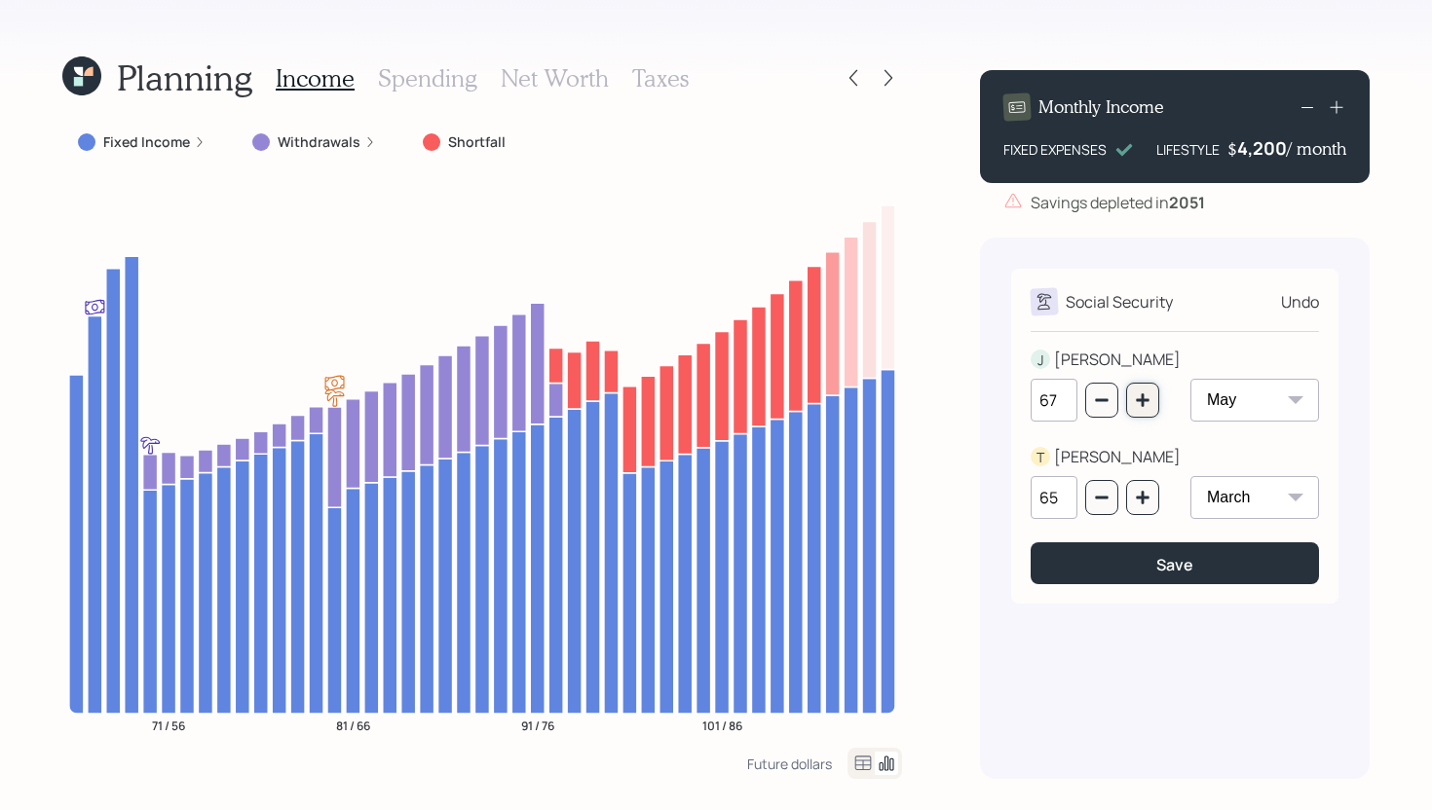
click at [1155, 398] on button "button" at bounding box center [1142, 400] width 33 height 35
type input "70"
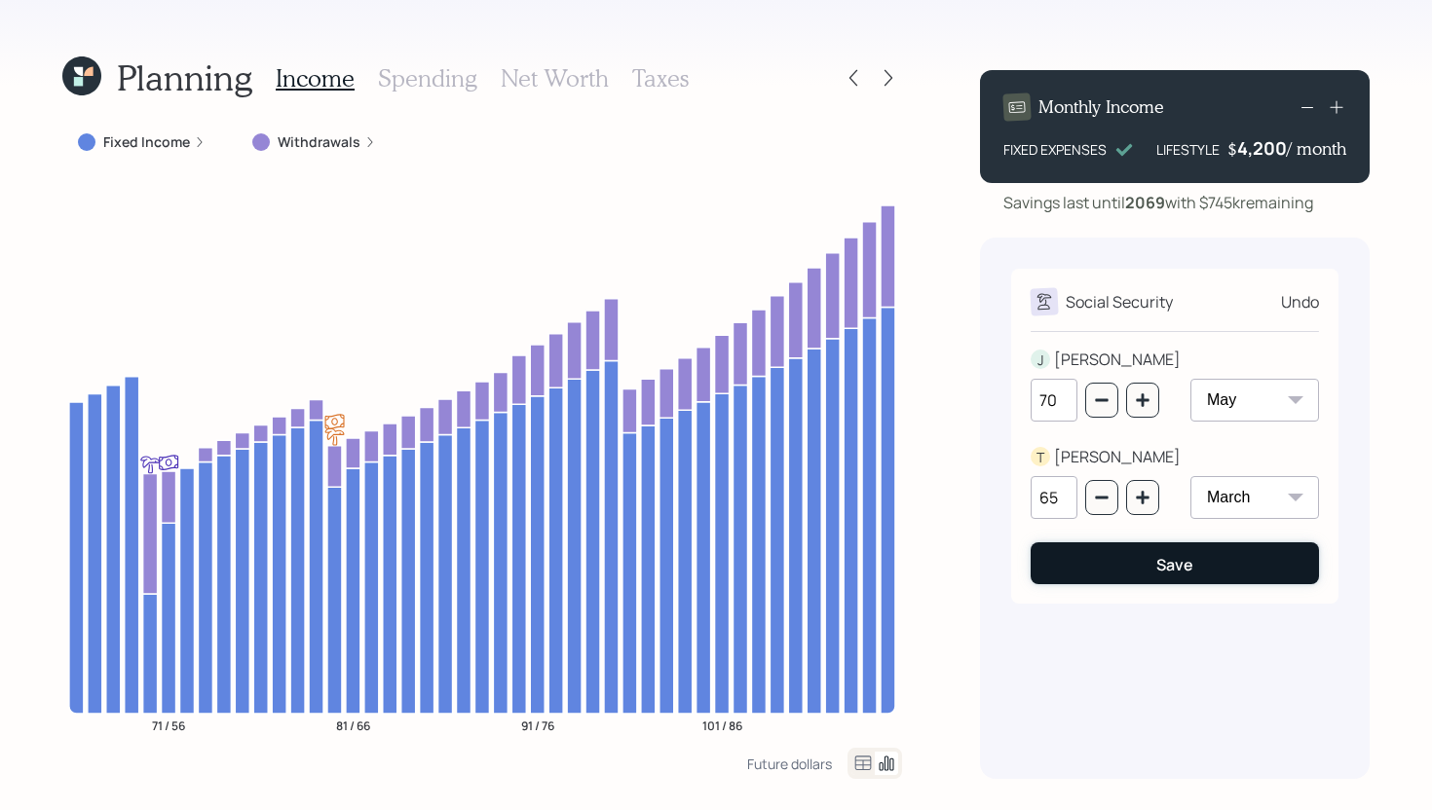
click at [1152, 567] on button "Save" at bounding box center [1174, 563] width 288 height 42
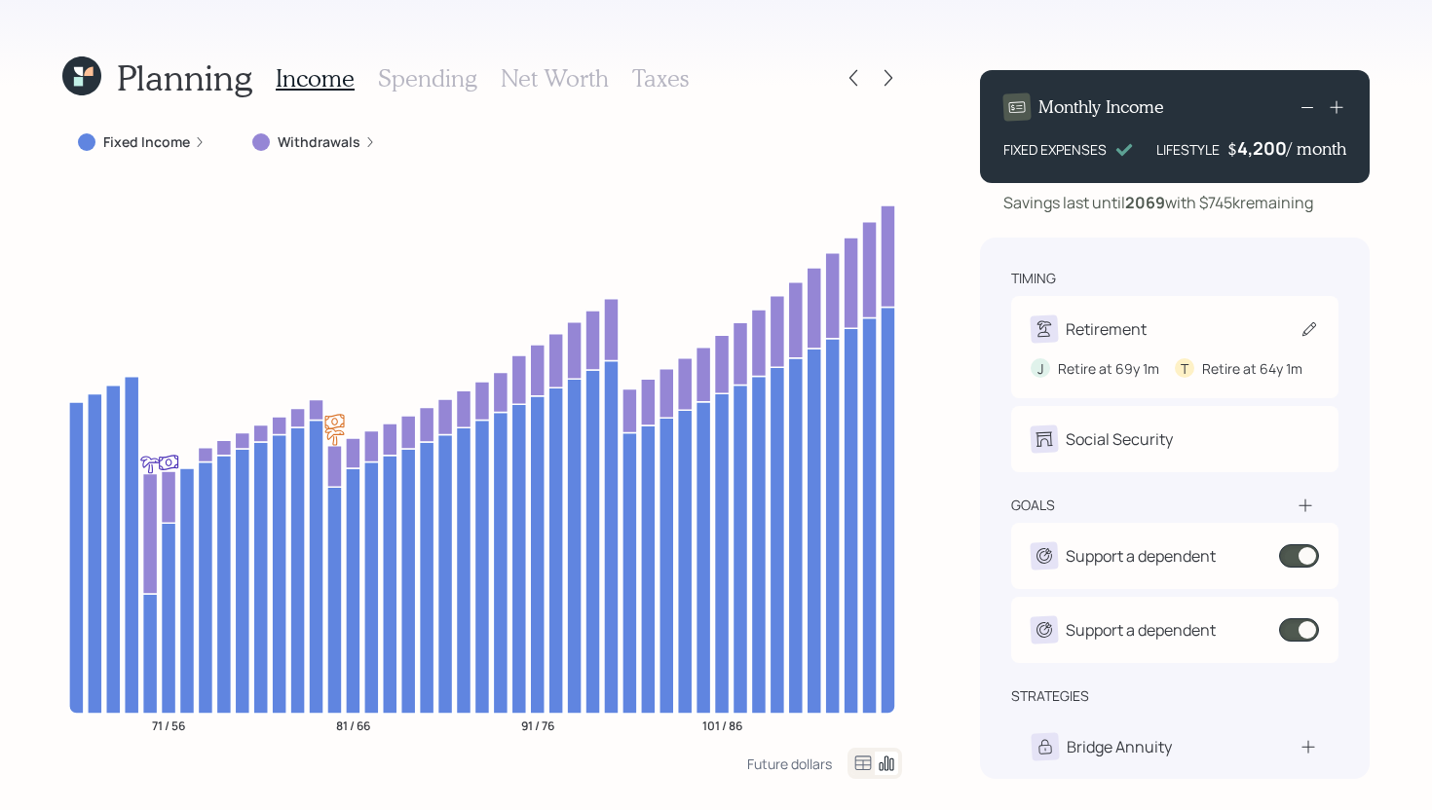
click at [1093, 315] on div "Retirement J Retire at 69y 1m T Retire at 64y 1m" at bounding box center [1174, 347] width 327 height 102
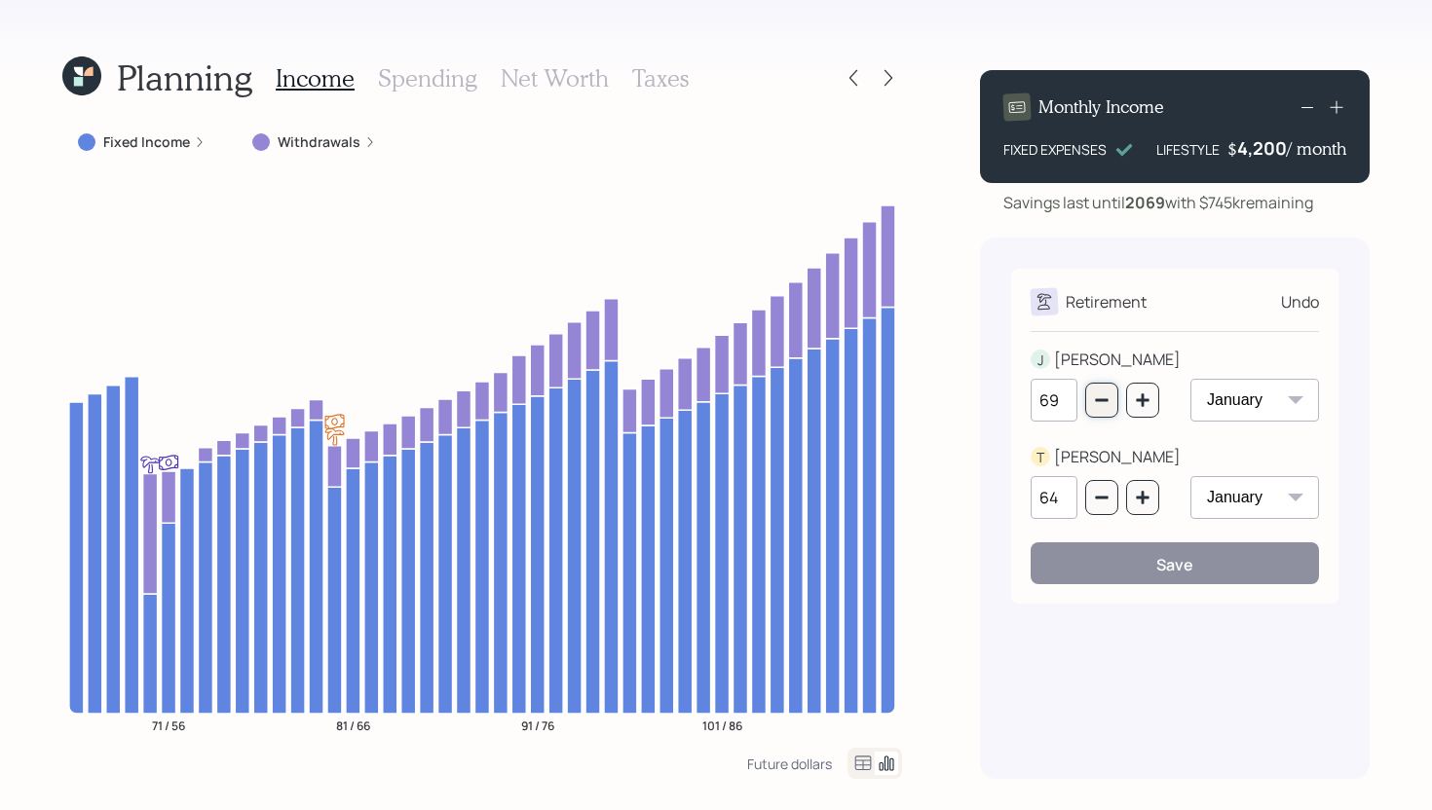
click at [1108, 401] on icon "button" at bounding box center [1102, 400] width 16 height 16
type input "68"
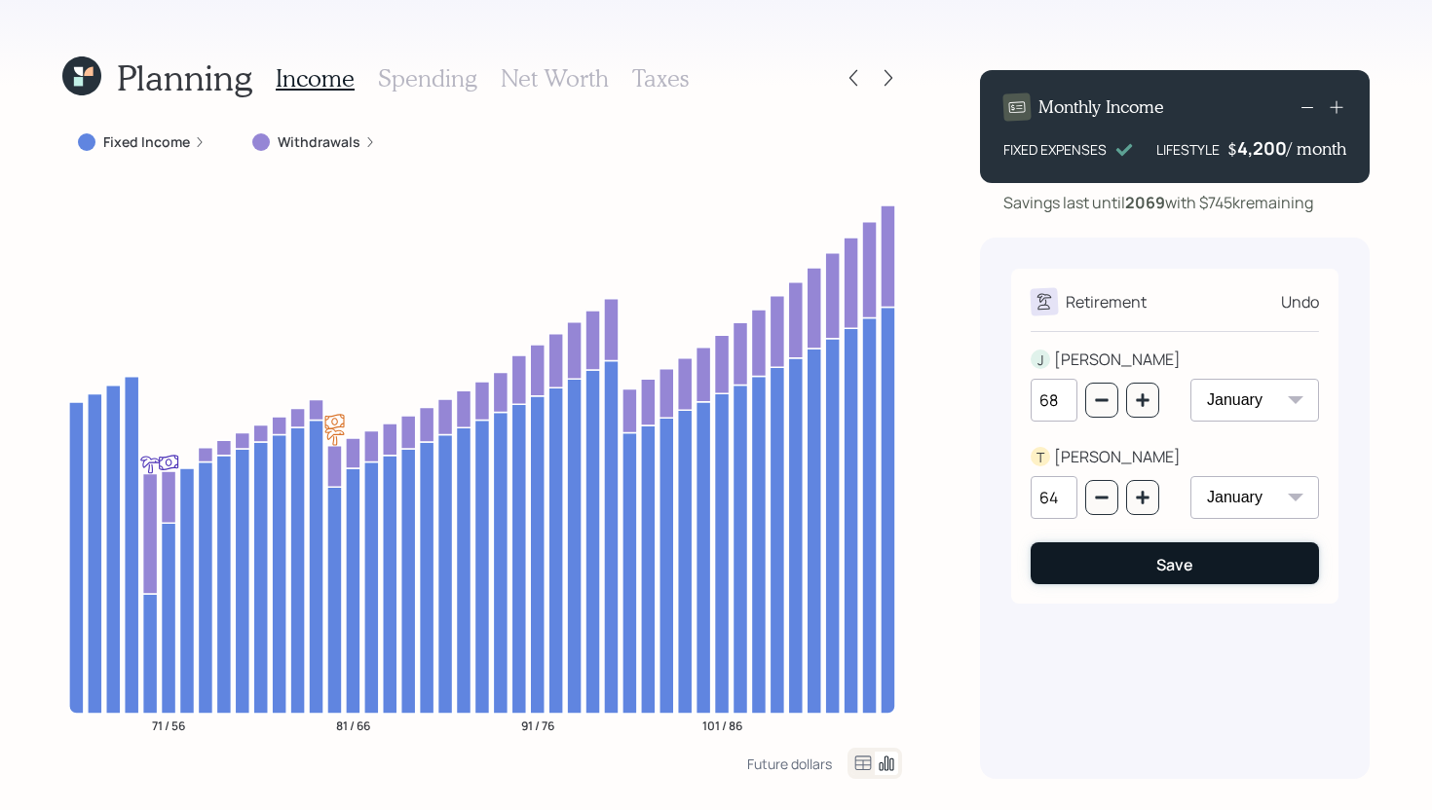
click at [1164, 573] on div "Save" at bounding box center [1174, 564] width 37 height 21
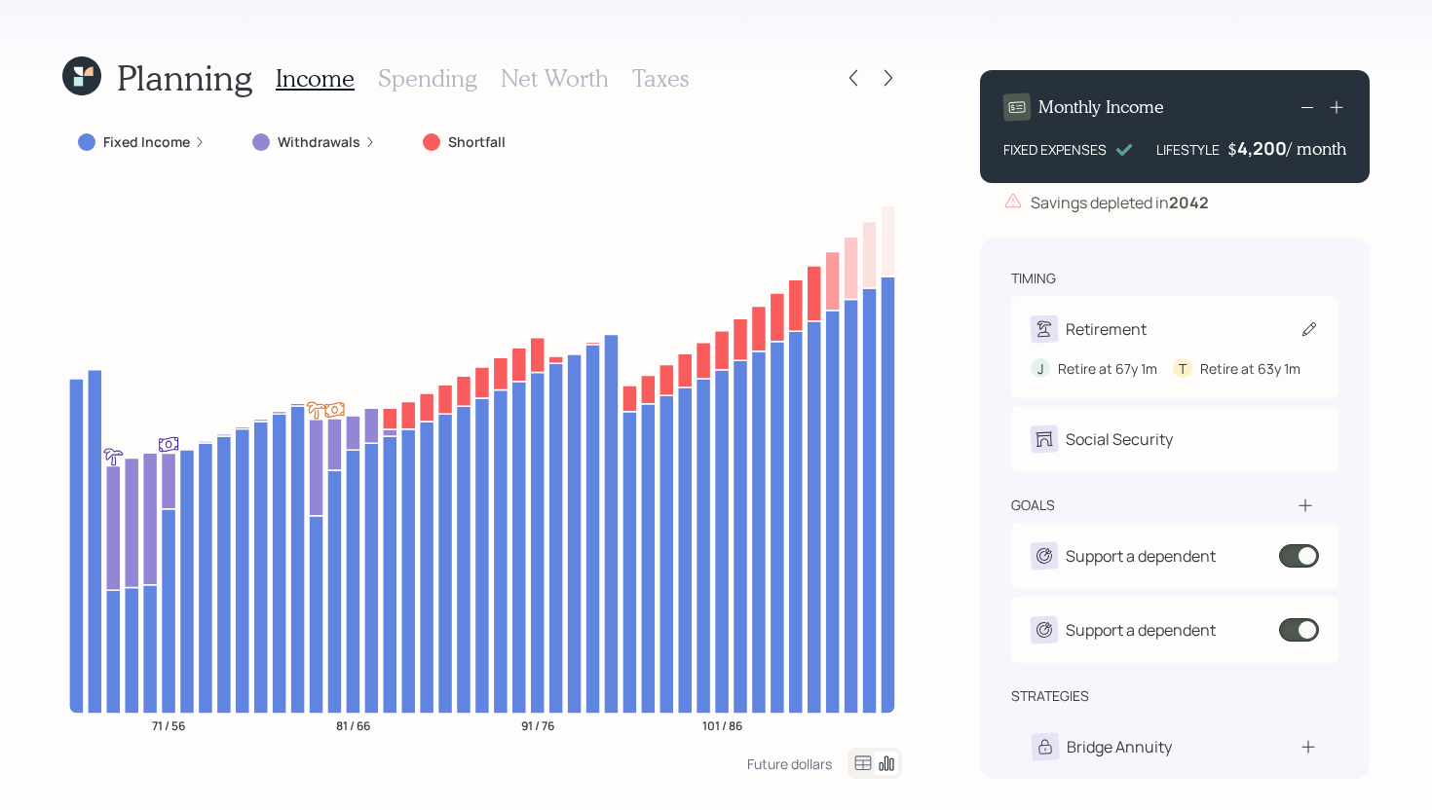
click at [1096, 310] on div "Retirement J Retire at 67y 1m T Retire at 63y 1m" at bounding box center [1174, 347] width 327 height 102
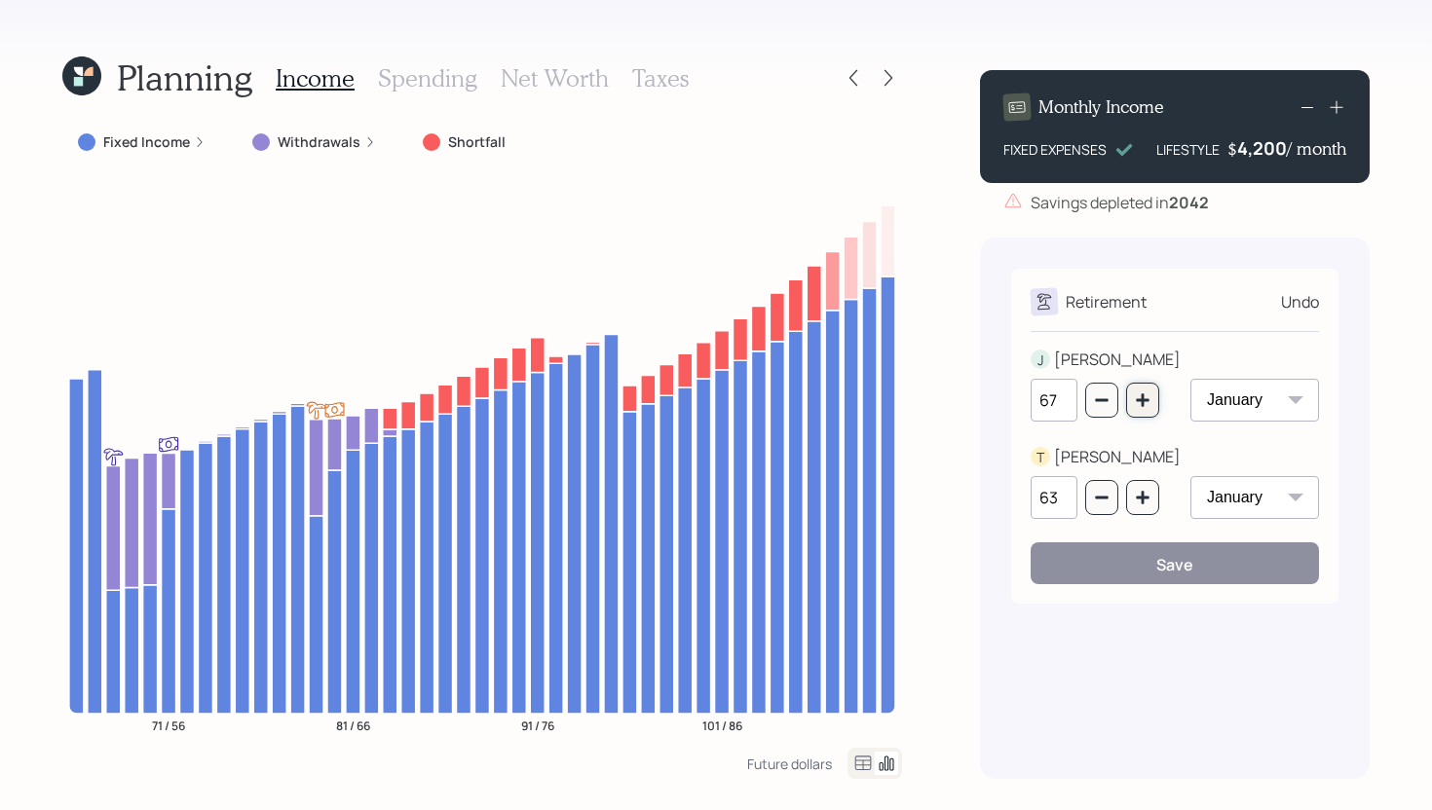
click at [1144, 407] on icon "button" at bounding box center [1143, 400] width 16 height 16
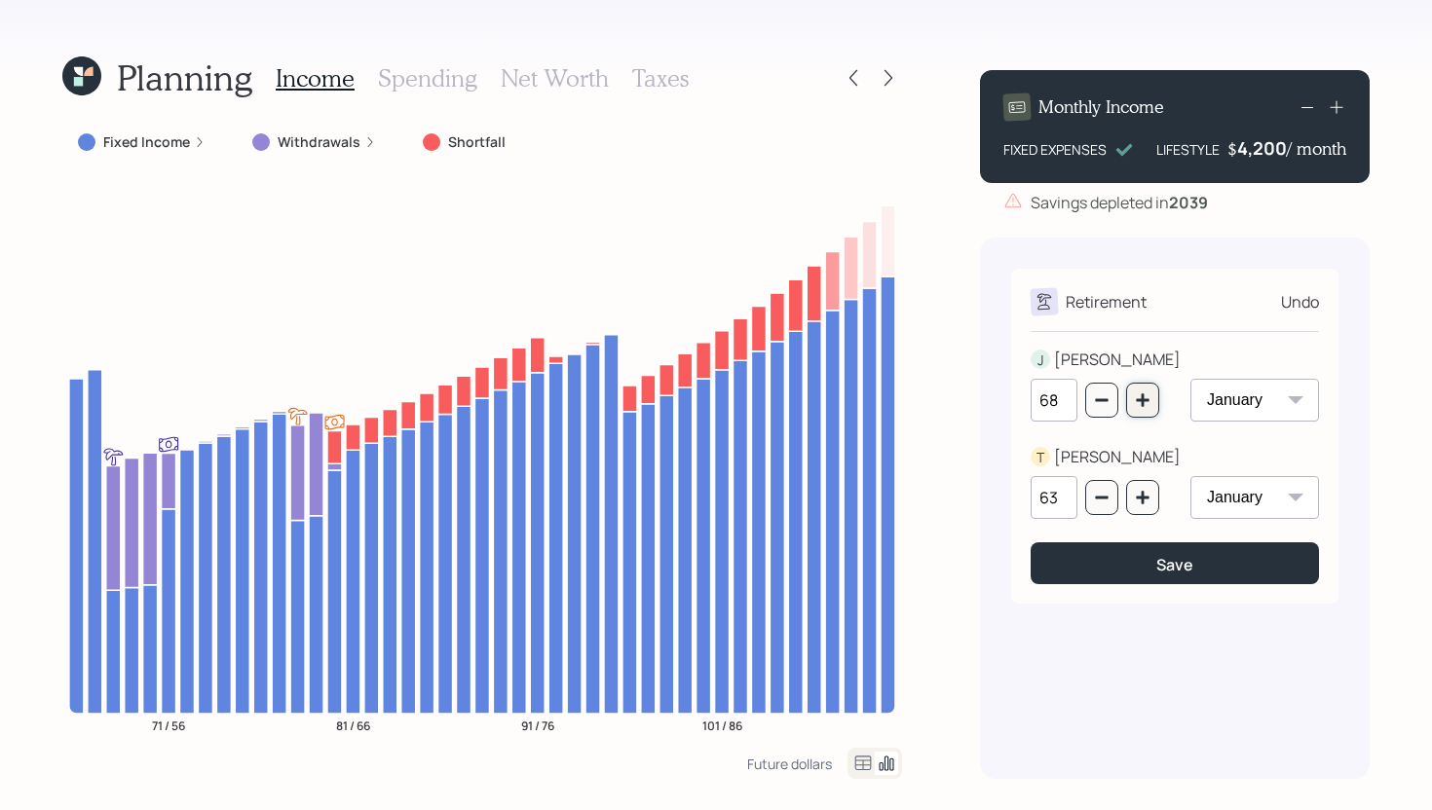
click at [1144, 407] on icon "button" at bounding box center [1143, 400] width 16 height 16
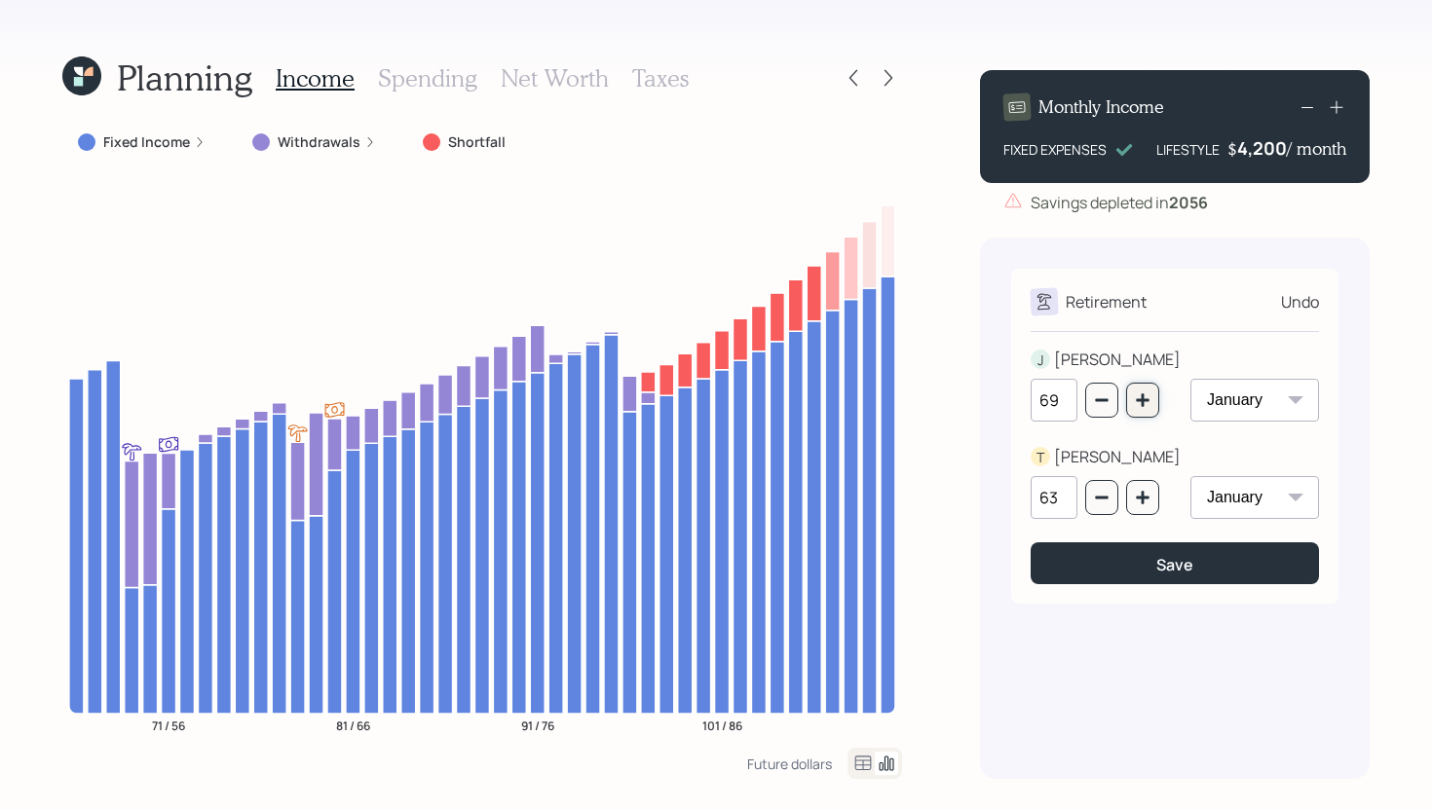
click at [1144, 407] on icon "button" at bounding box center [1143, 400] width 16 height 16
type input "70"
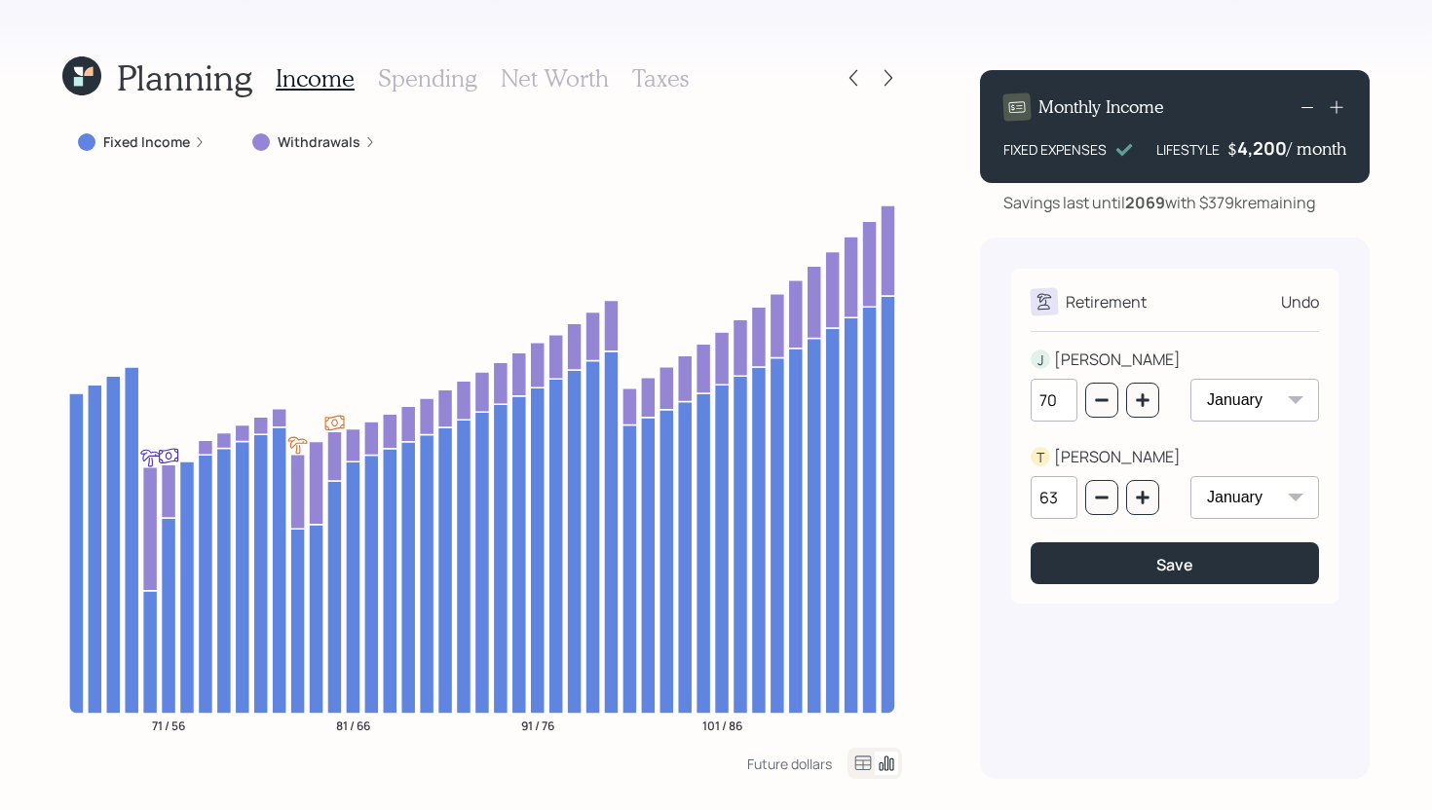
click at [1237, 404] on select "January February March April May June July August September October November De…" at bounding box center [1254, 400] width 129 height 43
select select "7"
click at [1190, 379] on select "January February March April May June July August September October November De…" at bounding box center [1254, 400] width 129 height 43
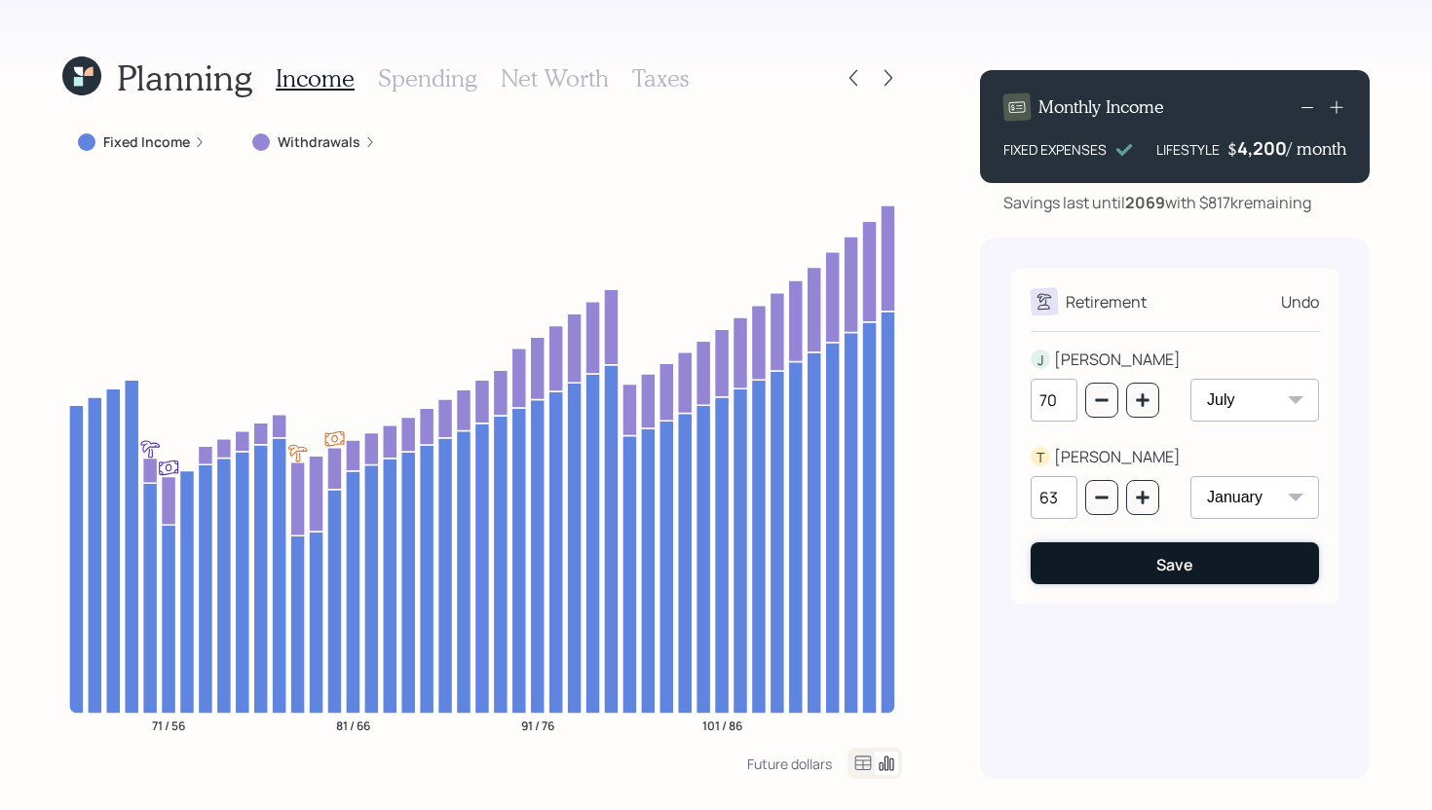
click at [1190, 581] on button "Save" at bounding box center [1174, 563] width 288 height 42
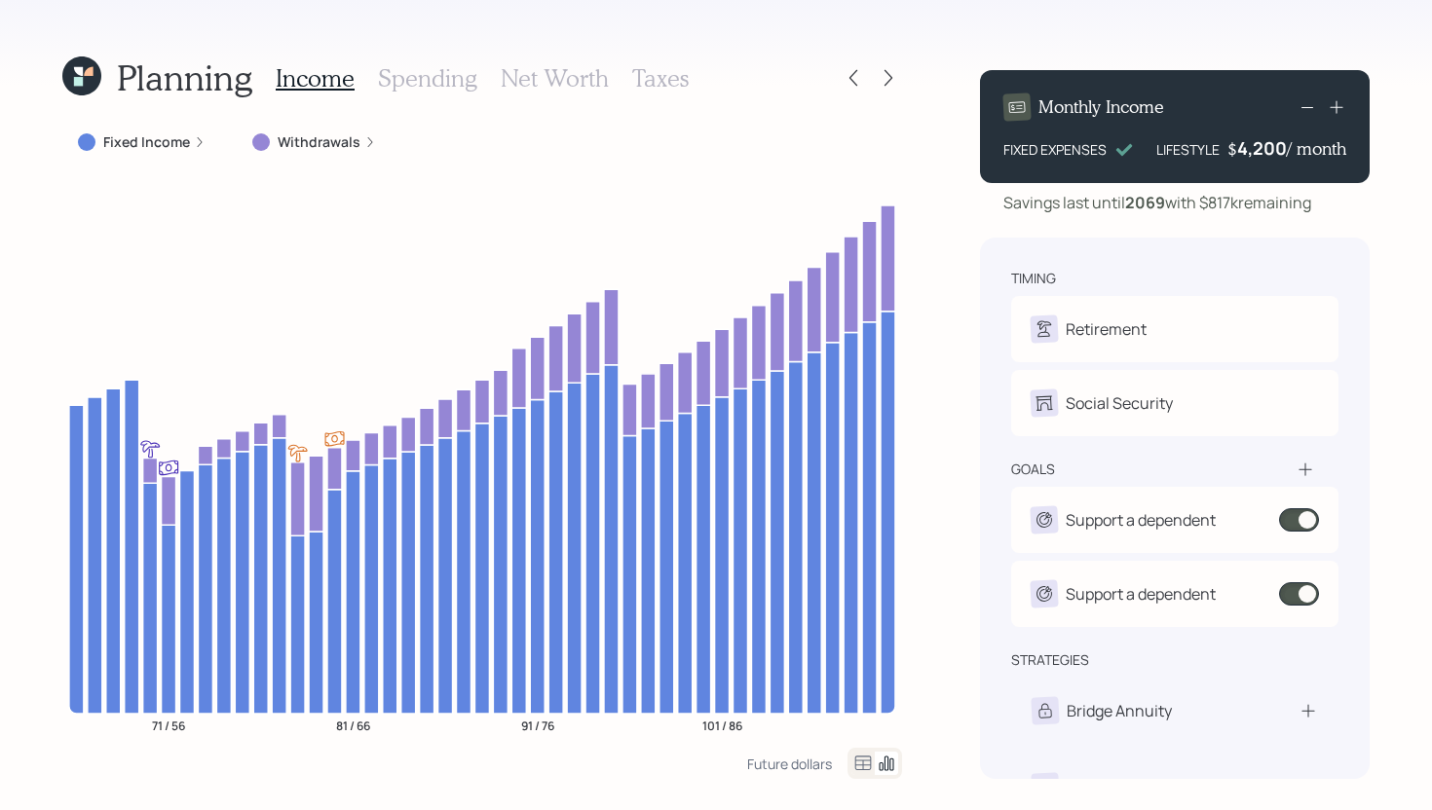
click at [443, 80] on h3 "Spending" at bounding box center [427, 78] width 99 height 28
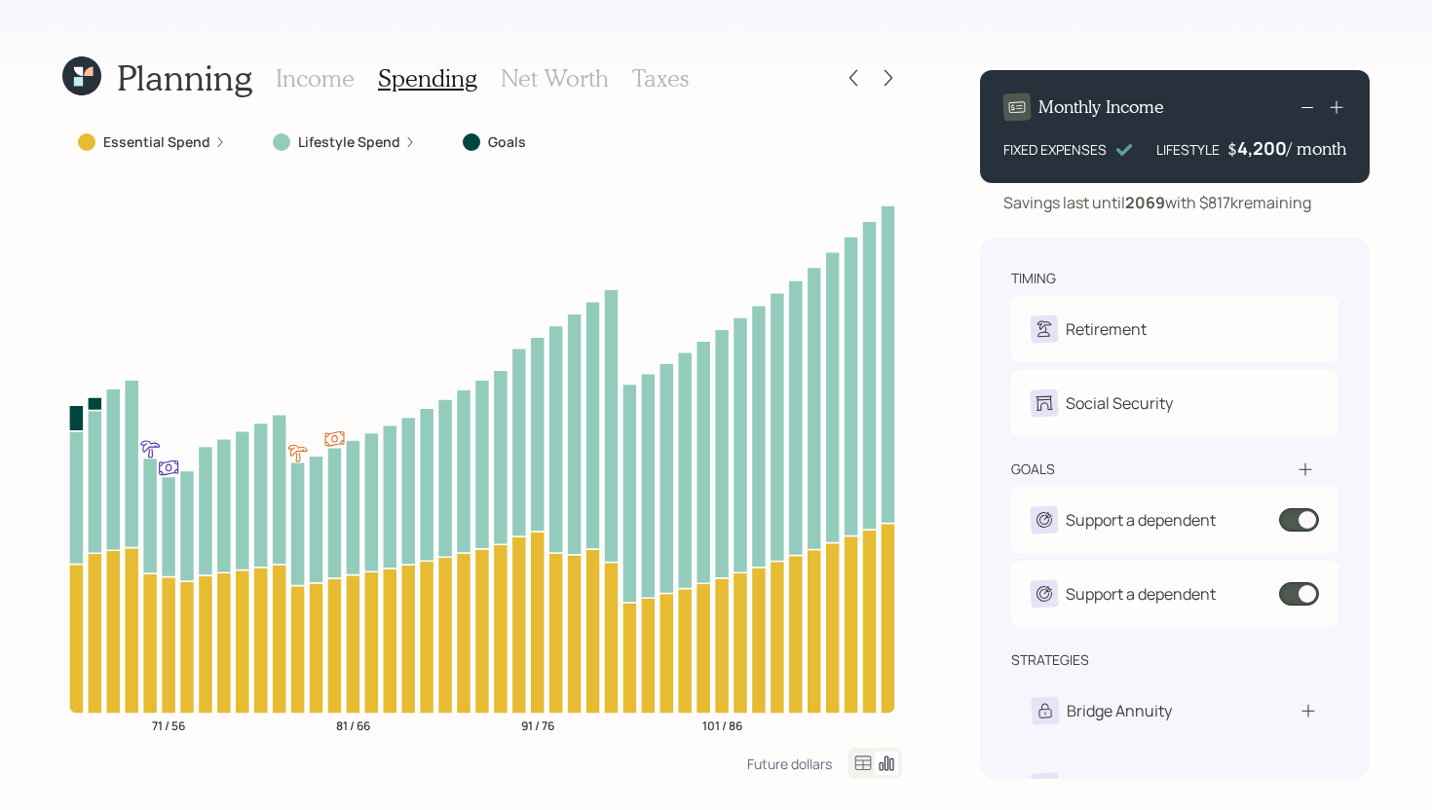
click at [167, 145] on label "Essential Spend" at bounding box center [156, 141] width 107 height 19
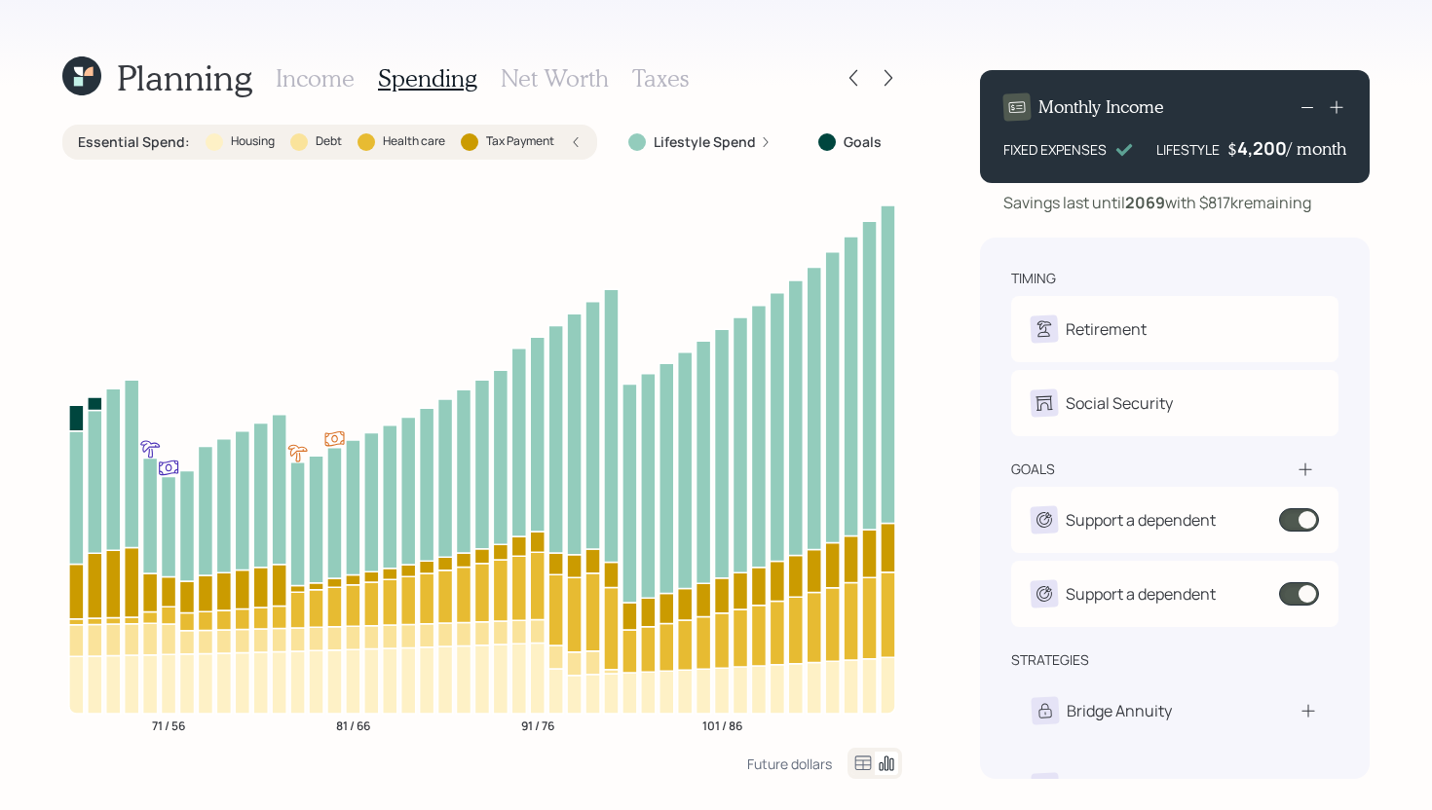
click at [383, 149] on label "Health care" at bounding box center [414, 141] width 62 height 17
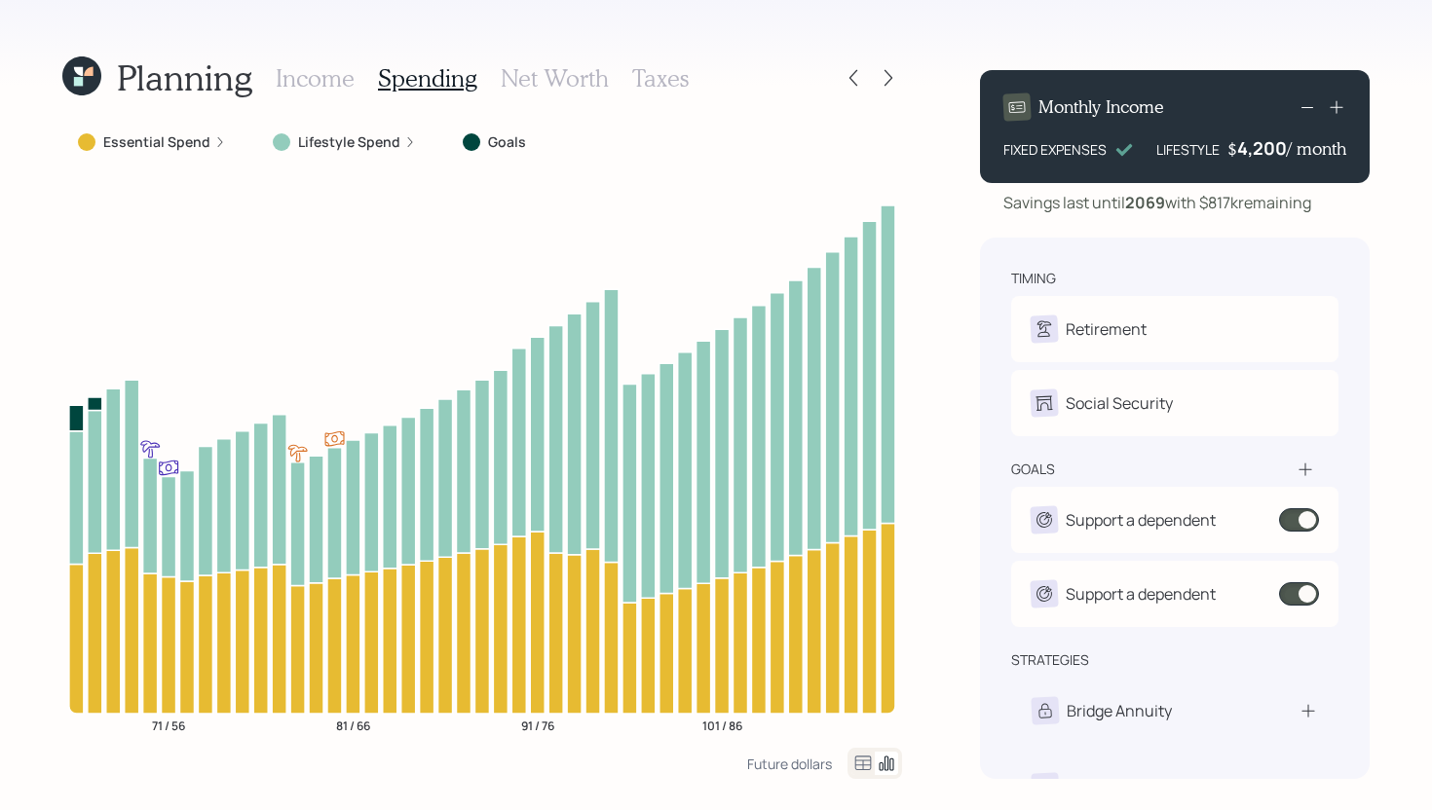
click at [331, 83] on h3 "Income" at bounding box center [315, 78] width 79 height 28
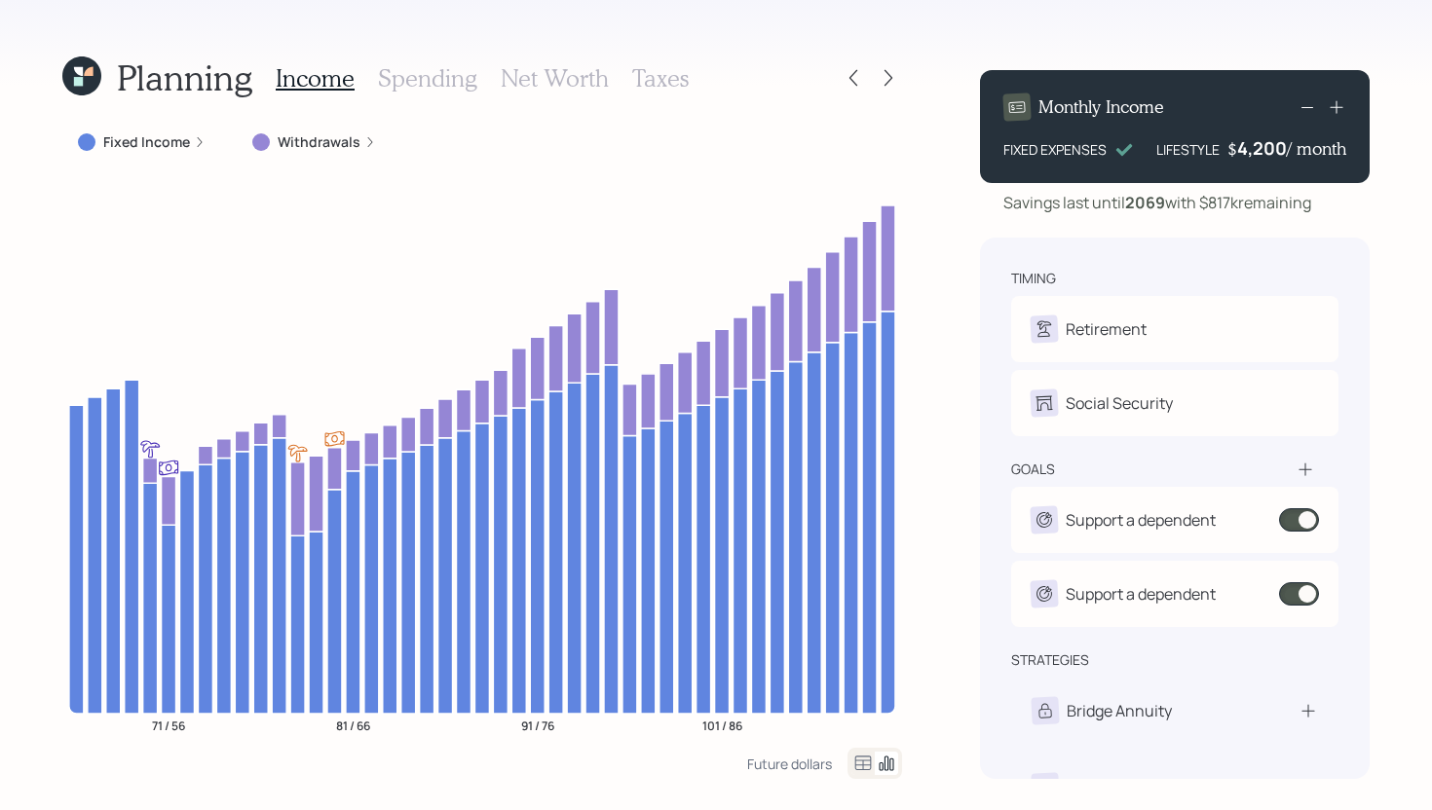
click at [636, 80] on h3 "Taxes" at bounding box center [660, 78] width 56 height 28
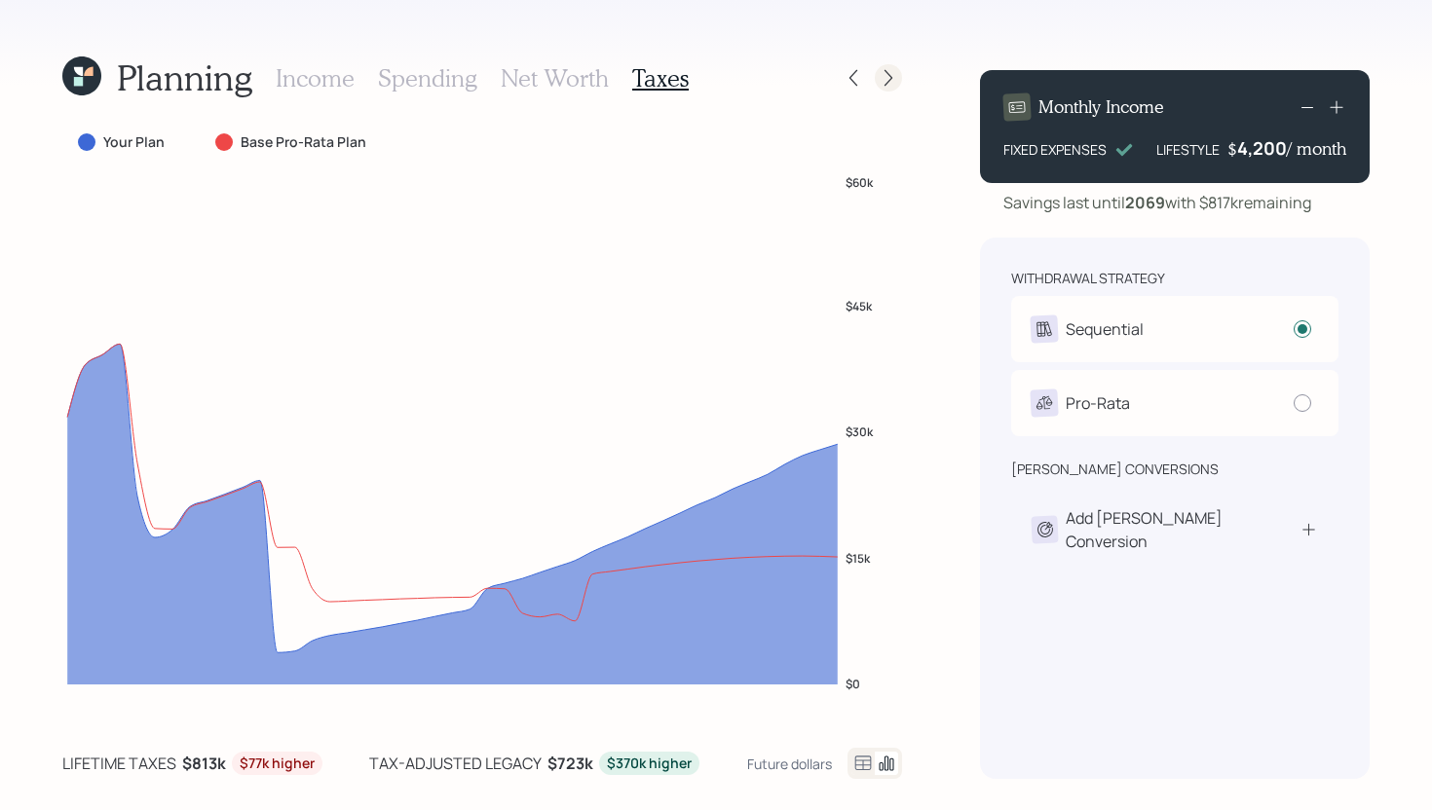
click at [885, 76] on icon at bounding box center [887, 77] width 19 height 19
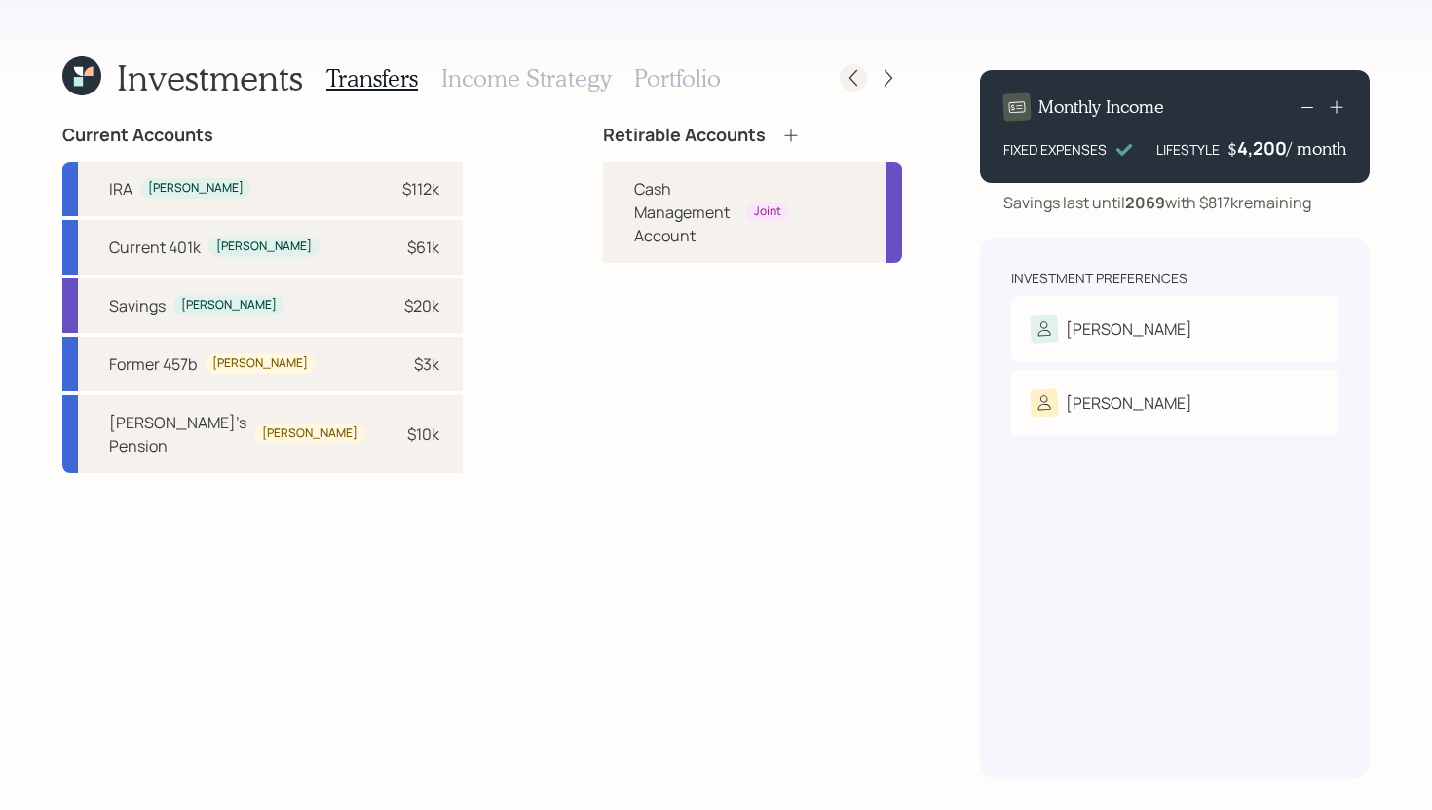
click at [863, 78] on div at bounding box center [852, 77] width 27 height 27
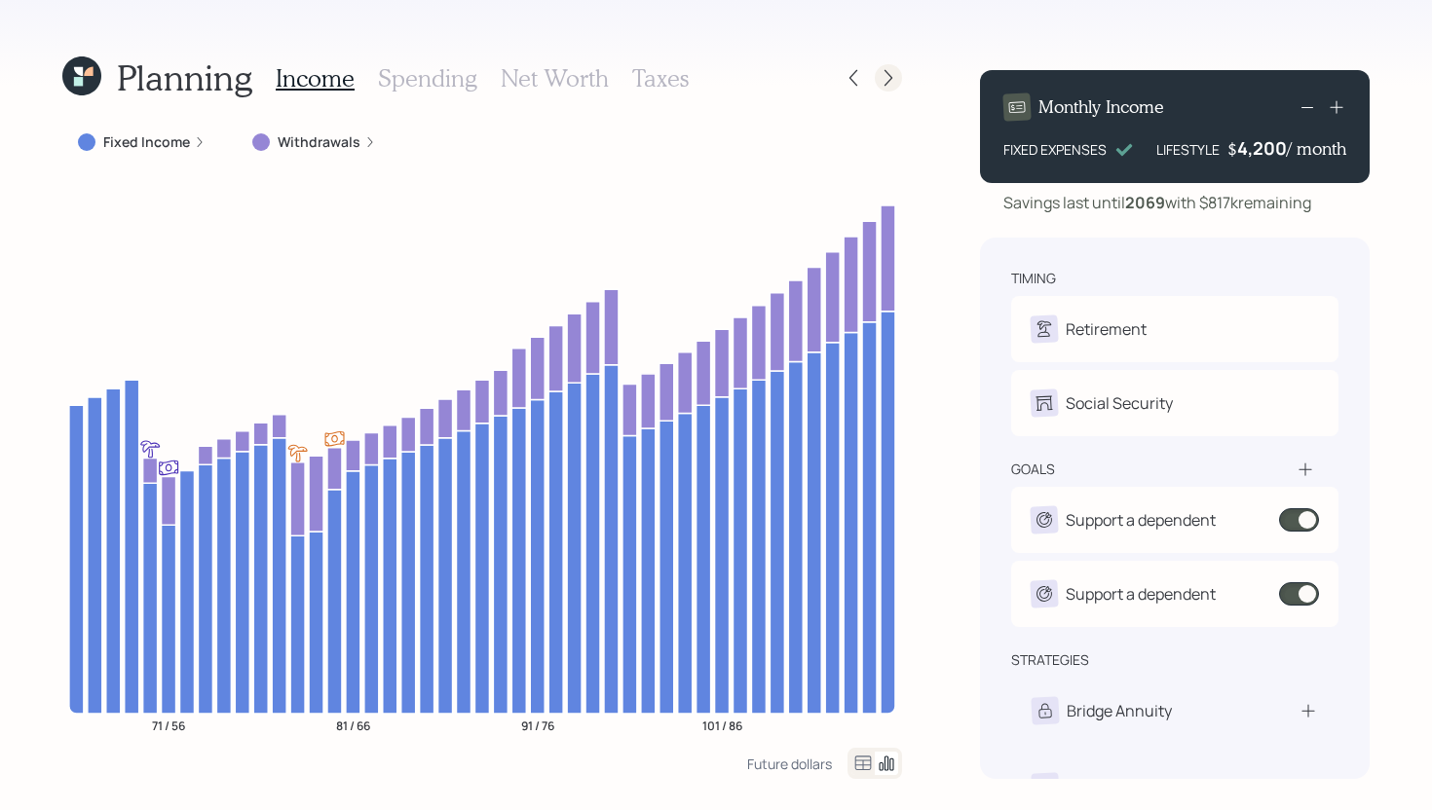
click at [890, 77] on icon at bounding box center [888, 78] width 8 height 17
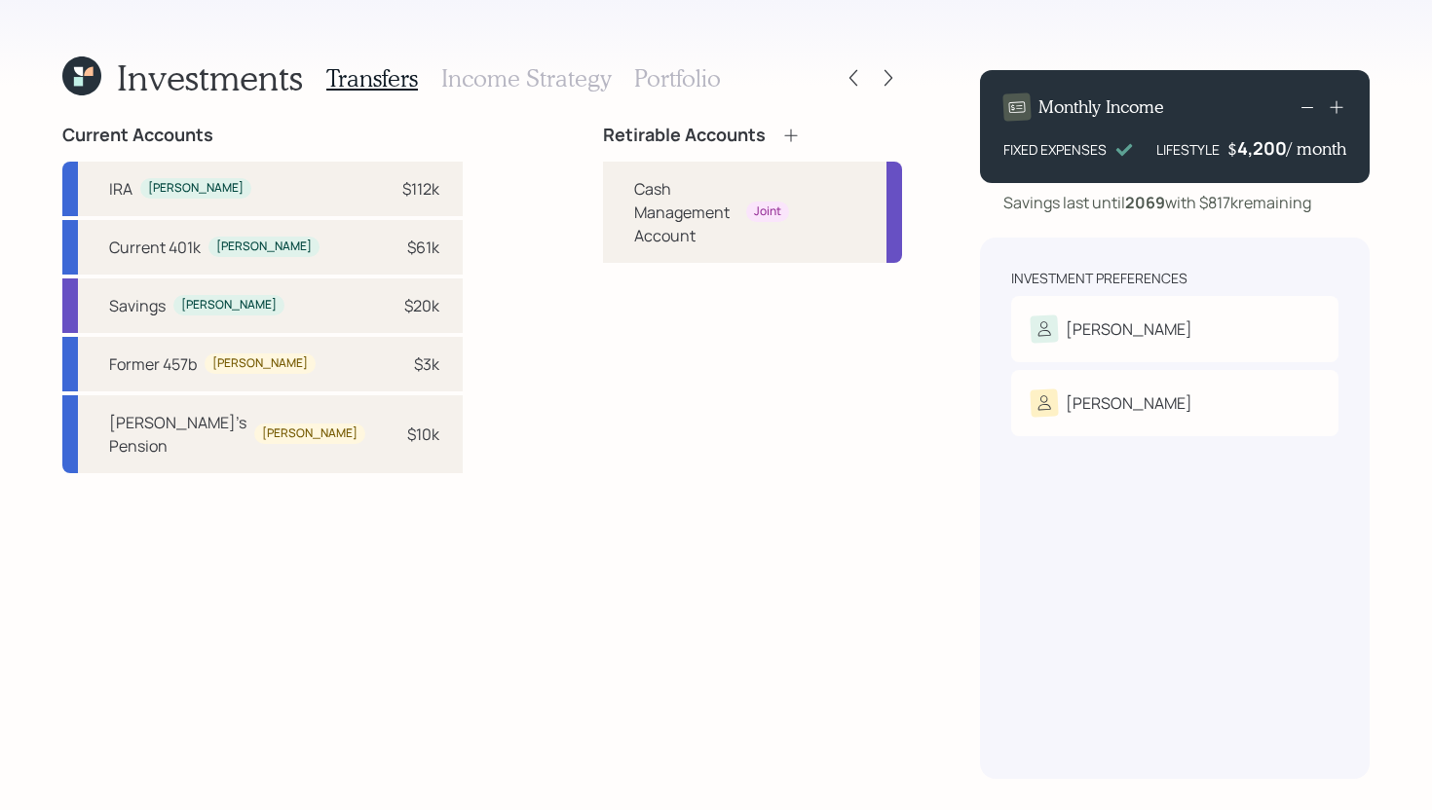
click at [781, 133] on icon at bounding box center [790, 135] width 19 height 19
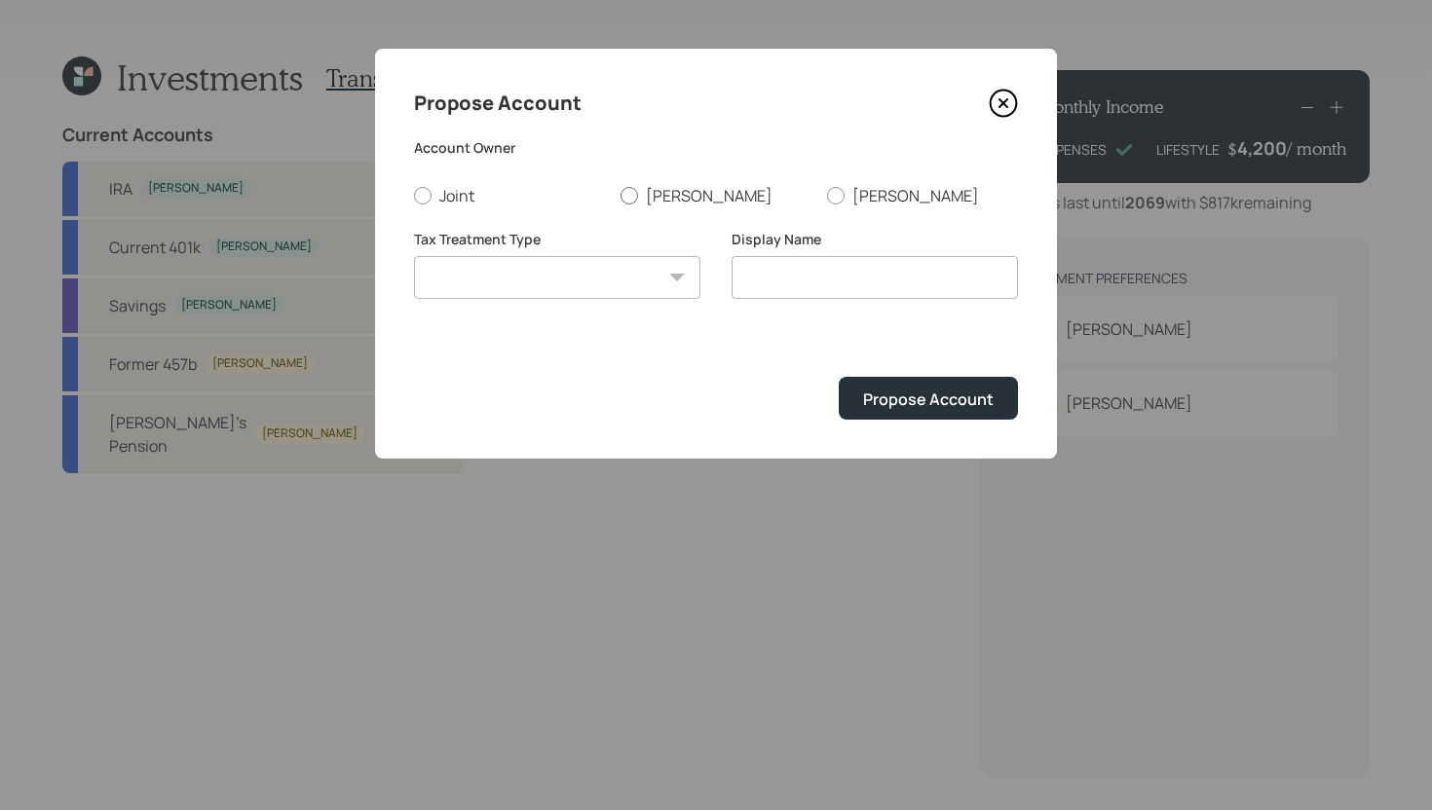
click at [644, 190] on label "[PERSON_NAME]" at bounding box center [715, 195] width 191 height 21
click at [620, 195] on input "[PERSON_NAME]" at bounding box center [619, 195] width 1 height 1
radio input "true"
click at [558, 288] on select "[PERSON_NAME] Taxable Traditional" at bounding box center [557, 277] width 286 height 43
select select "traditional"
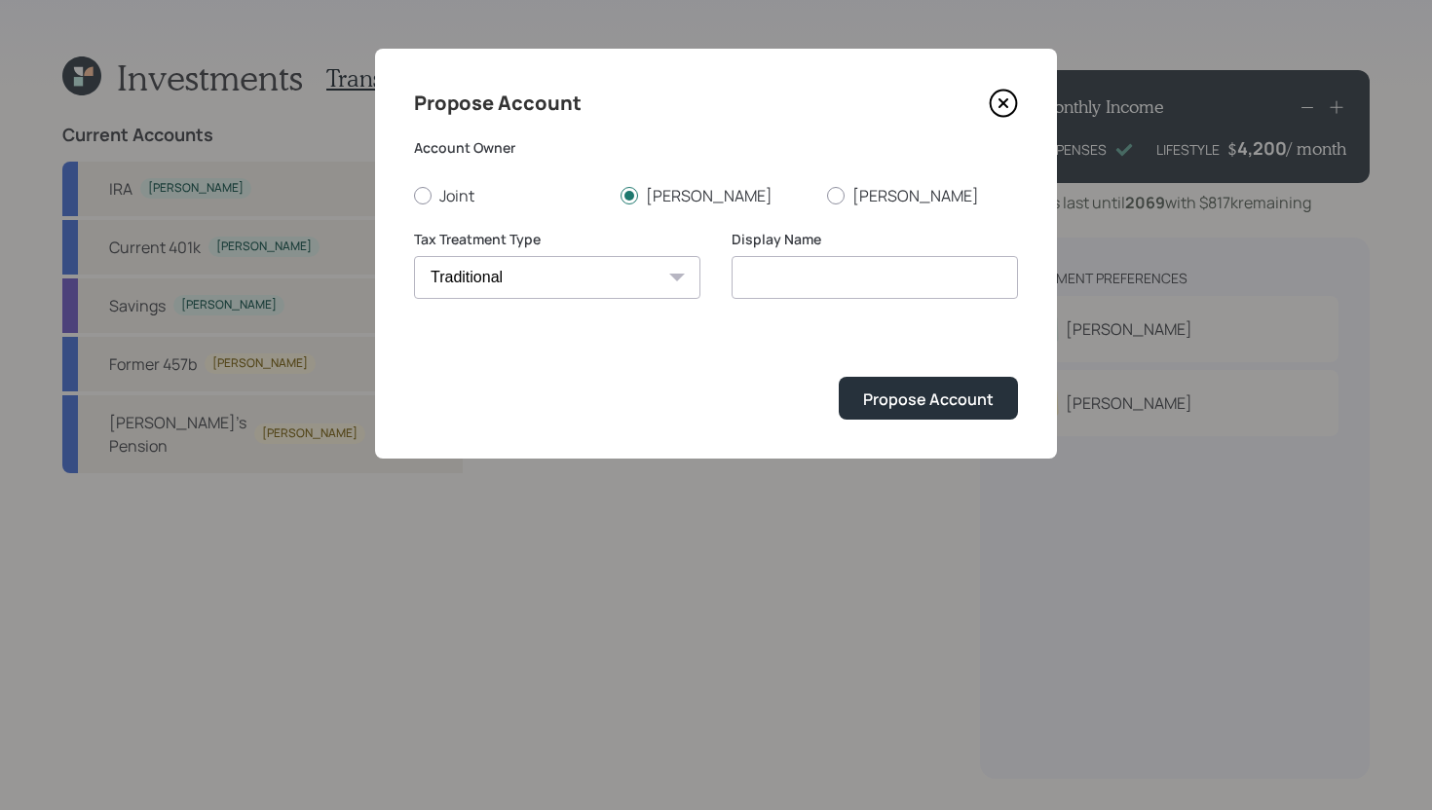
click at [414, 256] on select "[PERSON_NAME] Taxable Traditional" at bounding box center [557, 277] width 286 height 43
click at [838, 279] on input "Traditional" at bounding box center [874, 277] width 286 height 43
click at [740, 277] on input "Traditional IRA" at bounding box center [874, 277] width 286 height 43
type input "[PERSON_NAME]'s Traditional IRA"
click at [890, 394] on div "Propose Account" at bounding box center [928, 399] width 130 height 21
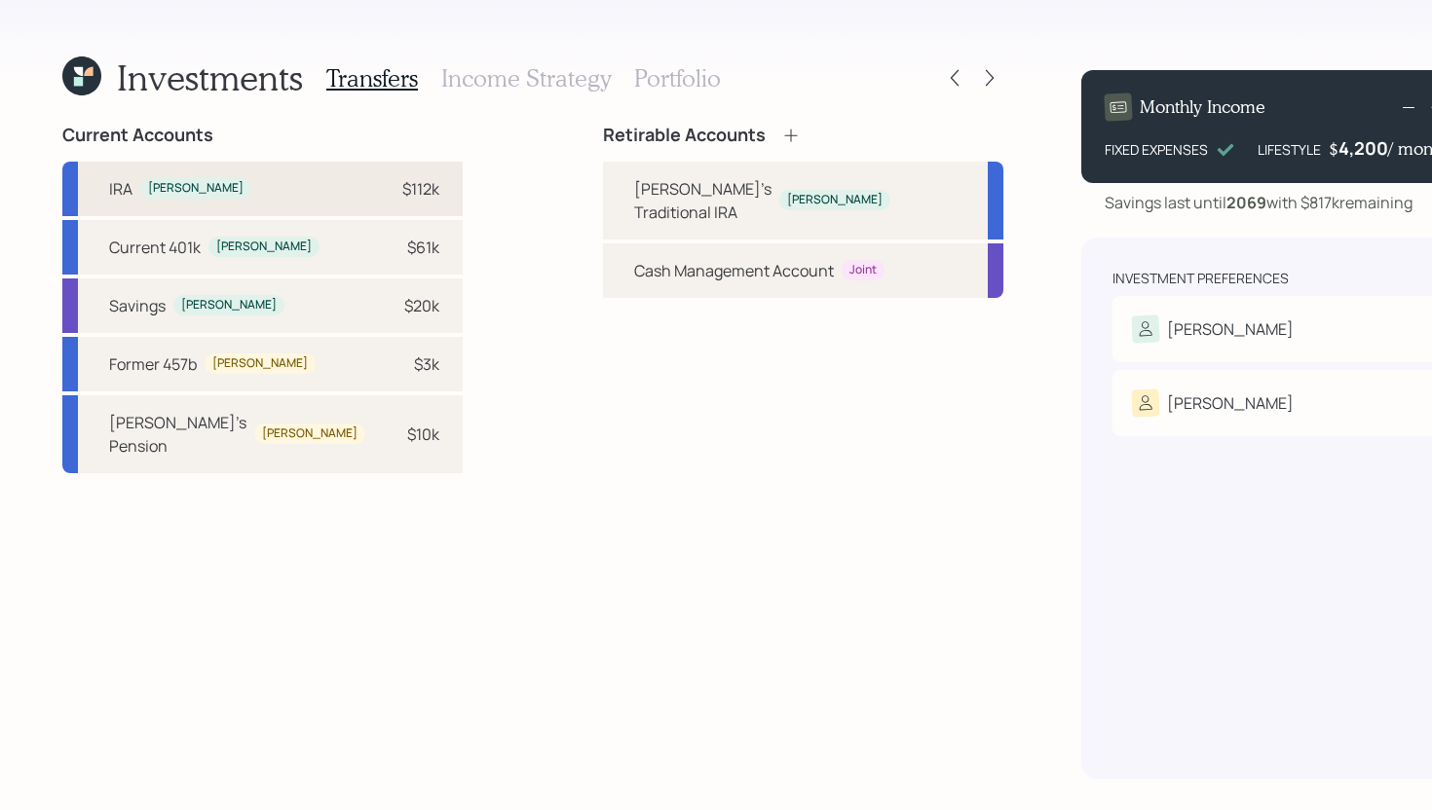
click at [337, 184] on div "[PERSON_NAME] $112k" at bounding box center [262, 189] width 400 height 55
click at [603, 175] on div "[PERSON_NAME]'s Traditional [PERSON_NAME]" at bounding box center [803, 201] width 400 height 78
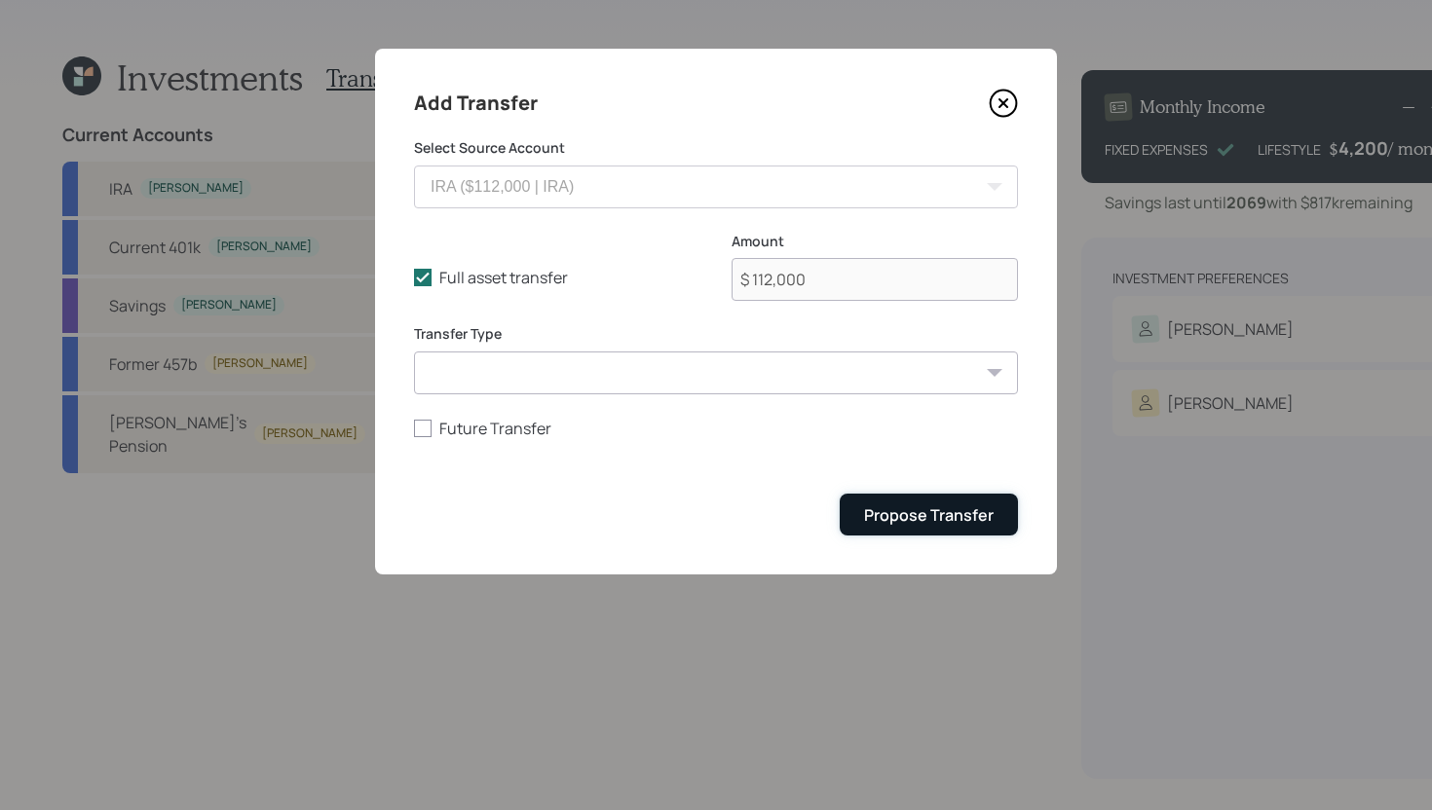
click at [906, 511] on div "Propose Transfer" at bounding box center [929, 514] width 130 height 21
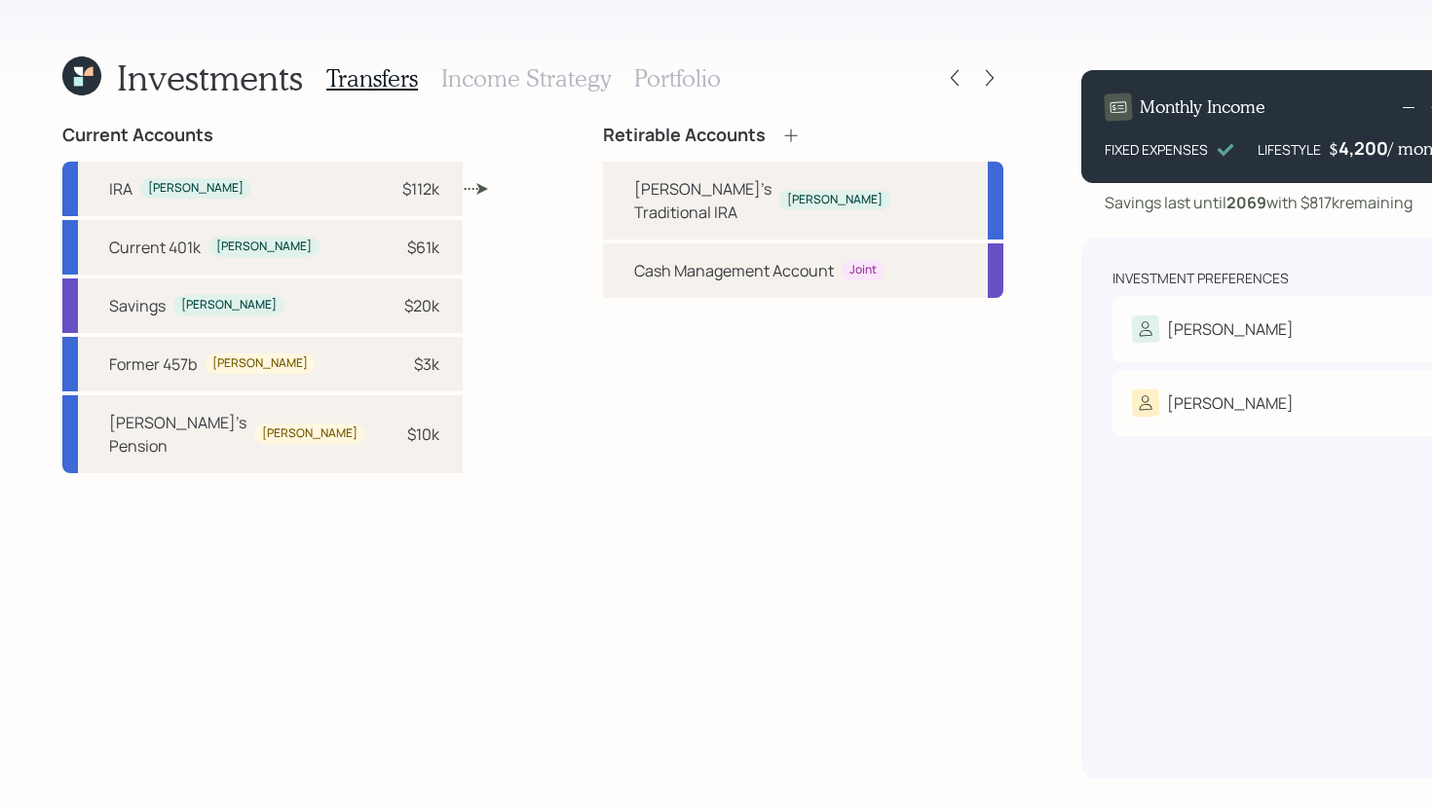
click at [524, 81] on h3 "Income Strategy" at bounding box center [525, 78] width 169 height 28
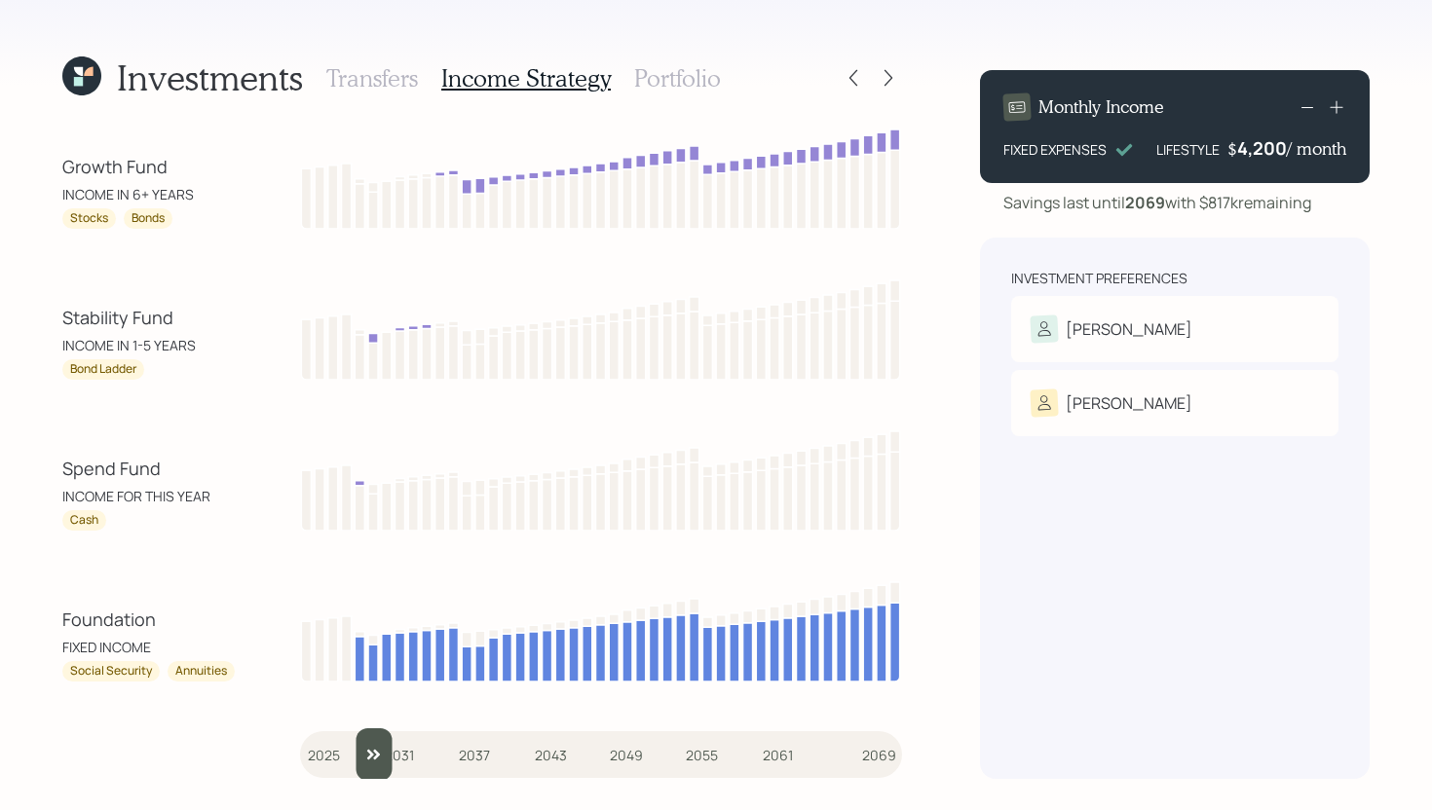
drag, startPoint x: 333, startPoint y: 741, endPoint x: 359, endPoint y: 731, distance: 28.0
click at [359, 731] on input "slider" at bounding box center [601, 754] width 602 height 53
drag, startPoint x: 373, startPoint y: 743, endPoint x: 346, endPoint y: 743, distance: 27.3
click at [346, 743] on input "slider" at bounding box center [601, 754] width 602 height 53
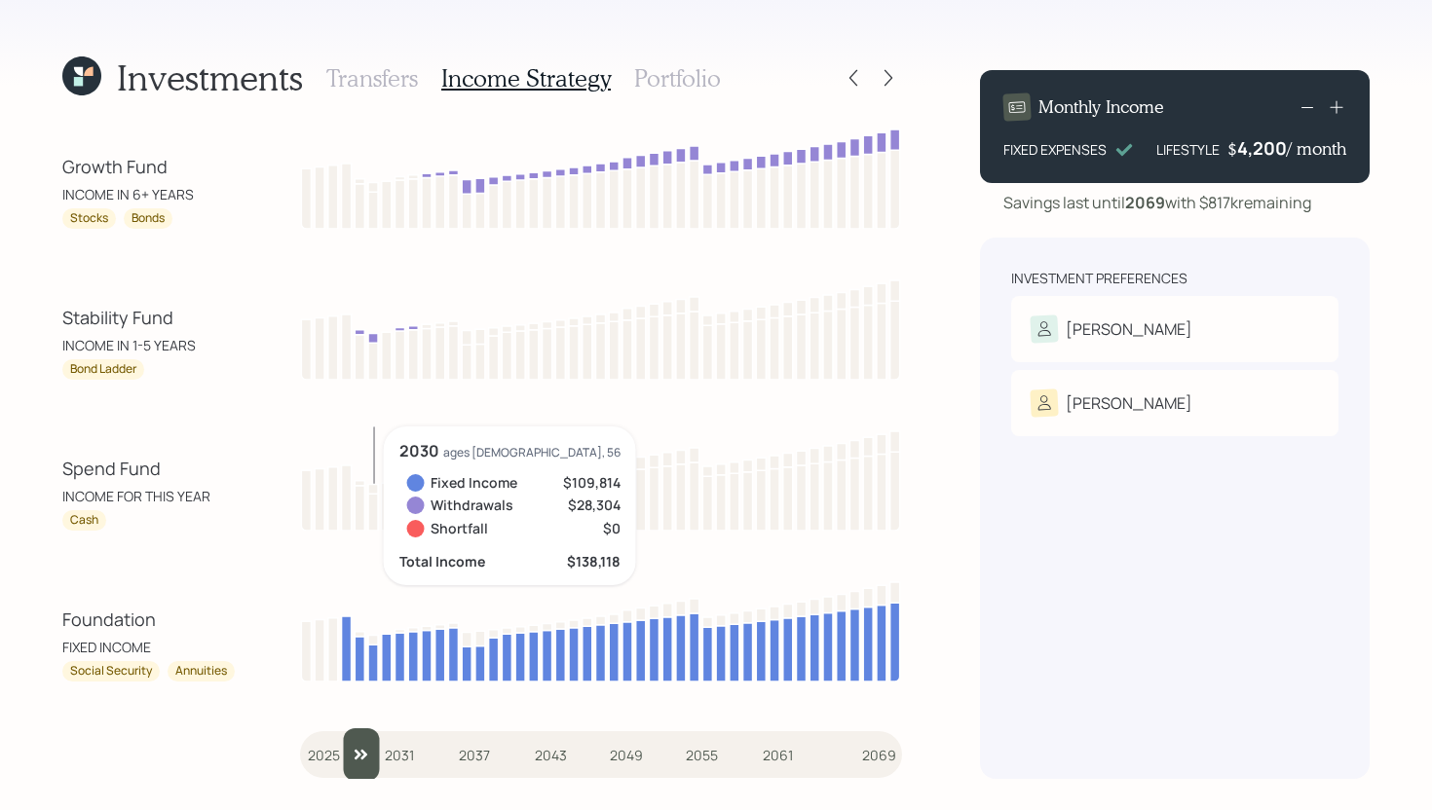
click at [368, 758] on input "slider" at bounding box center [601, 754] width 602 height 53
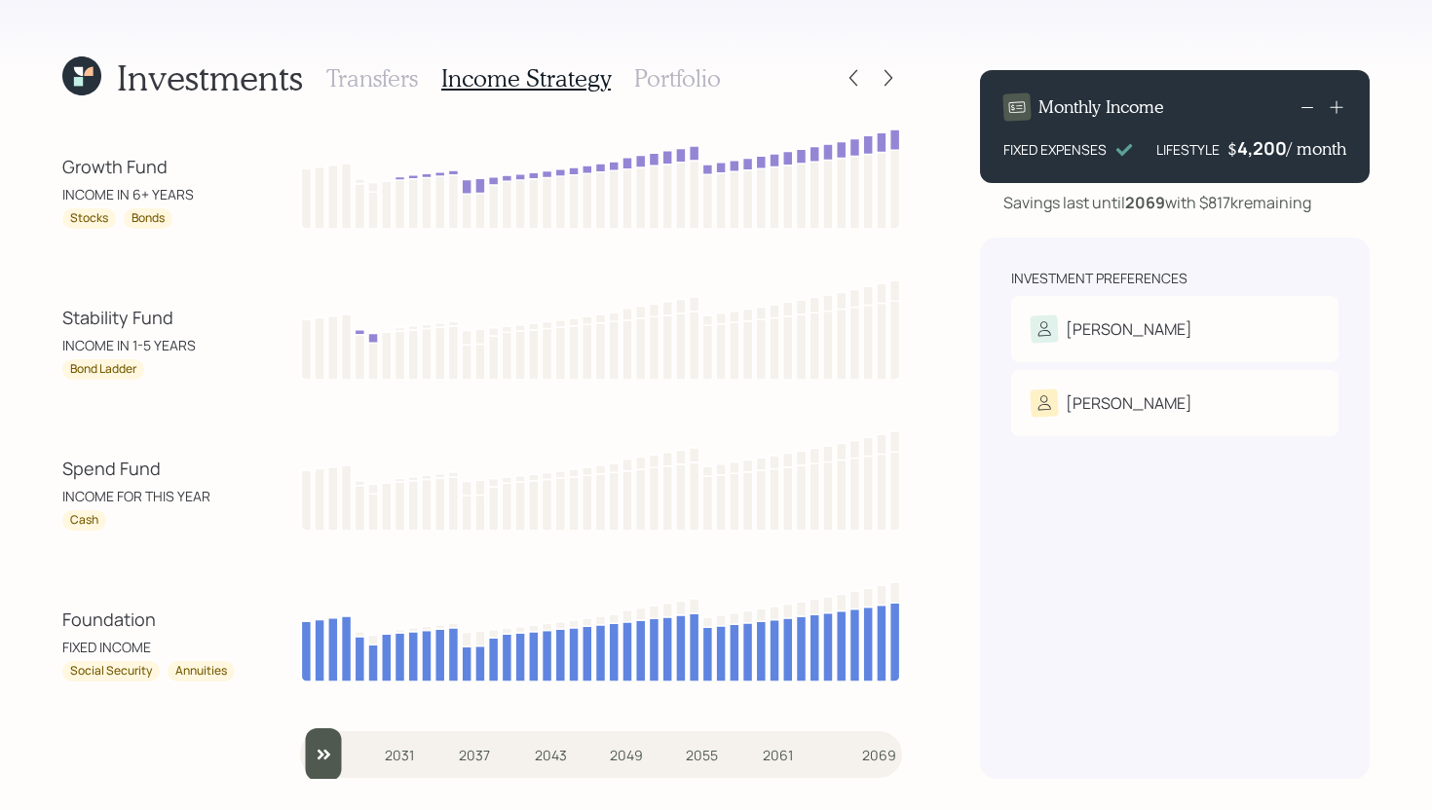
drag, startPoint x: 380, startPoint y: 749, endPoint x: 269, endPoint y: 742, distance: 111.2
type input "2025"
click at [300, 742] on input "slider" at bounding box center [601, 754] width 602 height 53
click at [680, 87] on h3 "Portfolio" at bounding box center [677, 78] width 87 height 28
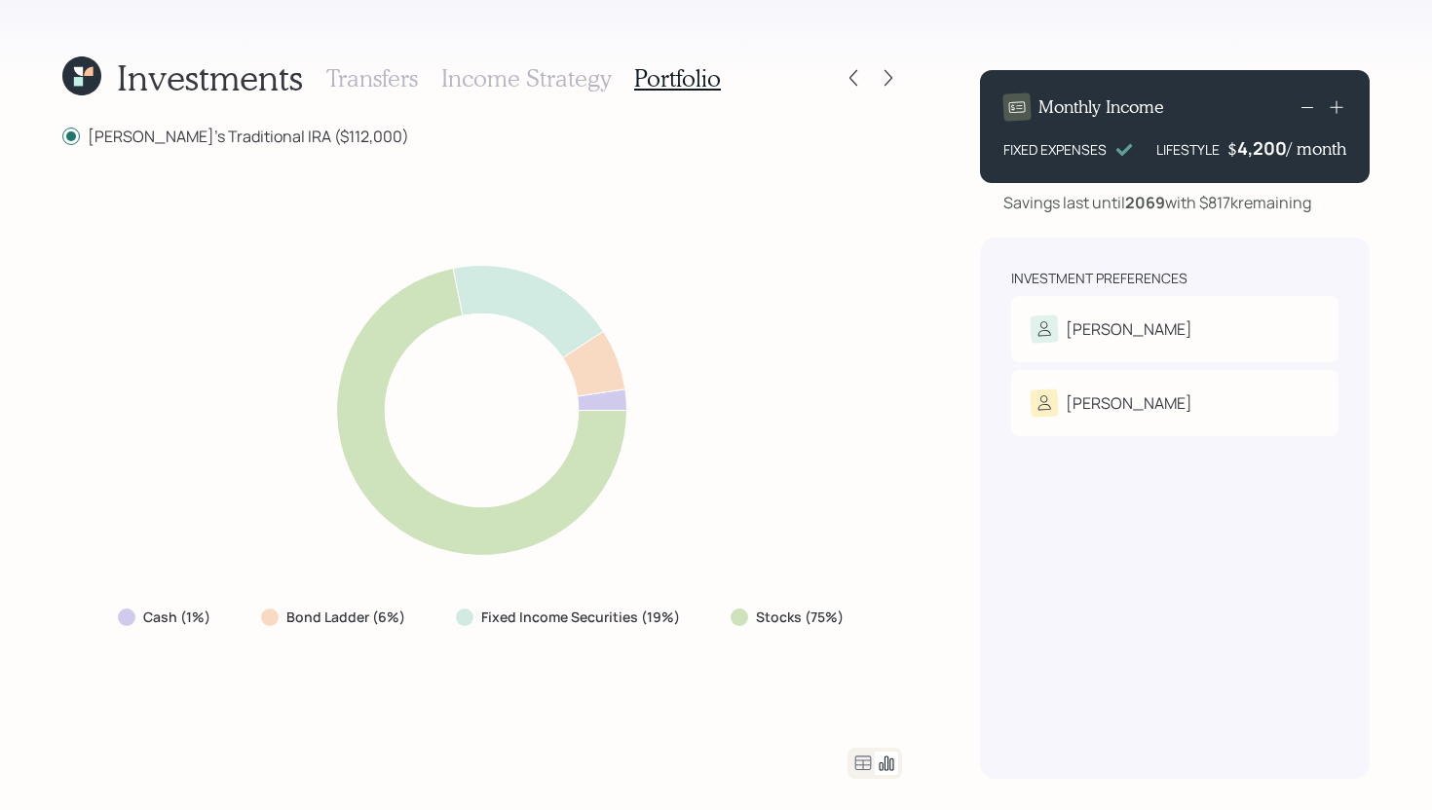
click at [857, 753] on icon at bounding box center [862, 763] width 23 height 23
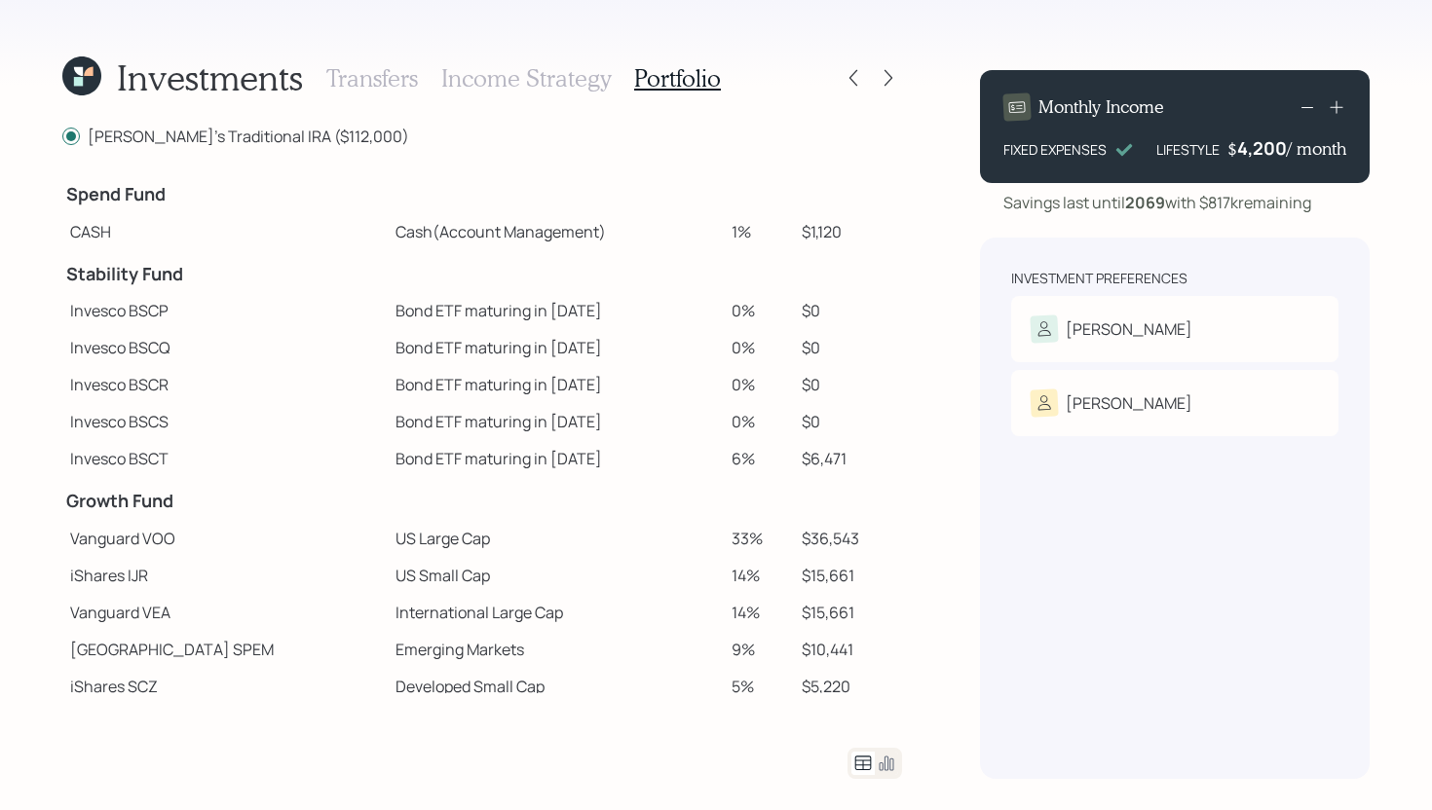
drag, startPoint x: 735, startPoint y: 232, endPoint x: 667, endPoint y: 232, distance: 68.2
click at [666, 232] on tr "CASH Cash (Account Management) 1% $1,120" at bounding box center [481, 231] width 839 height 37
click at [667, 232] on td "Cash (Account Management)" at bounding box center [556, 231] width 336 height 37
drag, startPoint x: 520, startPoint y: 465, endPoint x: 302, endPoint y: 456, distance: 218.3
click at [302, 456] on tr "Invesco BSCT Bond ETF maturing in 2029 6% $6,471" at bounding box center [481, 458] width 839 height 37
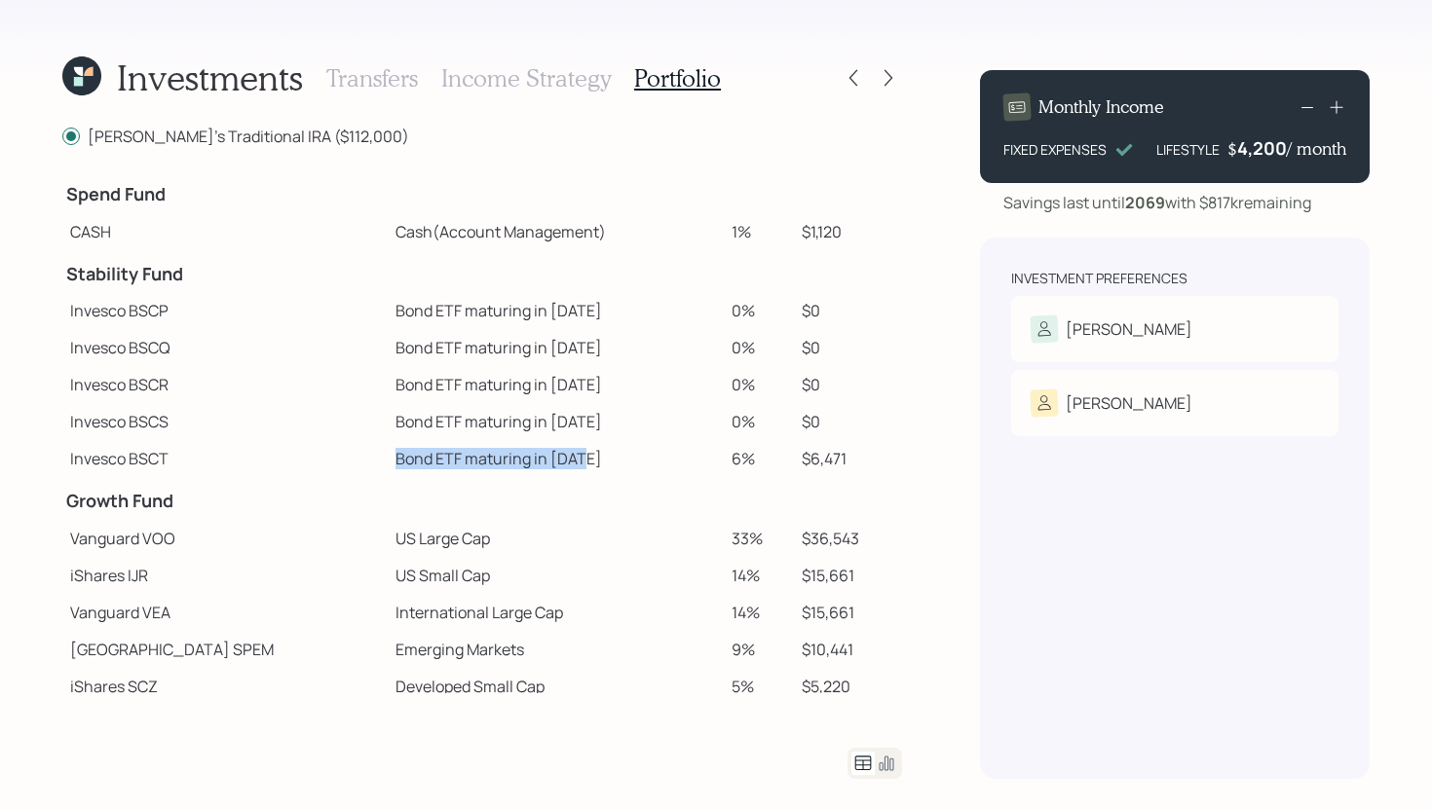
click at [300, 457] on td "Invesco BSCT" at bounding box center [224, 458] width 325 height 37
click at [893, 75] on icon at bounding box center [887, 77] width 19 height 19
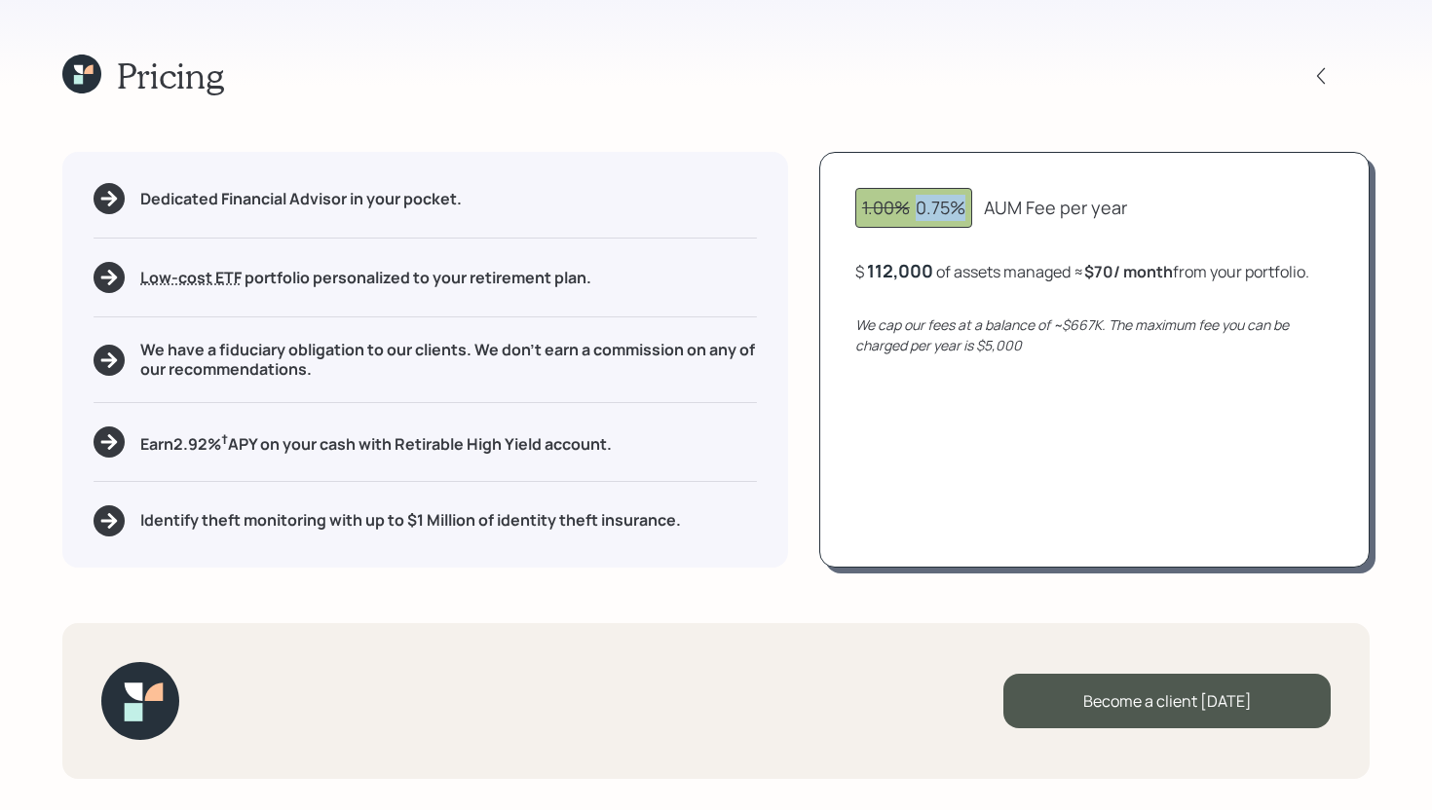
drag, startPoint x: 915, startPoint y: 209, endPoint x: 972, endPoint y: 206, distance: 56.6
click at [972, 206] on div "1.00% 0.75%" at bounding box center [913, 208] width 117 height 40
click at [987, 235] on div "1.00% 0.75% AUM Fee per year $ 112,000 of assets managed ≈ $70 / month from you…" at bounding box center [1094, 359] width 550 height 415
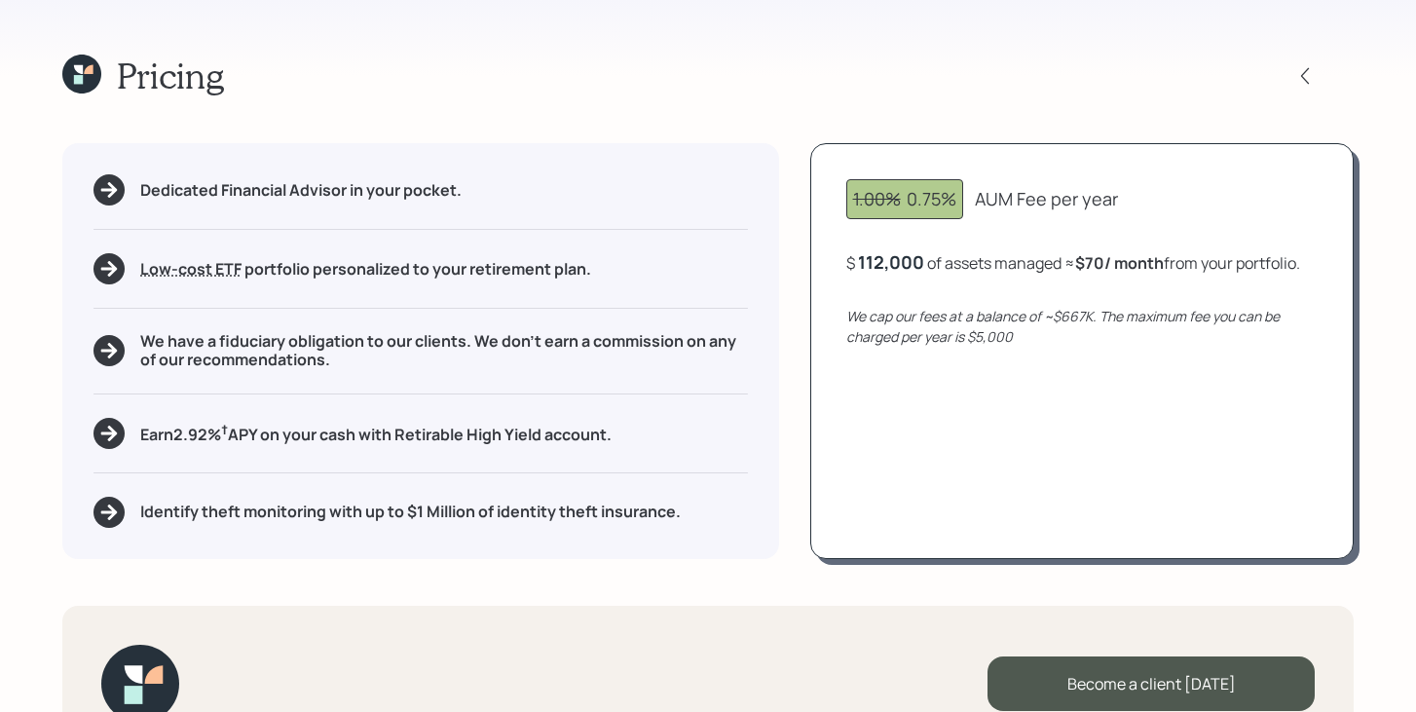
click at [90, 80] on icon at bounding box center [81, 74] width 39 height 39
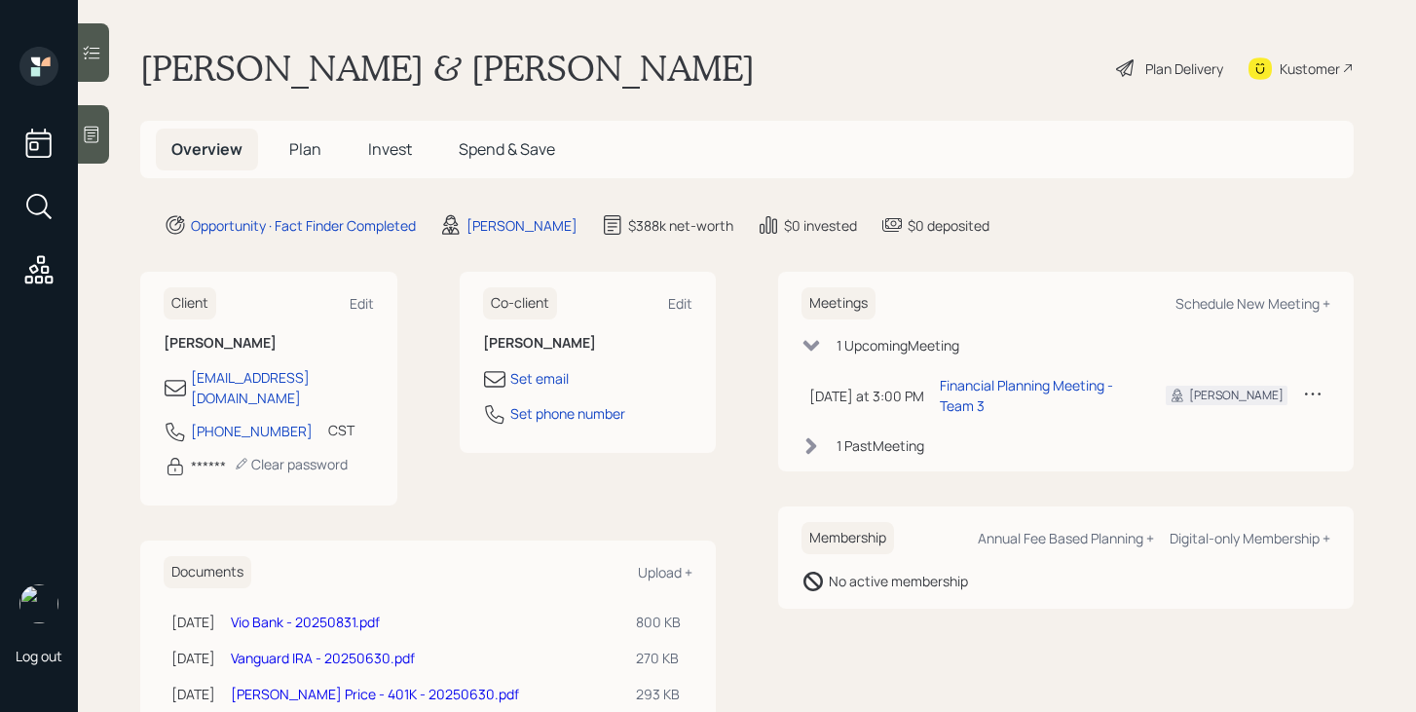
click at [295, 152] on span "Plan" at bounding box center [305, 148] width 32 height 21
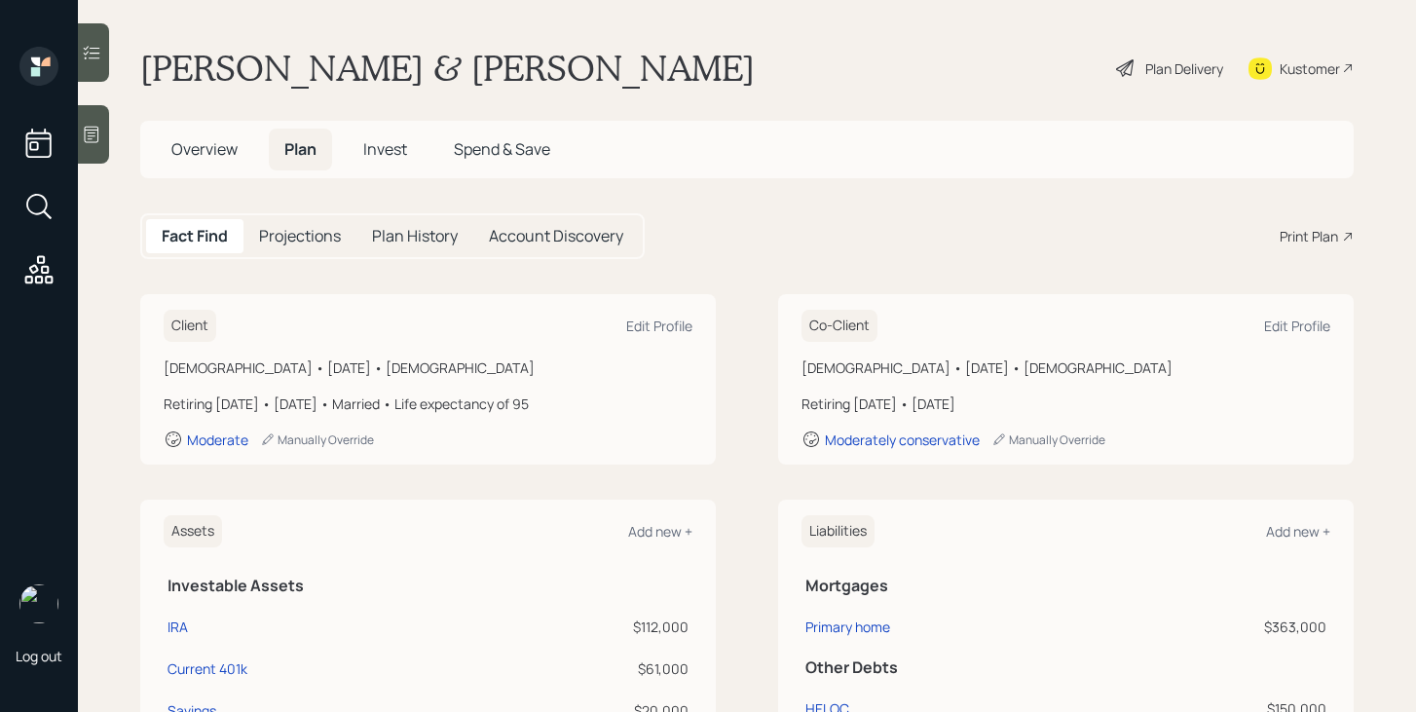
click at [1302, 236] on div "Print Plan" at bounding box center [1309, 236] width 58 height 20
click at [221, 153] on span "Overview" at bounding box center [204, 148] width 66 height 21
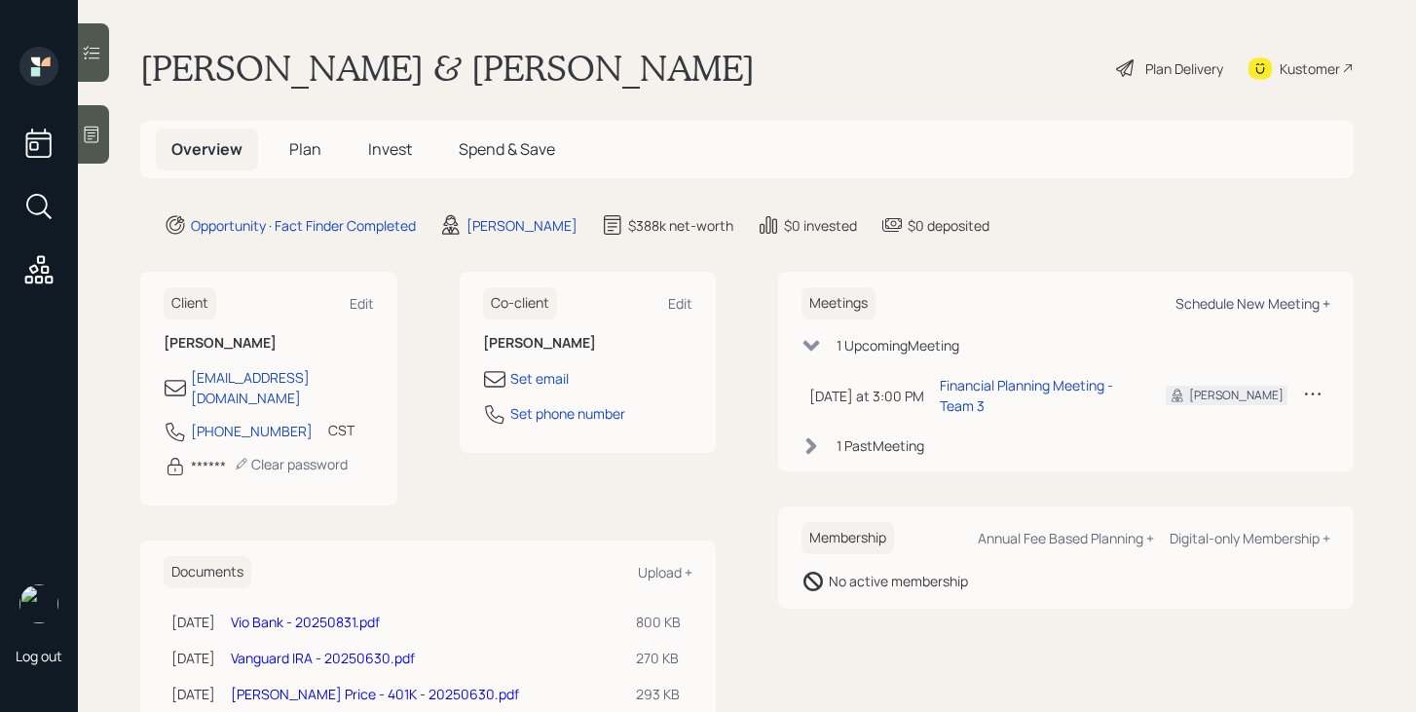
click at [1219, 306] on div "Schedule New Meeting +" at bounding box center [1252, 303] width 155 height 19
select select "bffa7908-1b2a-4c79-9bb6-f0ec9aed22d3"
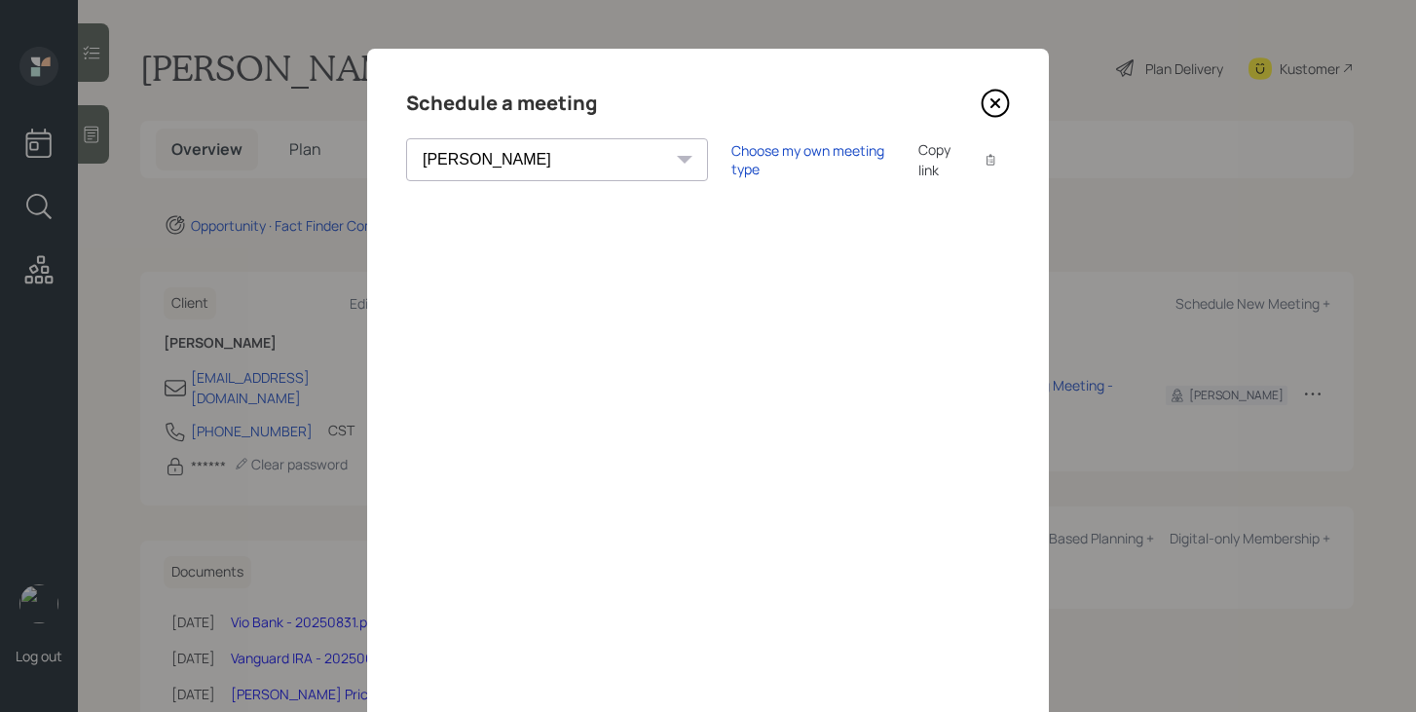
click at [988, 108] on icon at bounding box center [995, 103] width 29 height 29
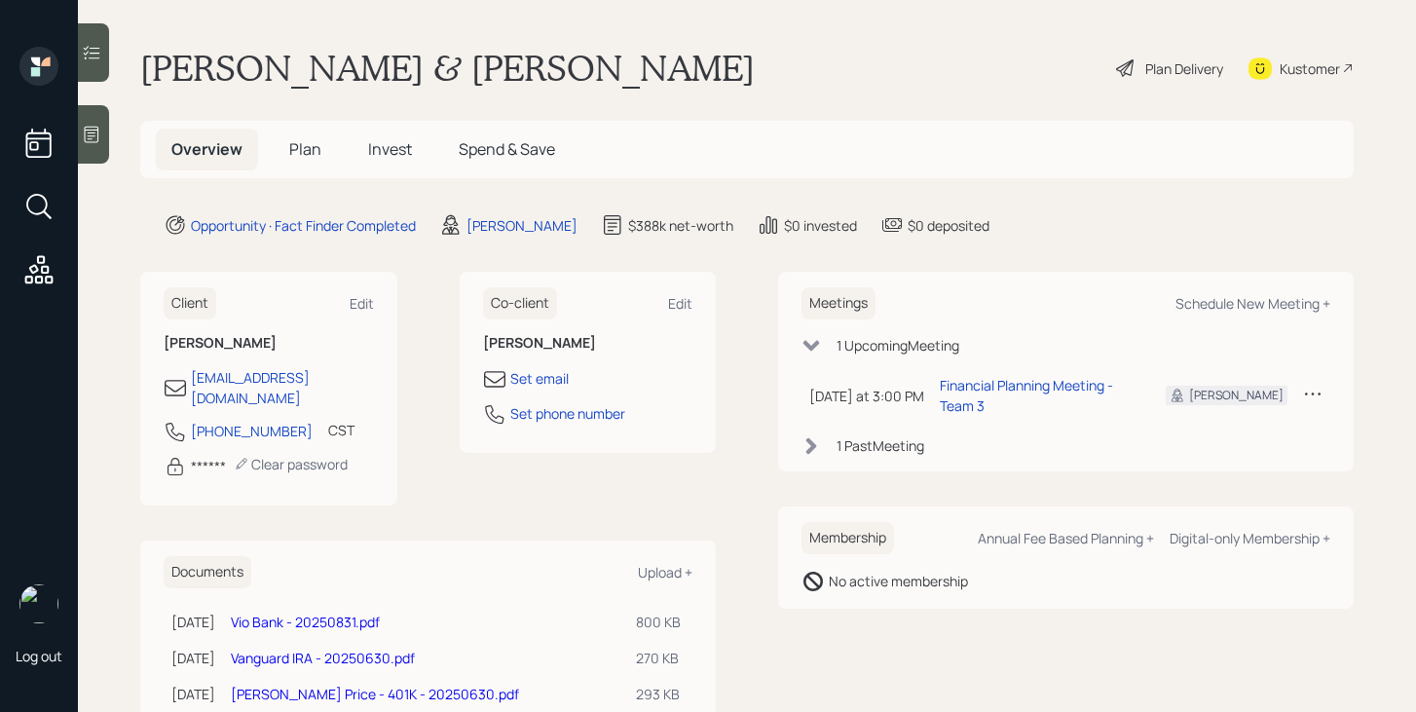
click at [391, 163] on h5 "Invest" at bounding box center [390, 150] width 75 height 42
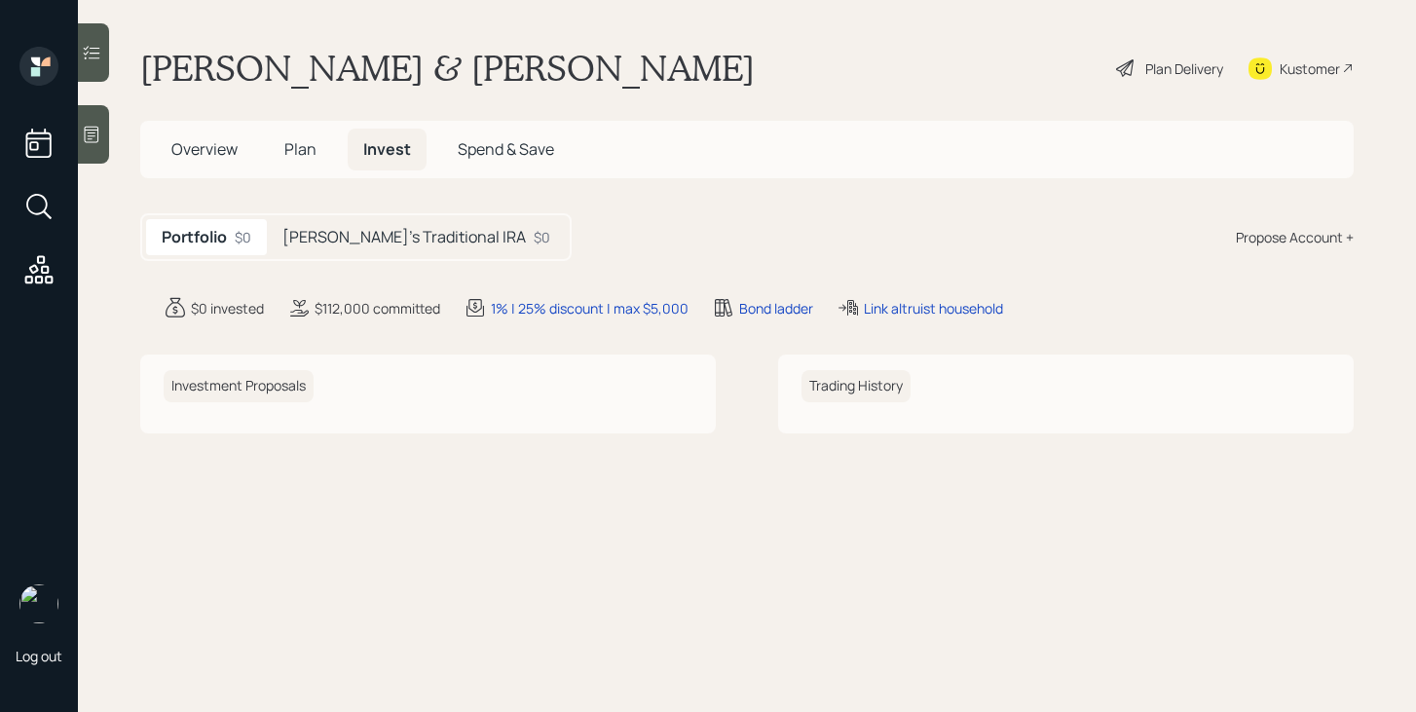
click at [211, 152] on span "Overview" at bounding box center [204, 148] width 66 height 21
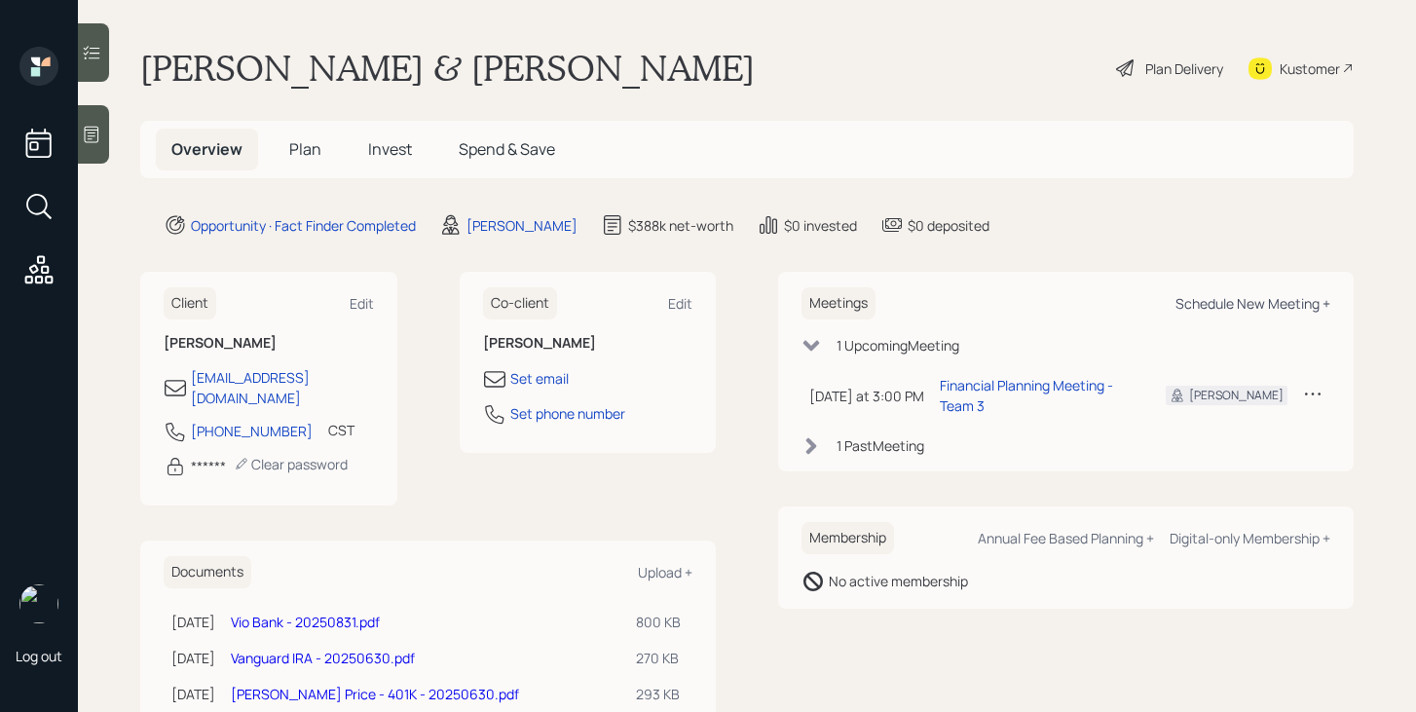
click at [1255, 310] on div "Schedule New Meeting +" at bounding box center [1252, 303] width 155 height 19
select select "bffa7908-1b2a-4c79-9bb6-f0ec9aed22d3"
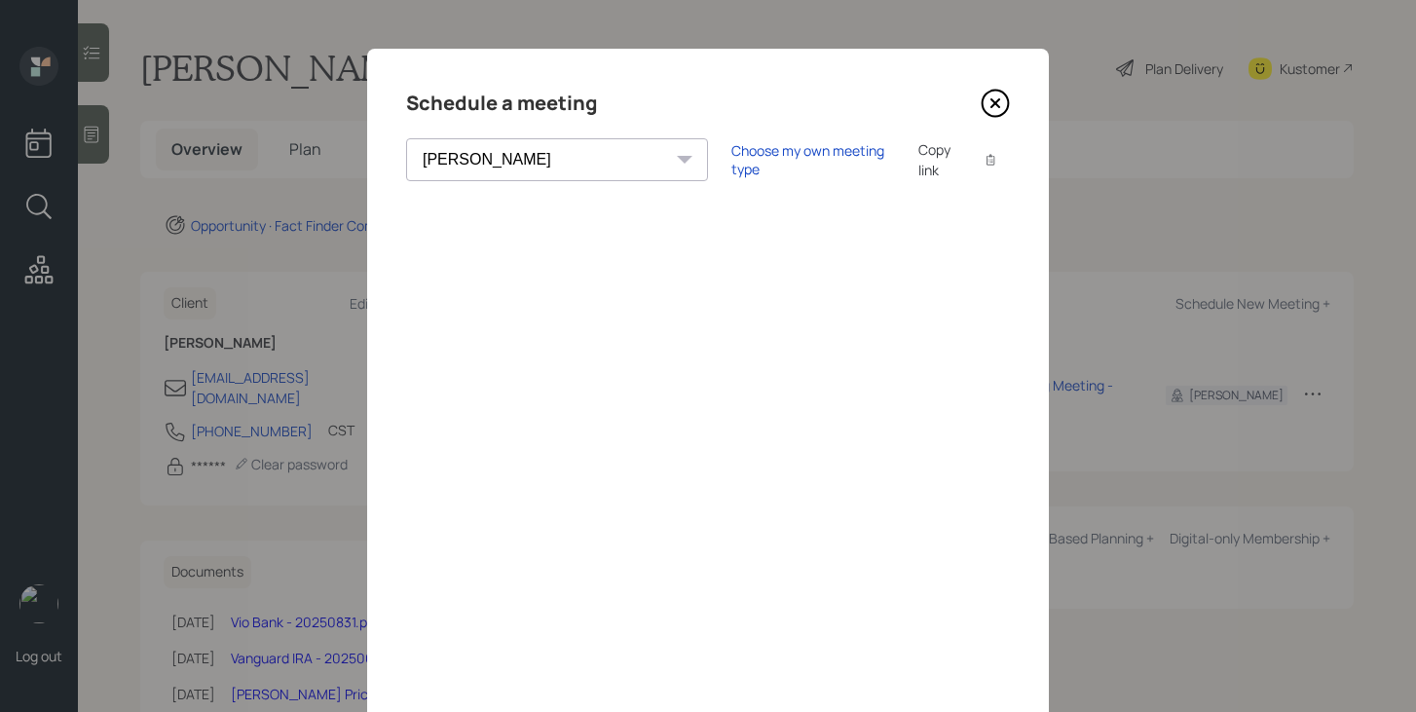
click at [994, 106] on icon at bounding box center [995, 103] width 29 height 29
